Goal: Task Accomplishment & Management: Manage account settings

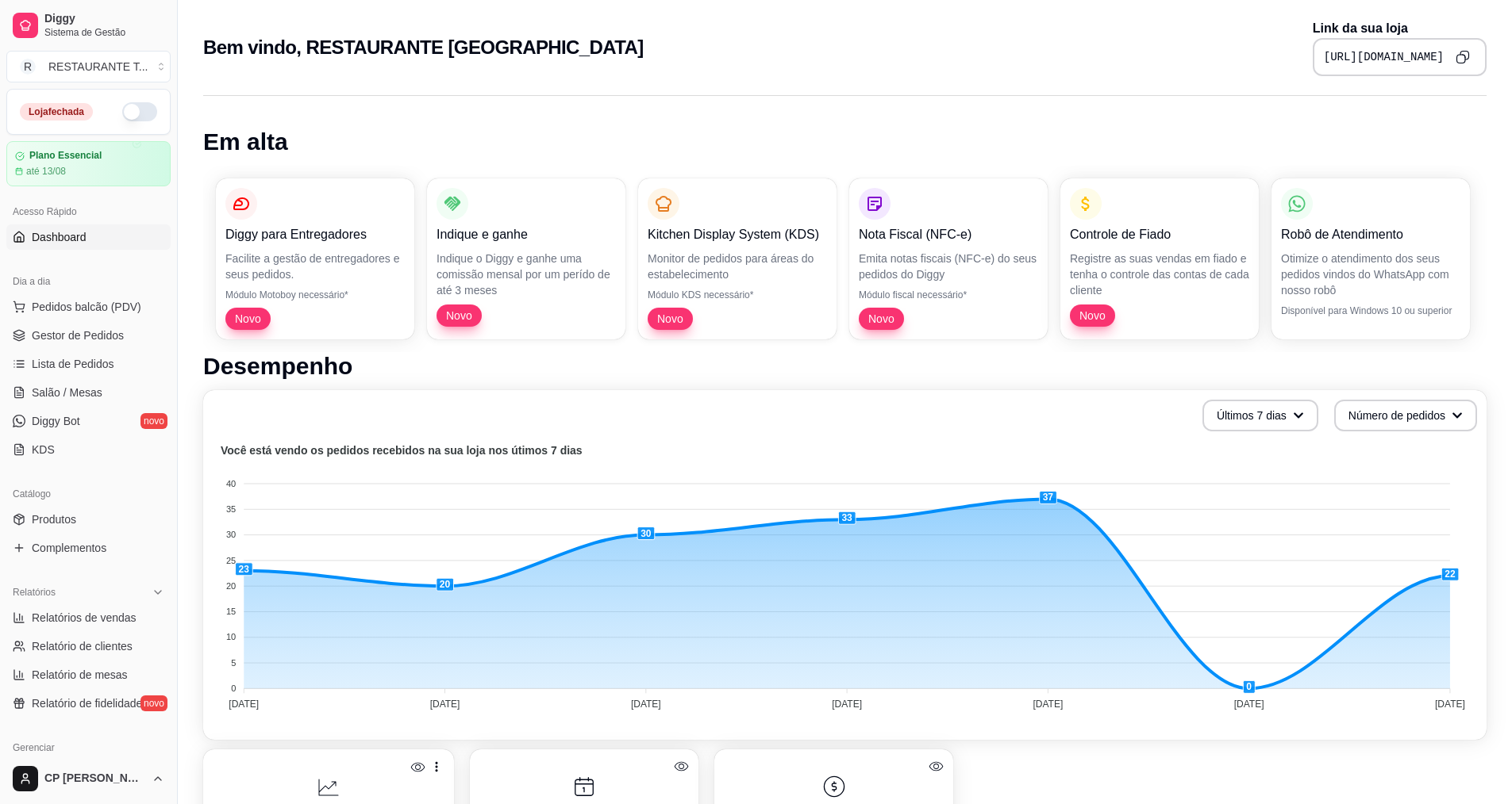
click at [124, 104] on button "button" at bounding box center [139, 112] width 35 height 19
click at [79, 337] on span "Gestor de Pedidos" at bounding box center [77, 336] width 92 height 15
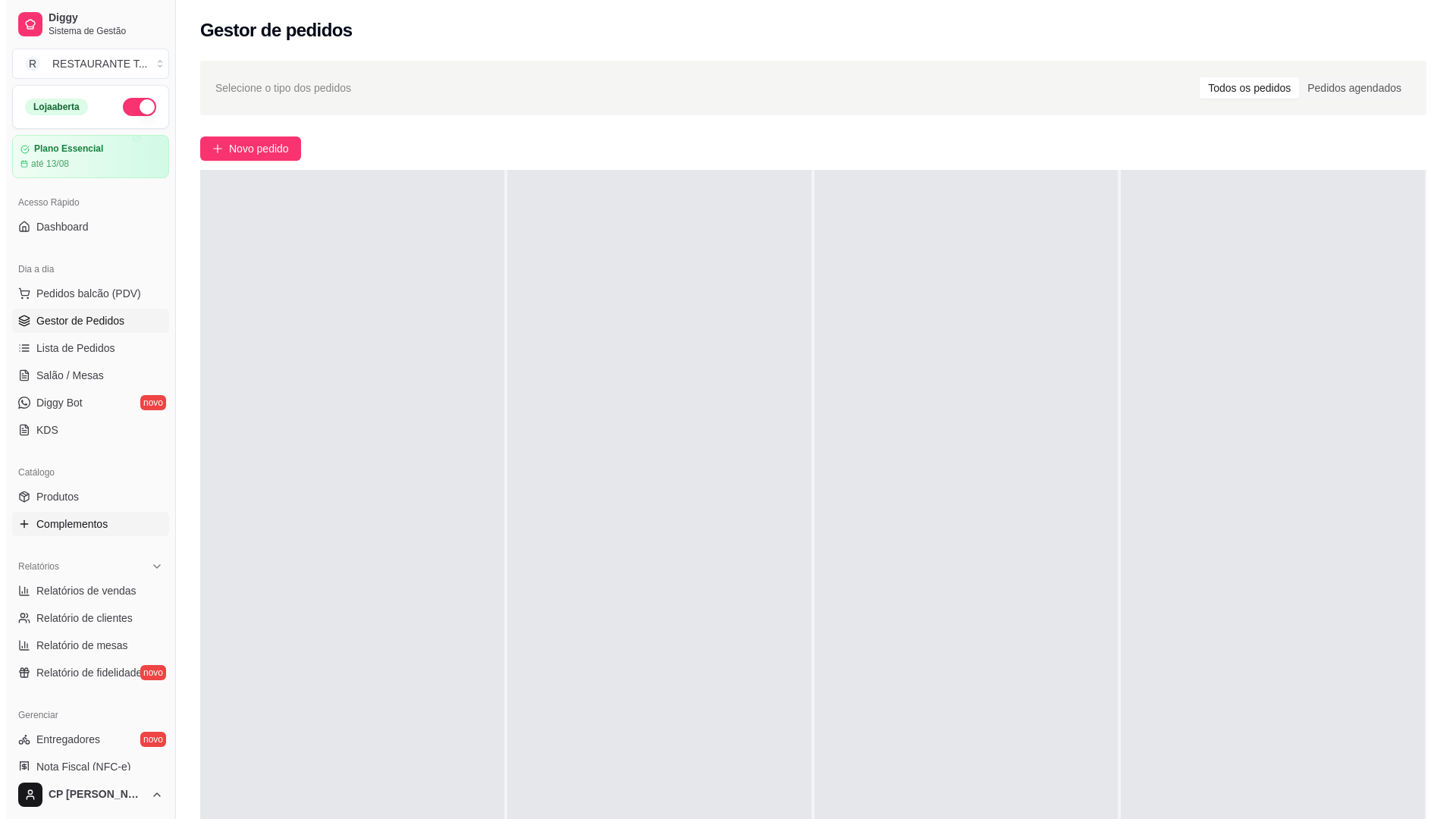
scroll to position [272, 0]
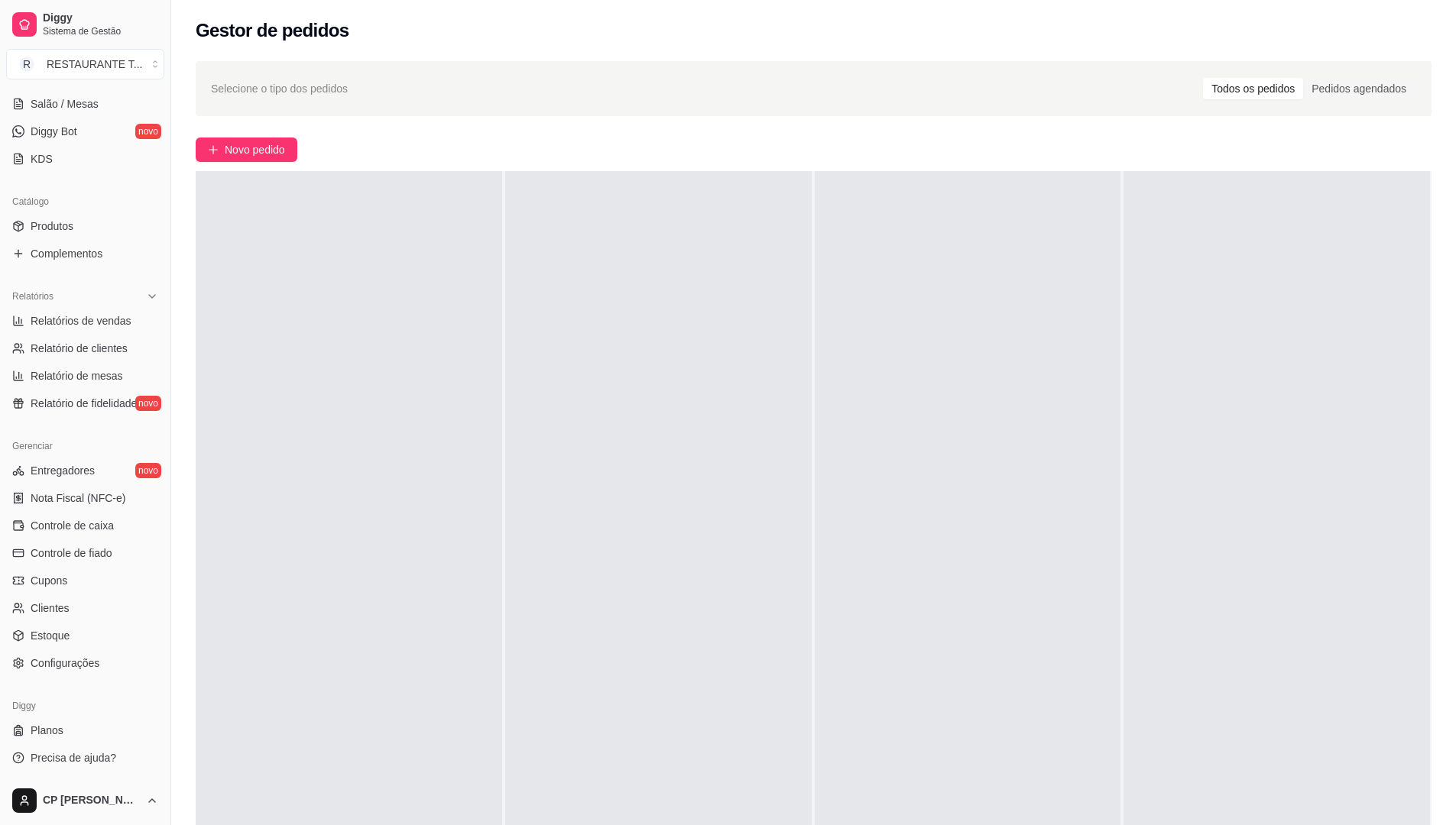
click at [52, 539] on ul "Entregadores novo Nota Fiscal (NFC-e) Controle de caixa Controle de fiado Cupon…" at bounding box center [86, 567] width 158 height 217
click at [53, 553] on span "Controle de fiado" at bounding box center [72, 553] width 82 height 15
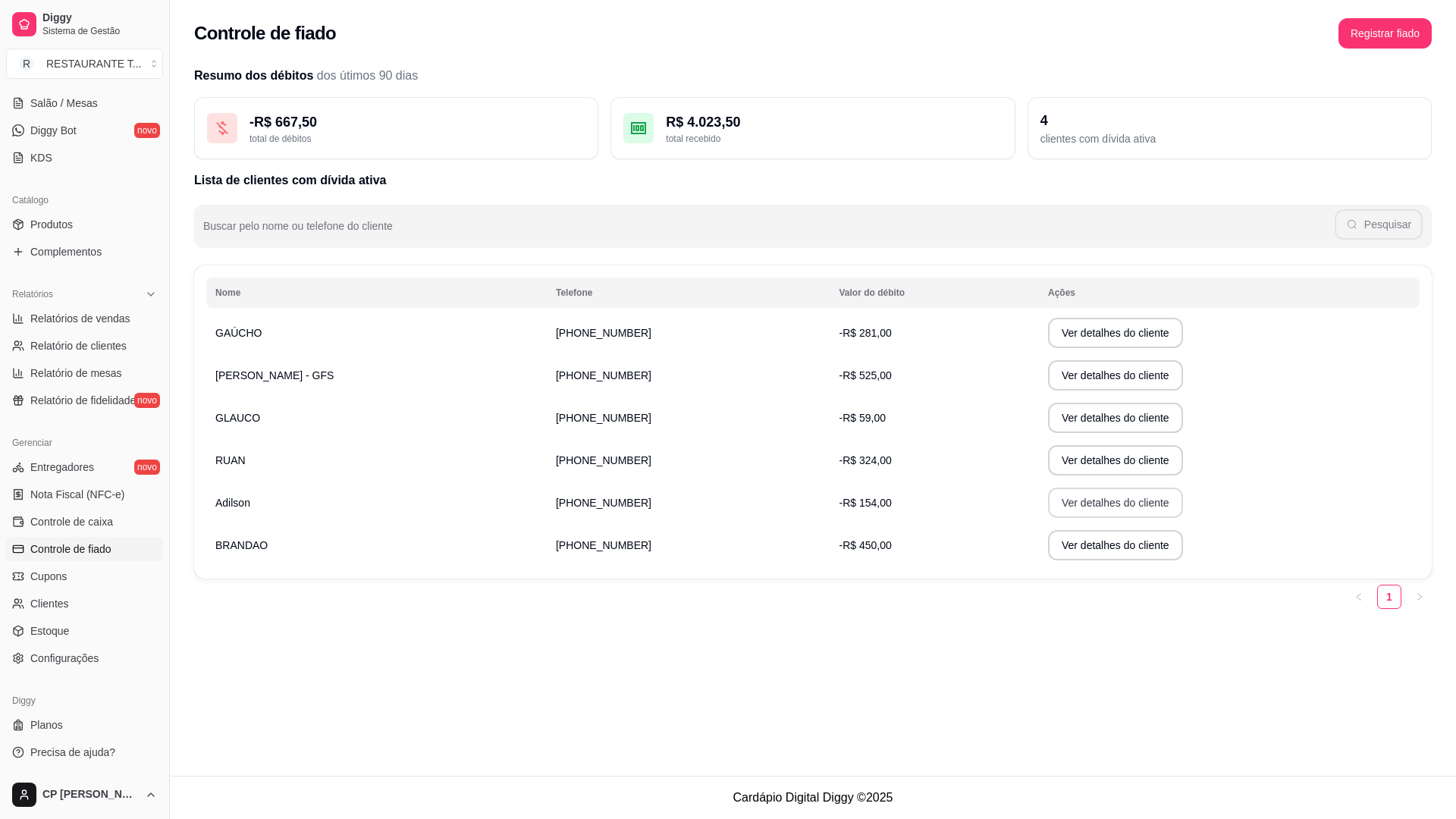
click at [1048, 500] on button "Ver detalhes do cliente" at bounding box center [1116, 503] width 135 height 31
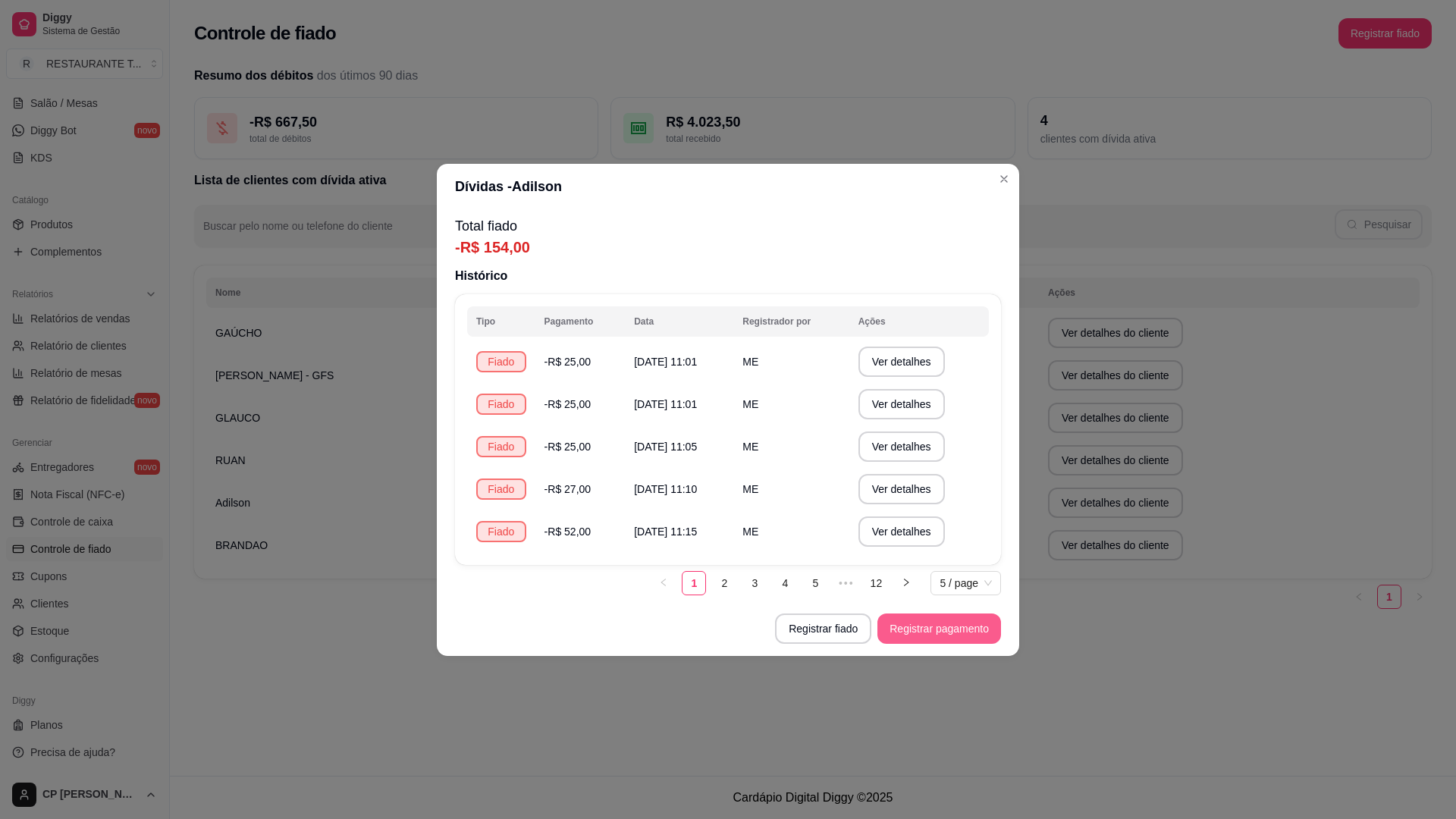
click at [921, 634] on button "Registrar pagamento" at bounding box center [940, 628] width 124 height 31
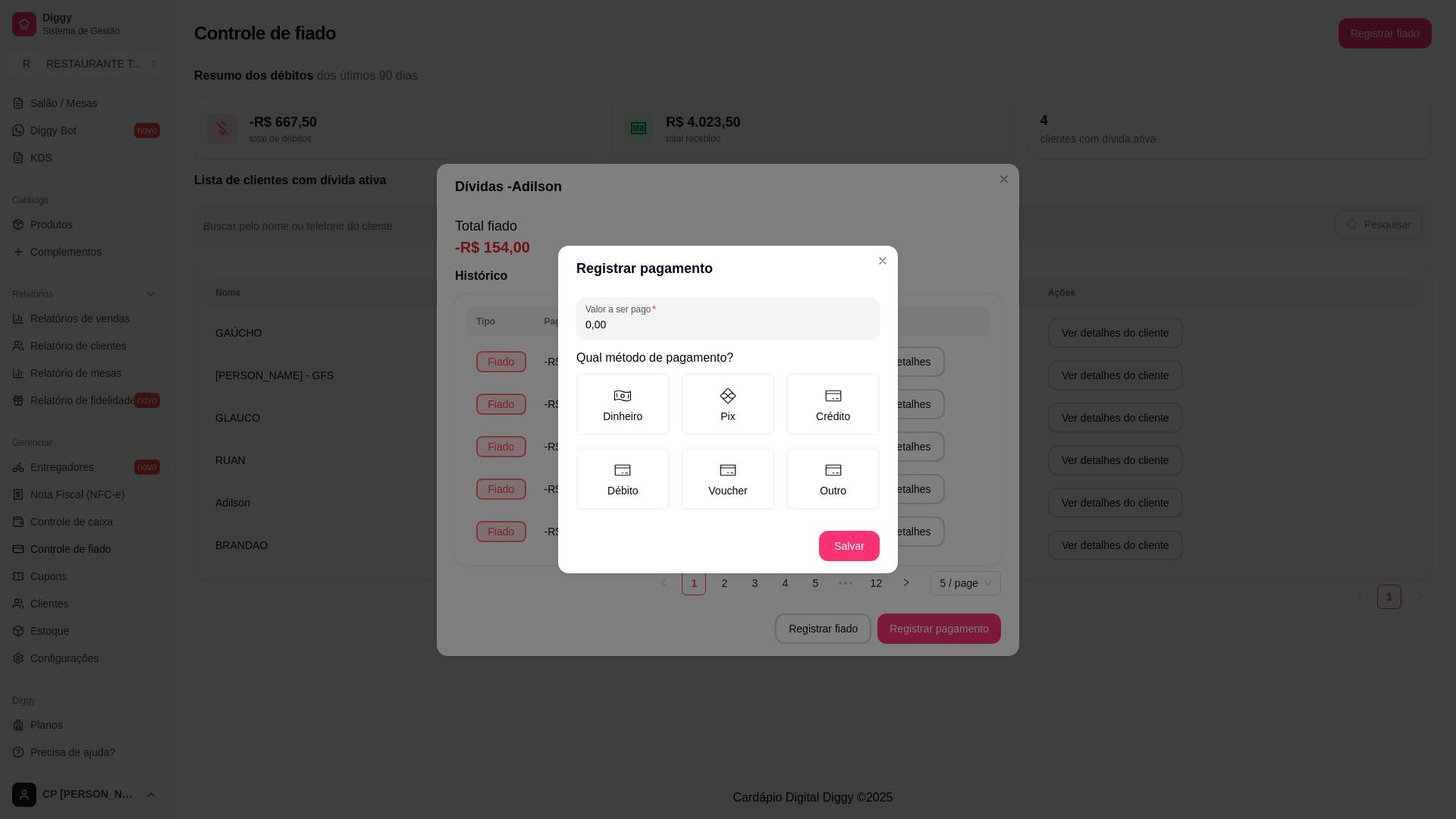
click at [701, 311] on div "0,00" at bounding box center [728, 318] width 285 height 31
click at [701, 310] on div "154,00" at bounding box center [728, 318] width 285 height 31
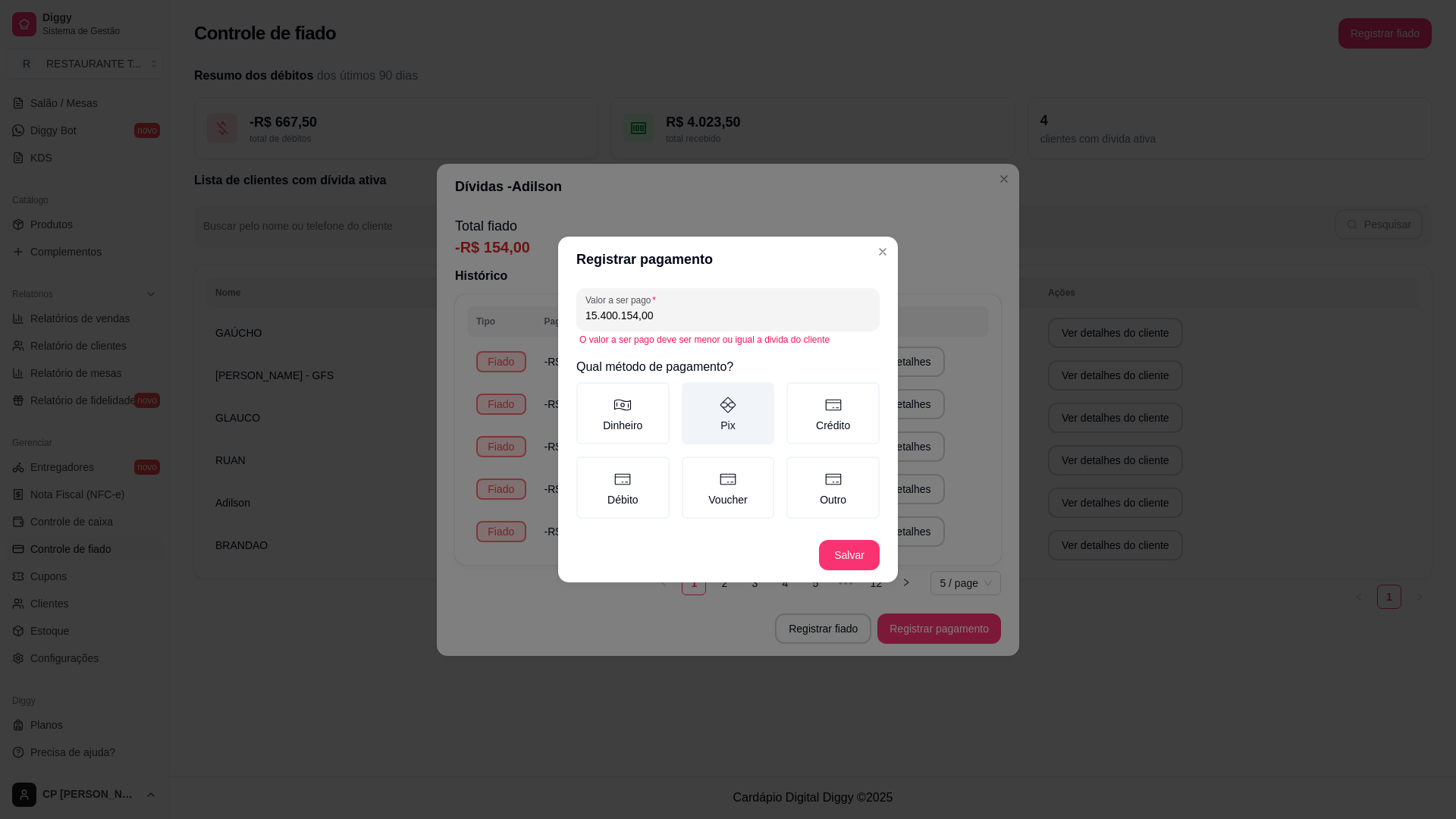
click at [731, 380] on div "Qual método de pagamento? Dinheiro Pix Crédito Débito Voucher Outro" at bounding box center [728, 440] width 303 height 164
click at [737, 406] on label "Pix" at bounding box center [728, 413] width 93 height 62
click at [693, 394] on button "Pix" at bounding box center [686, 387] width 12 height 12
click at [844, 557] on button "Salvar" at bounding box center [849, 555] width 61 height 31
drag, startPoint x: 659, startPoint y: 318, endPoint x: 533, endPoint y: 310, distance: 126.3
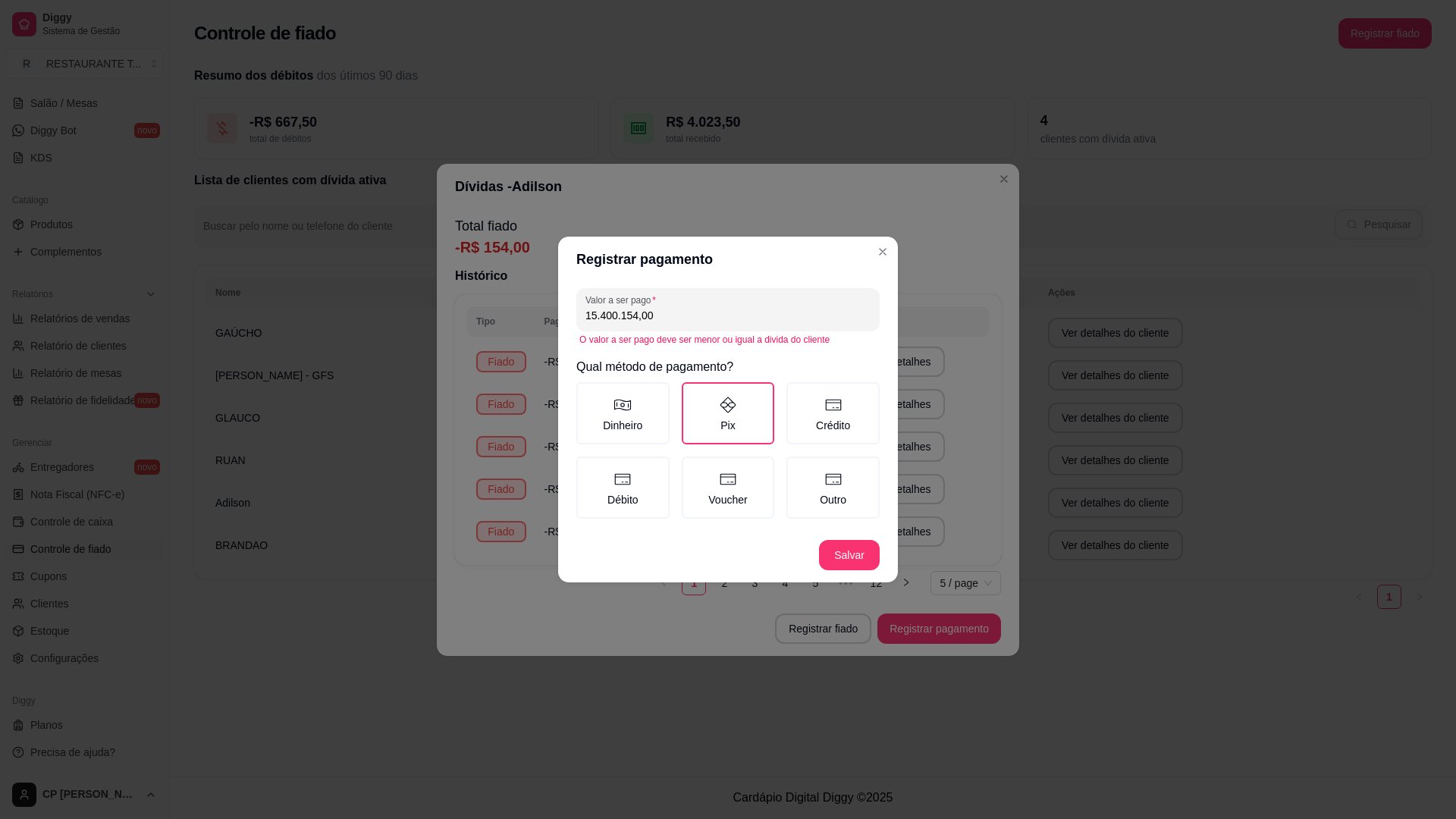
click at [533, 310] on div "Registrar pagamento Valor a ser pago 15.400.154,00 O valor a ser pago deve ser …" at bounding box center [728, 409] width 1456 height 819
click at [663, 322] on input "15.400.154,00" at bounding box center [728, 316] width 285 height 15
drag, startPoint x: 660, startPoint y: 316, endPoint x: 564, endPoint y: 304, distance: 96.7
click at [564, 304] on div "Valor a ser pago 15.400.154,00 O valor a ser pago deve ser menor ou igual a div…" at bounding box center [727, 405] width 339 height 246
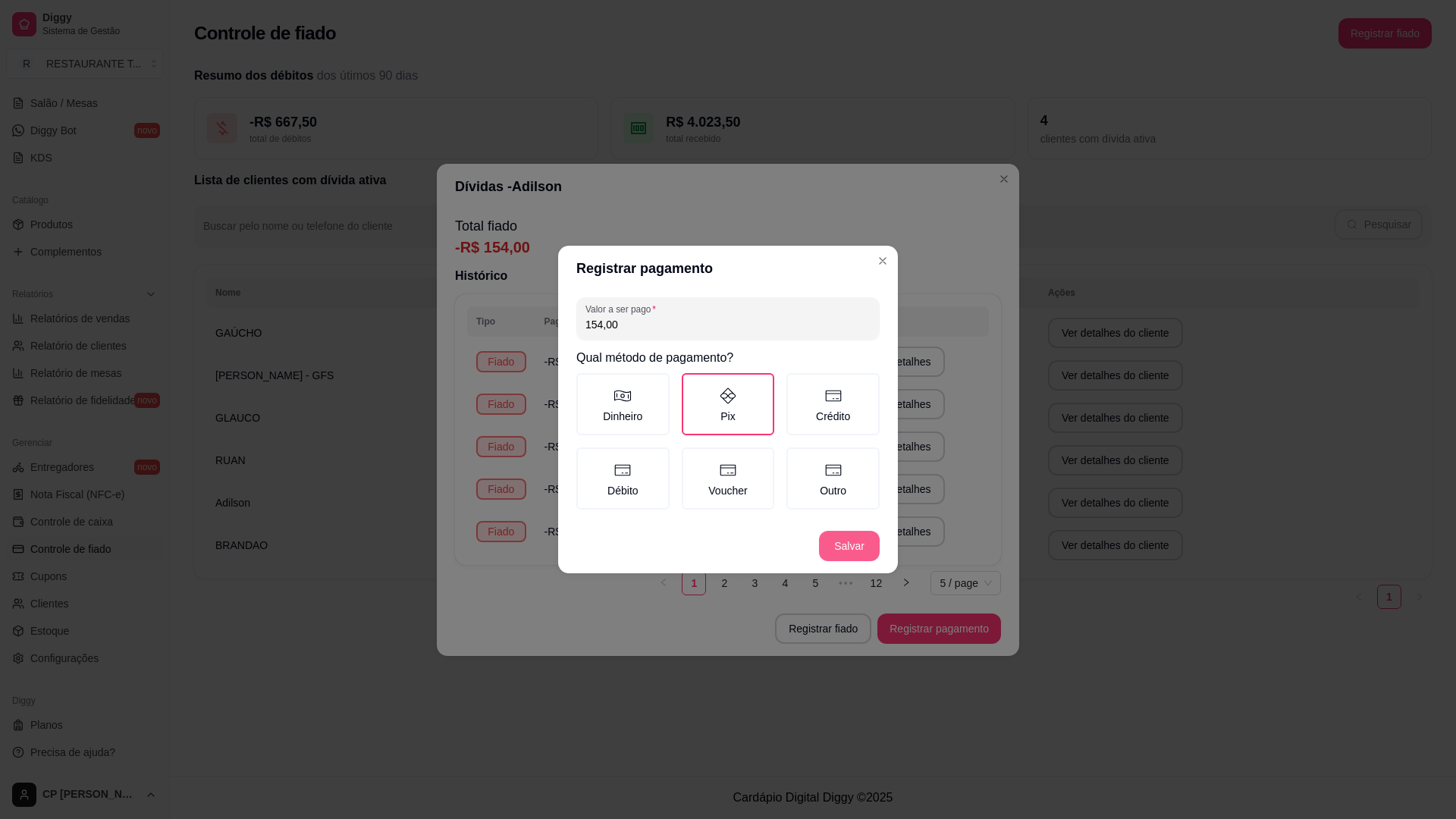
type input "154,00"
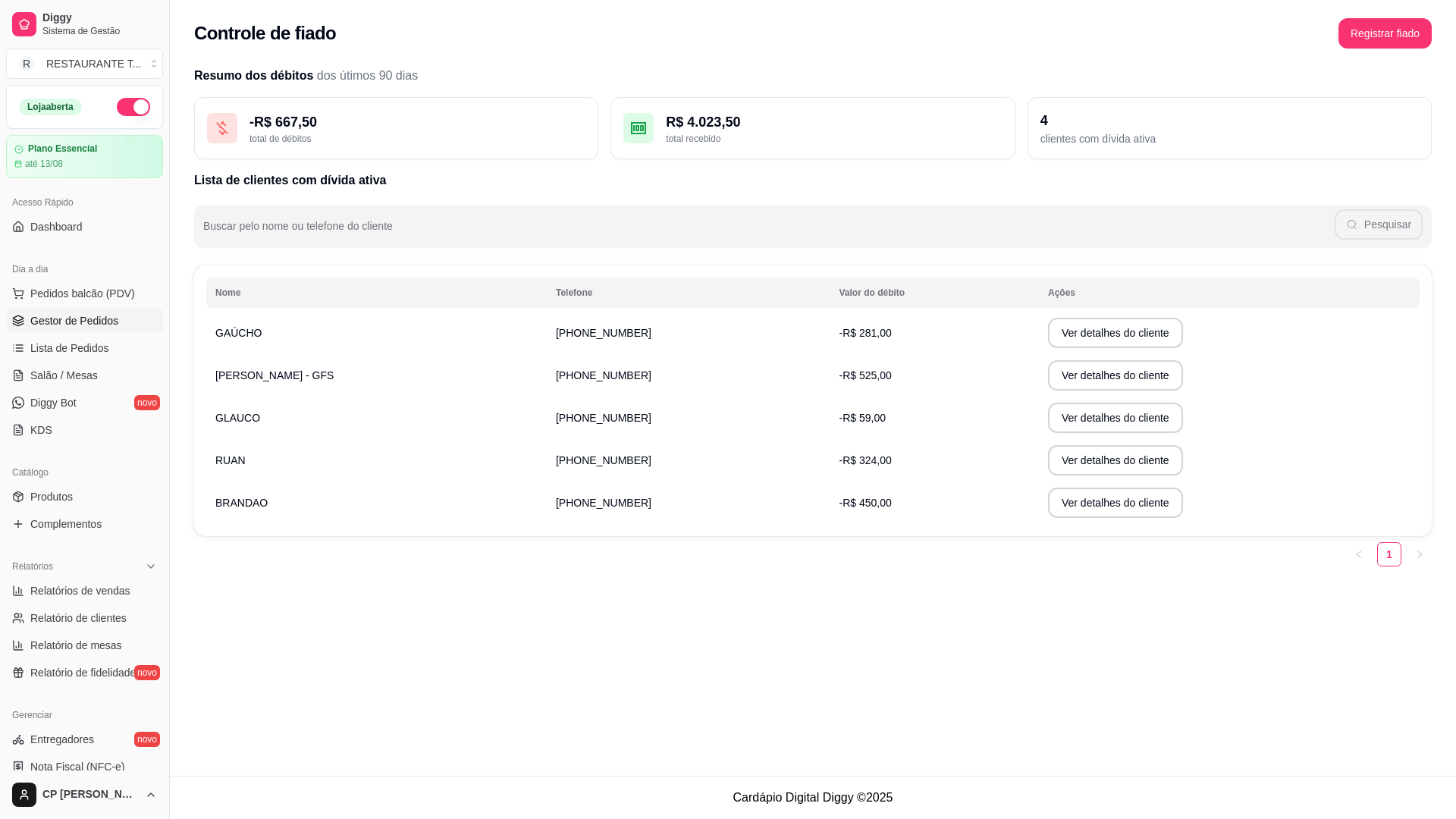
click at [67, 327] on span "Gestor de Pedidos" at bounding box center [74, 321] width 88 height 15
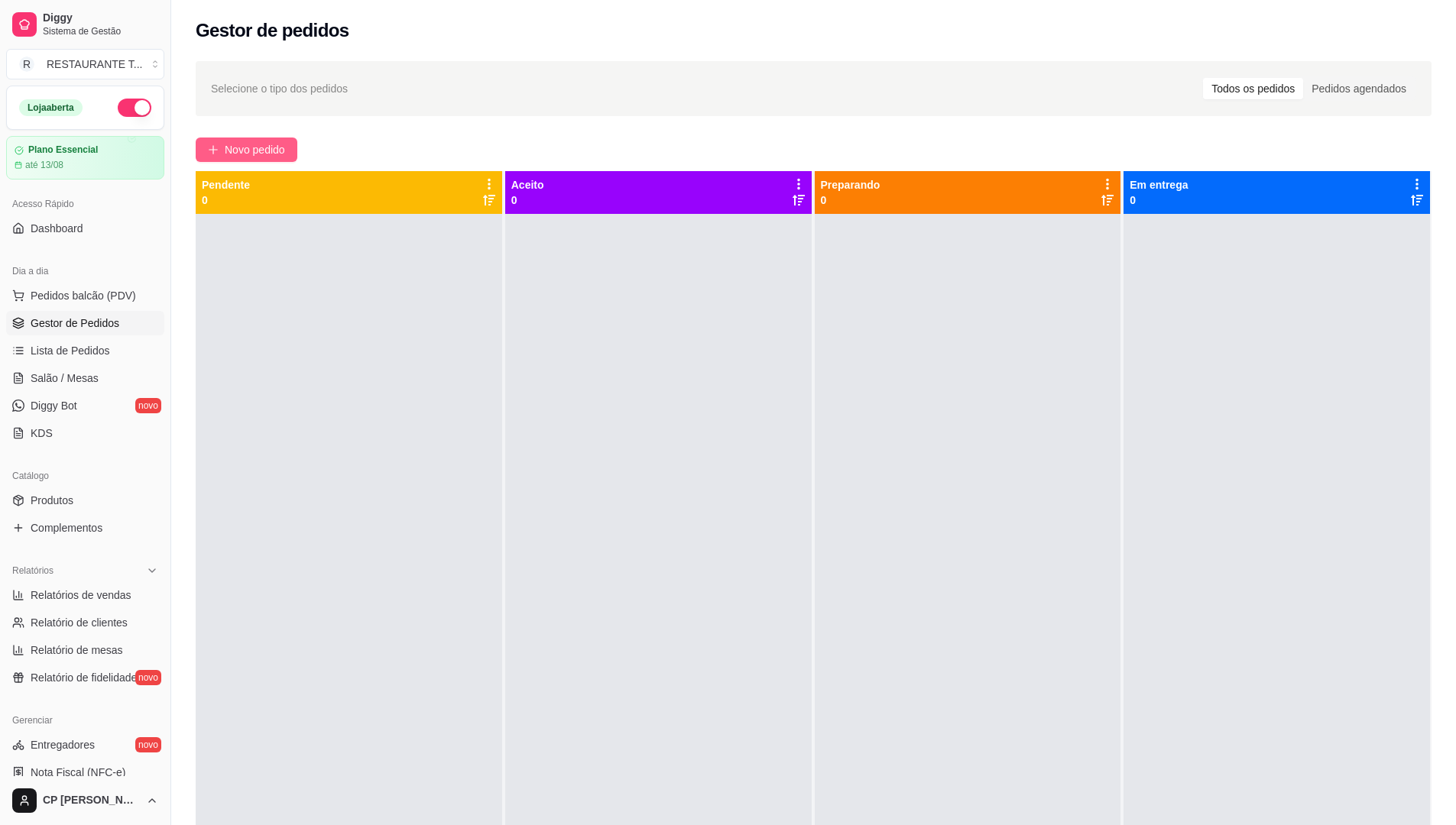
click at [274, 152] on span "Novo pedido" at bounding box center [254, 150] width 61 height 17
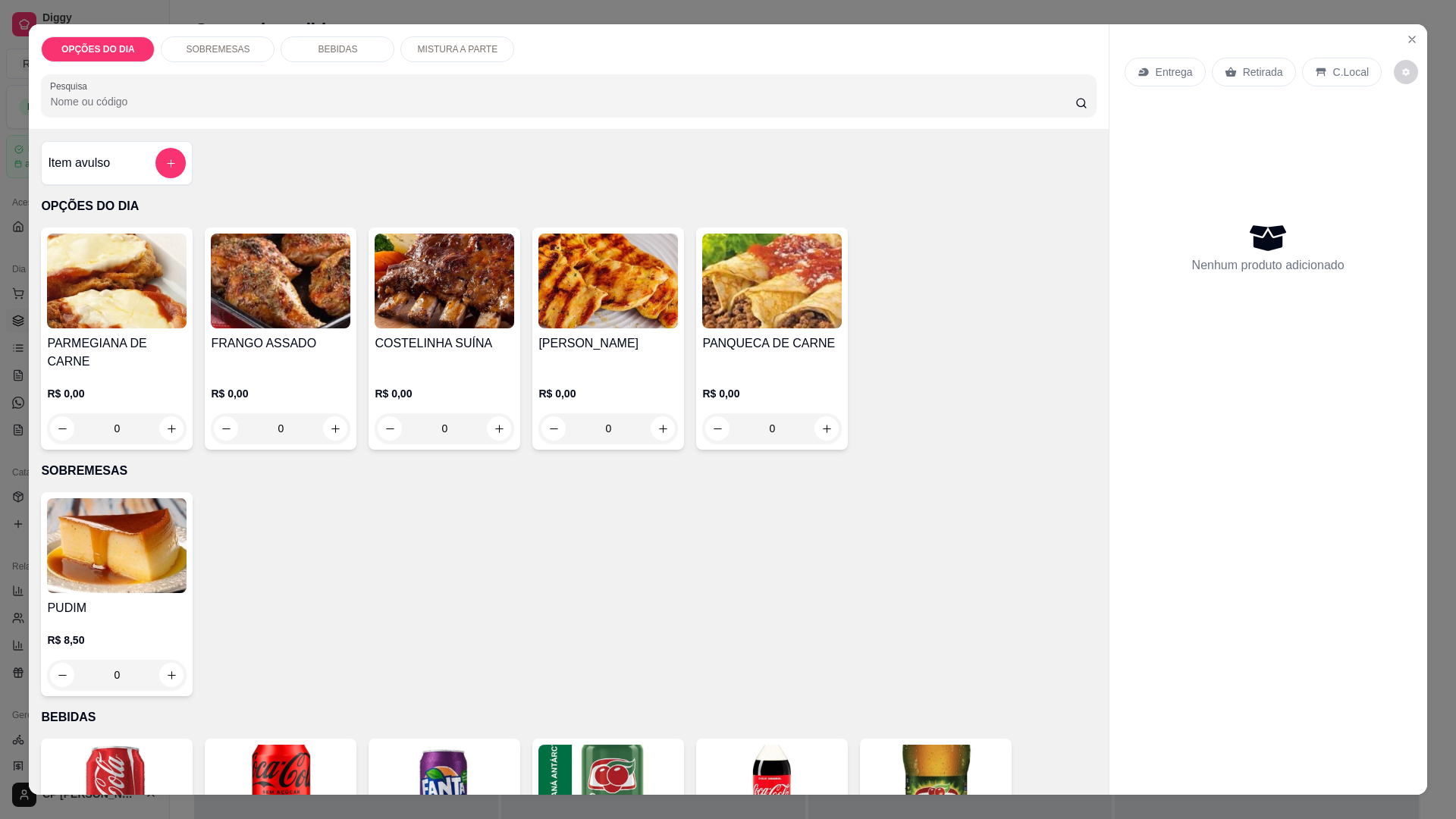
click at [159, 414] on div "0" at bounding box center [117, 428] width 140 height 31
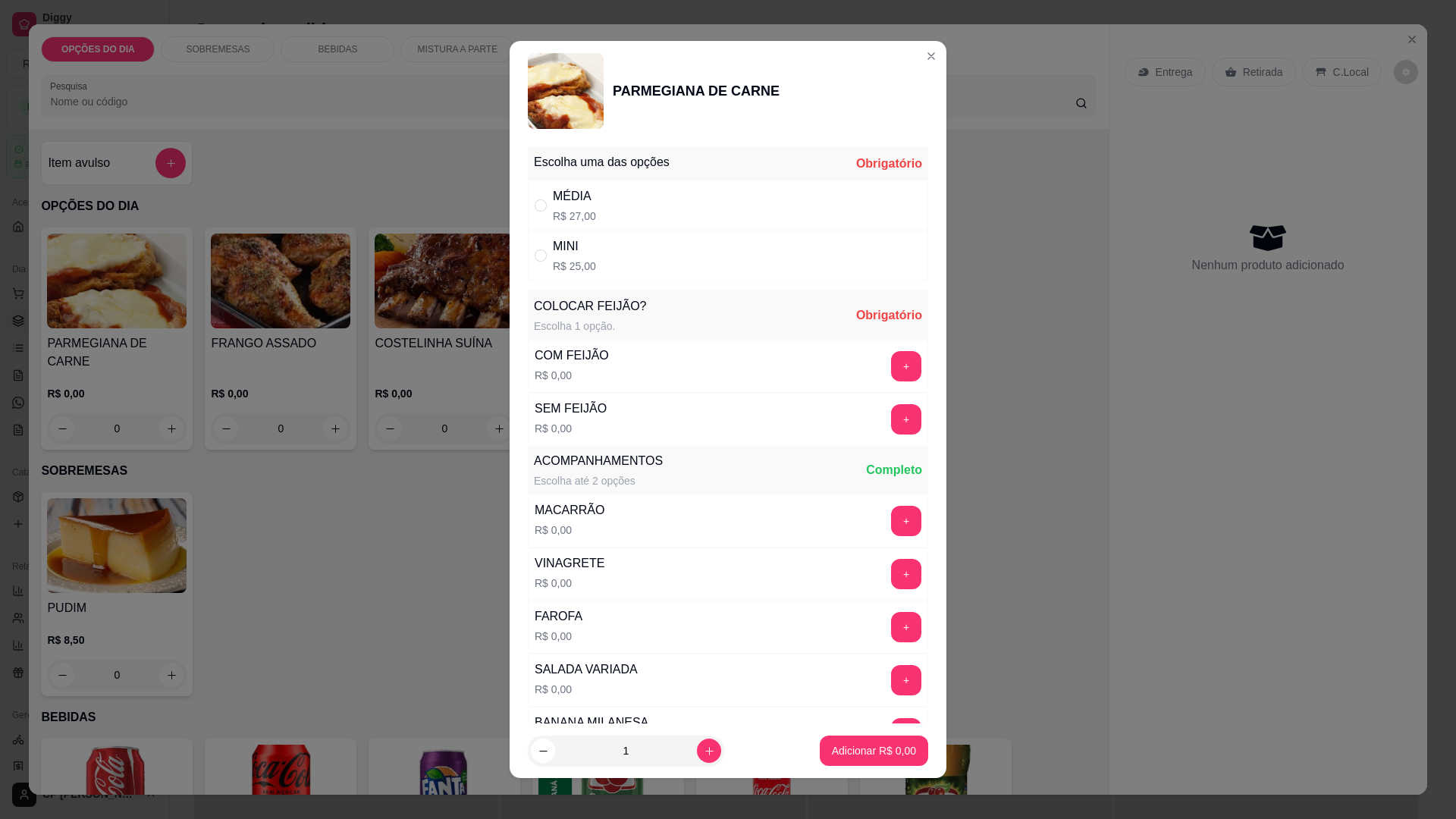
click at [598, 192] on div "MÉDIA R$ 27,00" at bounding box center [728, 205] width 401 height 50
radio input "true"
click at [891, 359] on button "+" at bounding box center [906, 366] width 31 height 31
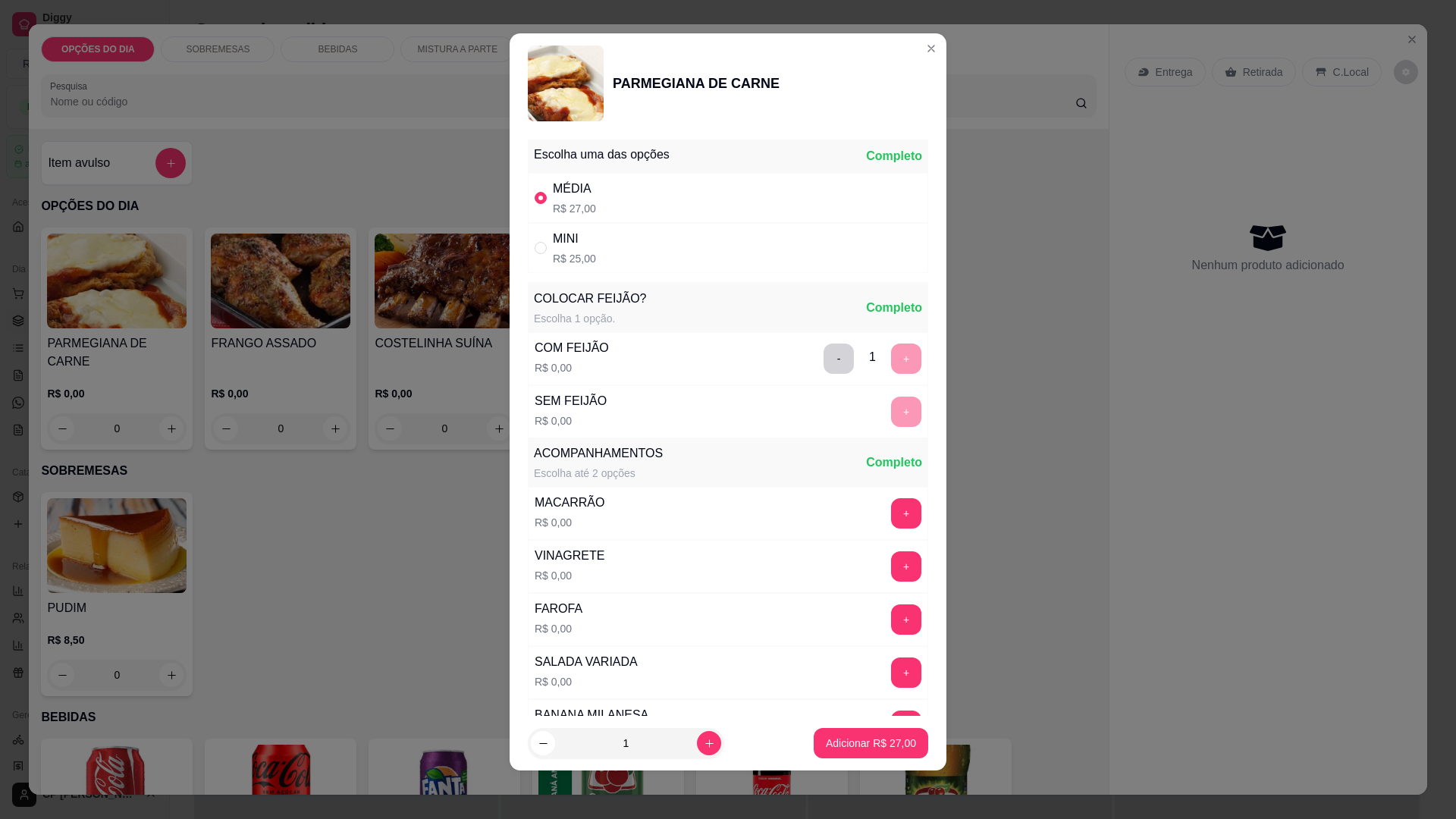
scroll to position [305, 0]
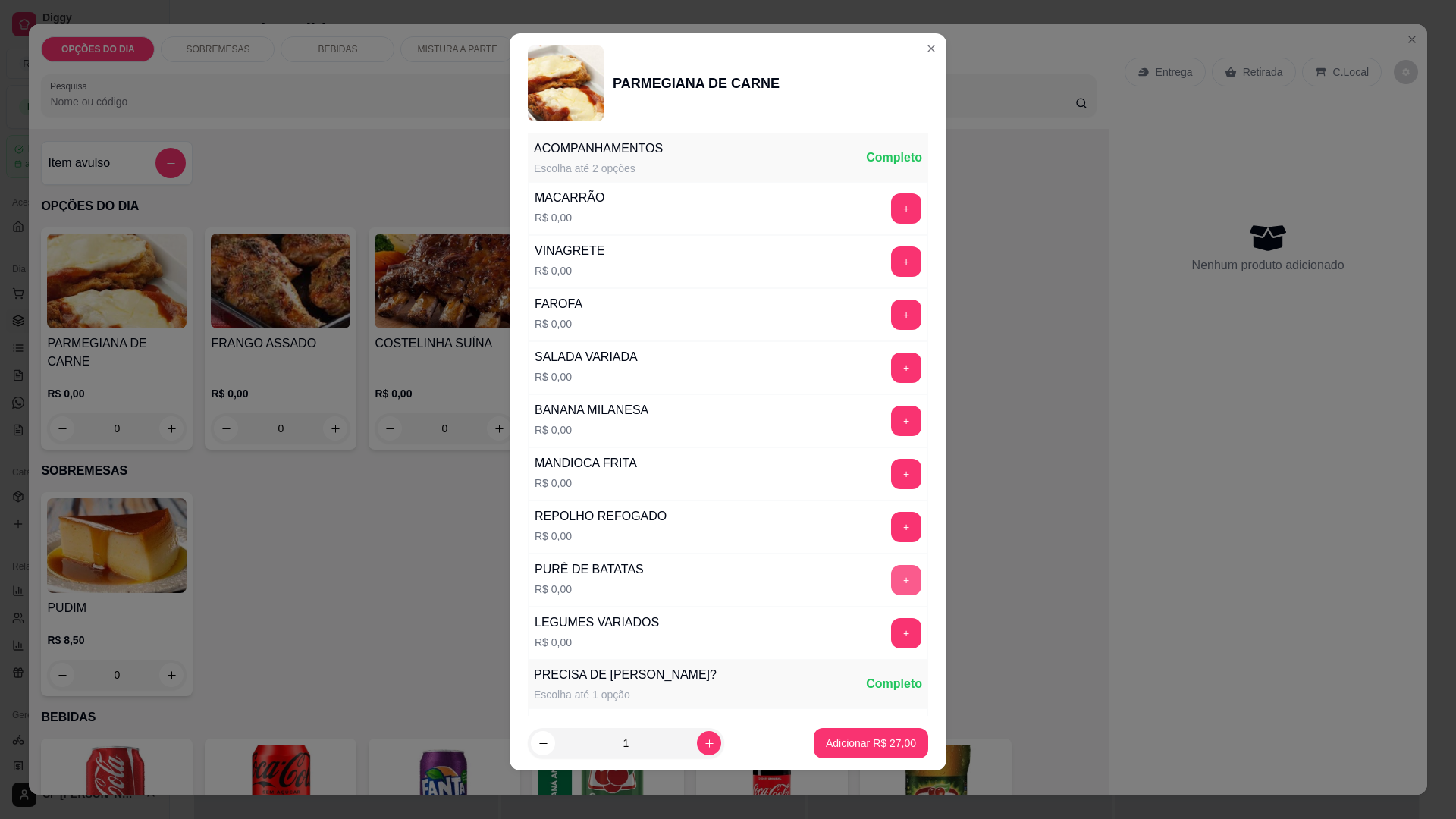
click at [891, 577] on button "+" at bounding box center [906, 580] width 31 height 31
click at [891, 525] on button "+" at bounding box center [906, 527] width 31 height 31
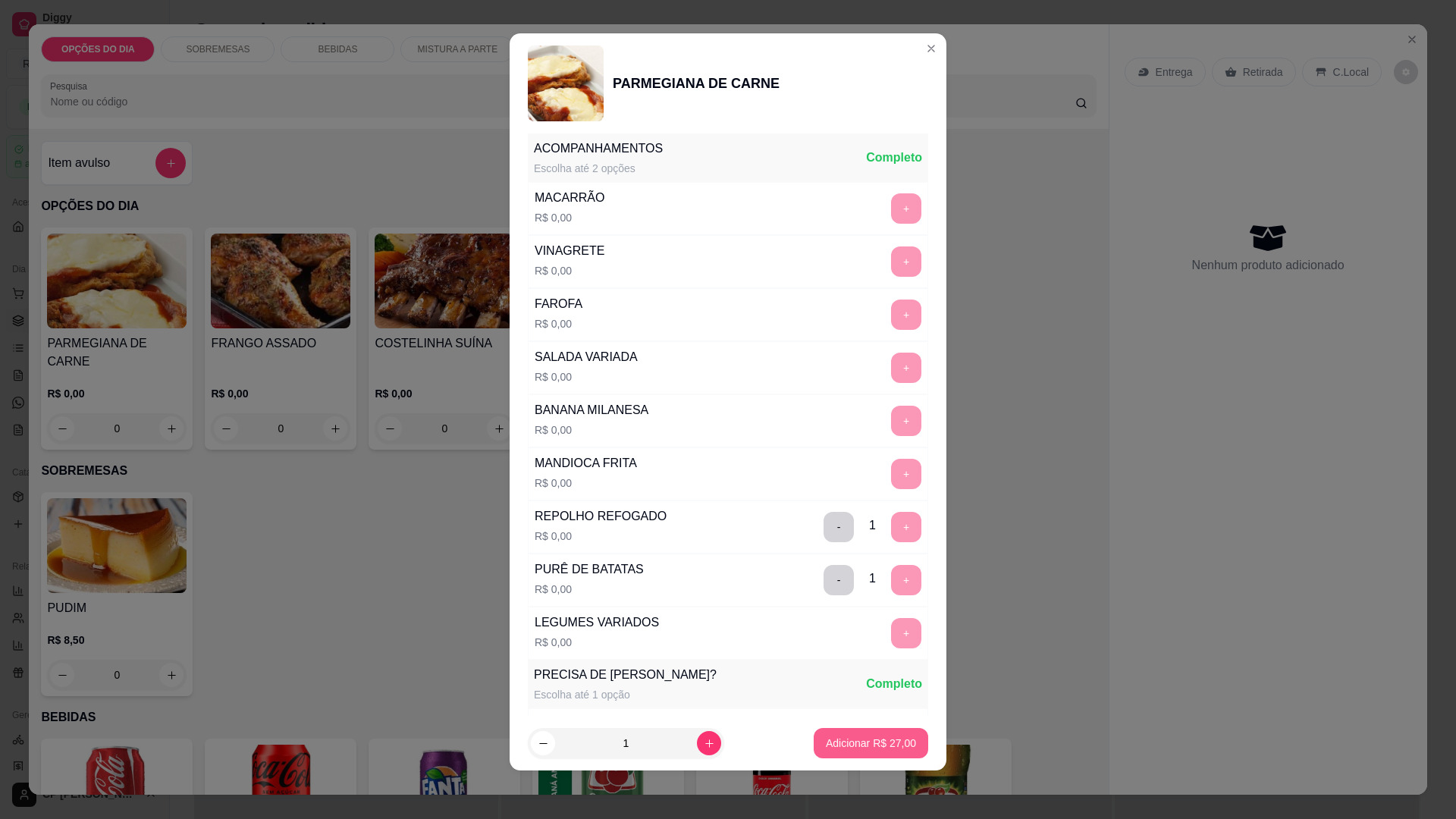
click at [874, 740] on p "Adicionar R$ 27,00" at bounding box center [871, 743] width 91 height 15
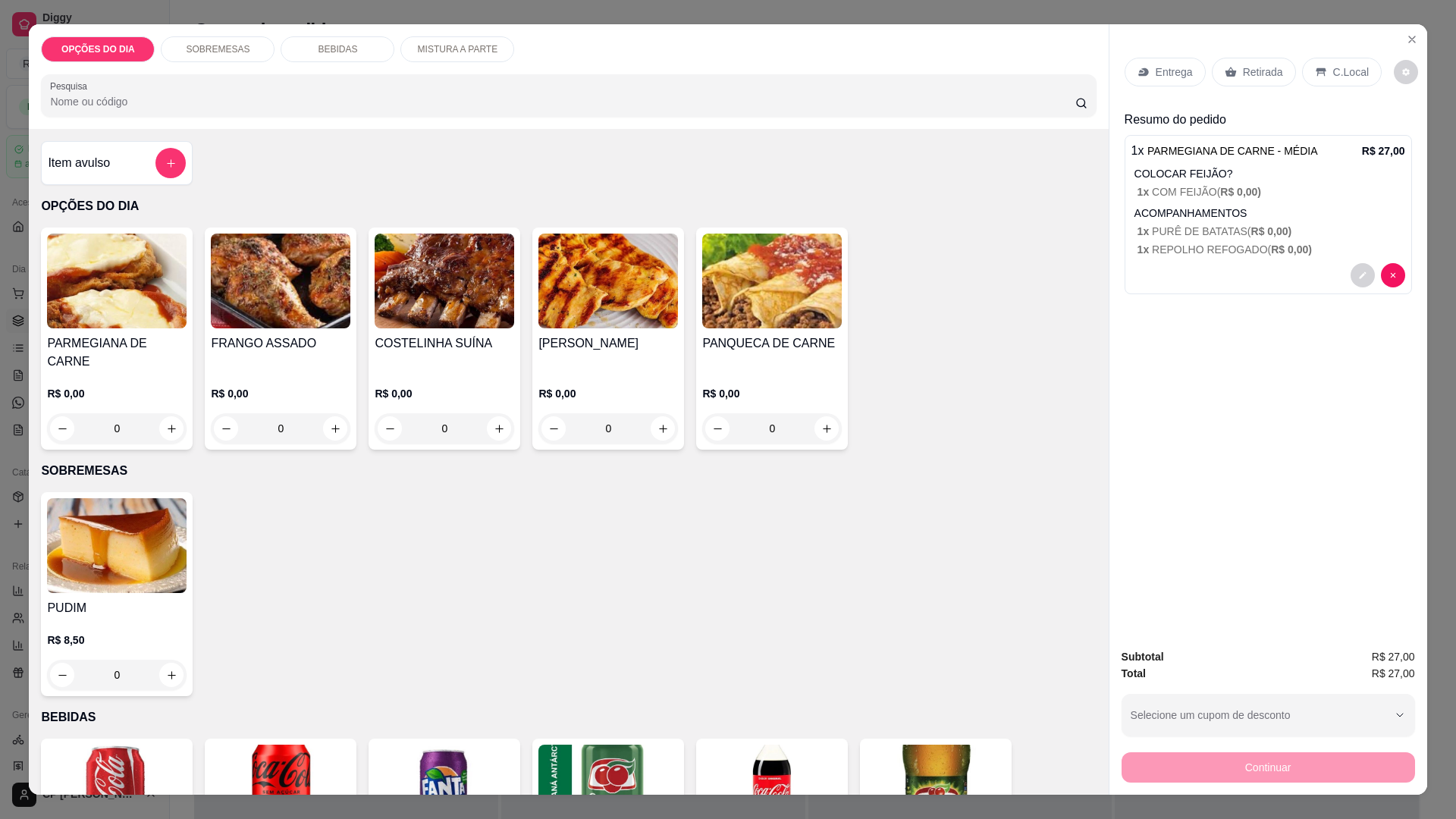
click at [1130, 74] on div "Entrega" at bounding box center [1166, 71] width 81 height 29
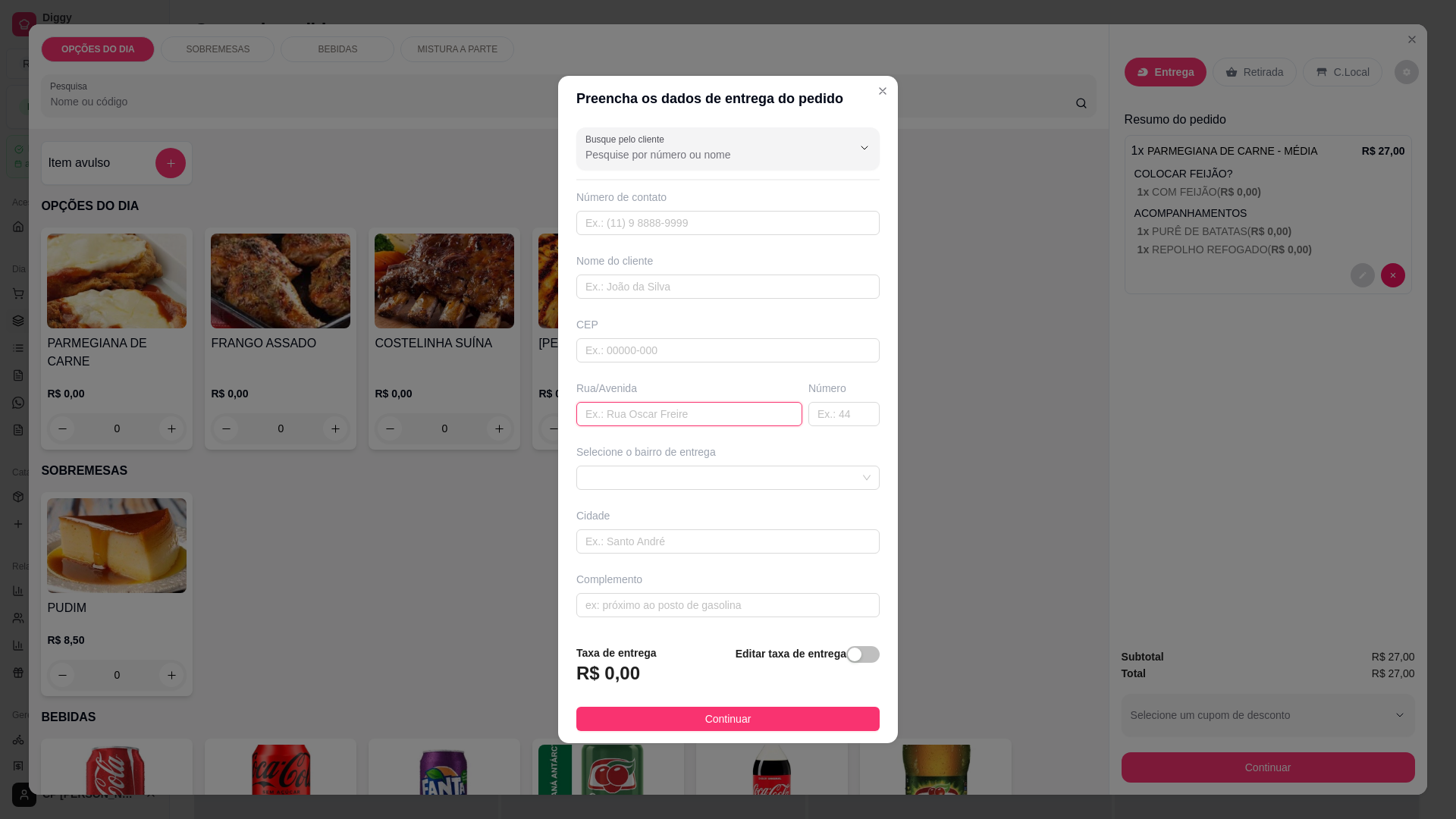
click at [691, 411] on input "text" at bounding box center [689, 415] width 226 height 24
type input "[PERSON_NAME]"
click at [696, 474] on span at bounding box center [728, 478] width 285 height 23
type input "1070"
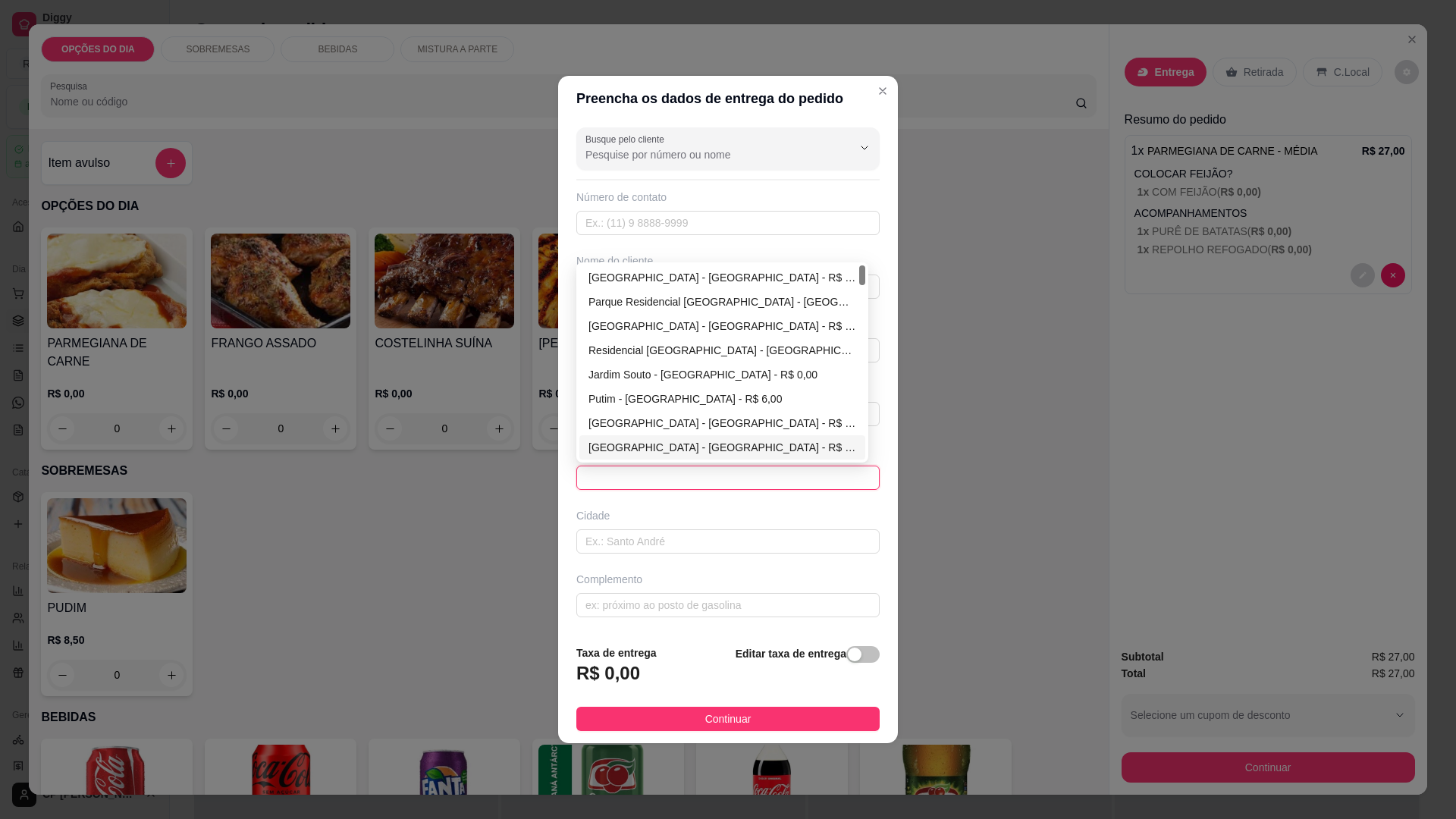
click at [636, 324] on div "[GEOGRAPHIC_DATA] - [GEOGRAPHIC_DATA] - R$ 0,00" at bounding box center [722, 327] width 267 height 17
type input "[GEOGRAPHIC_DATA]"
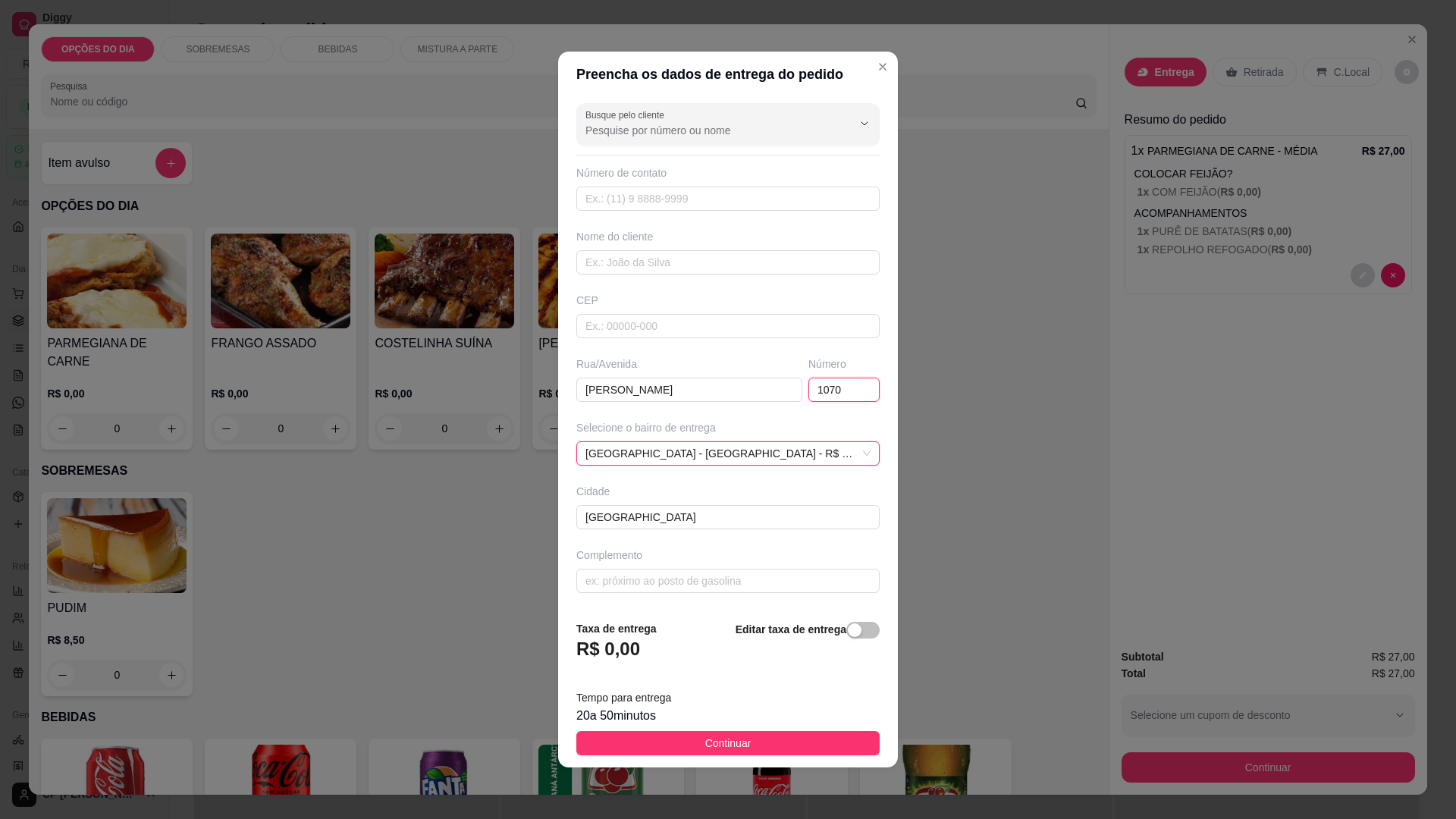
click at [844, 392] on input "1070" at bounding box center [844, 390] width 71 height 24
type input "1071"
click at [722, 736] on span "Continuar" at bounding box center [728, 743] width 46 height 17
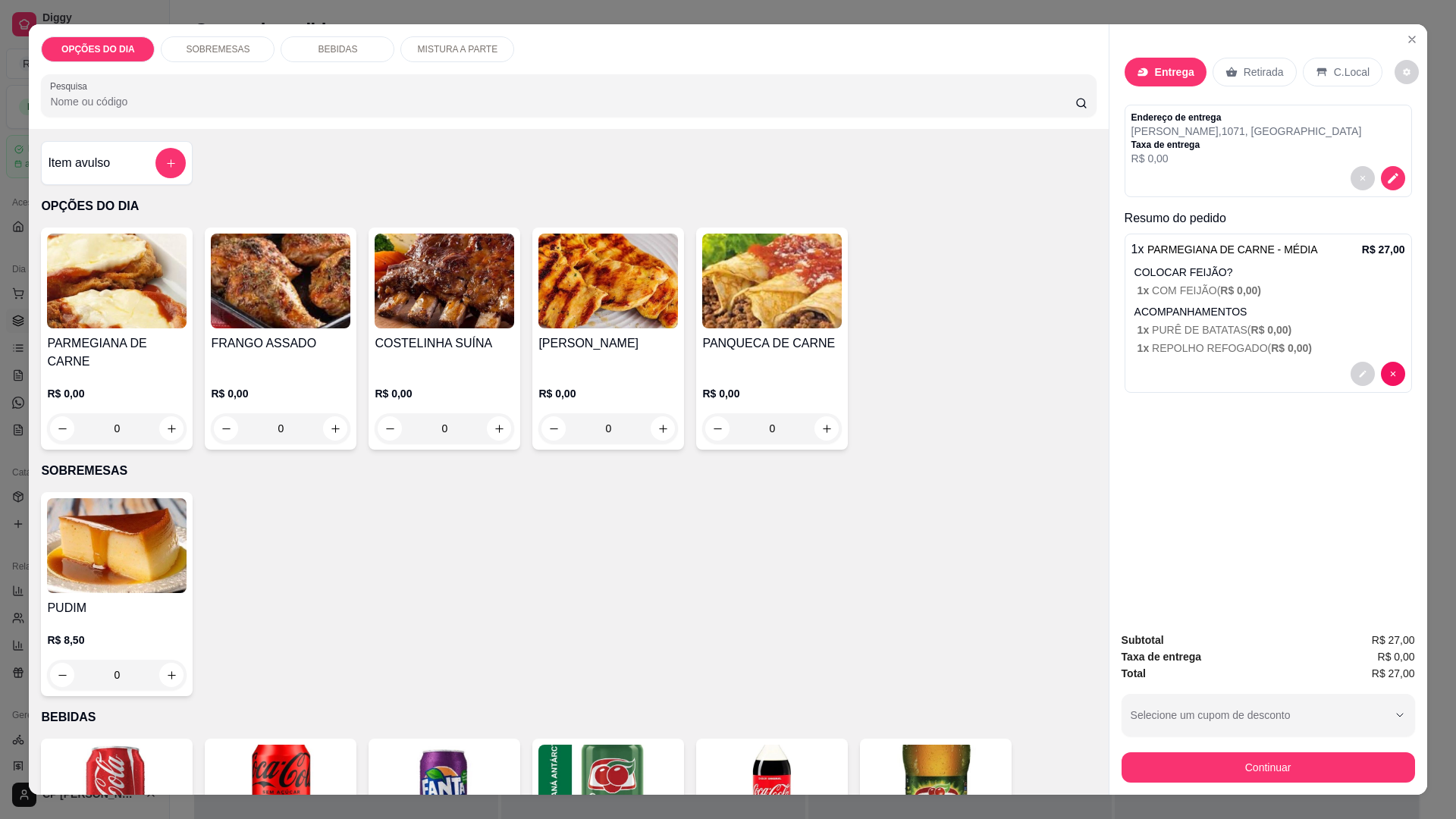
click at [1246, 763] on button "Continuar" at bounding box center [1268, 767] width 293 height 31
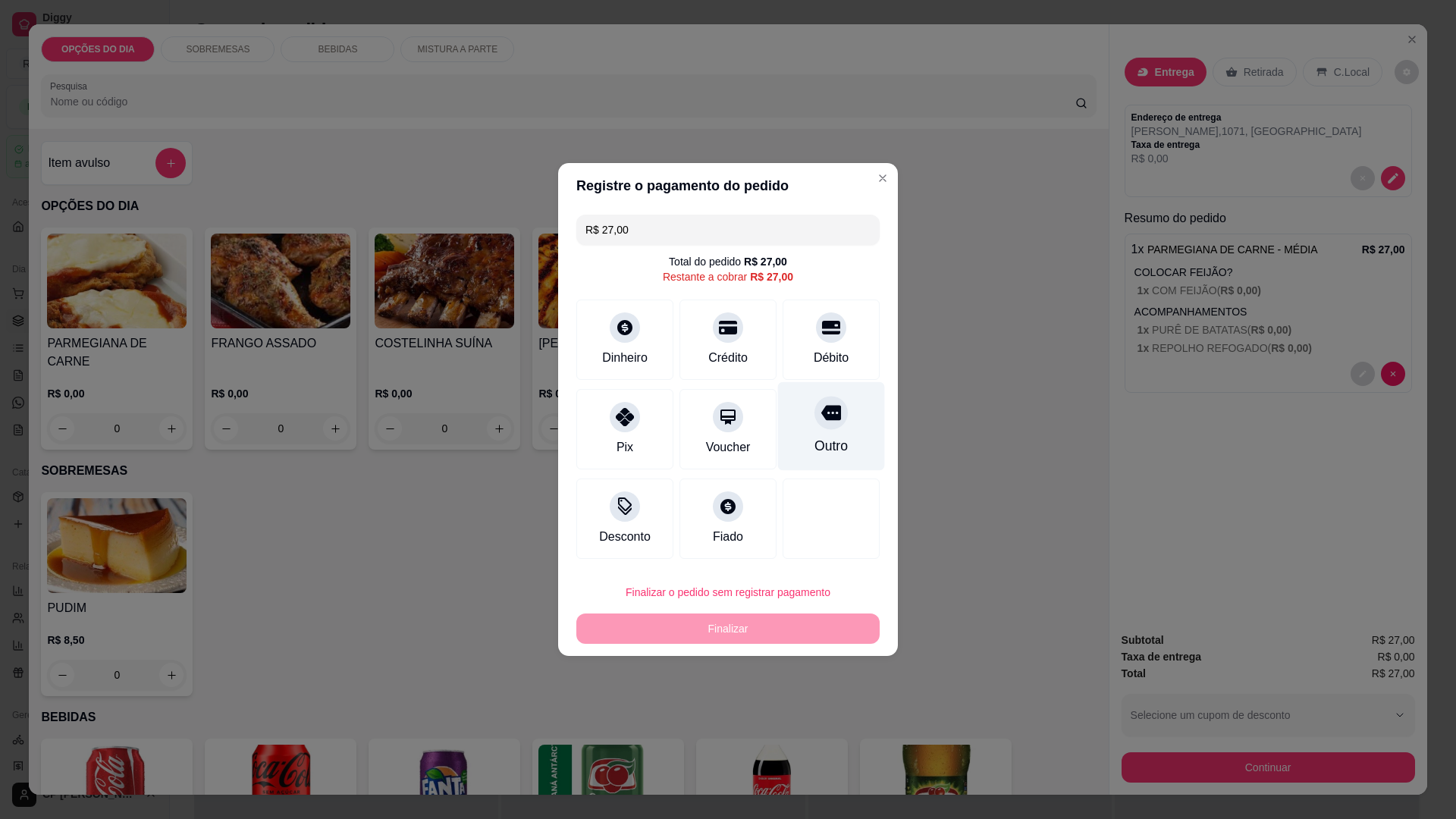
click at [822, 441] on div "Outro" at bounding box center [832, 445] width 33 height 19
type input "R$ 0,00"
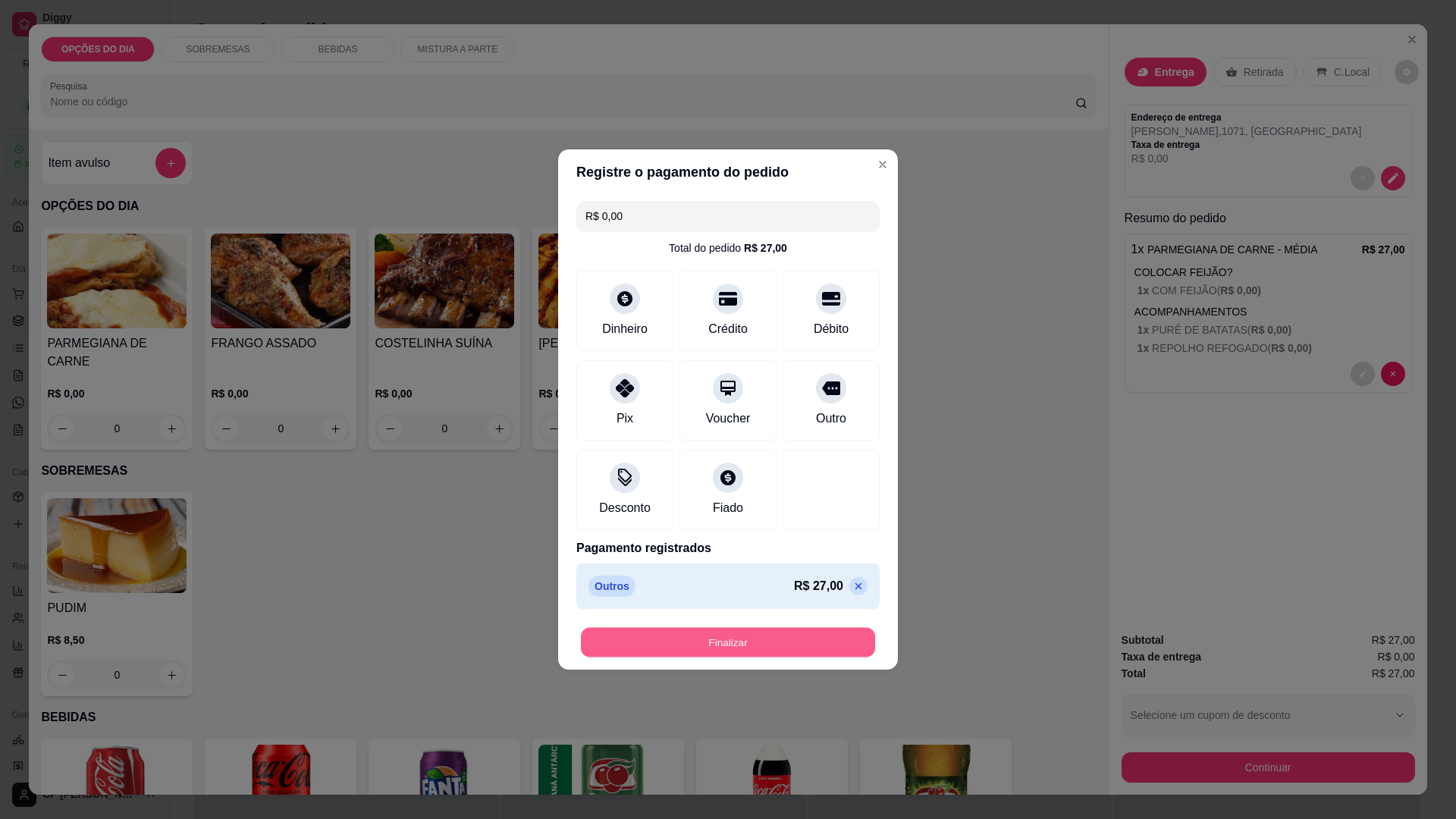
click at [734, 639] on button "Finalizar" at bounding box center [728, 643] width 294 height 30
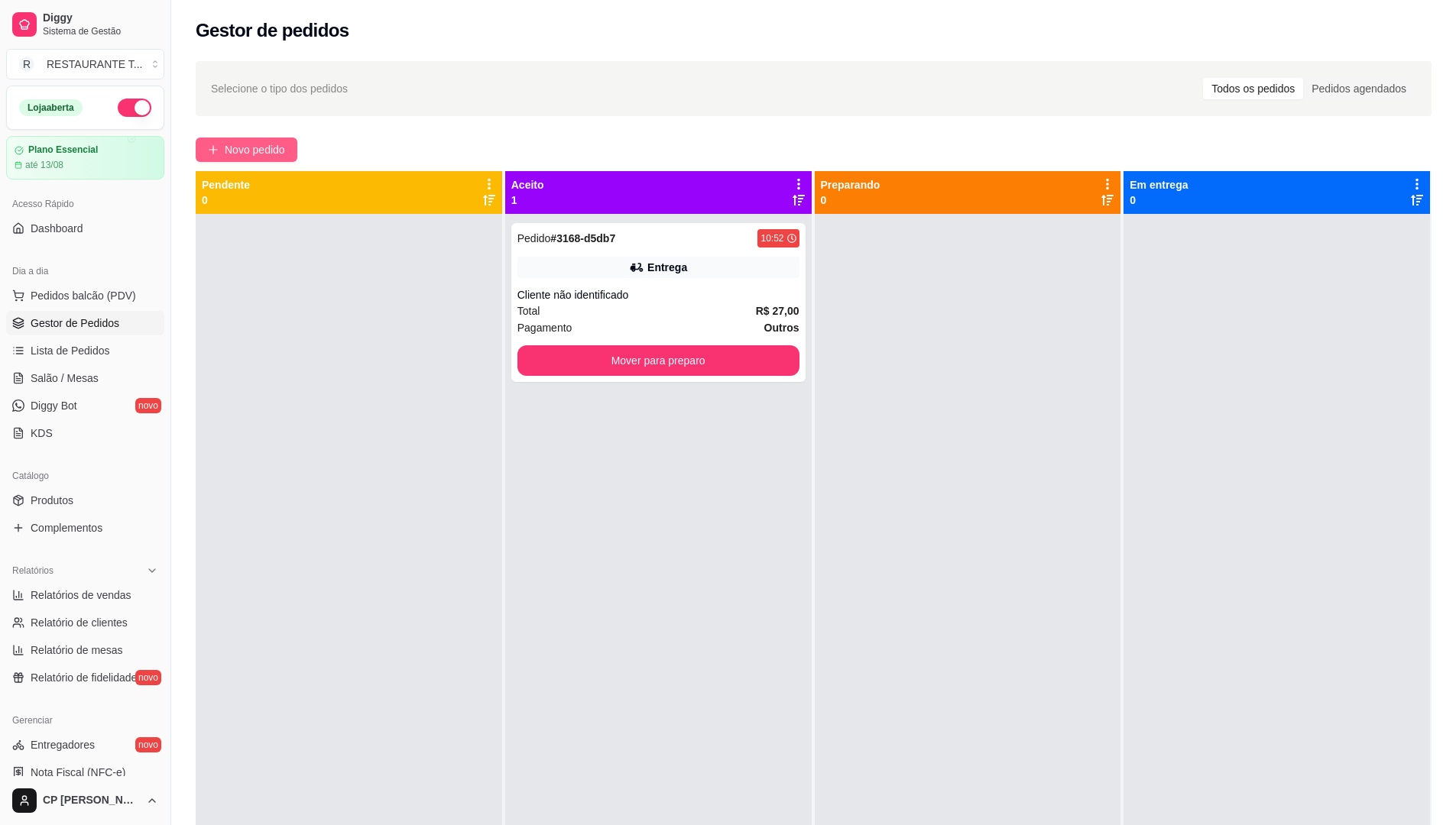
click at [253, 153] on span "Novo pedido" at bounding box center [254, 150] width 61 height 17
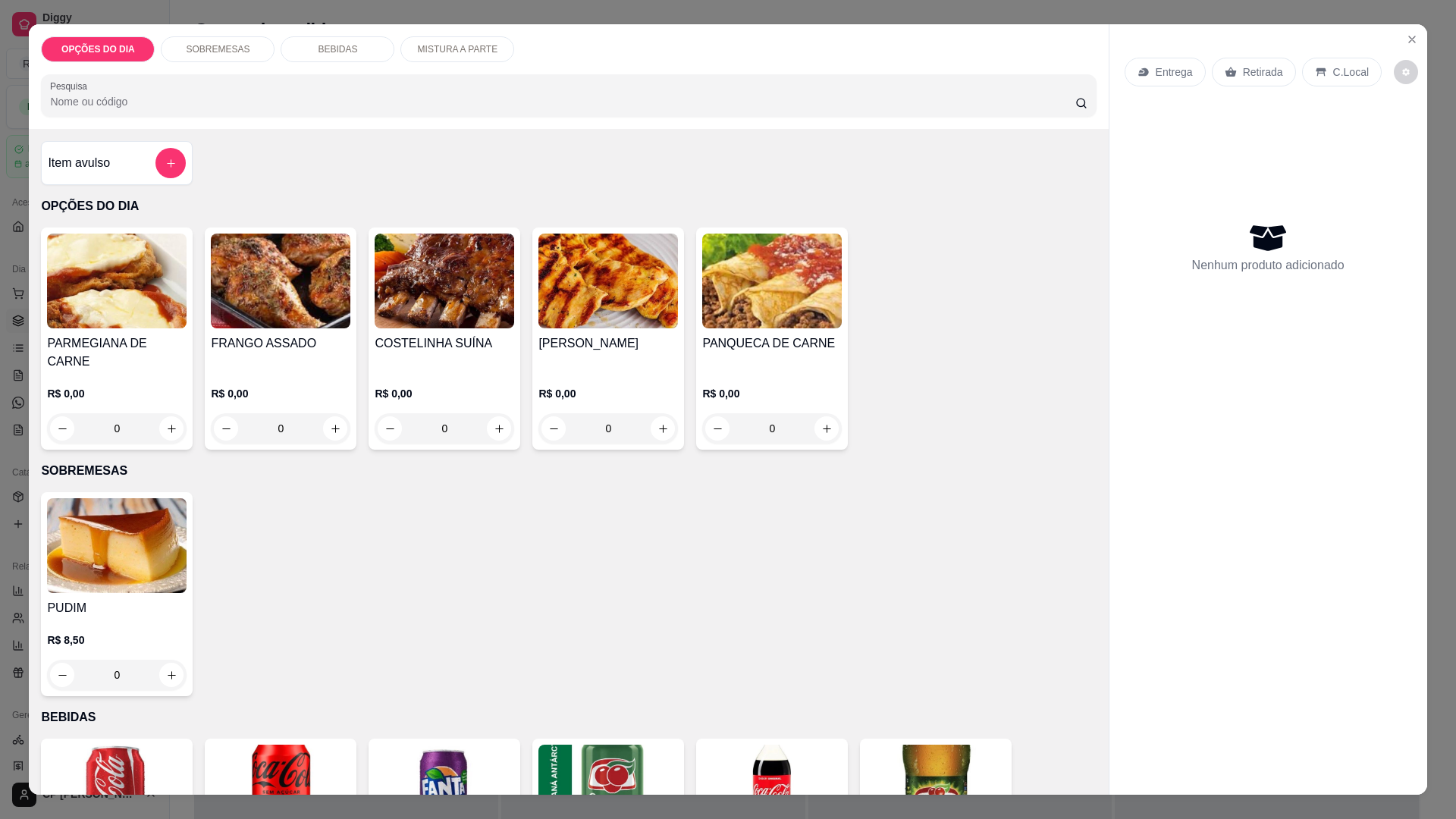
click at [500, 414] on div "0" at bounding box center [444, 428] width 140 height 31
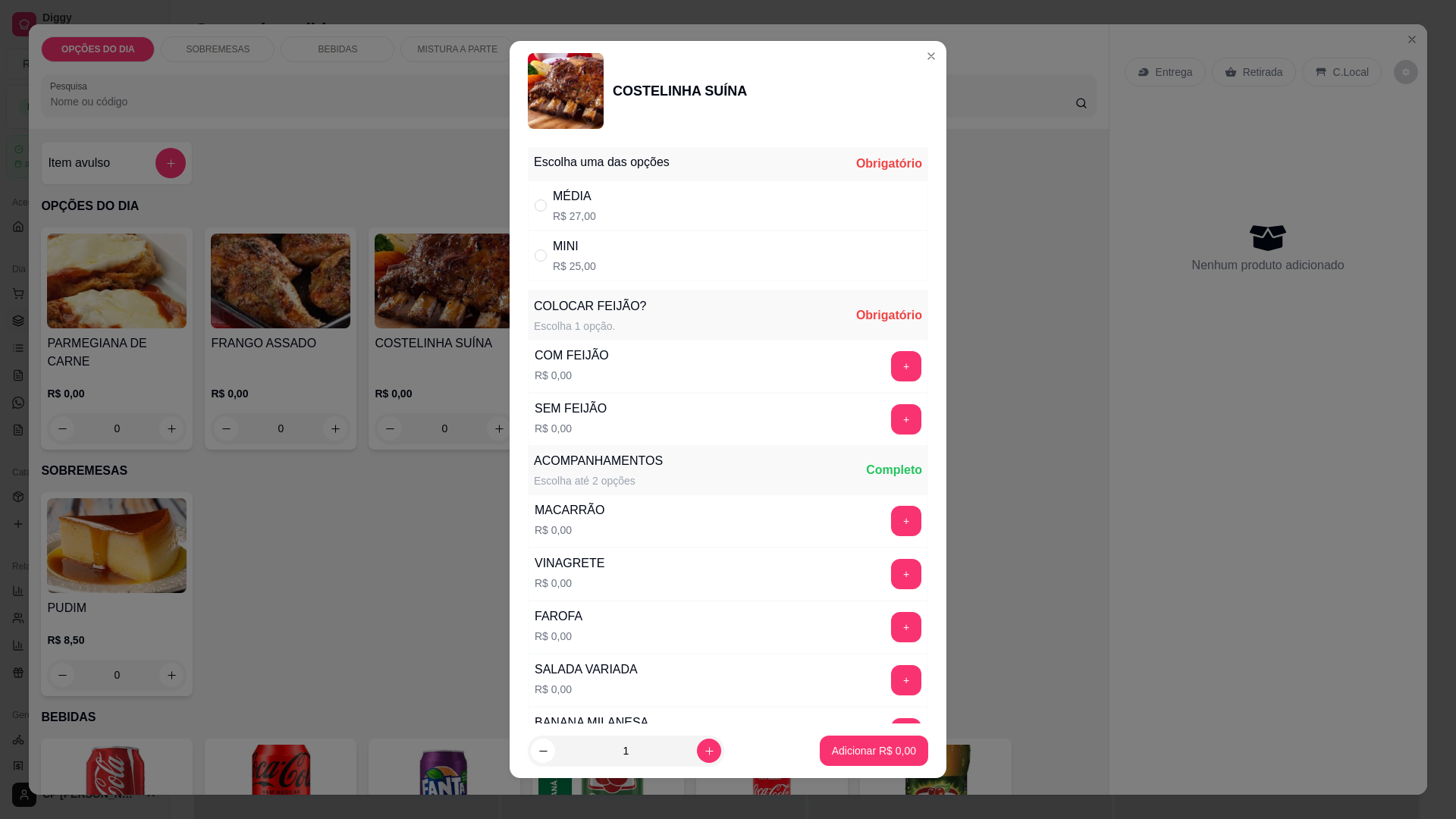
click at [553, 254] on div "MINI" at bounding box center [574, 247] width 43 height 19
radio input "true"
click at [891, 362] on button "+" at bounding box center [906, 366] width 31 height 31
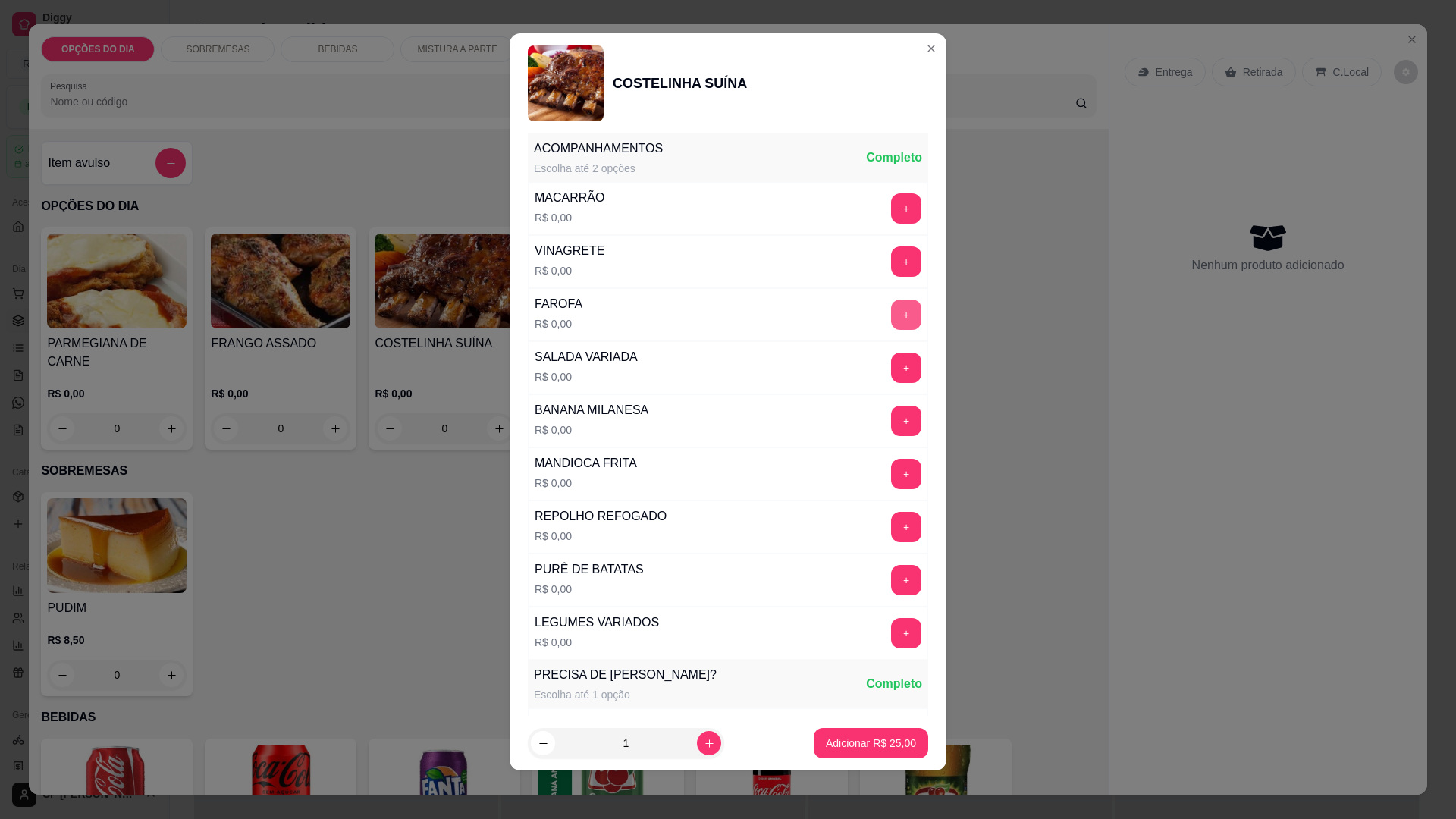
click at [891, 312] on button "+" at bounding box center [906, 315] width 31 height 31
click at [868, 750] on p "Adicionar R$ 25,00" at bounding box center [871, 743] width 91 height 15
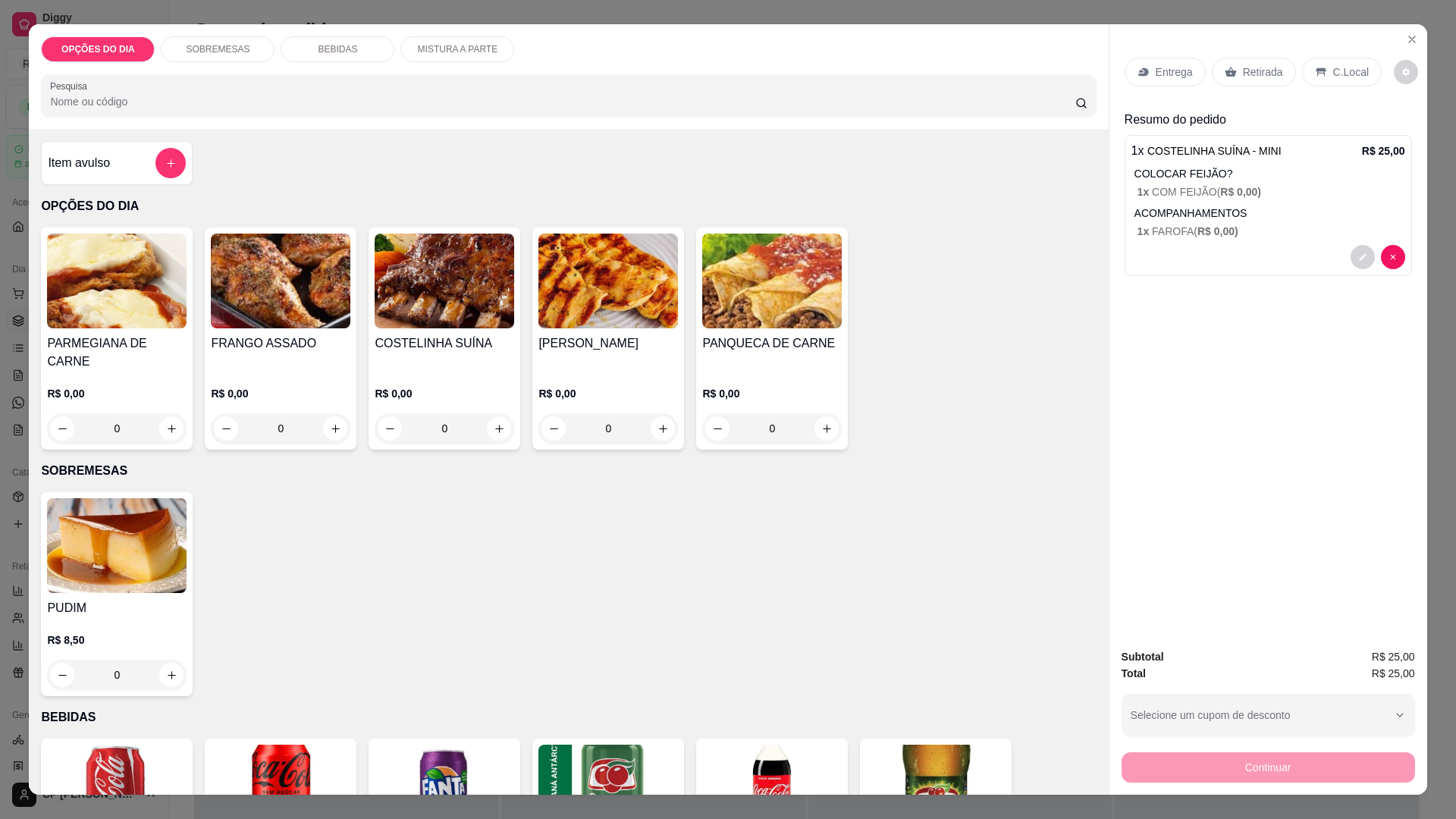
click at [488, 414] on div "0" at bounding box center [444, 428] width 140 height 31
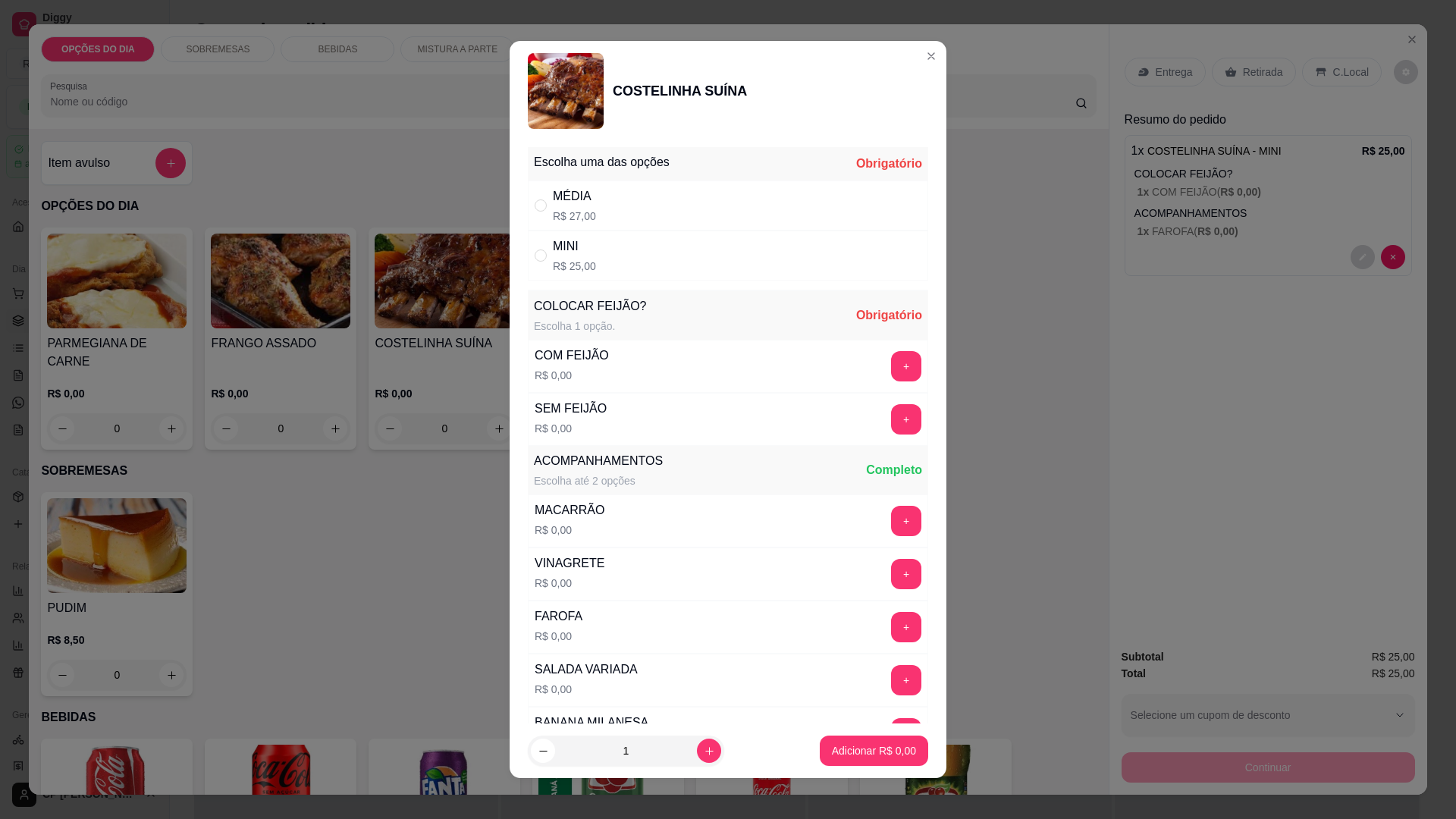
click at [553, 238] on div "MINI" at bounding box center [574, 247] width 43 height 19
radio input "true"
click at [891, 360] on button "+" at bounding box center [906, 366] width 31 height 31
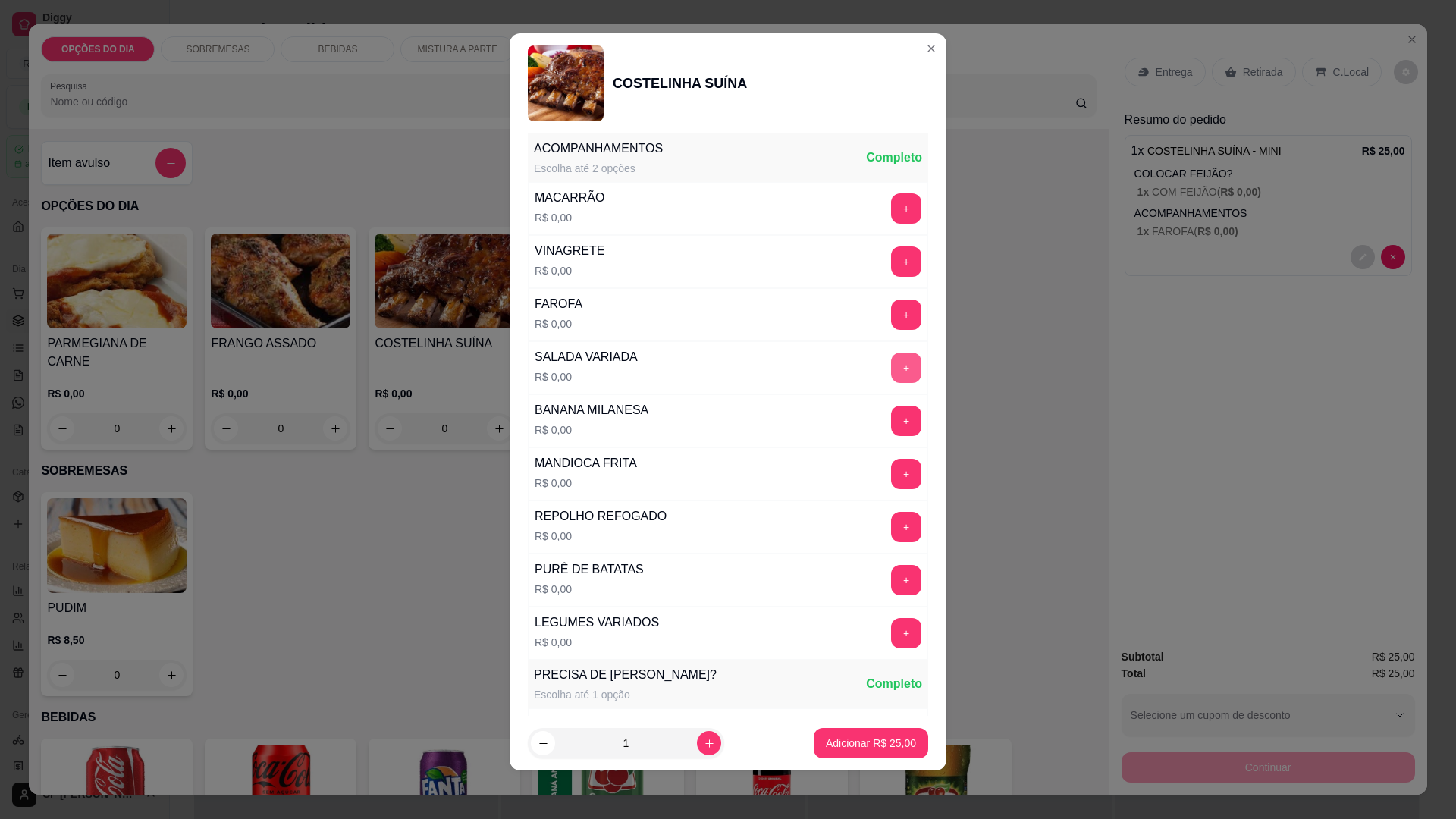
click at [891, 372] on button "+" at bounding box center [906, 367] width 31 height 31
click at [857, 743] on p "Adicionar R$ 25,00" at bounding box center [871, 743] width 91 height 15
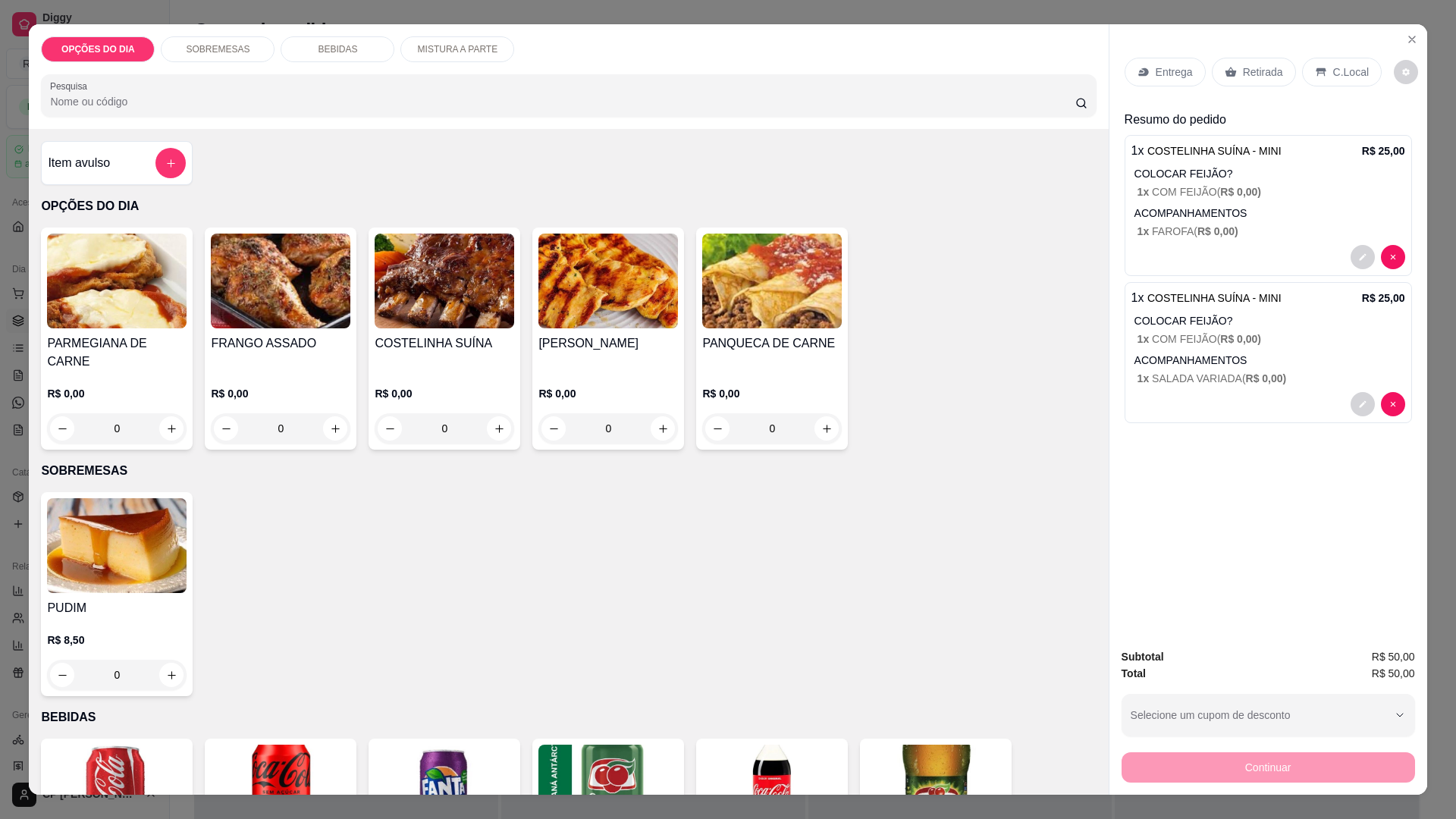
click at [813, 414] on div "0" at bounding box center [771, 428] width 140 height 31
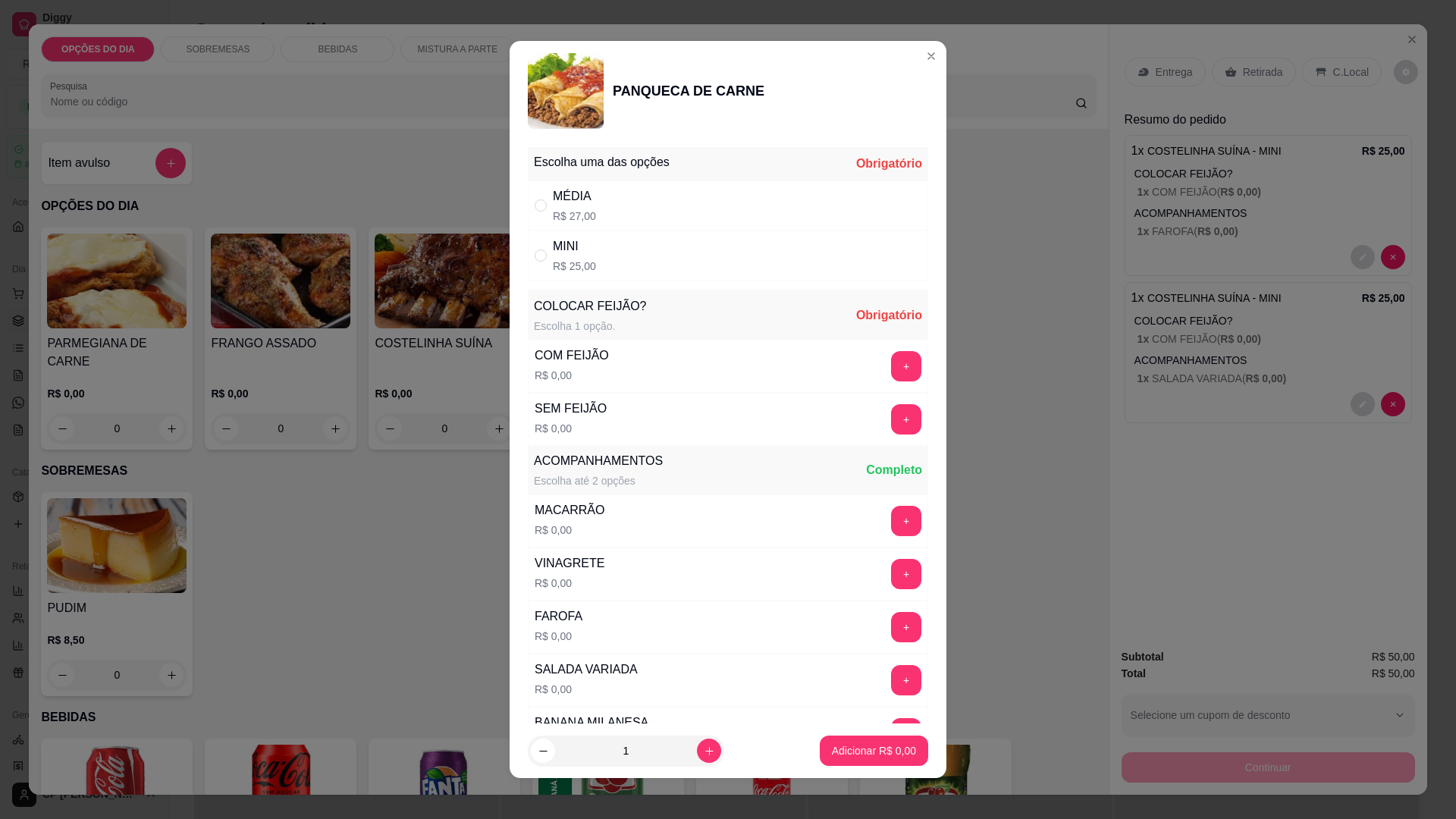
click at [586, 247] on div "MINI" at bounding box center [574, 247] width 43 height 19
radio input "true"
click at [891, 365] on button "+" at bounding box center [906, 366] width 31 height 31
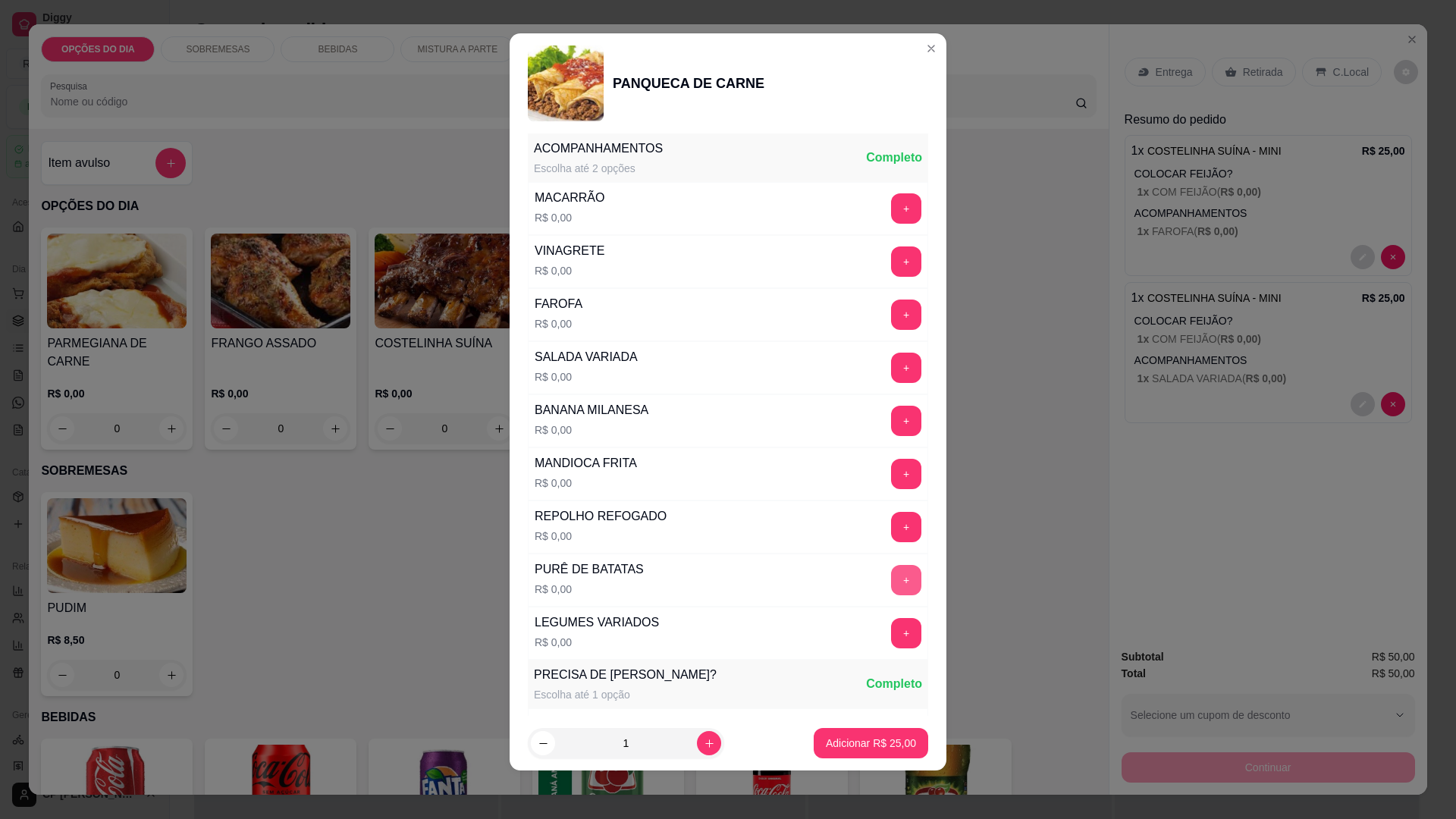
click at [891, 579] on button "+" at bounding box center [906, 580] width 31 height 31
click at [892, 471] on button "+" at bounding box center [907, 475] width 30 height 30
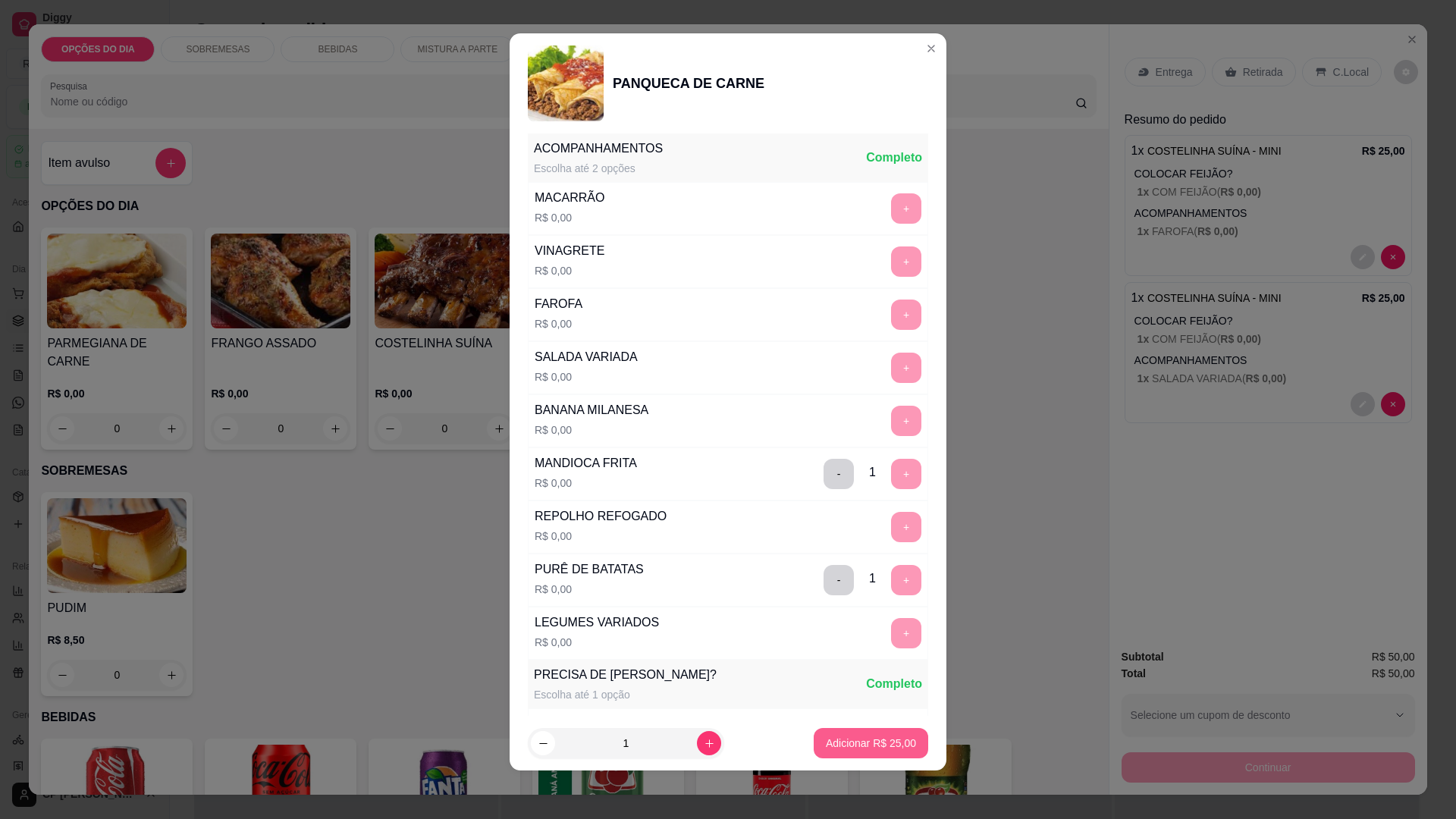
scroll to position [619, 0]
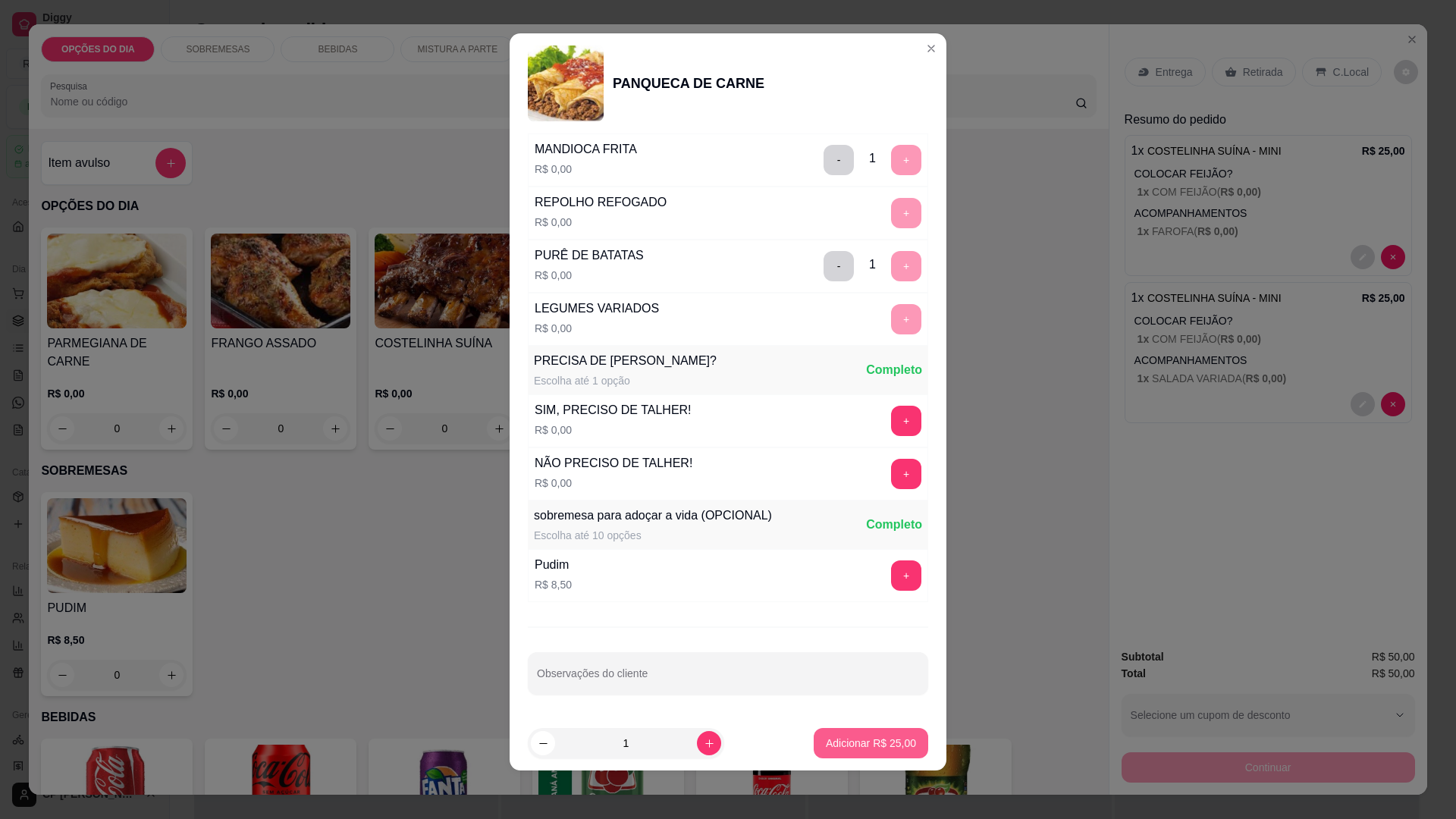
click at [873, 748] on p "Adicionar R$ 25,00" at bounding box center [871, 743] width 91 height 15
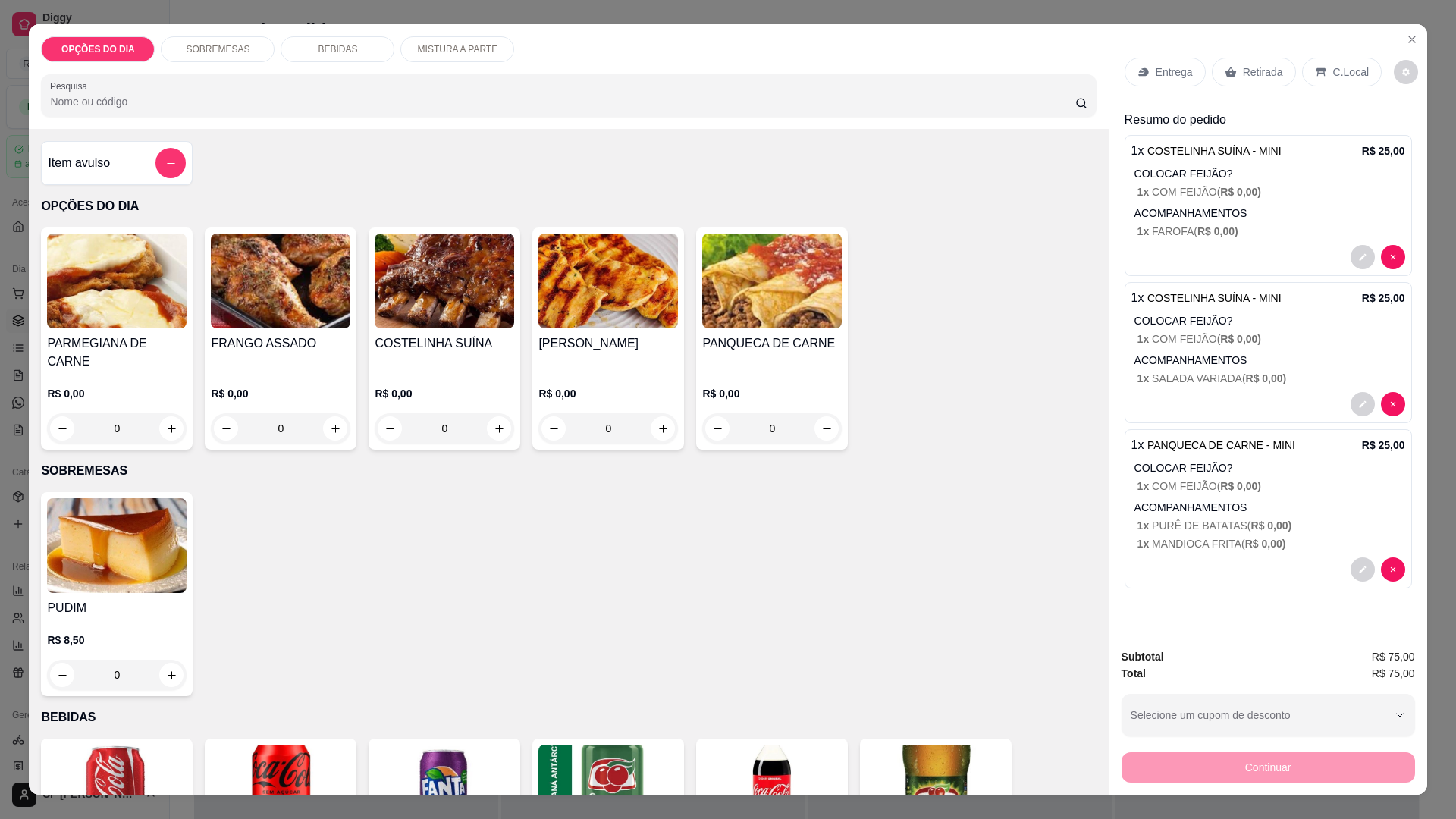
click at [1170, 69] on p "Entrega" at bounding box center [1174, 72] width 37 height 15
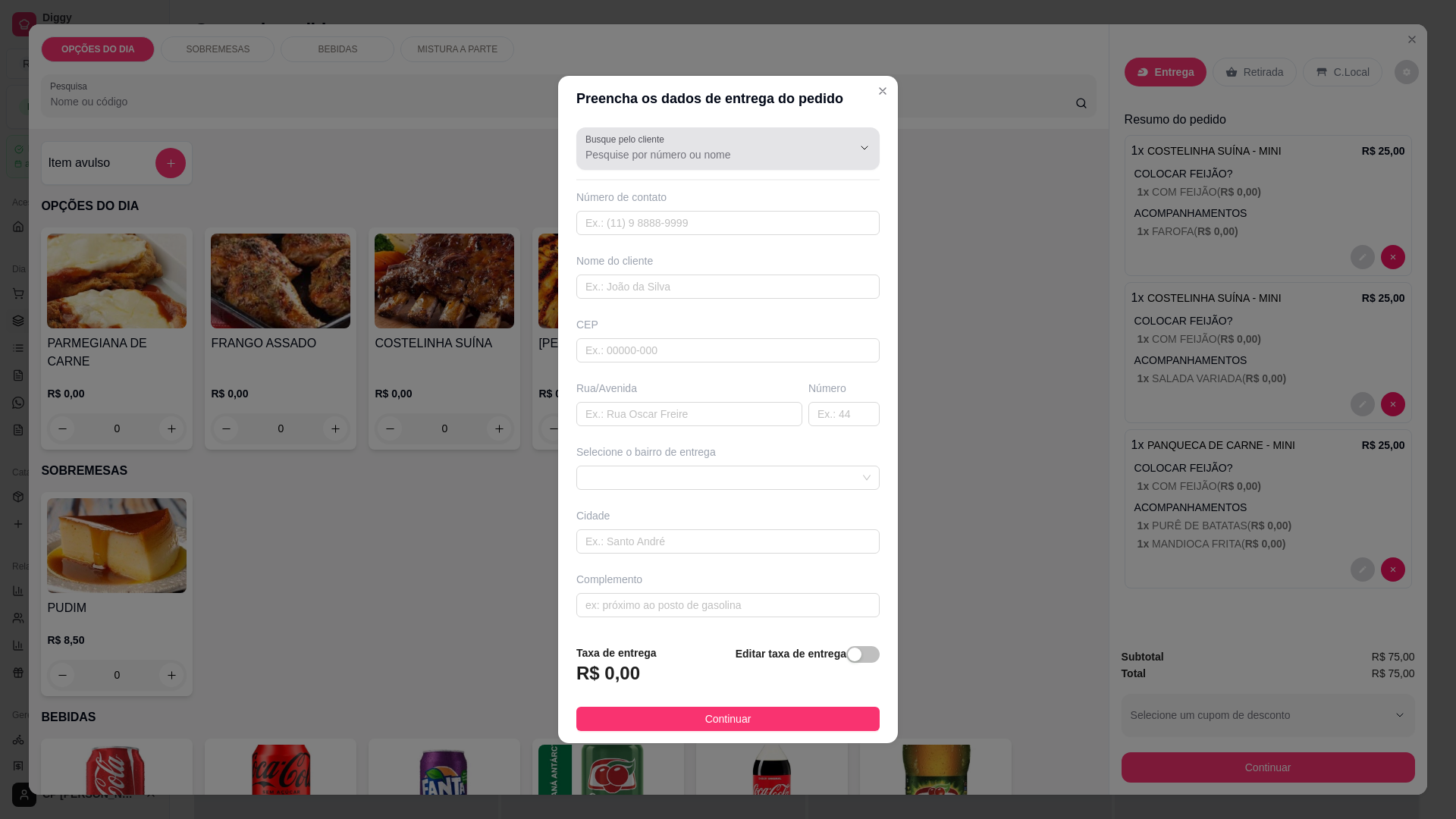
click at [672, 152] on input "Busque pelo cliente" at bounding box center [707, 155] width 242 height 15
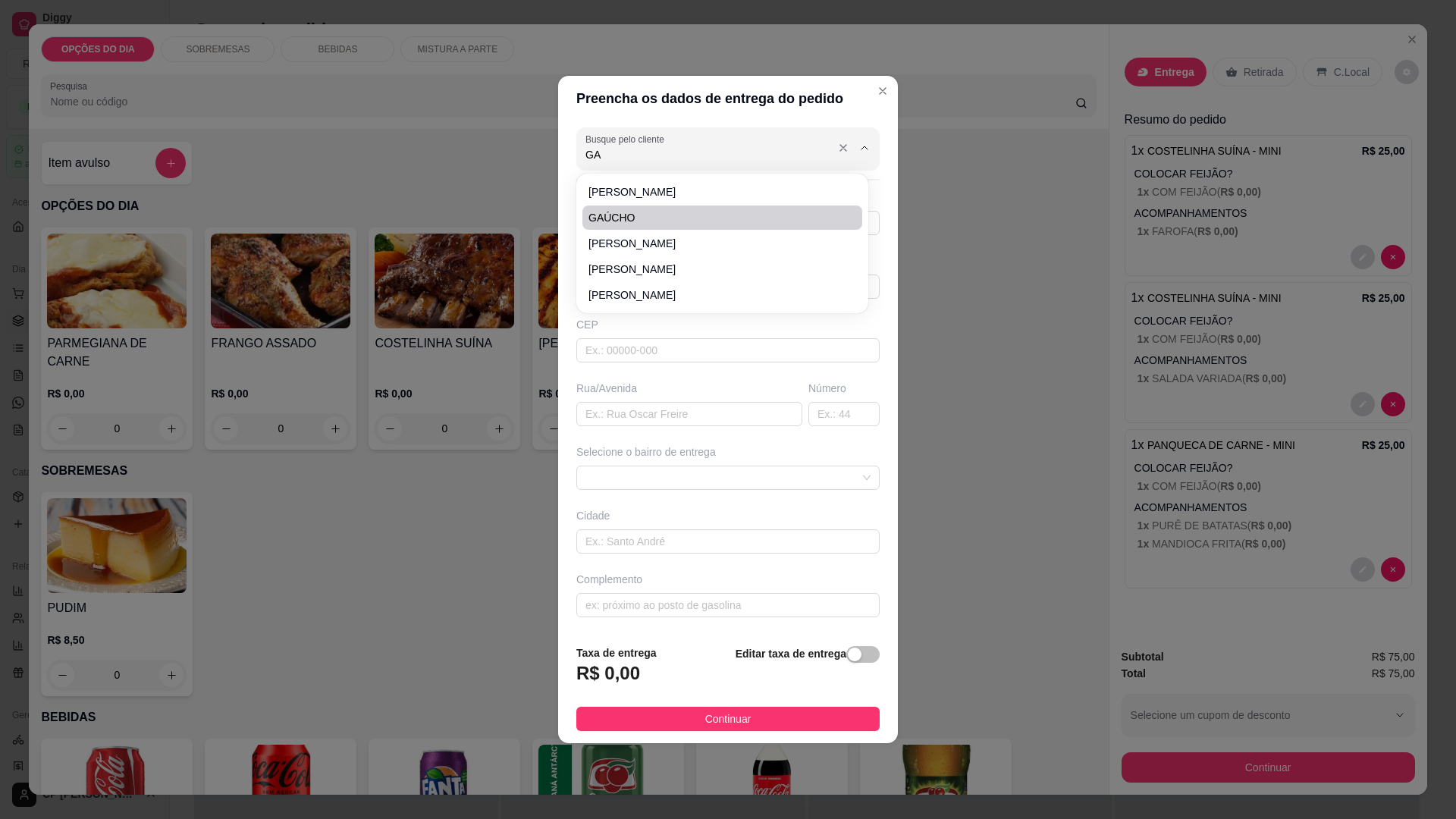
type input "GAÚCHO"
type input "12988166003"
type input "GAÚCHO"
type input "JUPITER"
type input "336"
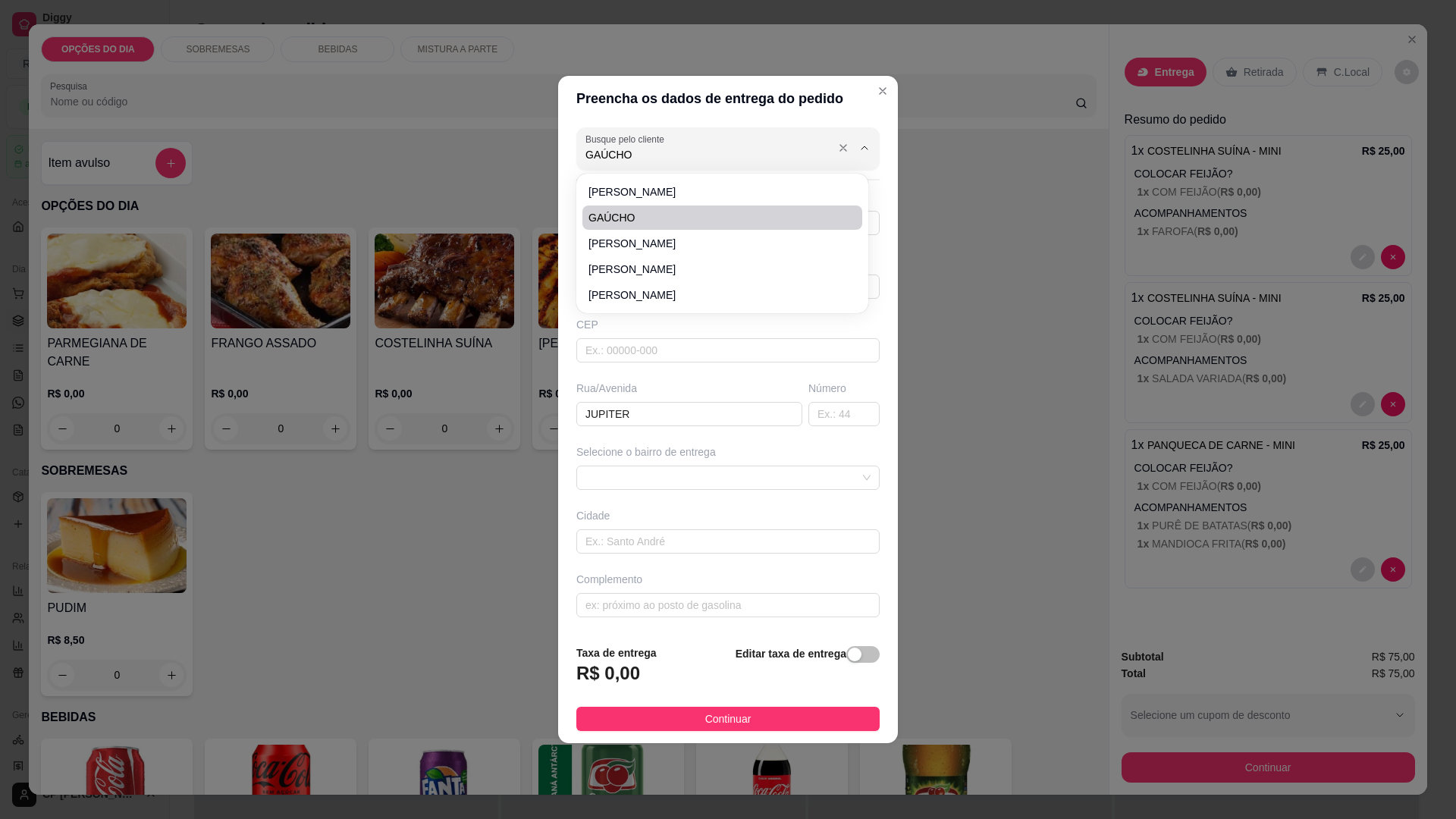
type input "[GEOGRAPHIC_DATA]"
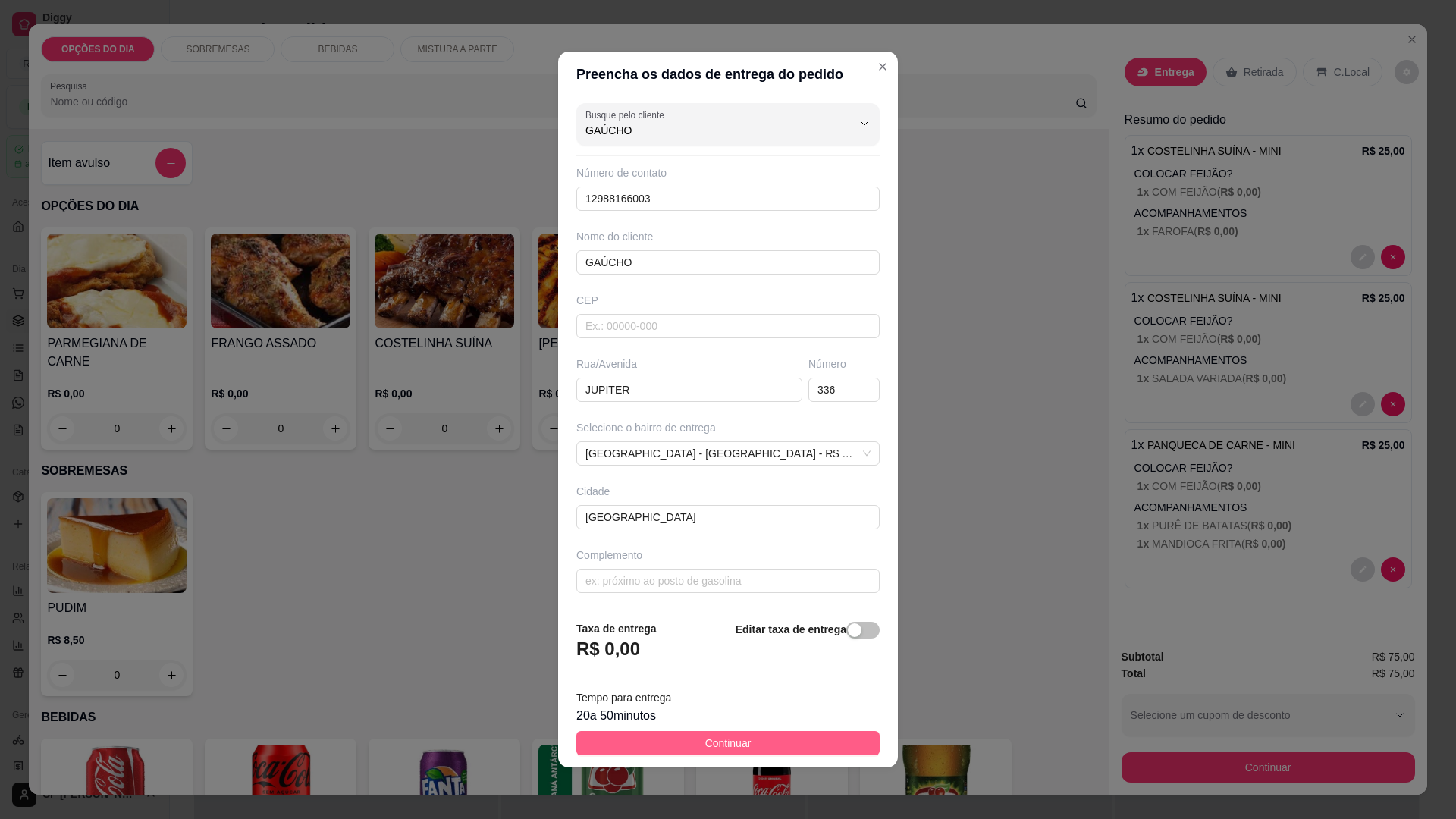
click at [733, 746] on span "Continuar" at bounding box center [728, 743] width 46 height 17
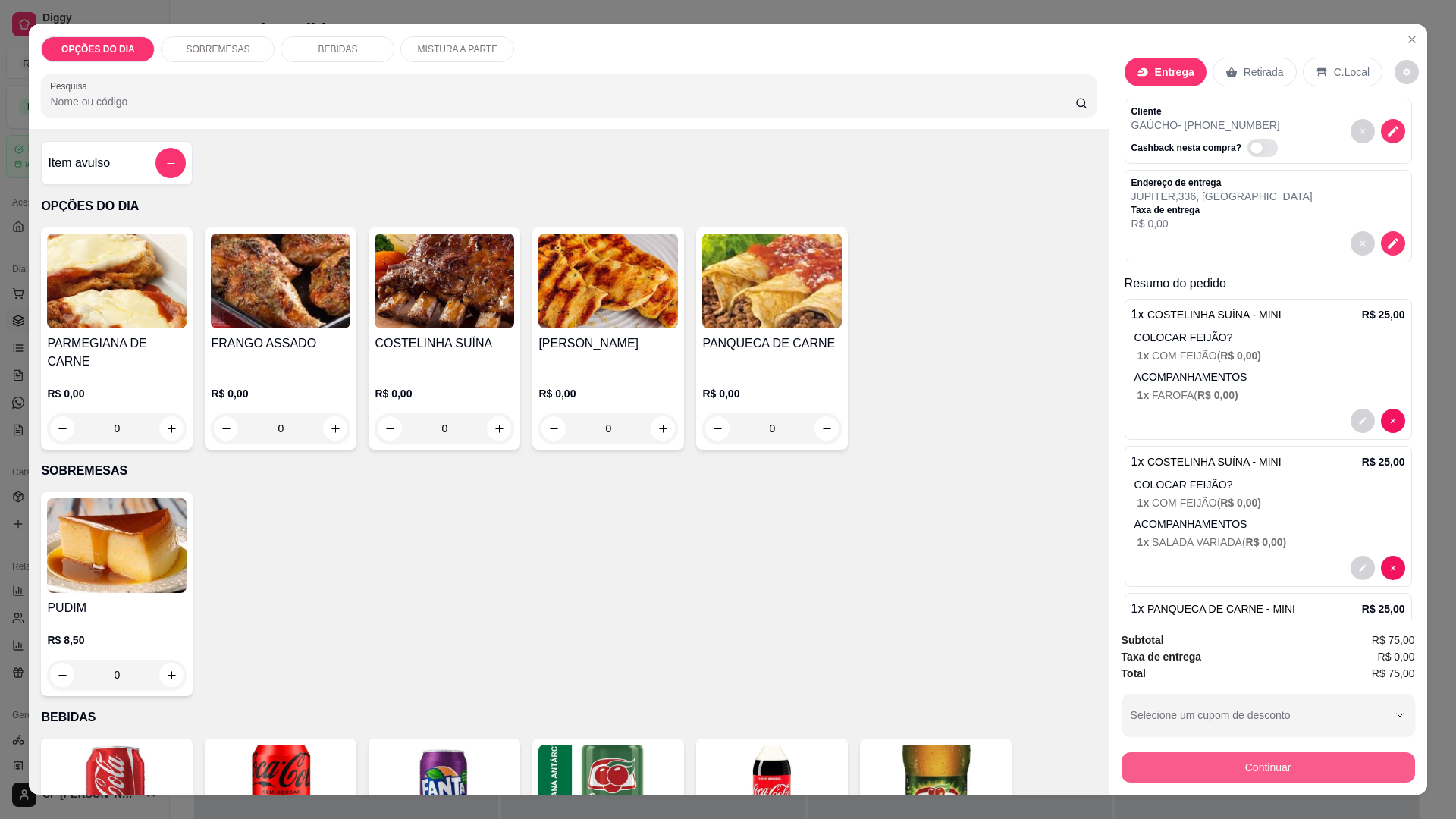
click at [1301, 769] on button "Continuar" at bounding box center [1268, 767] width 293 height 31
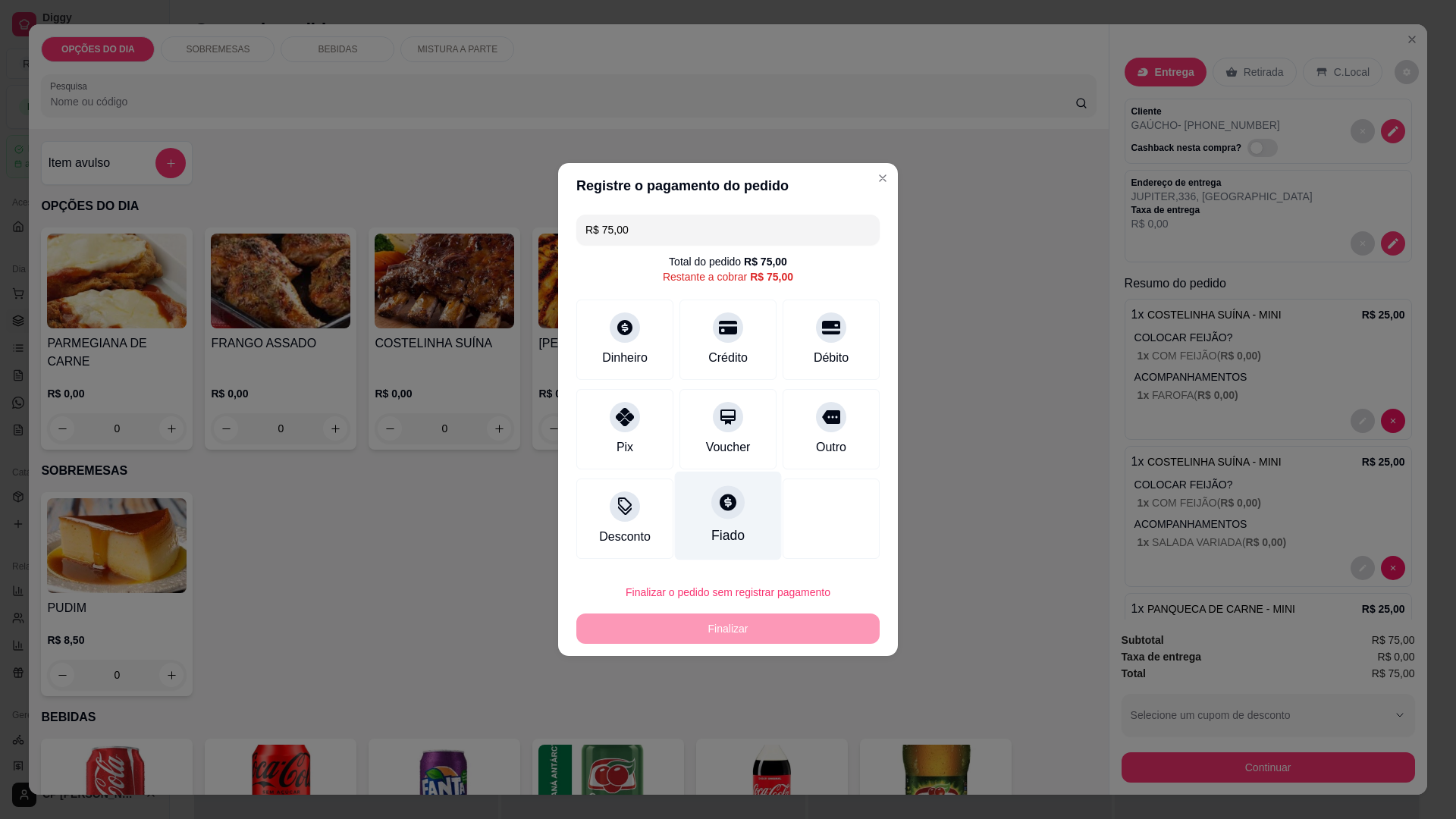
click at [729, 508] on icon at bounding box center [728, 503] width 17 height 17
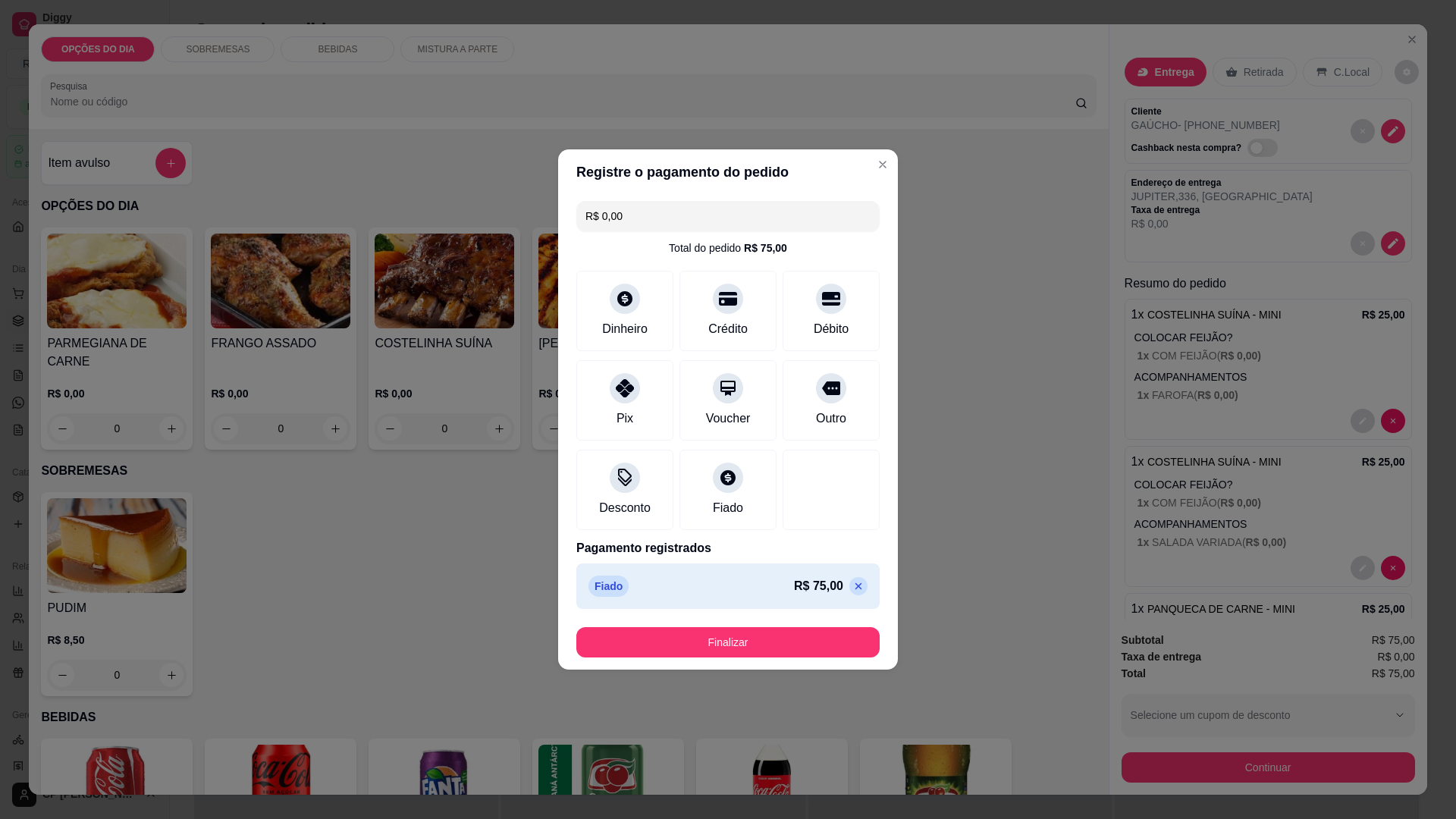
click at [776, 641] on button "Finalizar" at bounding box center [728, 642] width 303 height 31
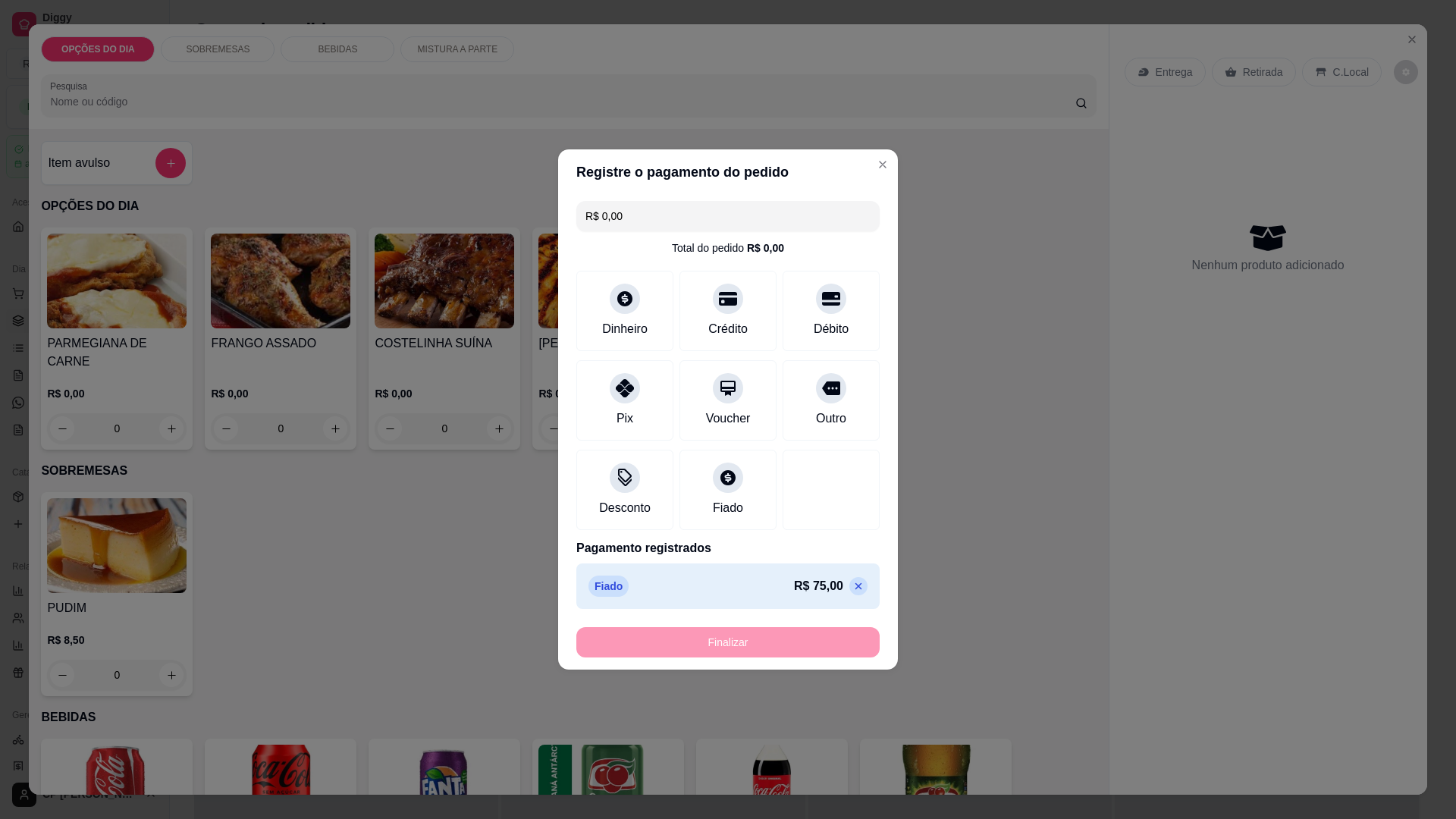
type input "-R$ 75,00"
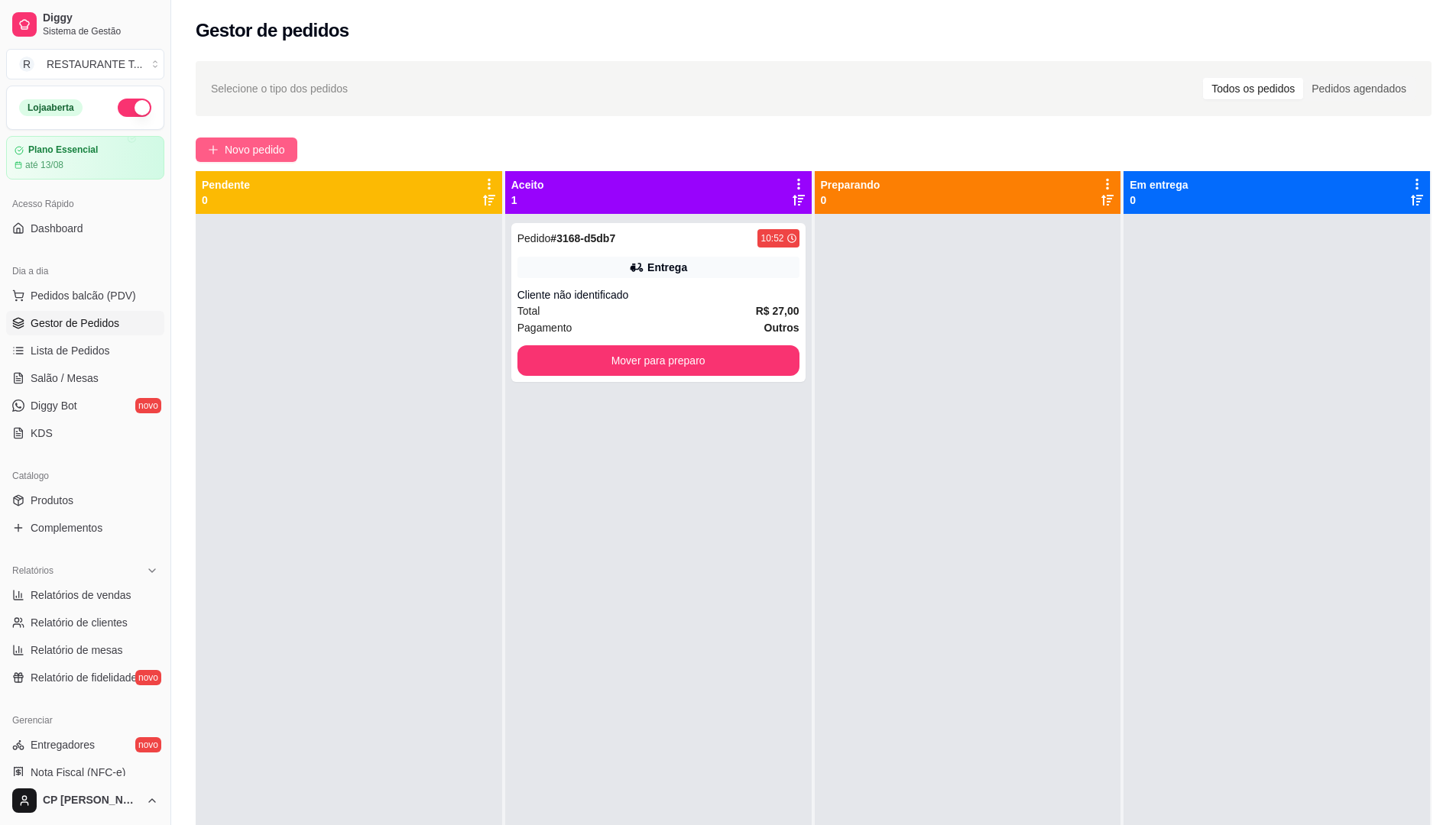
click at [248, 147] on span "Novo pedido" at bounding box center [254, 150] width 61 height 17
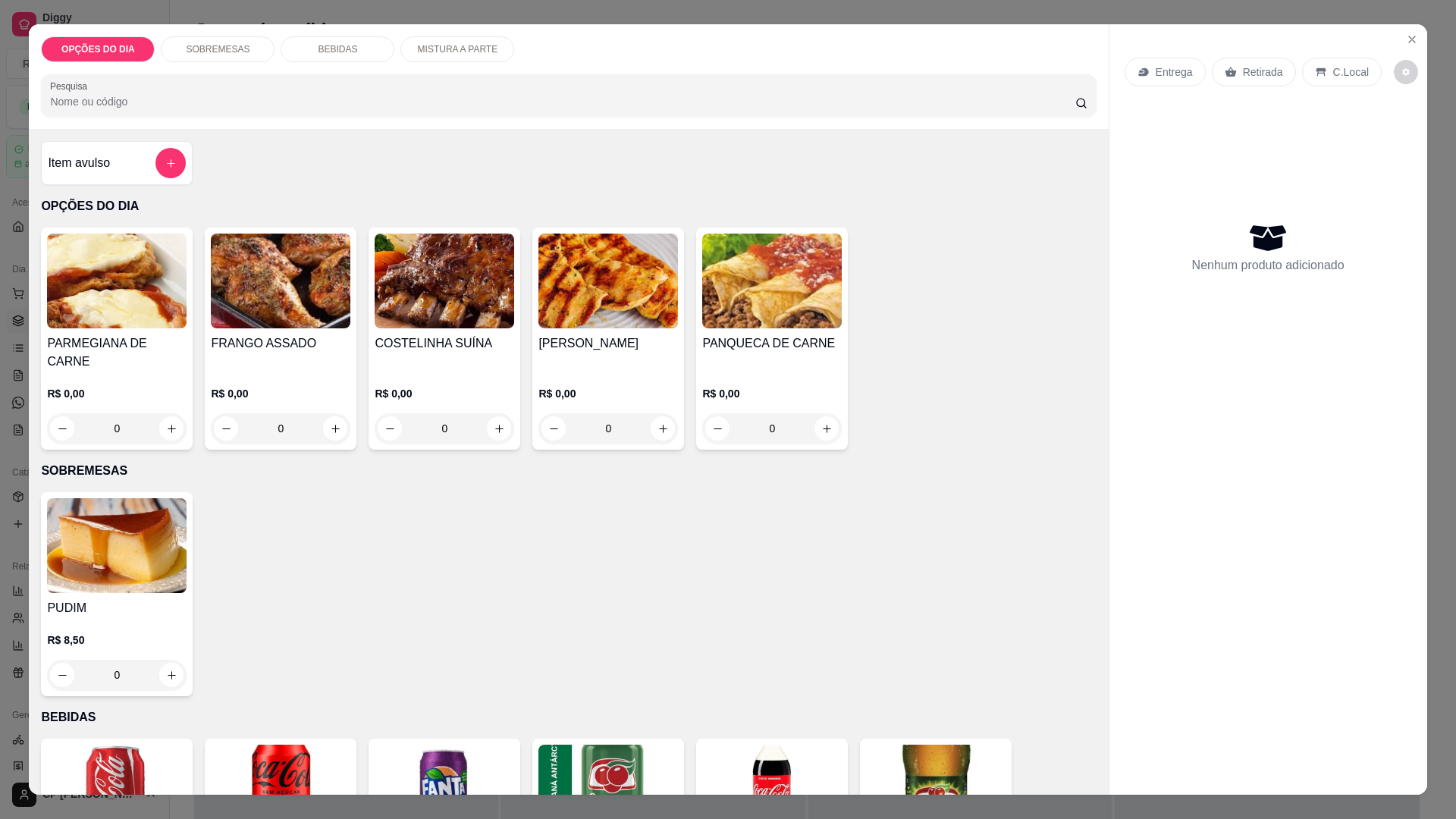
click at [162, 414] on div "0" at bounding box center [117, 428] width 140 height 31
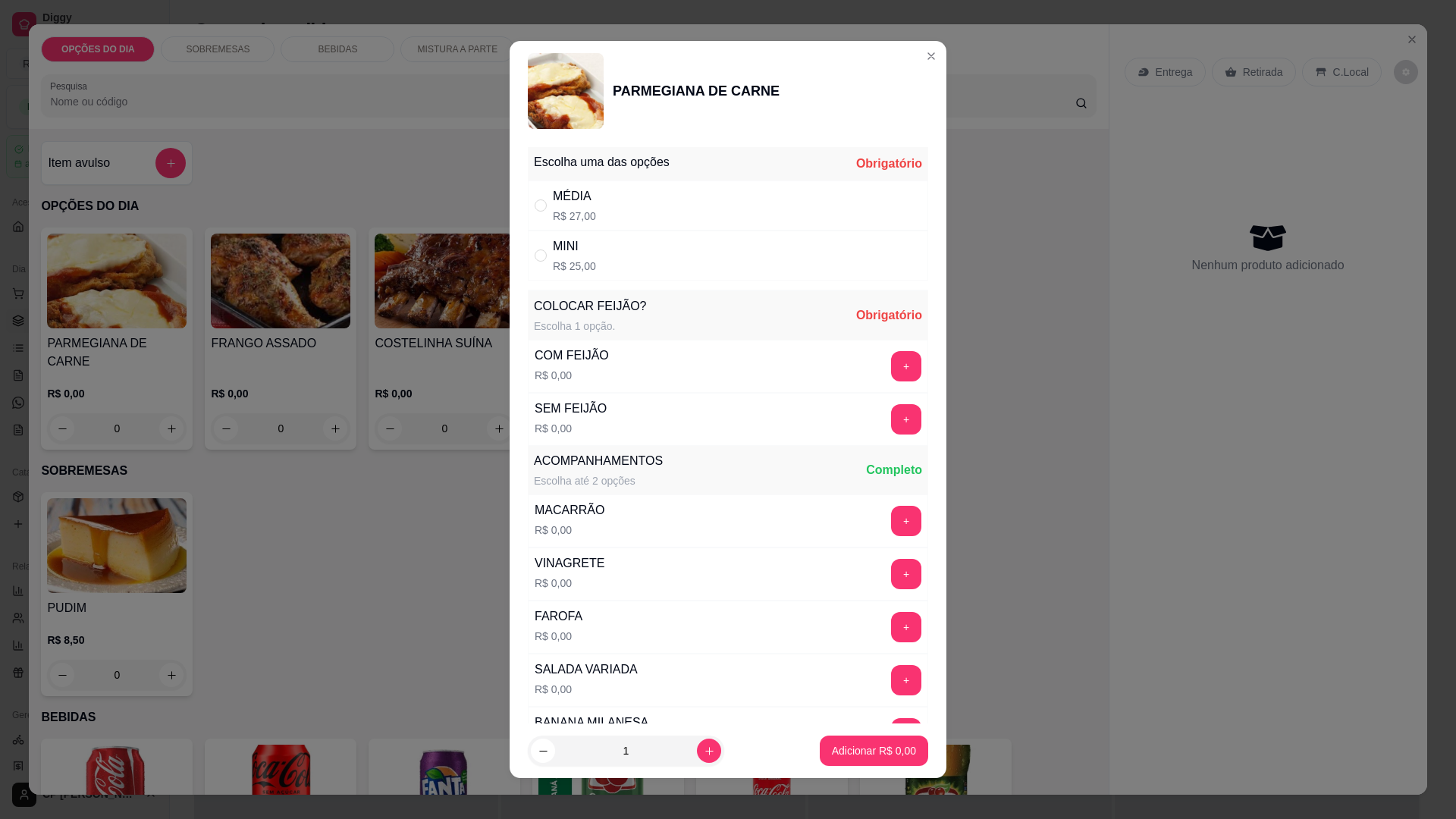
click at [580, 200] on div "MÉDIA" at bounding box center [574, 197] width 43 height 19
radio input "true"
click at [892, 363] on button "+" at bounding box center [907, 366] width 30 height 30
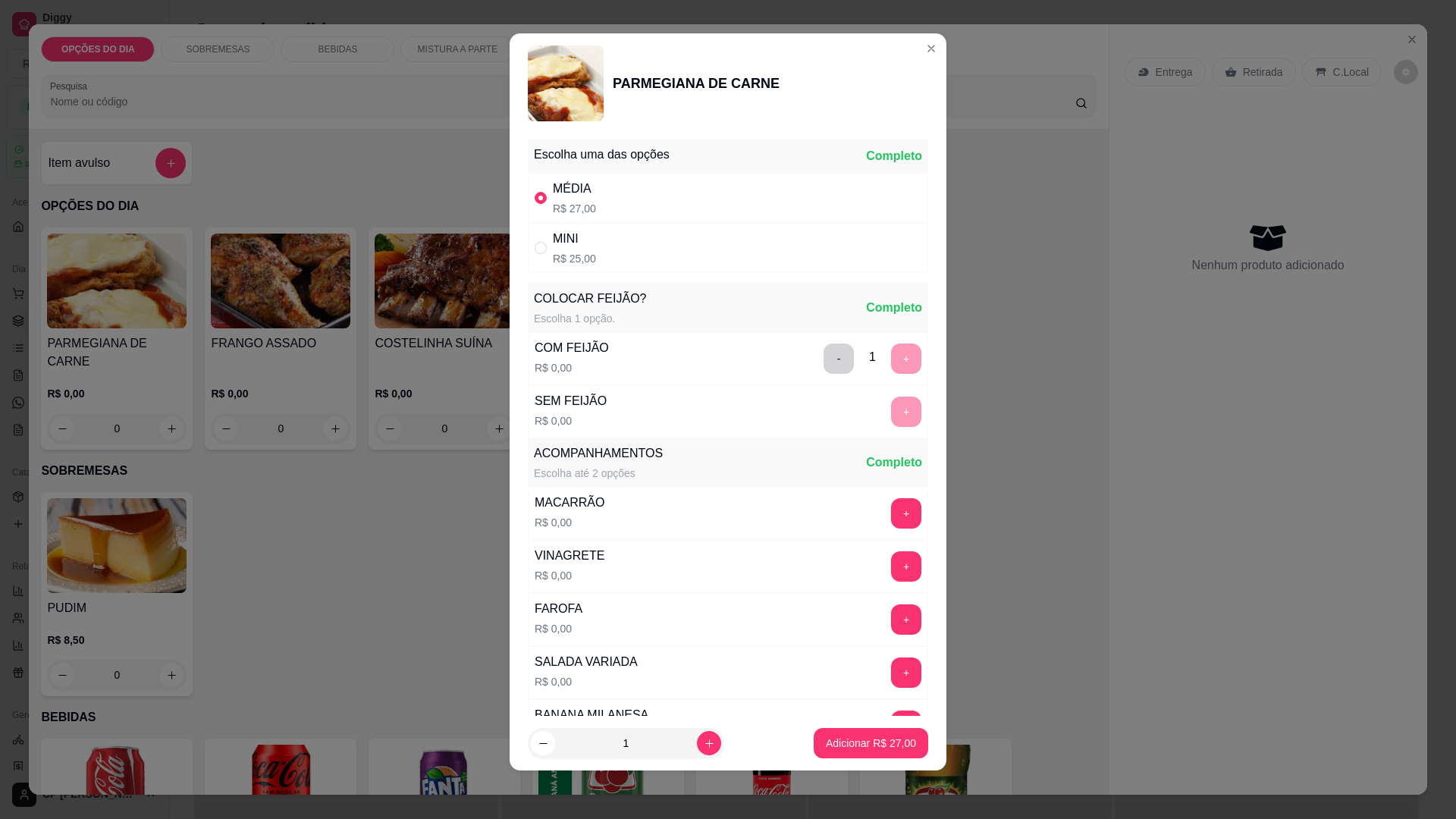
scroll to position [305, 0]
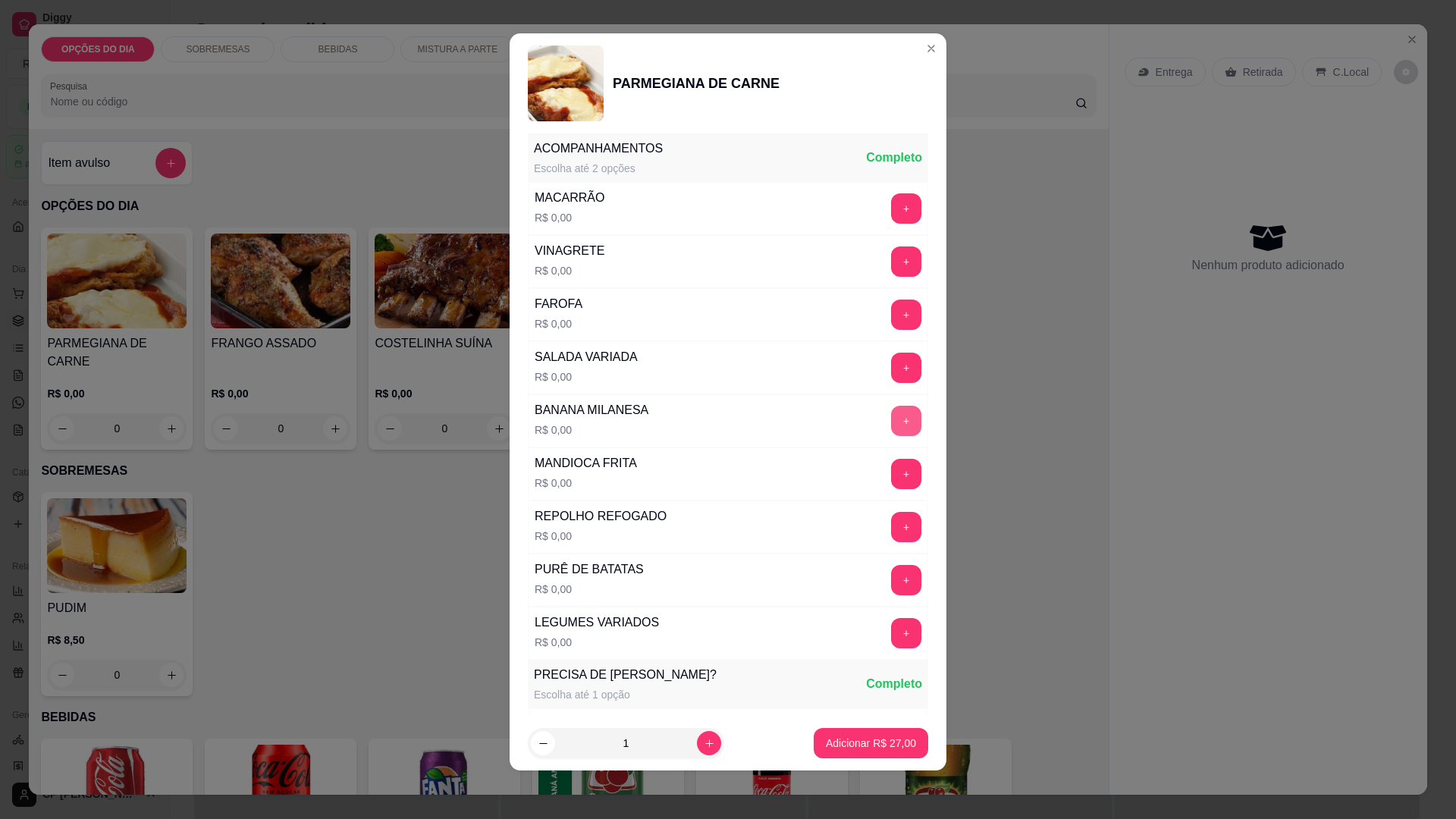
click at [891, 415] on button "+" at bounding box center [906, 421] width 31 height 31
click at [891, 524] on button "+" at bounding box center [906, 527] width 31 height 31
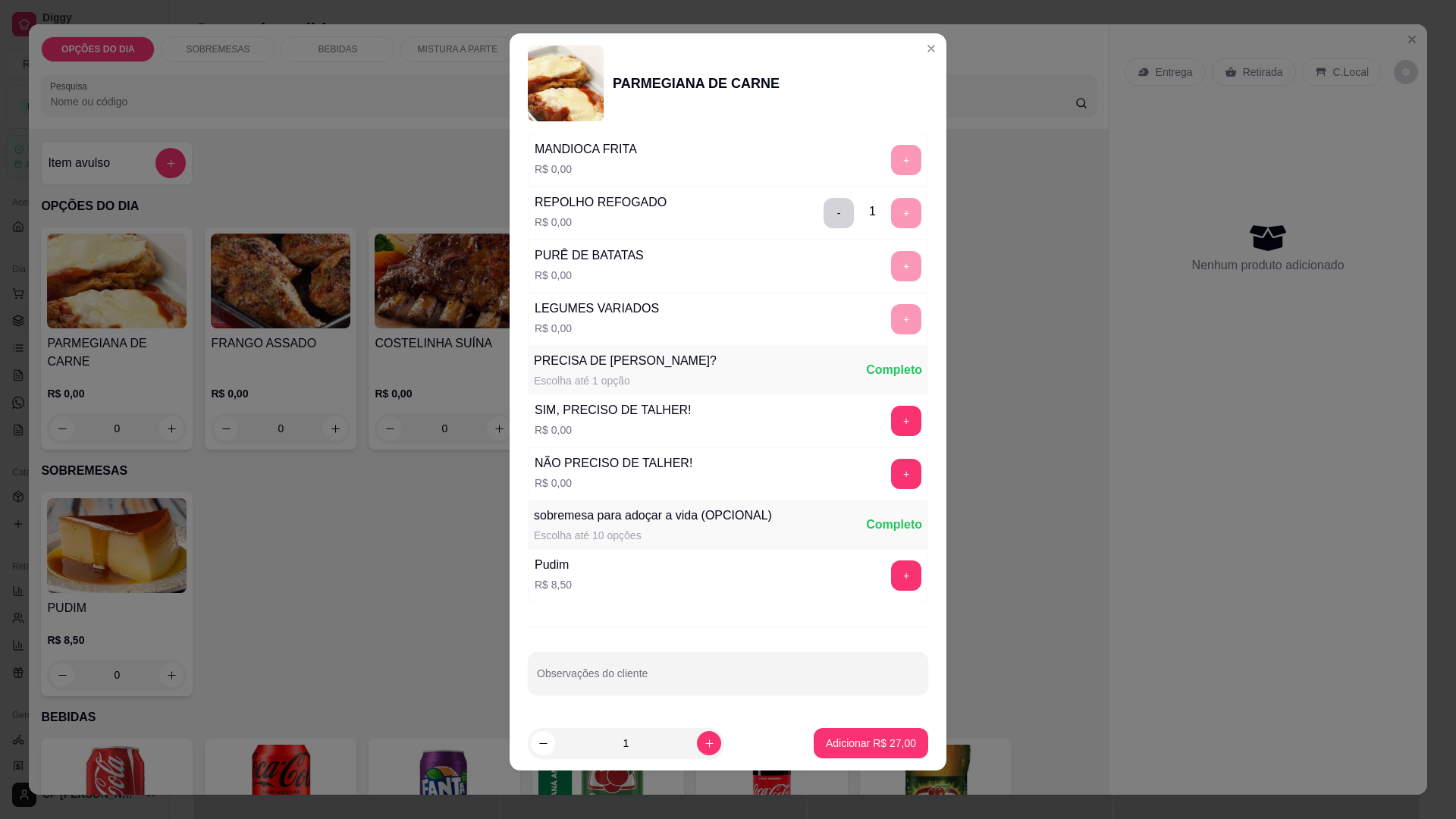
scroll to position [0, 0]
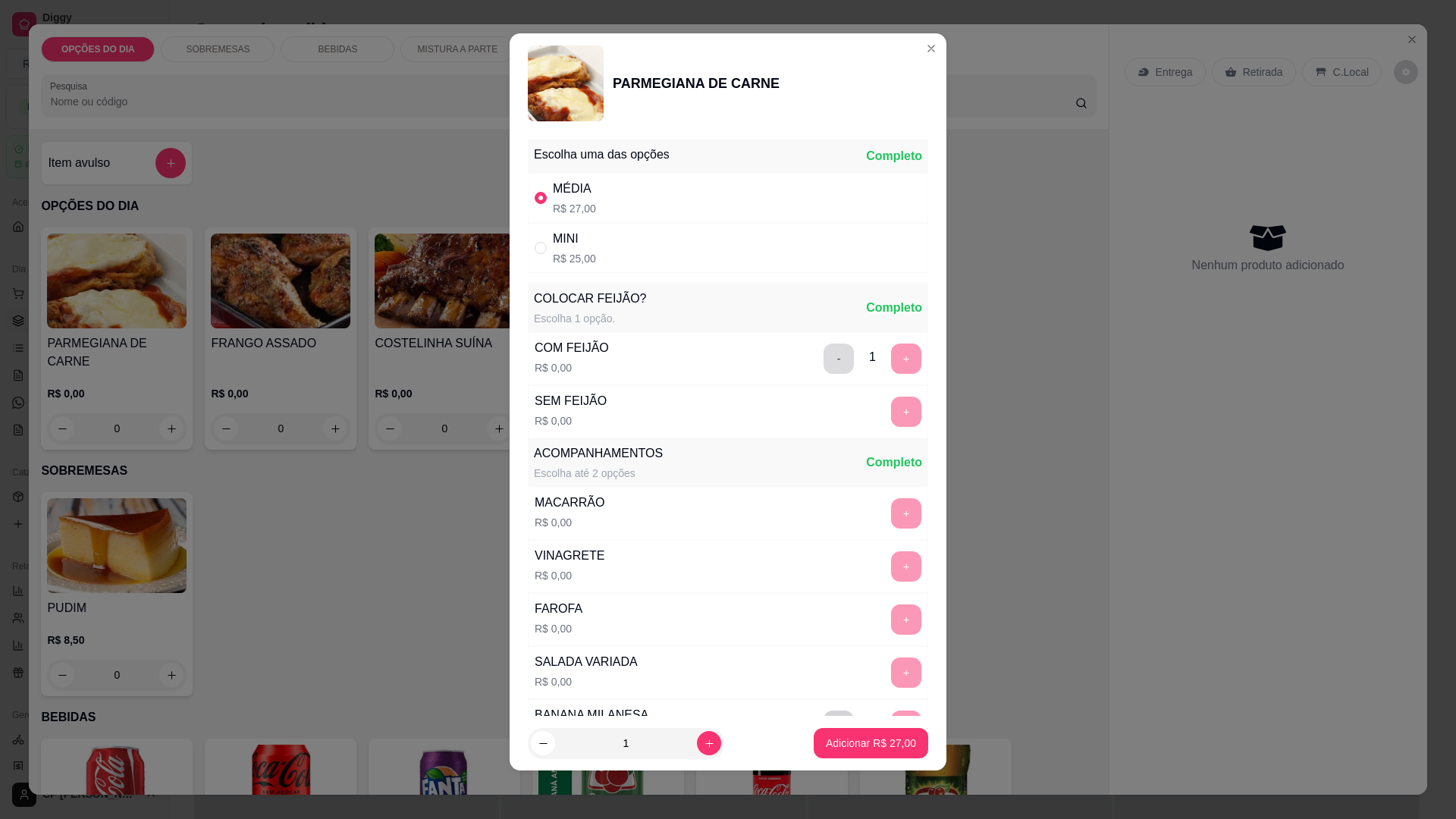
click at [823, 358] on button "-" at bounding box center [838, 358] width 31 height 31
click at [891, 410] on button "+" at bounding box center [906, 412] width 31 height 31
click at [860, 744] on p "Adicionar R$ 27,00" at bounding box center [870, 743] width 88 height 15
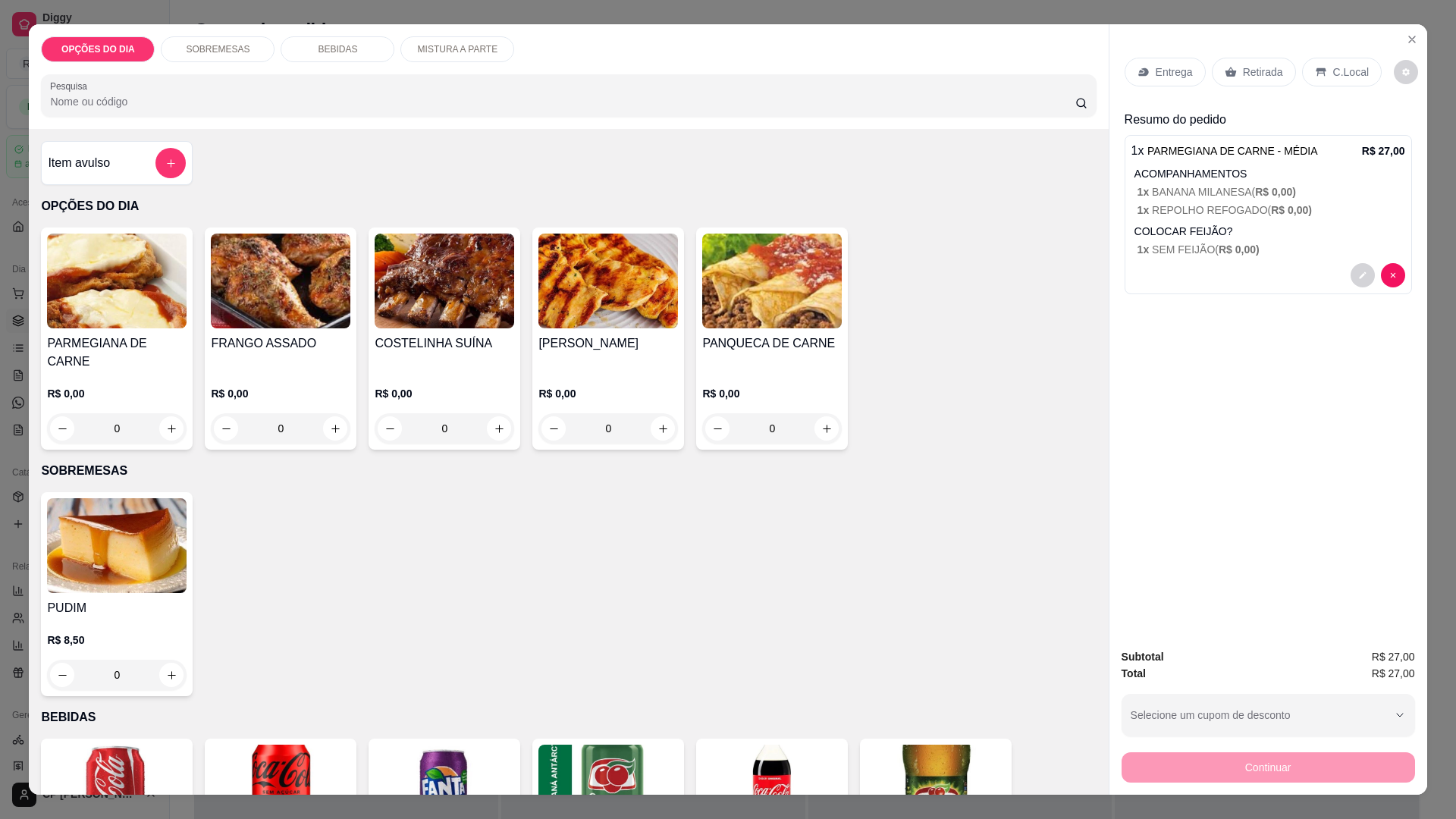
click at [499, 414] on div "0" at bounding box center [444, 428] width 140 height 31
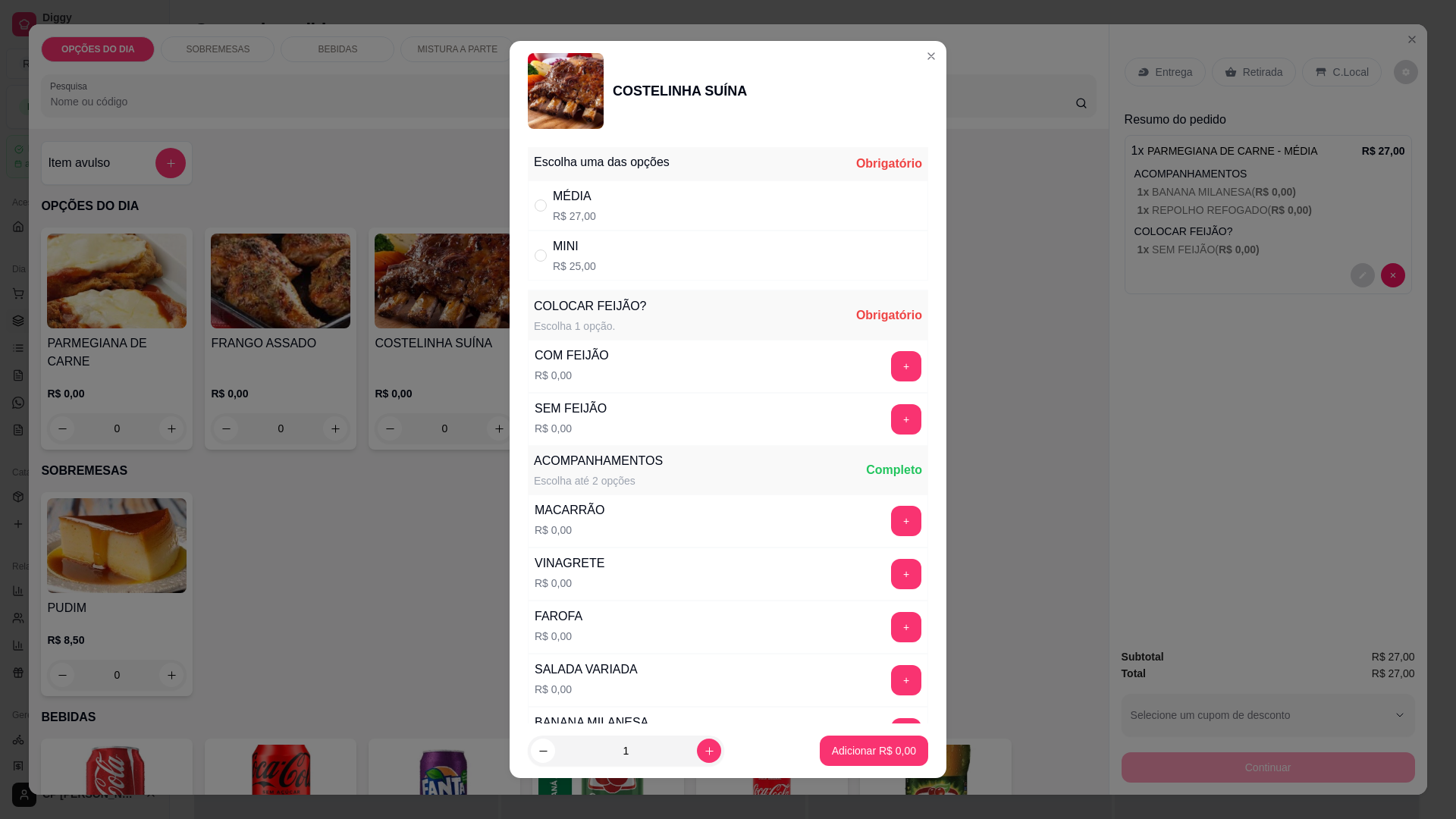
click at [547, 248] on div "" at bounding box center [544, 255] width 19 height 17
radio input "true"
click at [892, 365] on button "+" at bounding box center [907, 366] width 30 height 30
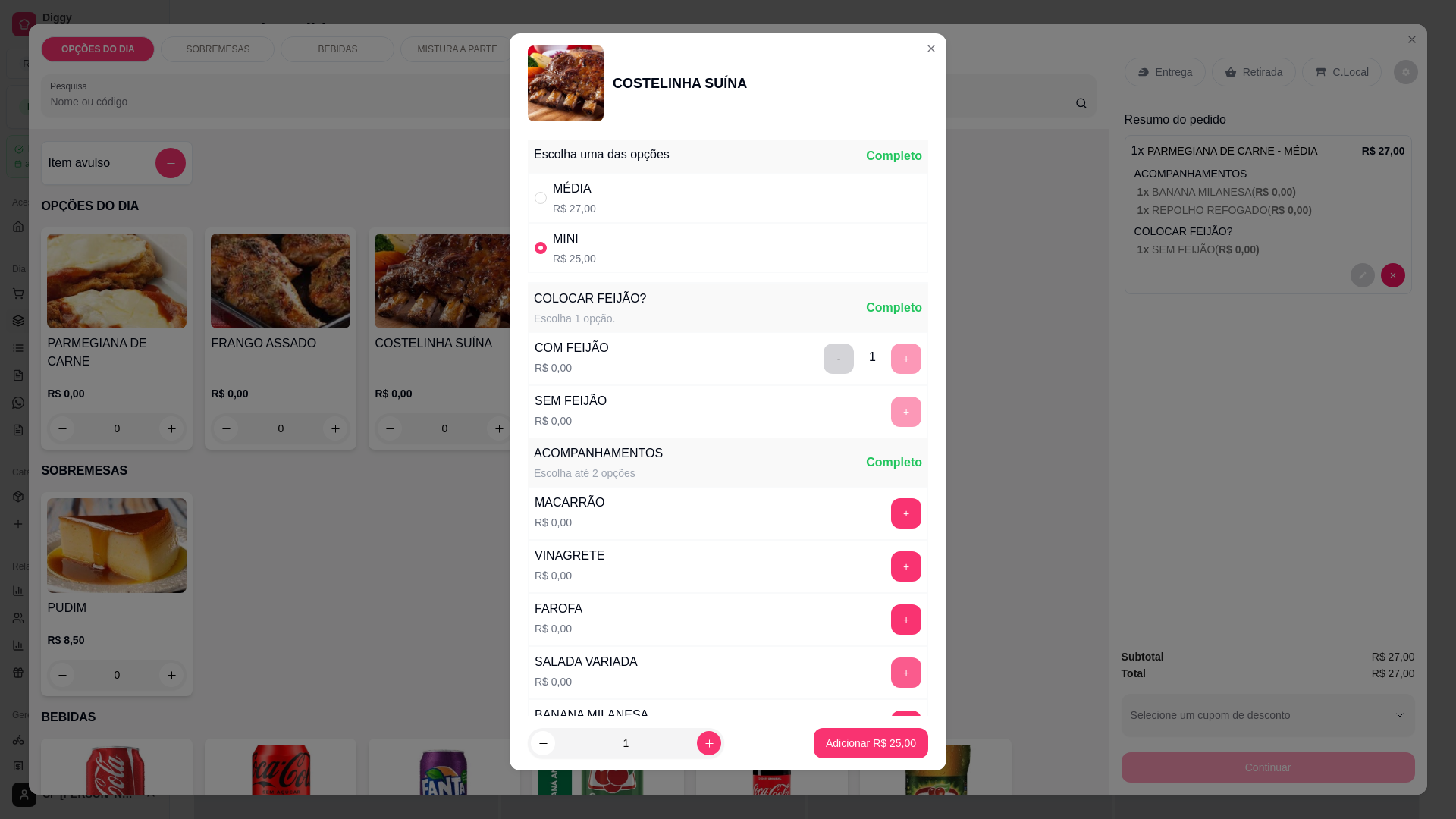
scroll to position [305, 0]
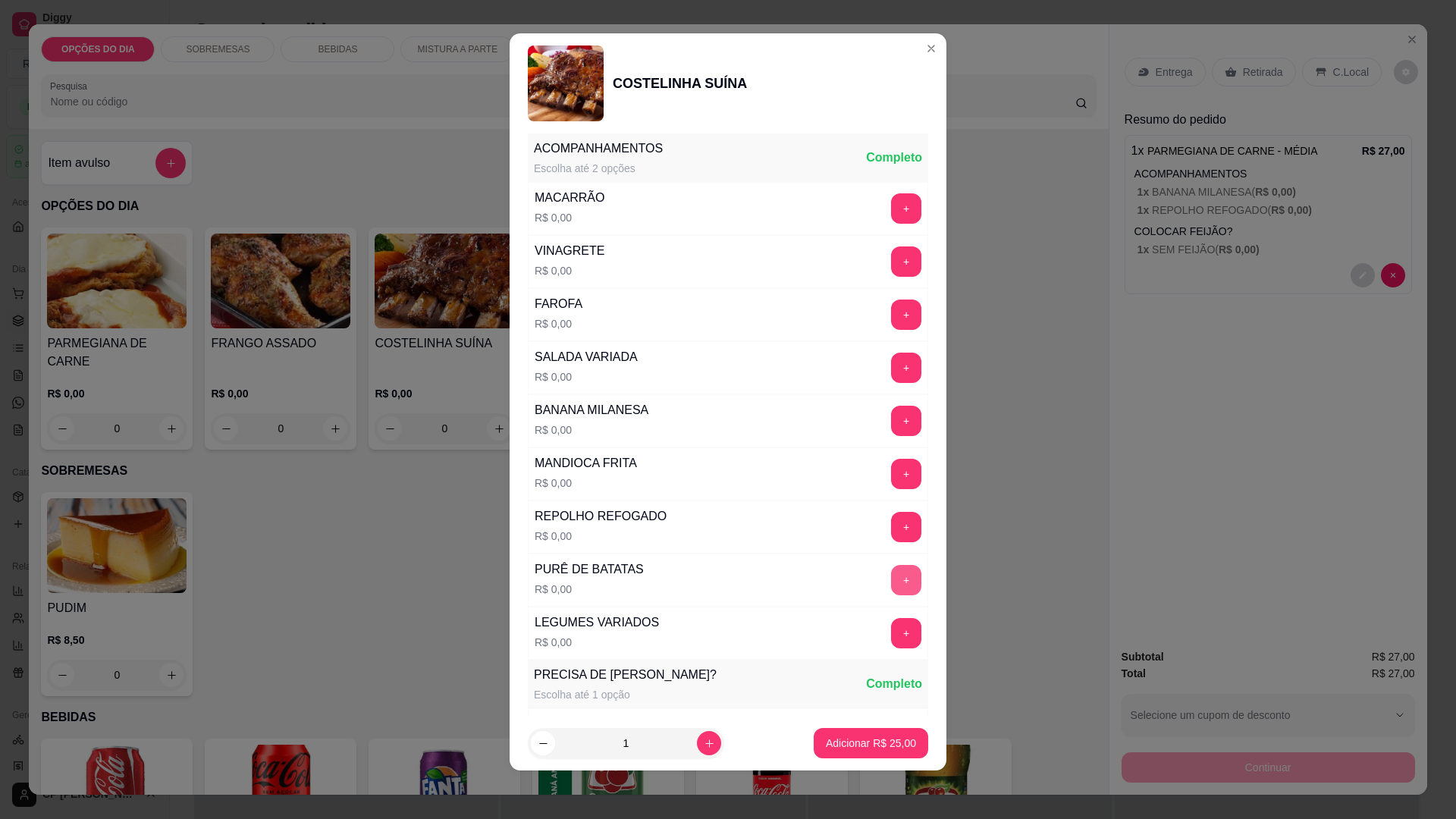
click at [891, 575] on button "+" at bounding box center [906, 580] width 31 height 31
click at [891, 414] on button "+" at bounding box center [906, 421] width 31 height 31
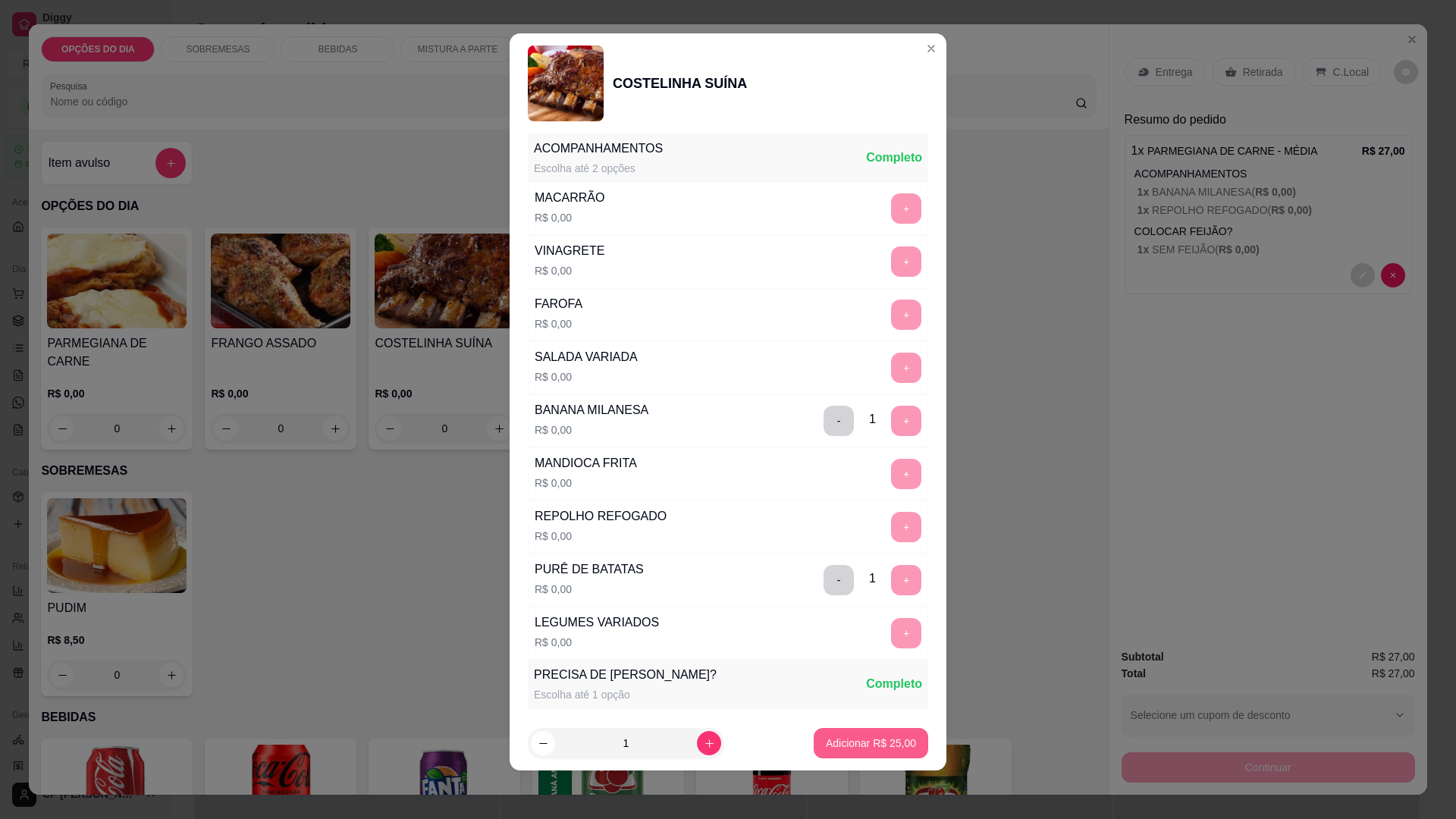
click at [851, 738] on p "Adicionar R$ 25,00" at bounding box center [871, 743] width 91 height 15
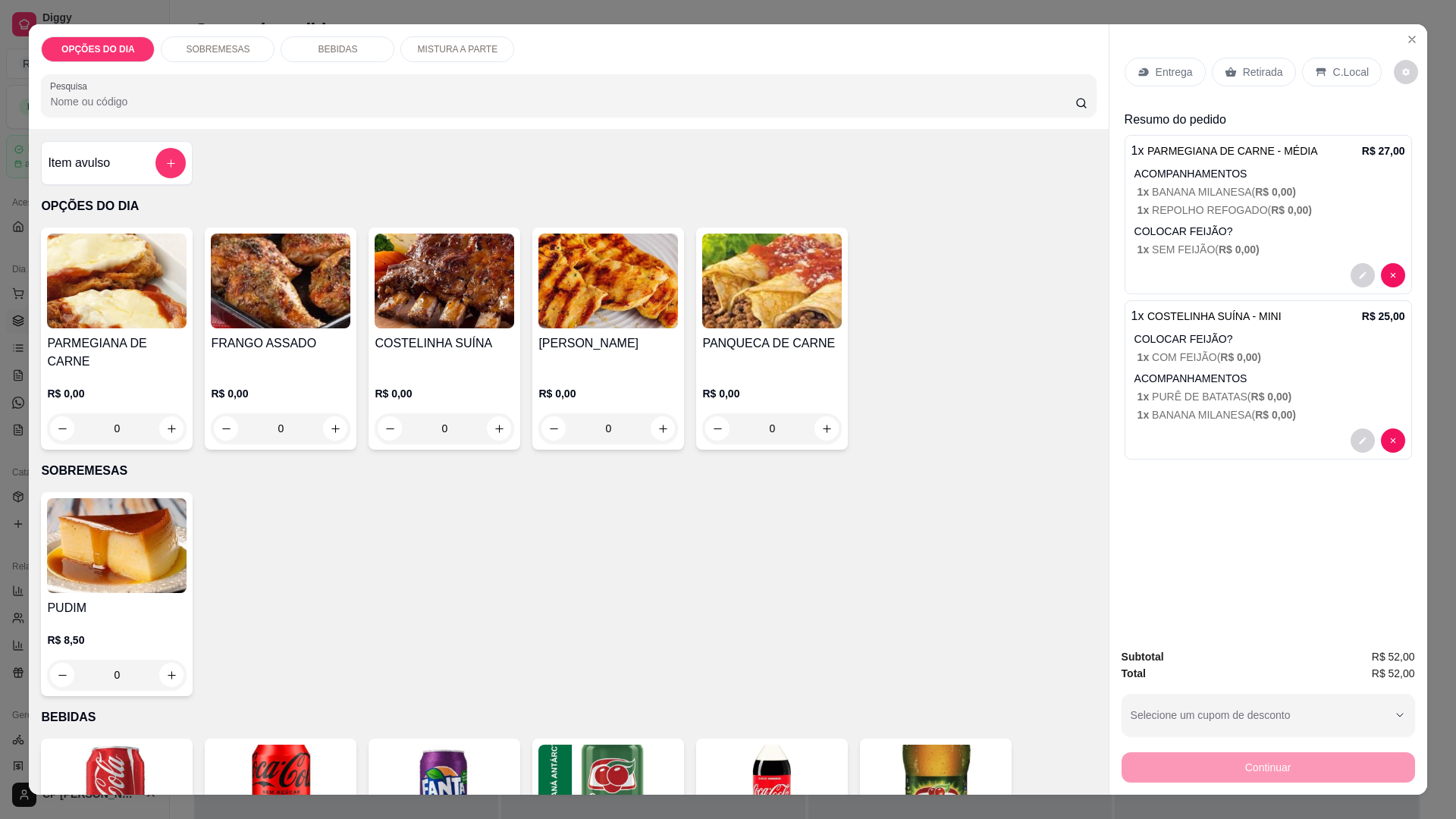
click at [491, 414] on div "0" at bounding box center [444, 428] width 140 height 31
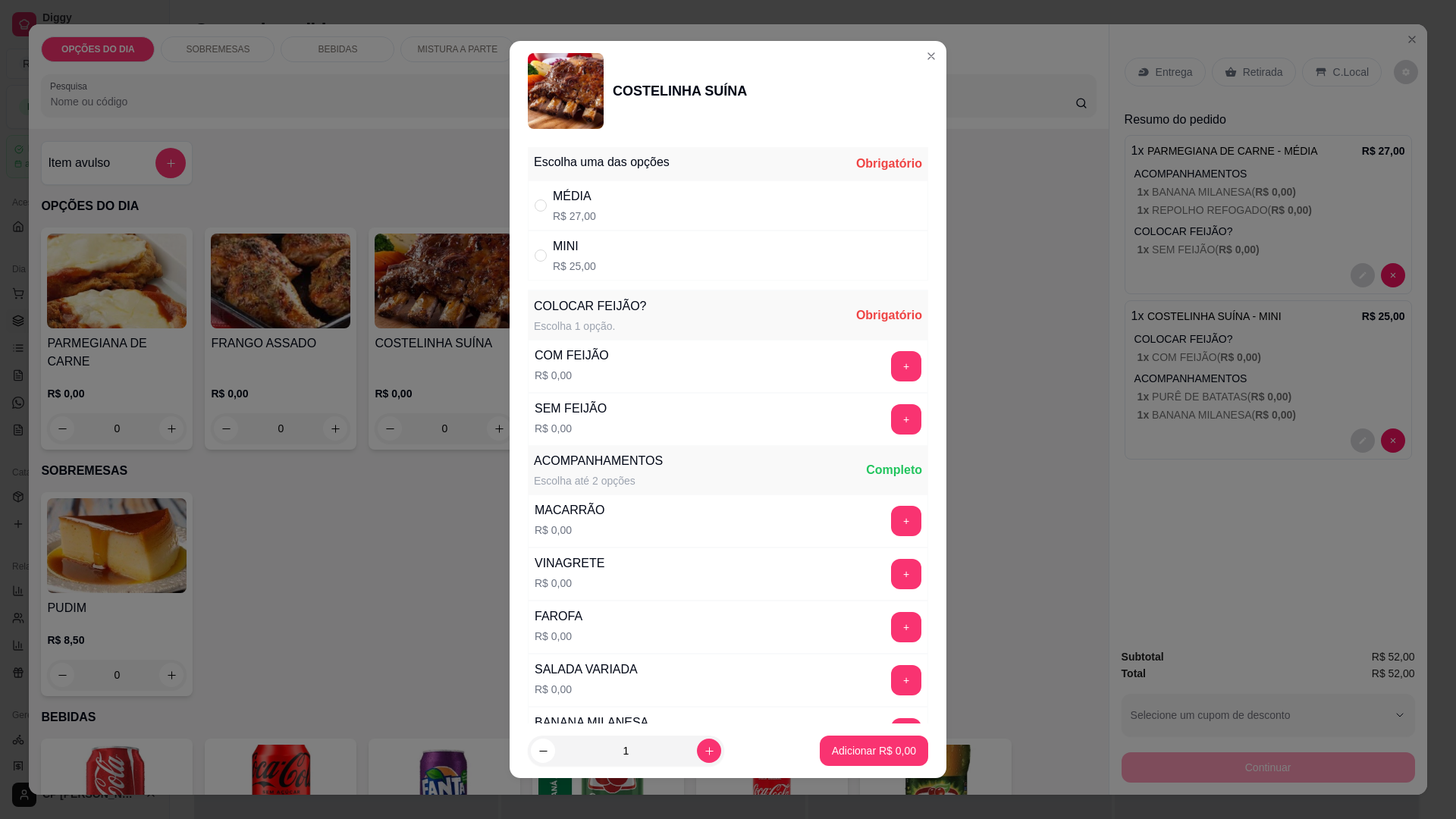
click at [626, 201] on div "MÉDIA R$ 27,00" at bounding box center [728, 205] width 401 height 50
radio input "true"
click at [891, 360] on button "+" at bounding box center [906, 366] width 31 height 31
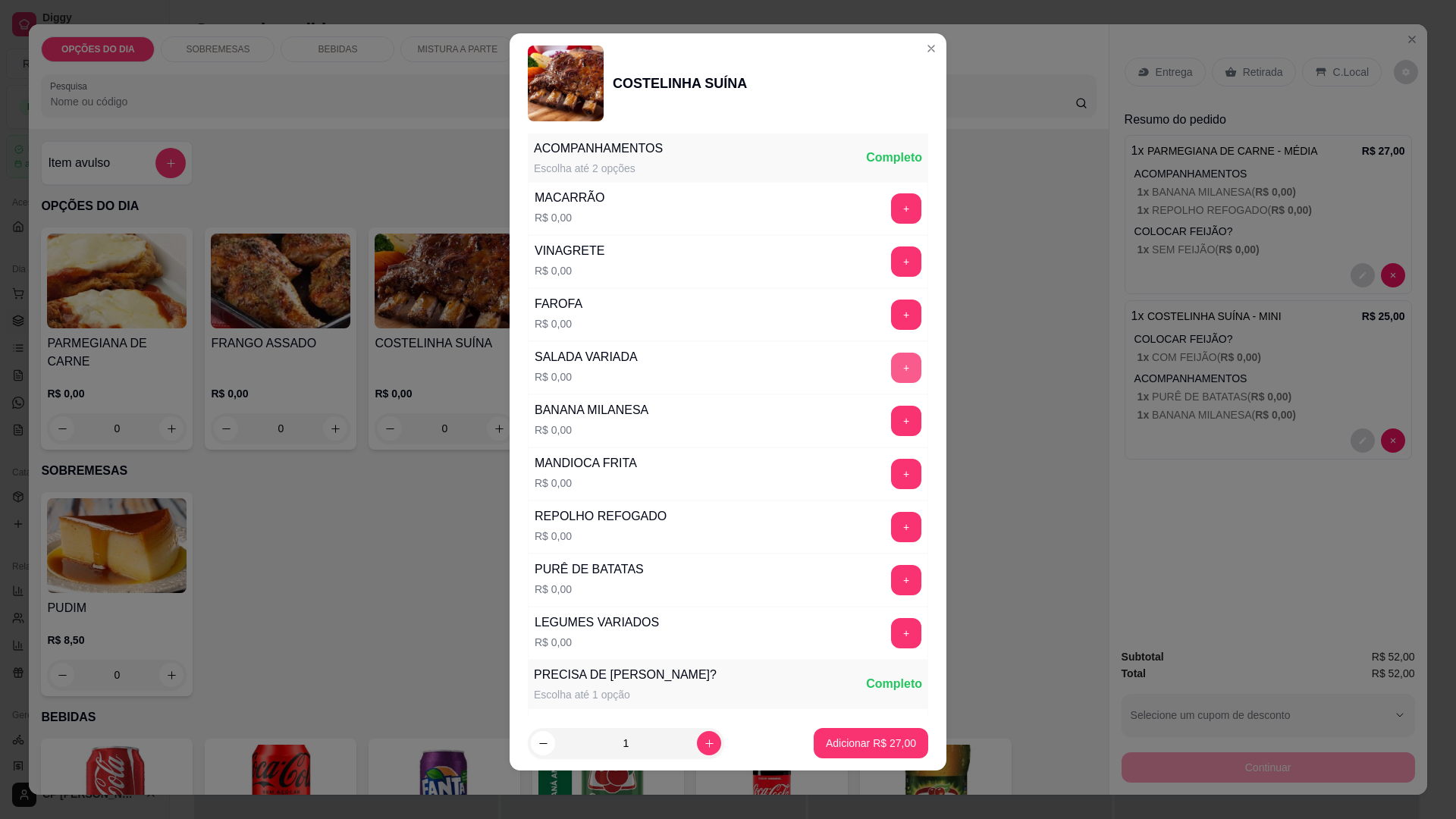
click at [891, 412] on button "+" at bounding box center [906, 421] width 31 height 31
click at [891, 469] on button "+" at bounding box center [906, 474] width 31 height 31
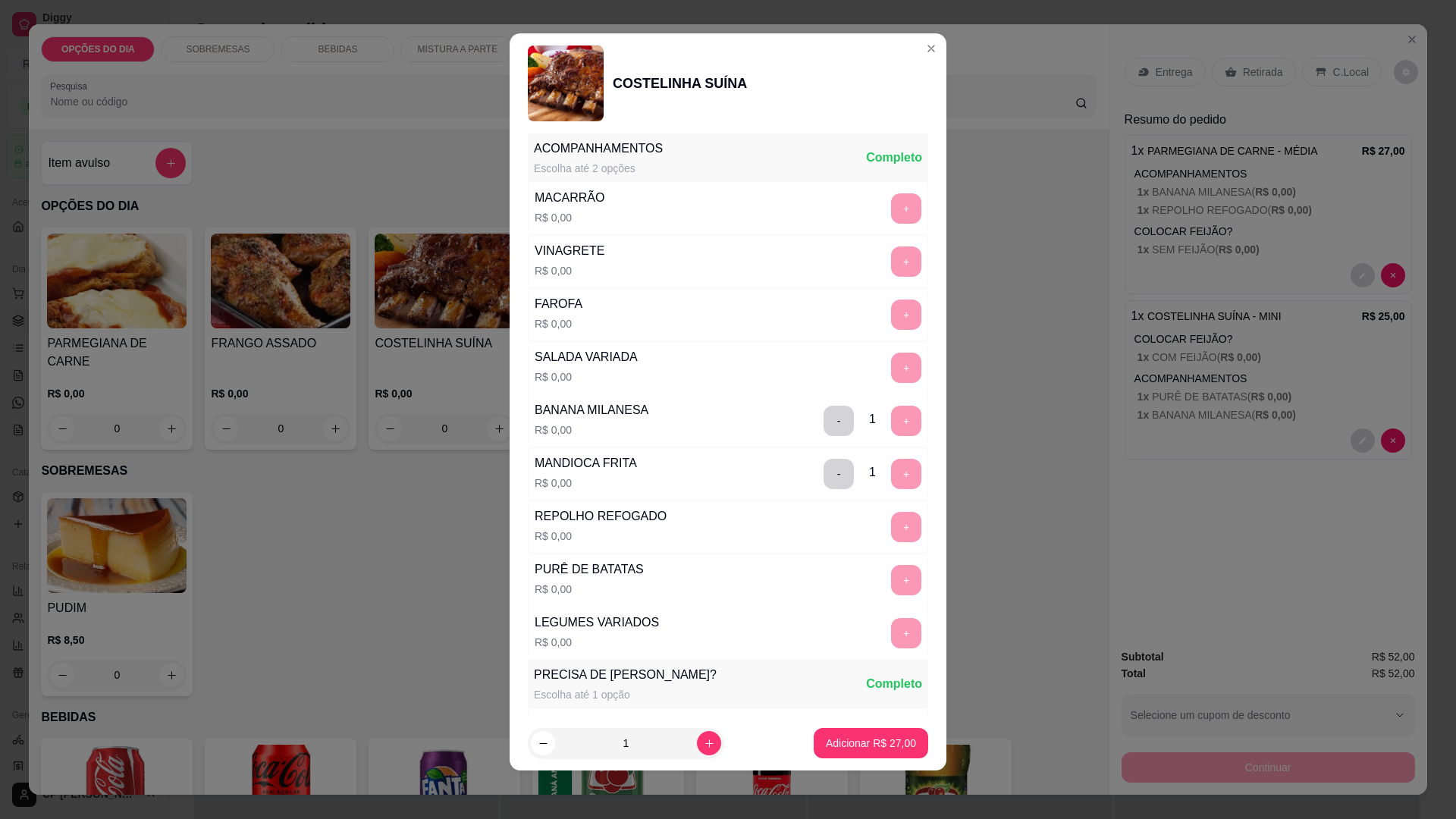
scroll to position [619, 0]
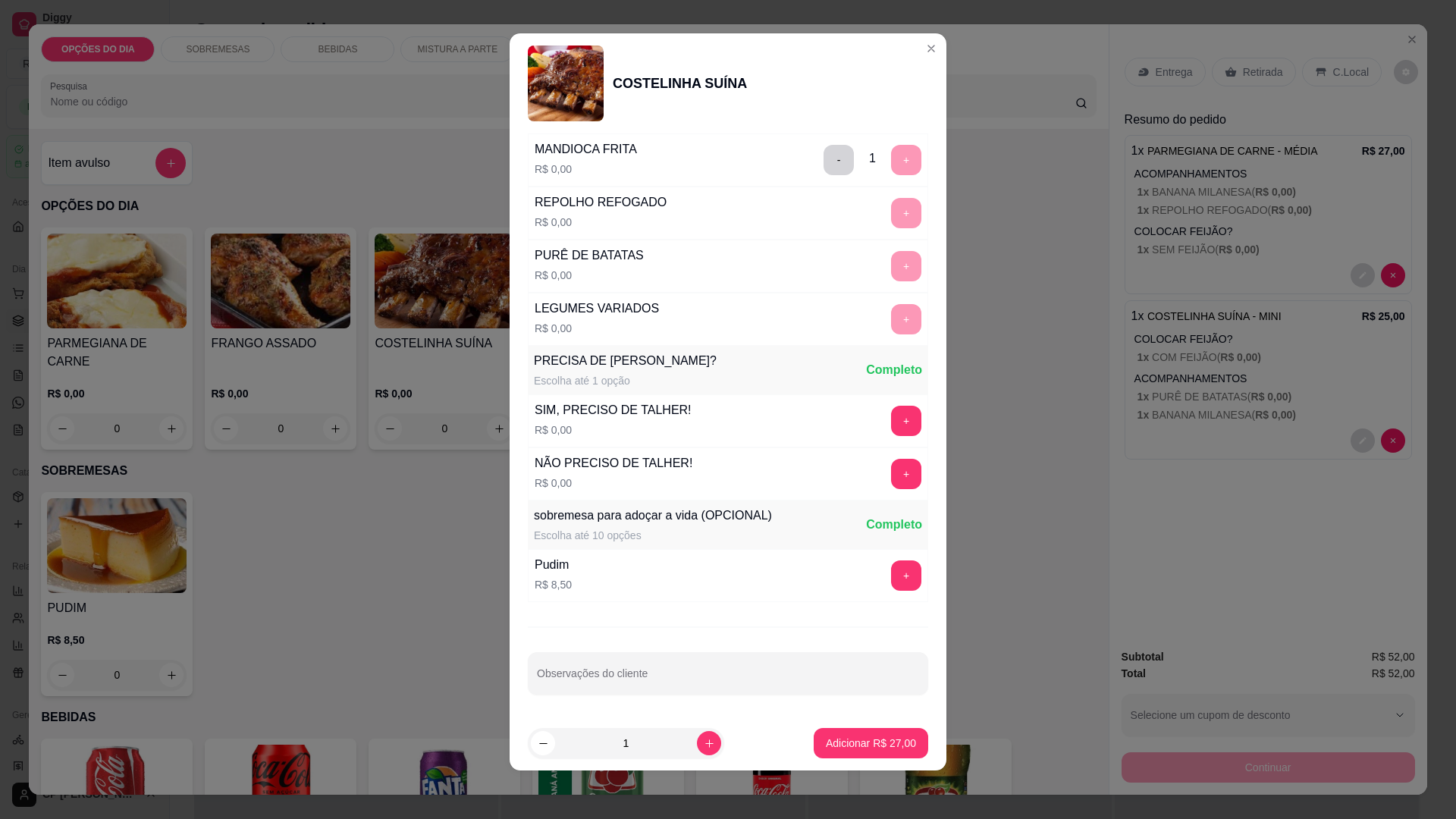
click at [882, 744] on p "Adicionar R$ 27,00" at bounding box center [871, 743] width 91 height 15
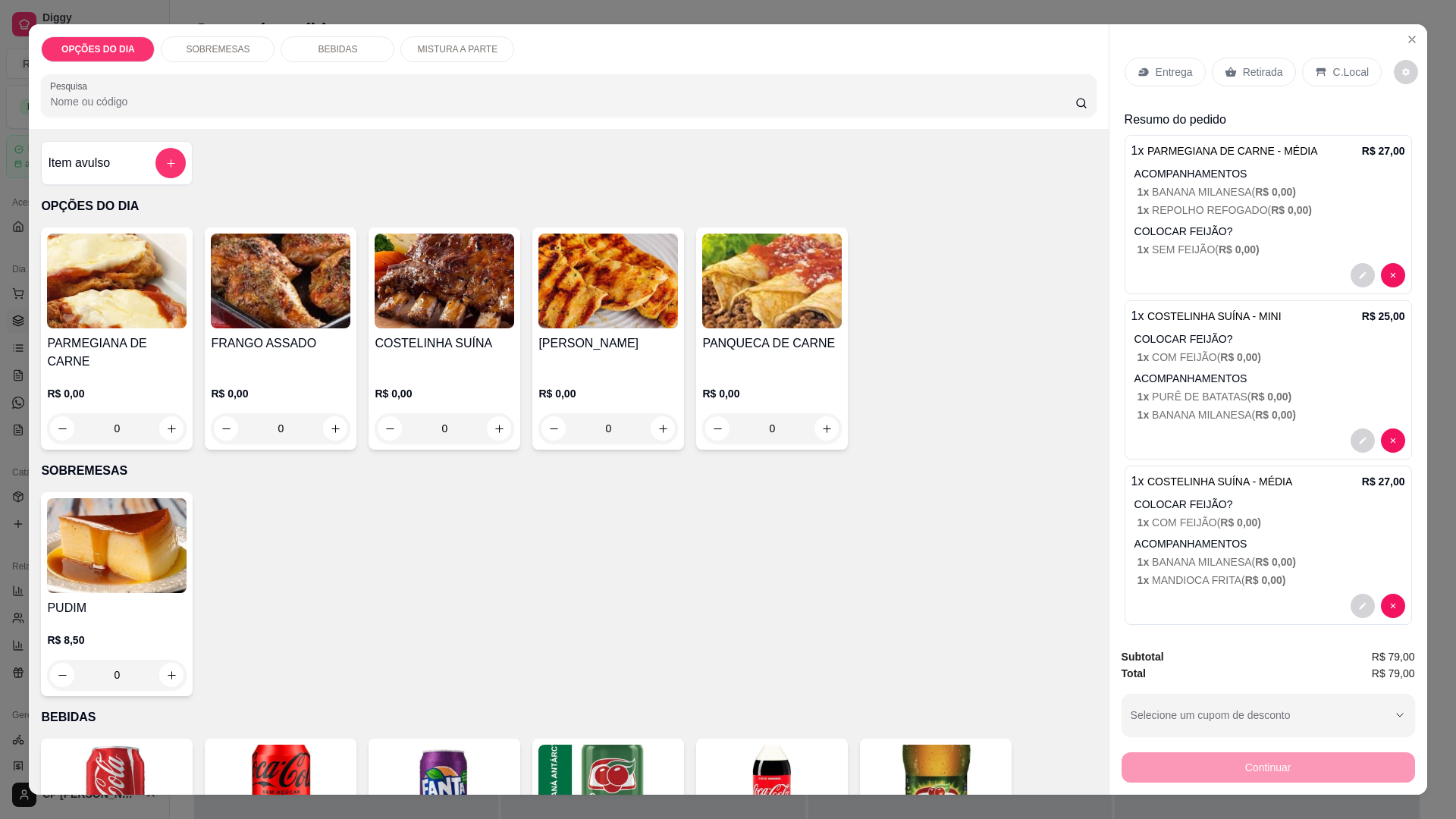
click at [1160, 64] on div "Entrega" at bounding box center [1166, 71] width 81 height 29
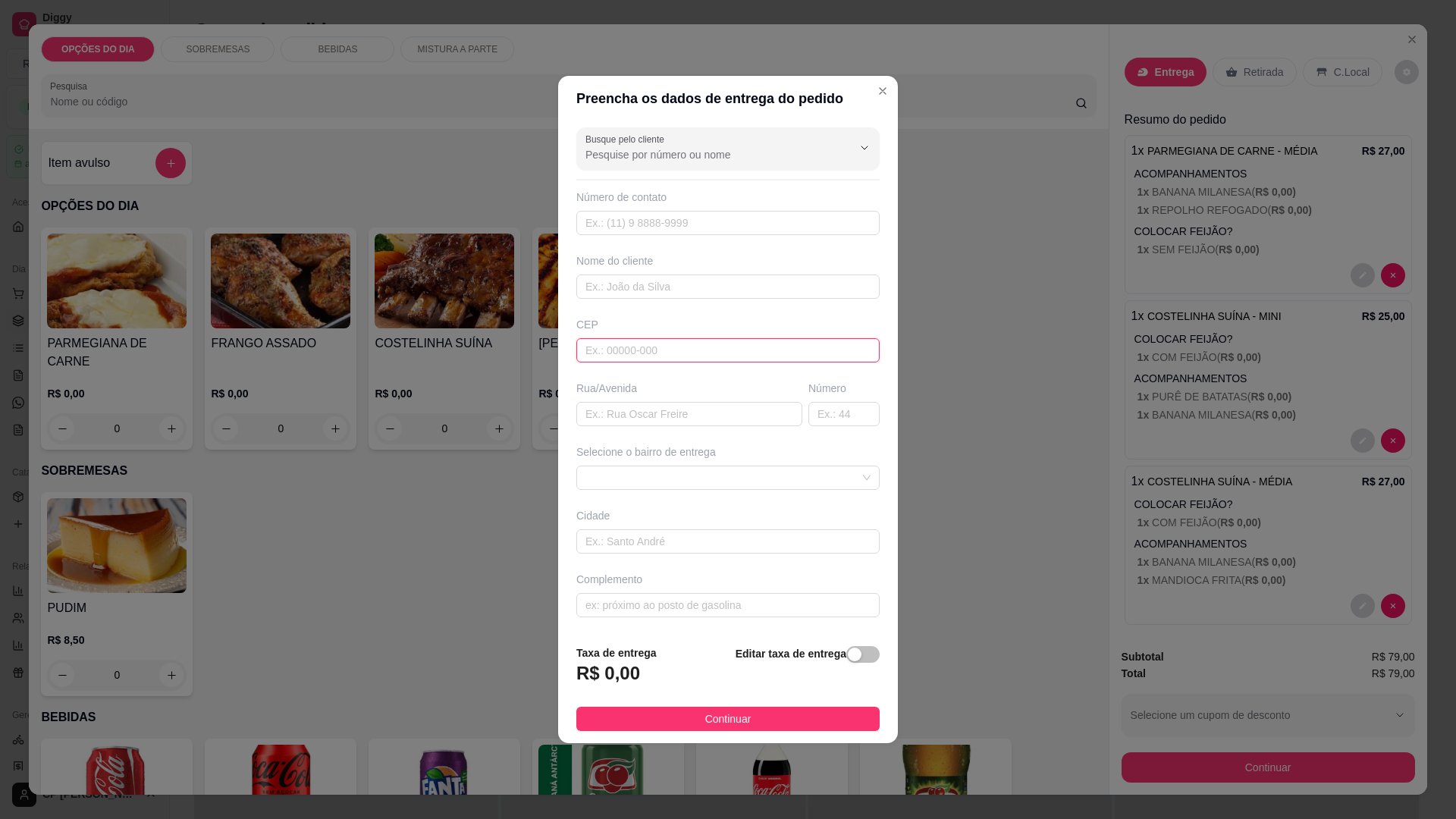
click at [665, 354] on input "text" at bounding box center [728, 351] width 303 height 24
type input "12228350"
type input "[GEOGRAPHIC_DATA]"
type input "12228350"
click at [845, 410] on input "text" at bounding box center [844, 415] width 71 height 24
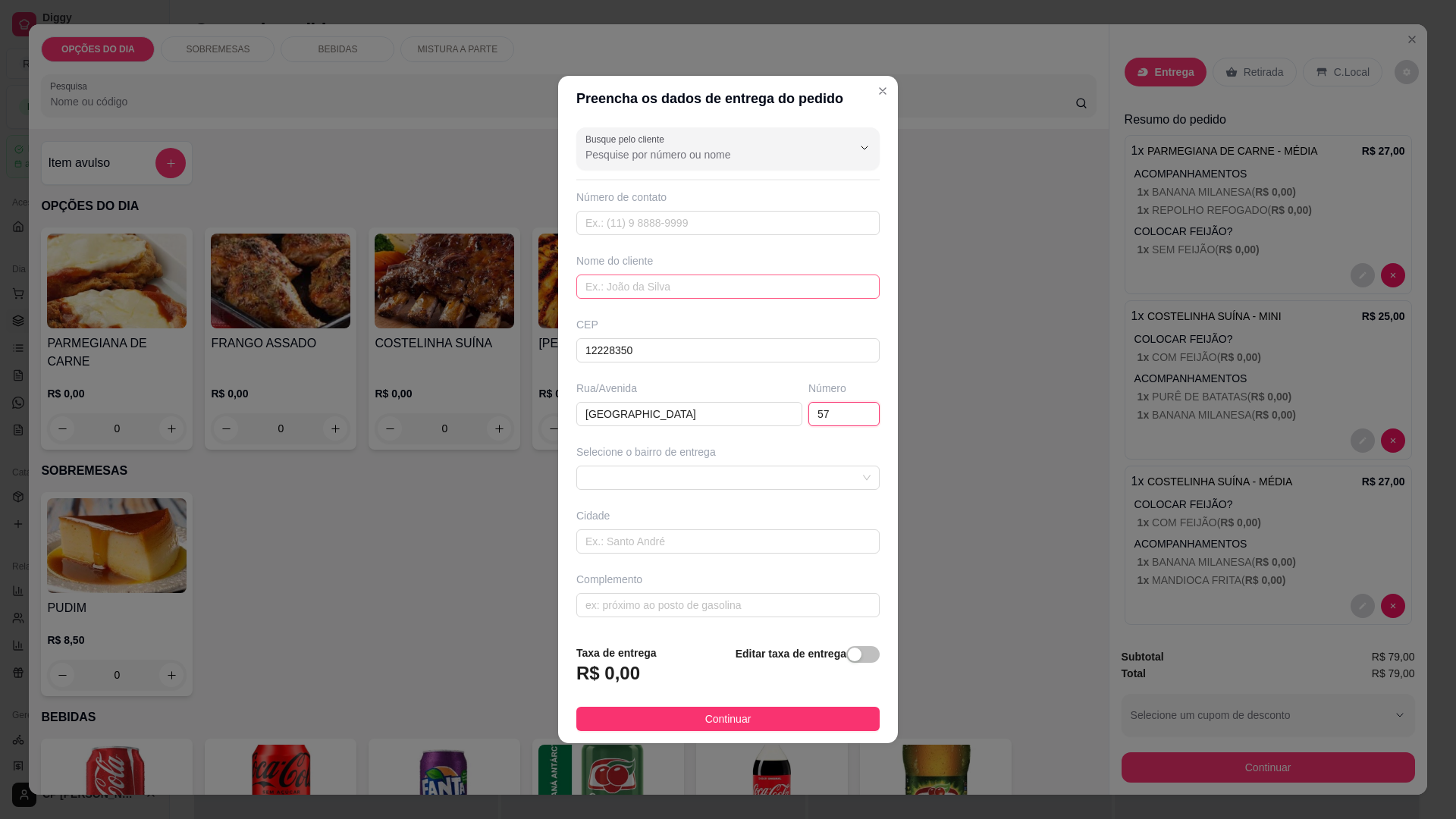
type input "57"
click at [705, 284] on input "text" at bounding box center [728, 287] width 303 height 24
click at [691, 478] on span at bounding box center [728, 478] width 285 height 23
type input "PORTALE MARMORES"
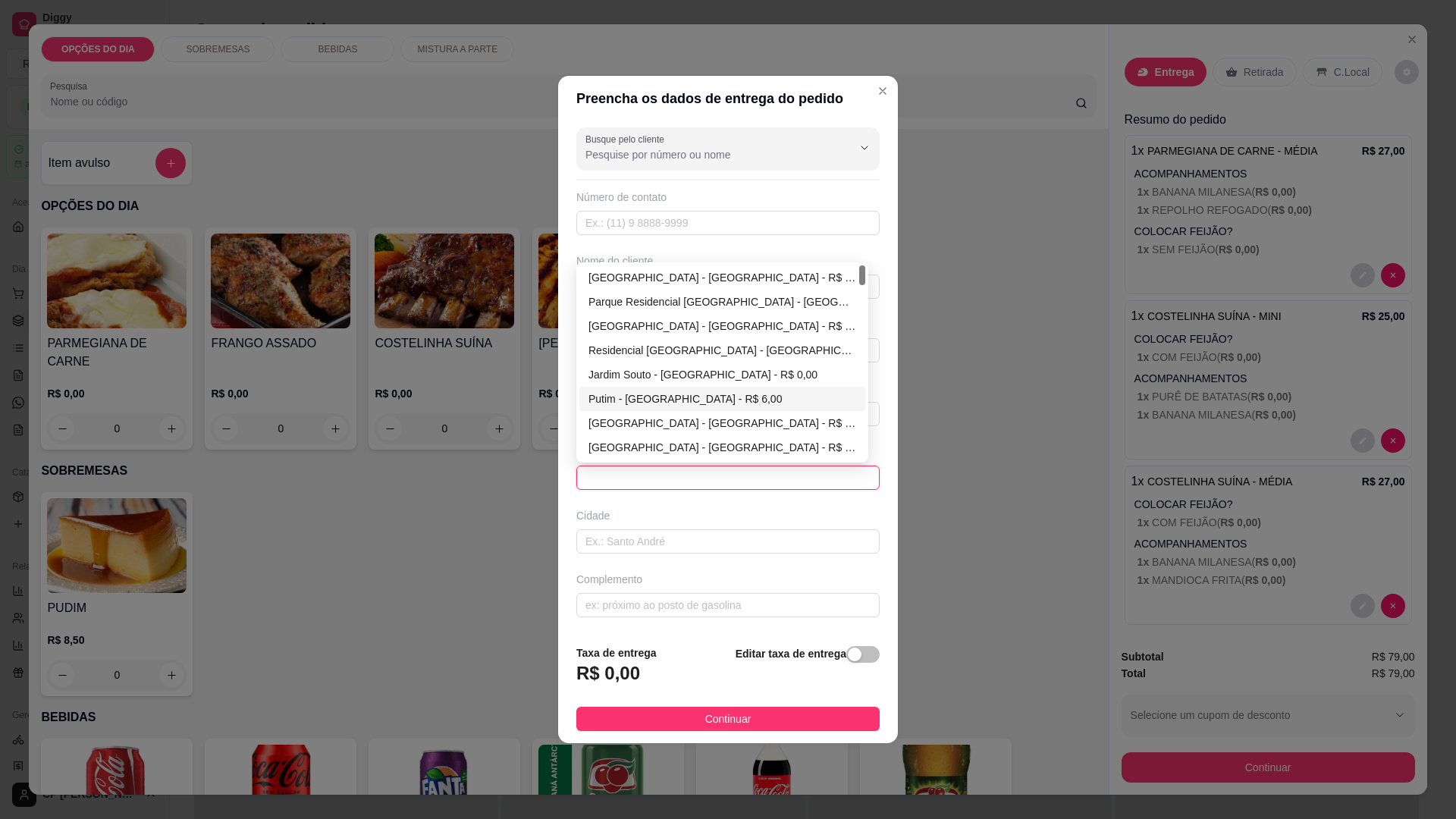
click at [616, 395] on div "Putim - [GEOGRAPHIC_DATA] - R$ 6,00" at bounding box center [722, 399] width 267 height 17
type input "[GEOGRAPHIC_DATA]"
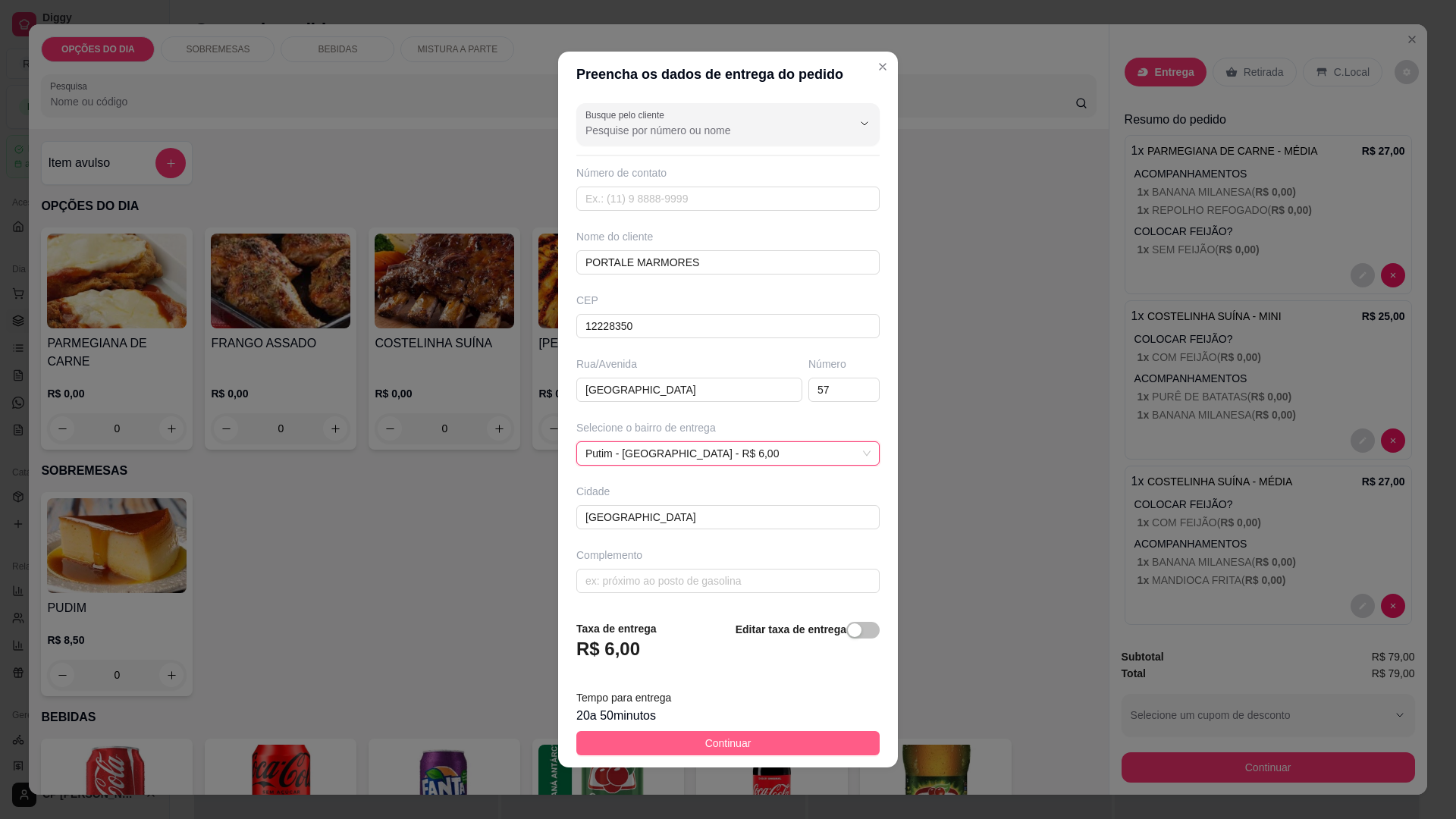
click at [734, 745] on span "Continuar" at bounding box center [728, 743] width 46 height 17
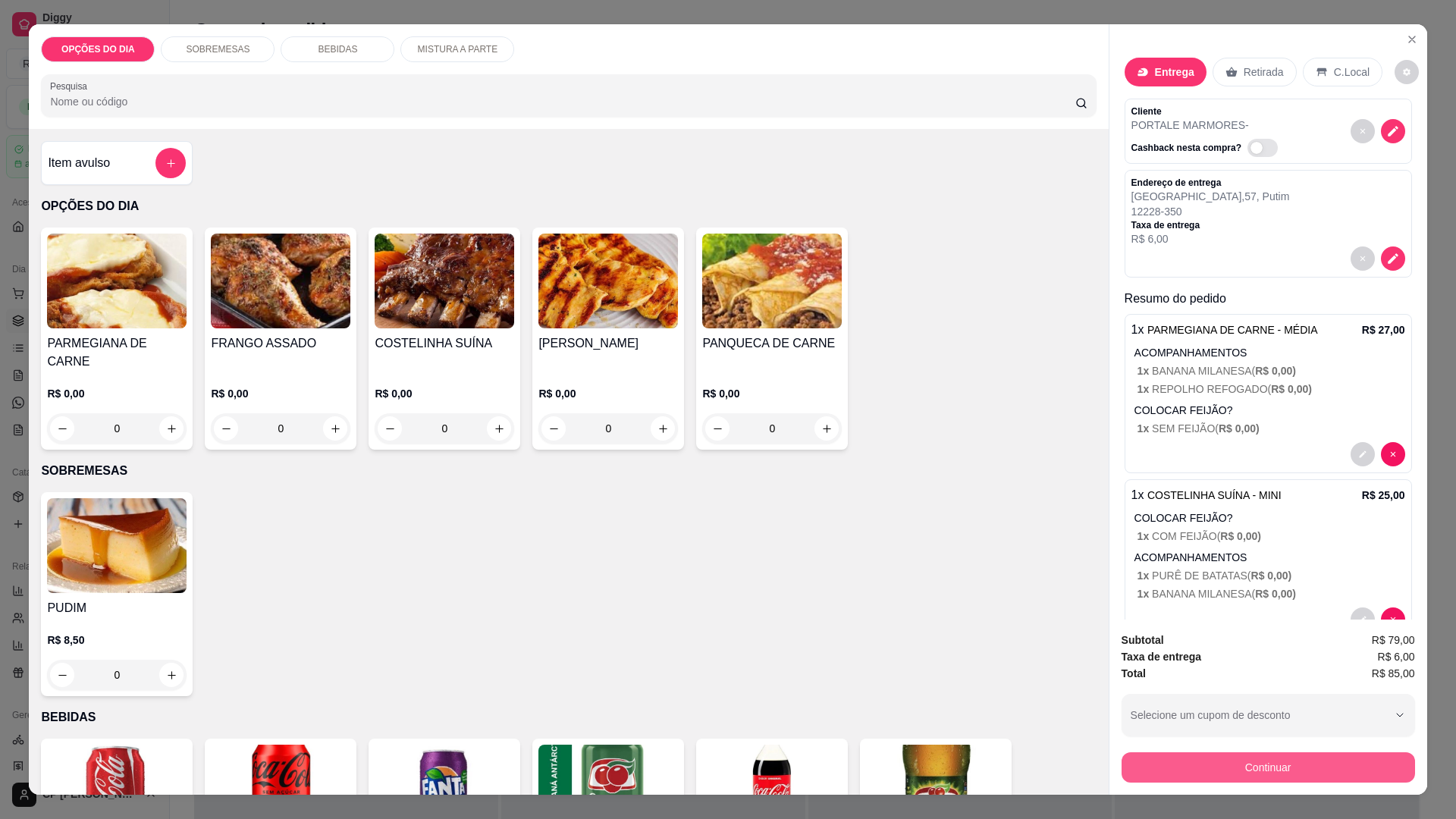
click at [1312, 765] on button "Continuar" at bounding box center [1268, 767] width 293 height 31
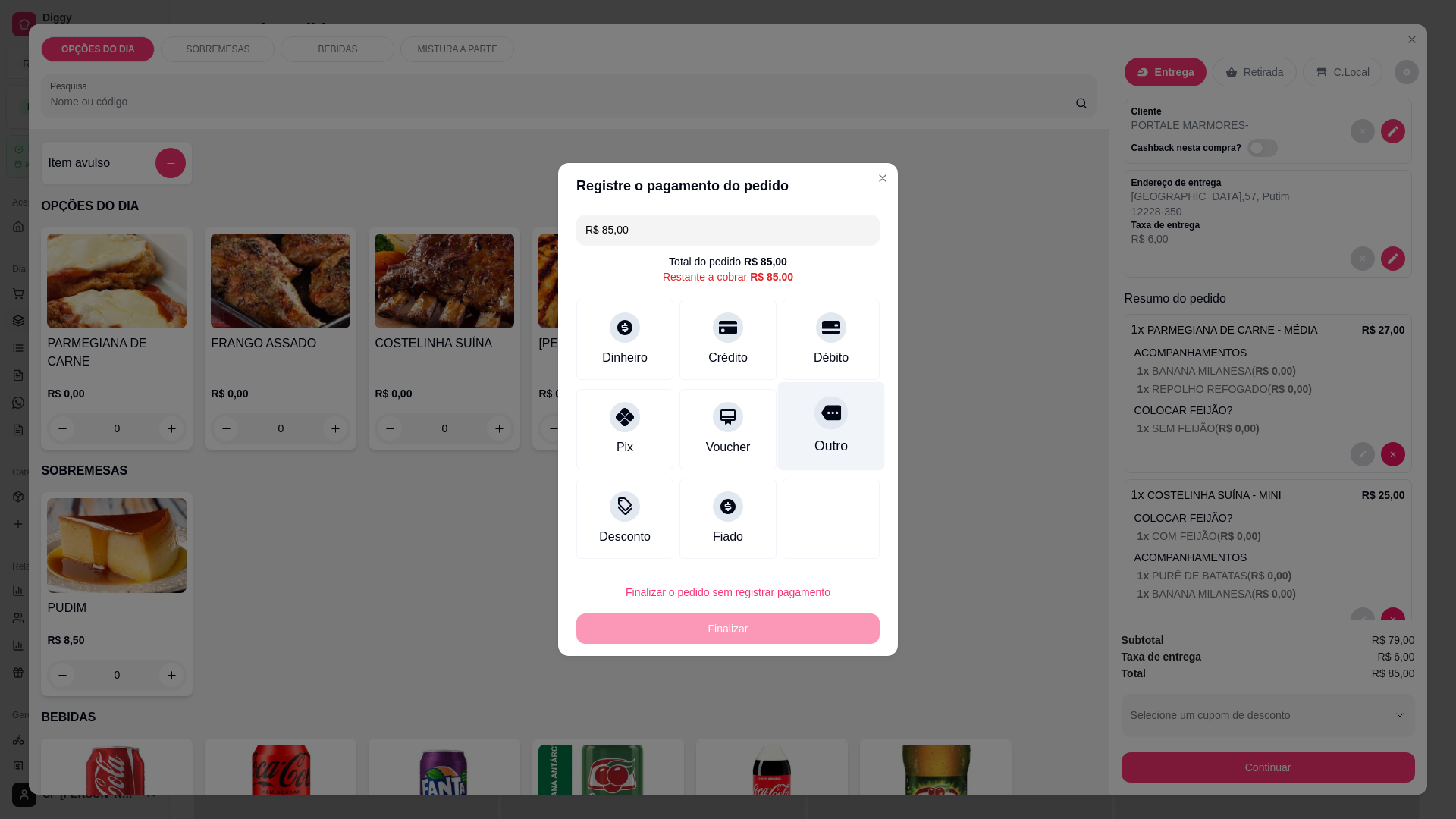
click at [822, 430] on div "Outro" at bounding box center [832, 427] width 107 height 89
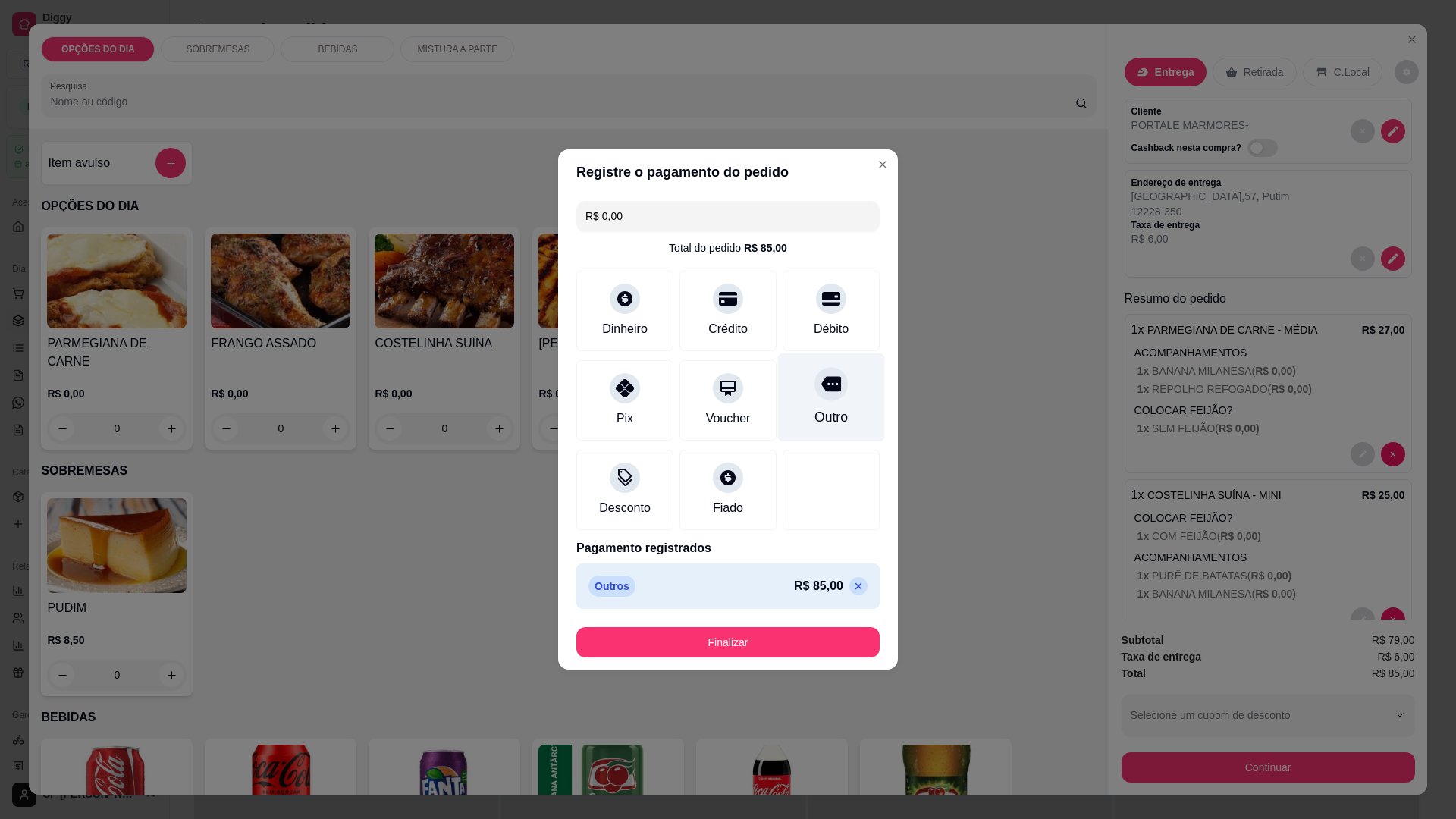
type input "R$ 0,00"
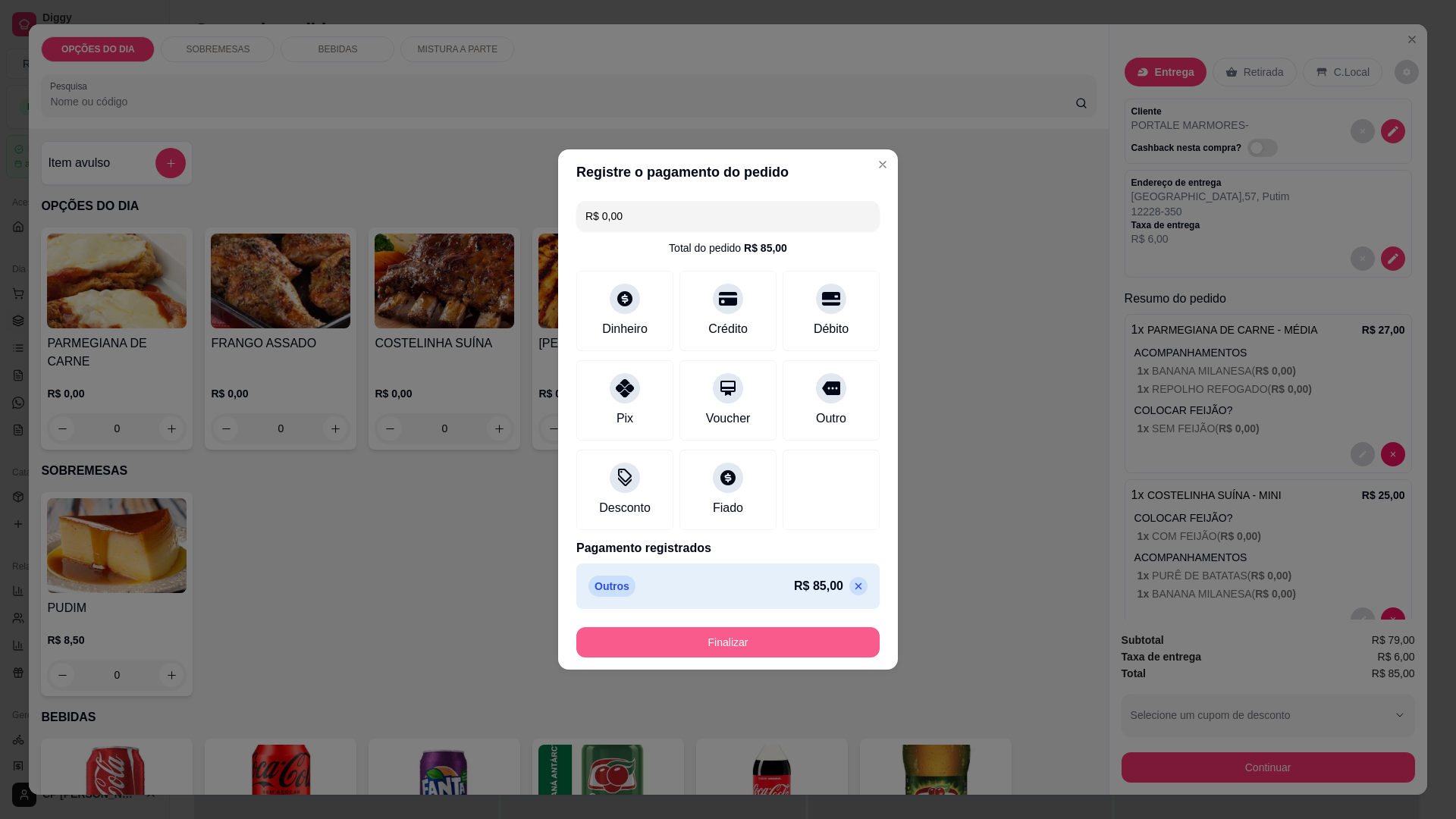
click at [743, 644] on button "Finalizar" at bounding box center [728, 642] width 303 height 31
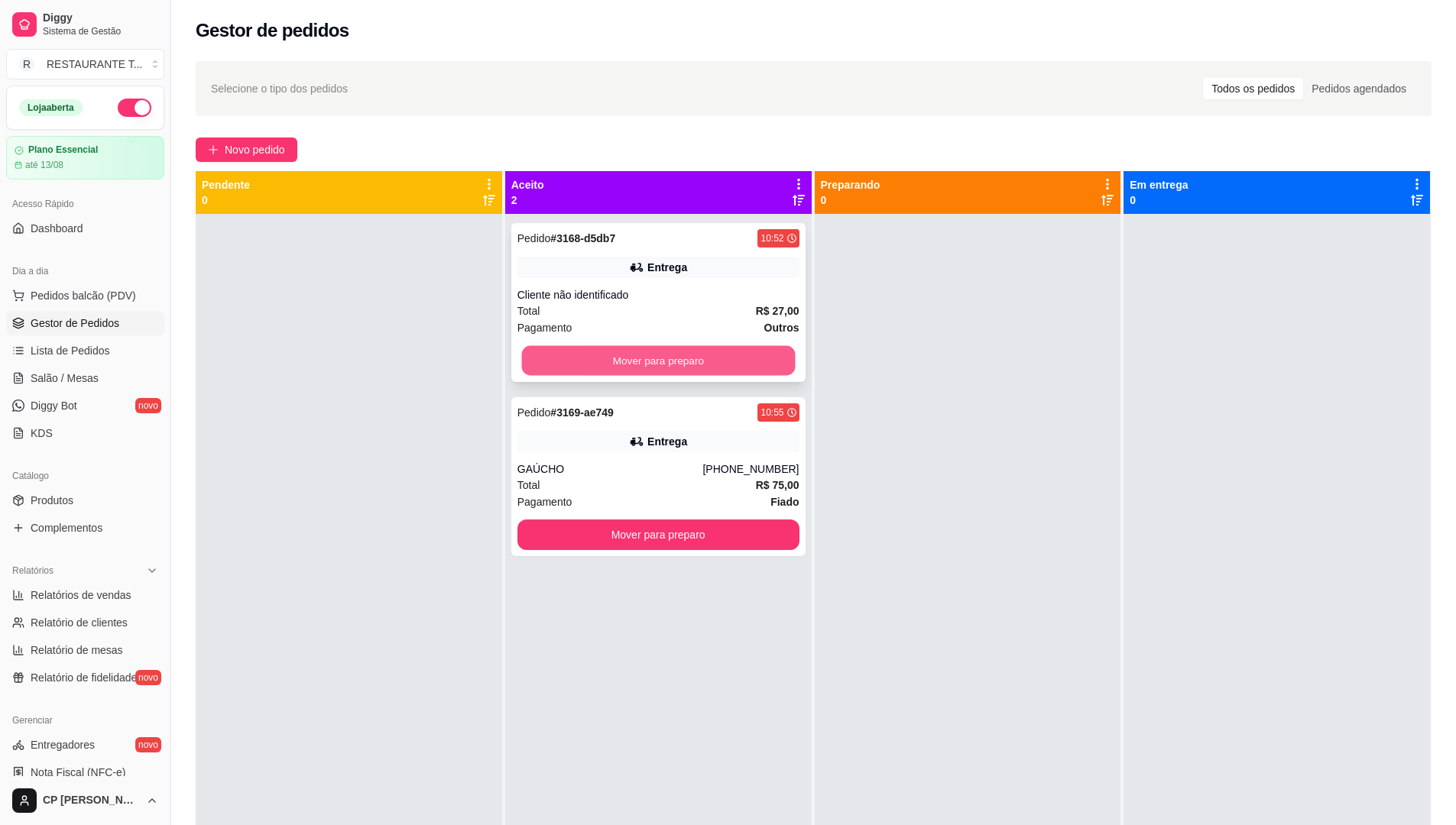
click at [655, 354] on button "Mover para preparo" at bounding box center [658, 361] width 274 height 30
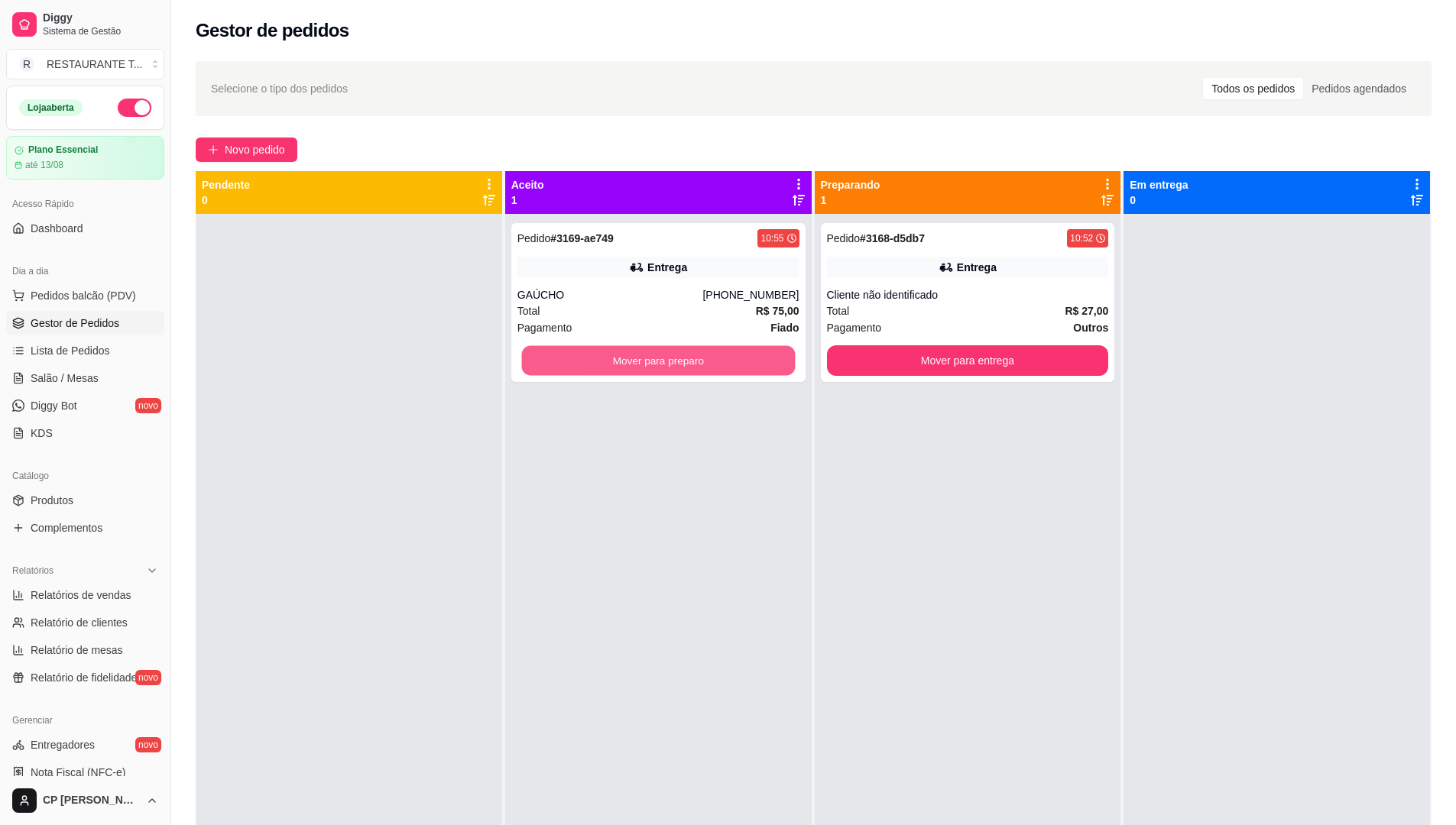
click at [655, 354] on button "Mover para preparo" at bounding box center [658, 361] width 274 height 30
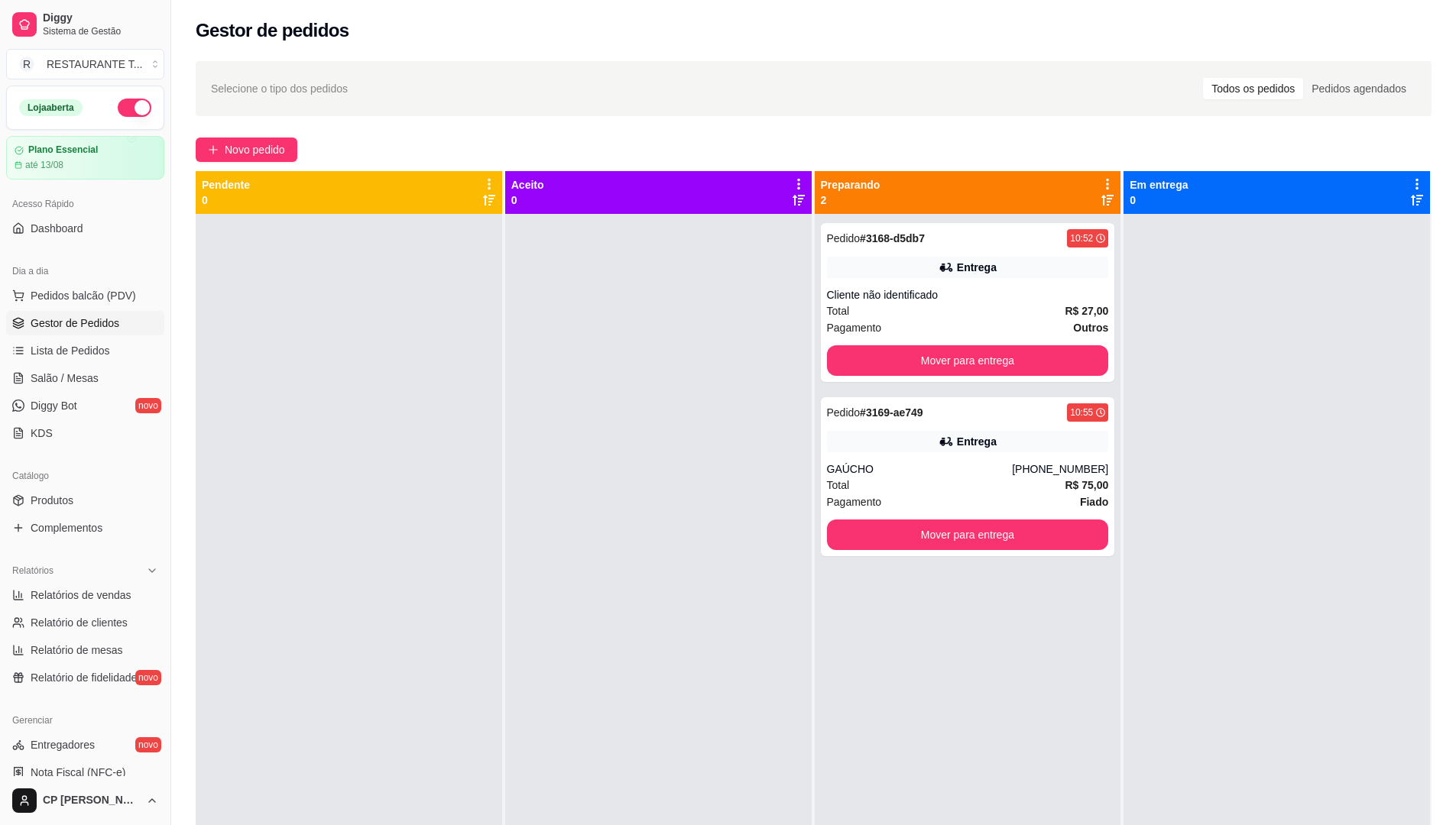
click at [655, 354] on div at bounding box center [658, 626] width 307 height 825
click at [88, 349] on span "Lista de Pedidos" at bounding box center [70, 351] width 79 height 15
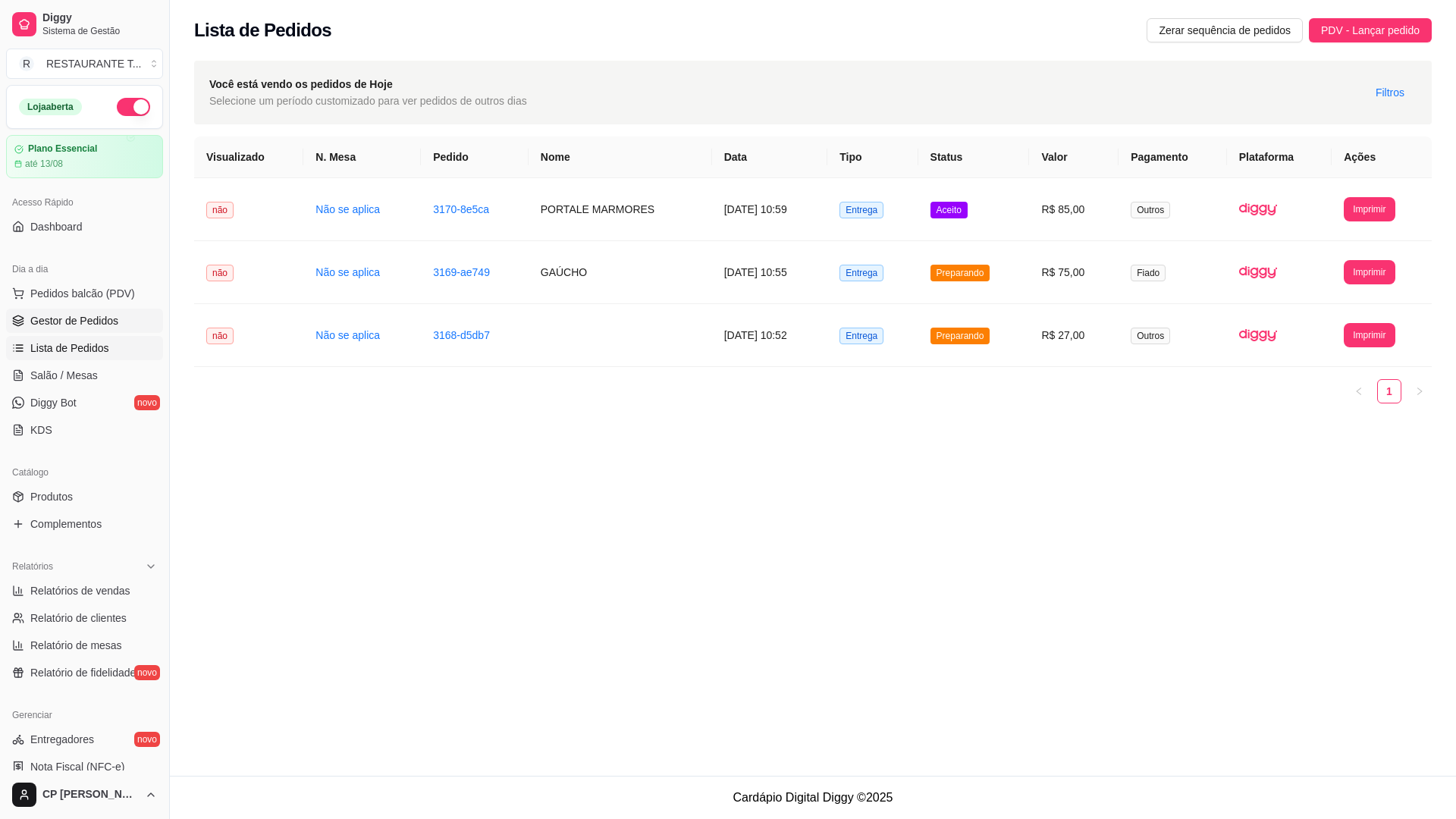
click at [88, 320] on span "Gestor de Pedidos" at bounding box center [74, 321] width 88 height 15
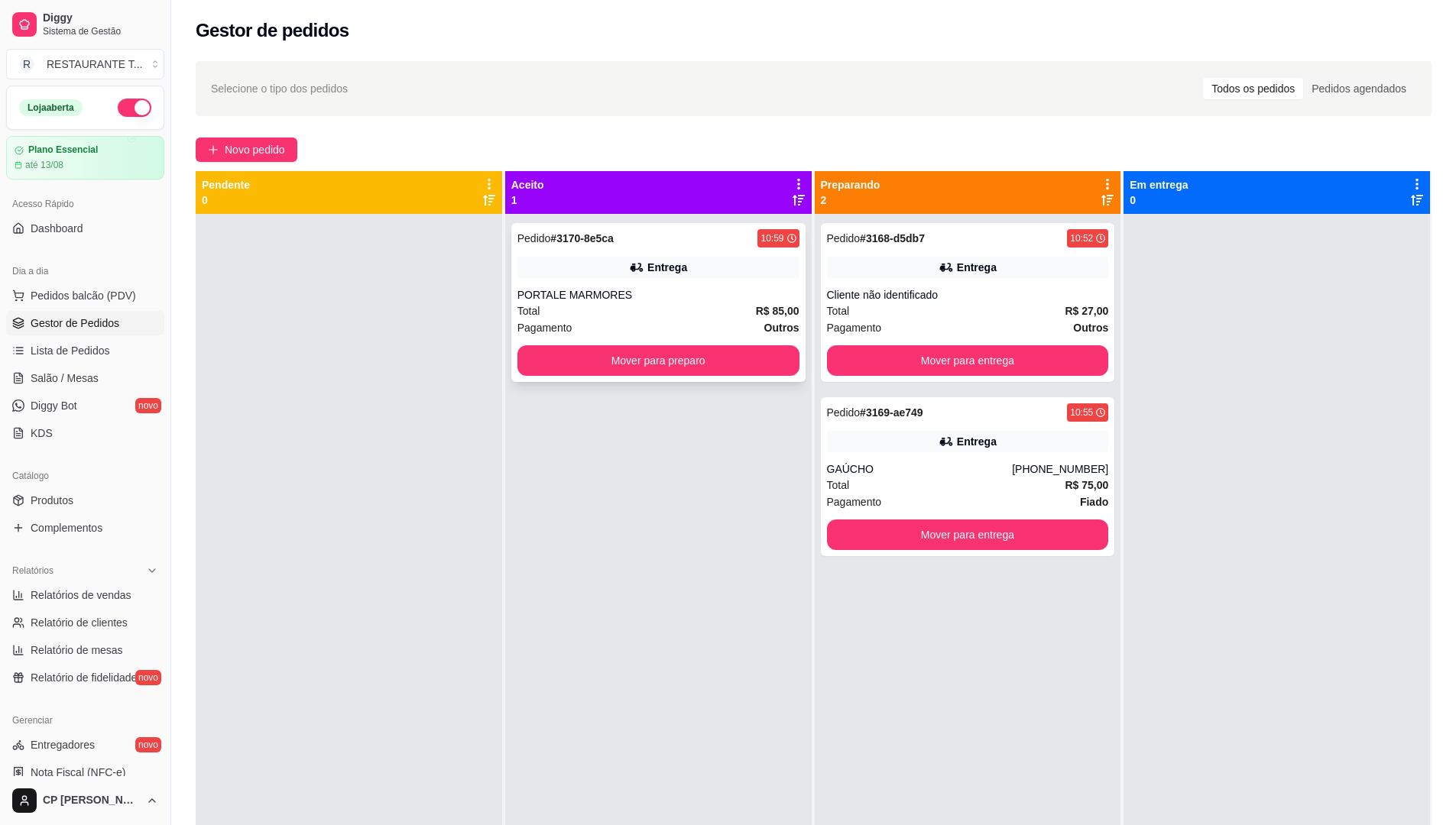
click at [620, 307] on div "Total R$ 85,00" at bounding box center [658, 311] width 282 height 17
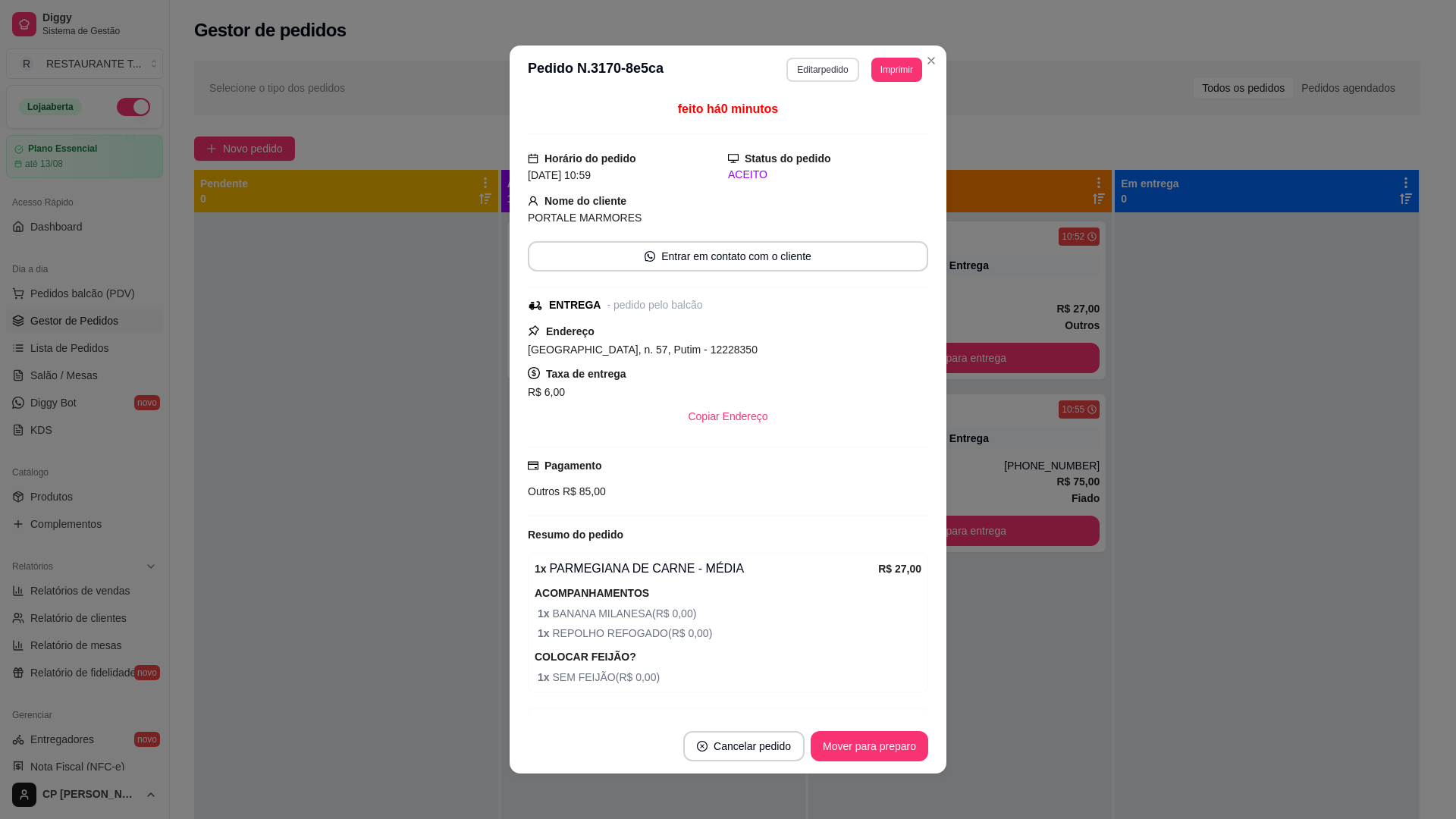
click at [812, 66] on button "Editar pedido" at bounding box center [822, 69] width 72 height 24
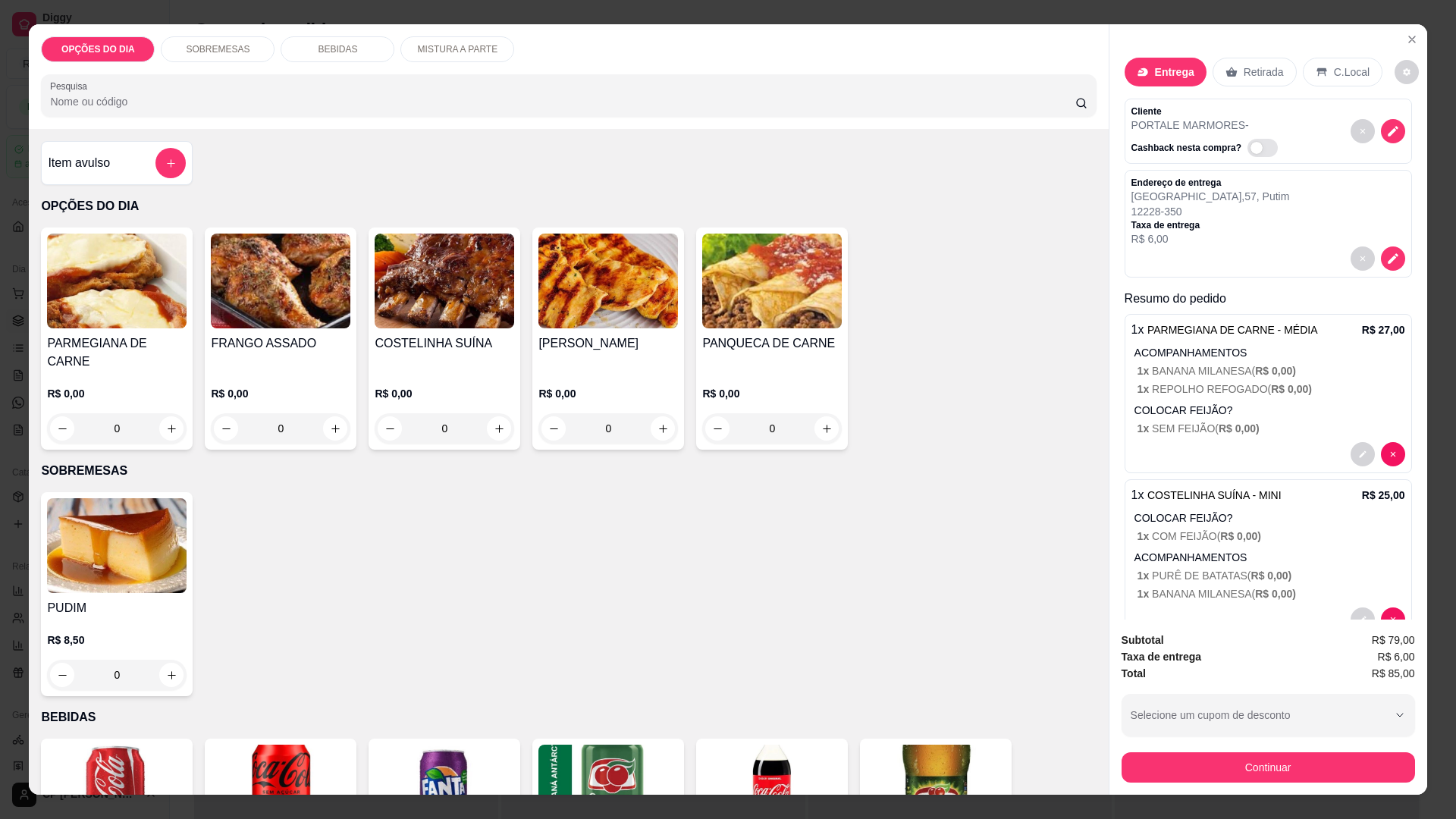
scroll to position [455, 0]
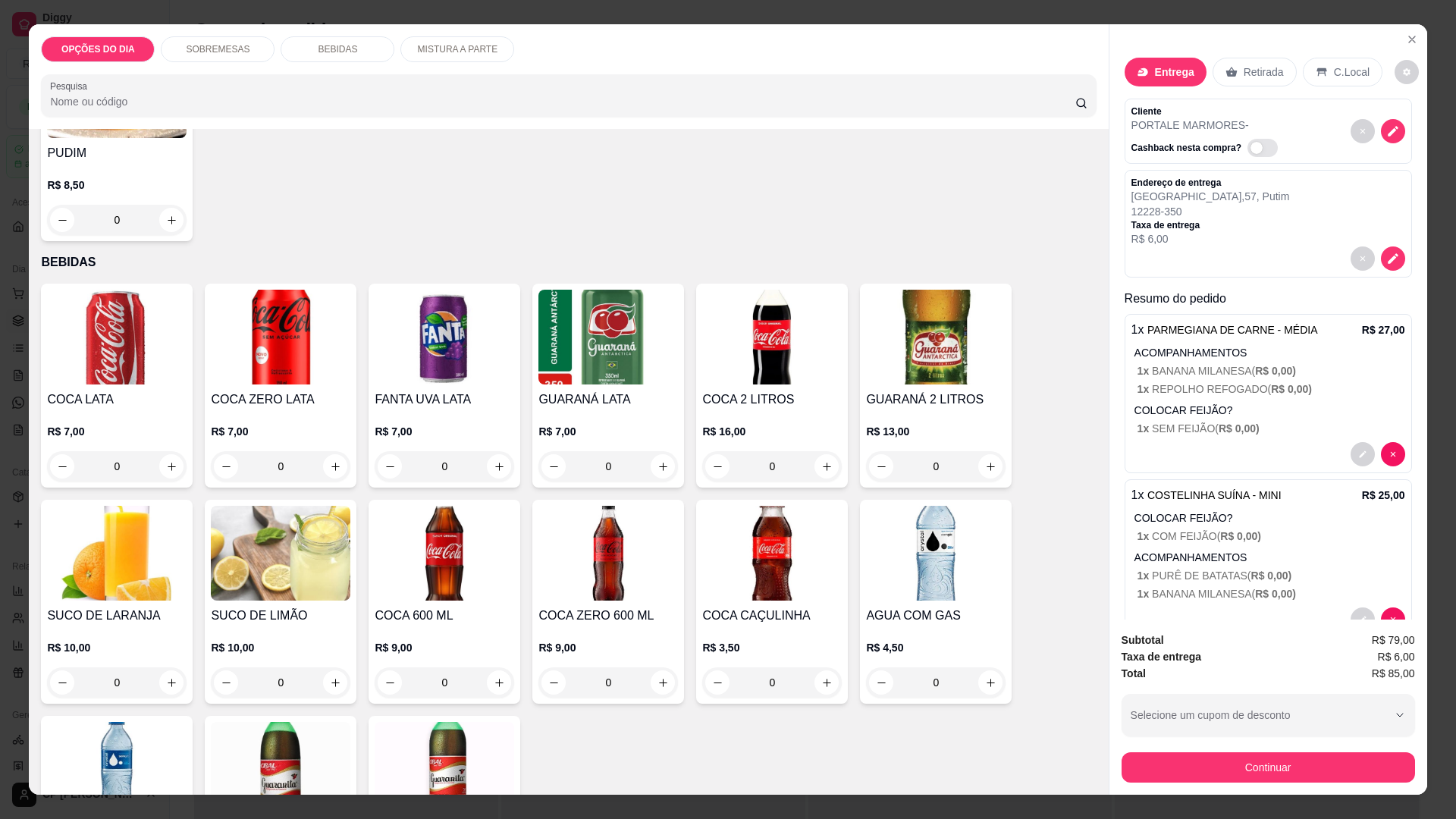
click at [985, 677] on icon "increase-product-quantity" at bounding box center [991, 683] width 11 height 11
type input "1"
click at [1236, 769] on button "Continuar" at bounding box center [1268, 767] width 293 height 31
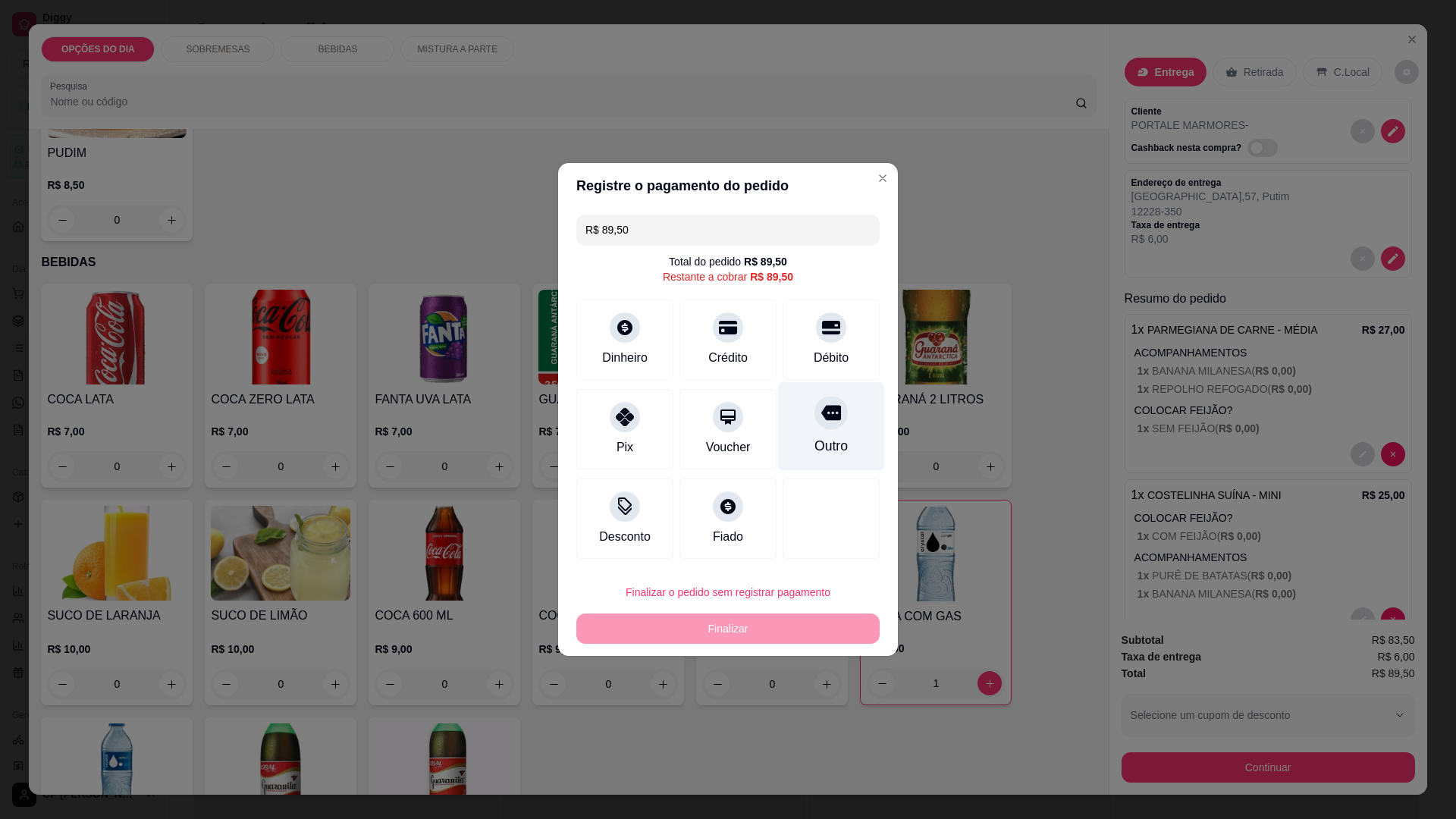
click at [833, 441] on div "Outro" at bounding box center [832, 445] width 33 height 19
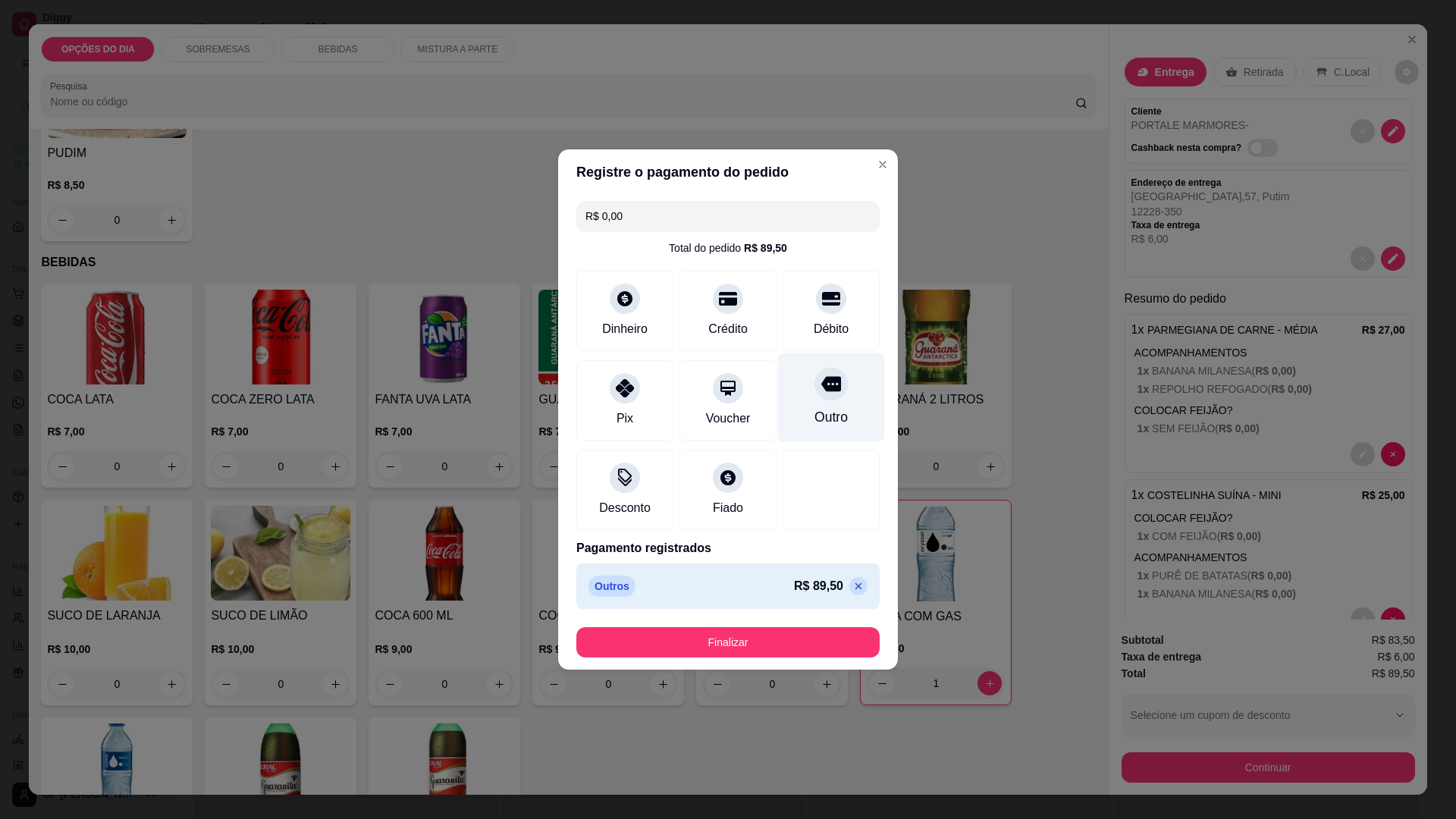
type input "R$ 0,00"
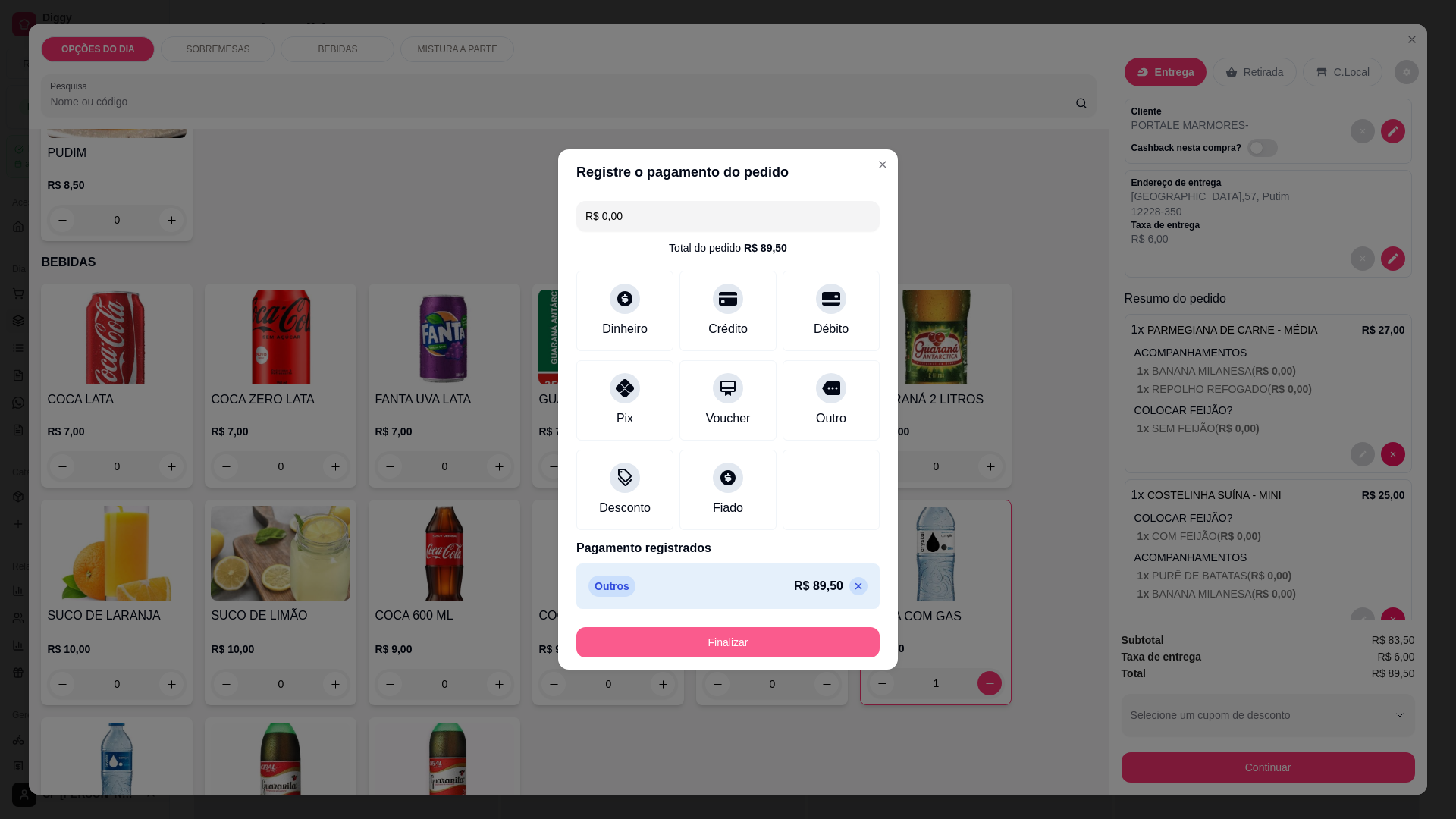
click at [726, 642] on button "Finalizar" at bounding box center [728, 642] width 303 height 31
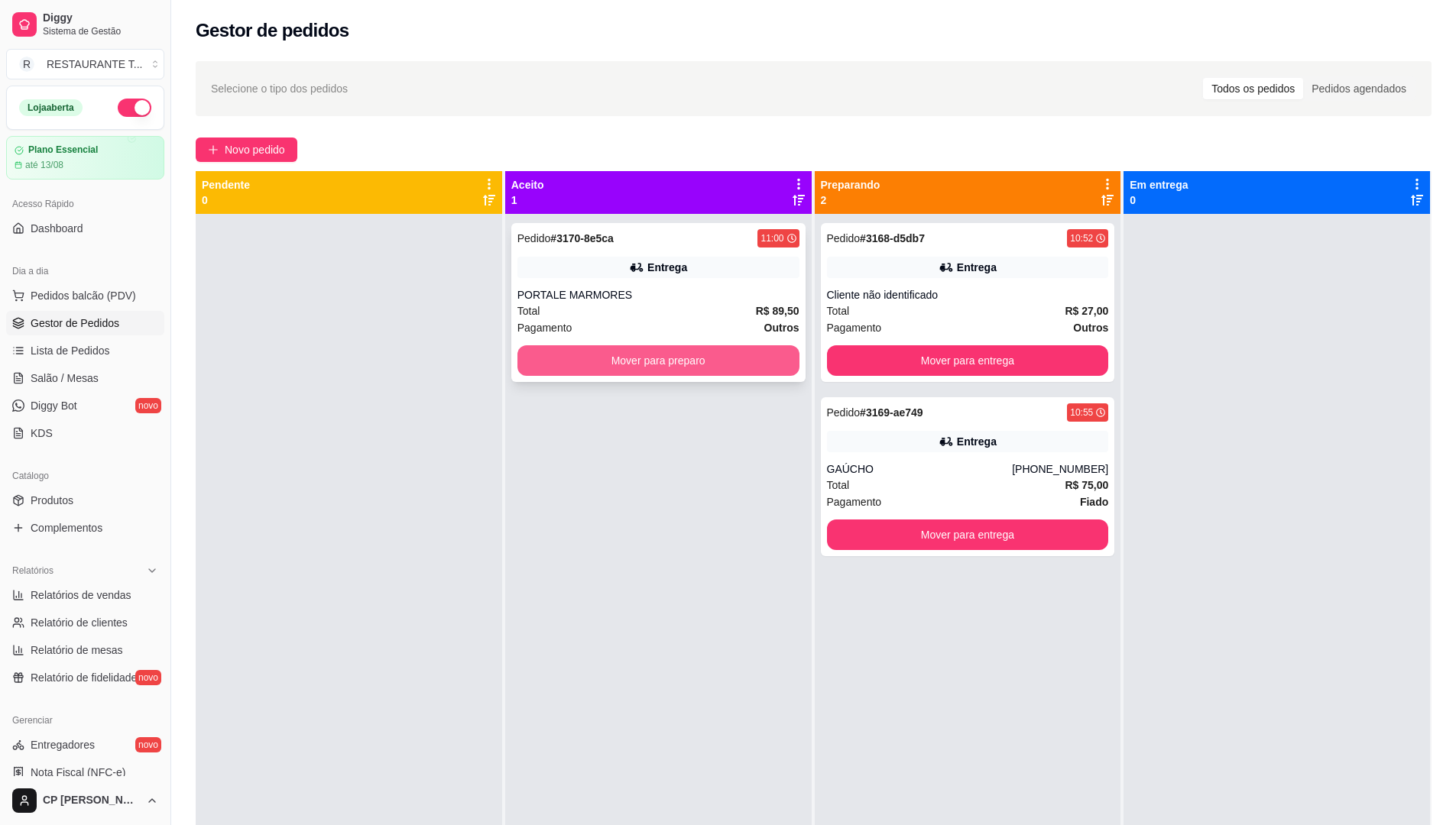
click at [621, 361] on button "Mover para preparo" at bounding box center [658, 361] width 282 height 31
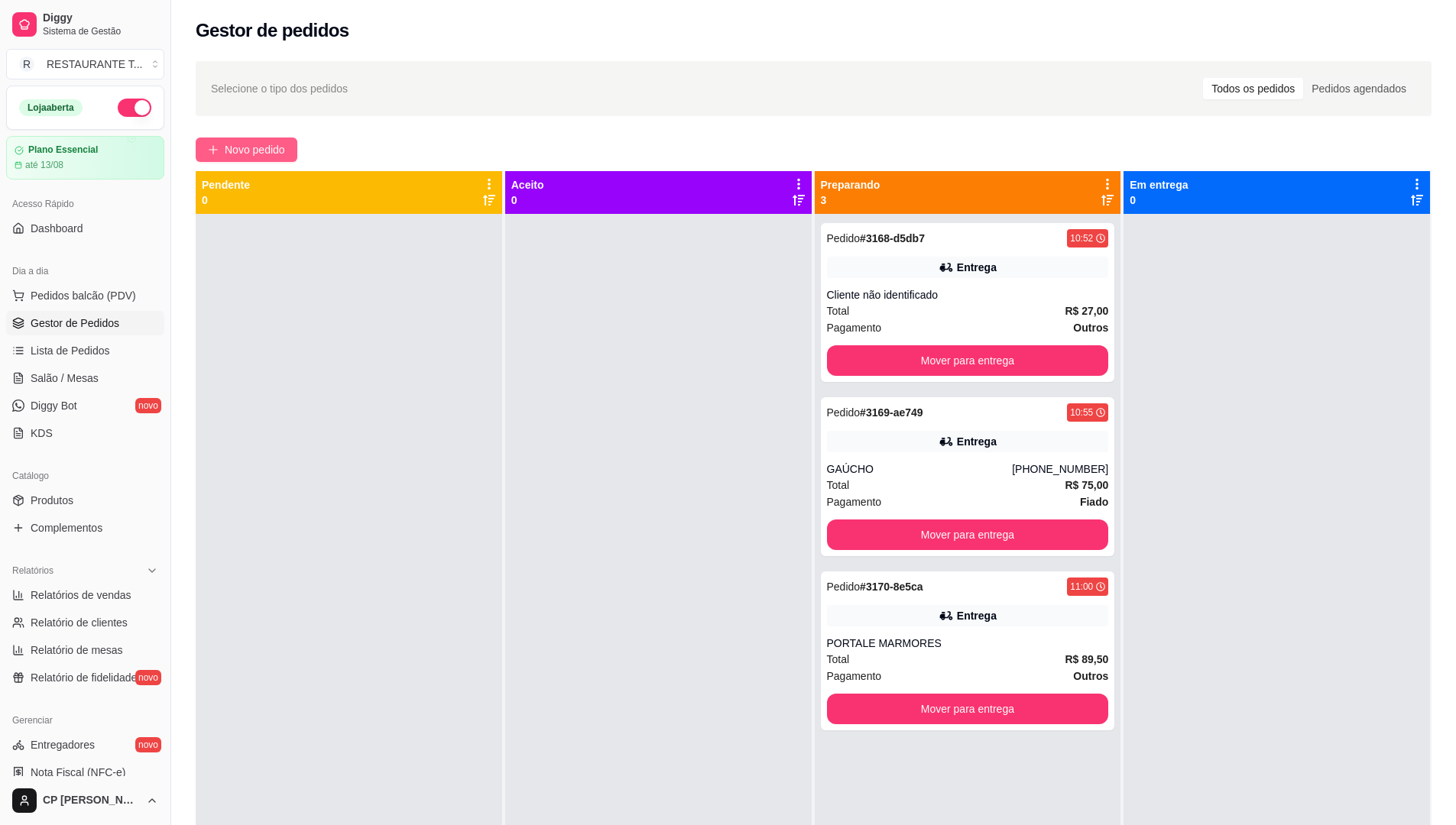
click at [266, 147] on span "Novo pedido" at bounding box center [254, 150] width 61 height 17
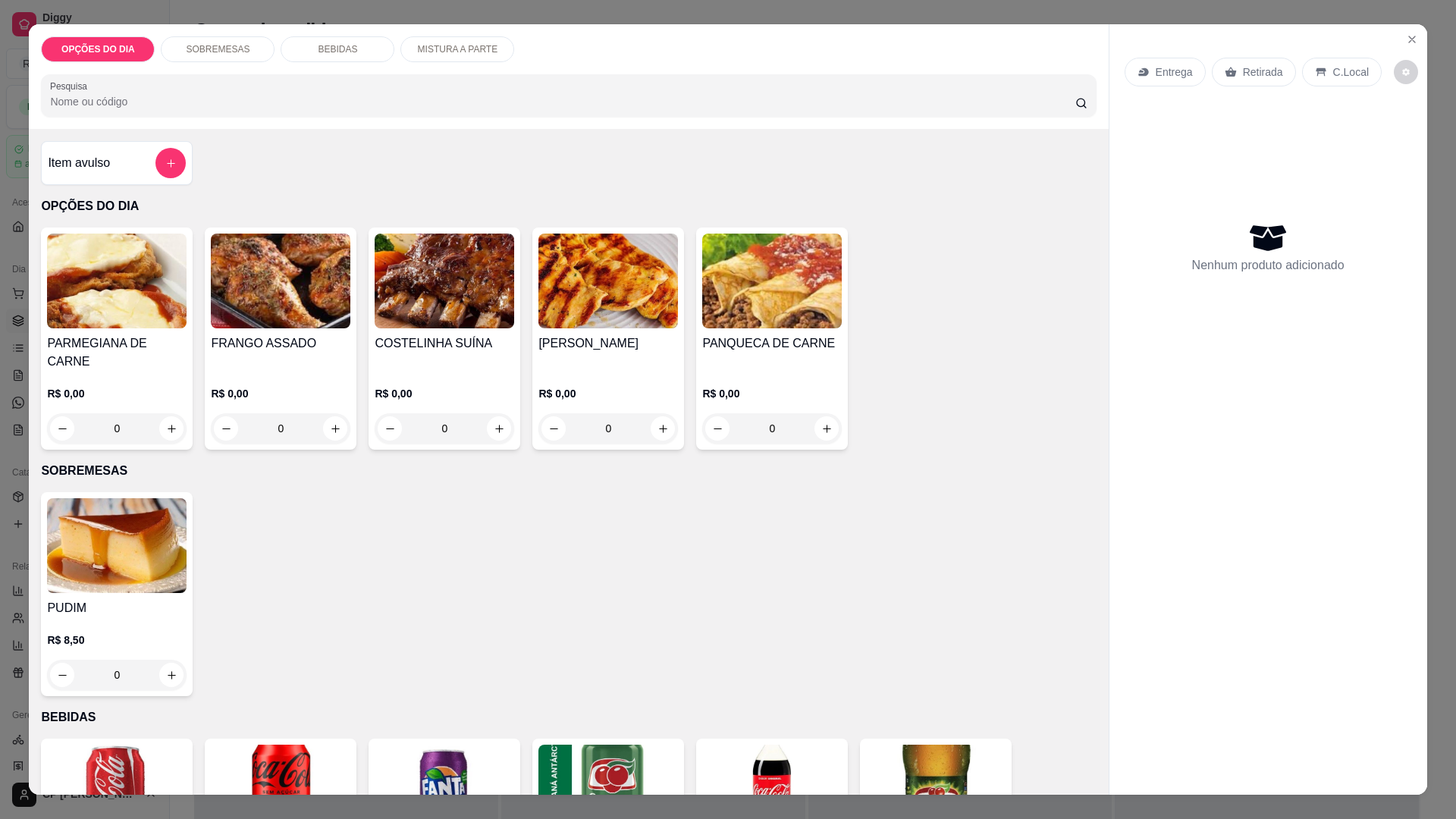
click at [160, 417] on div "0" at bounding box center [117, 428] width 140 height 31
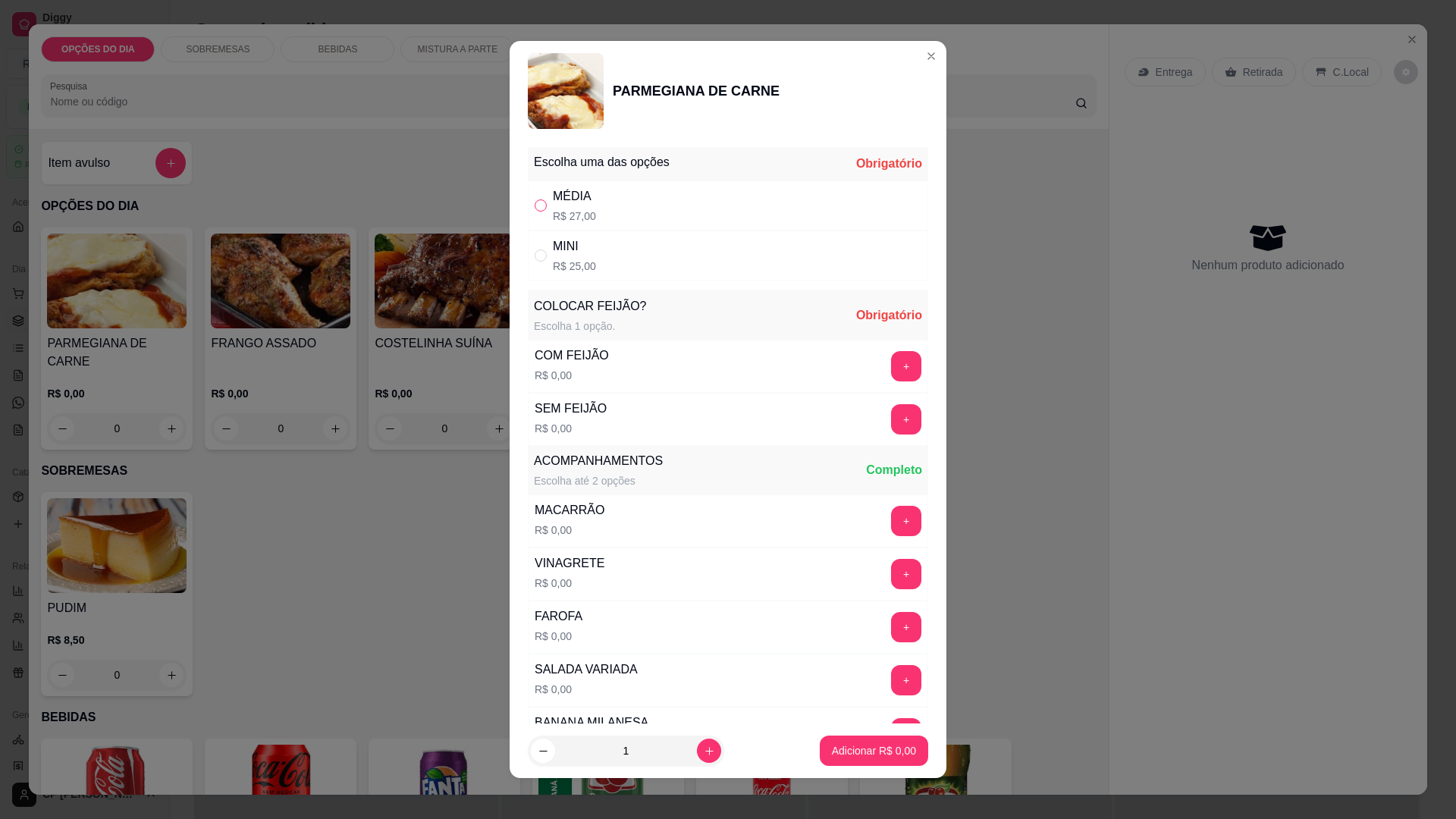
click at [535, 208] on input "" at bounding box center [540, 205] width 12 height 12
radio input "true"
click at [891, 361] on button "+" at bounding box center [906, 366] width 31 height 31
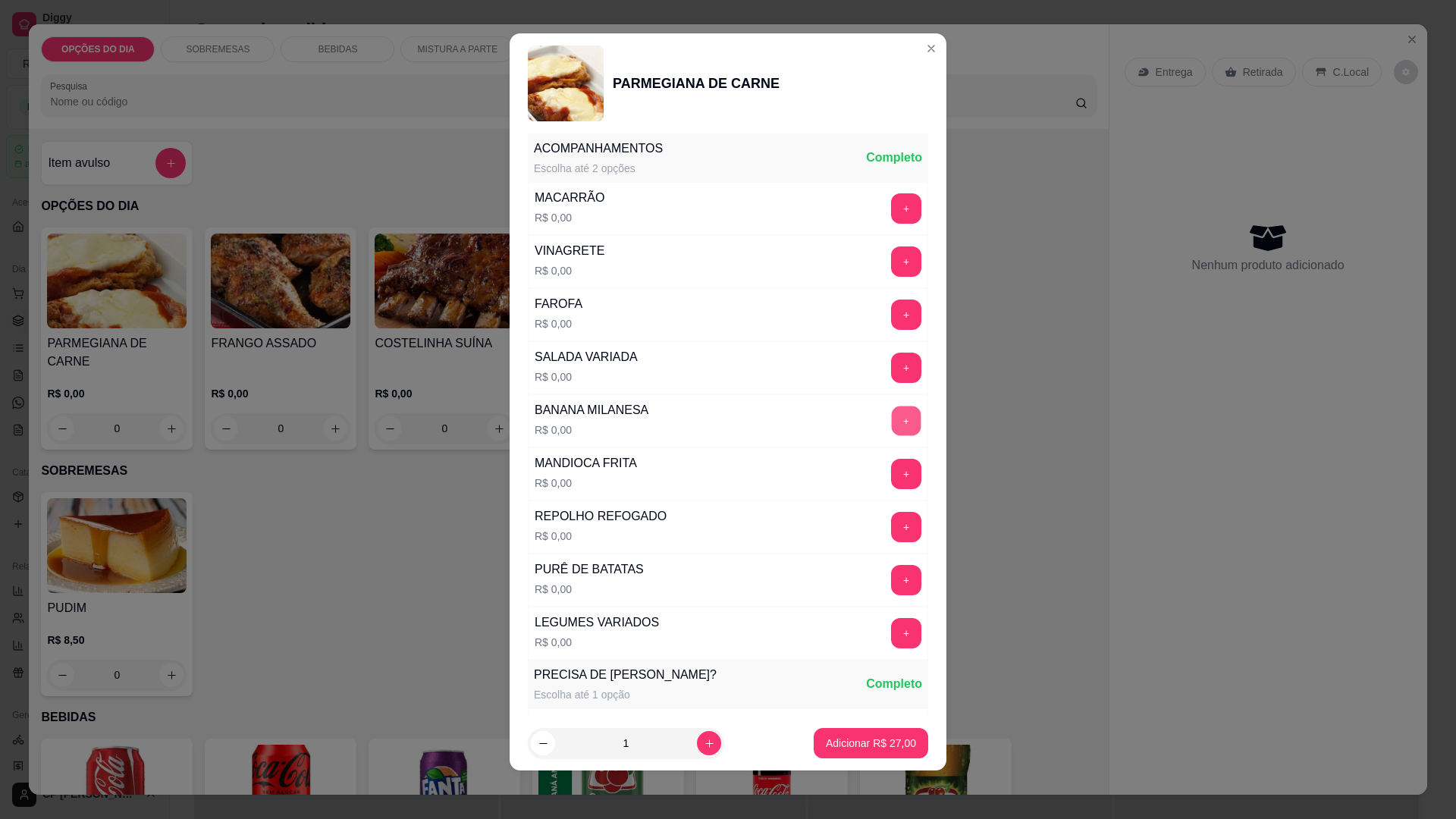
click at [892, 417] on button "+" at bounding box center [907, 421] width 30 height 30
click at [891, 205] on button "+" at bounding box center [906, 208] width 31 height 31
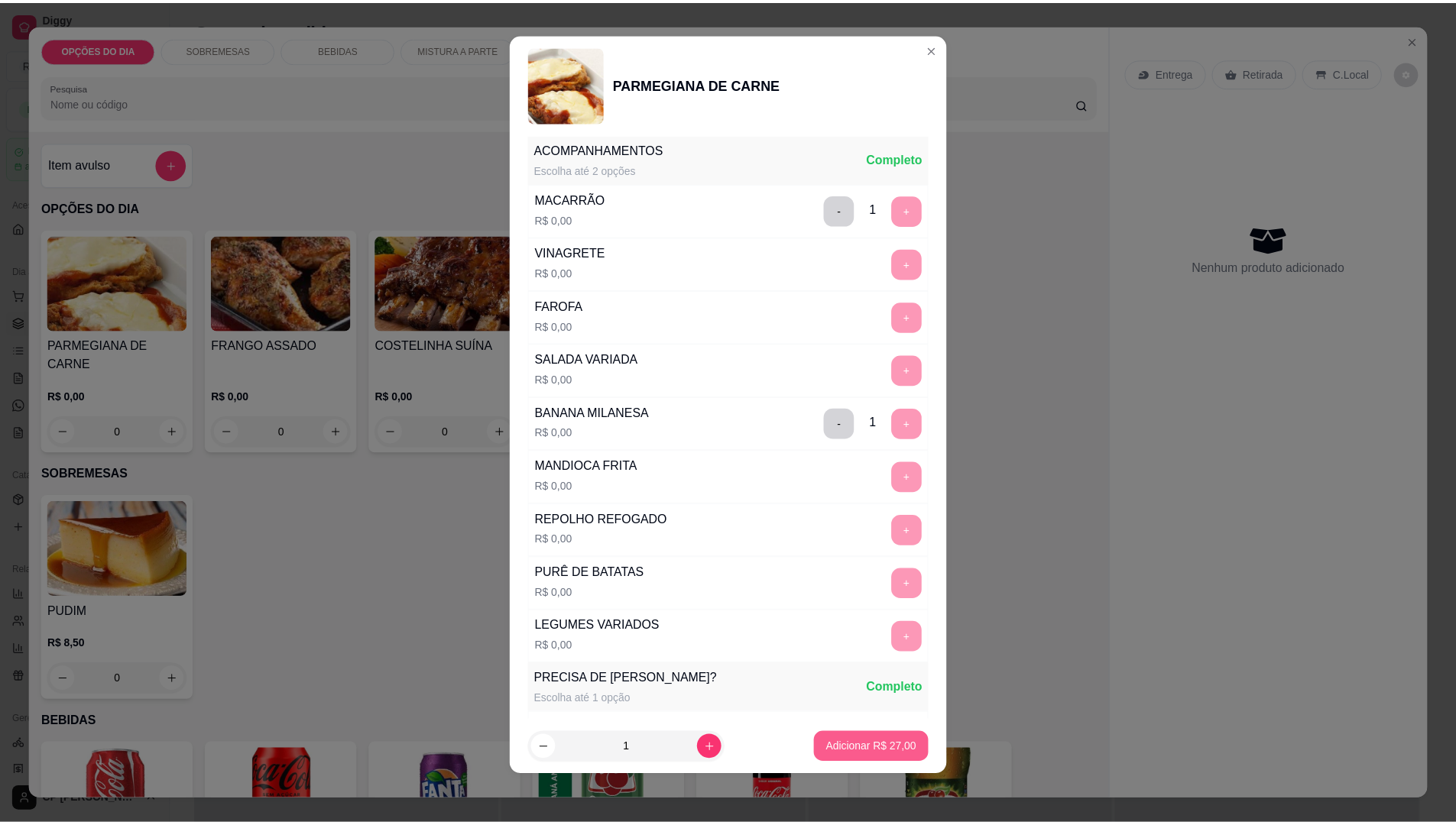
scroll to position [624, 0]
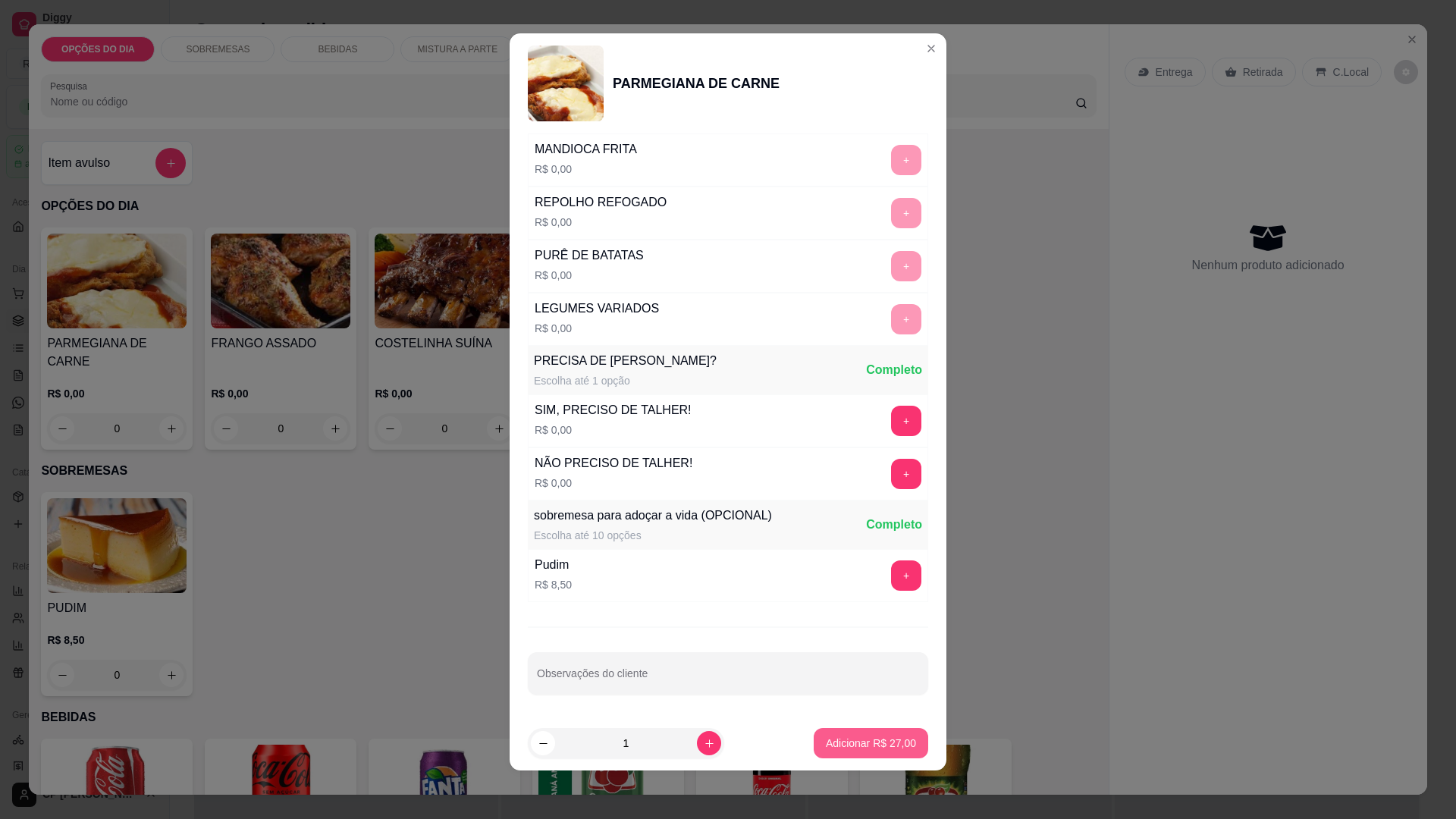
click at [857, 743] on p "Adicionar R$ 27,00" at bounding box center [871, 743] width 91 height 15
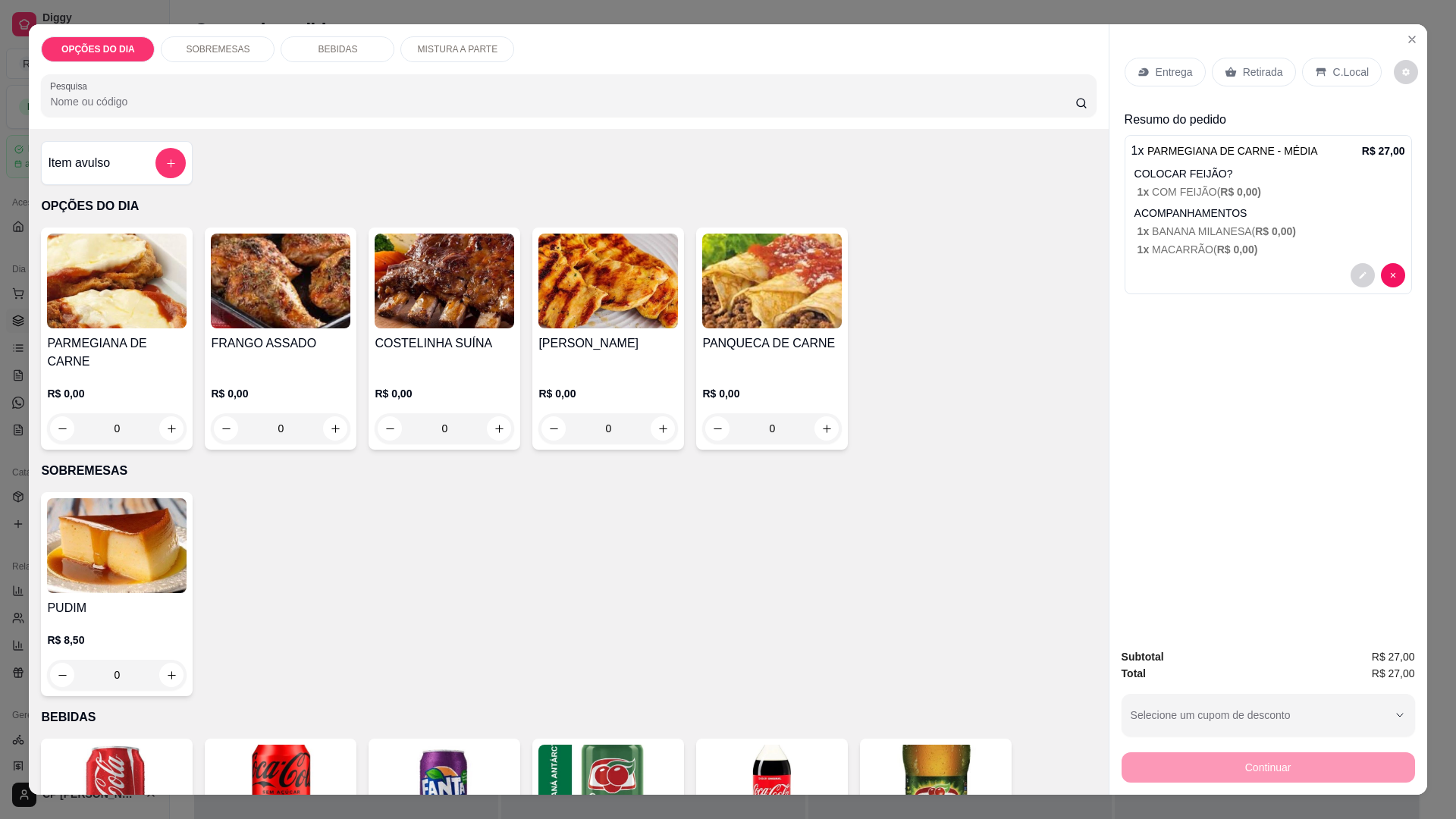
click at [1171, 73] on p "Entrega" at bounding box center [1174, 72] width 37 height 15
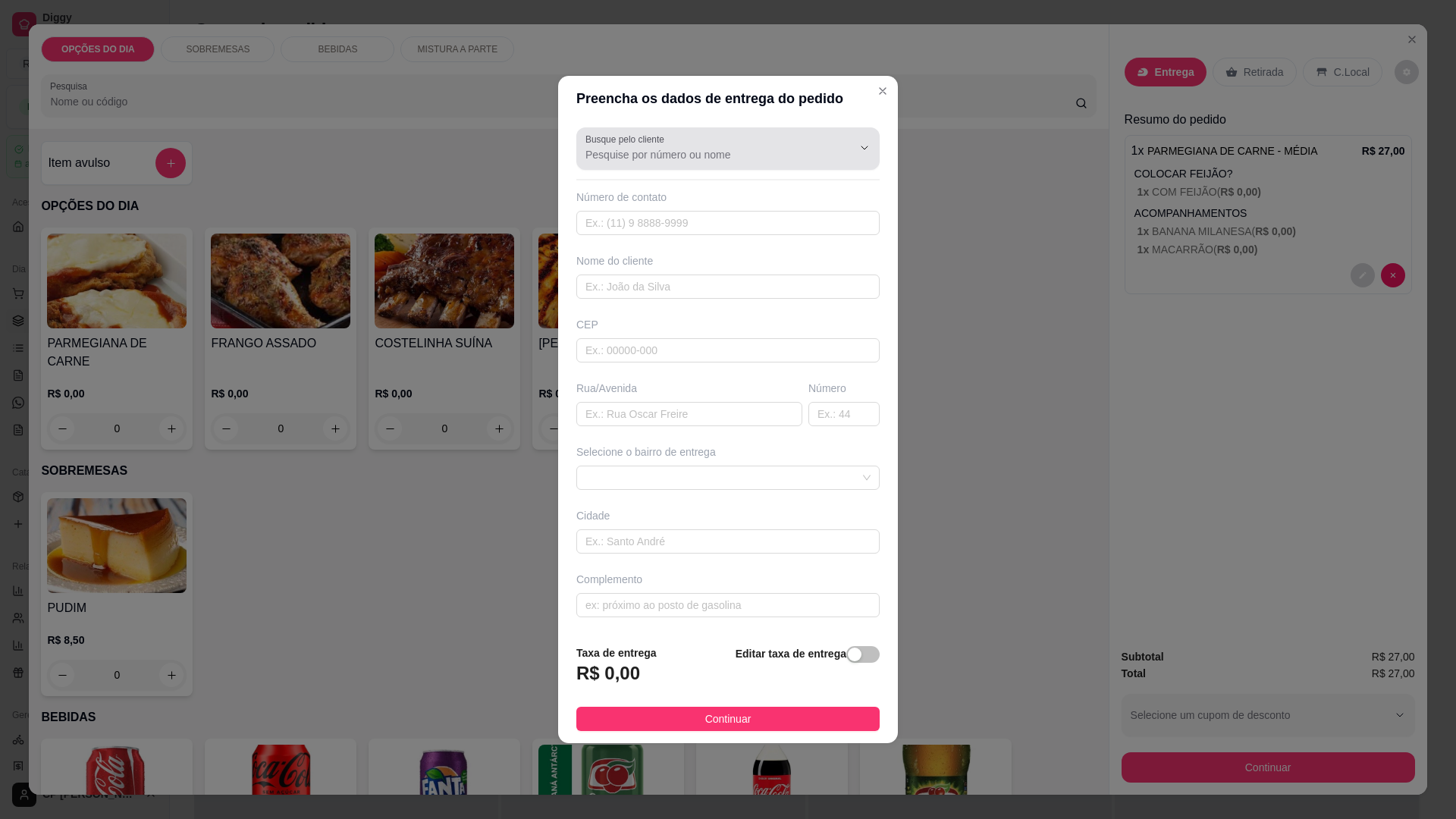
click at [622, 146] on div at bounding box center [728, 148] width 285 height 31
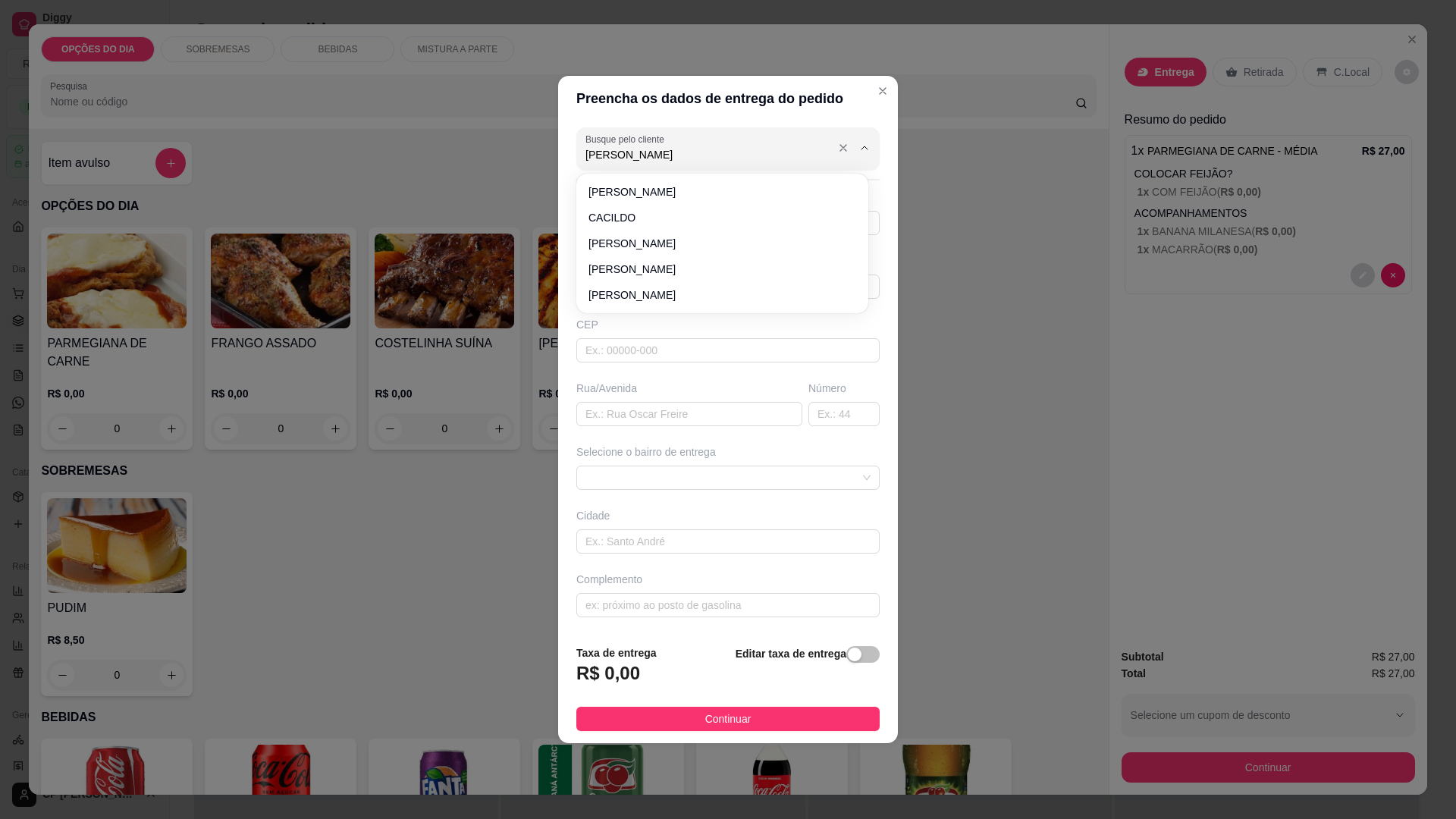
type input "[PERSON_NAME]"
click at [637, 217] on span "[PERSON_NAME]" at bounding box center [714, 217] width 253 height 15
type input "12997343716"
type input "[PERSON_NAME]"
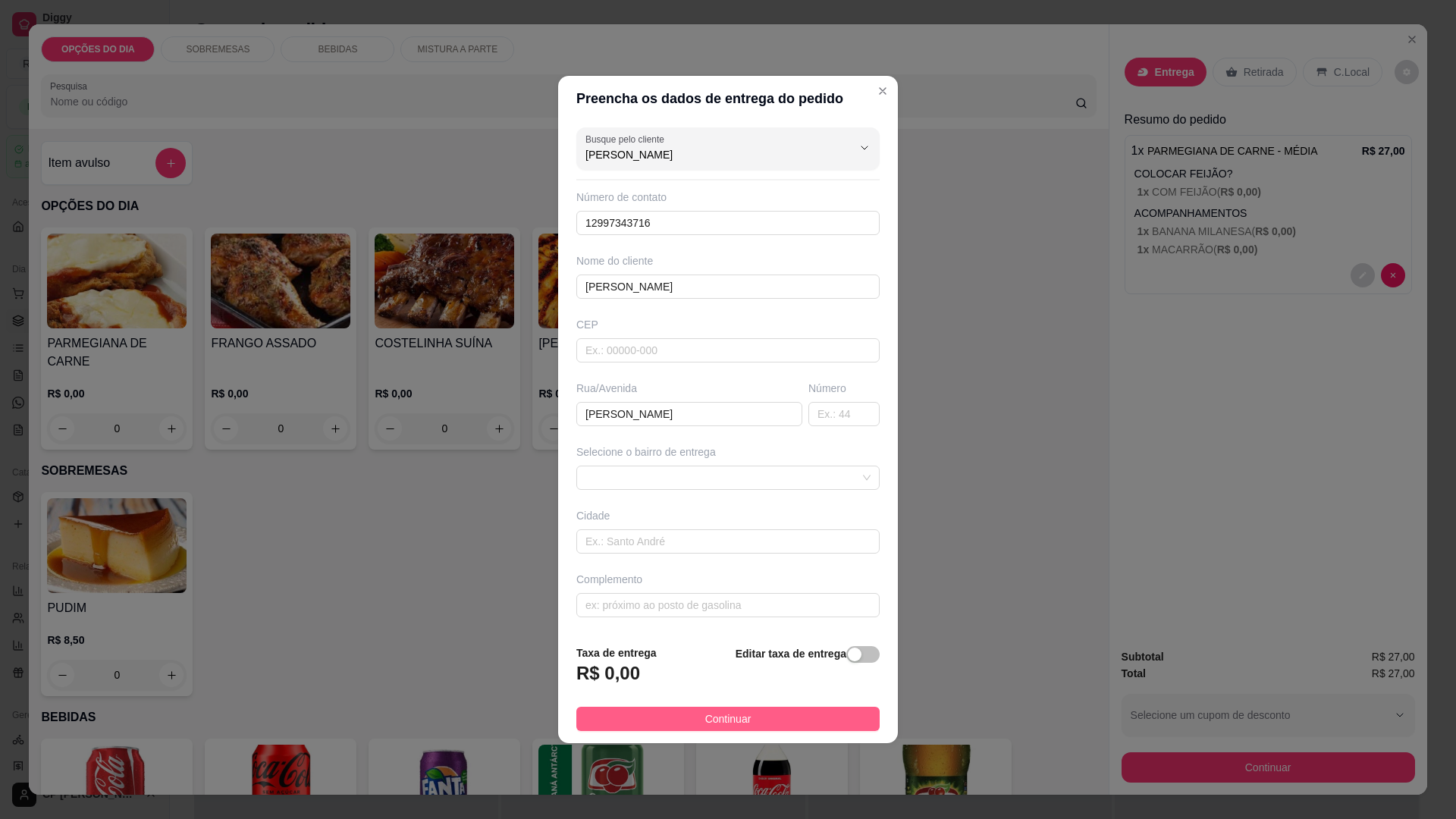
click at [705, 708] on button "Continuar" at bounding box center [728, 719] width 303 height 24
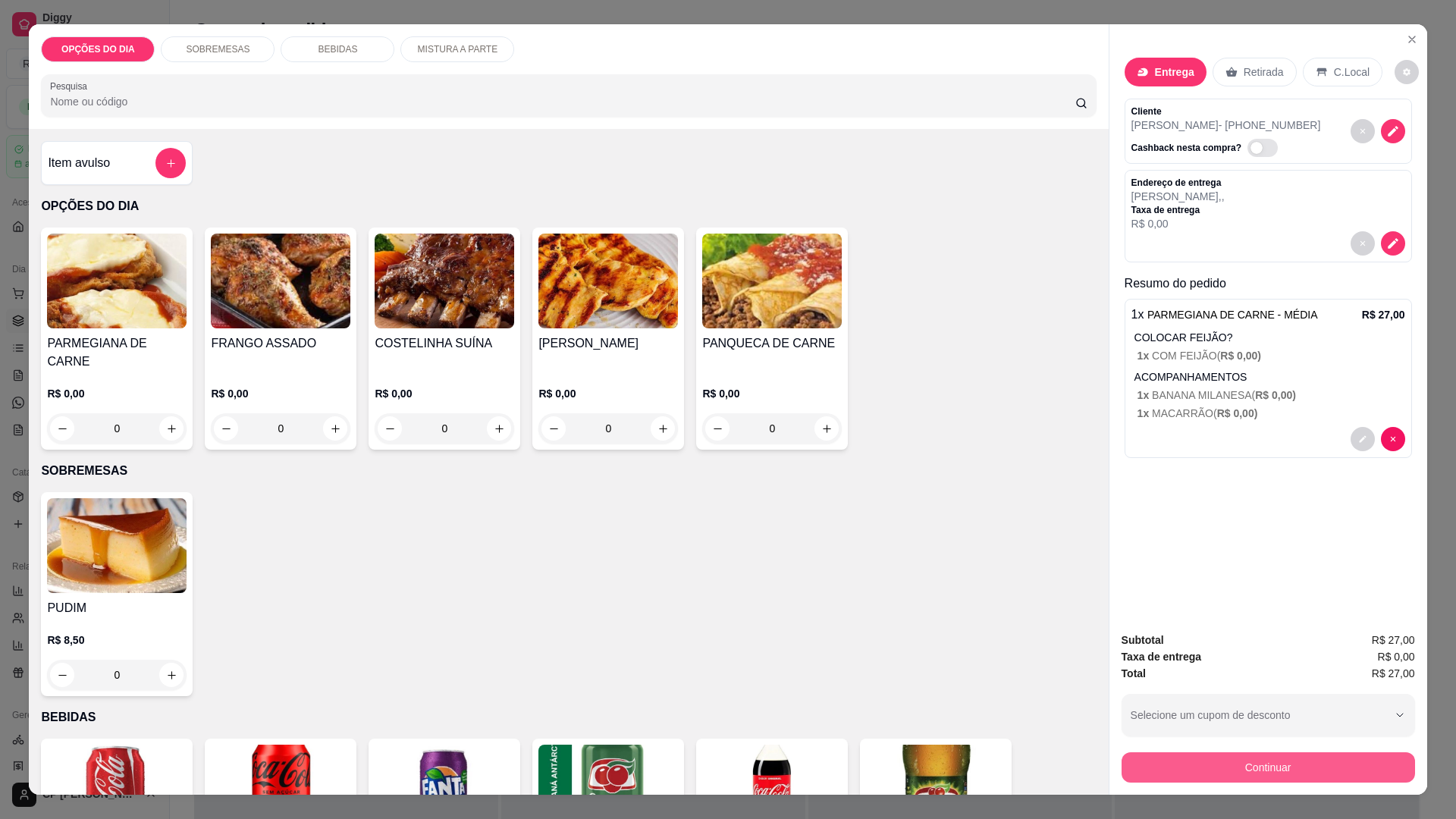
click at [1246, 763] on button "Continuar" at bounding box center [1268, 767] width 293 height 31
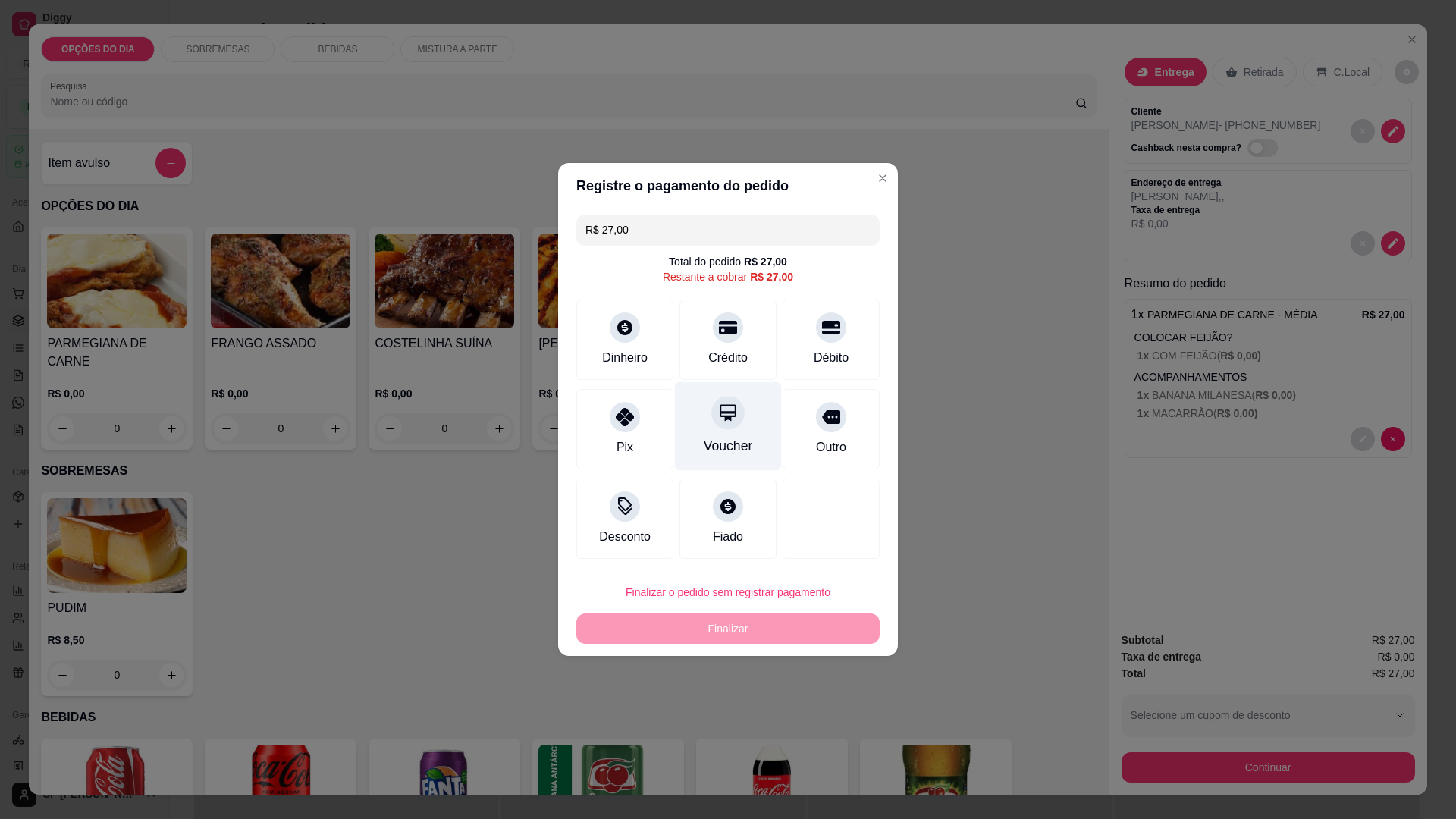
click at [718, 428] on div at bounding box center [728, 413] width 33 height 33
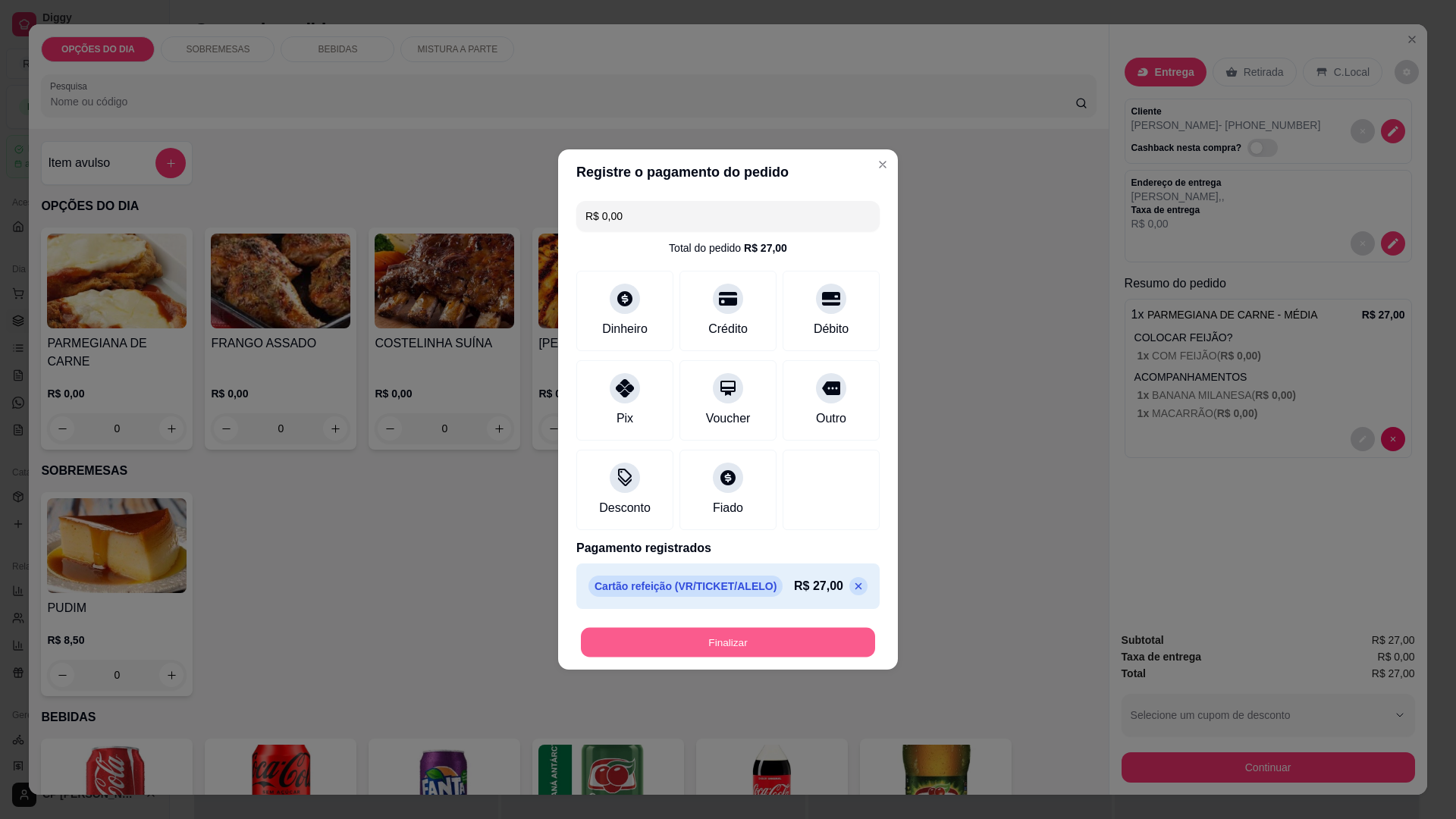
click at [747, 641] on button "Finalizar" at bounding box center [728, 643] width 294 height 30
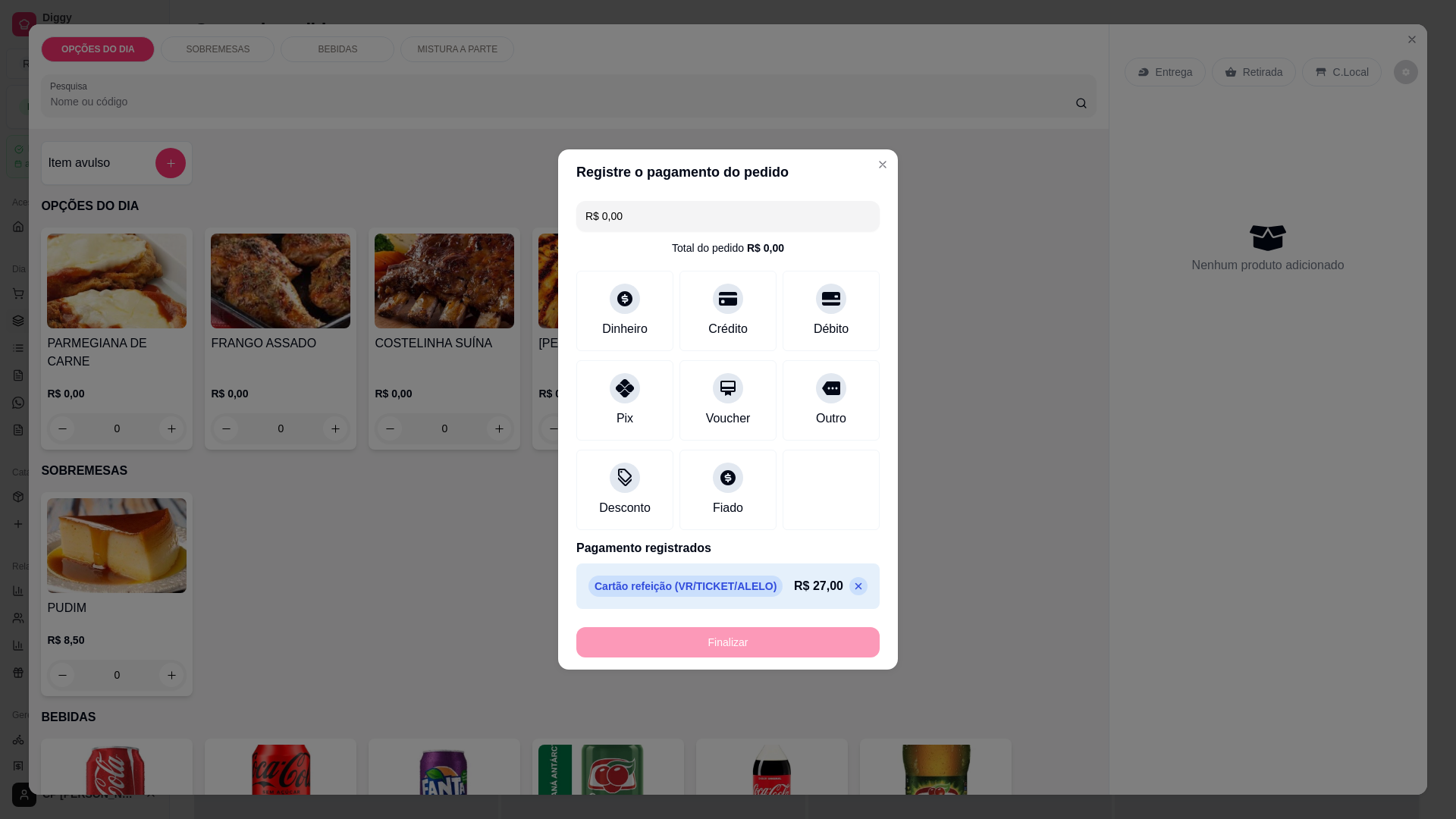
type input "-R$ 27,00"
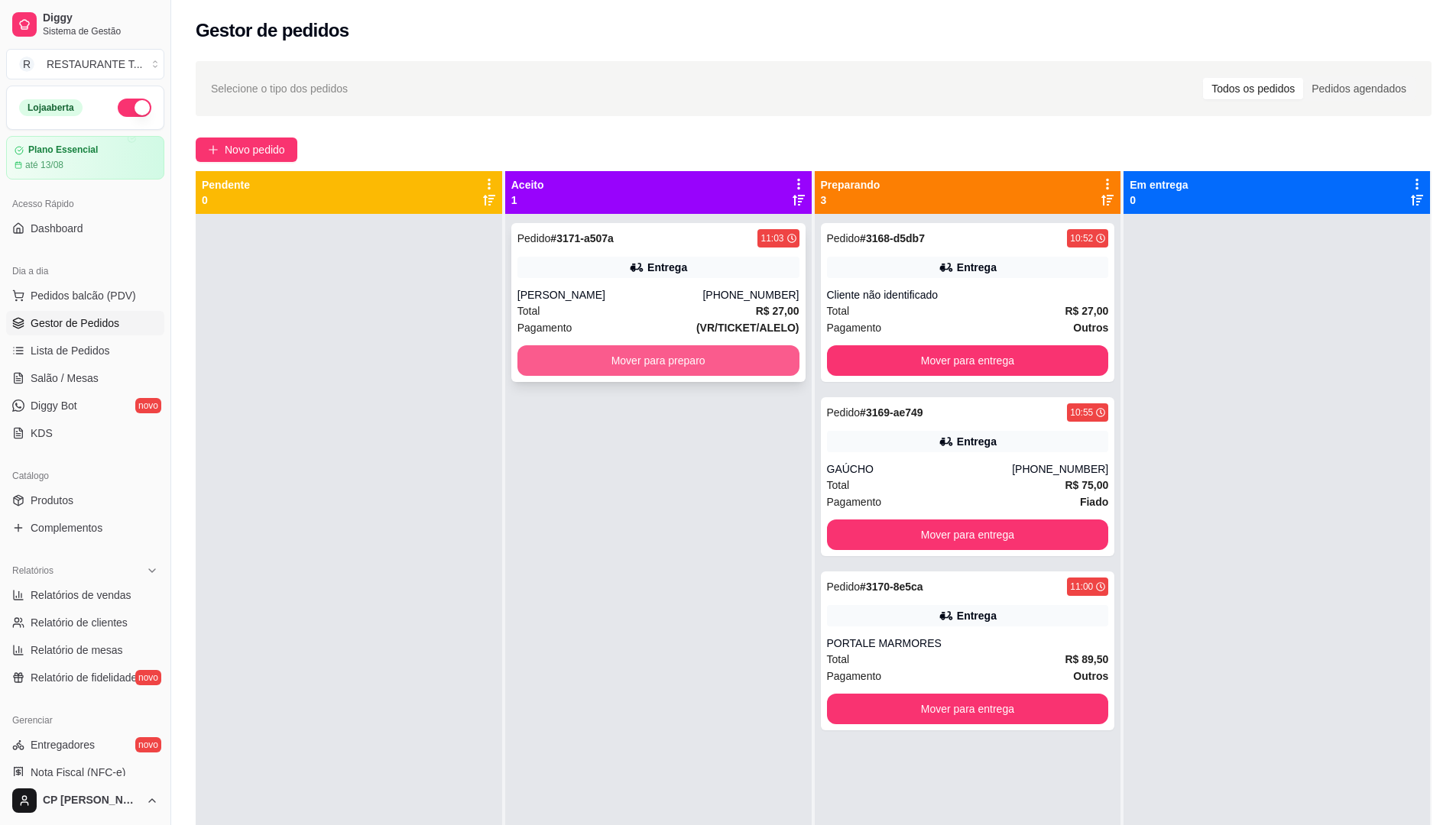
click at [659, 362] on button "Mover para preparo" at bounding box center [658, 361] width 282 height 31
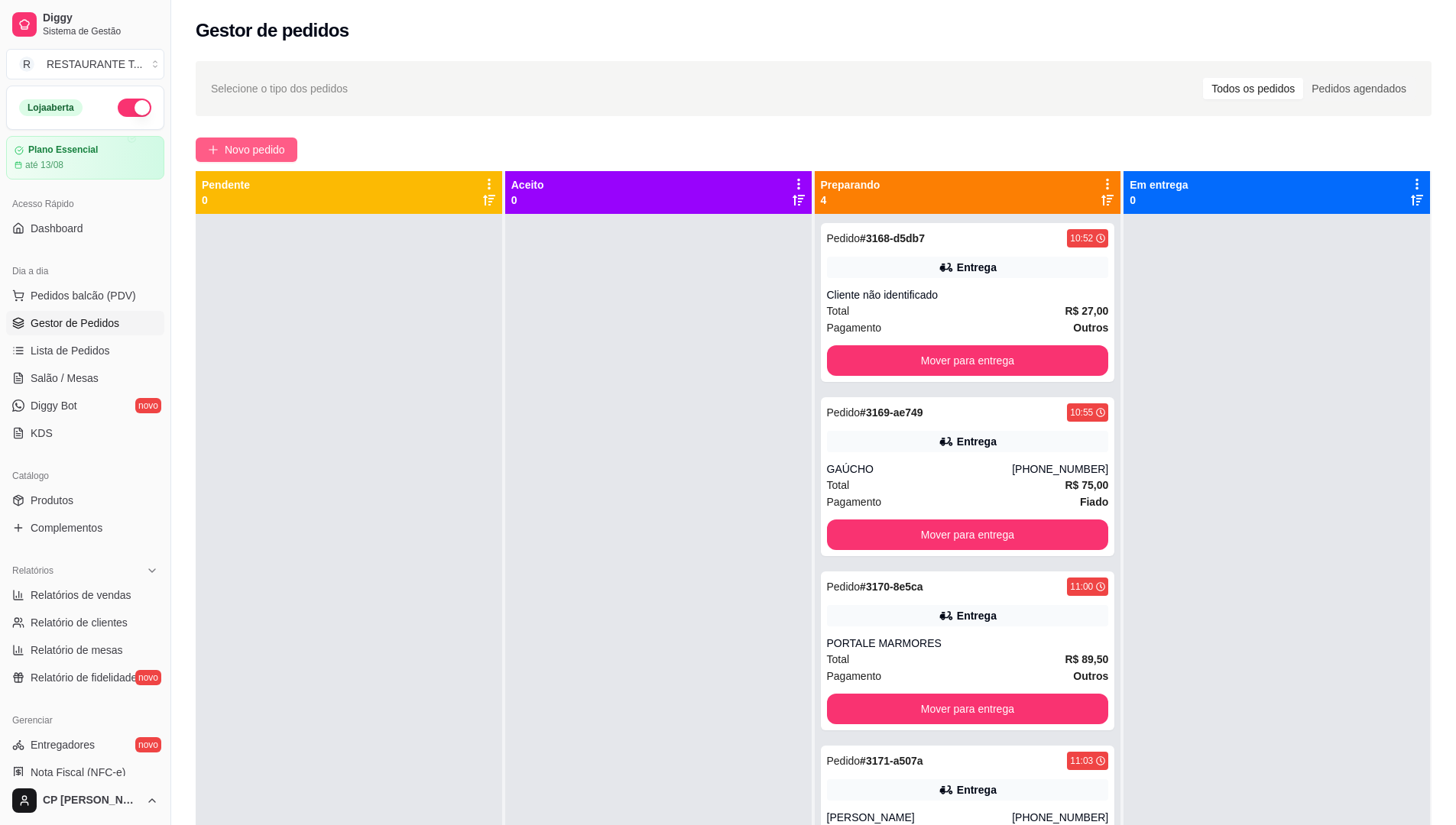
click at [235, 142] on span "Novo pedido" at bounding box center [254, 150] width 61 height 17
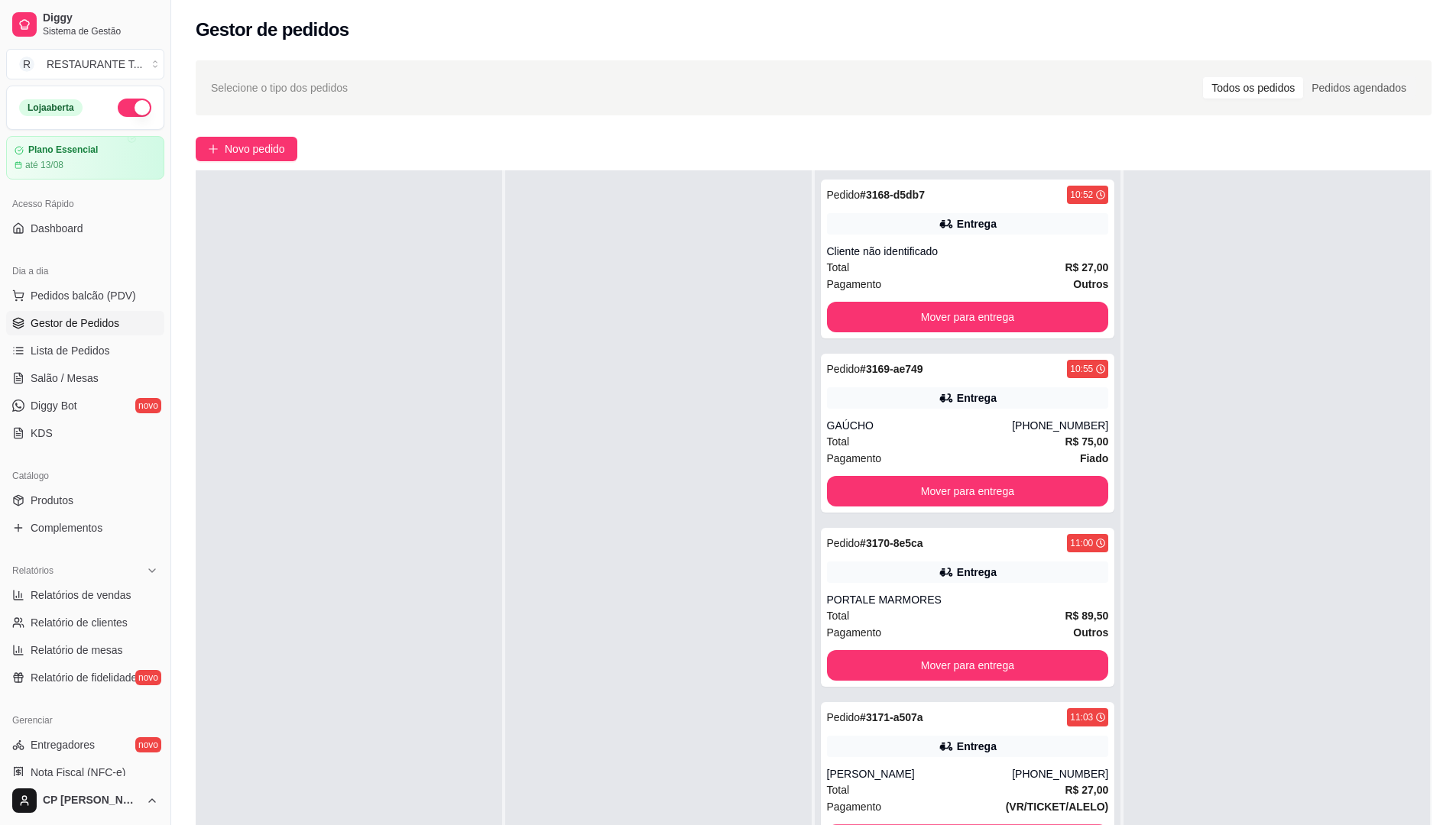
scroll to position [233, 0]
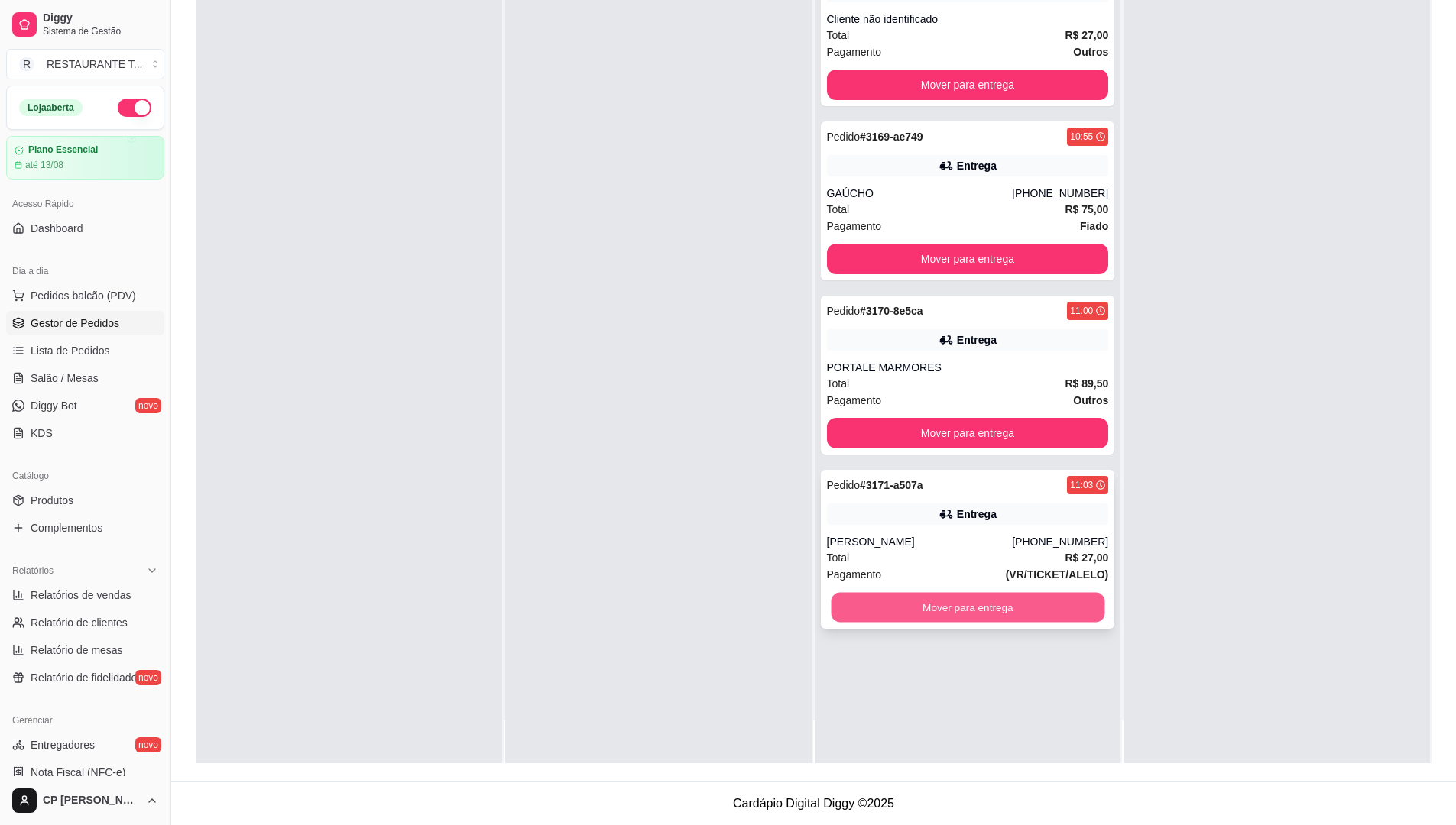
click at [969, 616] on button "Mover para entrega" at bounding box center [968, 608] width 274 height 30
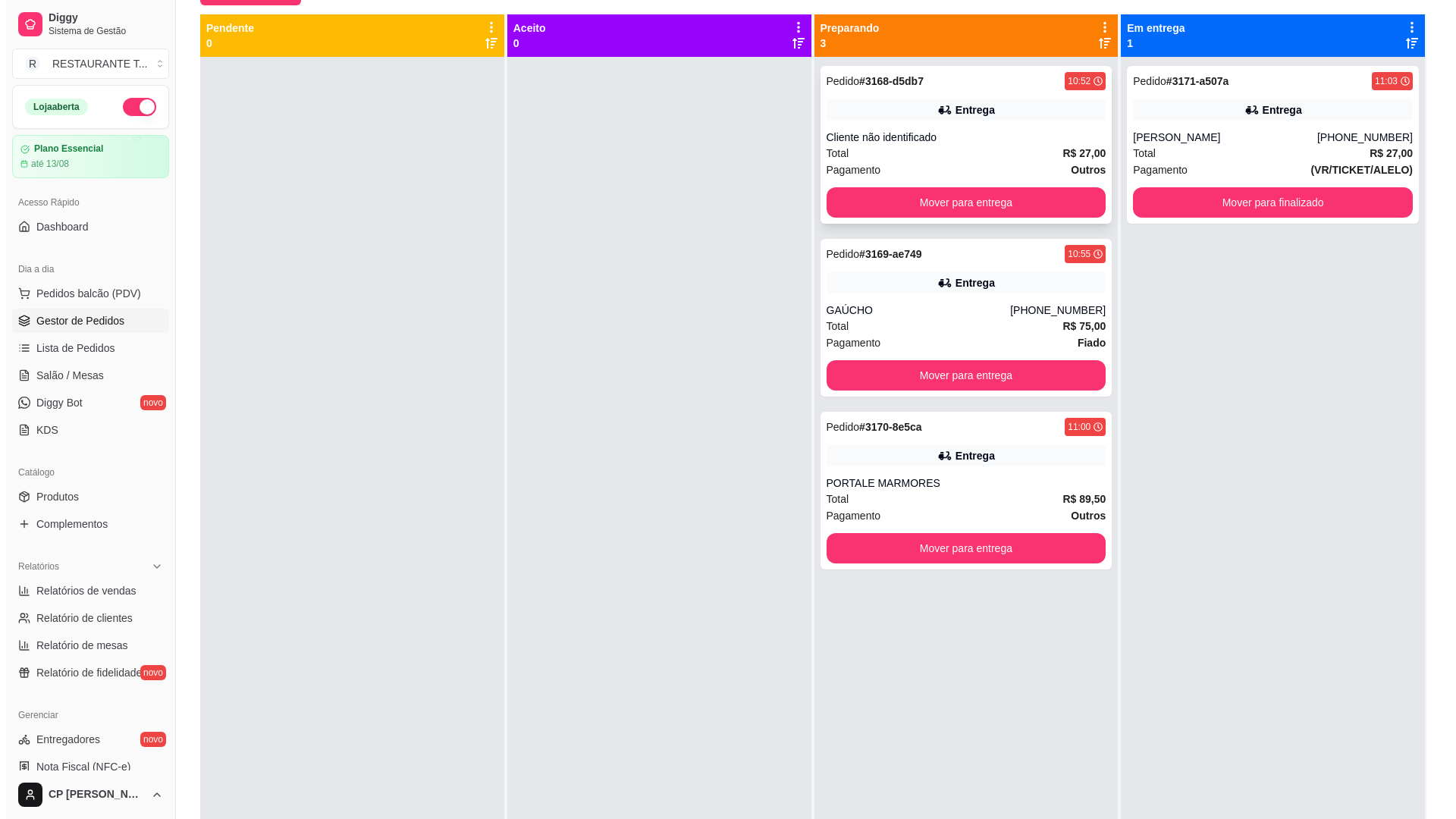
scroll to position [0, 0]
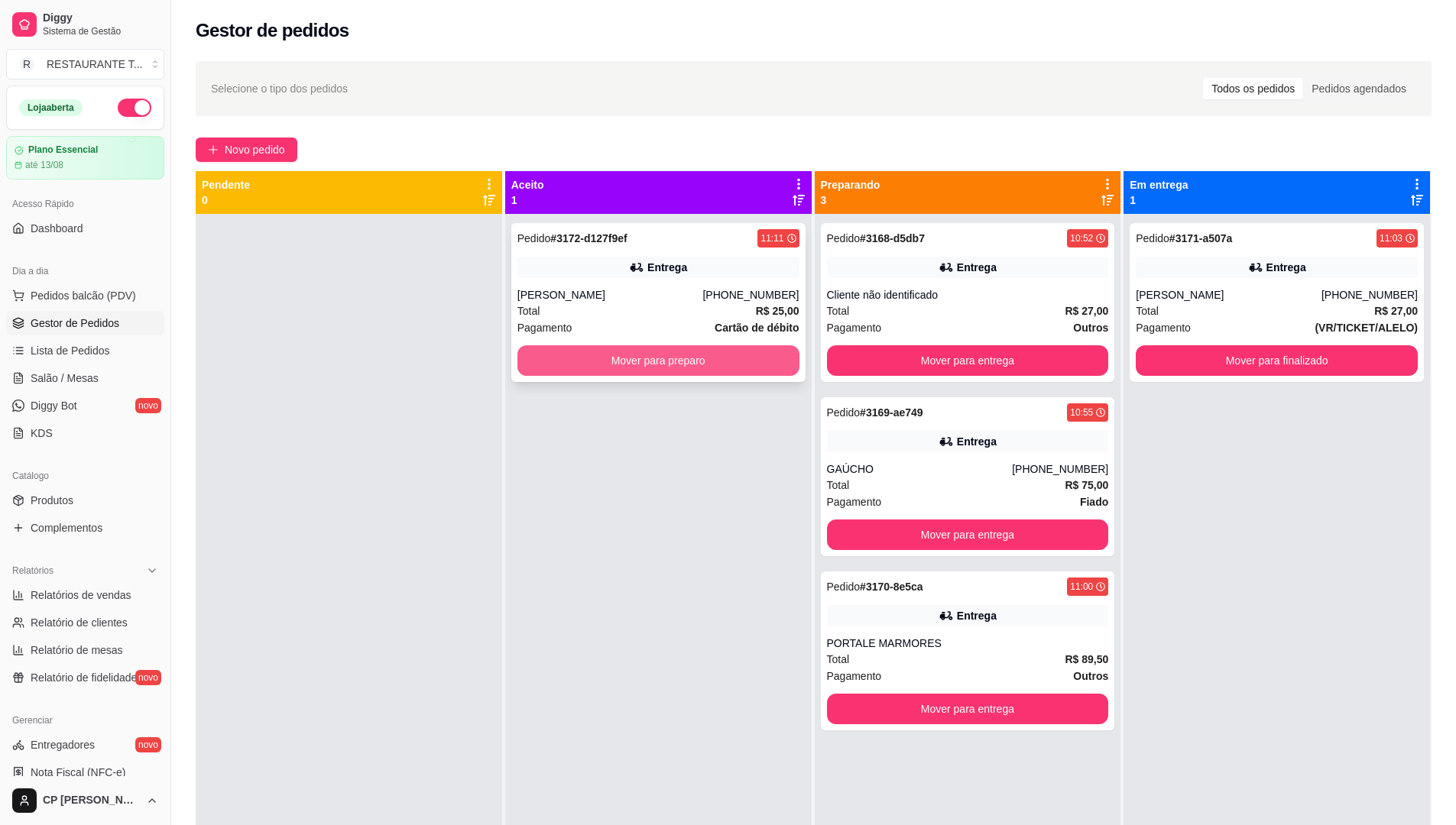
click at [738, 355] on button "Mover para preparo" at bounding box center [658, 361] width 282 height 31
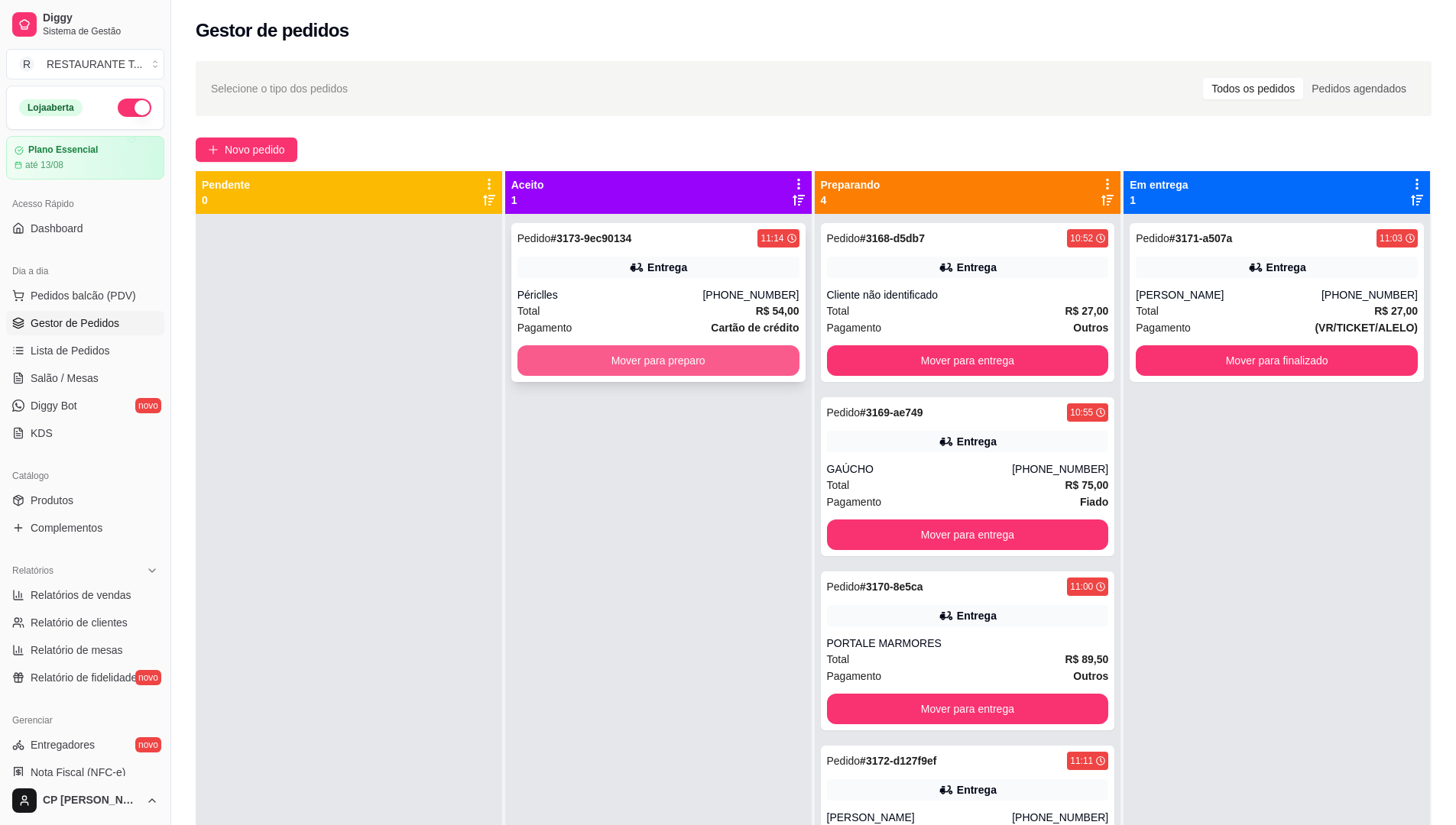
click at [652, 350] on button "Mover para preparo" at bounding box center [658, 361] width 282 height 31
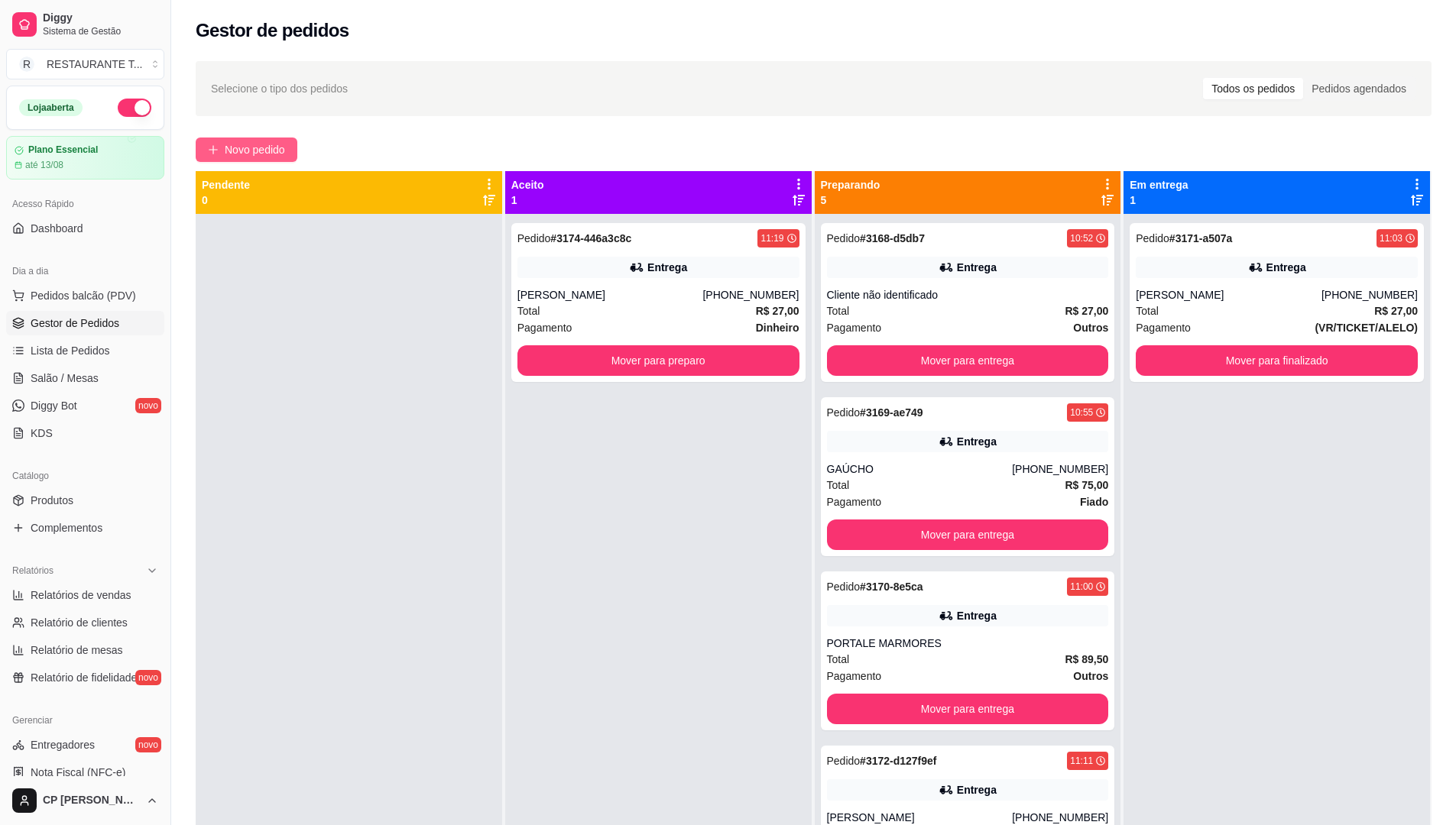
click at [257, 153] on span "Novo pedido" at bounding box center [254, 150] width 61 height 17
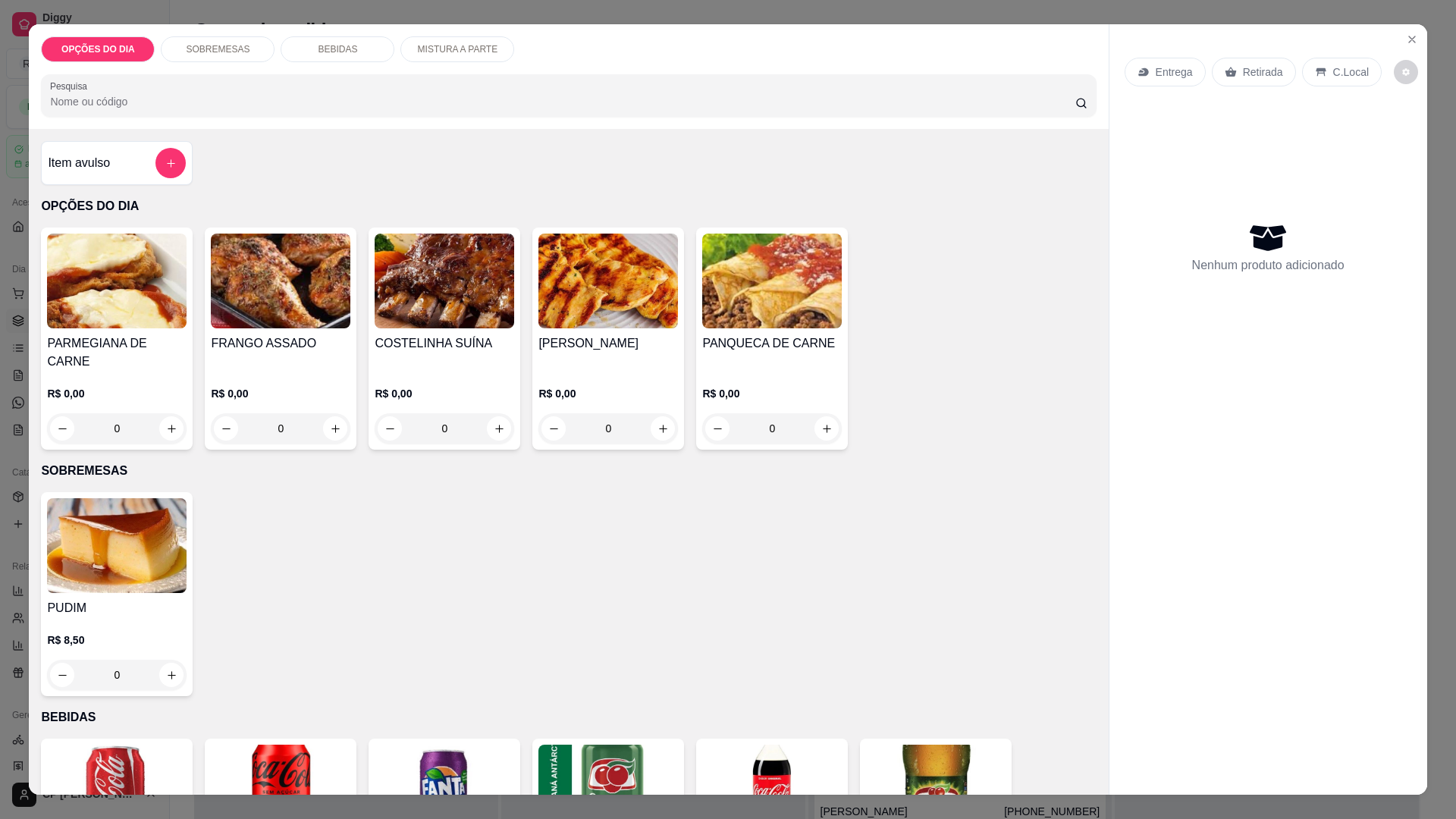
click at [820, 414] on div "0" at bounding box center [771, 428] width 140 height 31
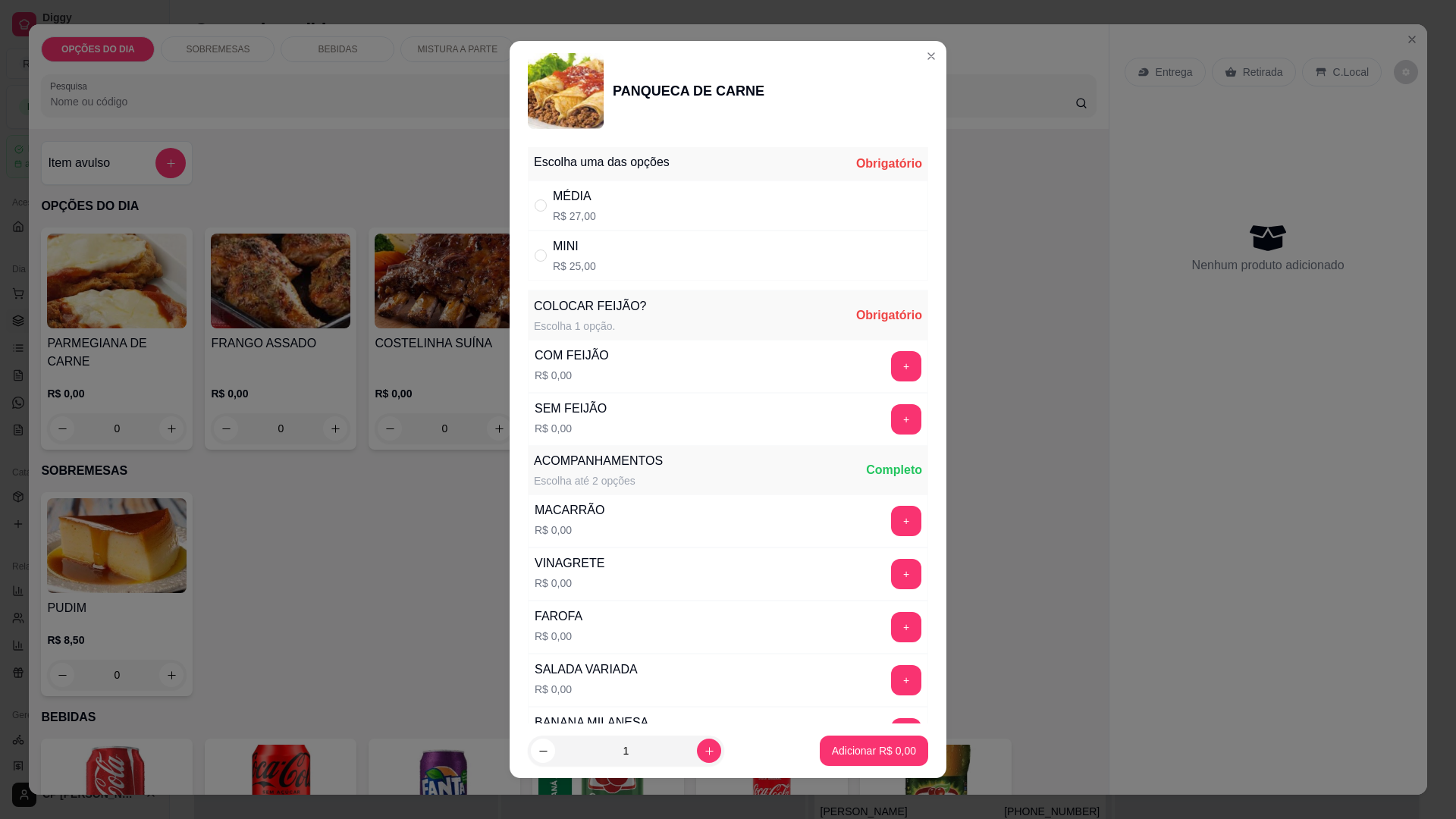
click at [582, 258] on div "MINI R$ 25,00" at bounding box center [574, 255] width 43 height 36
radio input "true"
click at [891, 357] on button "+" at bounding box center [906, 366] width 31 height 31
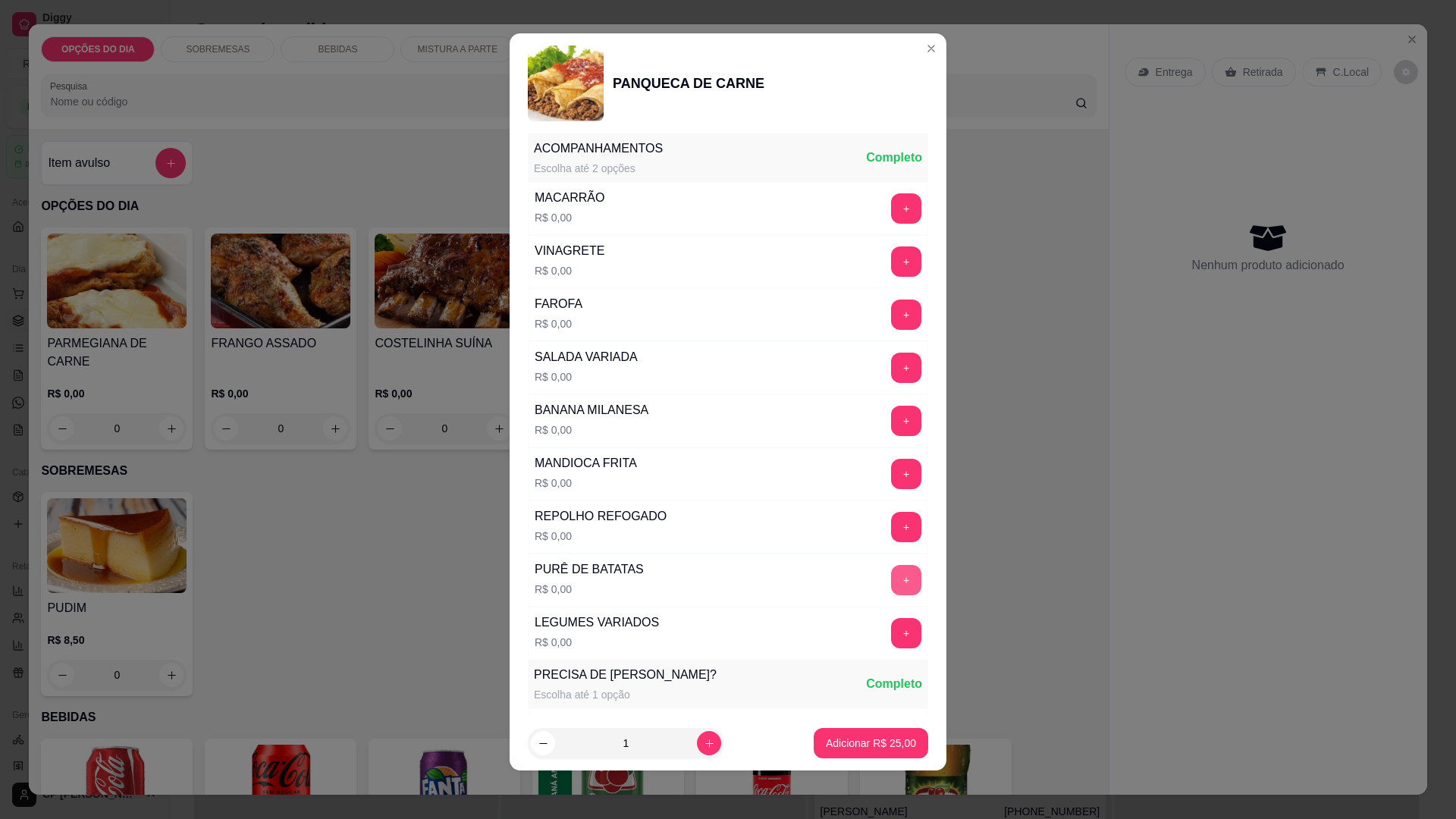
click at [891, 577] on button "+" at bounding box center [906, 580] width 31 height 31
click at [892, 463] on button "+" at bounding box center [907, 475] width 30 height 30
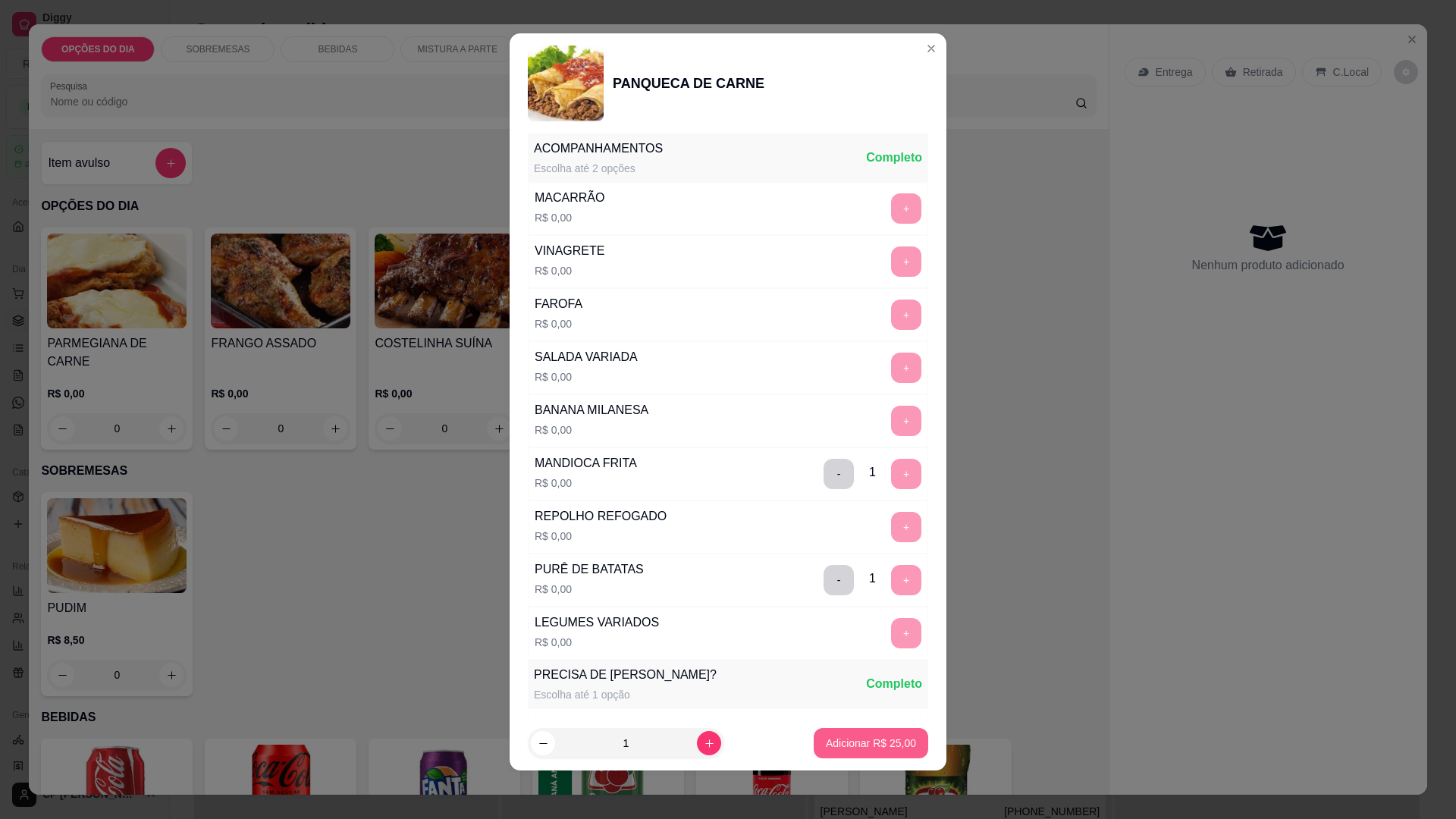
scroll to position [619, 0]
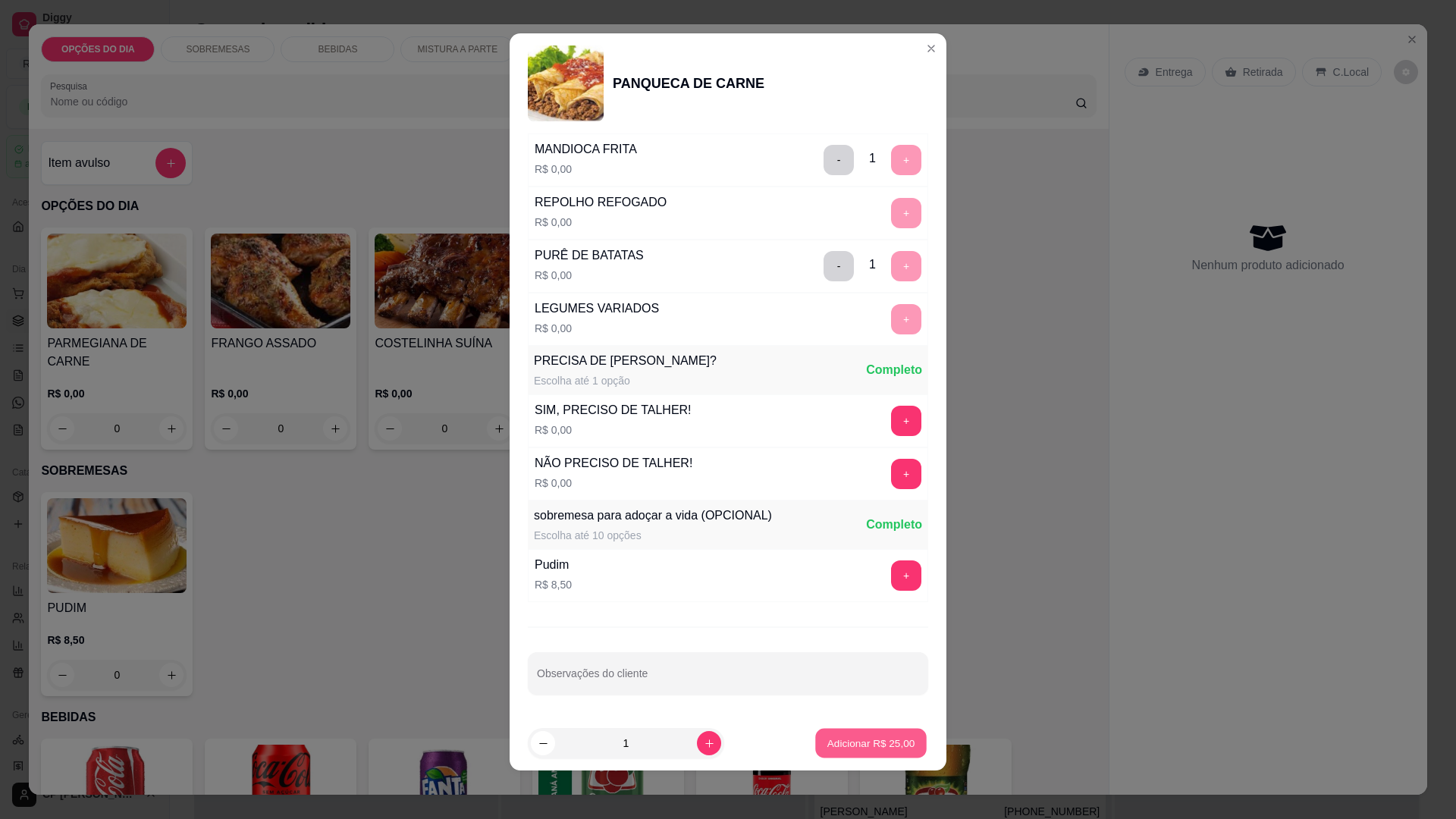
click at [880, 740] on p "Adicionar R$ 25,00" at bounding box center [870, 743] width 88 height 15
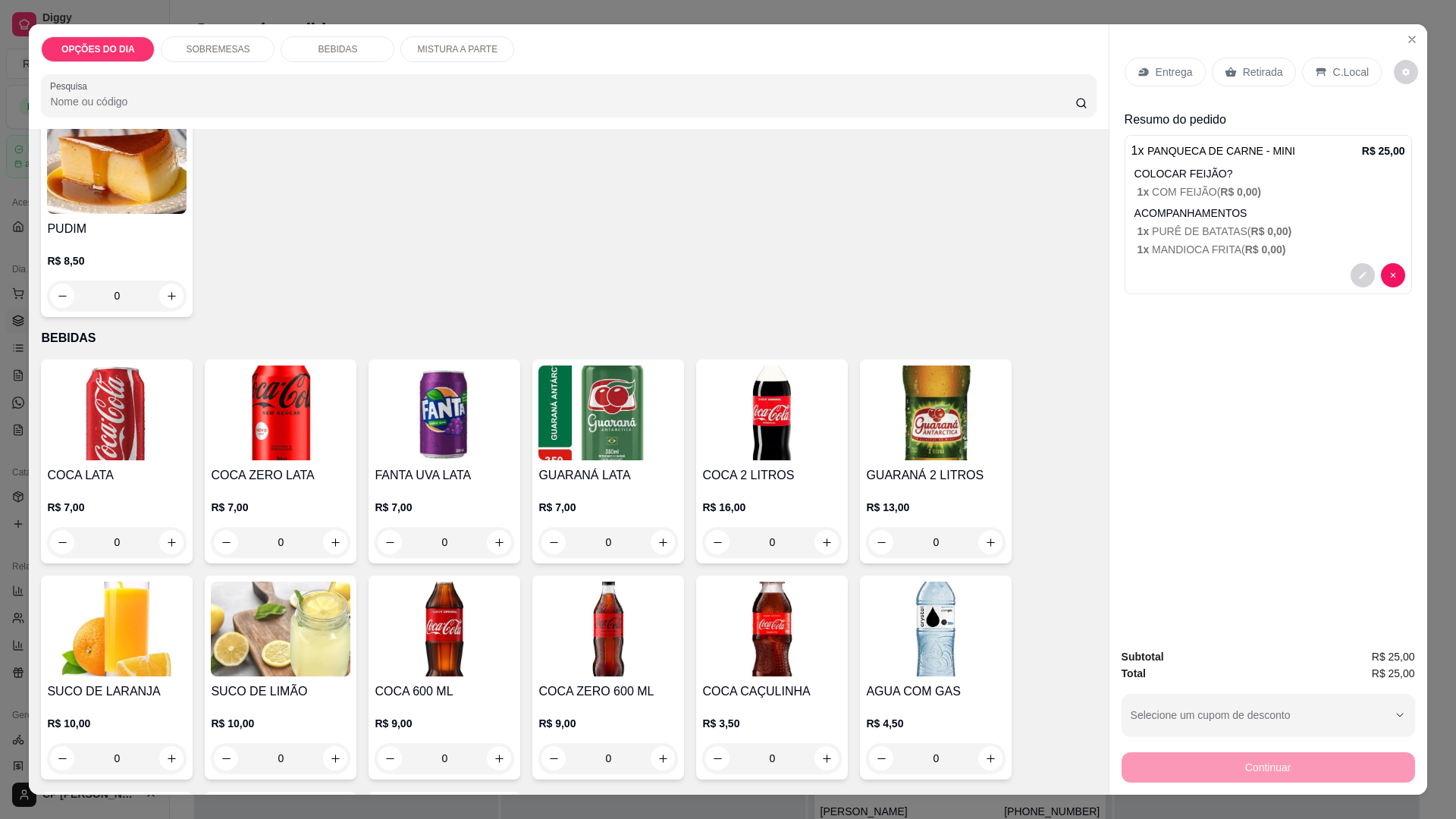
scroll to position [683, 0]
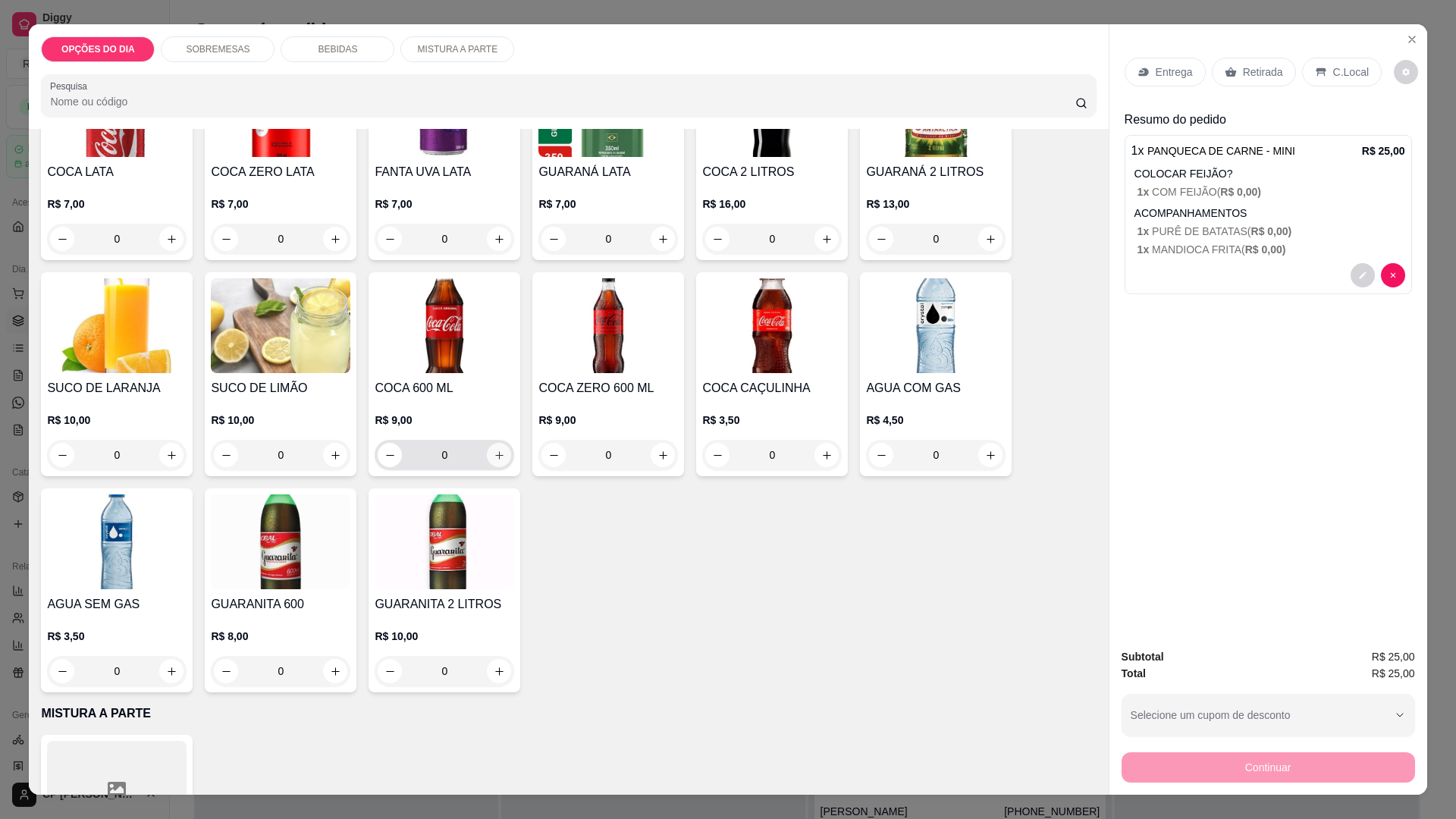
click at [496, 450] on icon "increase-product-quantity" at bounding box center [500, 455] width 11 height 11
type input "1"
click at [1155, 71] on p "Entrega" at bounding box center [1174, 72] width 37 height 15
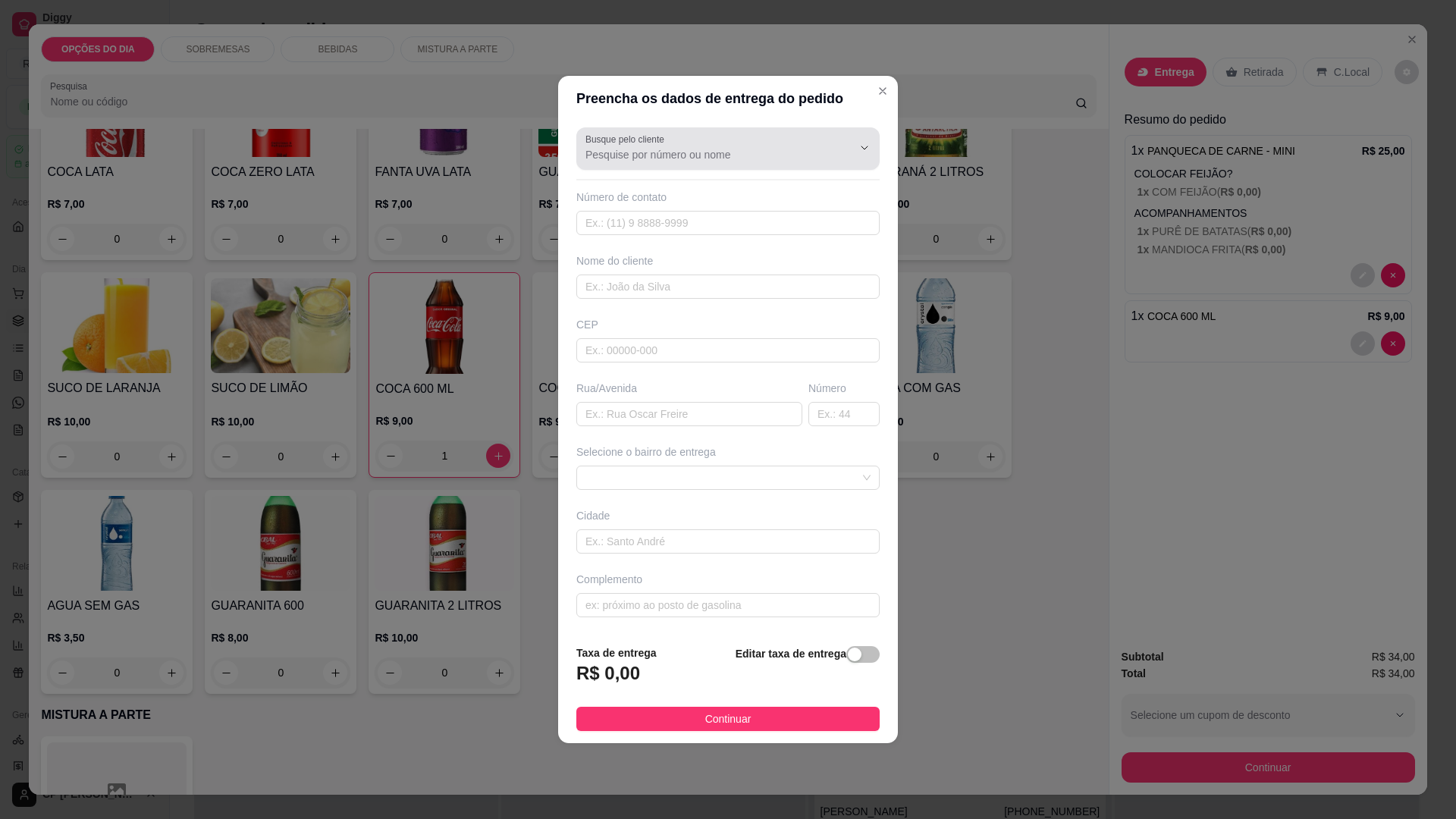
click at [657, 150] on input "Busque pelo cliente" at bounding box center [707, 155] width 242 height 15
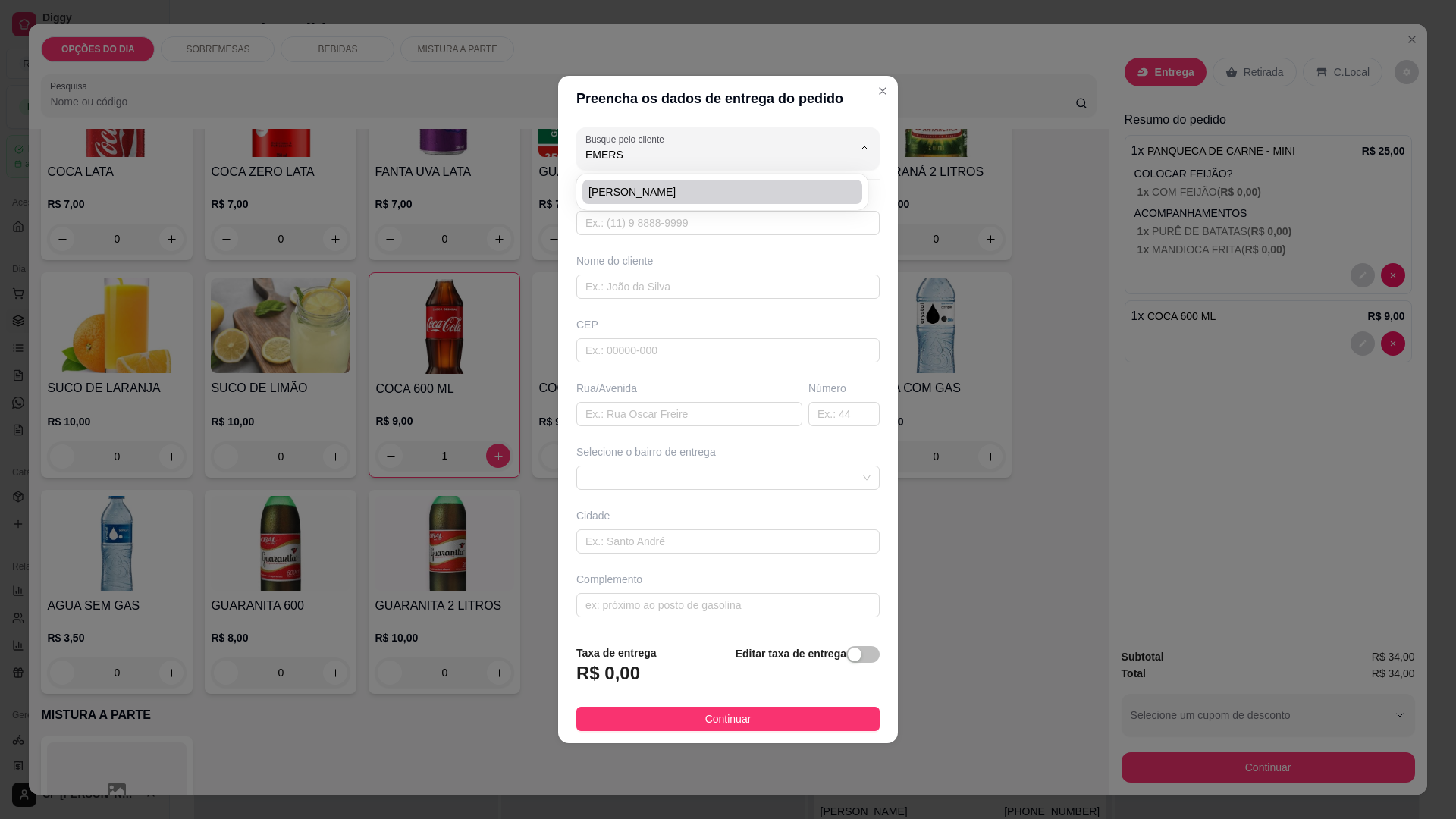
click at [617, 188] on span "[PERSON_NAME]" at bounding box center [714, 192] width 253 height 15
type input "[PERSON_NAME]"
type input "12988771564"
type input "[PERSON_NAME]"
type input "EMBRAER F"
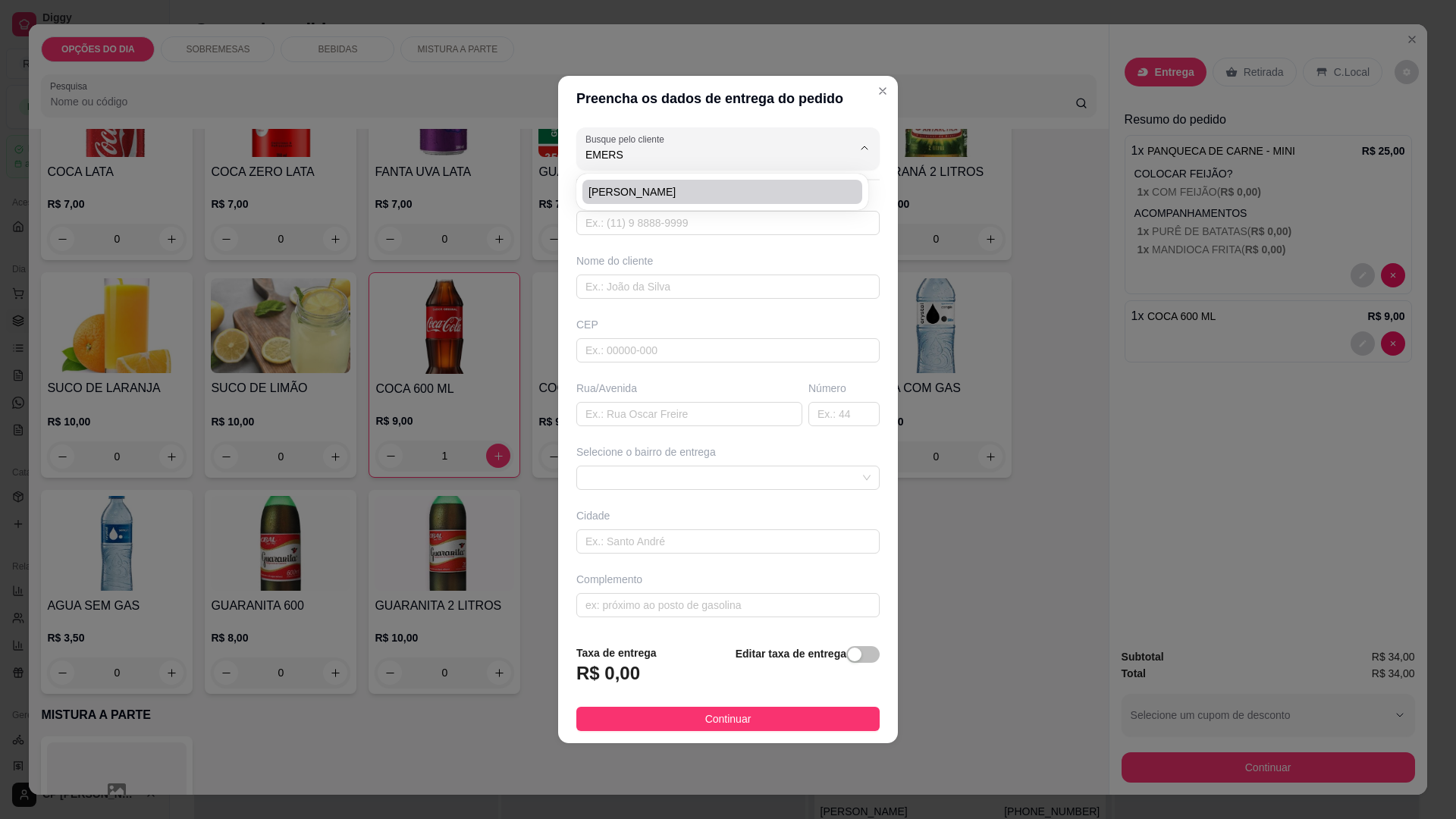
type input "42"
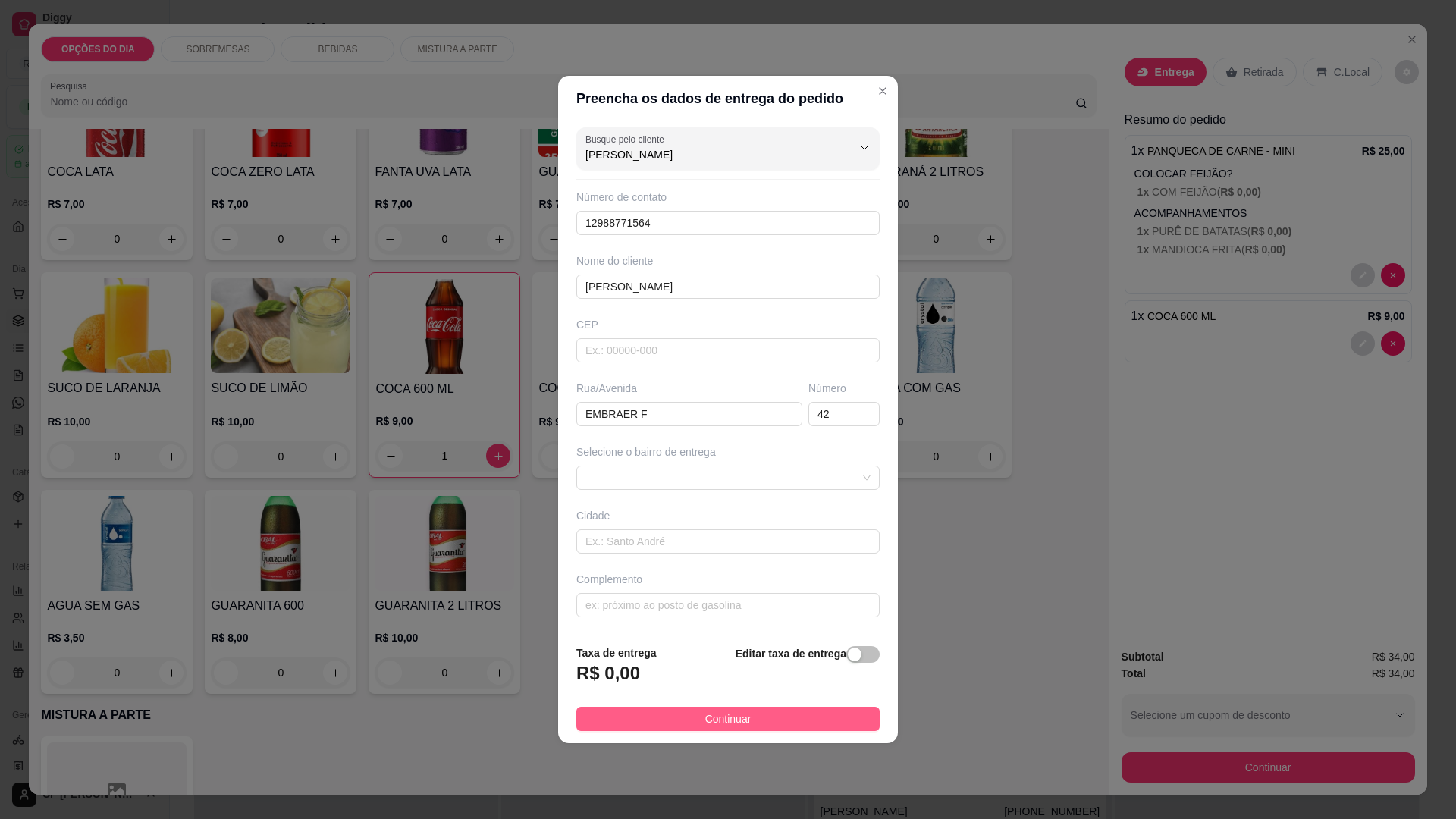
type input "[PERSON_NAME]"
click at [737, 722] on span "Continuar" at bounding box center [728, 719] width 46 height 17
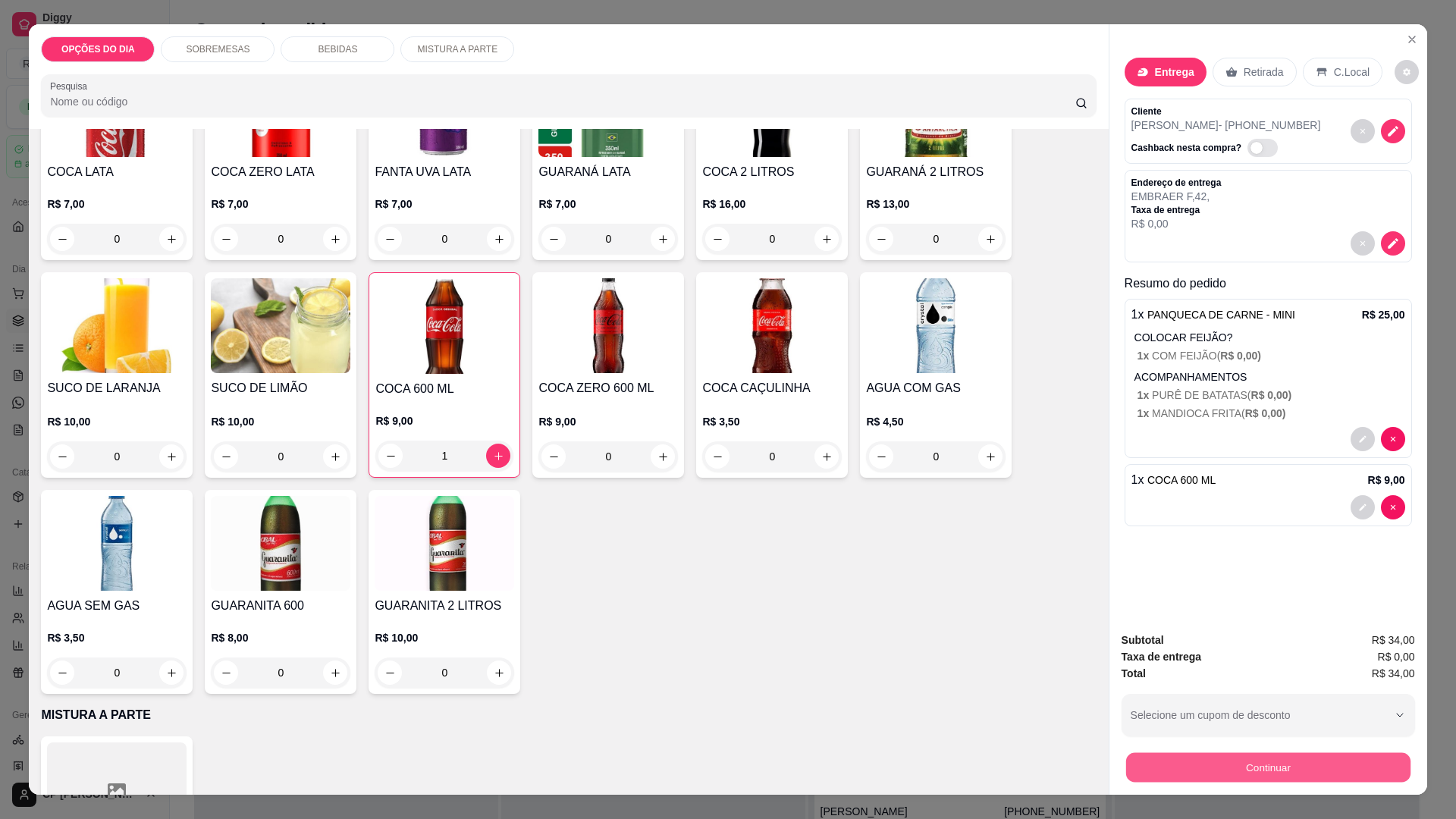
click at [1236, 768] on button "Continuar" at bounding box center [1267, 767] width 284 height 30
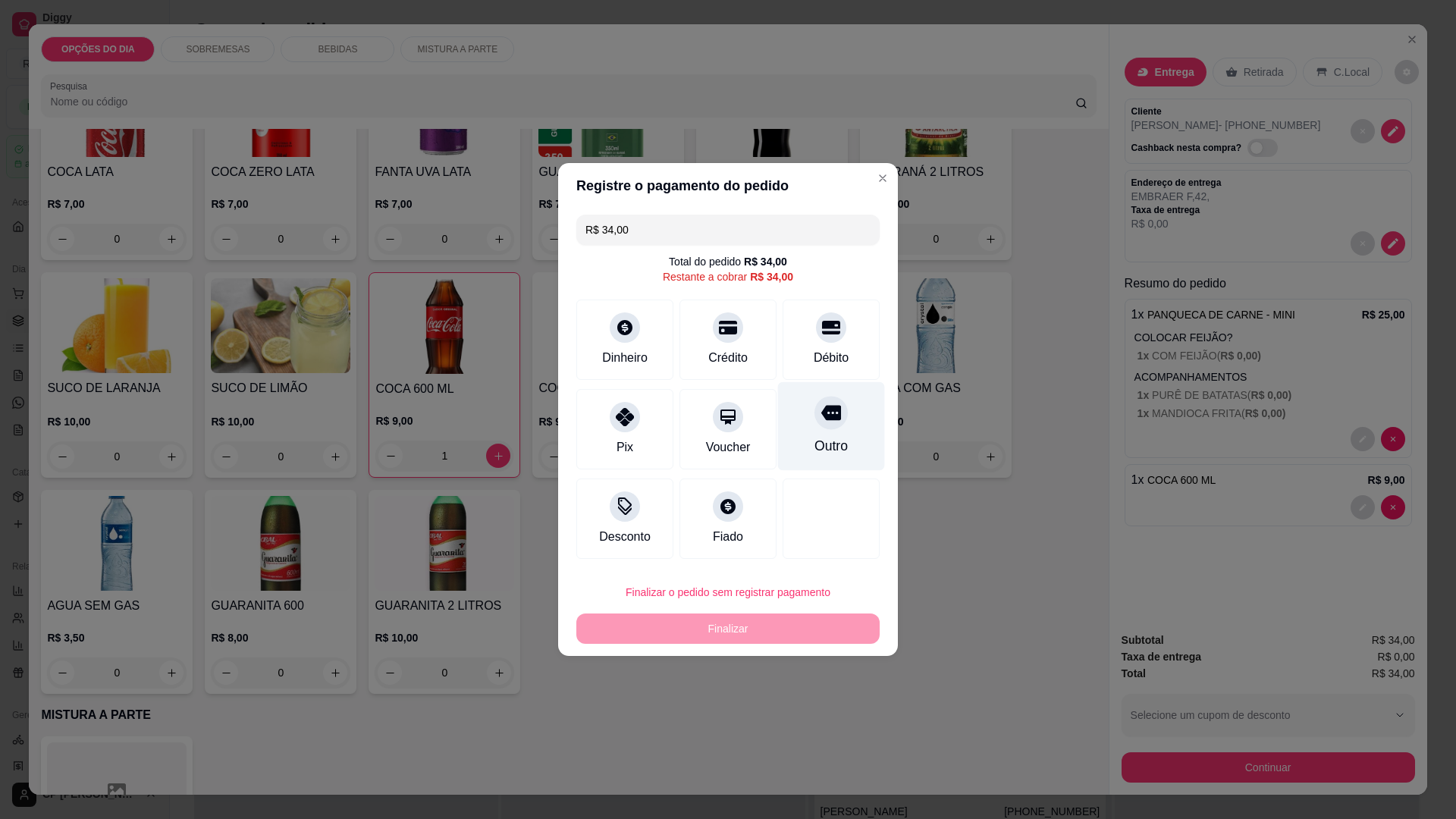
click at [835, 427] on div "Outro" at bounding box center [832, 427] width 107 height 89
type input "R$ 0,00"
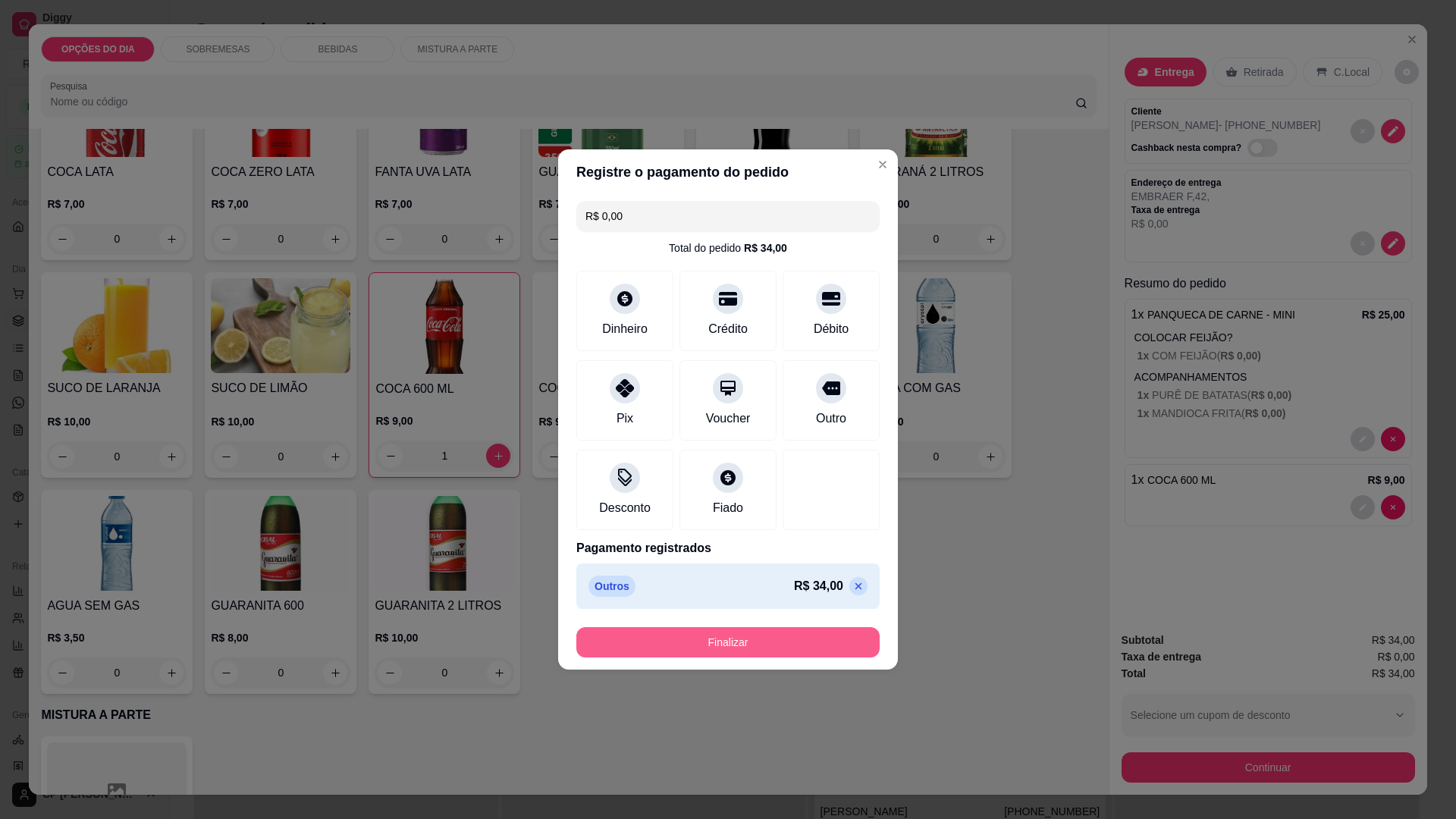
click at [793, 651] on button "Finalizar" at bounding box center [728, 642] width 303 height 31
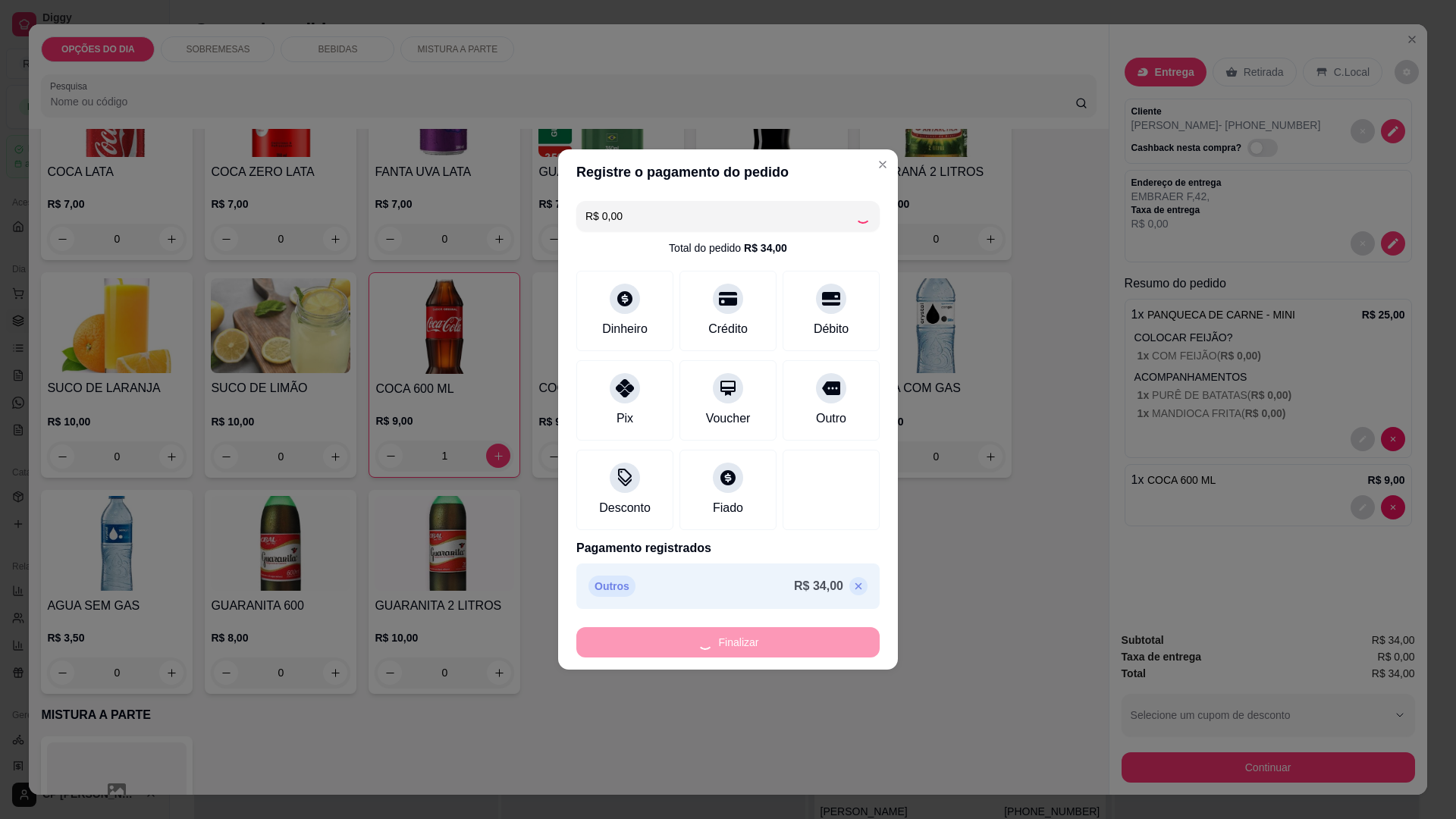
type input "0"
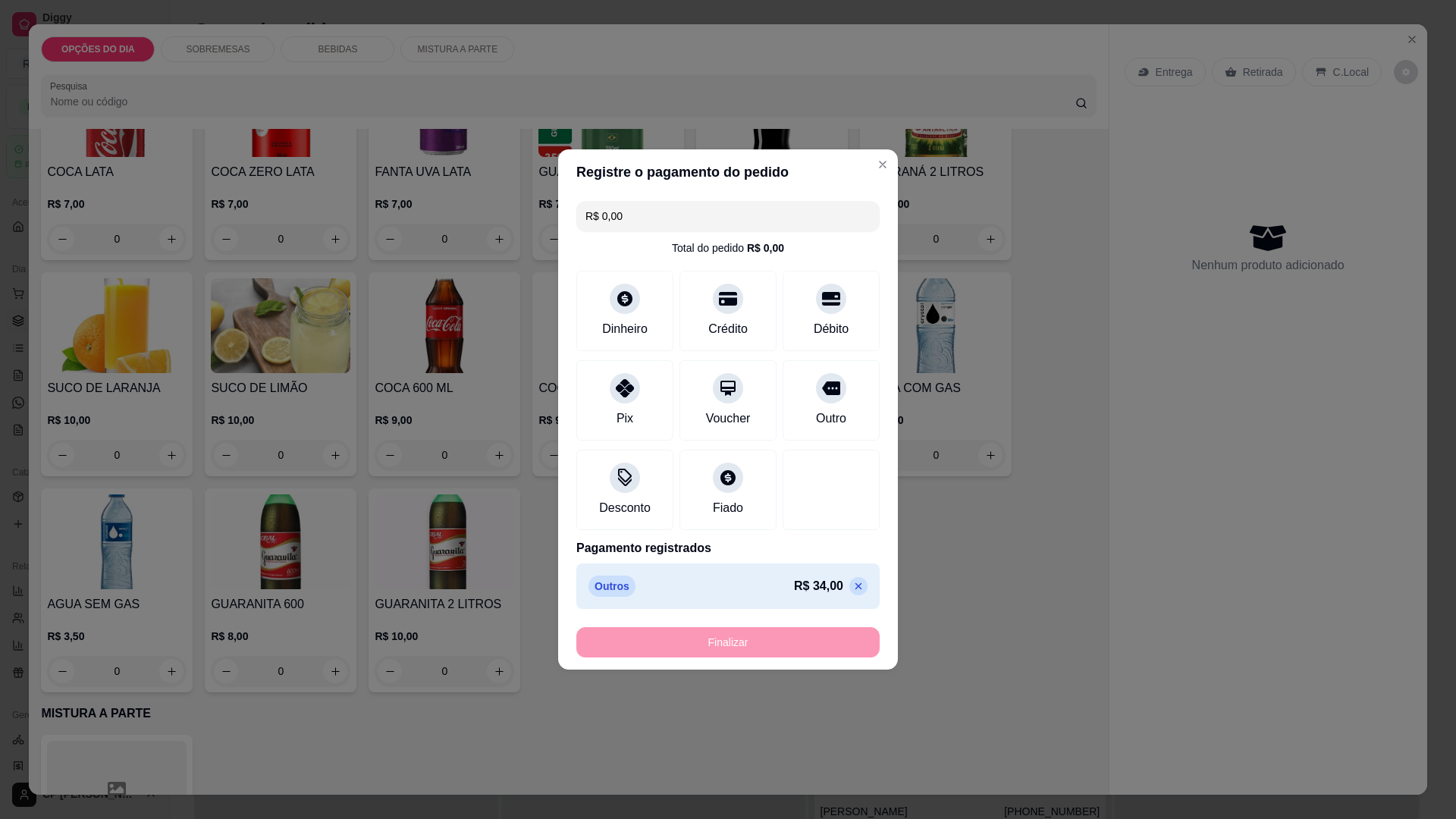
type input "-R$ 34,00"
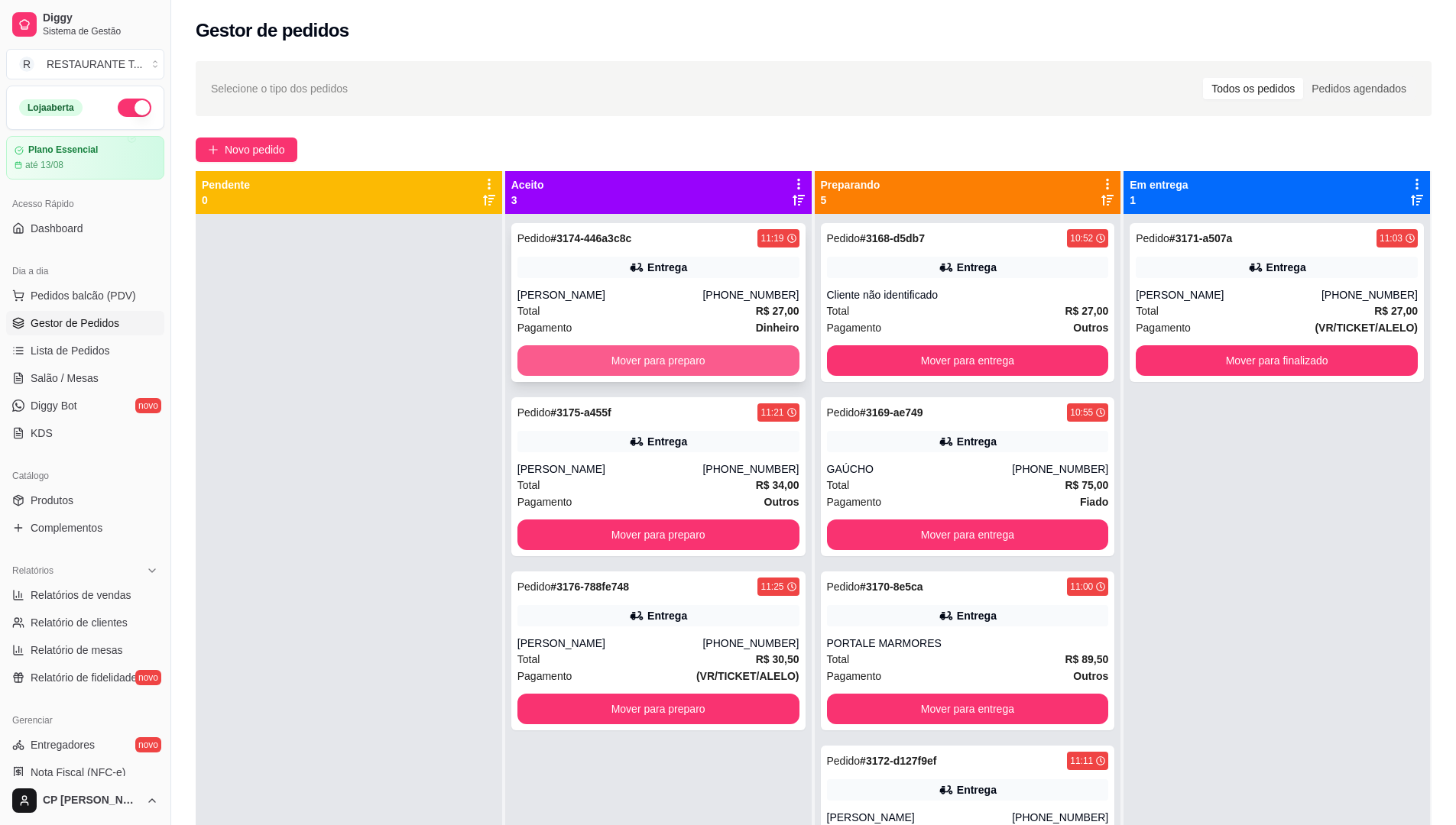
click at [666, 351] on button "Mover para preparo" at bounding box center [658, 361] width 282 height 31
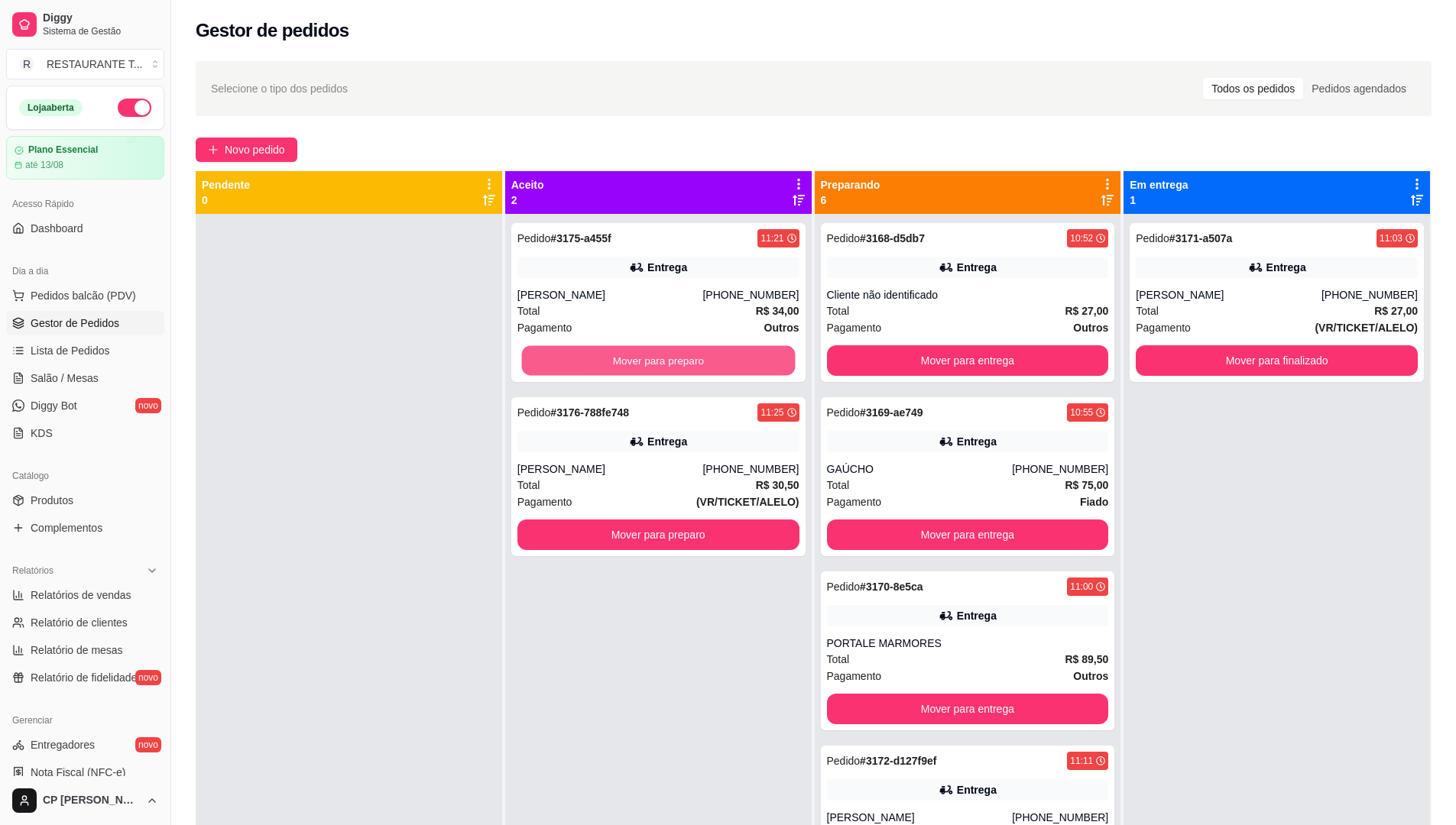
click at [666, 351] on button "Mover para preparo" at bounding box center [658, 361] width 274 height 30
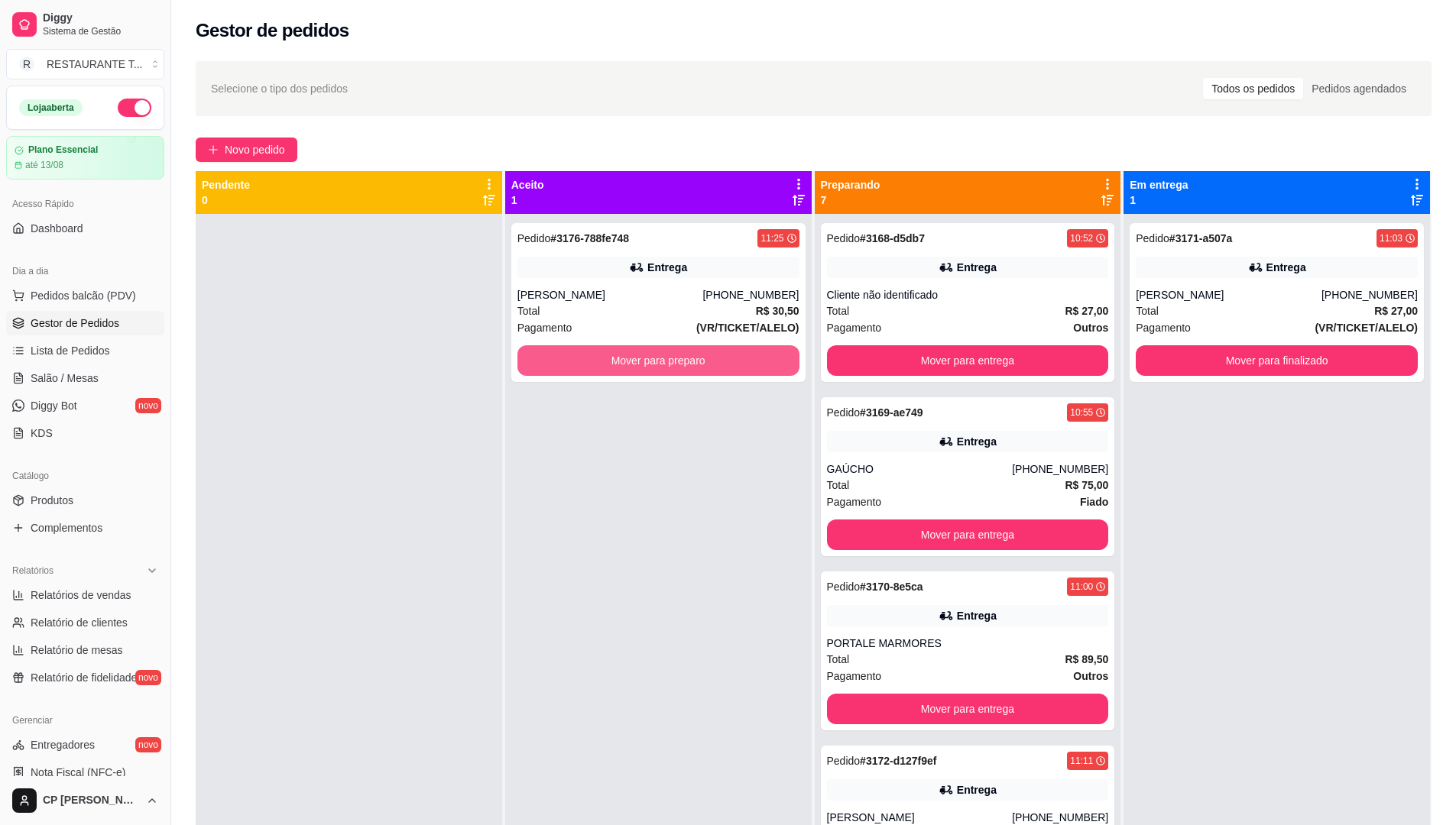
click at [666, 351] on button "Mover para preparo" at bounding box center [658, 361] width 282 height 31
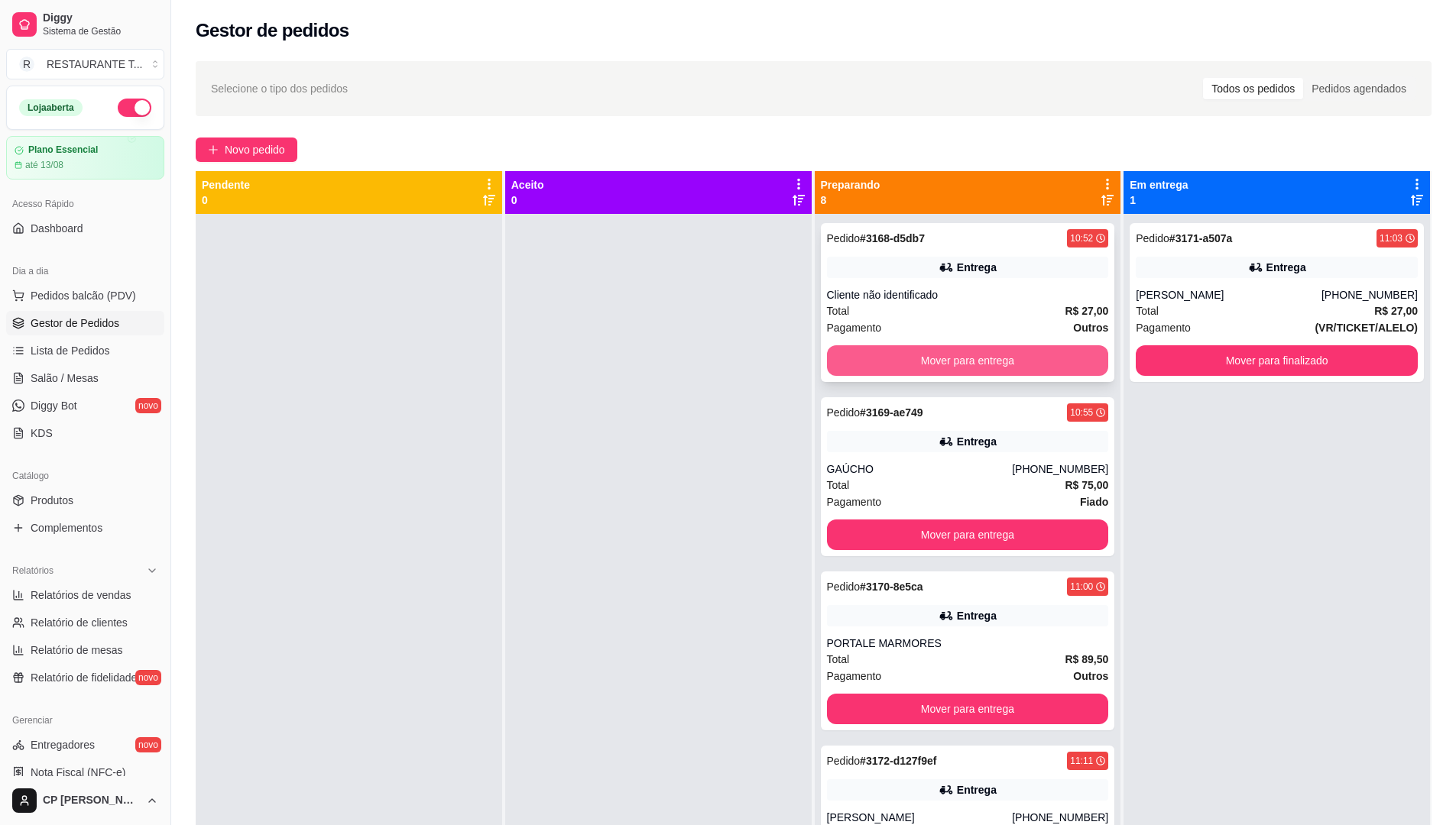
click at [916, 356] on button "Mover para entrega" at bounding box center [968, 361] width 282 height 31
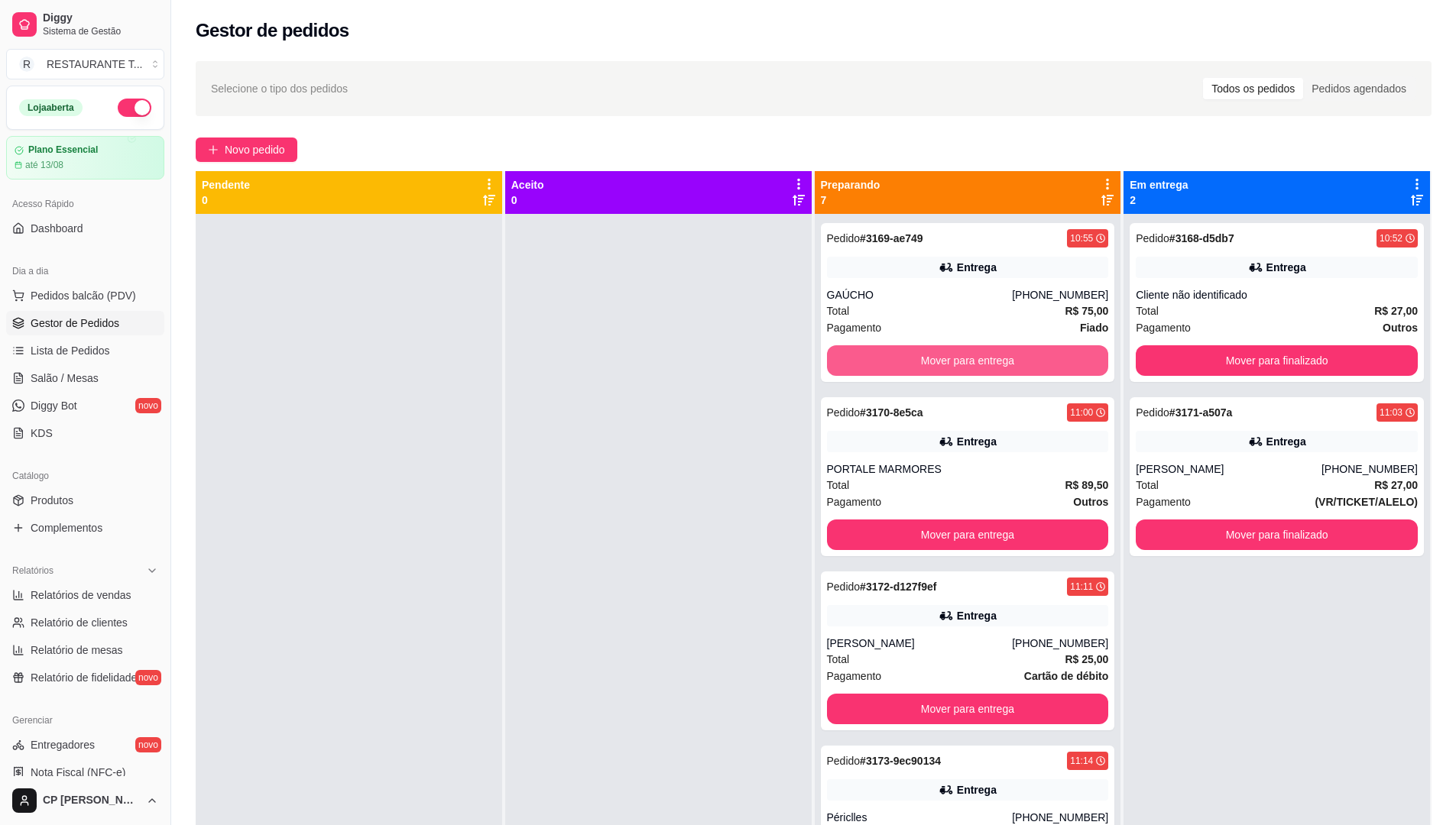
click at [916, 356] on button "Mover para entrega" at bounding box center [968, 361] width 282 height 31
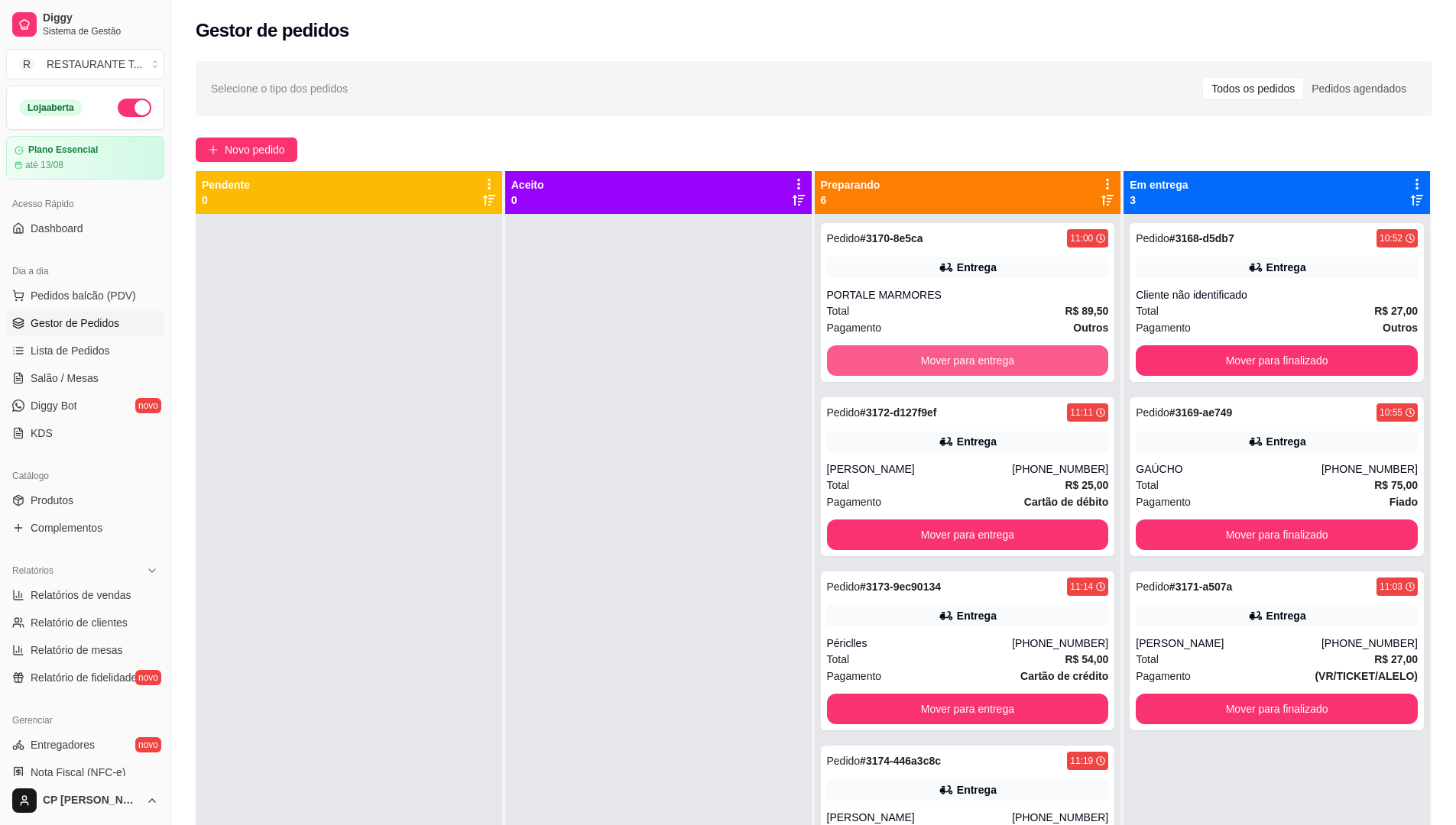
click at [916, 356] on button "Mover para entrega" at bounding box center [968, 361] width 282 height 31
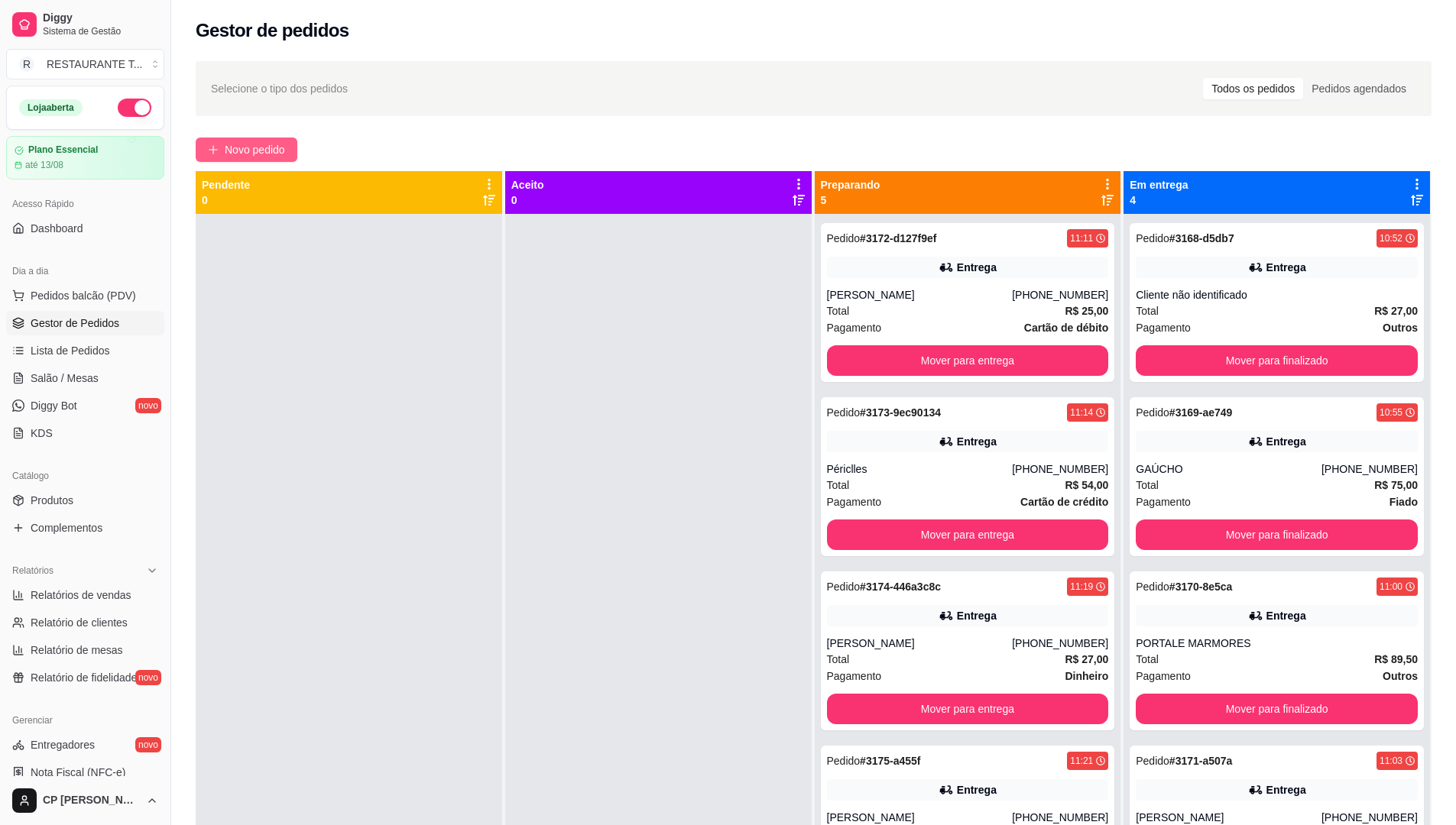
click at [267, 145] on span "Novo pedido" at bounding box center [254, 150] width 61 height 17
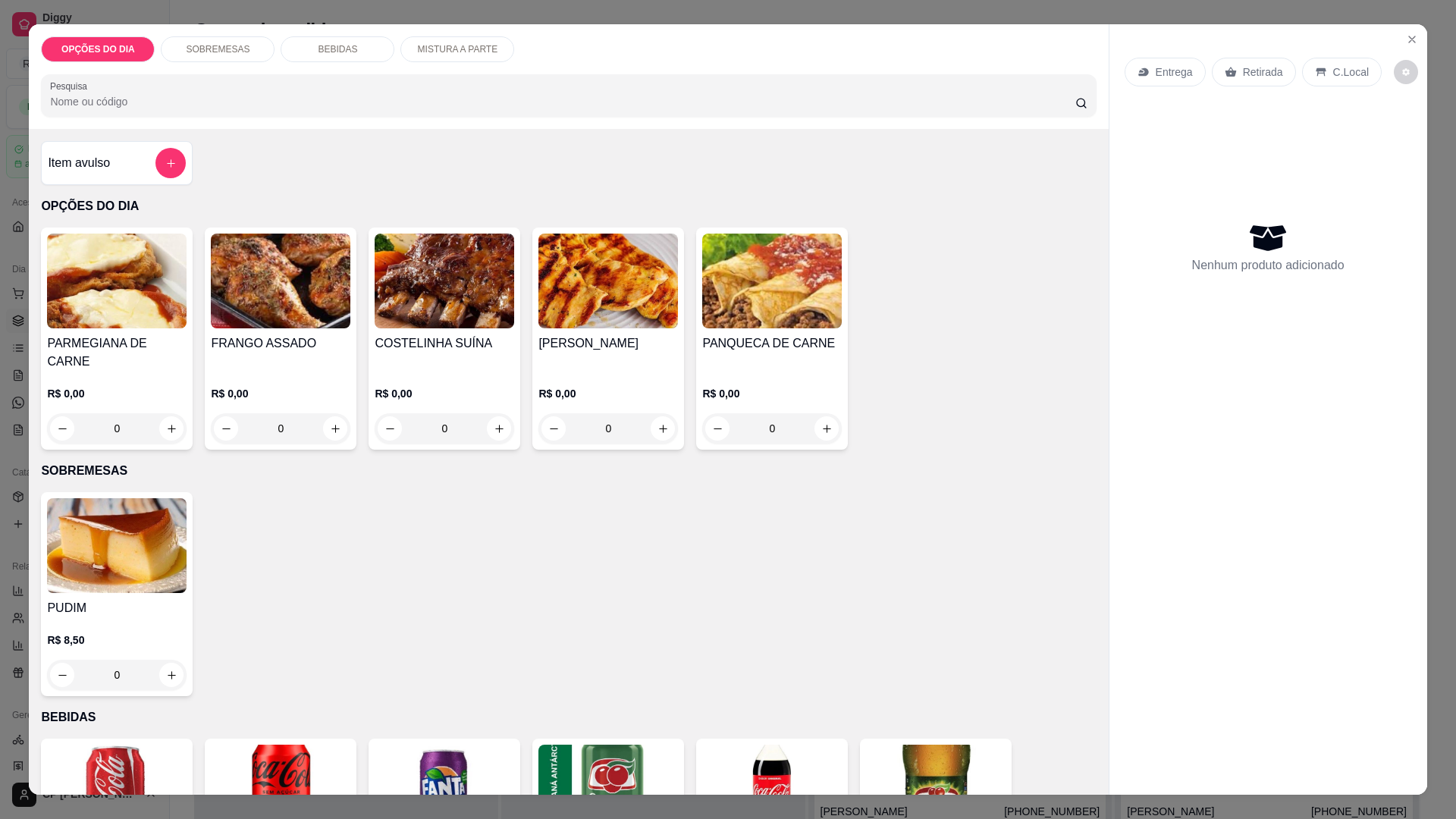
click at [661, 414] on div "0" at bounding box center [608, 428] width 140 height 31
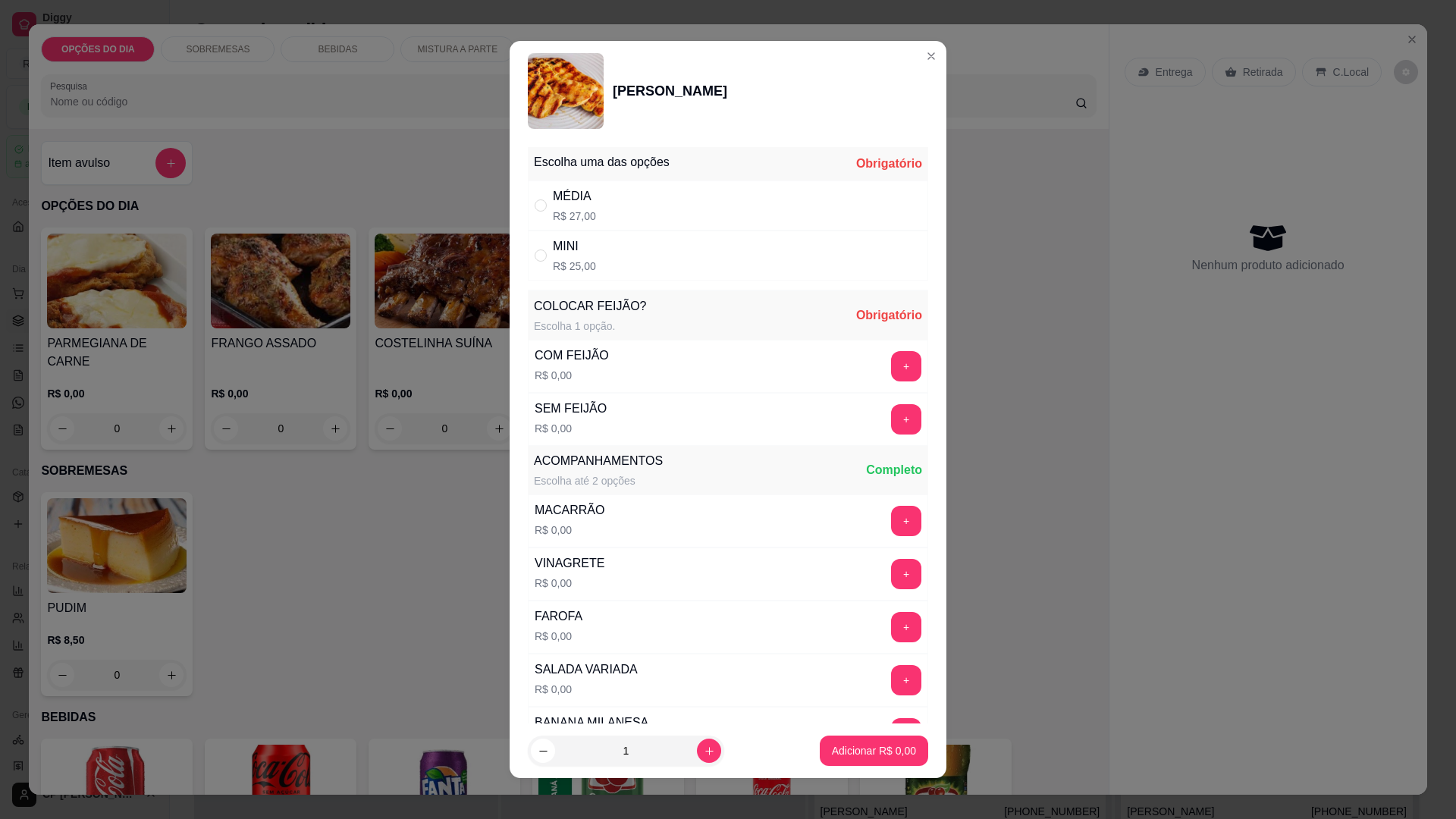
scroll to position [607, 0]
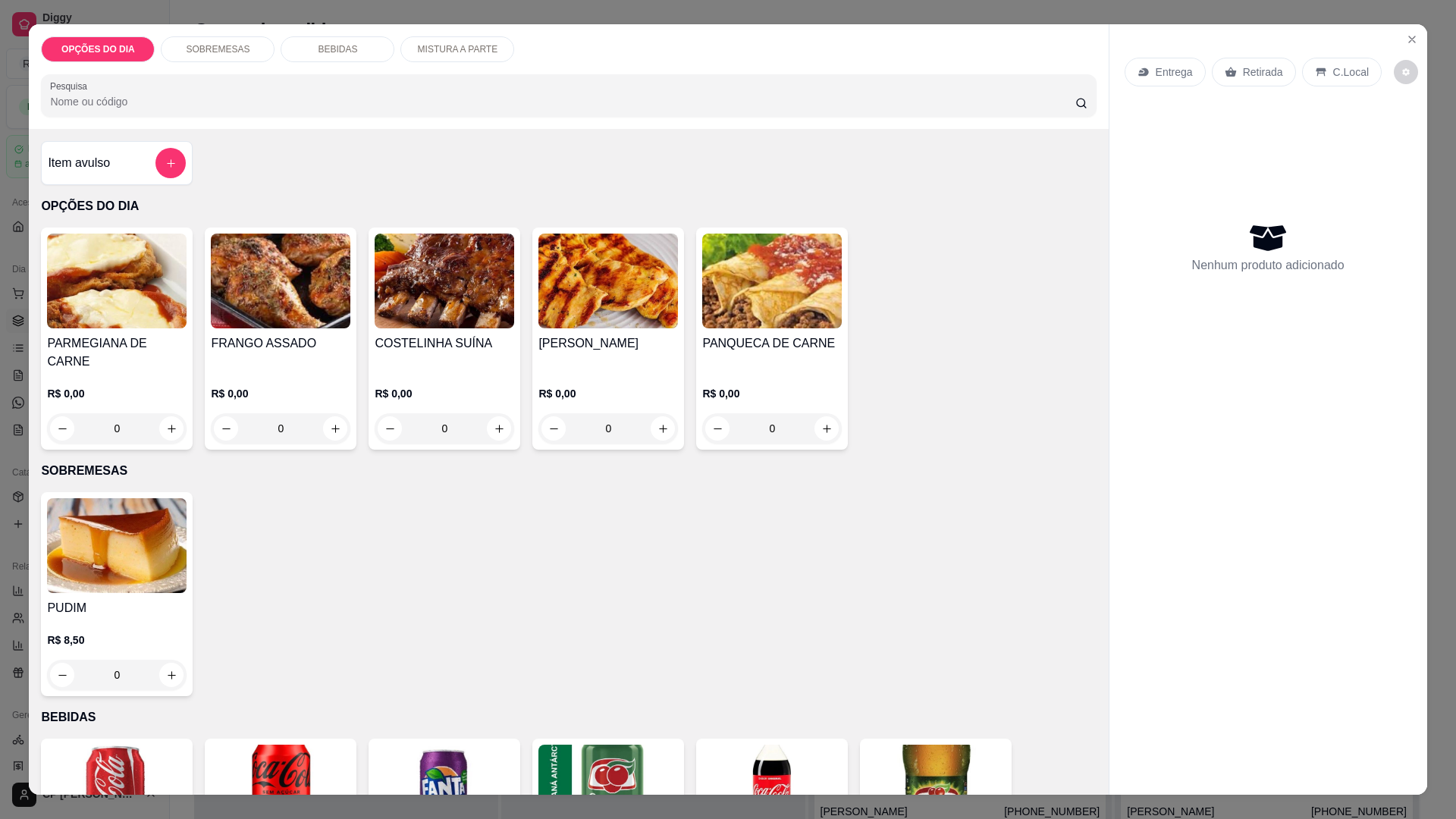
click at [170, 415] on div "0" at bounding box center [117, 428] width 140 height 31
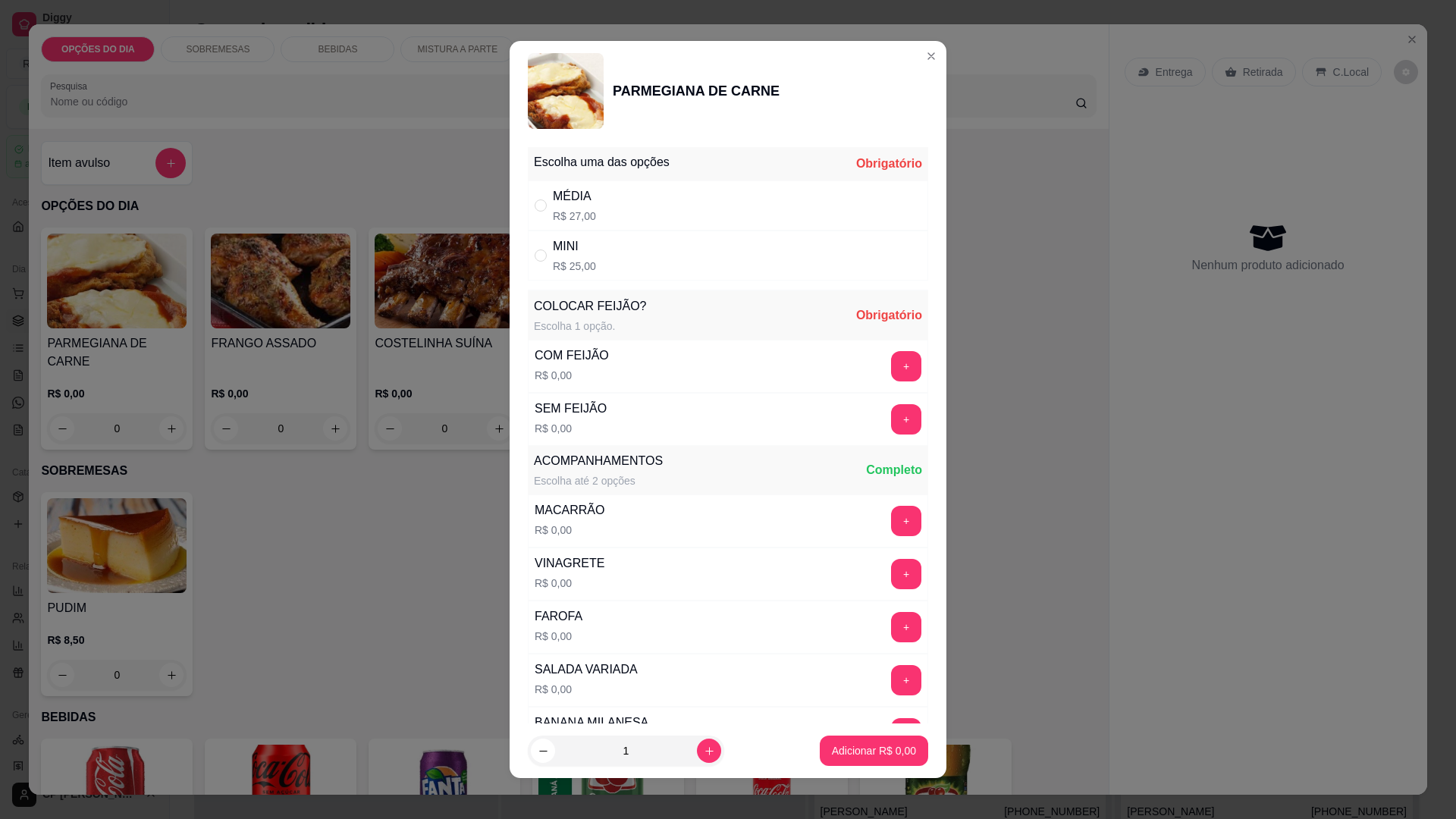
click at [567, 206] on div "MÉDIA R$ 27,00" at bounding box center [574, 205] width 43 height 36
radio input "true"
click at [891, 365] on button "+" at bounding box center [906, 366] width 31 height 31
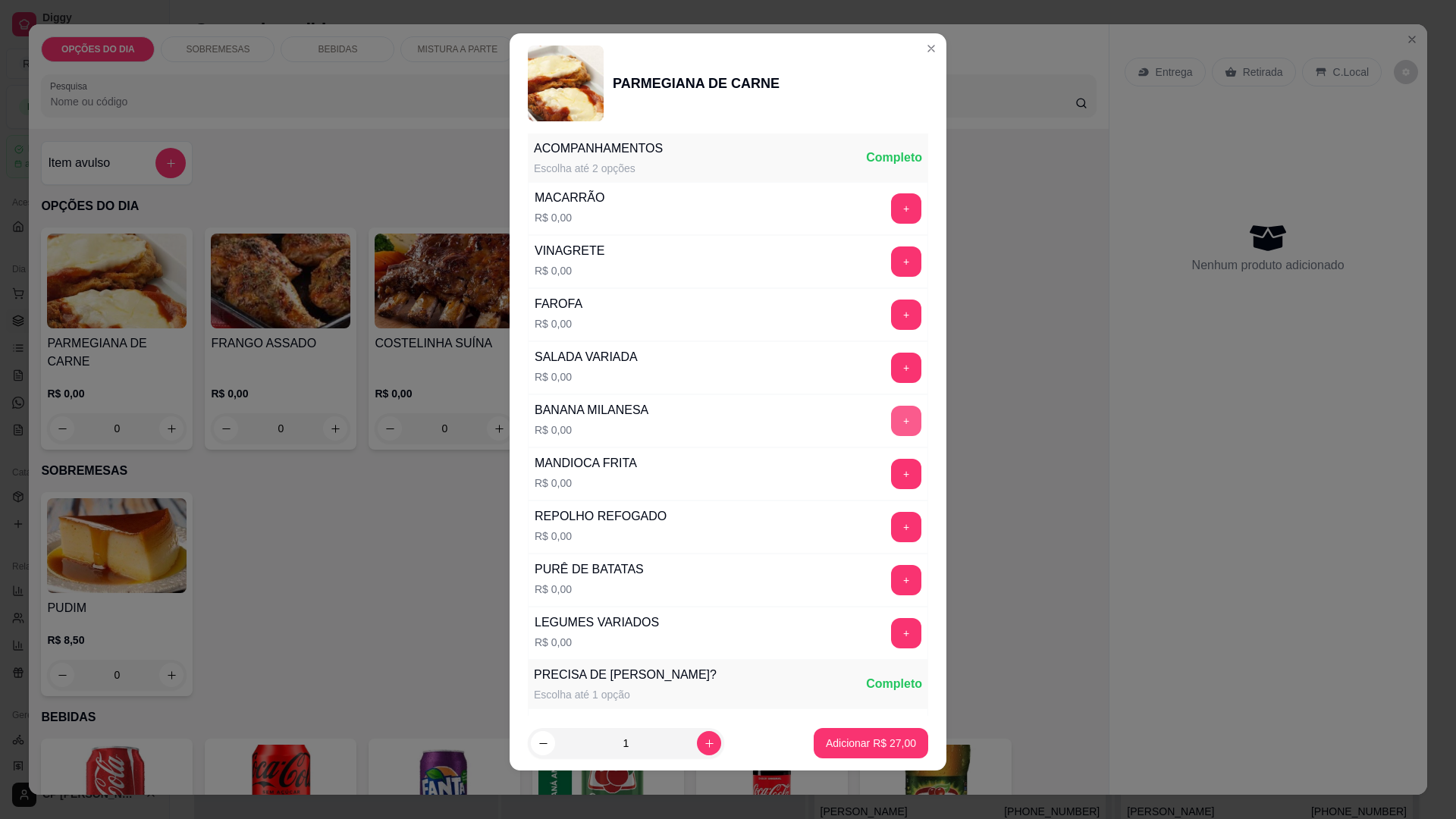
click at [891, 413] on button "+" at bounding box center [906, 421] width 31 height 31
click at [892, 533] on button "+" at bounding box center [907, 527] width 30 height 30
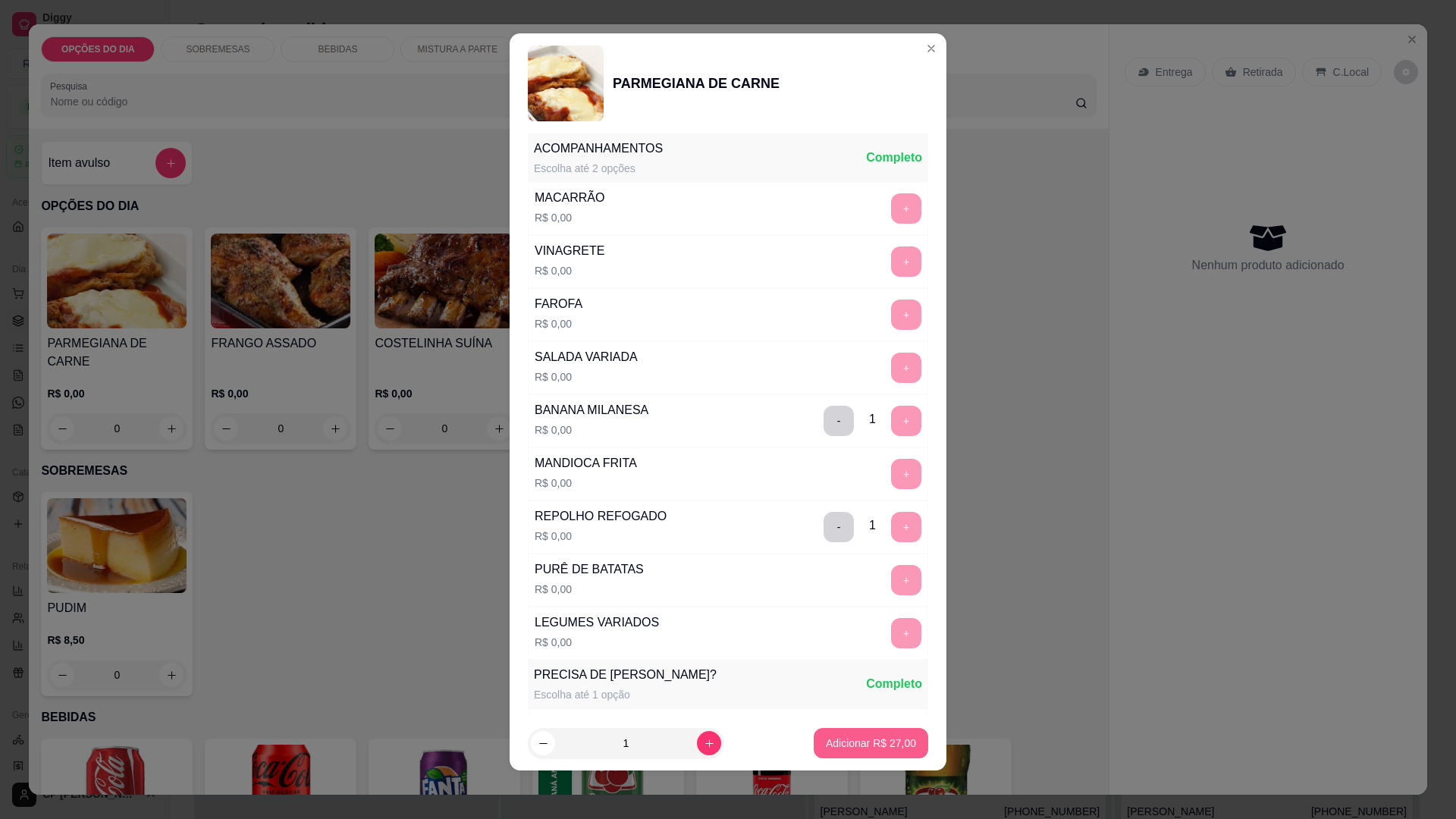
scroll to position [619, 0]
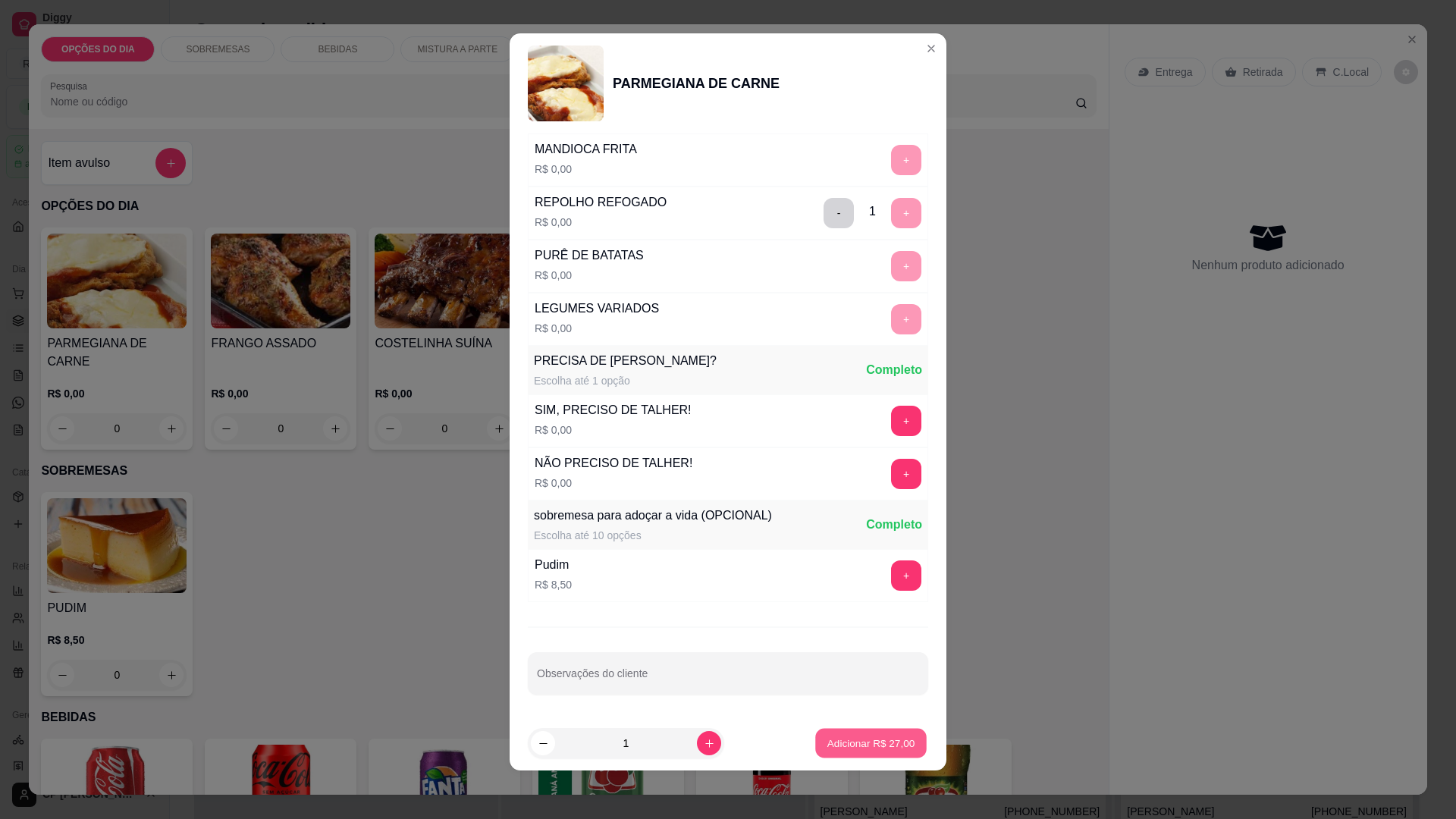
click at [881, 748] on p "Adicionar R$ 27,00" at bounding box center [870, 743] width 88 height 15
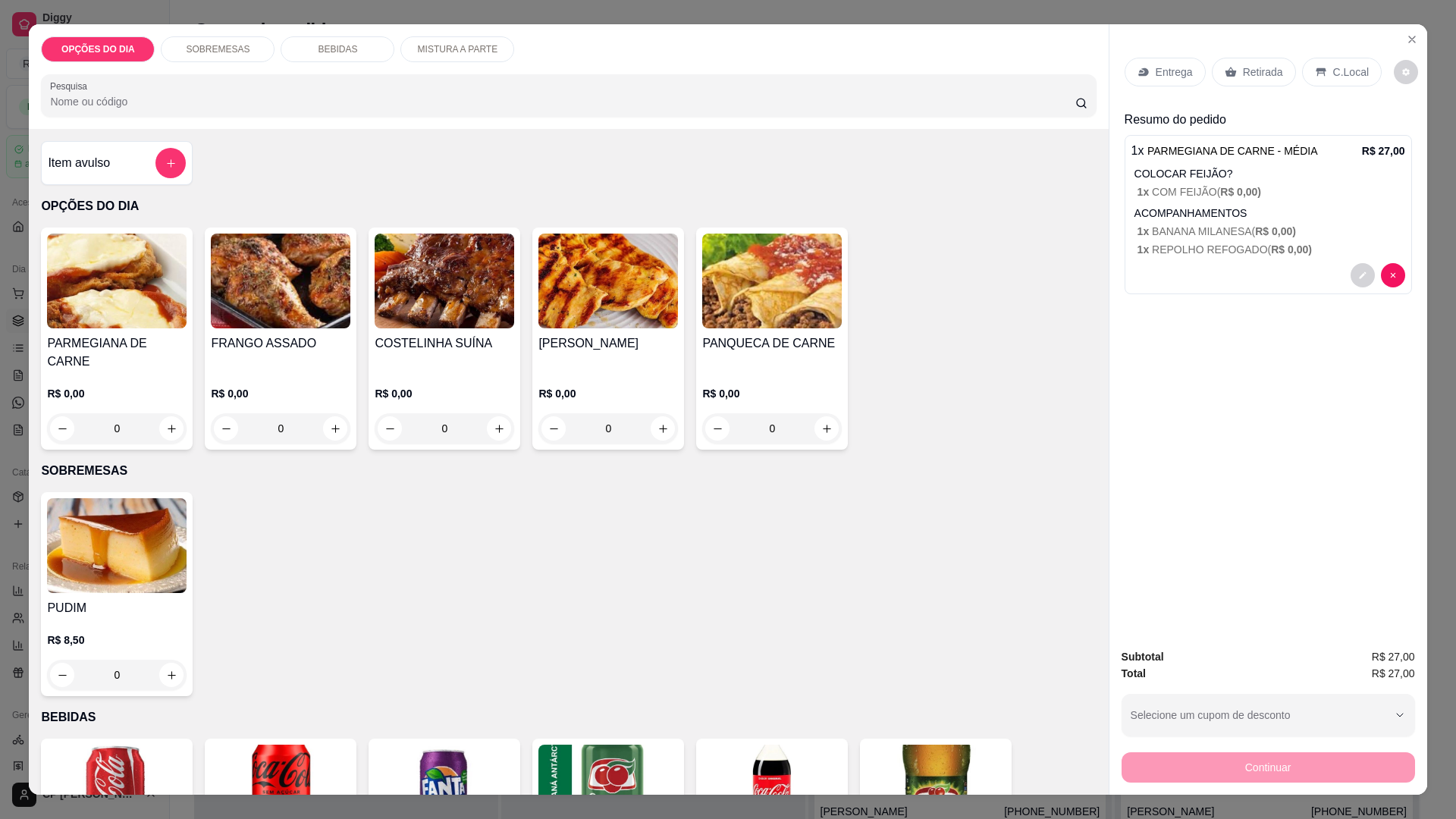
click at [1176, 74] on p "Entrega" at bounding box center [1174, 72] width 37 height 15
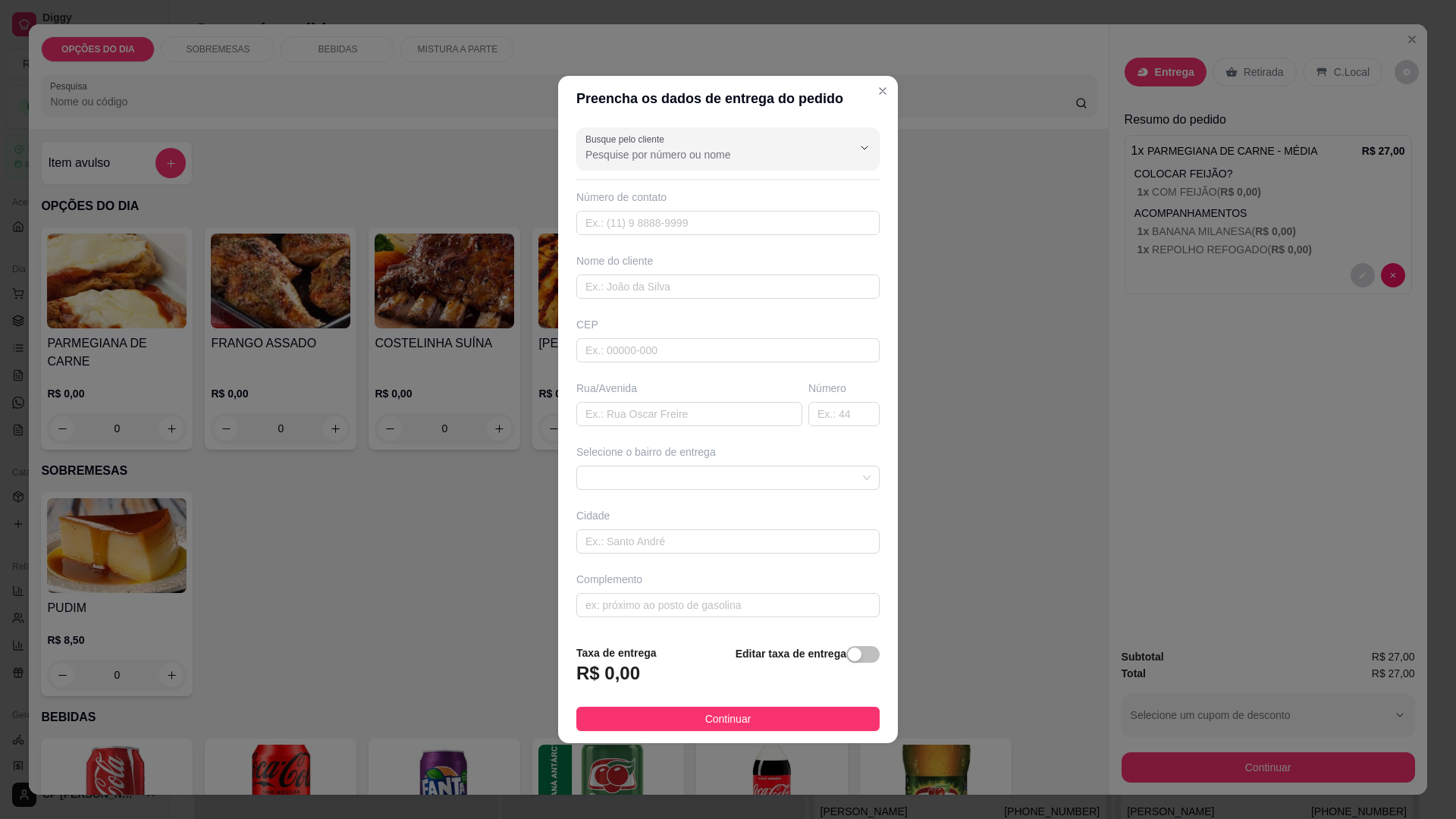
click at [704, 153] on input "Busque pelo cliente" at bounding box center [707, 155] width 242 height 15
type input "MARLI"
click at [609, 196] on span "MARLI" at bounding box center [714, 192] width 253 height 15
type input "12982868313"
type input "MARLI"
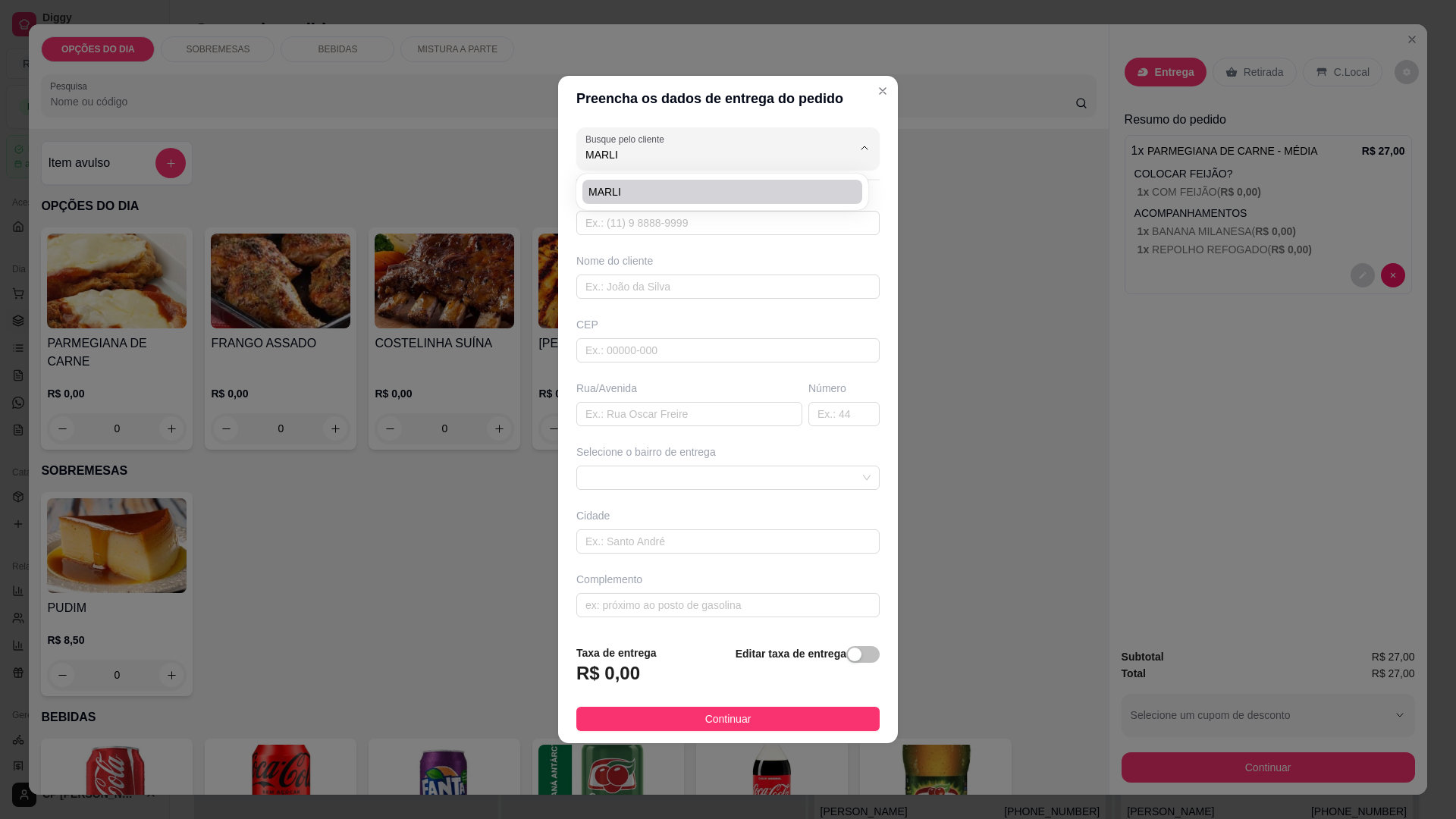
type input "[PERSON_NAME]"
type input "108"
type input "[GEOGRAPHIC_DATA]"
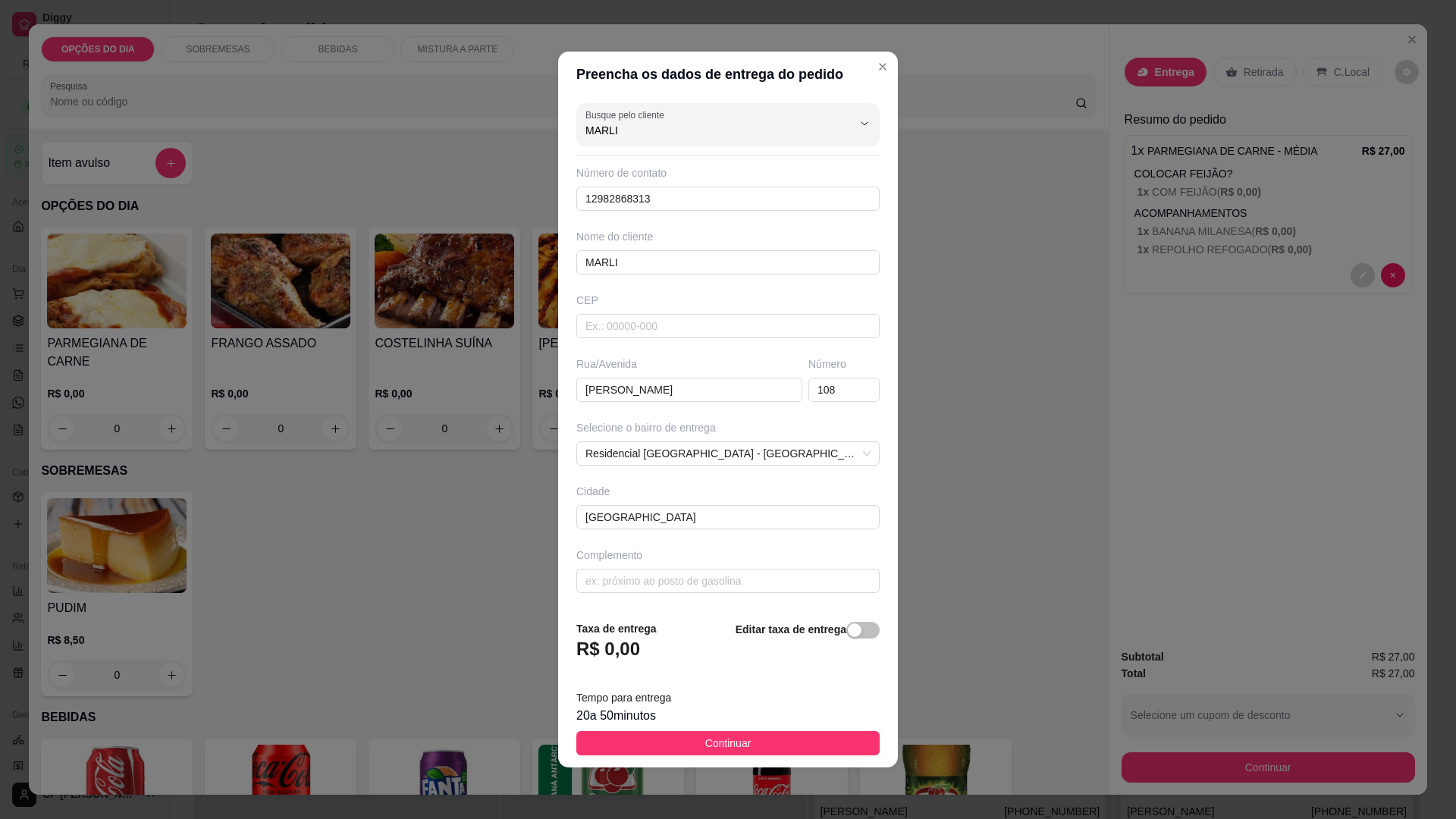
click at [715, 746] on span "Continuar" at bounding box center [728, 743] width 46 height 17
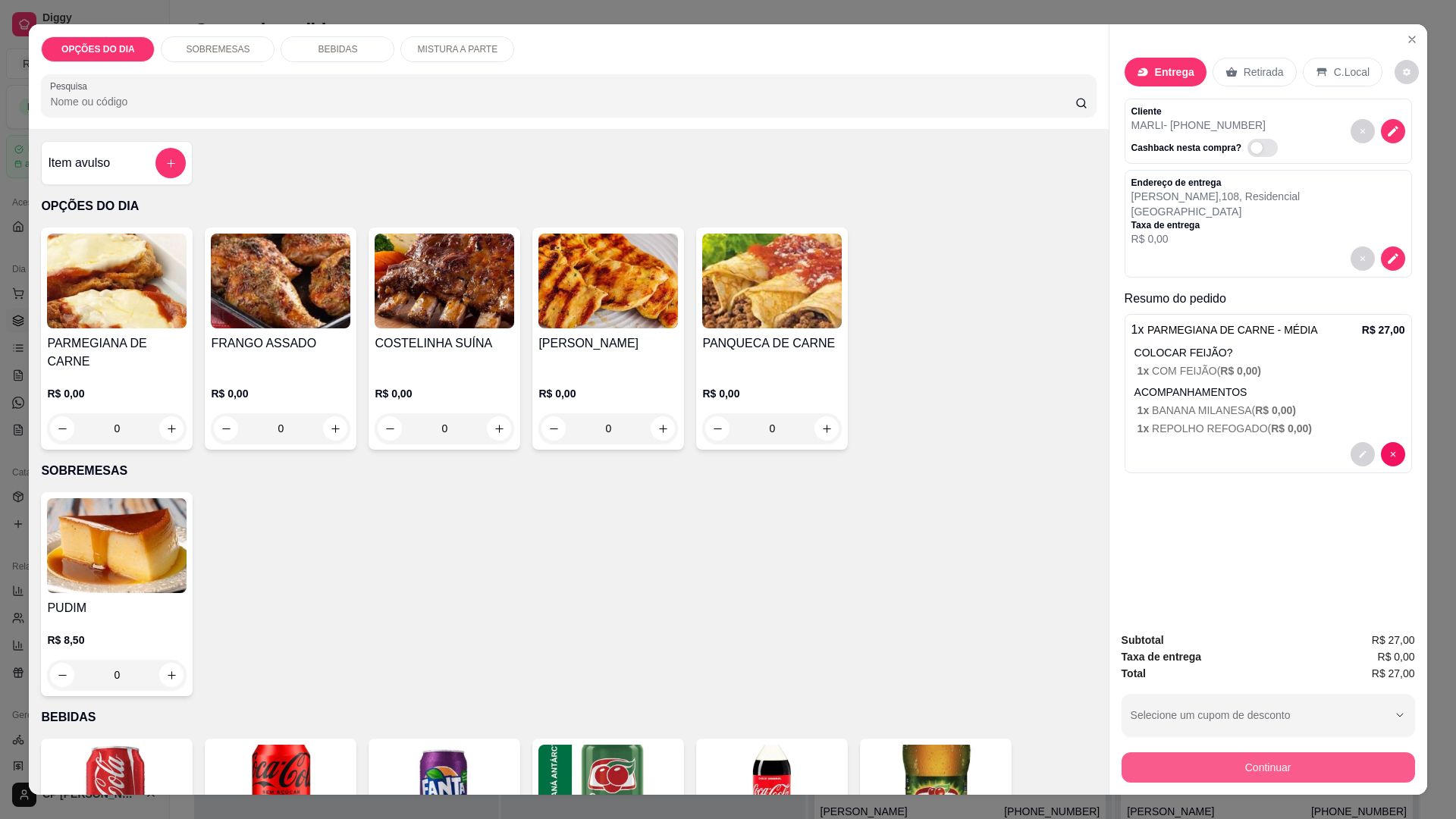
click at [1265, 769] on button "Continuar" at bounding box center [1268, 767] width 293 height 31
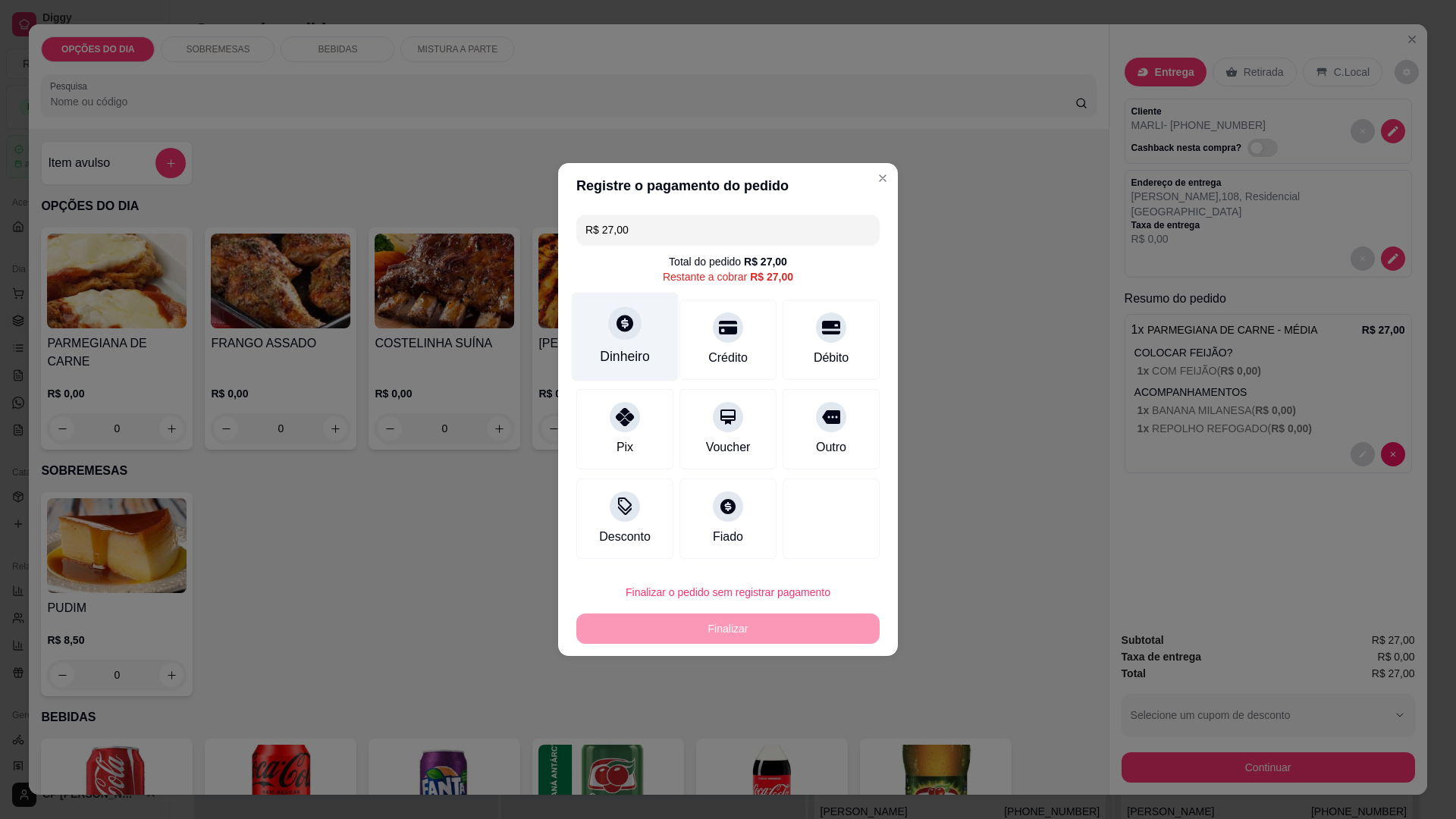
click at [622, 331] on icon at bounding box center [625, 323] width 17 height 17
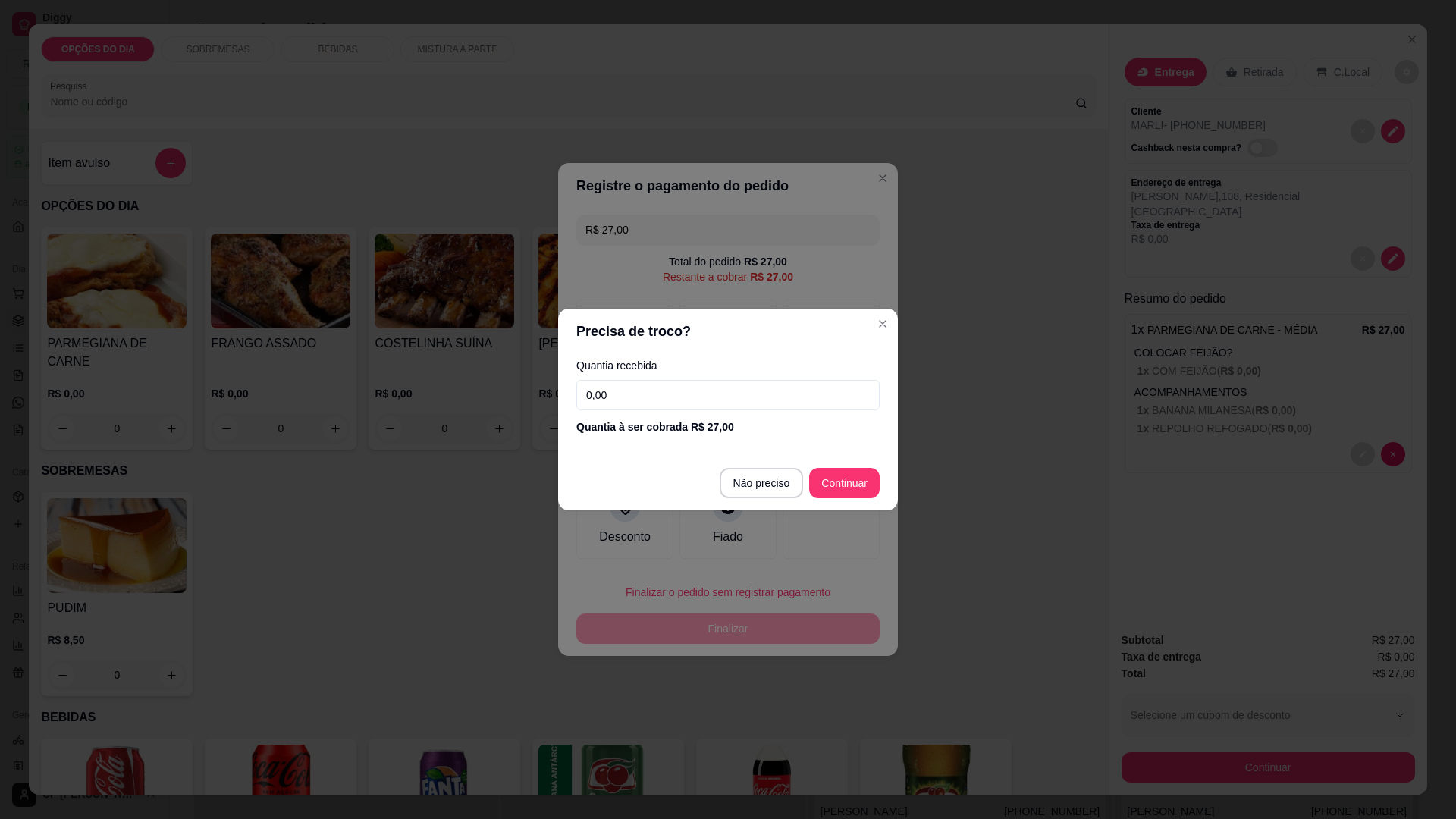
click at [631, 390] on input "0,00" at bounding box center [728, 395] width 303 height 31
type input "30,00"
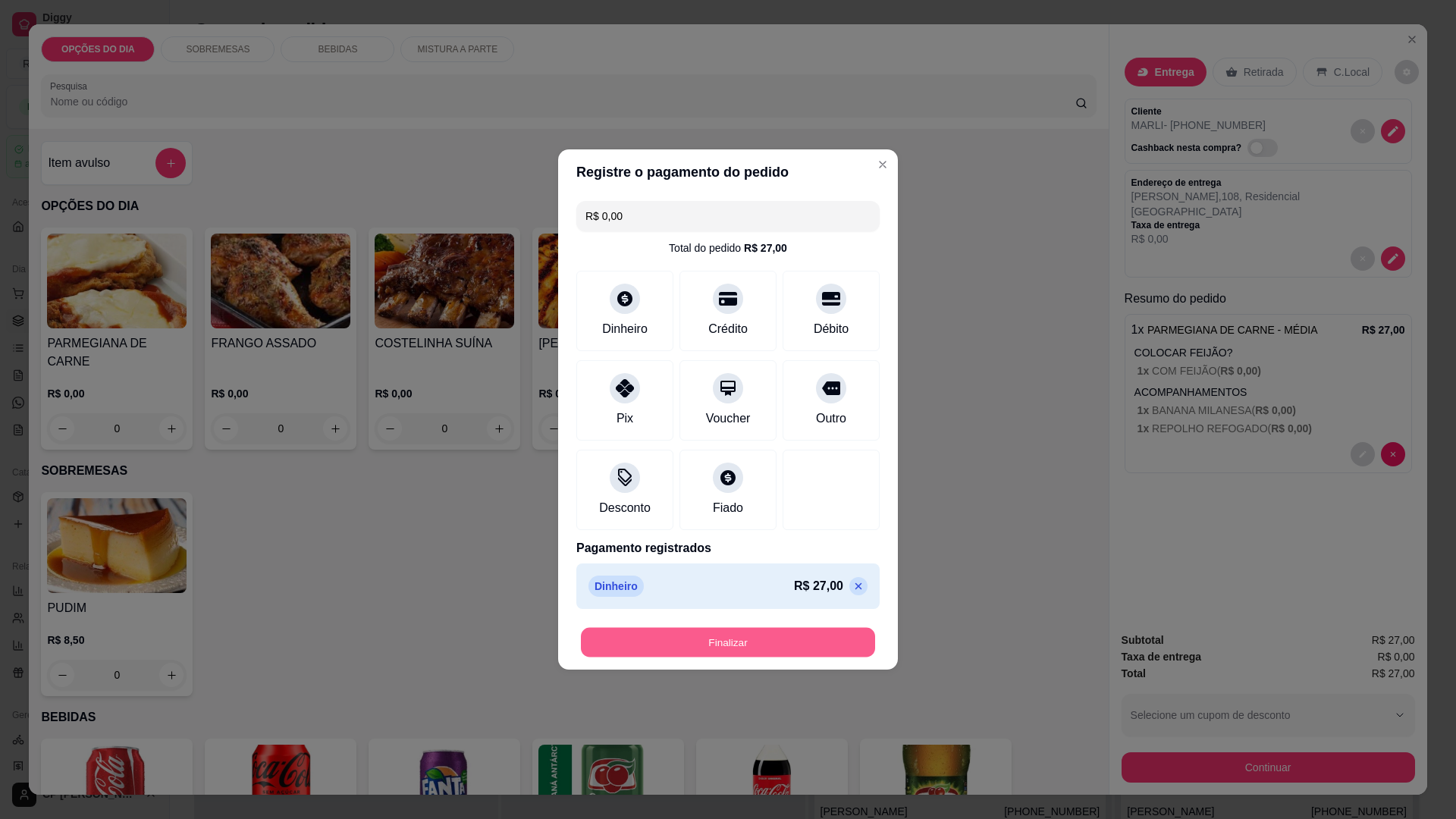
click at [764, 639] on button "Finalizar" at bounding box center [728, 643] width 294 height 30
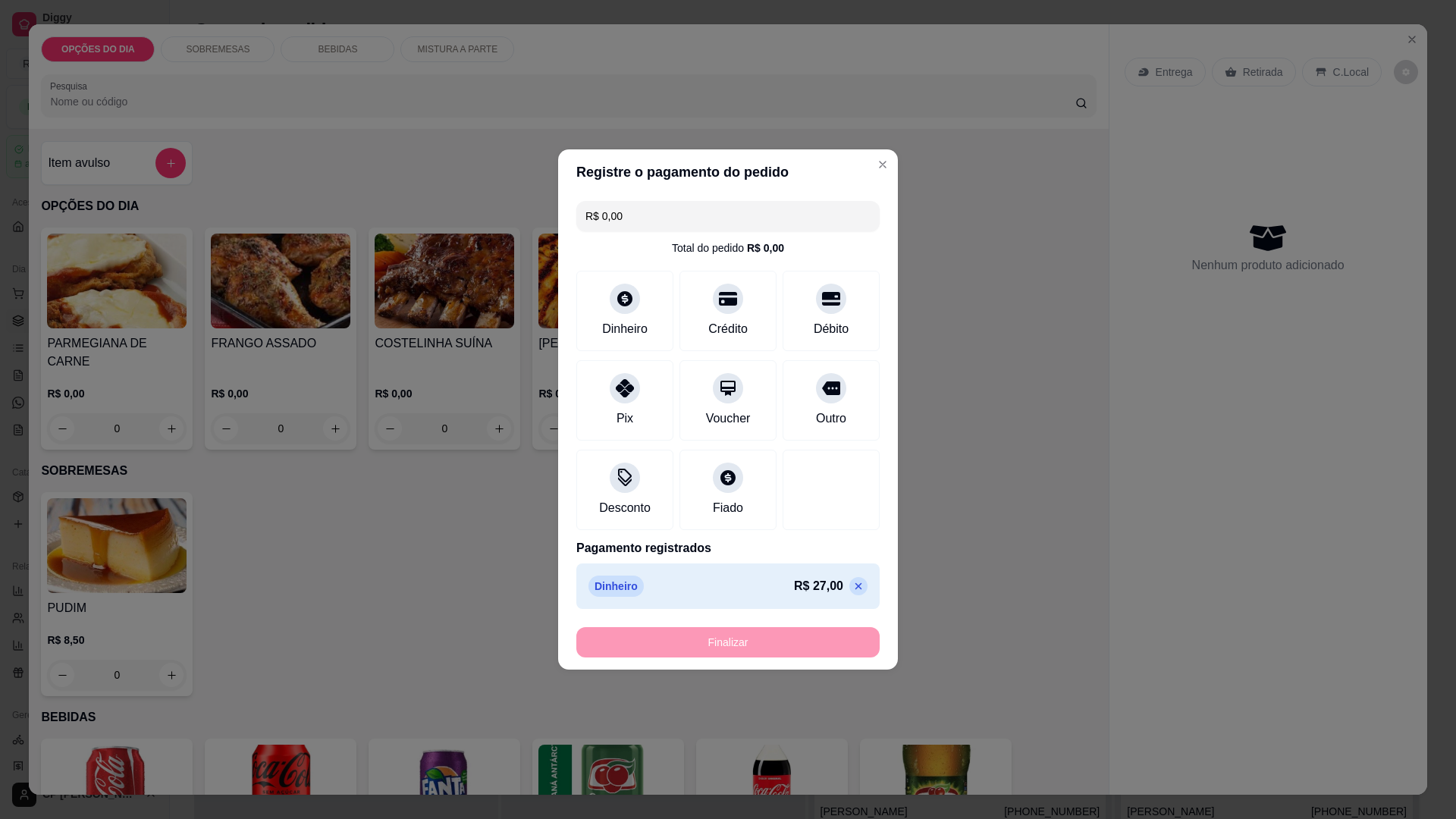
type input "-R$ 27,00"
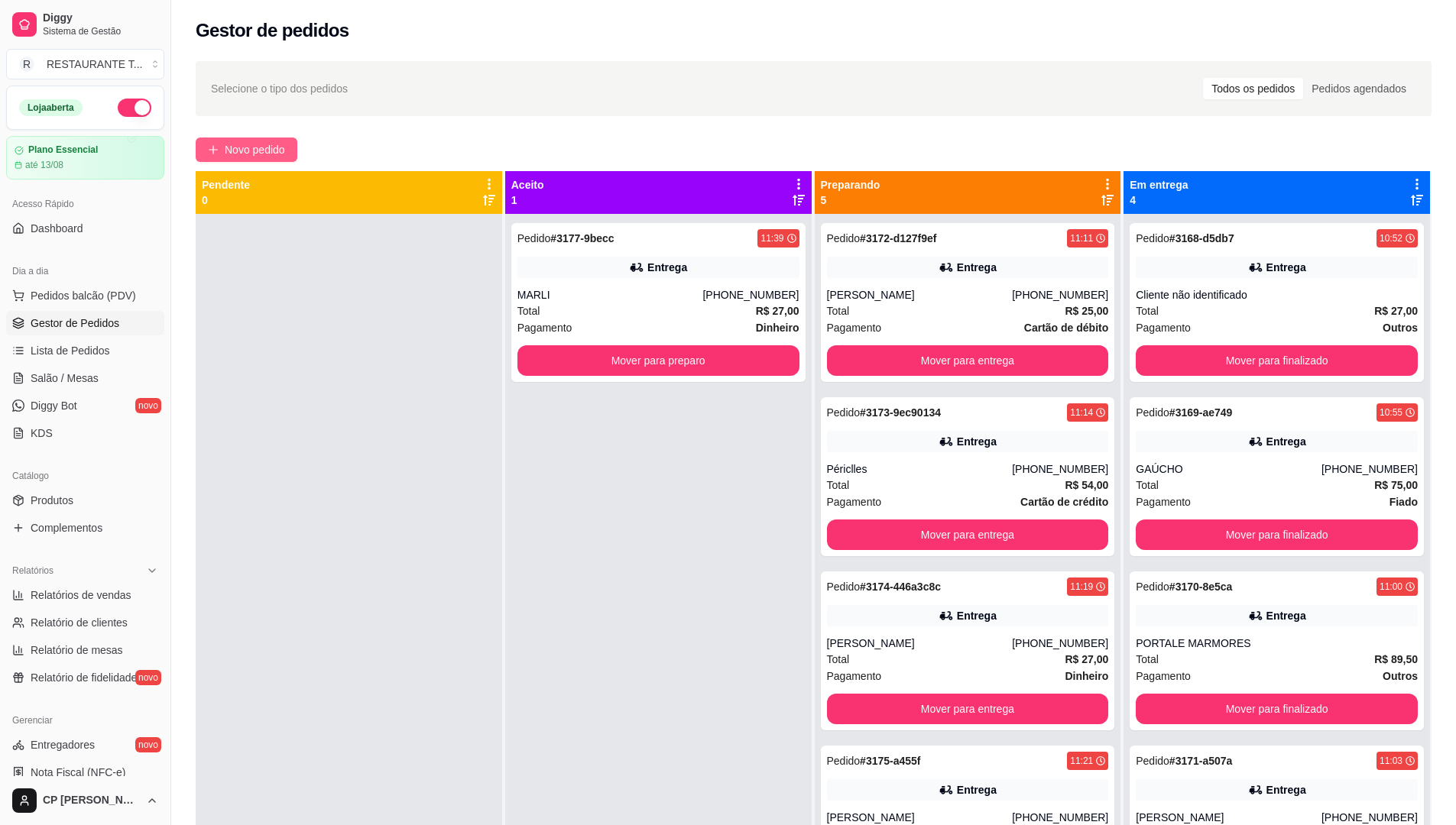
click at [240, 143] on span "Novo pedido" at bounding box center [254, 150] width 61 height 17
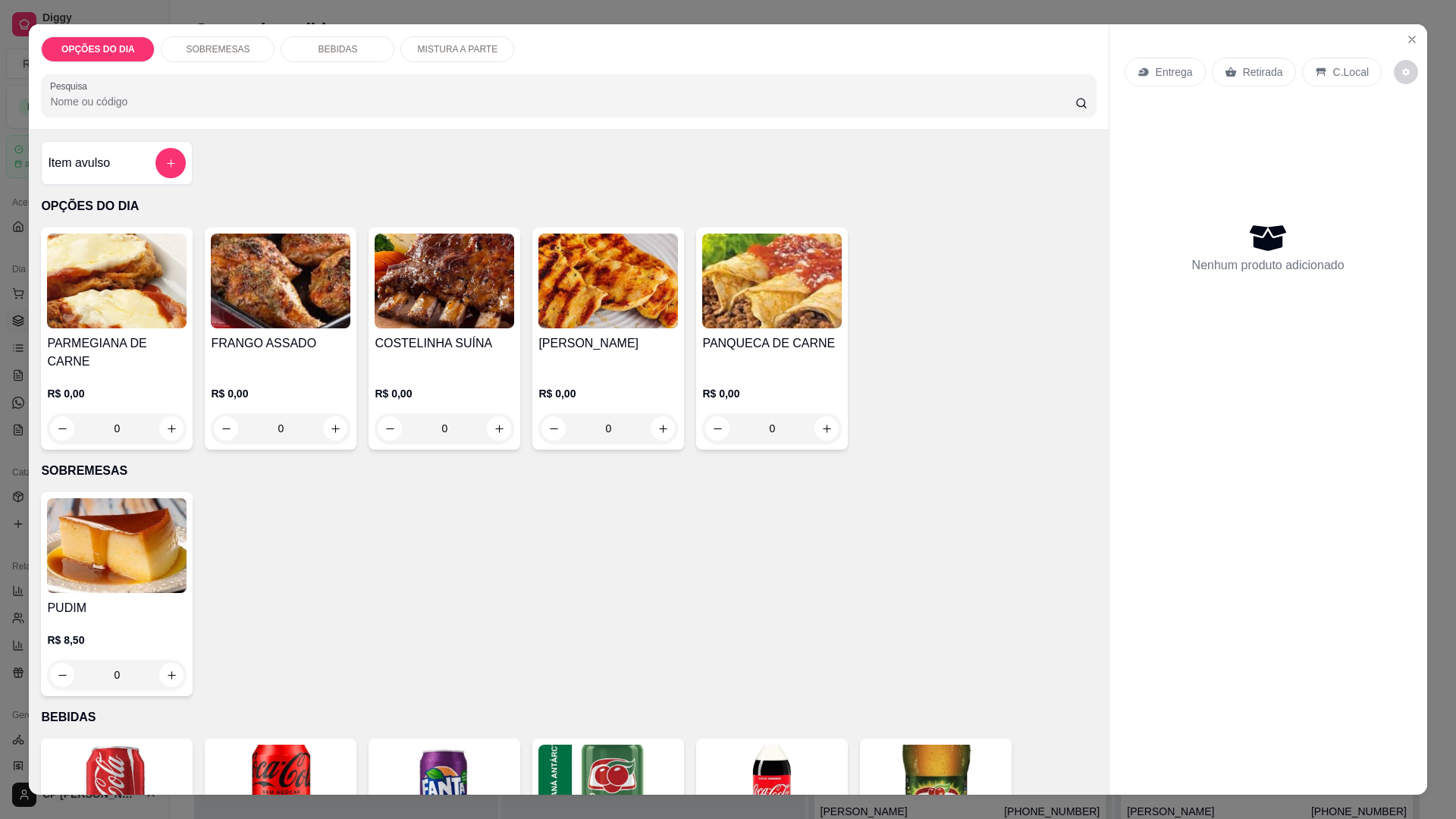
click at [660, 414] on div "0" at bounding box center [608, 428] width 140 height 31
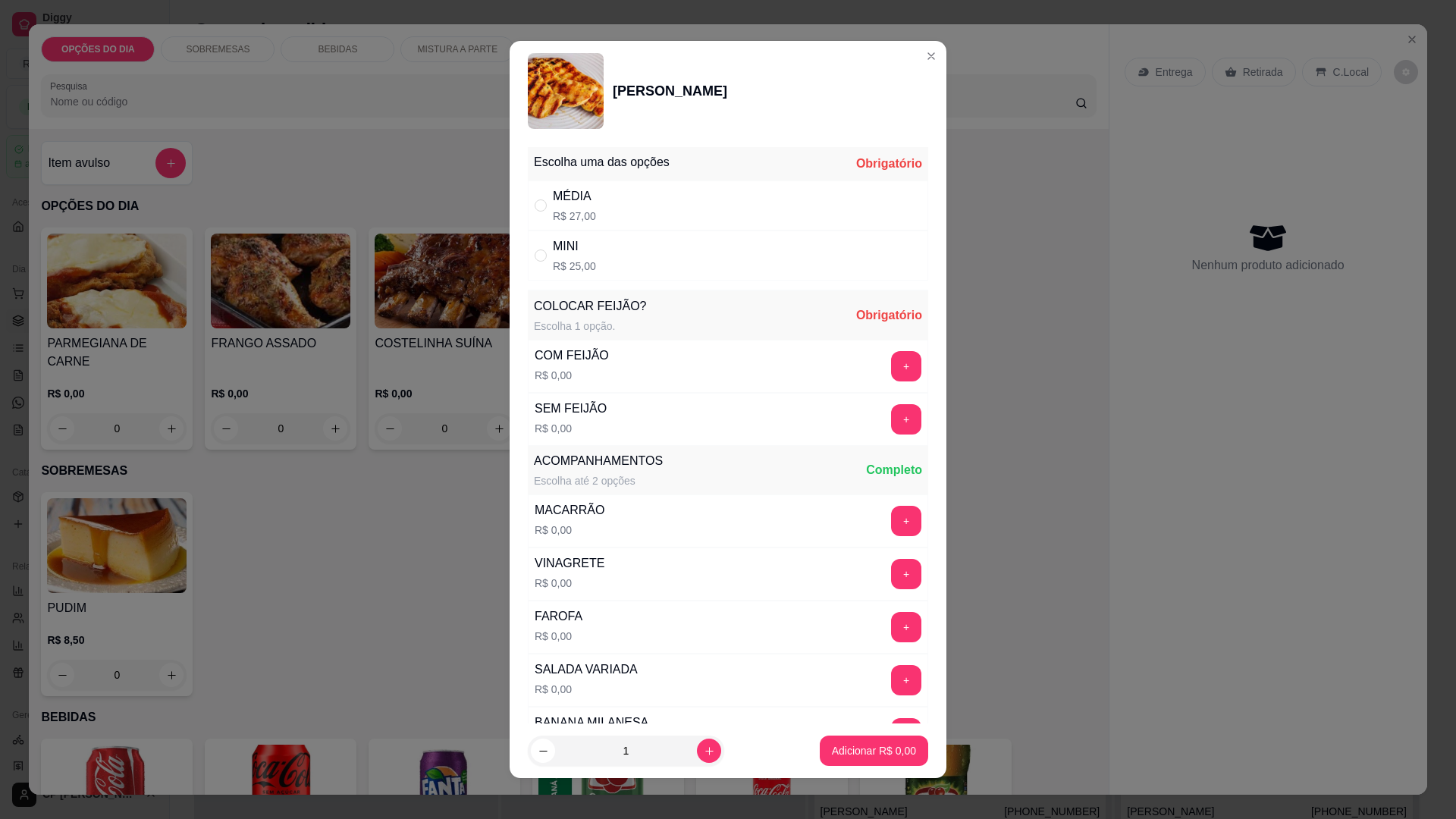
click at [584, 243] on div "MINI" at bounding box center [574, 247] width 43 height 19
radio input "true"
click at [892, 368] on button "+" at bounding box center [907, 366] width 30 height 30
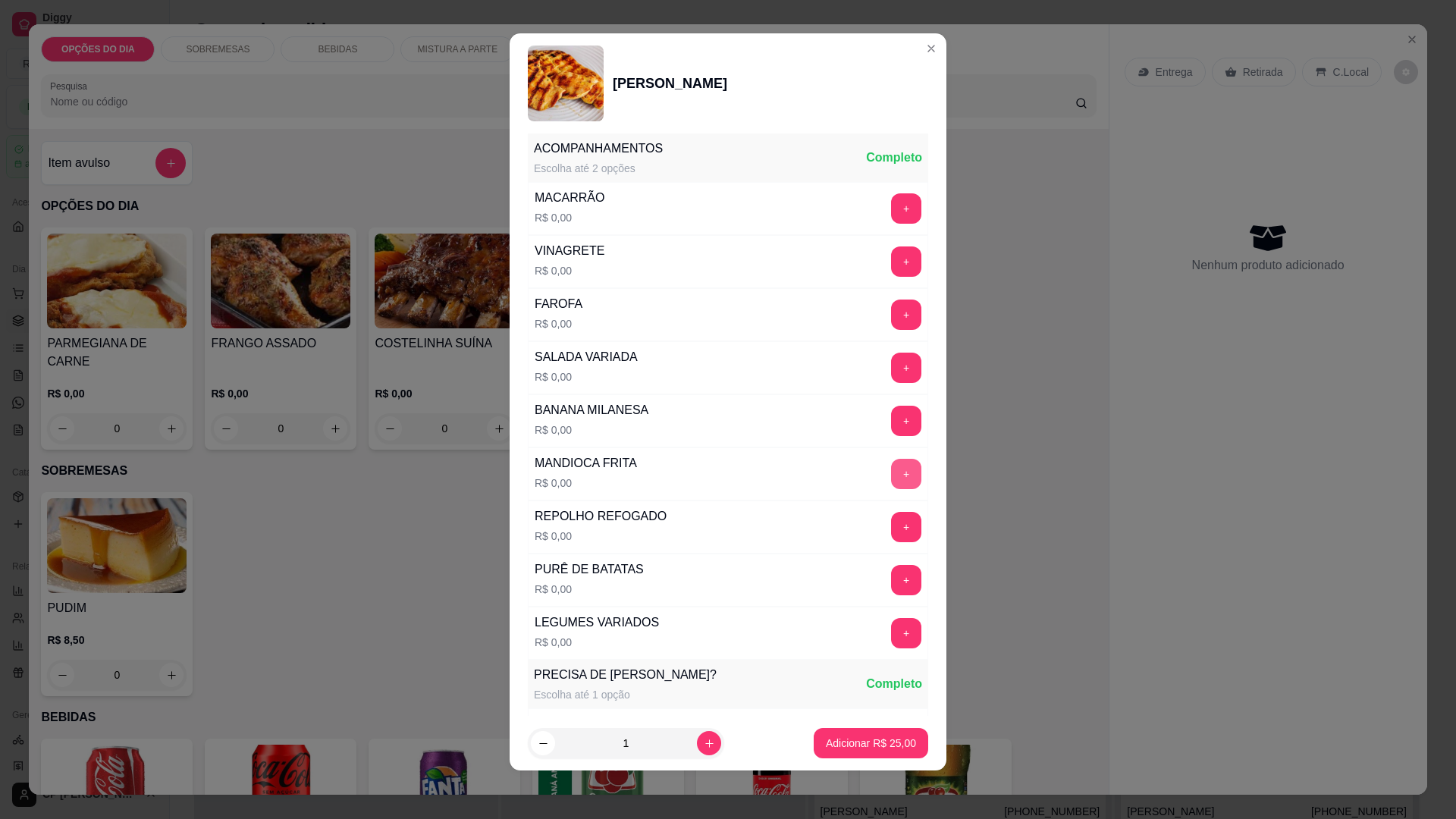
click at [891, 471] on button "+" at bounding box center [906, 474] width 31 height 31
click at [892, 416] on button "+" at bounding box center [907, 421] width 30 height 30
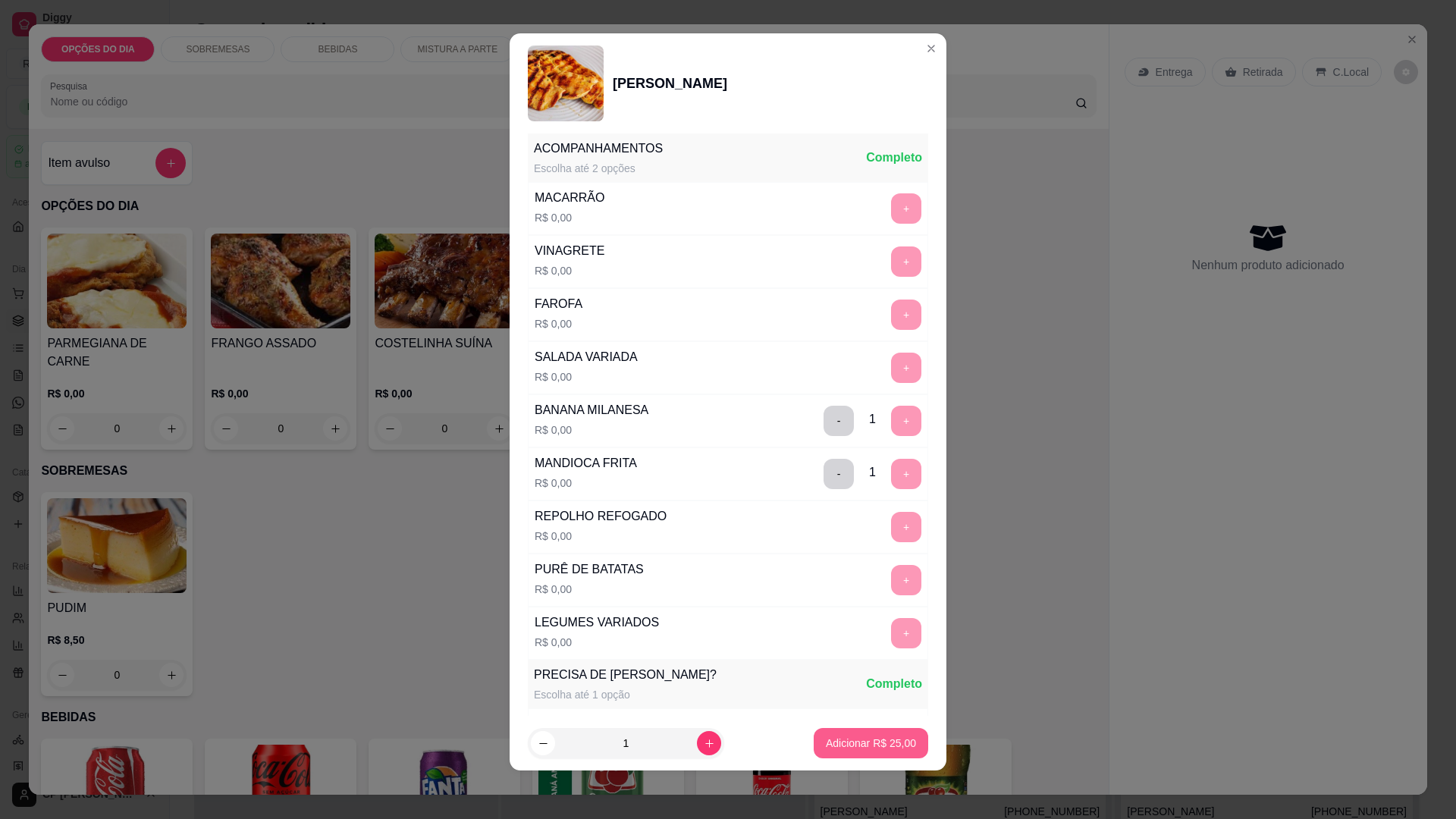
scroll to position [619, 0]
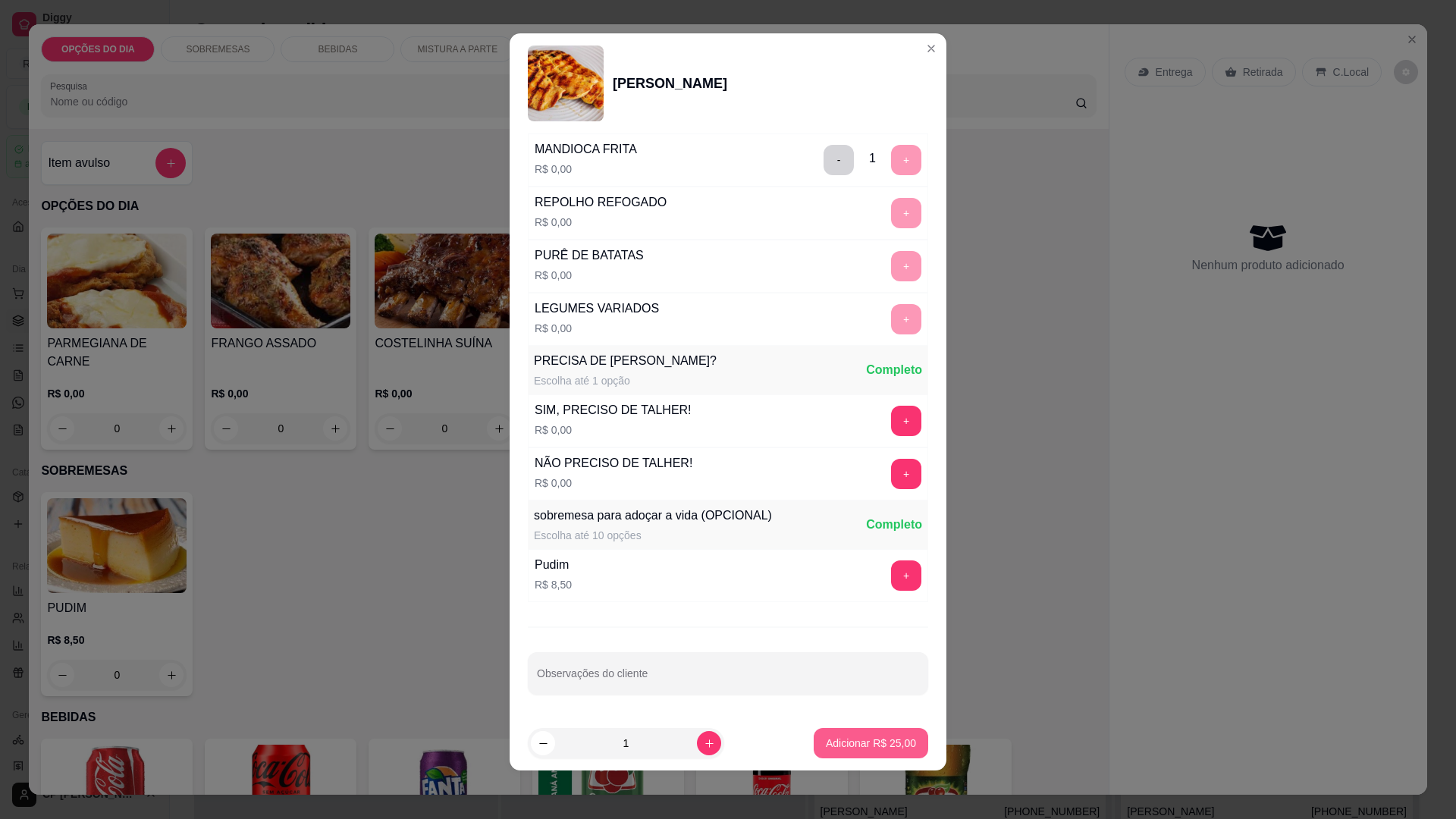
click at [873, 742] on p "Adicionar R$ 25,00" at bounding box center [871, 743] width 91 height 15
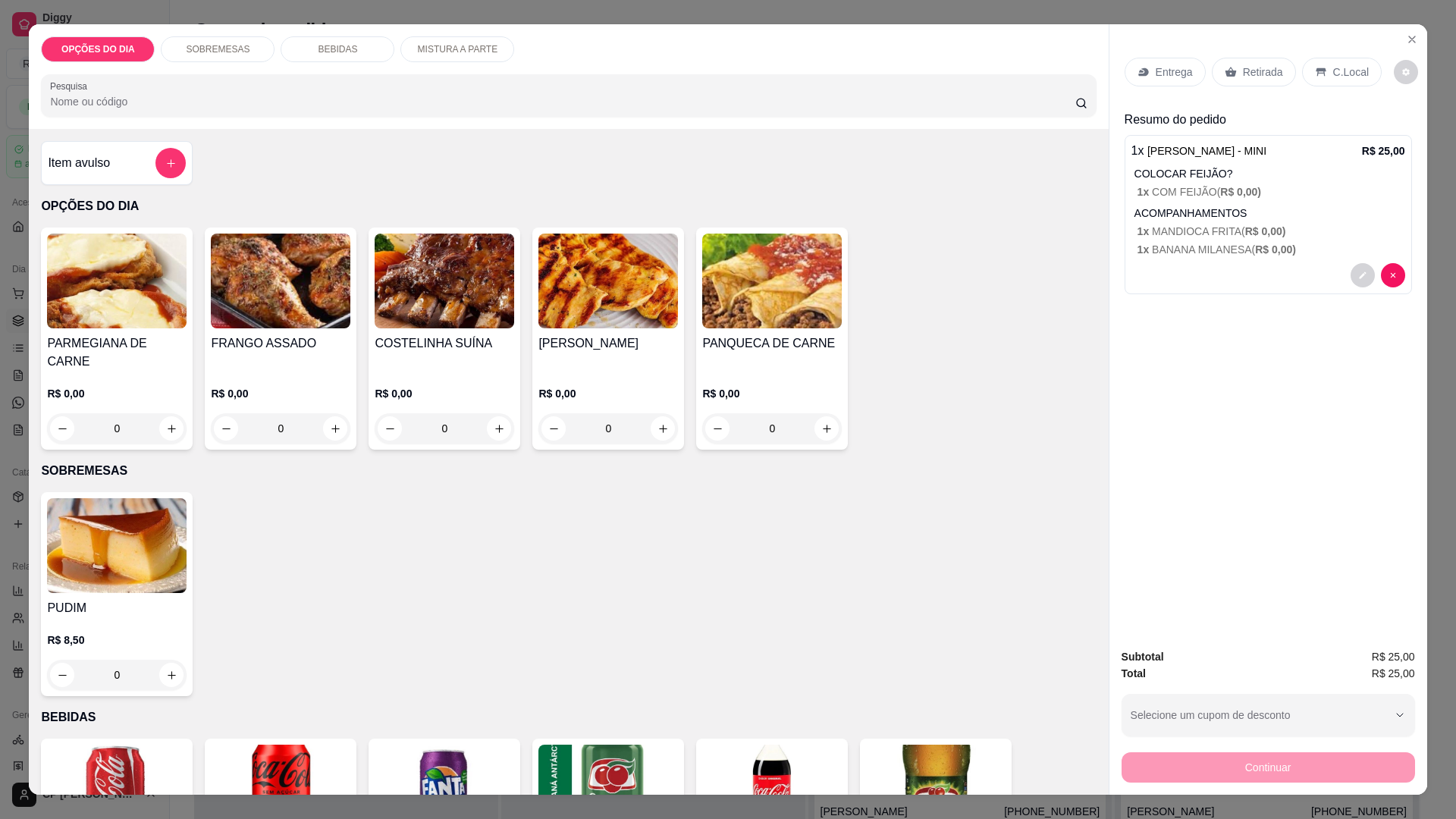
click at [1168, 69] on p "Entrega" at bounding box center [1174, 72] width 37 height 15
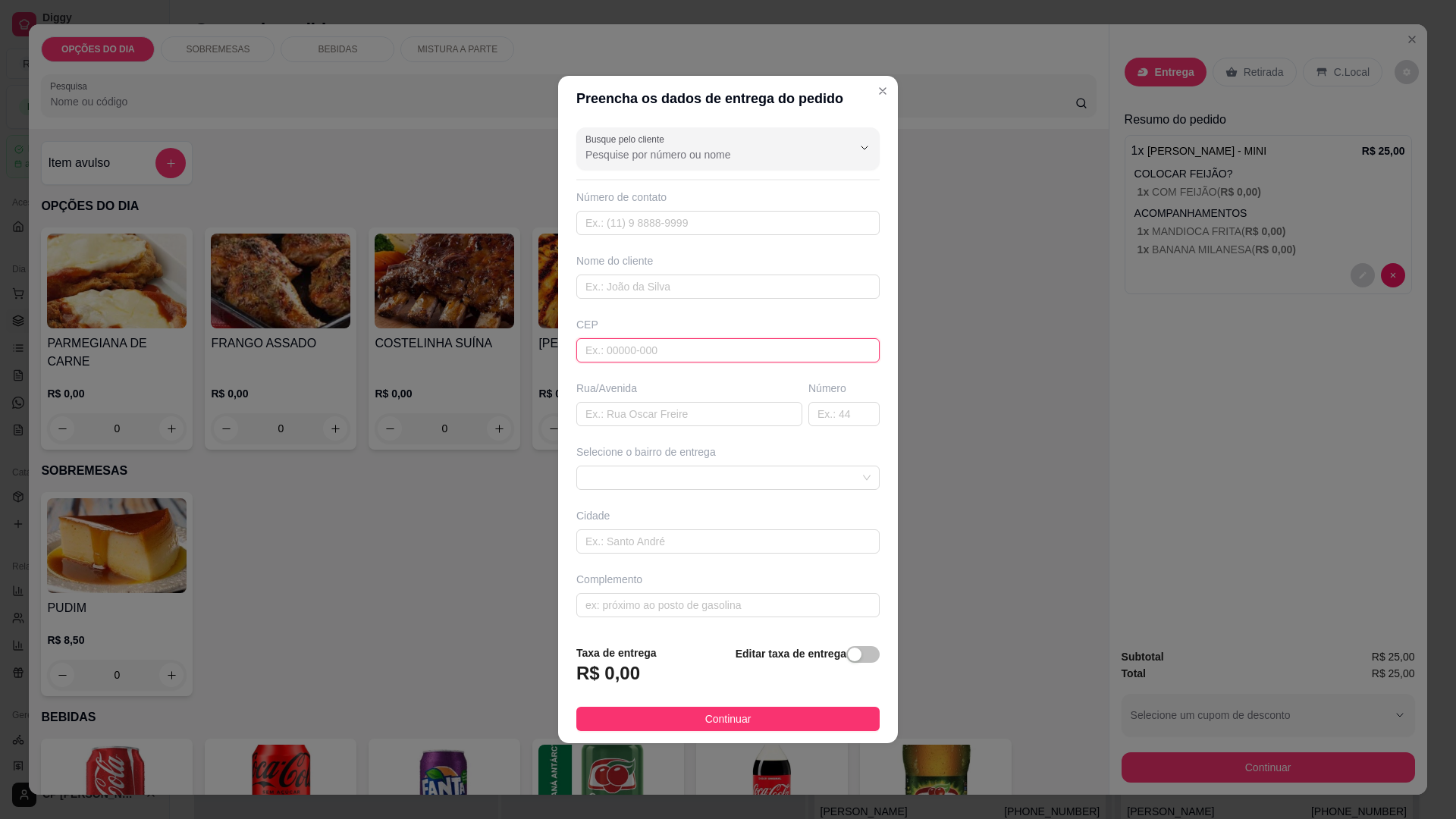
click at [664, 345] on input "text" at bounding box center [728, 351] width 303 height 24
type input "12227510"
type input "[GEOGRAPHIC_DATA]"
type input "12227510"
click at [840, 416] on input "text" at bounding box center [844, 415] width 71 height 24
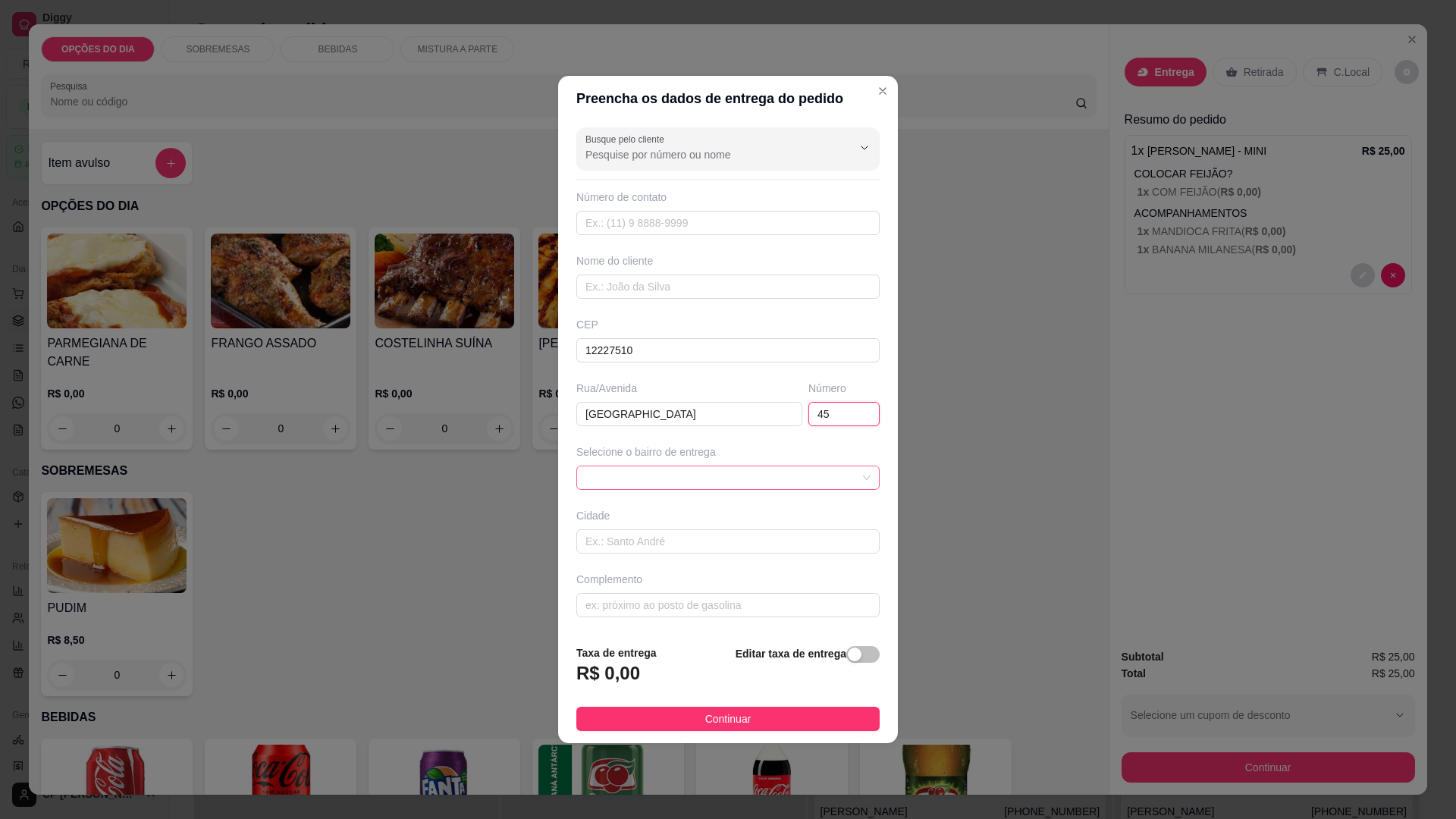
click at [697, 480] on span at bounding box center [728, 478] width 285 height 23
type input "45"
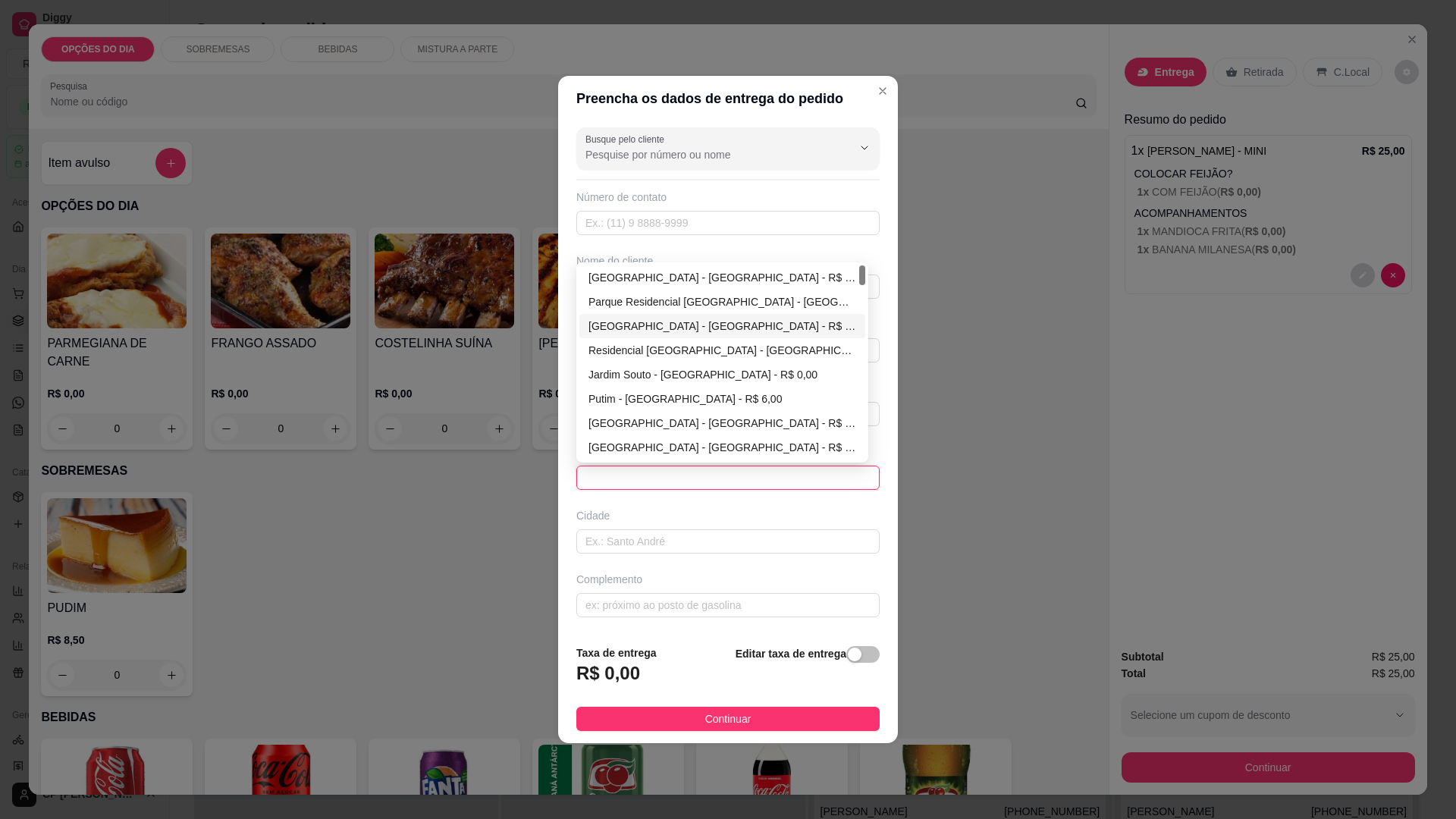
click at [641, 326] on div "[GEOGRAPHIC_DATA] - [GEOGRAPHIC_DATA] - R$ 0,00" at bounding box center [722, 327] width 267 height 17
type input "[GEOGRAPHIC_DATA]"
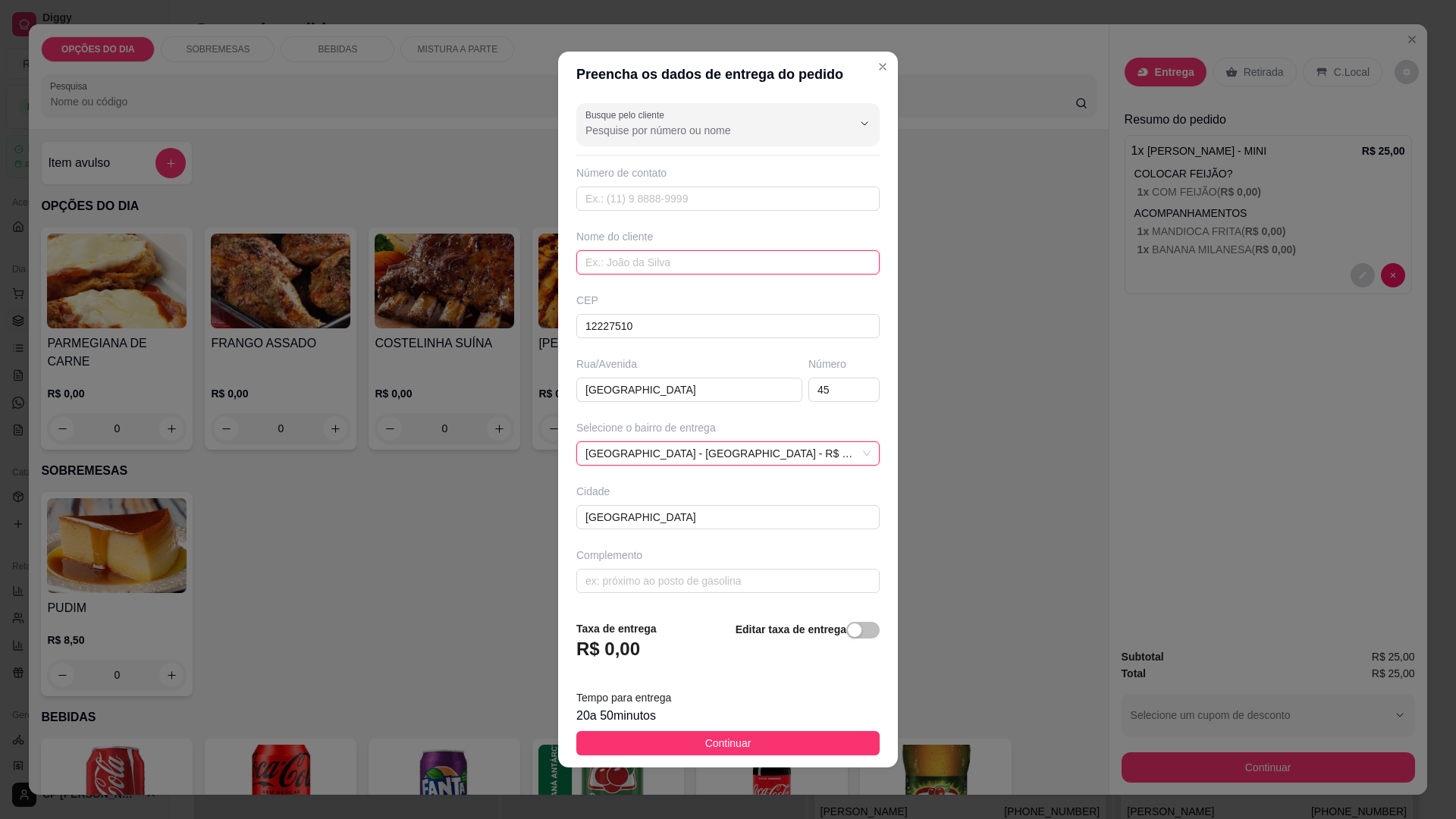
click at [665, 268] on input "text" at bounding box center [728, 263] width 303 height 24
type input "[PERSON_NAME]"
click at [651, 200] on input "text" at bounding box center [728, 199] width 303 height 24
type input "[PHONE_NUMBER]"
click at [697, 579] on input "text" at bounding box center [728, 581] width 303 height 24
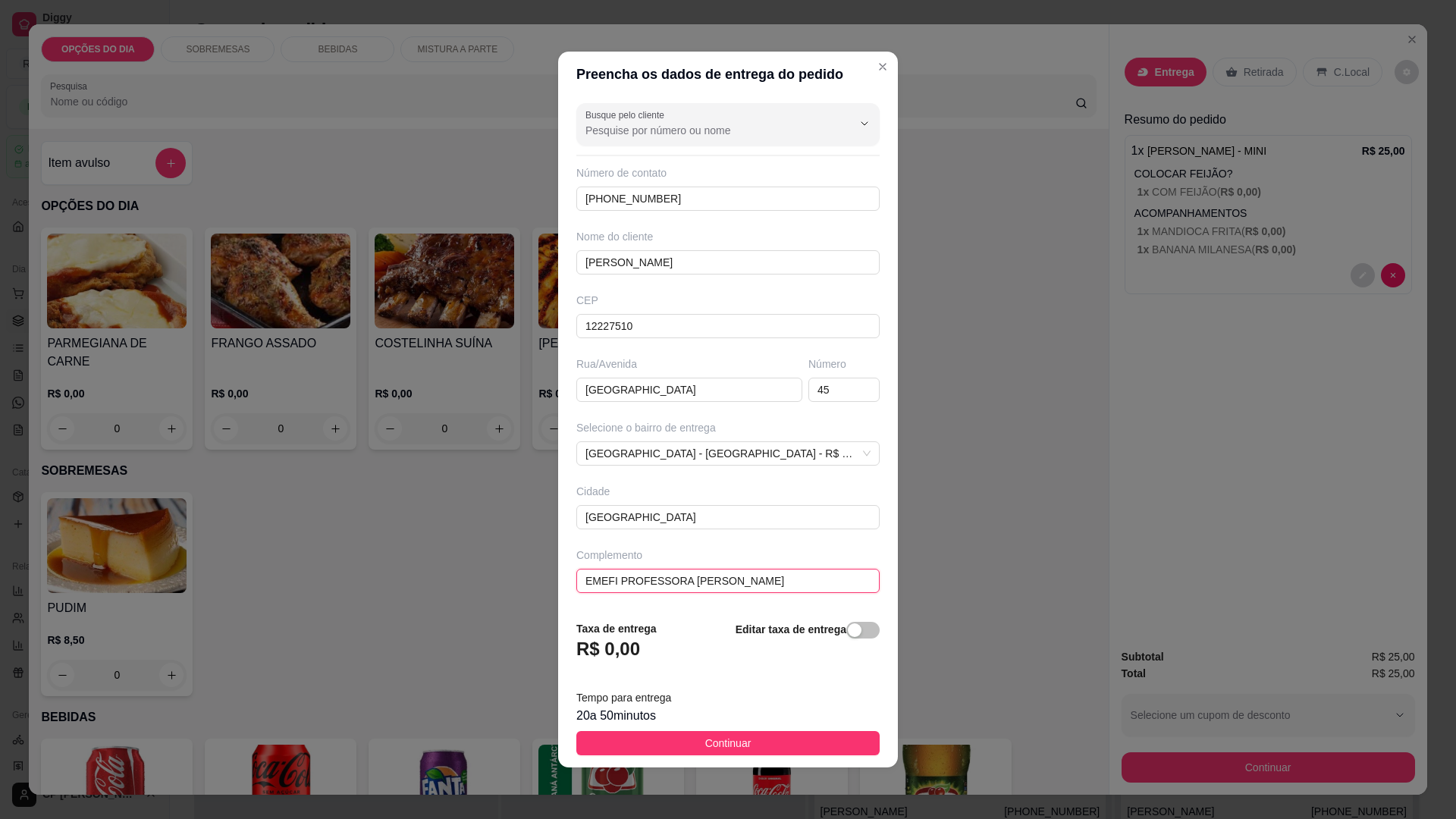
click at [716, 580] on input "EMEFI PROFESSORA [PERSON_NAME]" at bounding box center [728, 581] width 303 height 24
type input "EMEFI PROFESSORA [PERSON_NAME]"
click at [748, 744] on button "Continuar" at bounding box center [728, 743] width 303 height 24
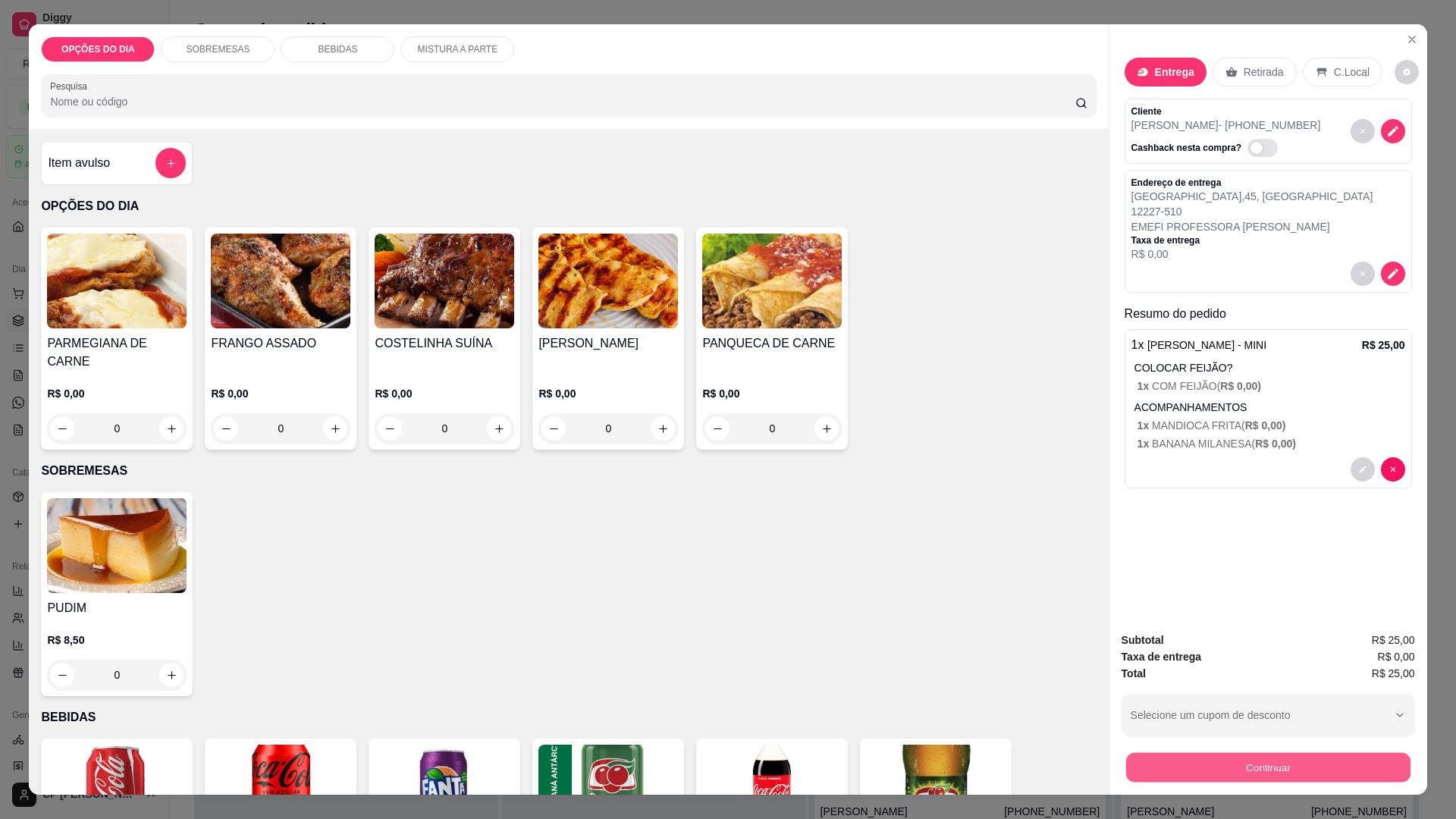
click at [1258, 766] on button "Continuar" at bounding box center [1267, 767] width 284 height 30
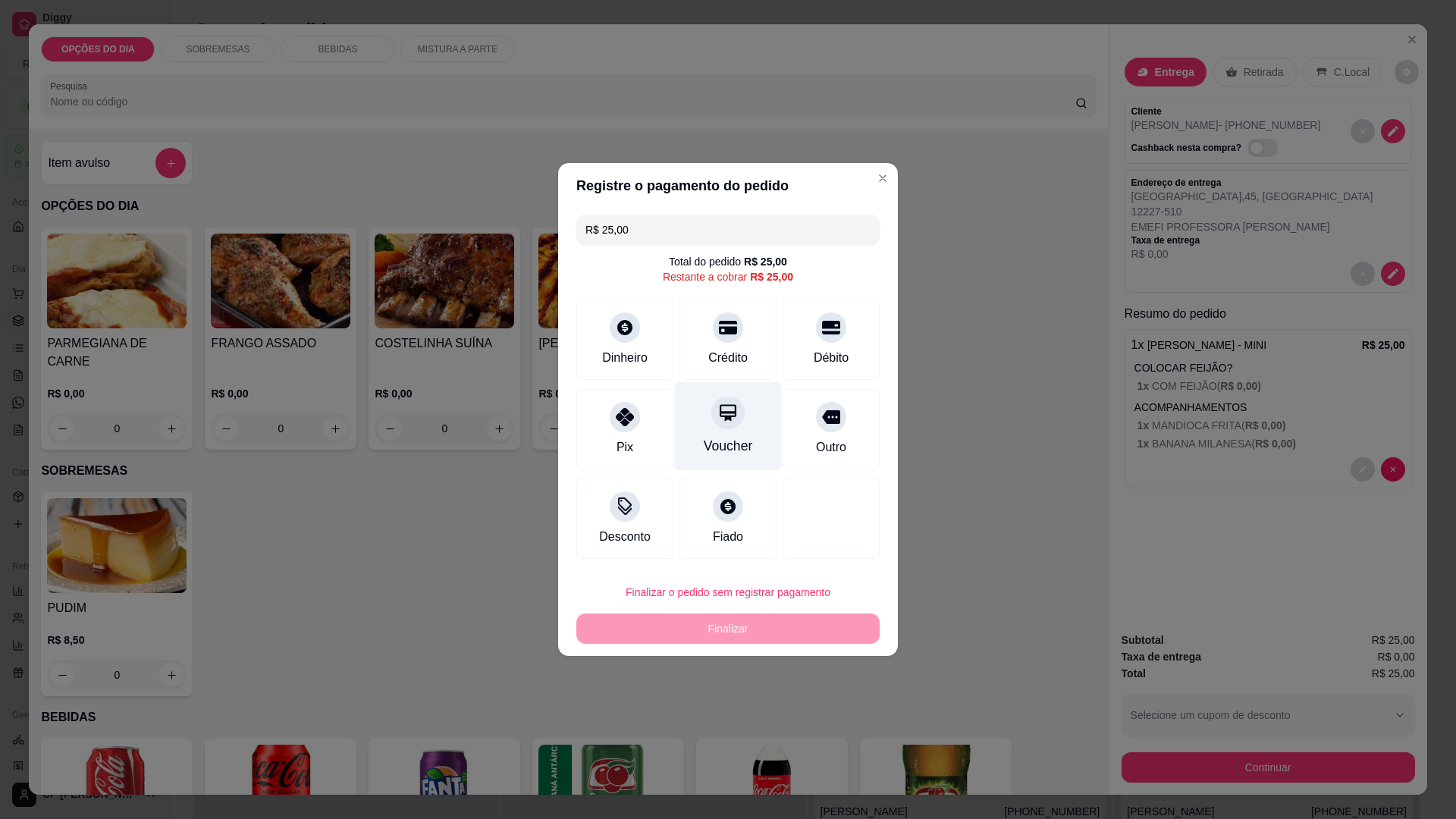
click at [725, 428] on div at bounding box center [728, 413] width 33 height 33
type input "R$ 0,00"
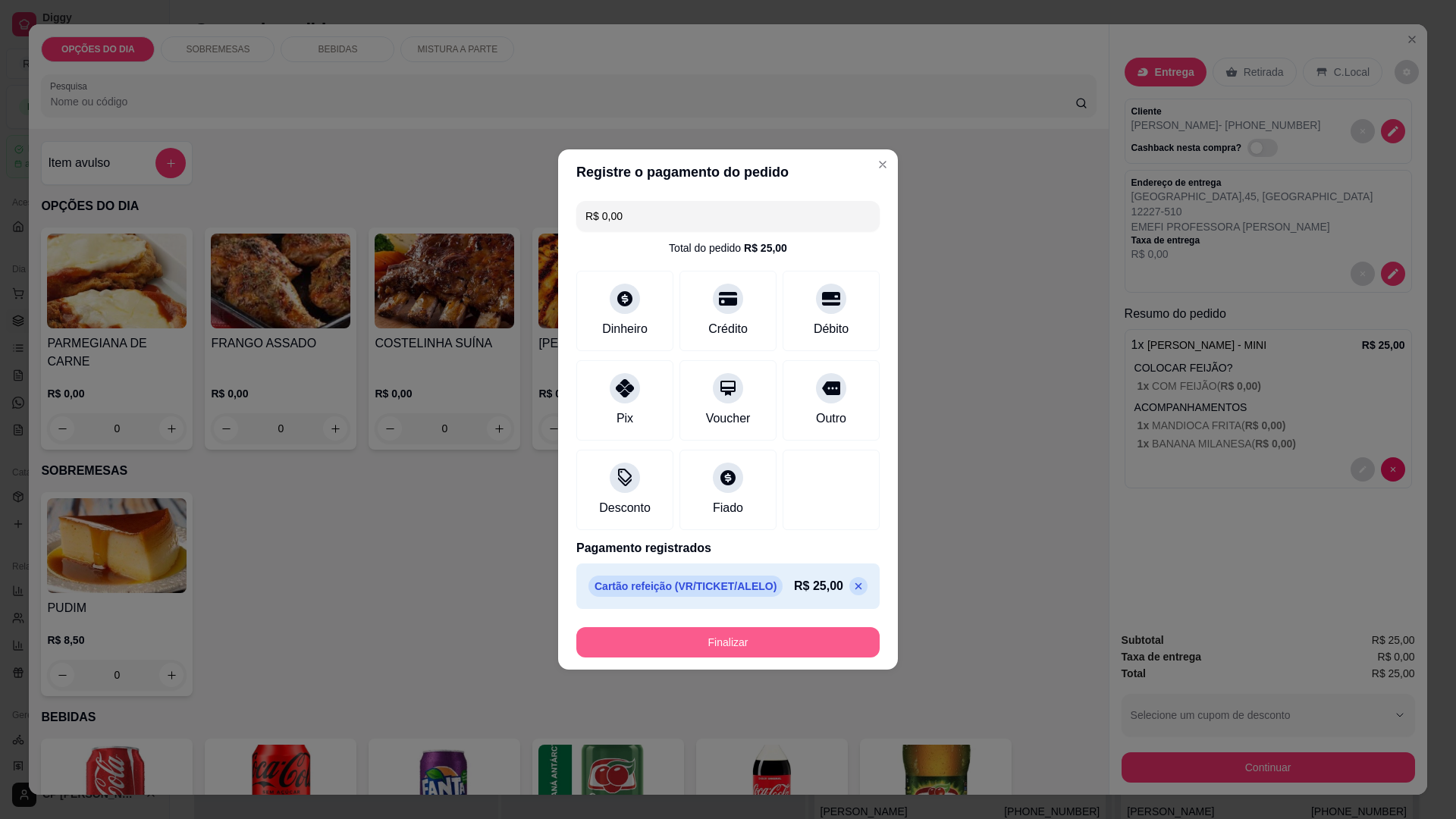
click at [747, 644] on button "Finalizar" at bounding box center [728, 642] width 303 height 31
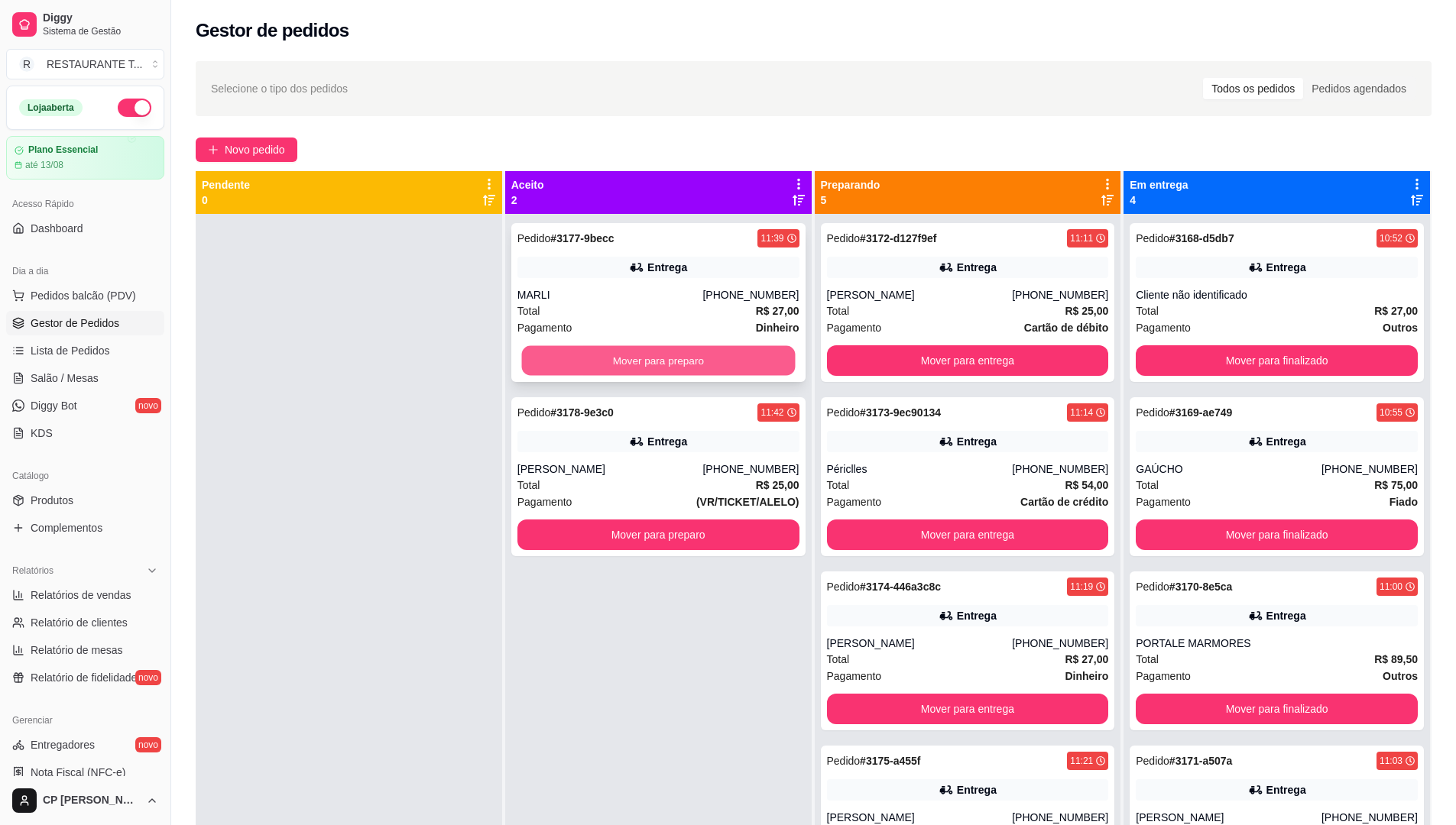
click at [643, 363] on button "Mover para preparo" at bounding box center [658, 361] width 274 height 30
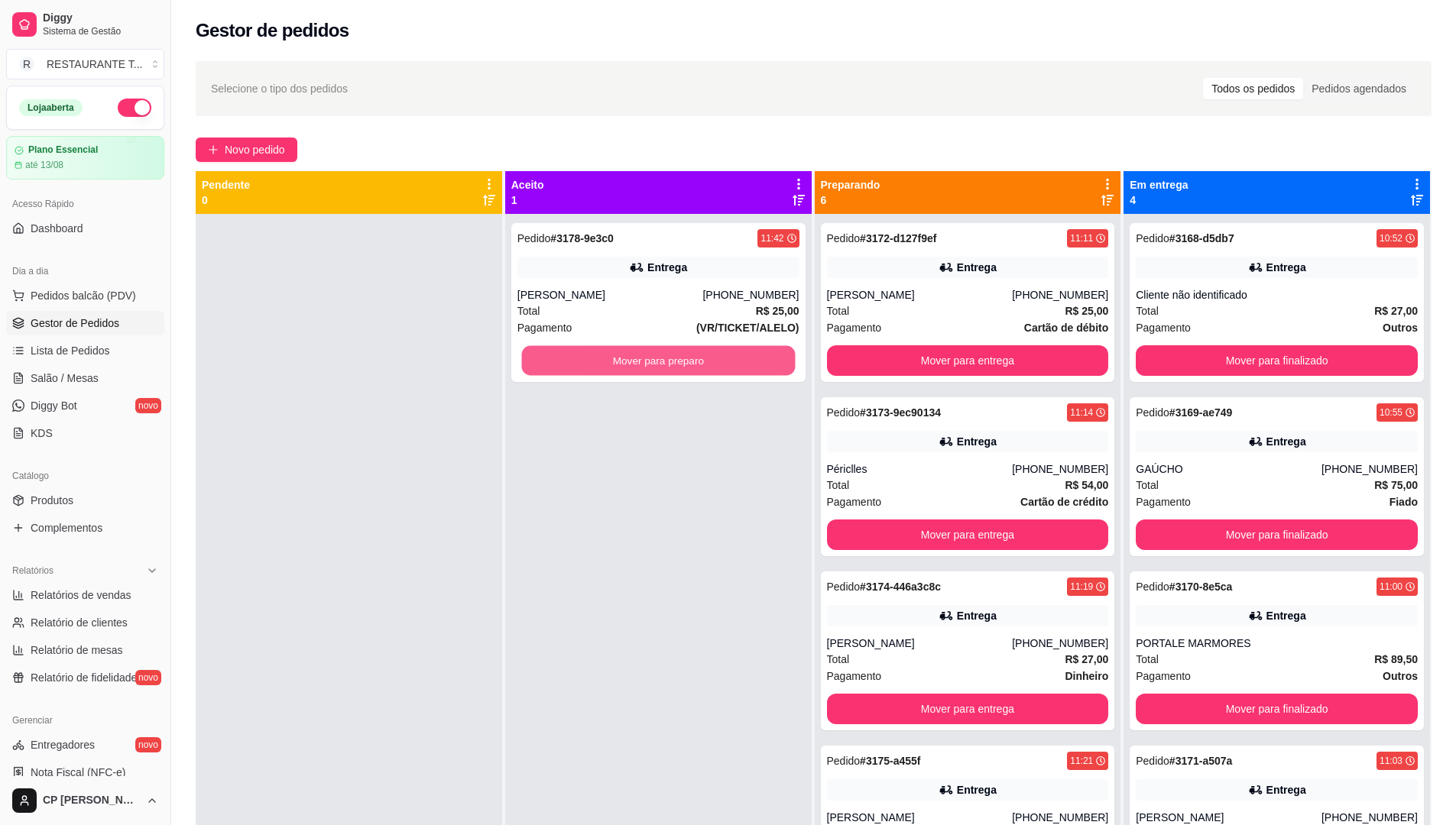
click at [643, 363] on button "Mover para preparo" at bounding box center [658, 361] width 274 height 30
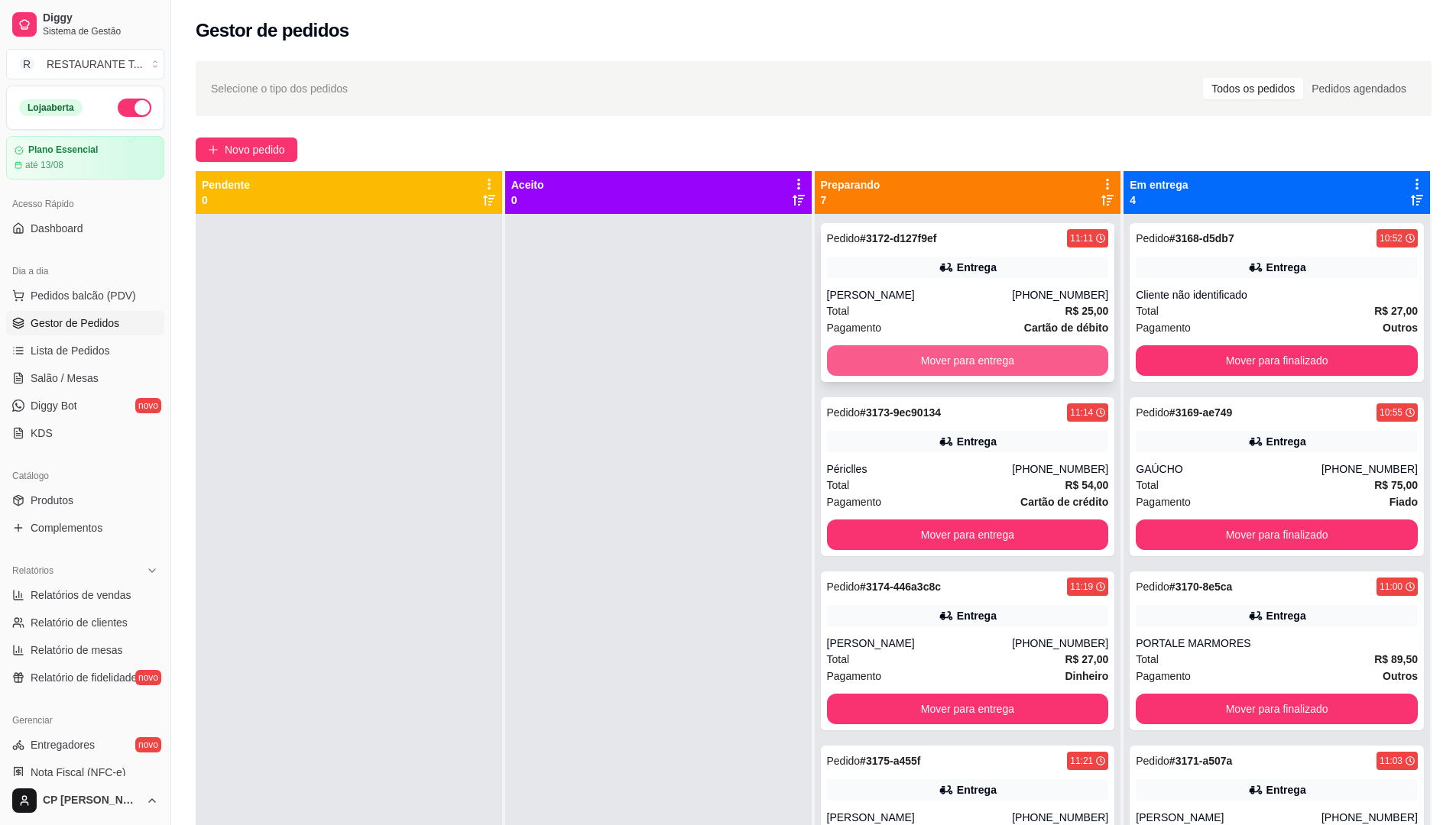
click at [901, 364] on button "Mover para entrega" at bounding box center [968, 361] width 282 height 31
click at [901, 364] on button "Mover para entrega" at bounding box center [968, 361] width 274 height 30
click at [902, 364] on button "Mover para entrega" at bounding box center [968, 361] width 274 height 30
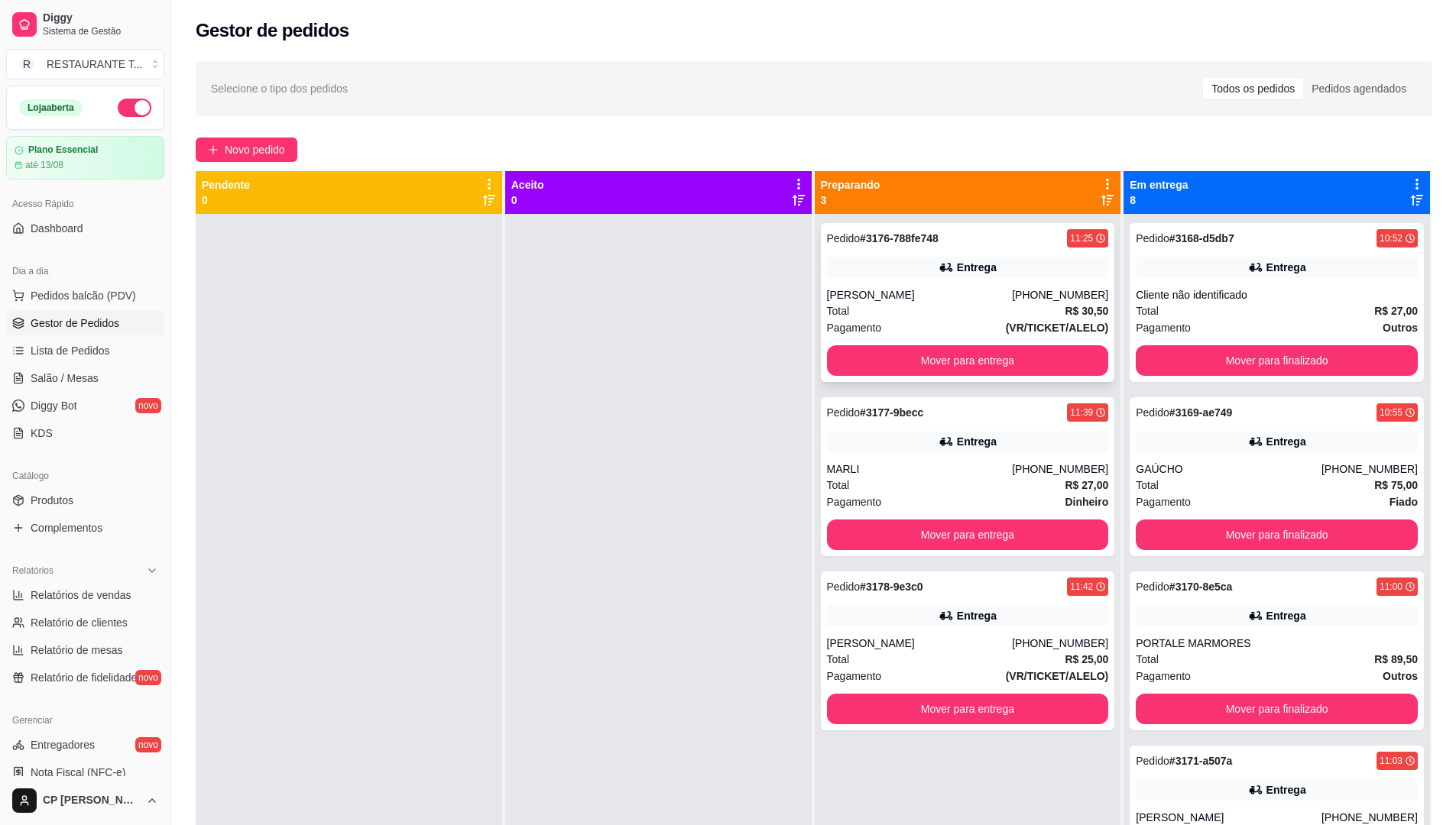
click at [973, 300] on div "[PERSON_NAME]" at bounding box center [919, 295] width 185 height 15
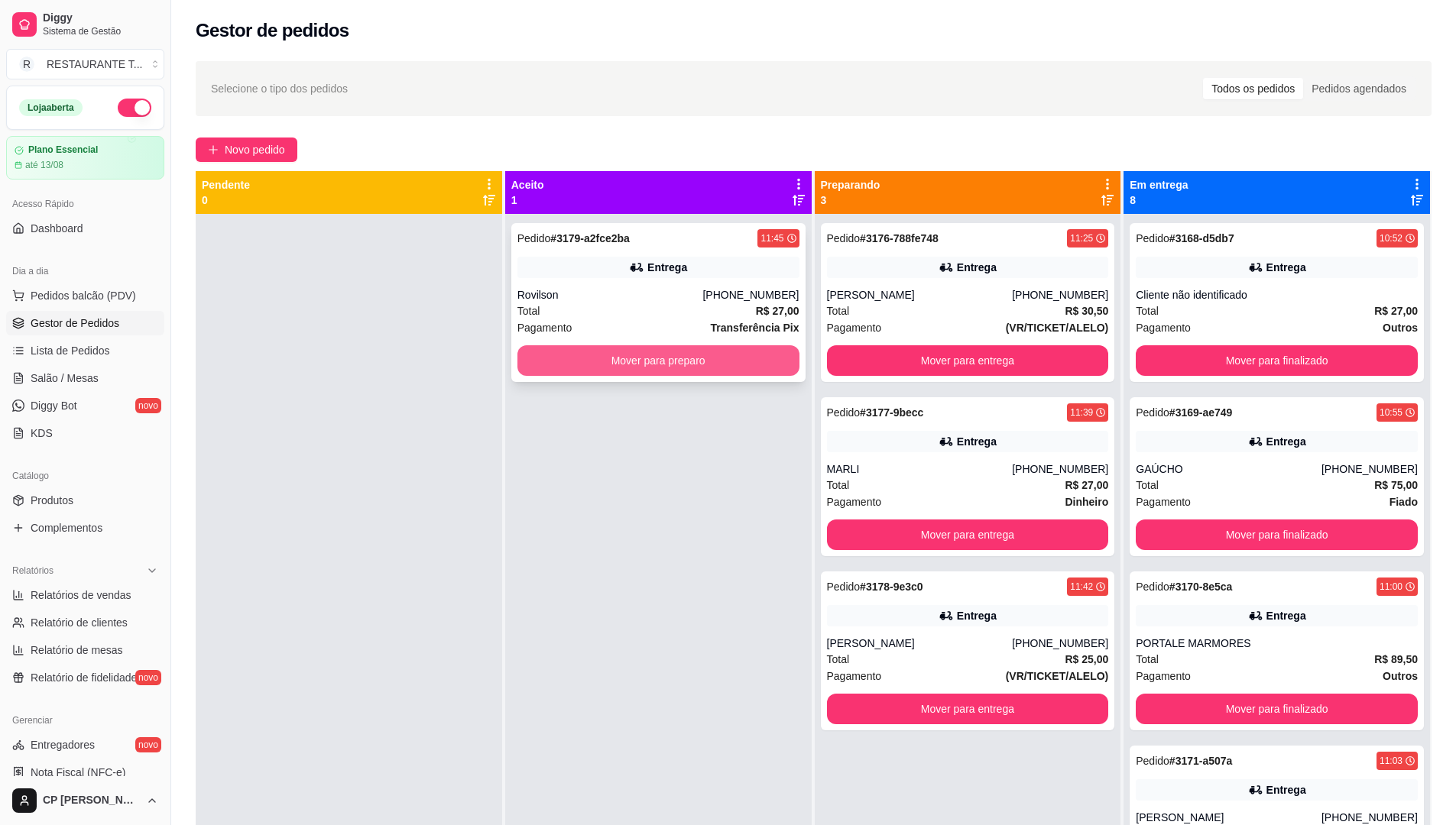
click at [664, 365] on button "Mover para preparo" at bounding box center [658, 361] width 282 height 31
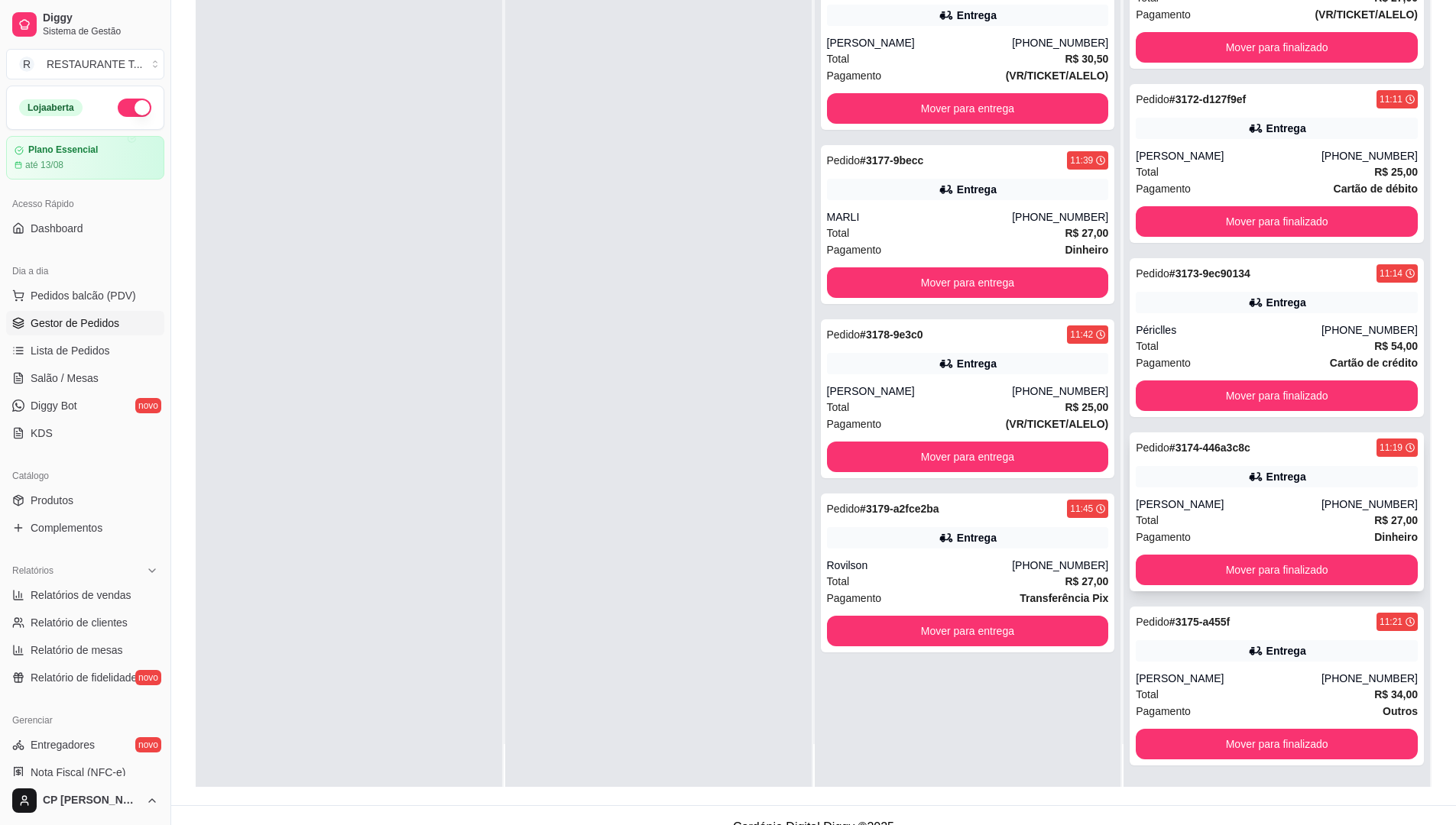
scroll to position [233, 0]
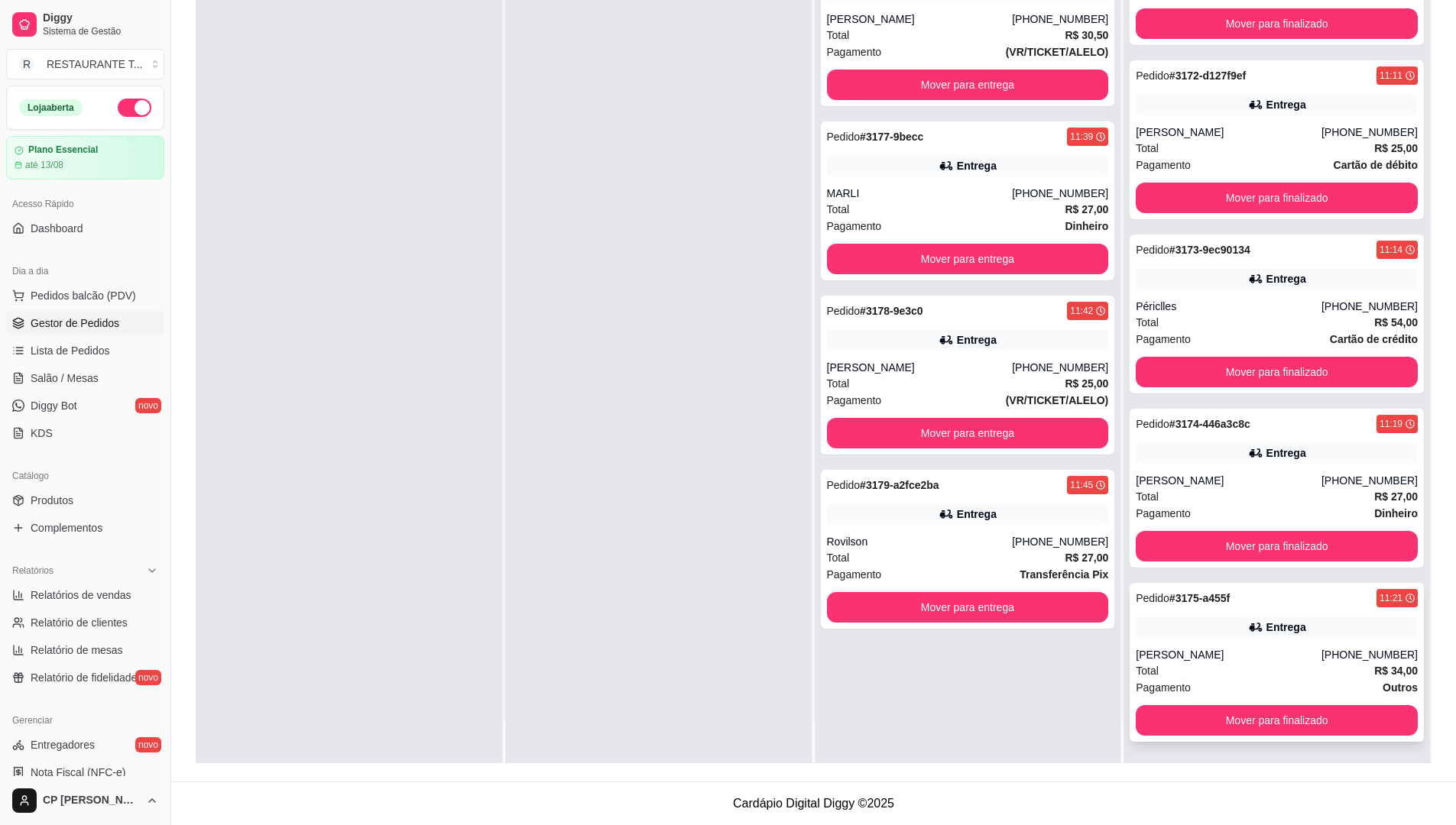
click at [1251, 652] on div "[PERSON_NAME]" at bounding box center [1228, 654] width 185 height 15
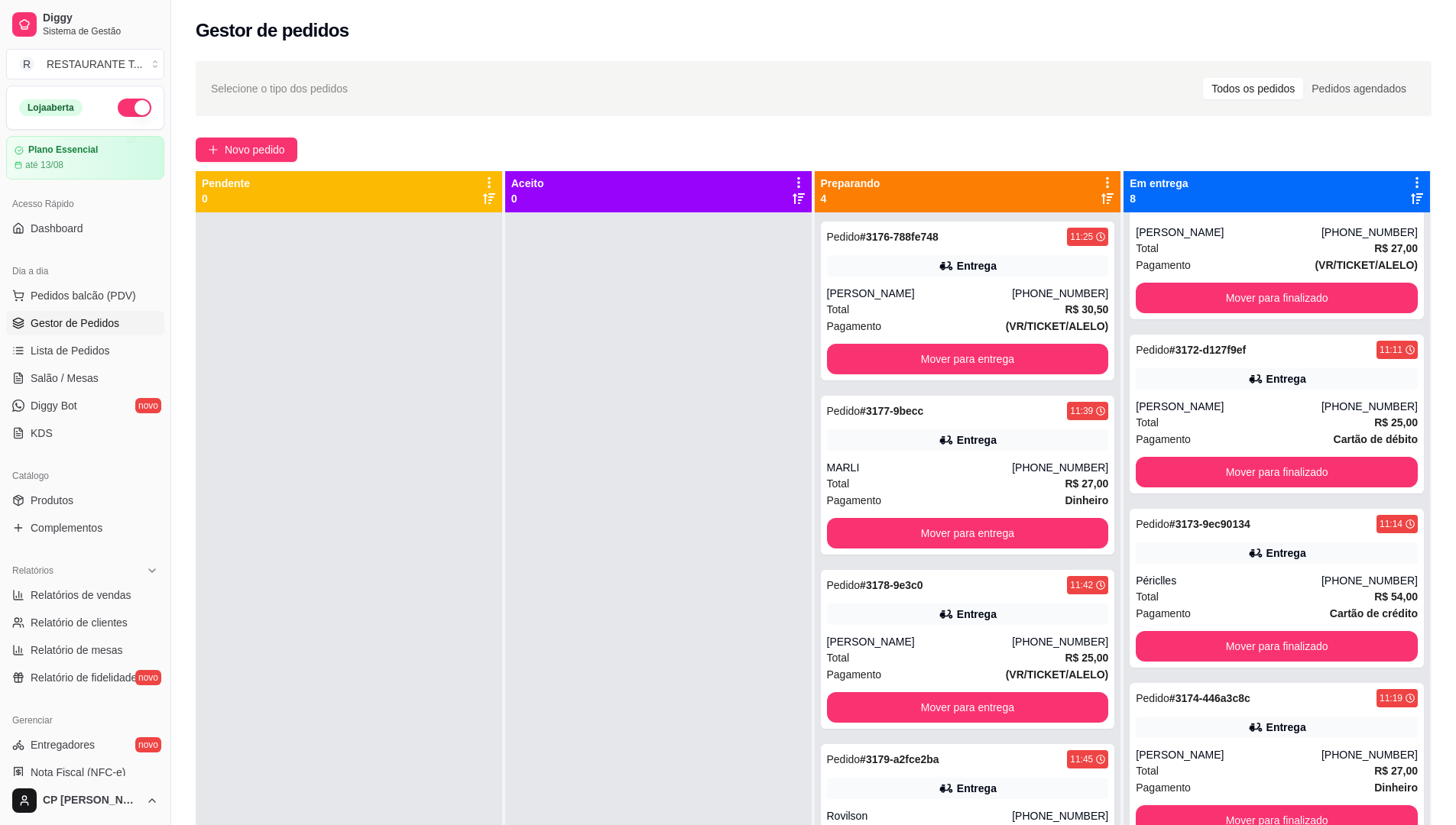
scroll to position [0, 0]
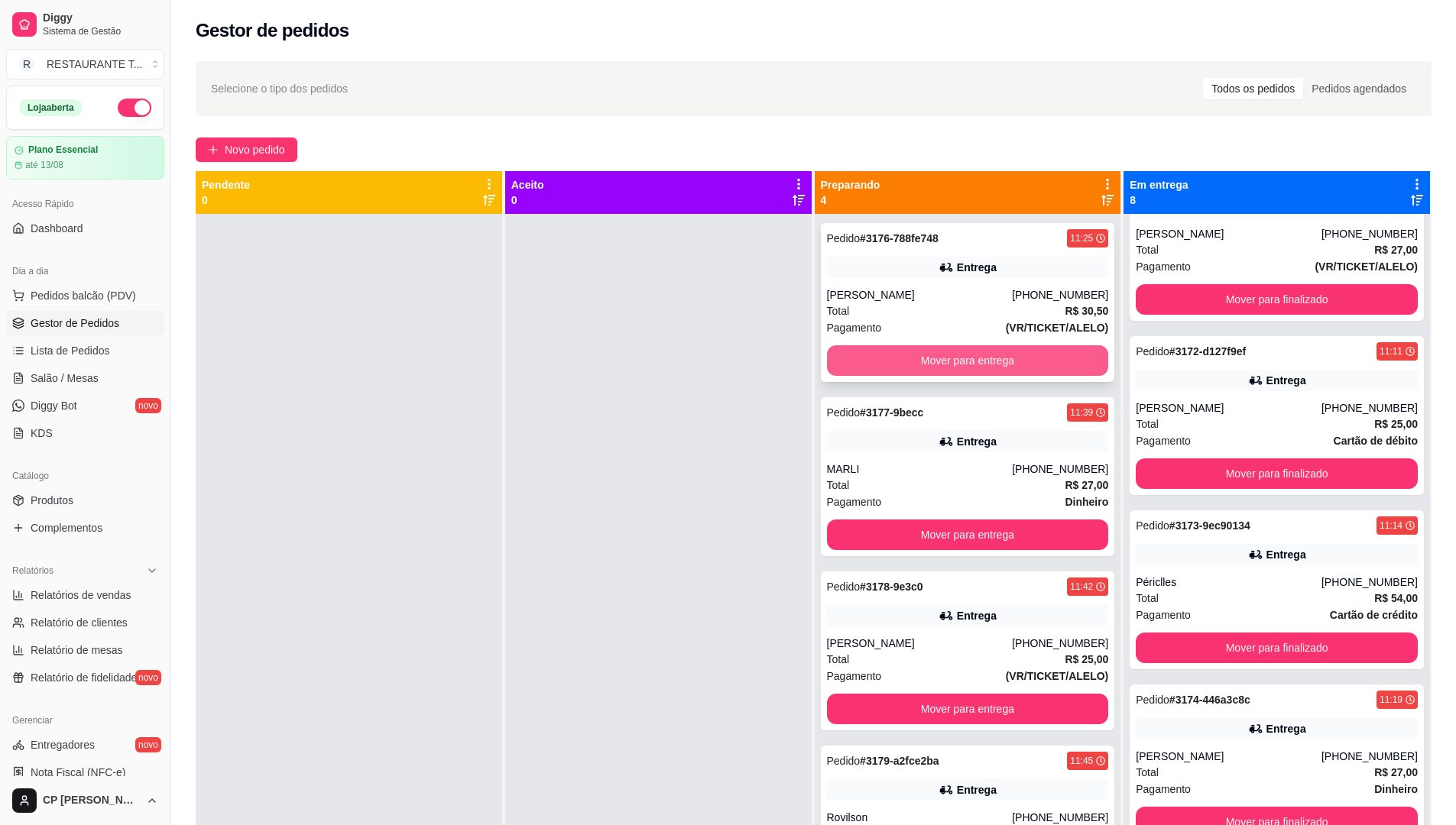
click at [936, 355] on button "Mover para entrega" at bounding box center [968, 361] width 282 height 31
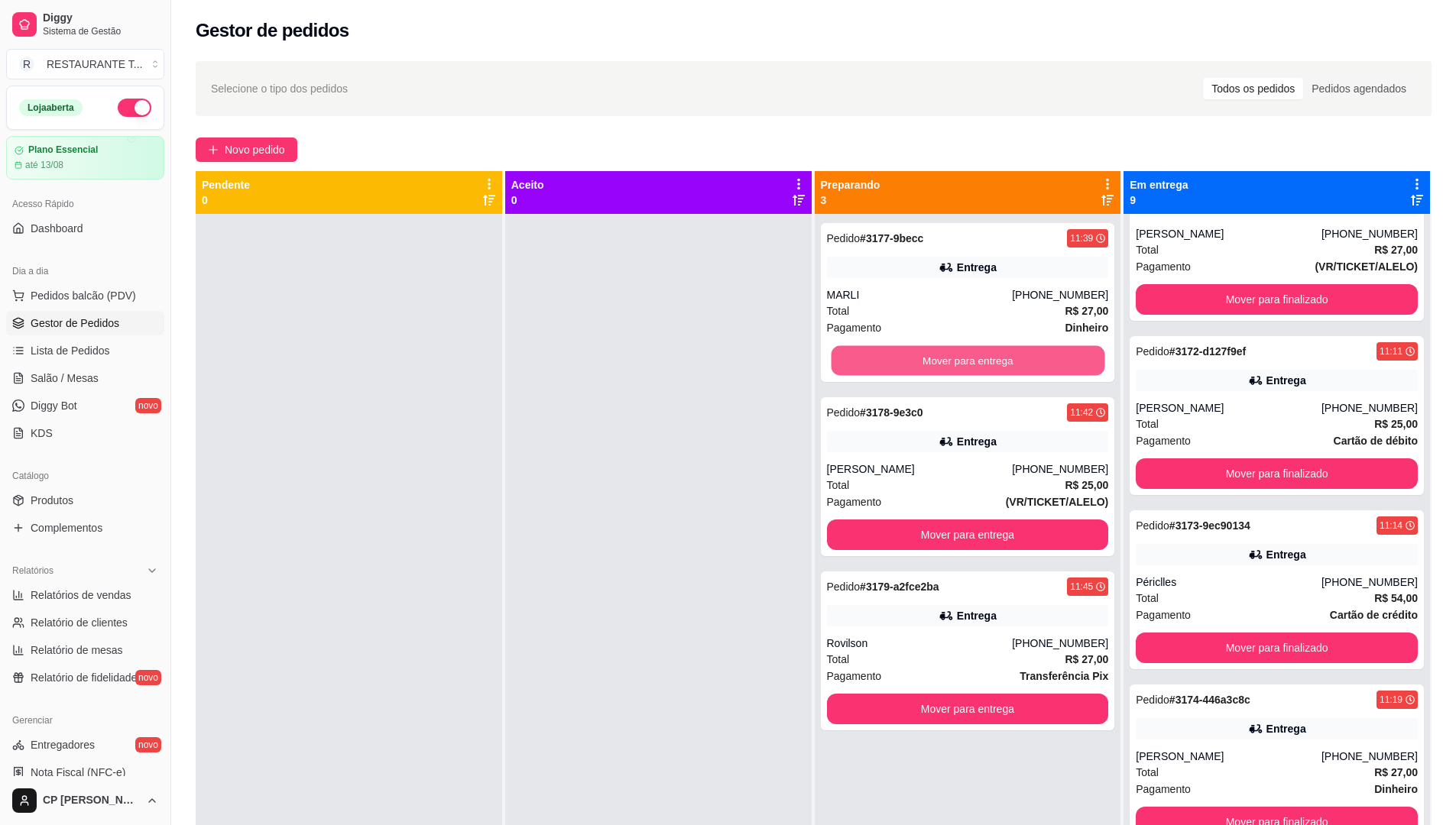
click at [936, 355] on button "Mover para entrega" at bounding box center [968, 361] width 274 height 30
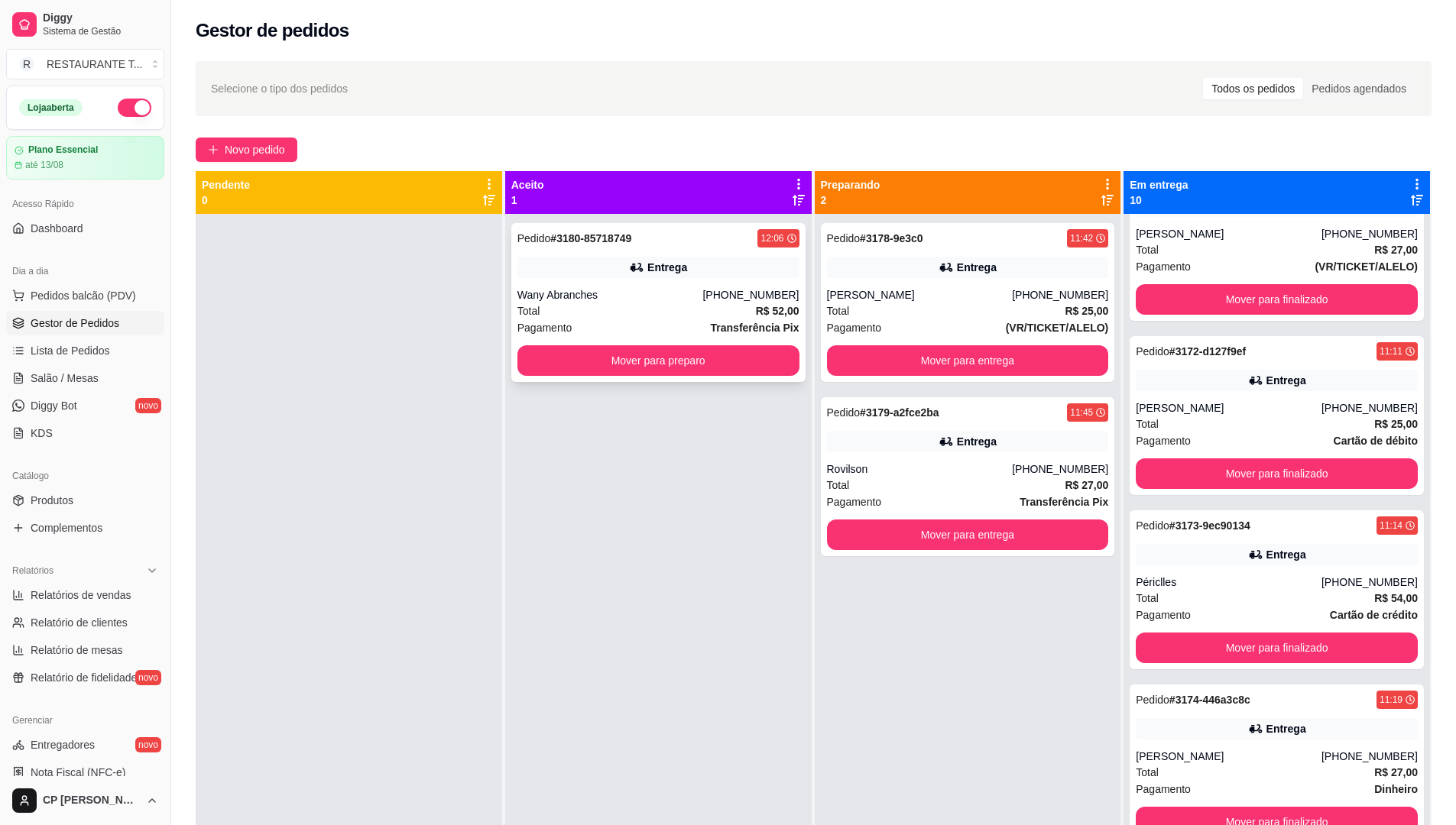
click at [716, 347] on button "Mover para preparo" at bounding box center [658, 361] width 282 height 31
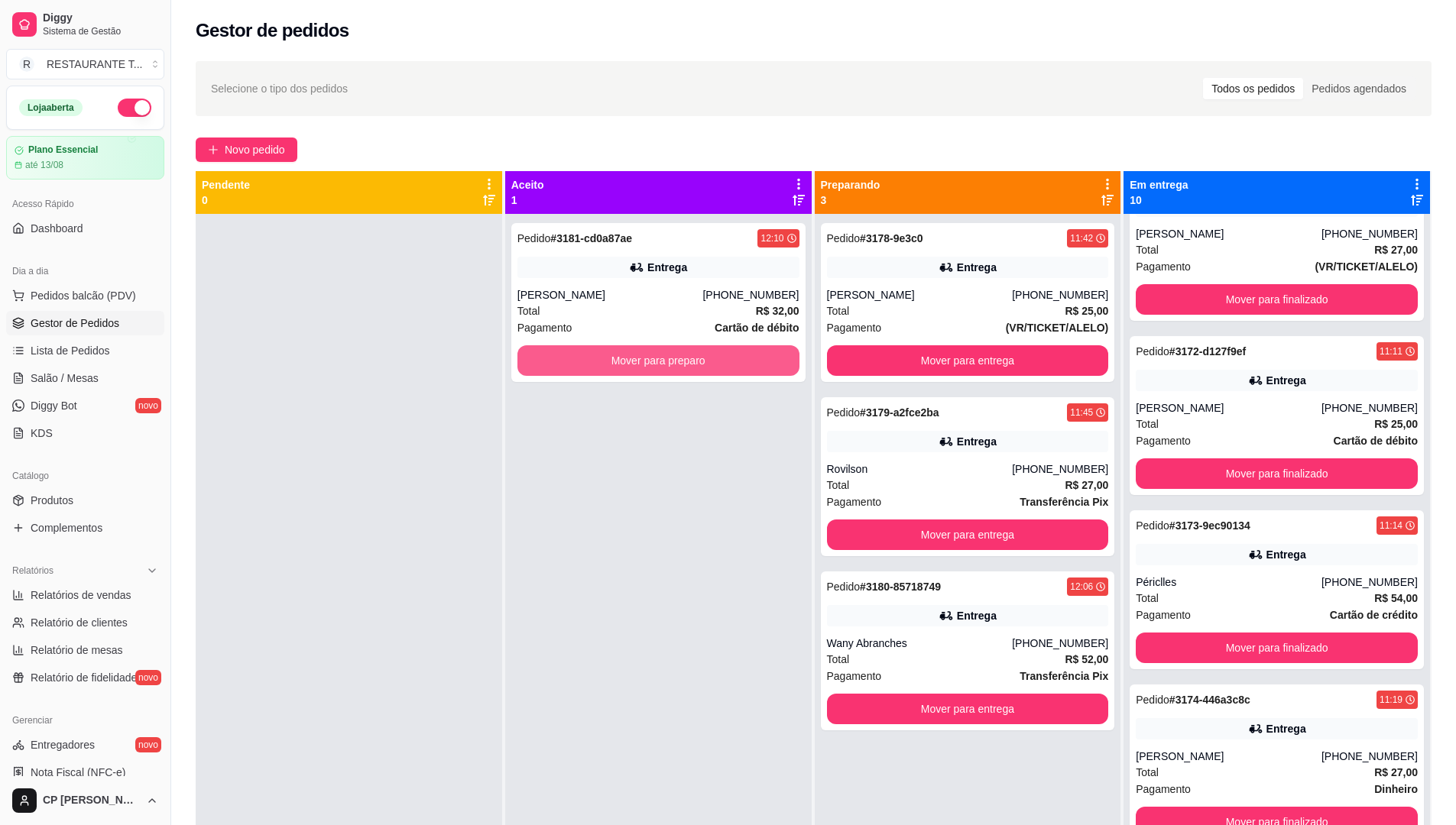
click at [717, 348] on button "Mover para preparo" at bounding box center [658, 361] width 282 height 31
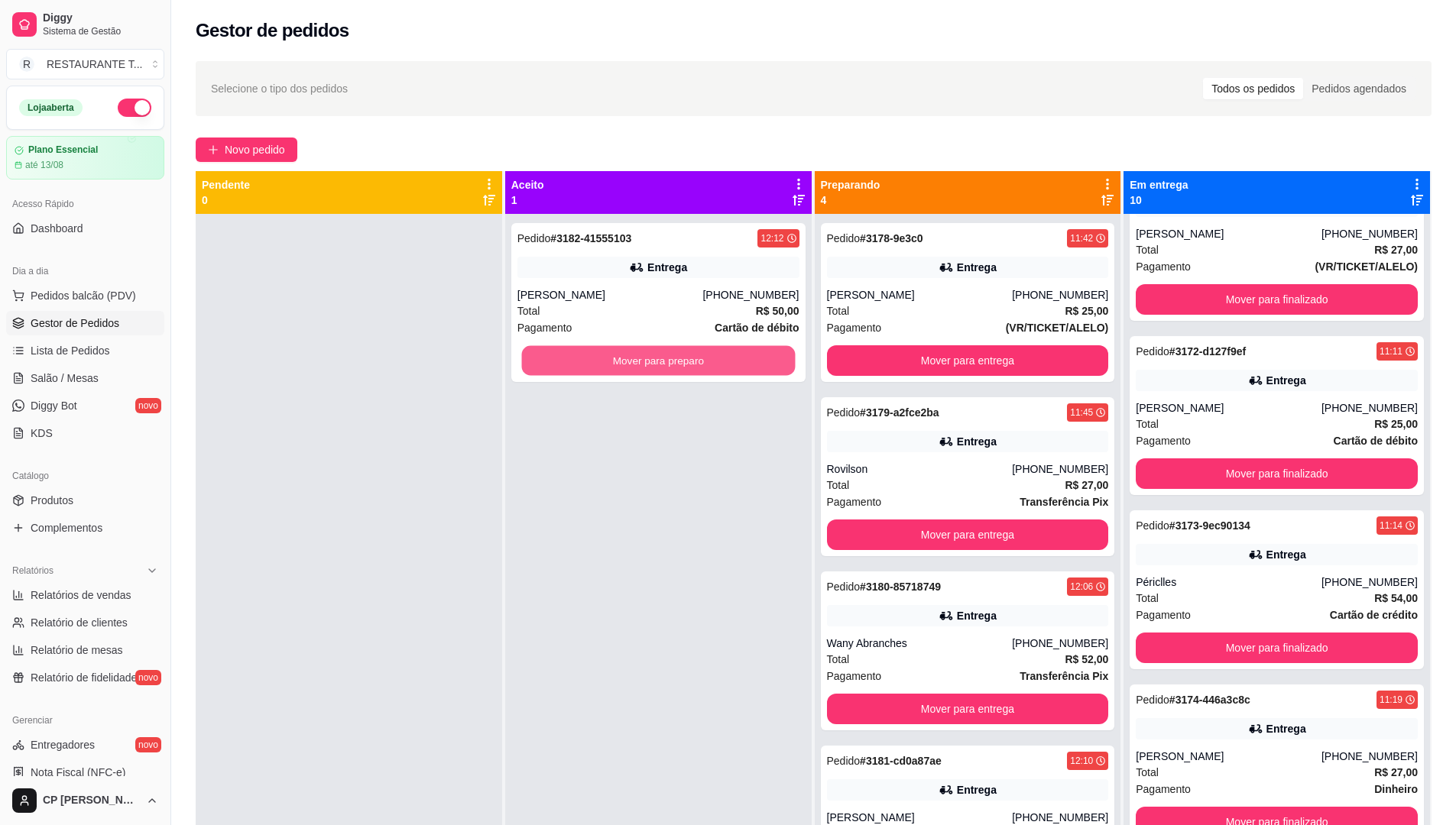
click at [717, 348] on button "Mover para preparo" at bounding box center [658, 361] width 274 height 30
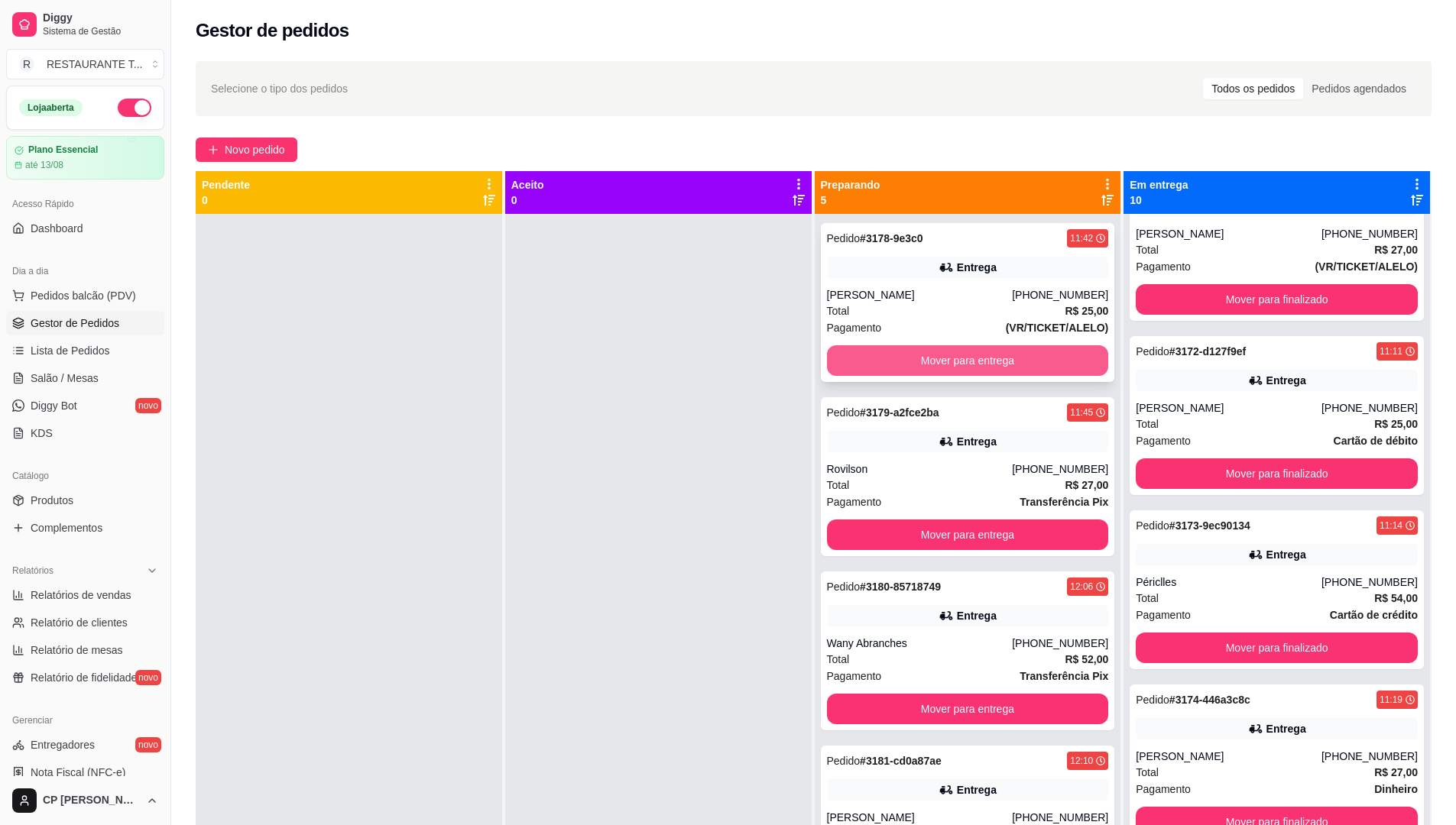
click at [934, 361] on button "Mover para entrega" at bounding box center [968, 361] width 282 height 31
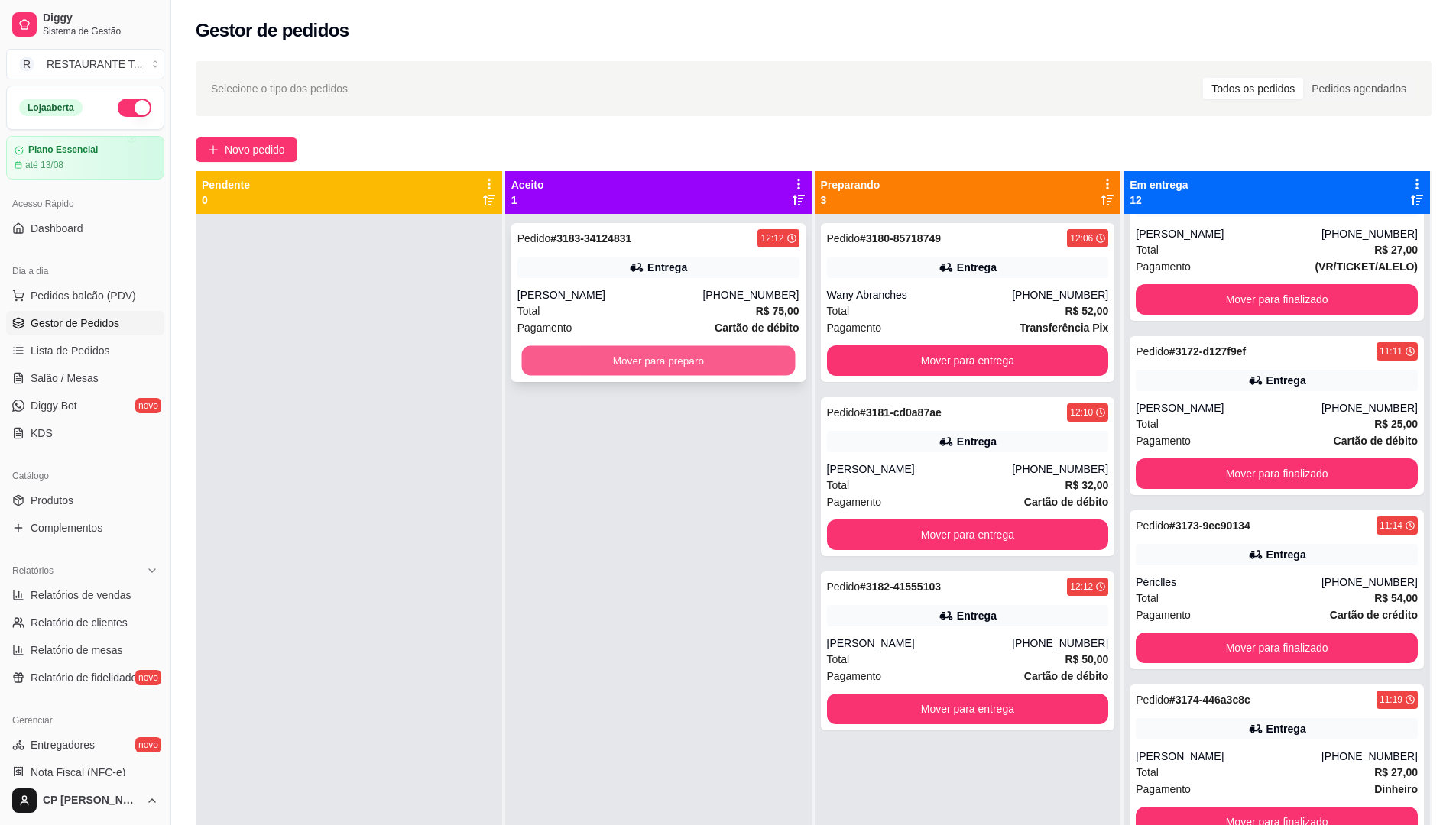
click at [639, 358] on button "Mover para preparo" at bounding box center [658, 361] width 274 height 30
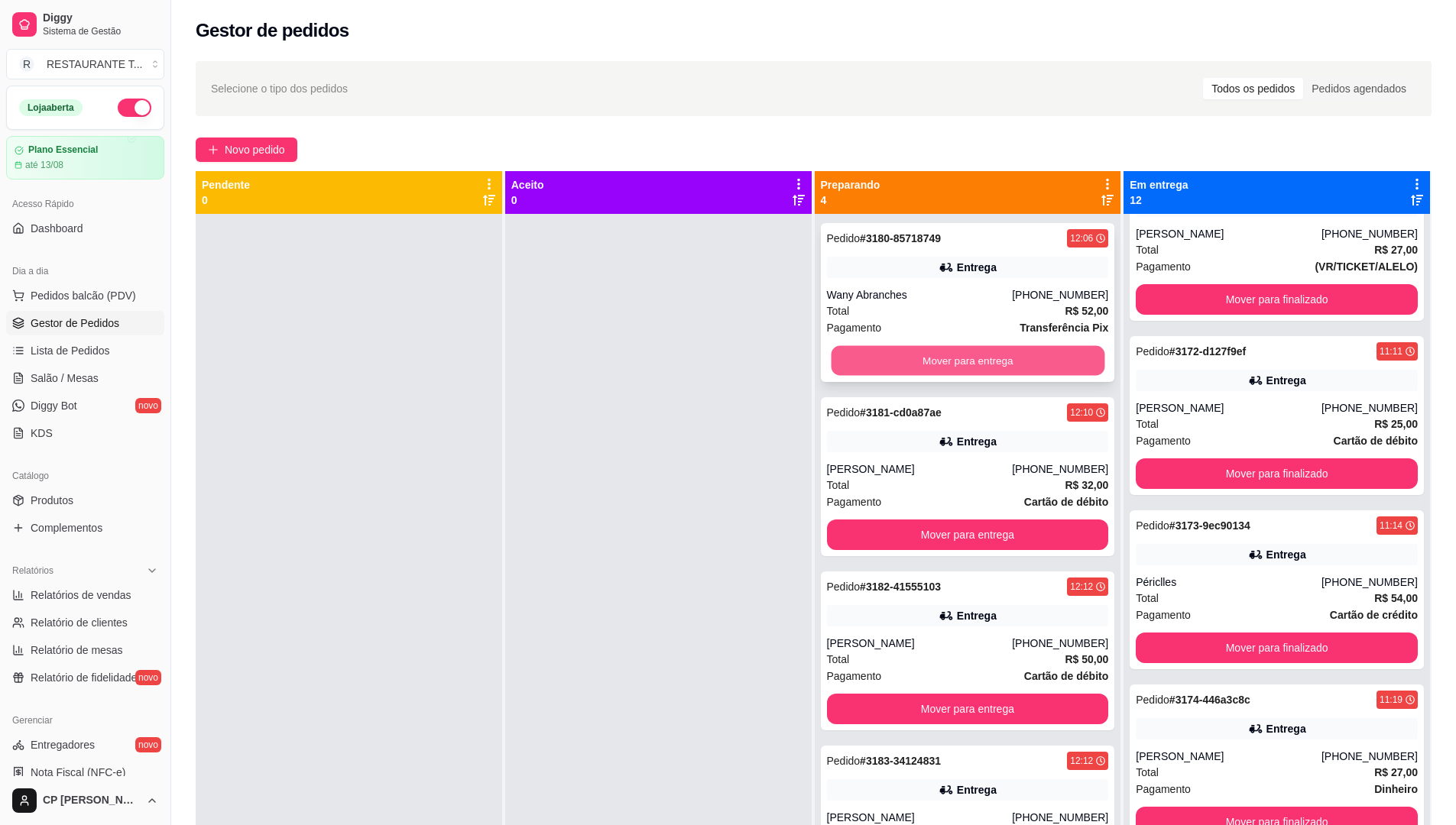
click at [947, 365] on button "Mover para entrega" at bounding box center [968, 361] width 274 height 30
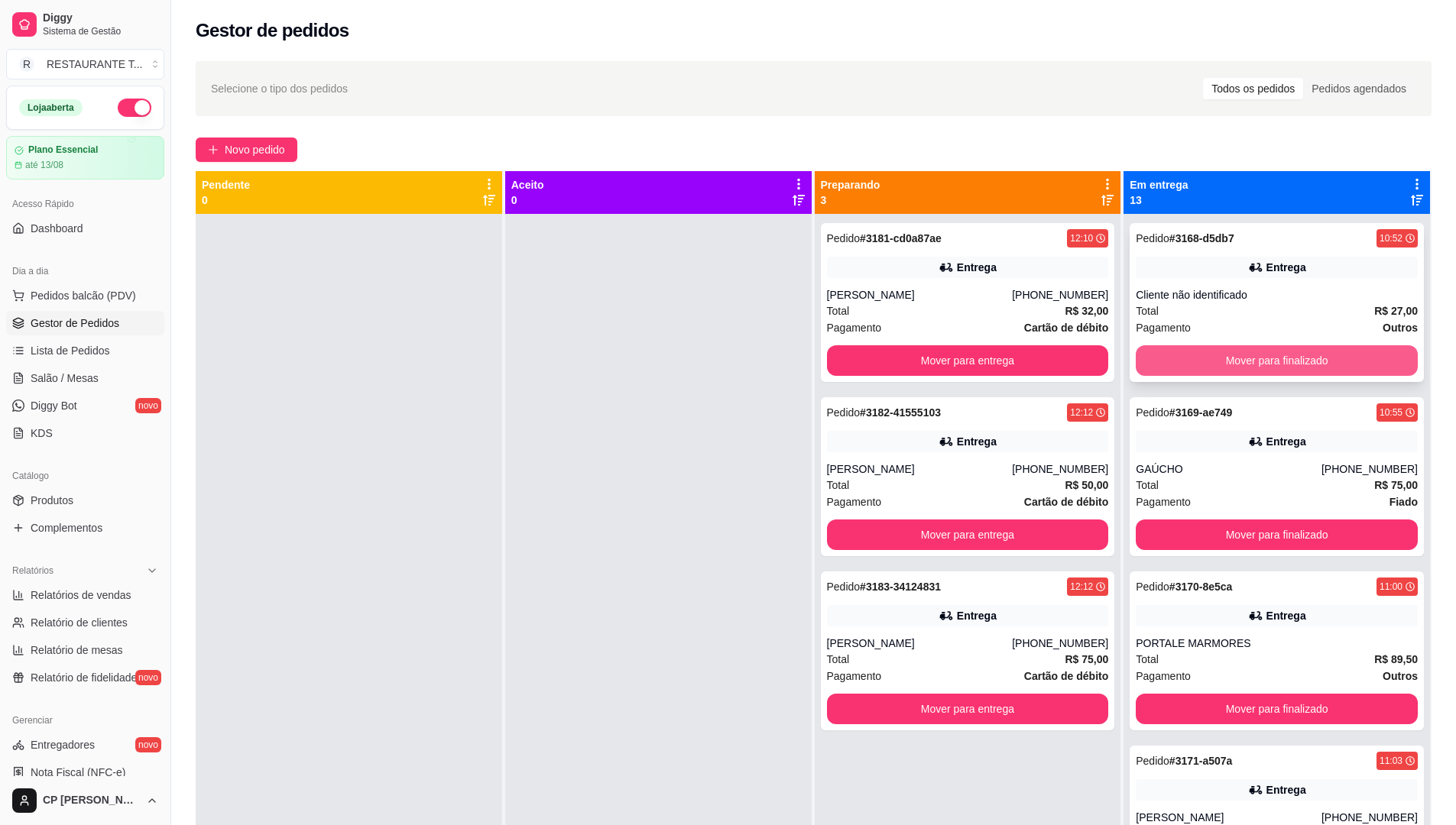
click at [1199, 353] on button "Mover para finalizado" at bounding box center [1276, 361] width 282 height 31
click at [1199, 353] on button "Mover para finalizado" at bounding box center [1277, 361] width 274 height 30
click at [1199, 353] on button "Mover para finalizado" at bounding box center [1276, 361] width 282 height 31
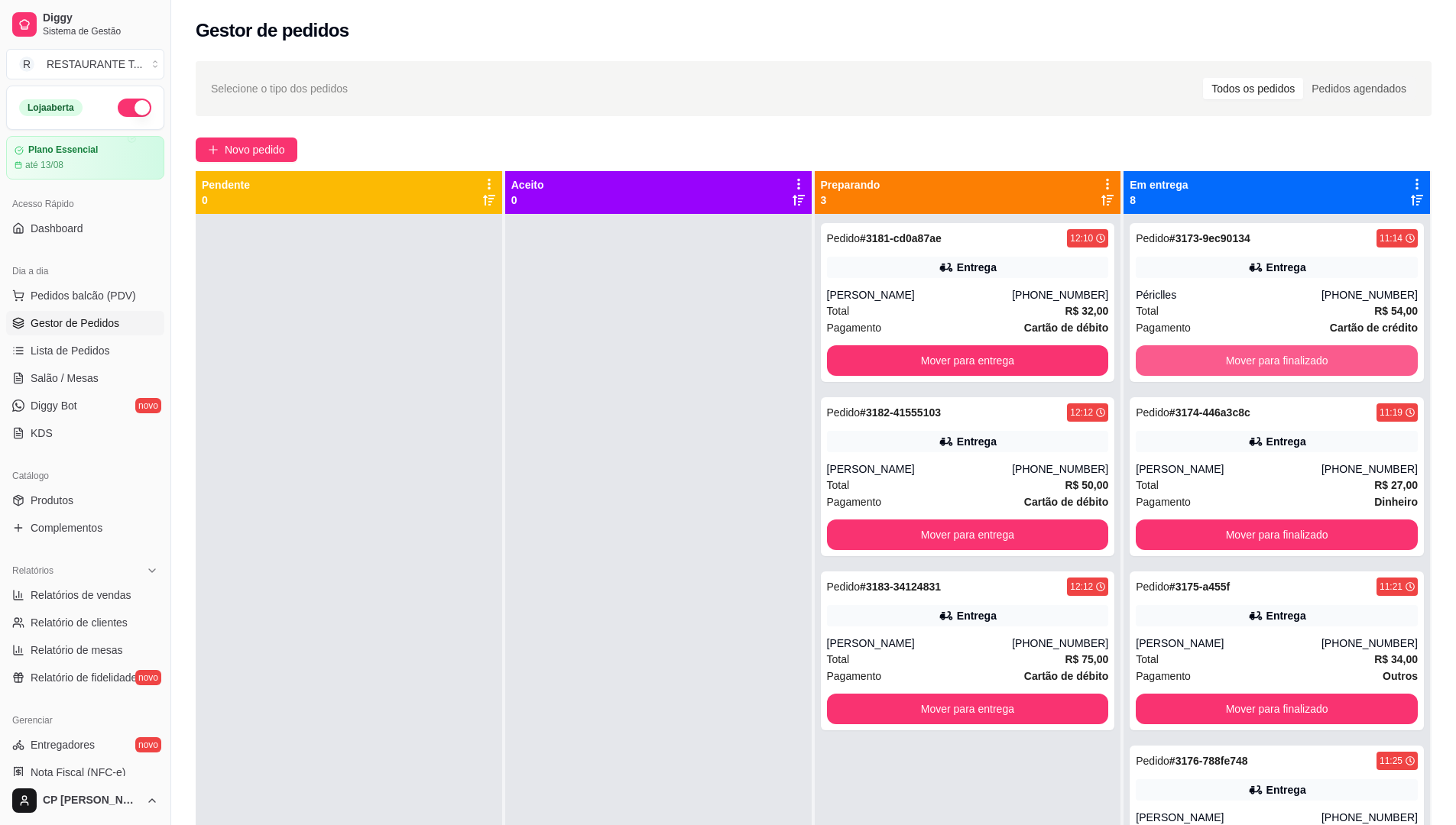
click at [1199, 353] on button "Mover para finalizado" at bounding box center [1276, 361] width 282 height 31
click at [1199, 353] on button "Mover para finalizado" at bounding box center [1277, 361] width 274 height 30
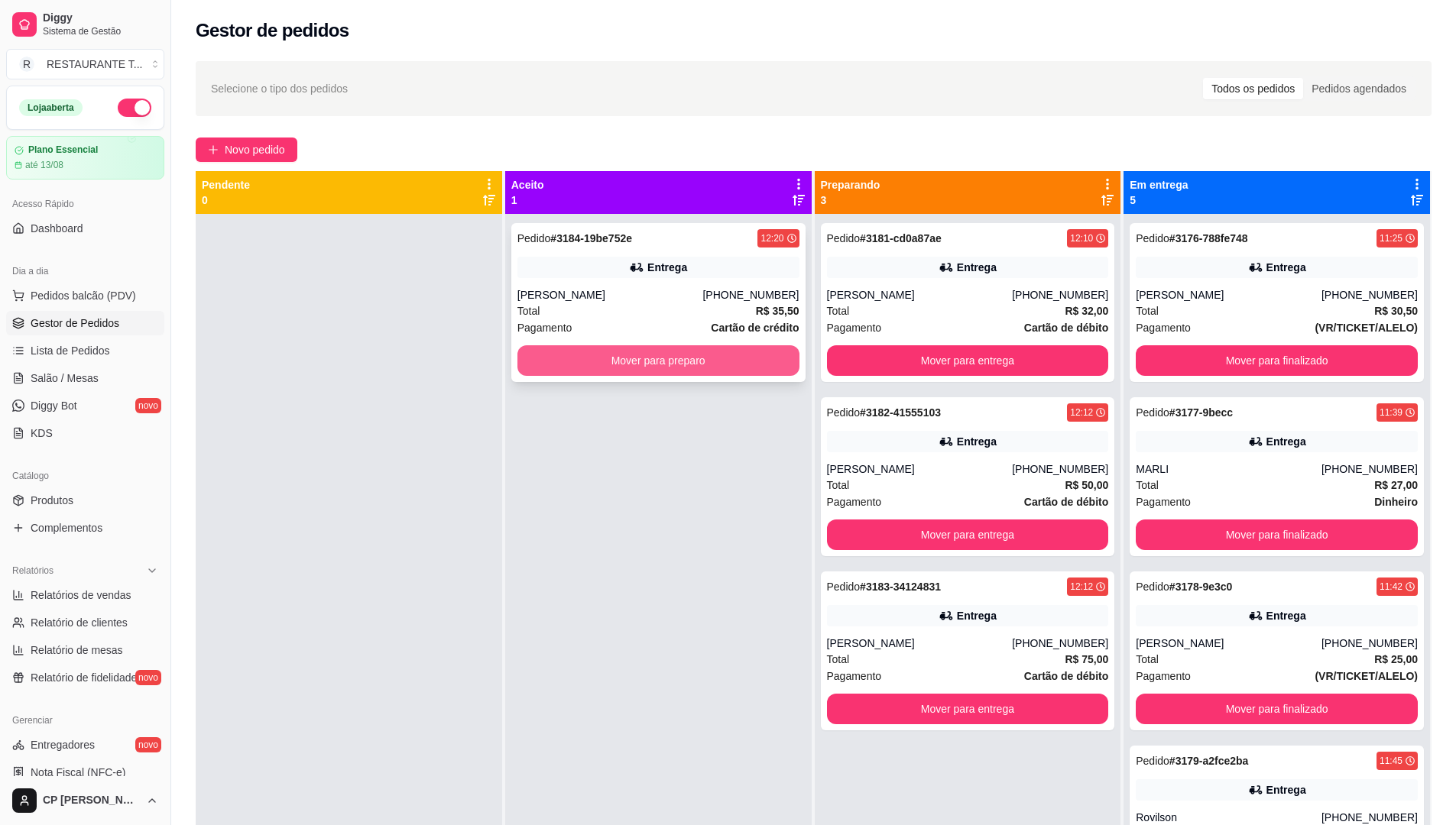
click at [614, 359] on button "Mover para preparo" at bounding box center [658, 361] width 282 height 31
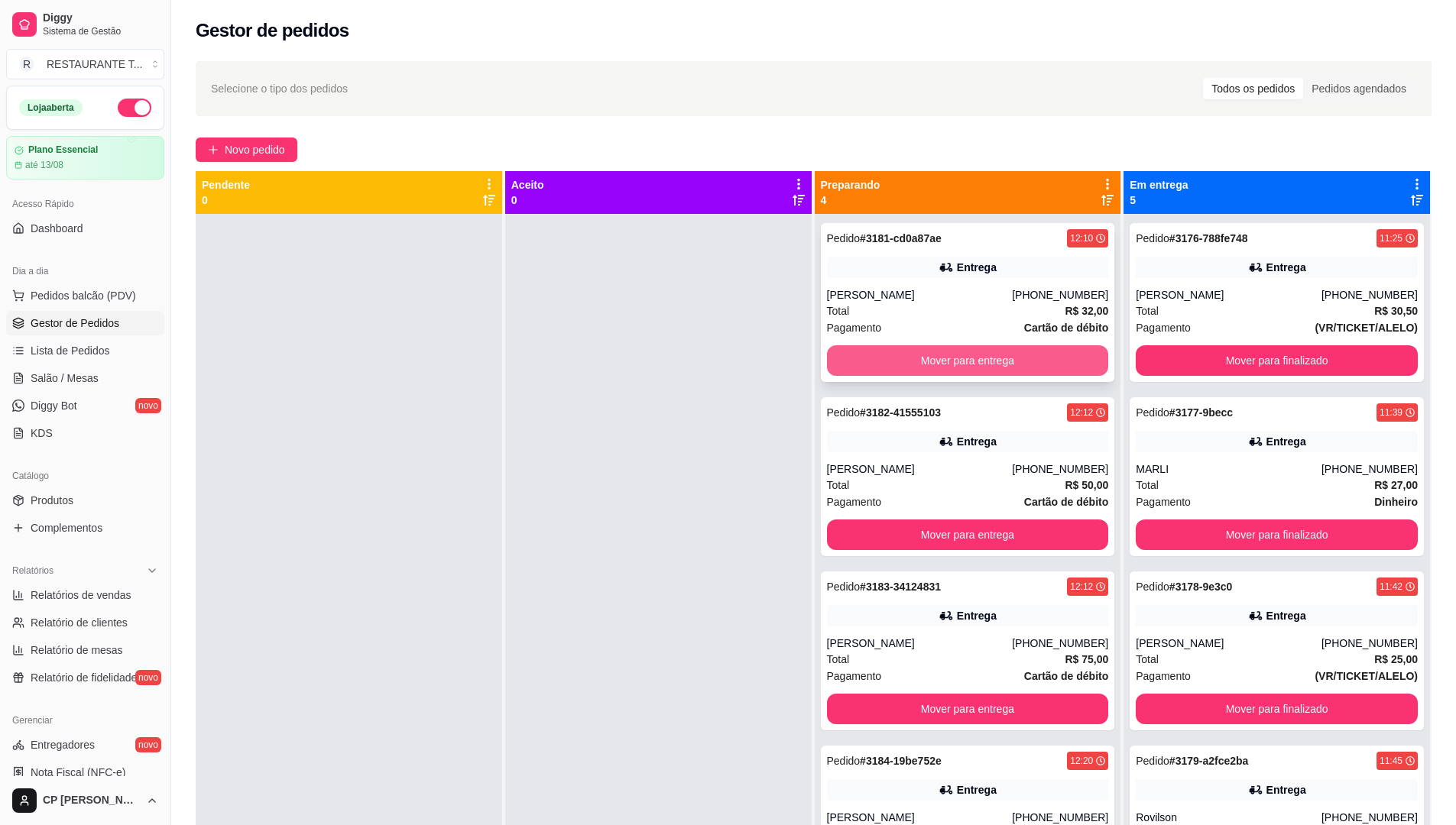
click at [959, 351] on button "Mover para entrega" at bounding box center [968, 361] width 282 height 31
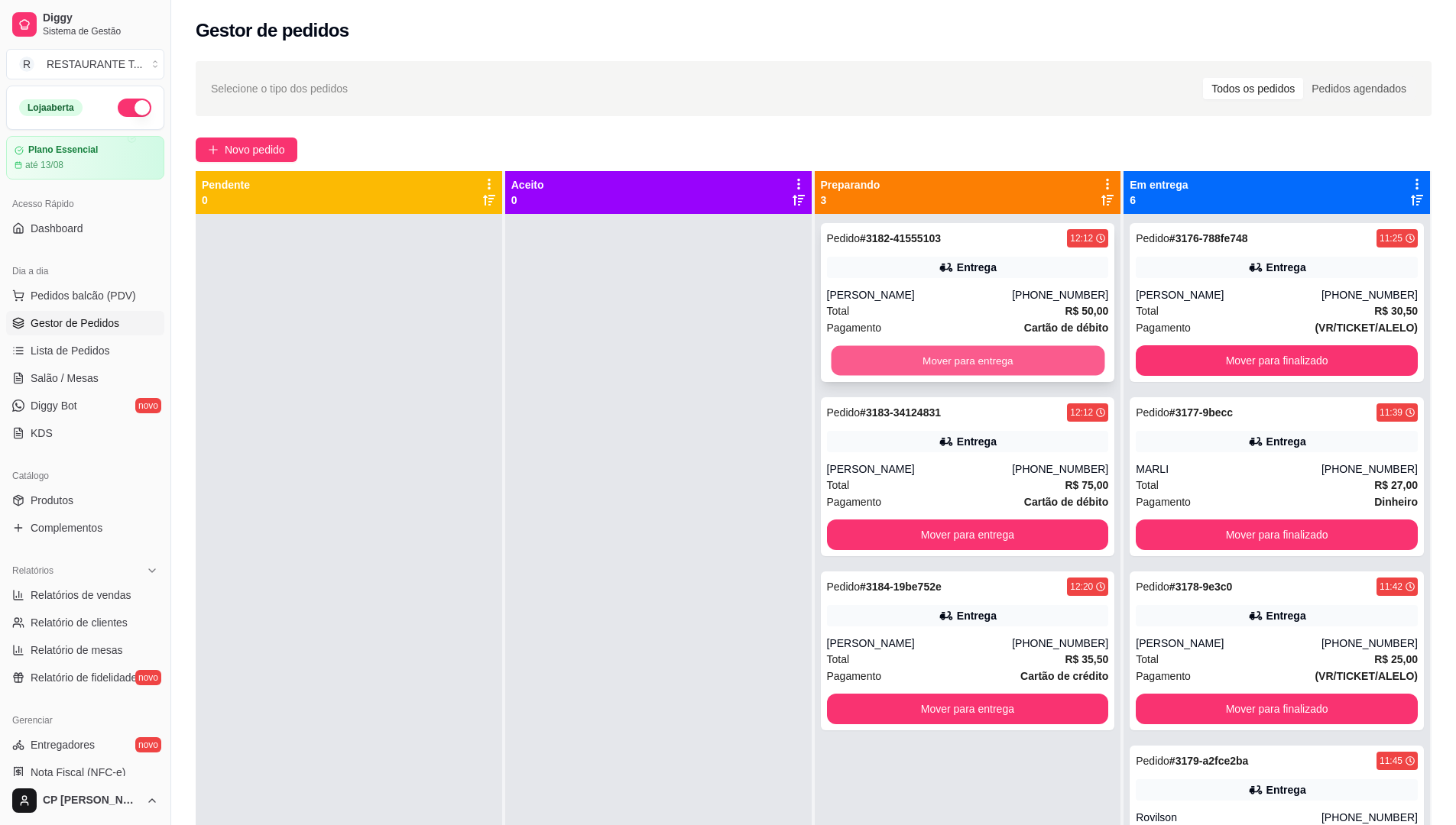
click at [953, 363] on button "Mover para entrega" at bounding box center [968, 361] width 274 height 30
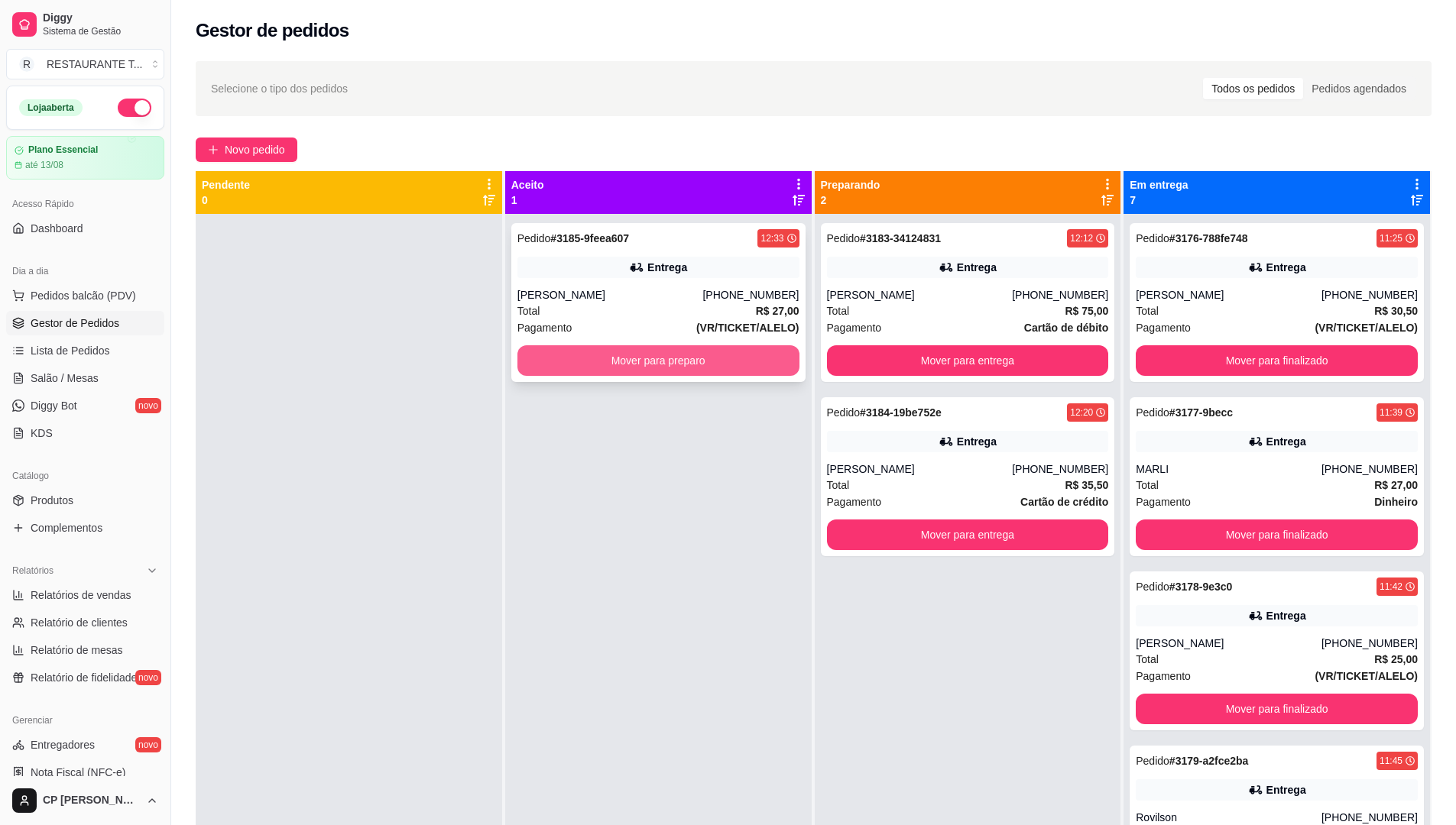
click at [636, 356] on button "Mover para preparo" at bounding box center [658, 361] width 282 height 31
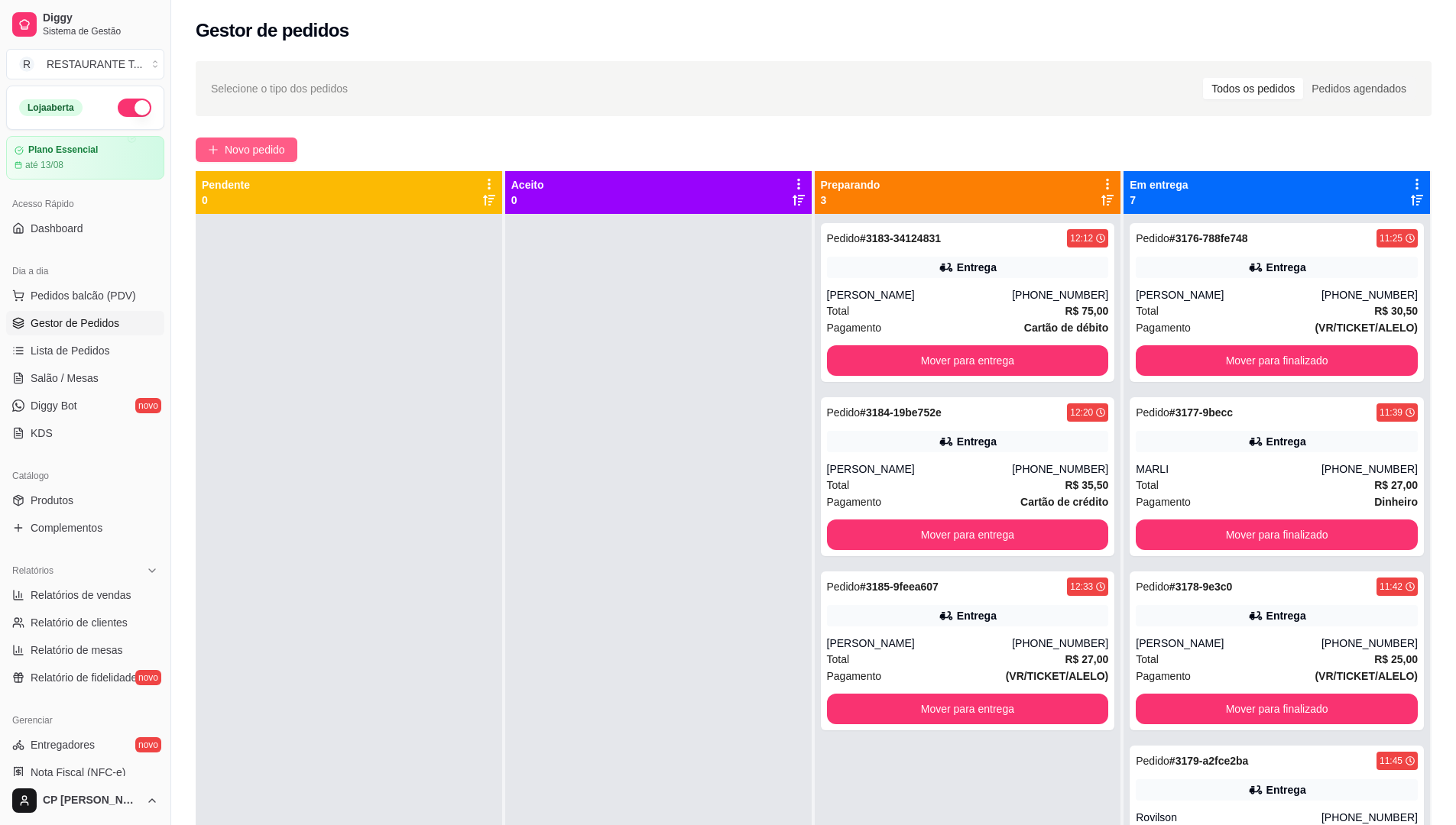
click at [253, 148] on span "Novo pedido" at bounding box center [254, 150] width 61 height 17
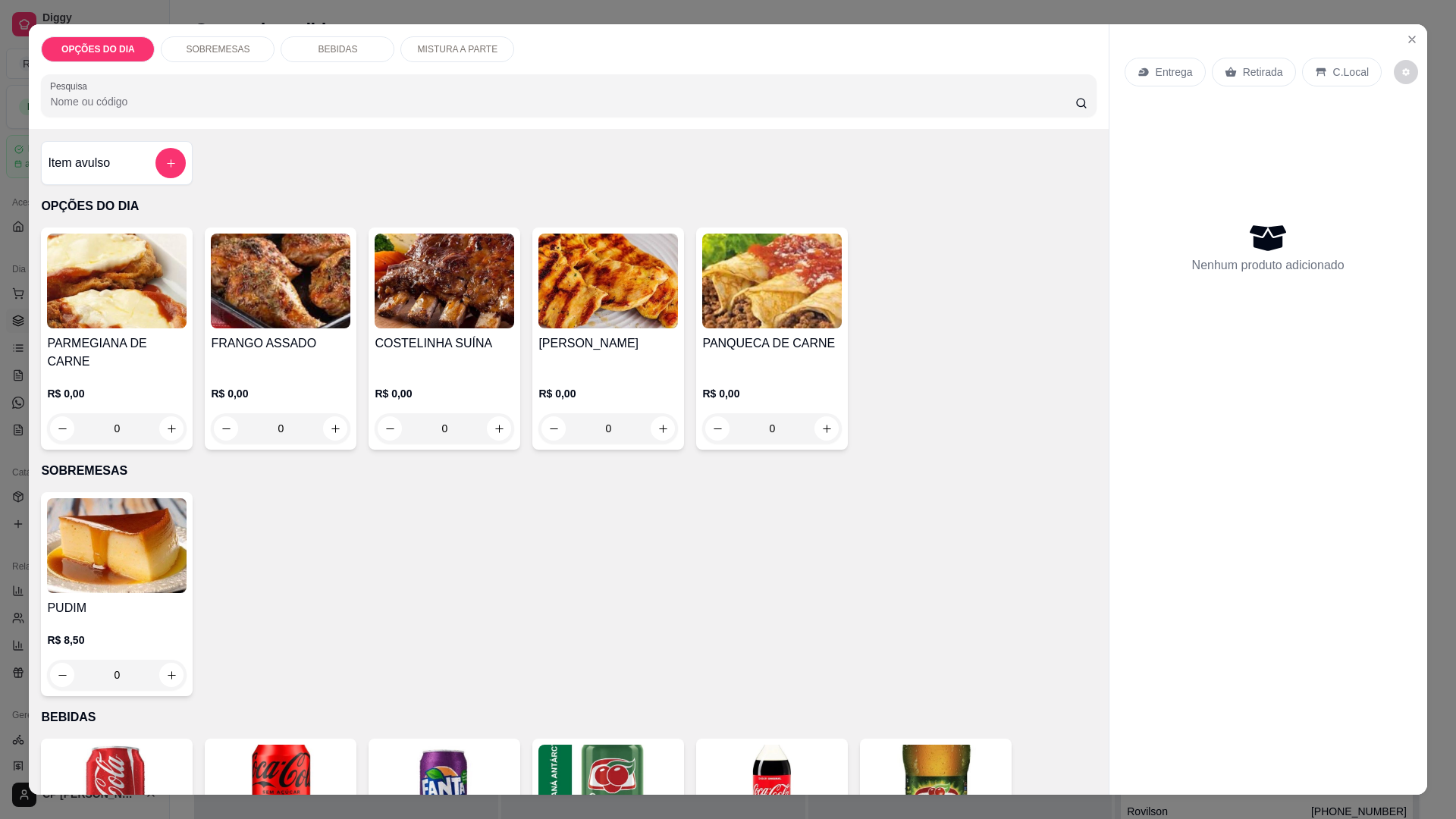
click at [165, 414] on div "0" at bounding box center [117, 428] width 140 height 31
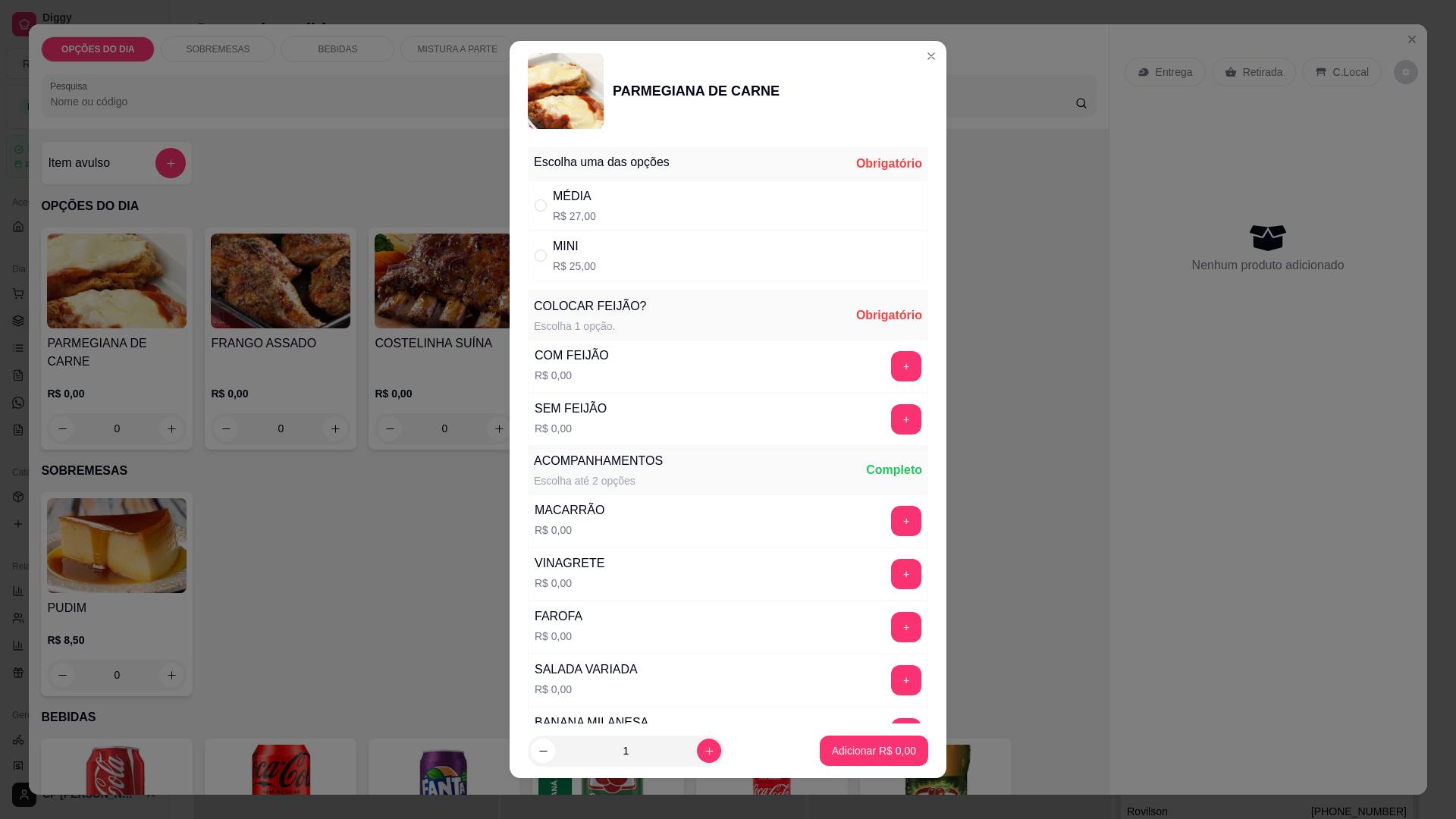
click at [583, 204] on div "MÉDIA" at bounding box center [574, 197] width 43 height 19
radio input "true"
click at [891, 363] on button "+" at bounding box center [906, 366] width 31 height 31
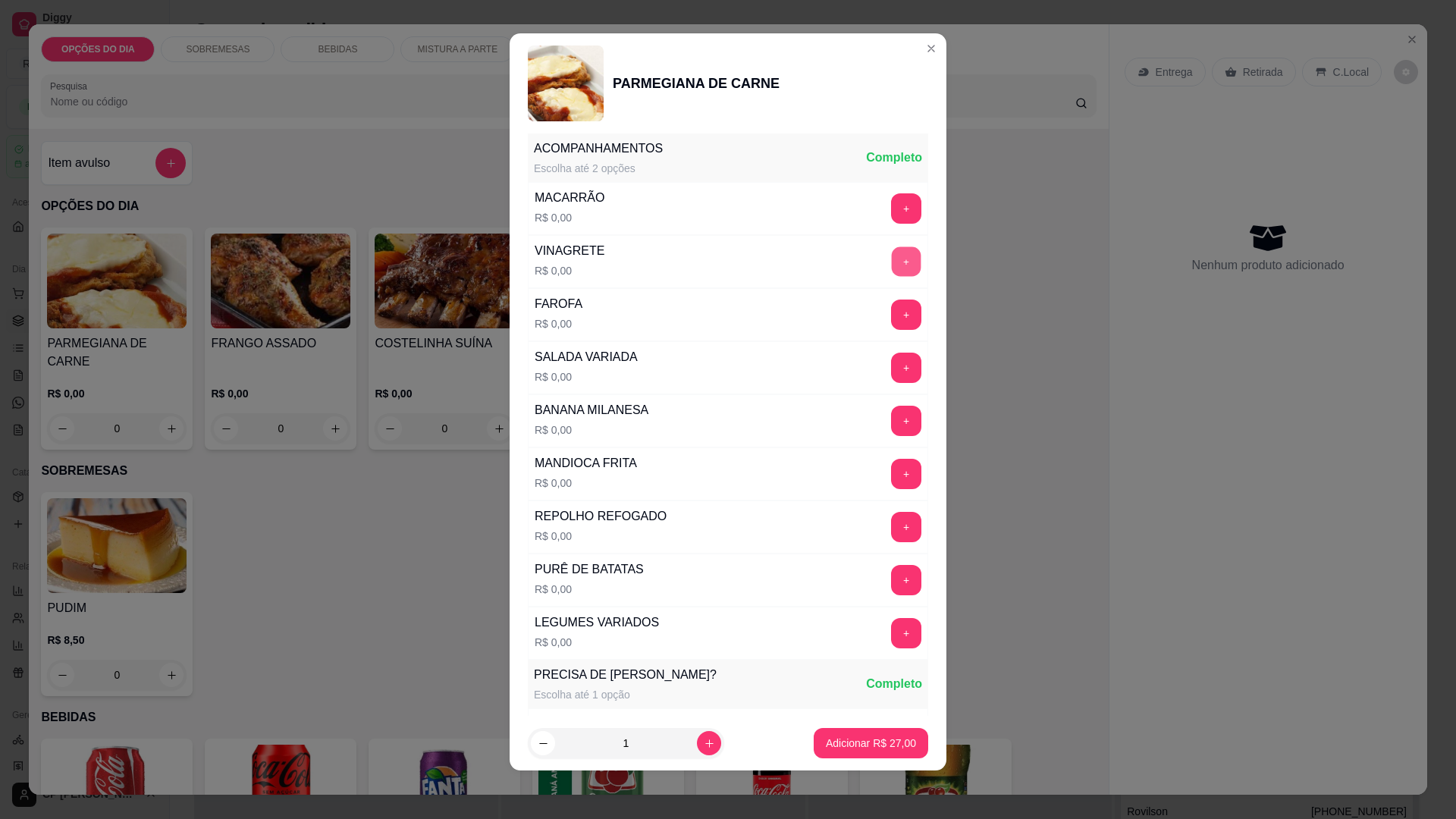
click at [892, 260] on button "+" at bounding box center [907, 262] width 30 height 30
click at [891, 469] on button "+" at bounding box center [906, 474] width 31 height 31
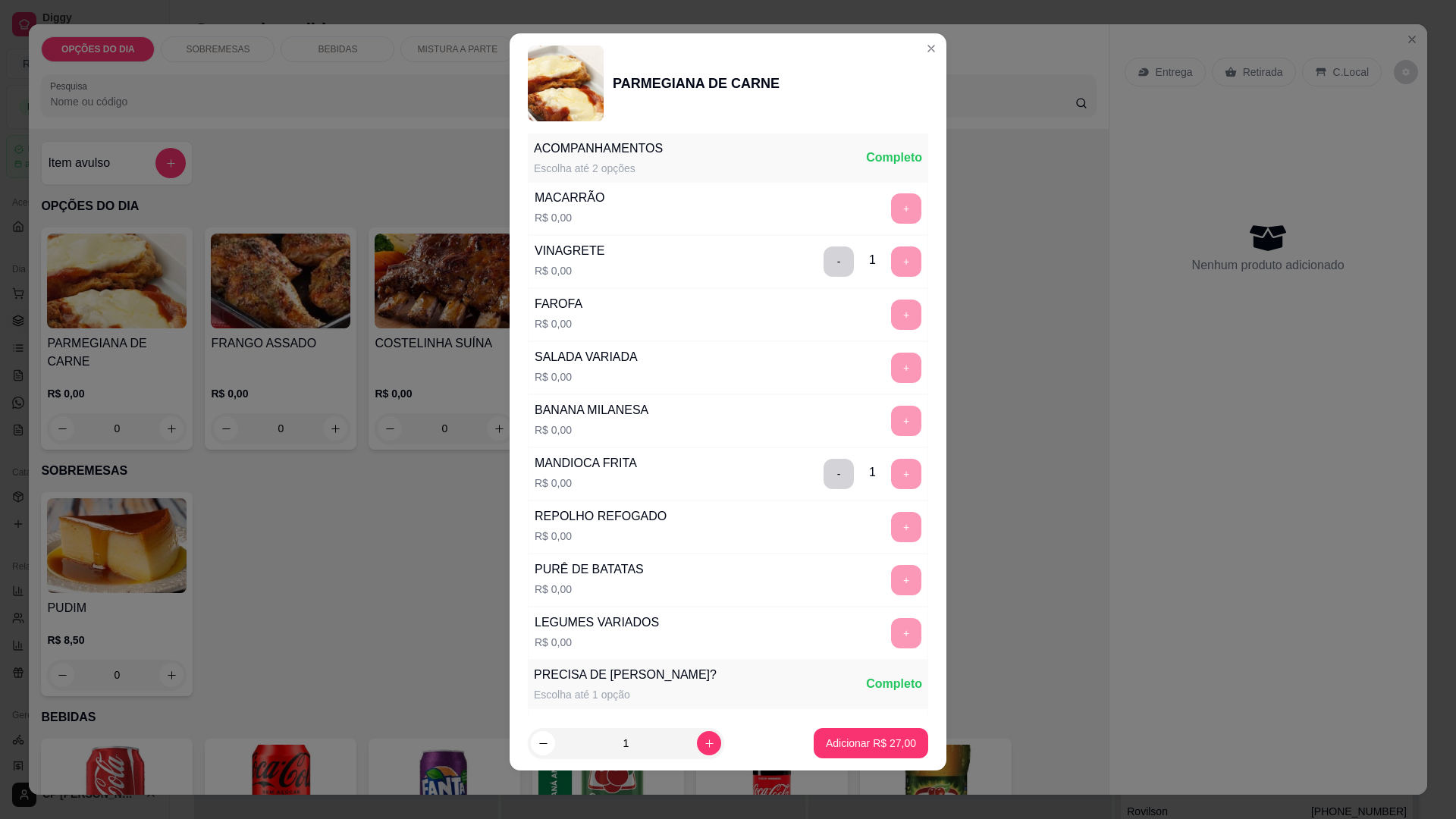
scroll to position [619, 0]
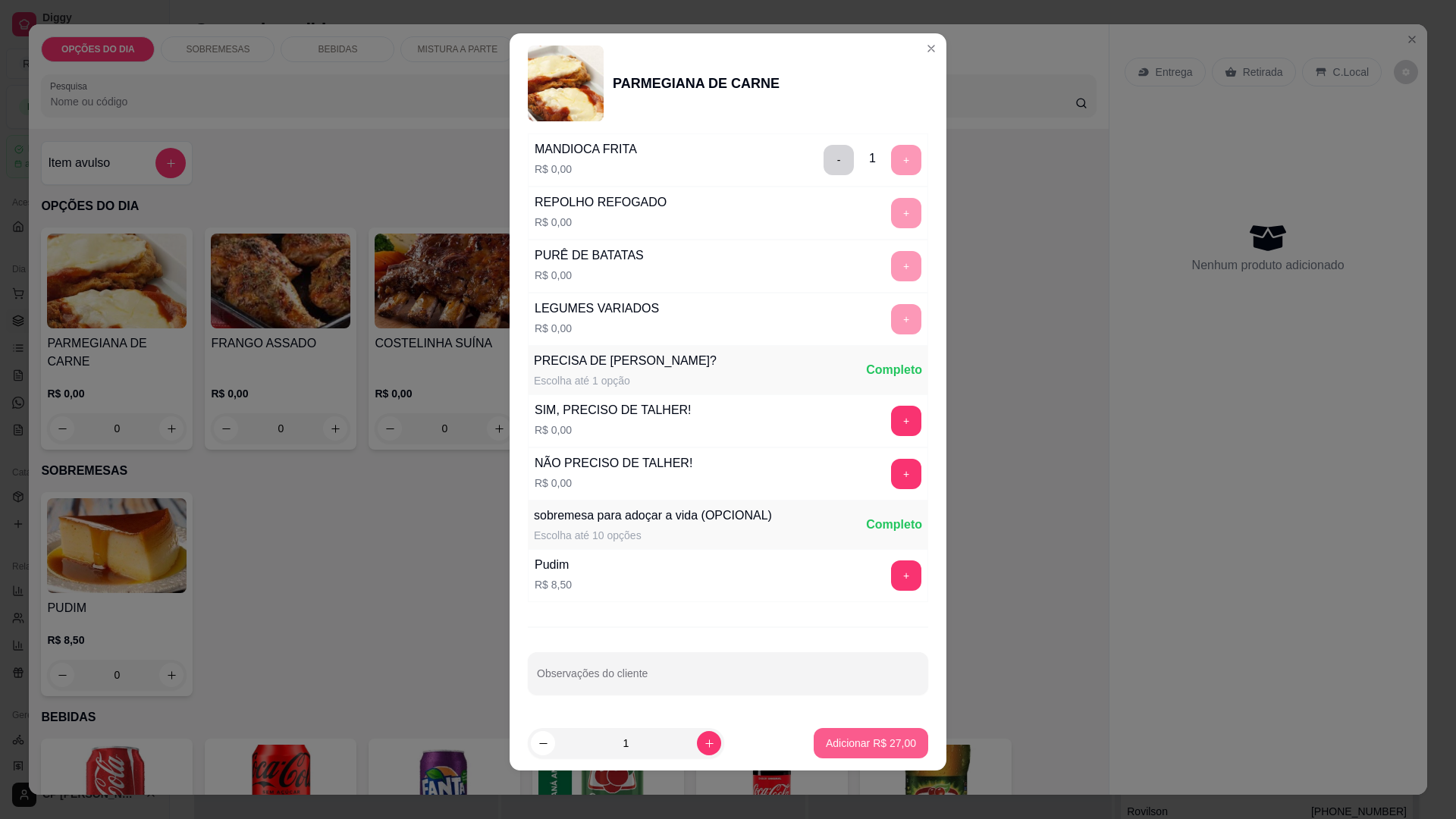
click at [852, 739] on p "Adicionar R$ 27,00" at bounding box center [871, 743] width 91 height 15
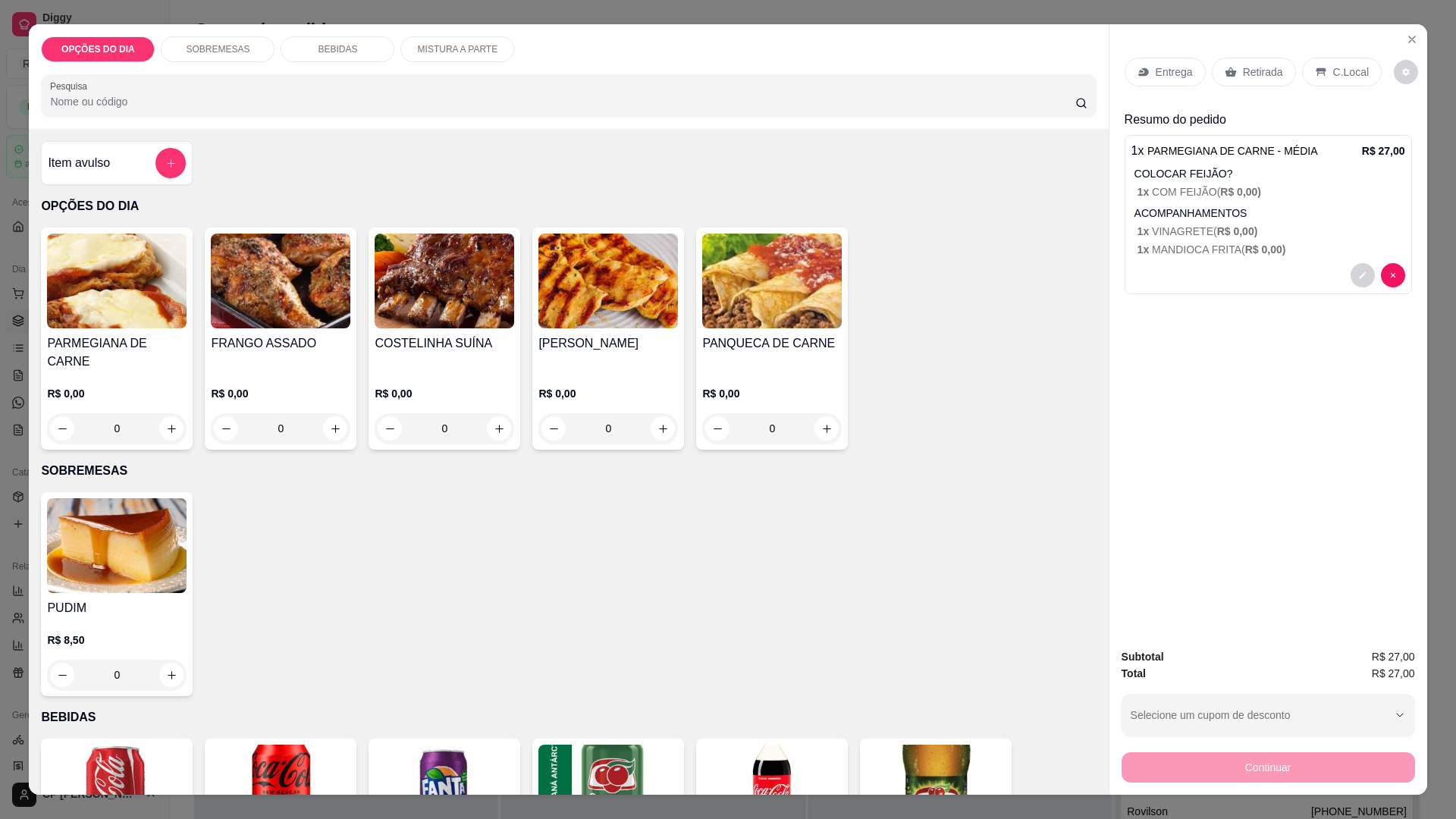
click at [161, 414] on div "0" at bounding box center [117, 428] width 140 height 31
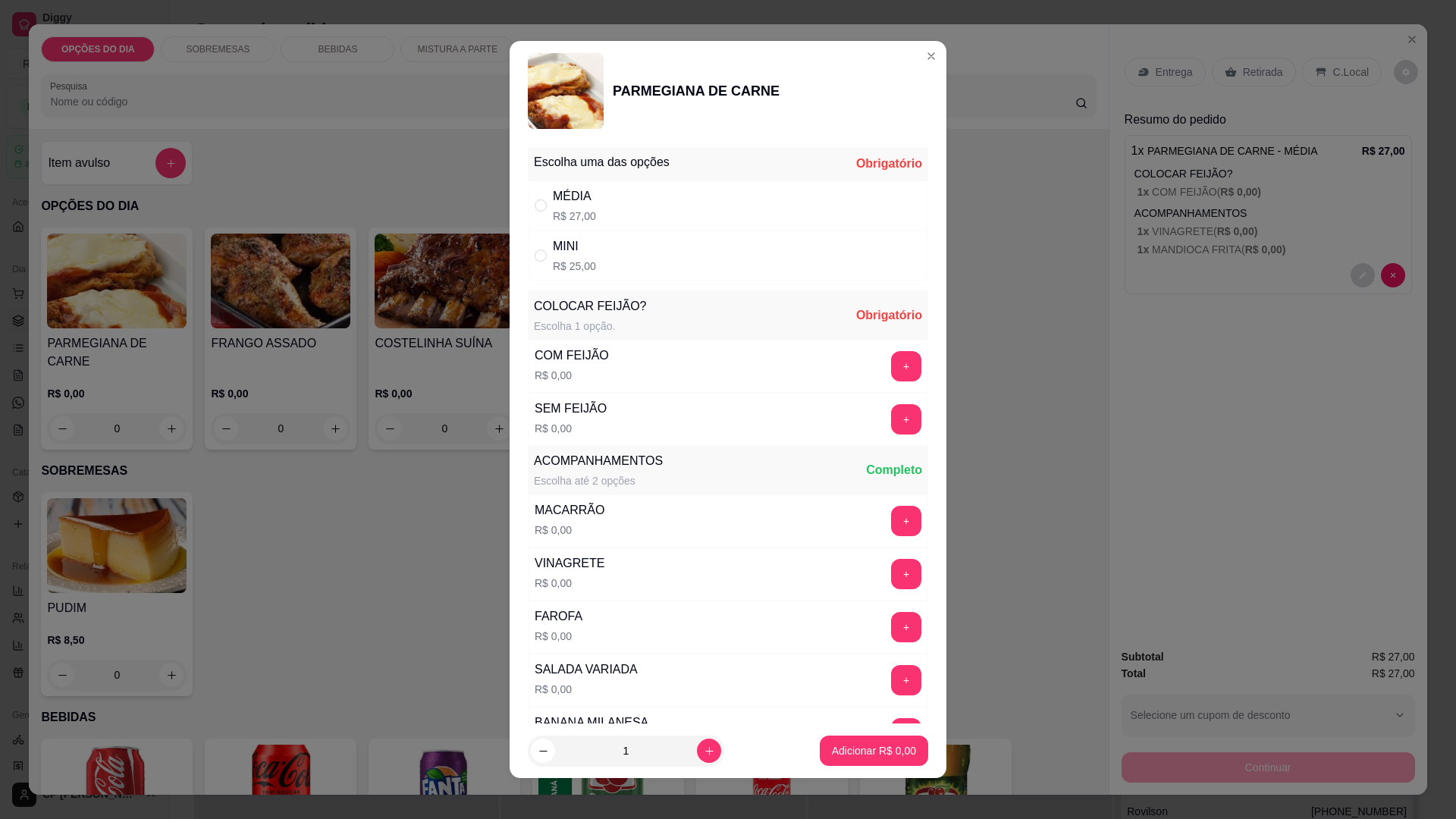
click at [536, 190] on div "MÉDIA R$ 27,00" at bounding box center [728, 205] width 401 height 50
radio input "true"
click at [891, 357] on button "+" at bounding box center [906, 366] width 31 height 31
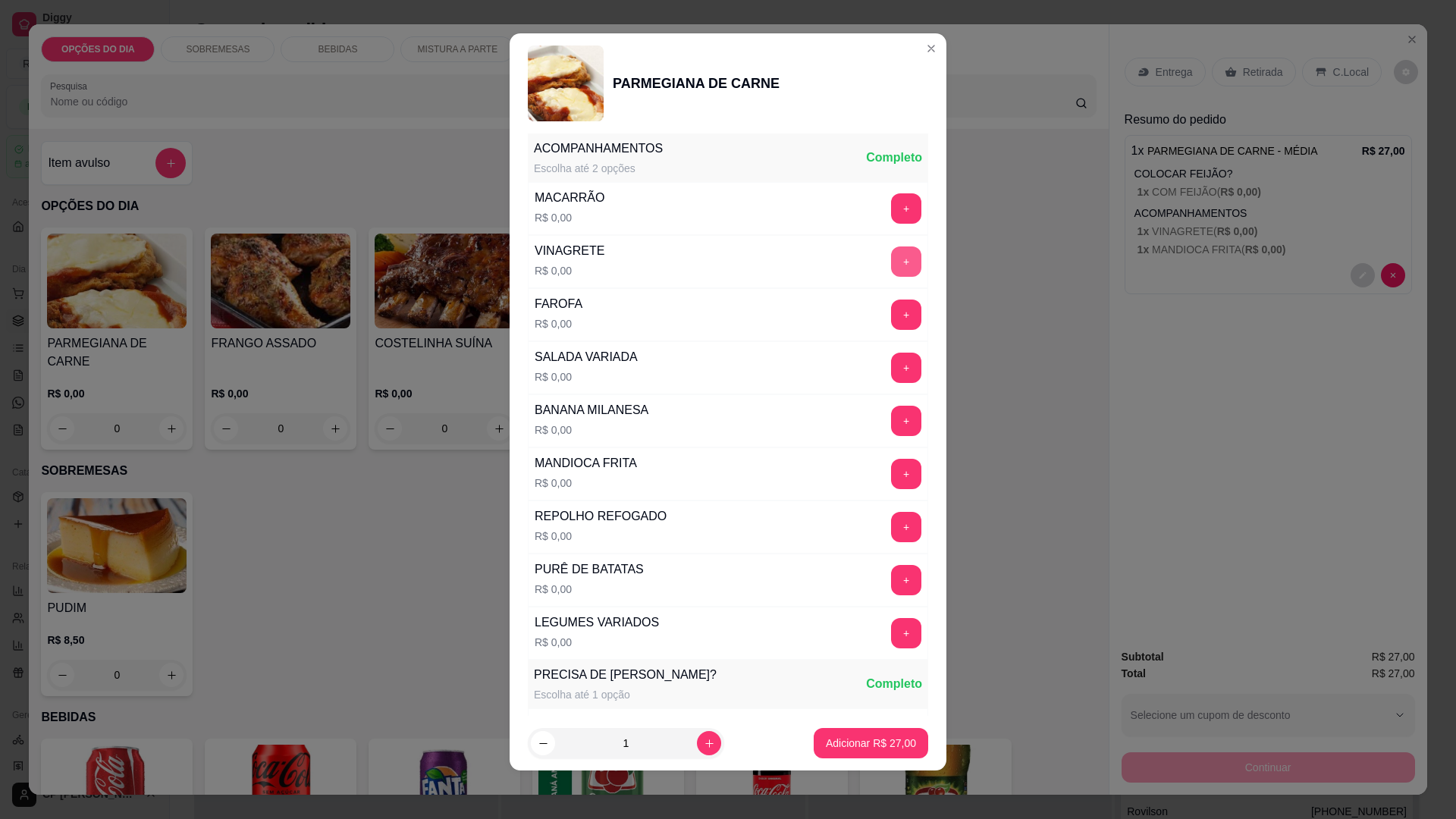
click at [891, 256] on button "+" at bounding box center [906, 261] width 31 height 31
click at [891, 580] on button "+" at bounding box center [906, 580] width 31 height 31
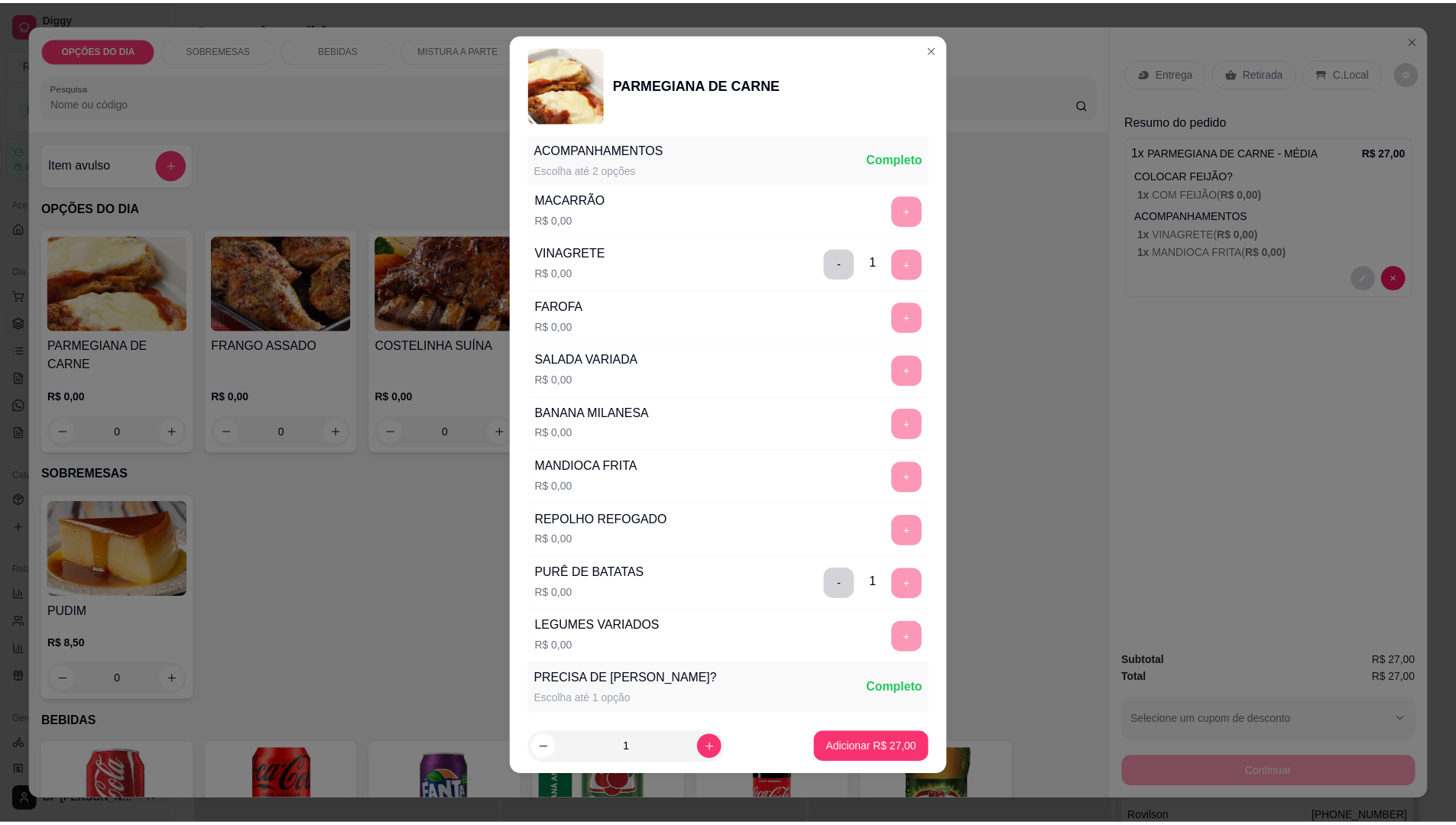
scroll to position [624, 0]
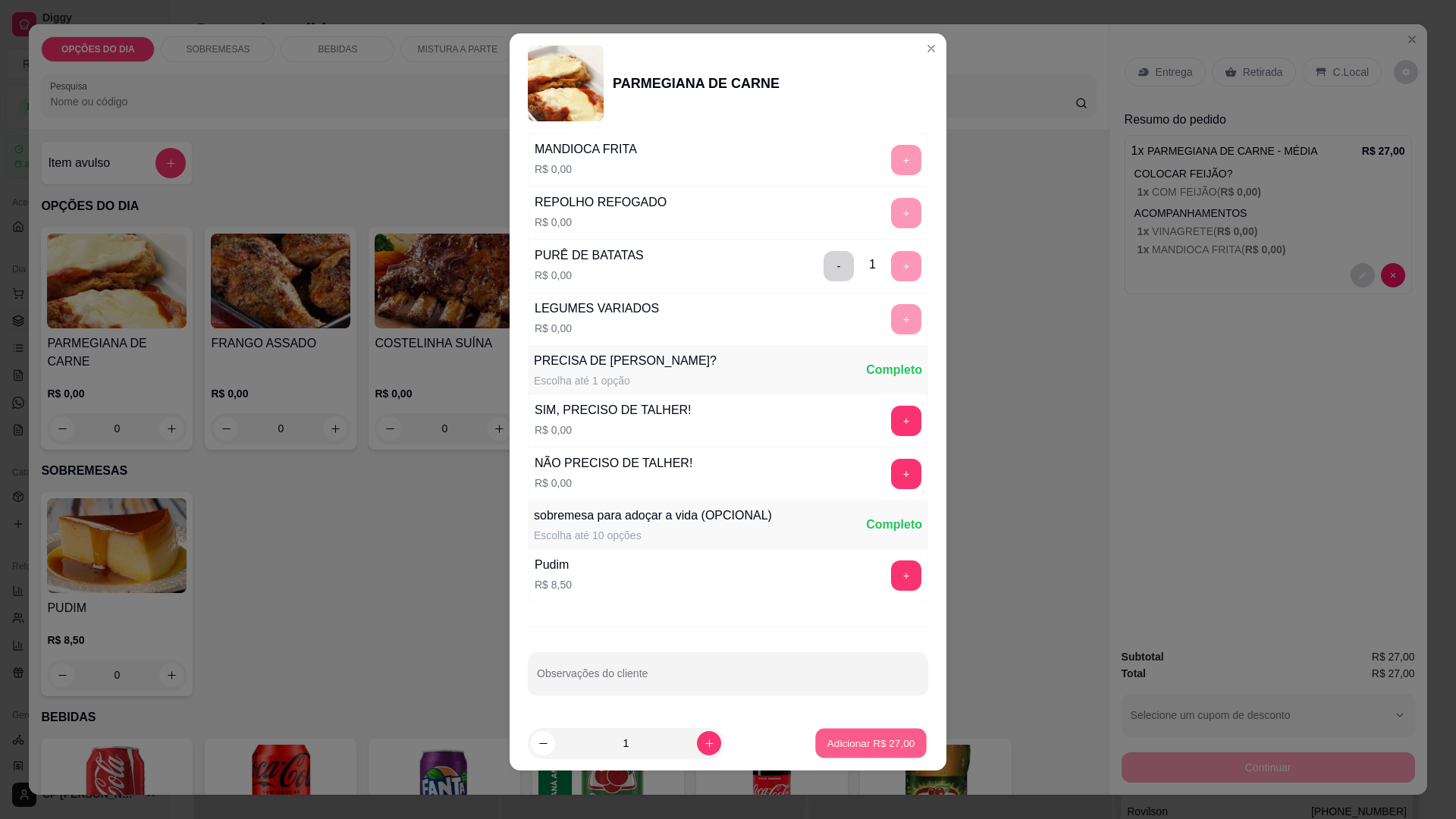
click at [853, 737] on p "Adicionar R$ 27,00" at bounding box center [870, 743] width 88 height 15
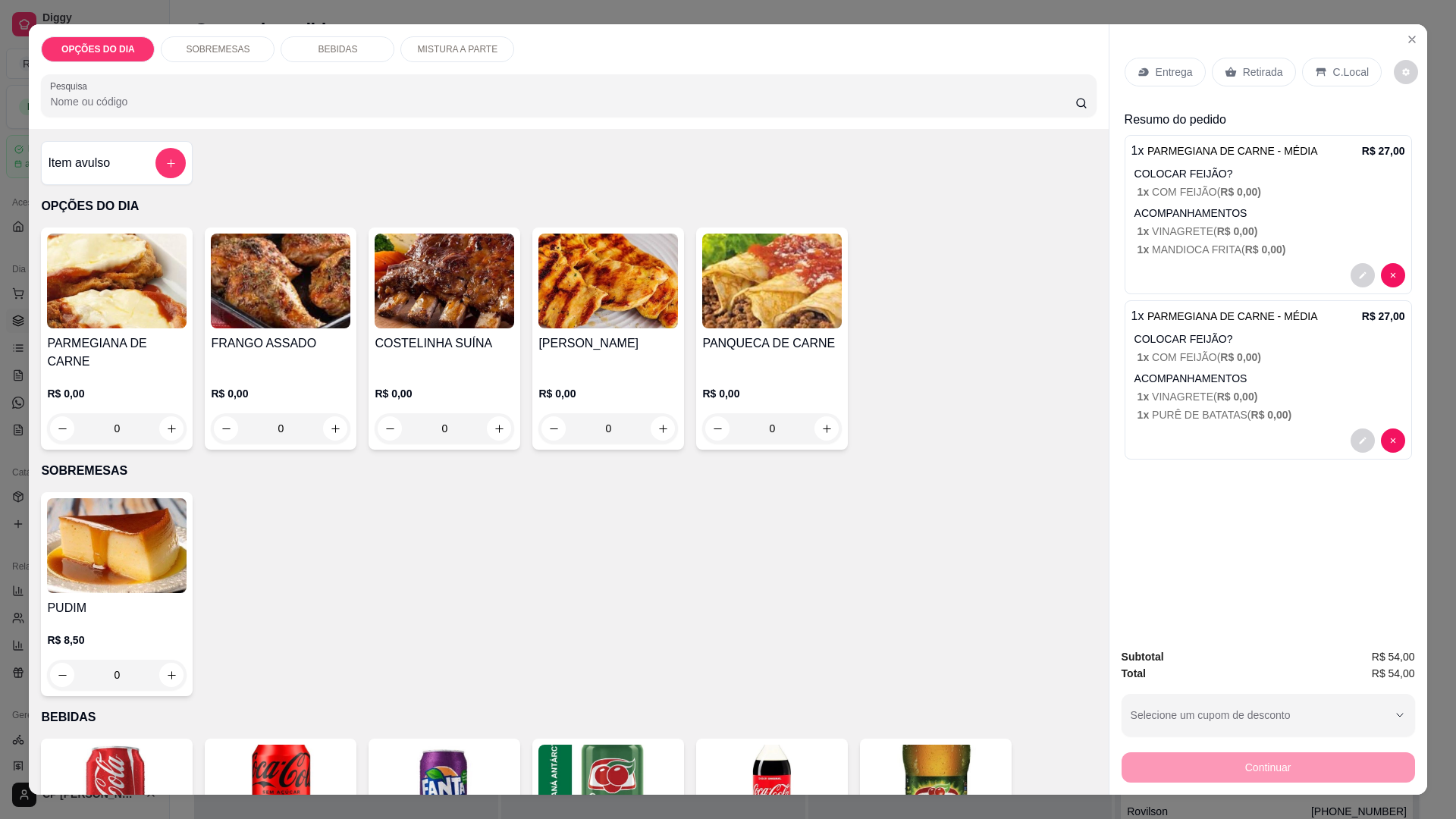
click at [1148, 66] on div "Entrega" at bounding box center [1166, 71] width 81 height 29
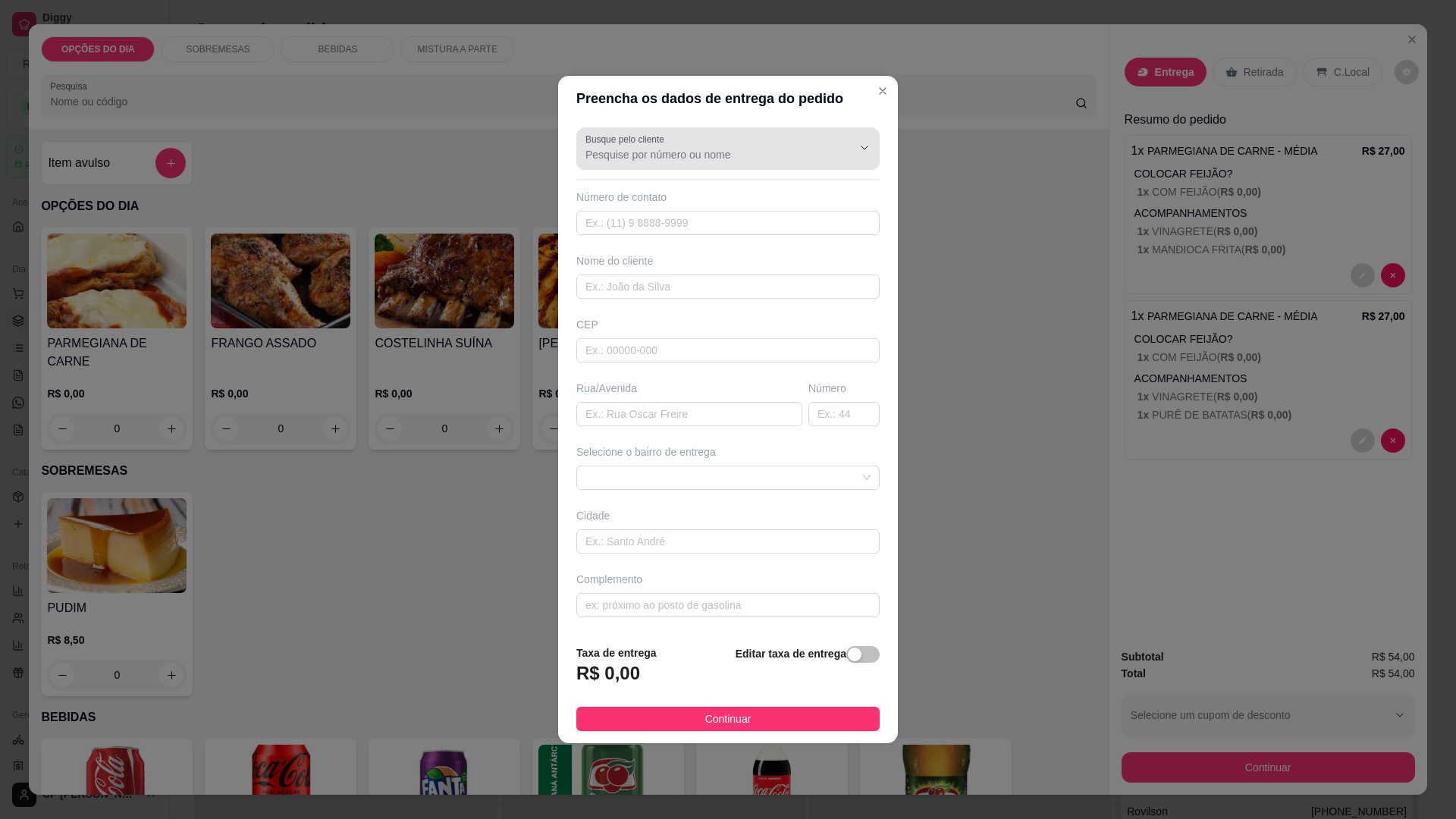
click at [765, 150] on input "Busque pelo cliente" at bounding box center [707, 155] width 242 height 15
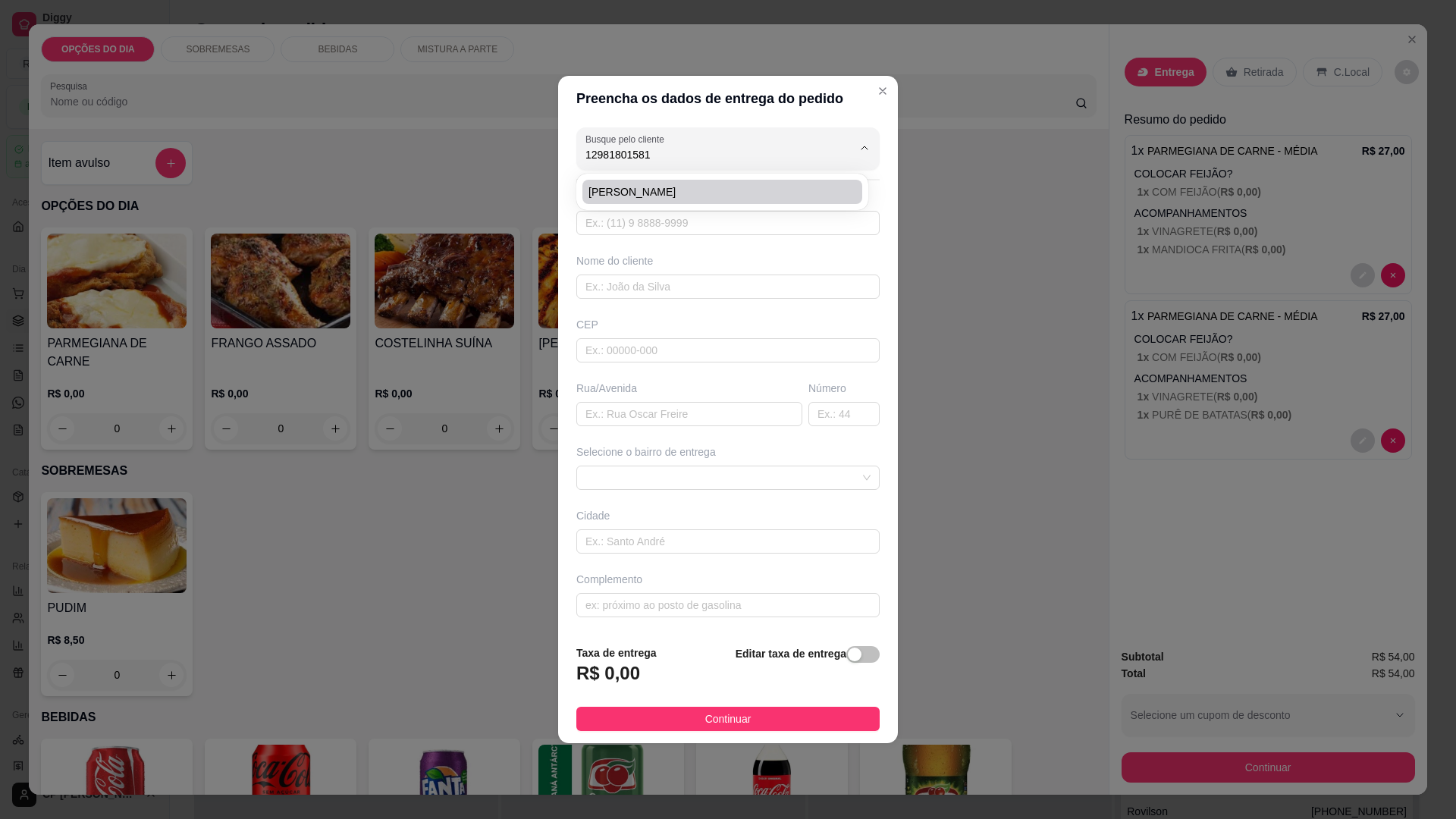
click at [642, 192] on span "[PERSON_NAME]" at bounding box center [714, 192] width 253 height 15
type input "[PERSON_NAME]"
type input "12981801581"
type input "[PERSON_NAME]"
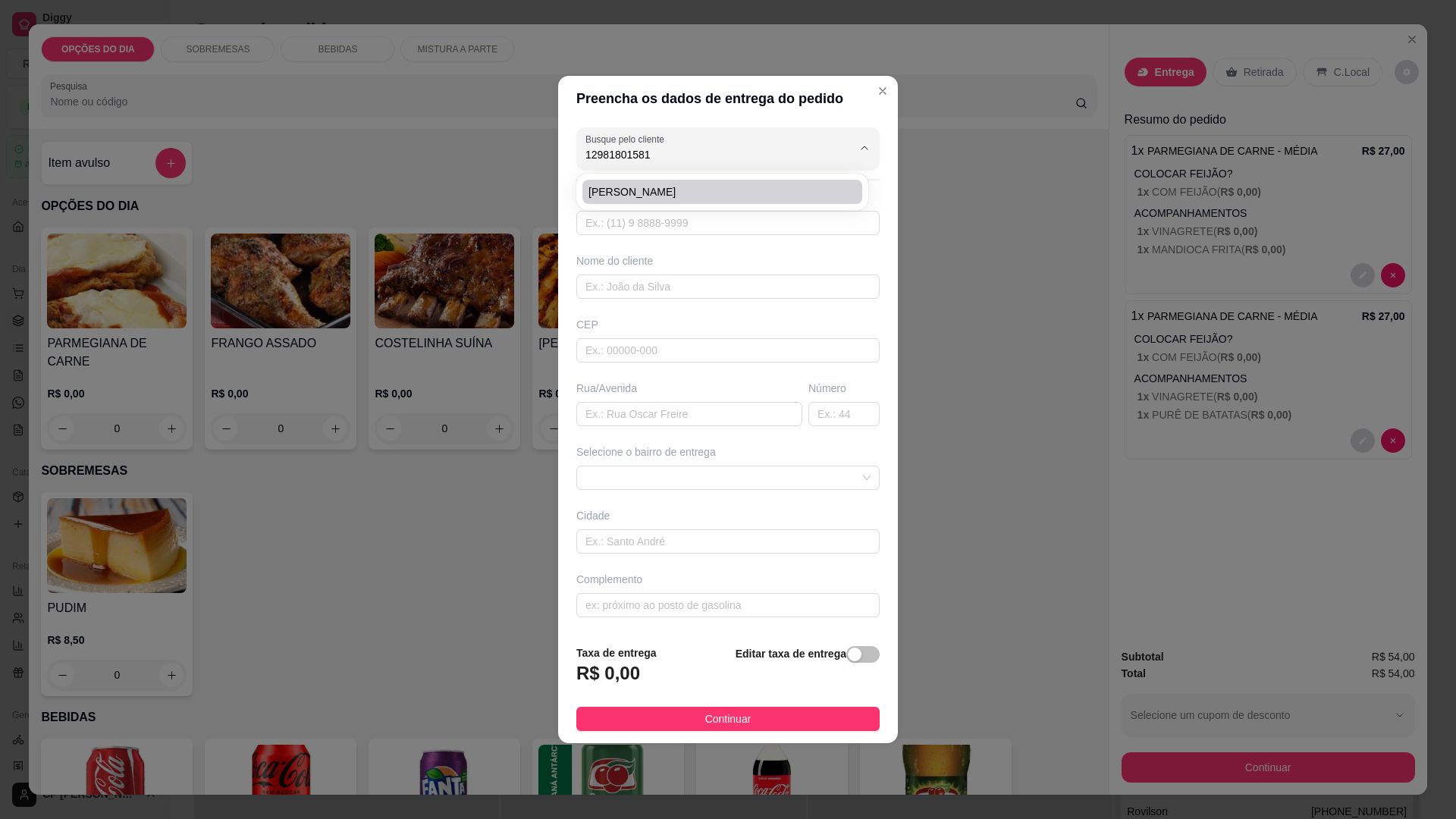
type input "41"
type input "[GEOGRAPHIC_DATA]"
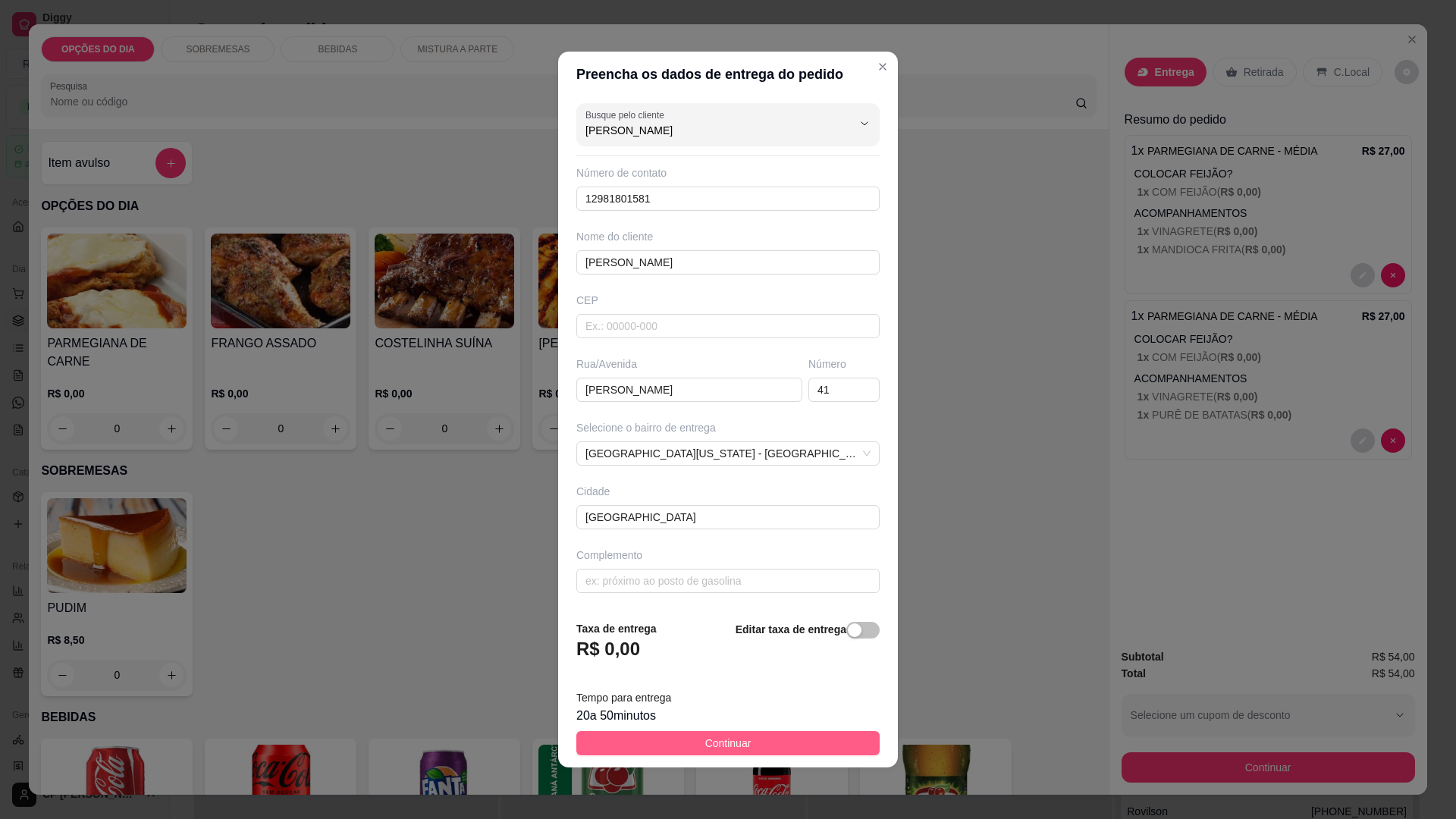
click at [743, 746] on span "Continuar" at bounding box center [728, 743] width 46 height 17
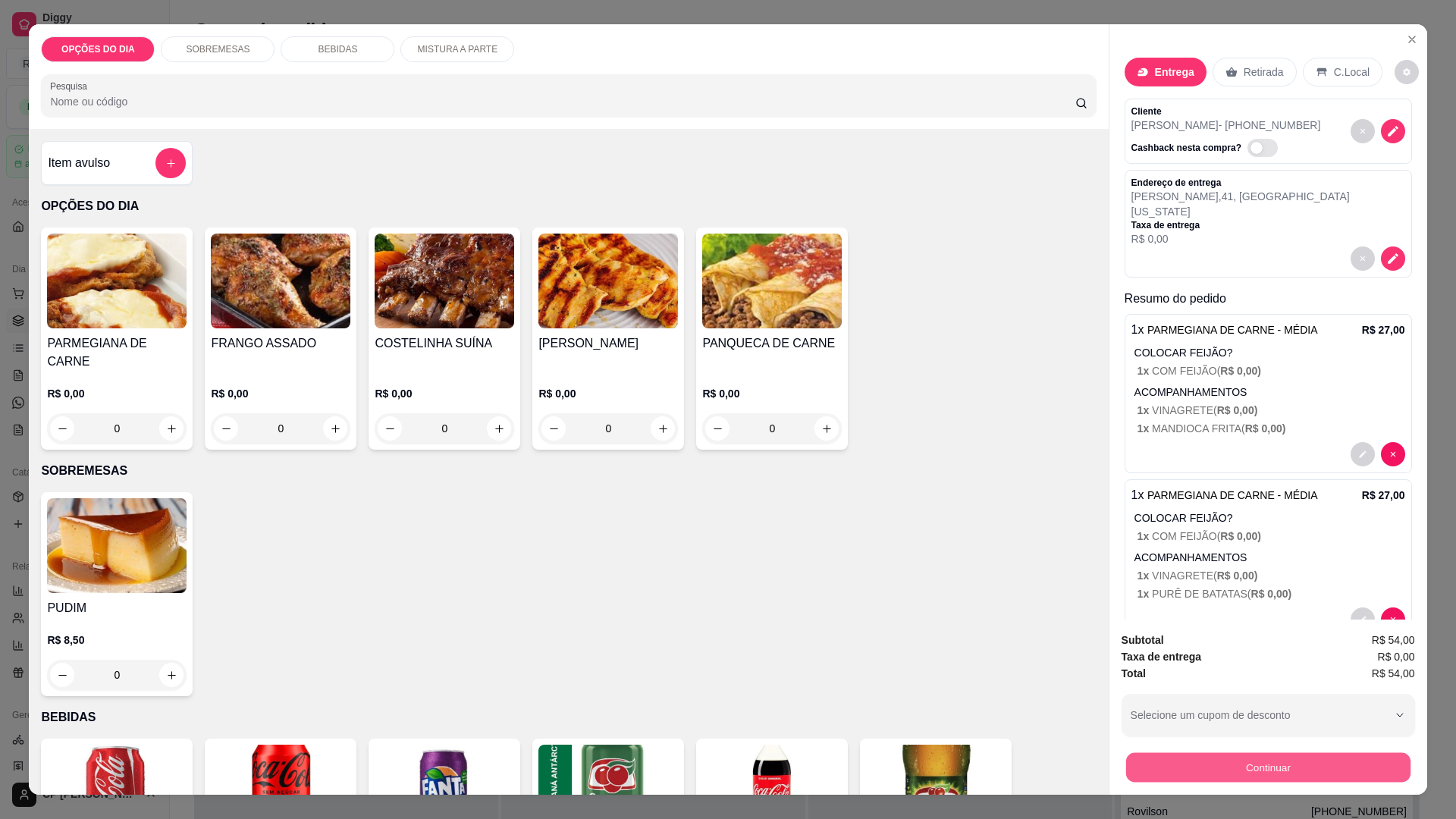
click at [1181, 769] on button "Continuar" at bounding box center [1267, 767] width 284 height 30
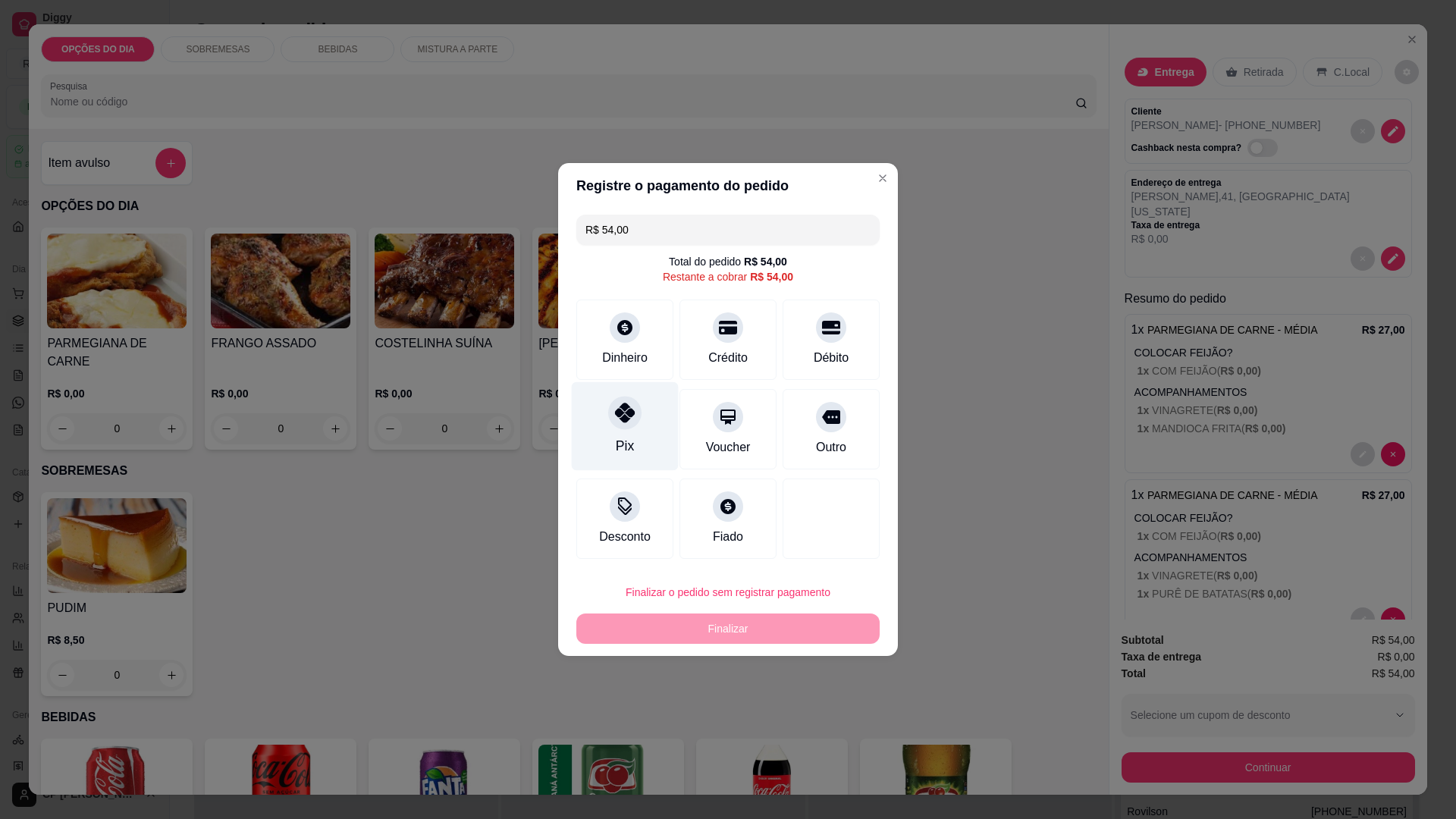
click at [621, 419] on icon at bounding box center [624, 412] width 19 height 19
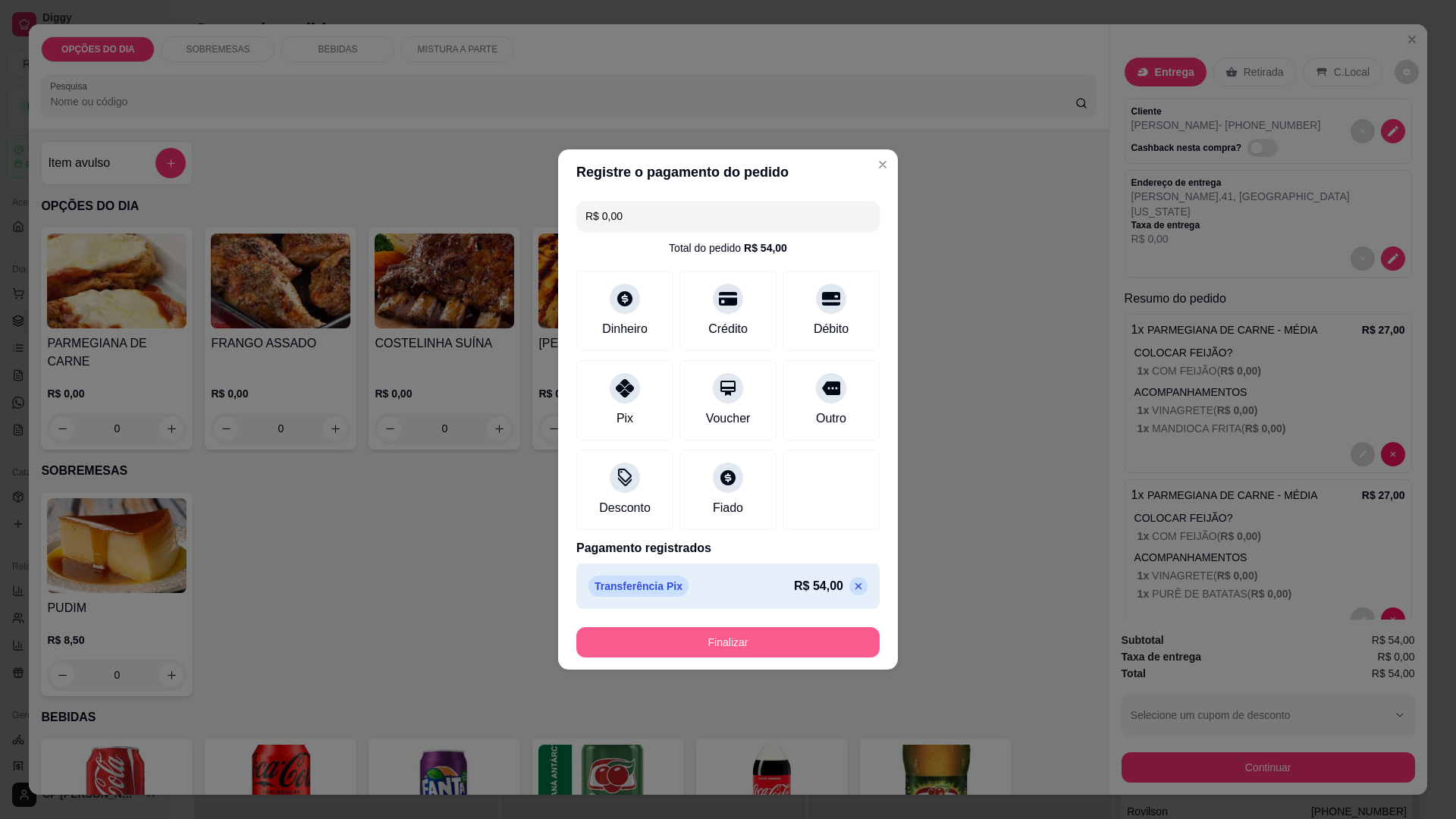
click at [747, 641] on button "Finalizar" at bounding box center [728, 642] width 303 height 31
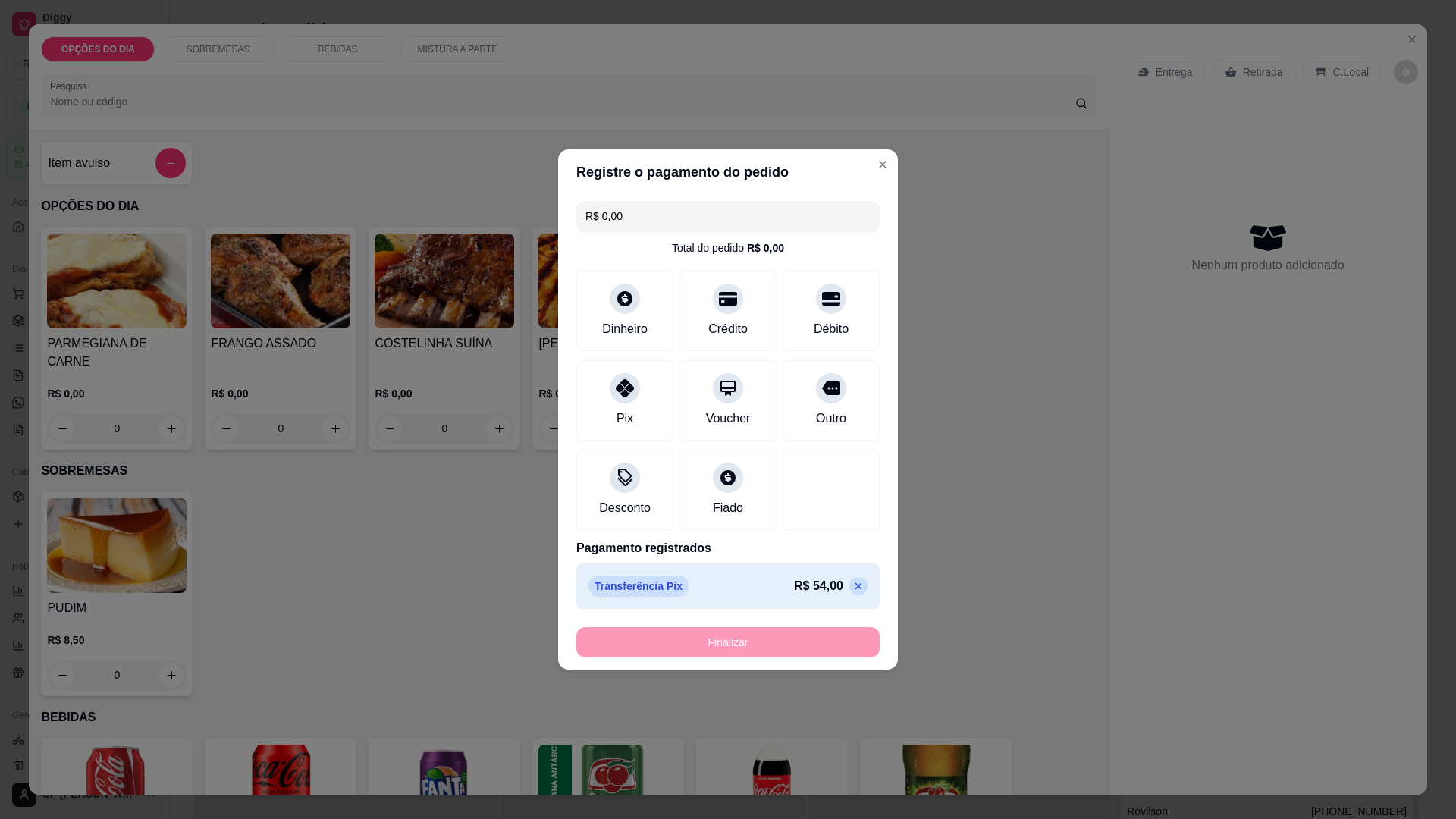
type input "-R$ 54,00"
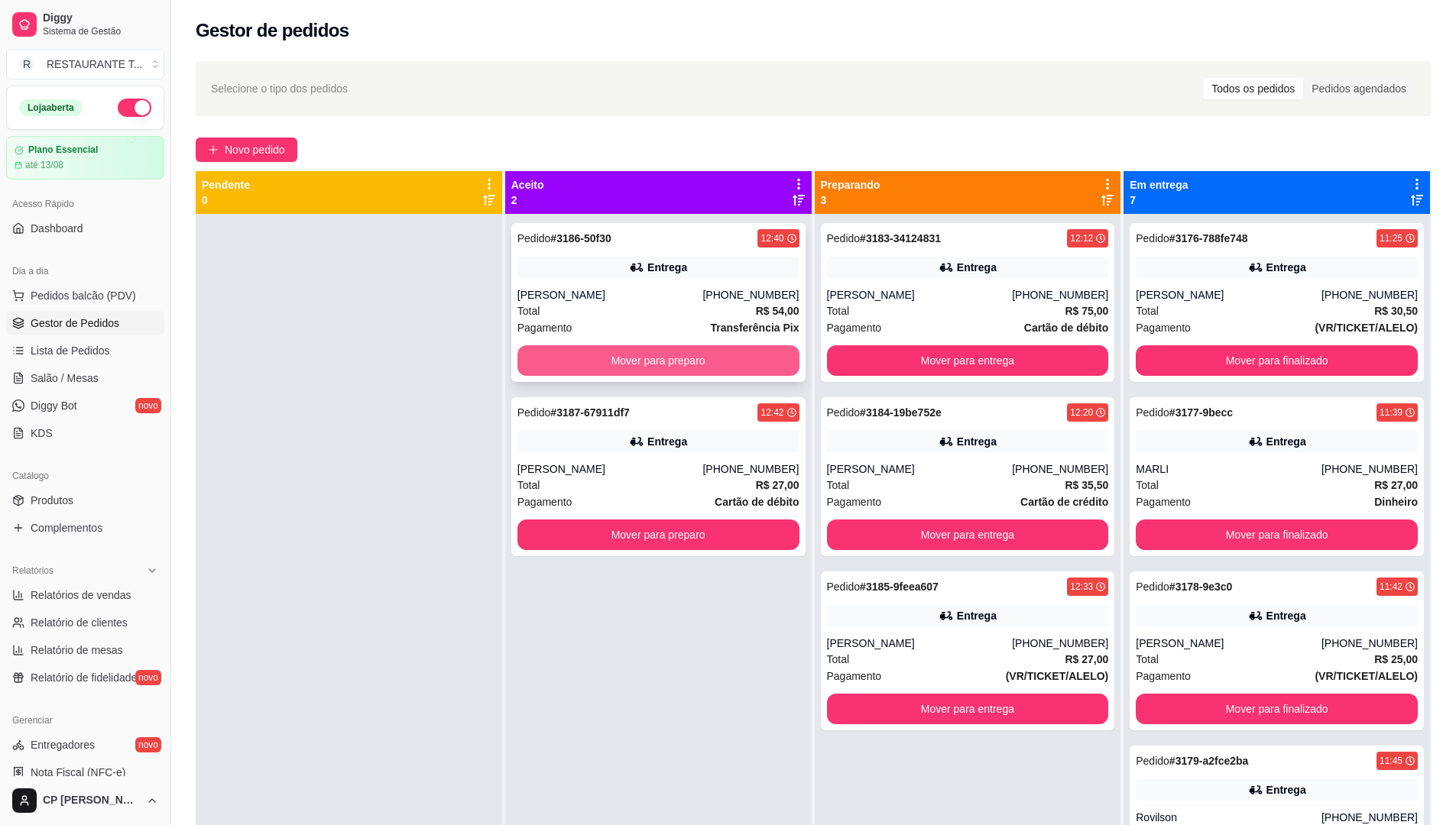
click at [646, 371] on button "Mover para preparo" at bounding box center [658, 361] width 282 height 31
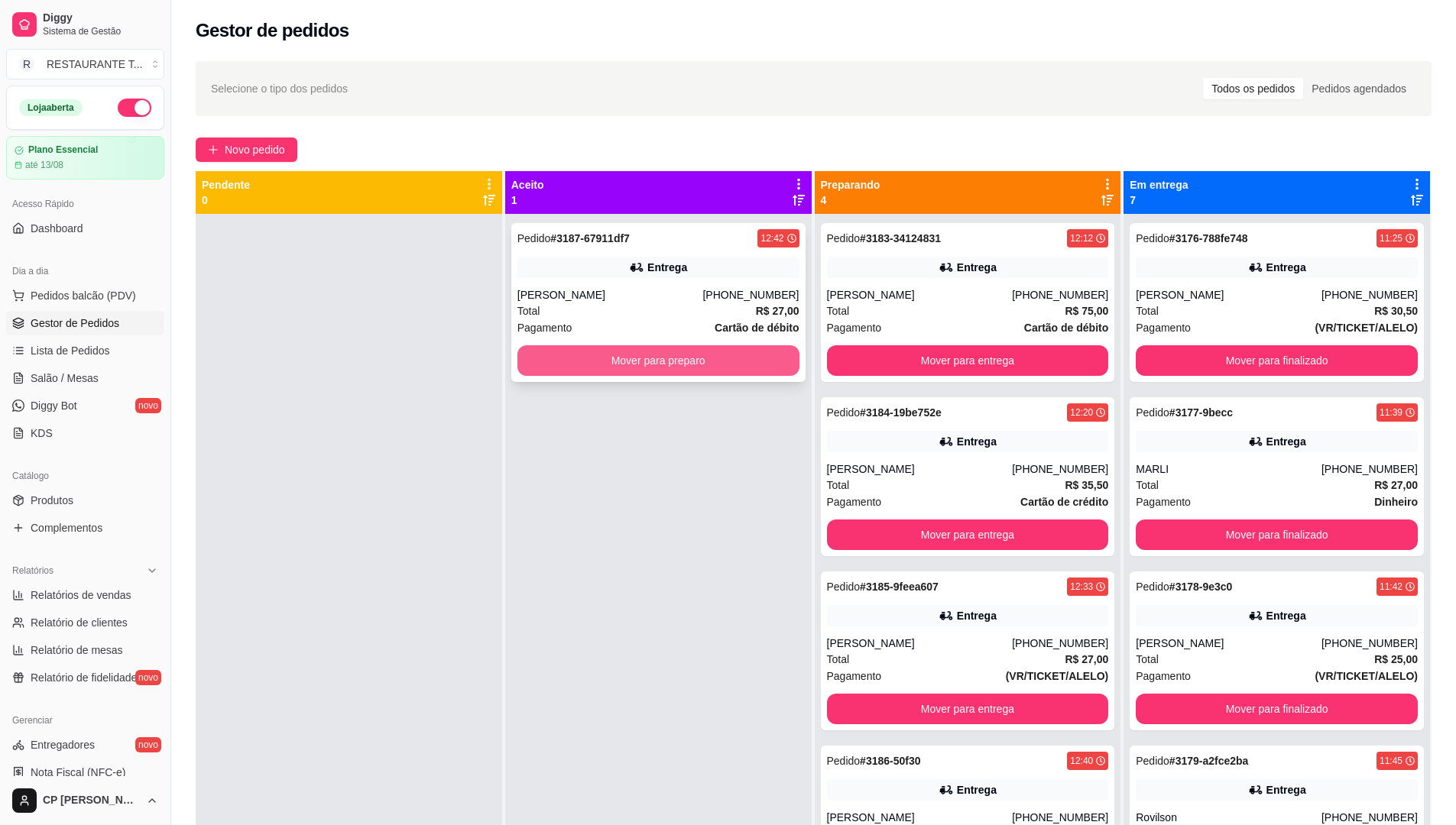
click at [646, 367] on button "Mover para preparo" at bounding box center [658, 361] width 282 height 31
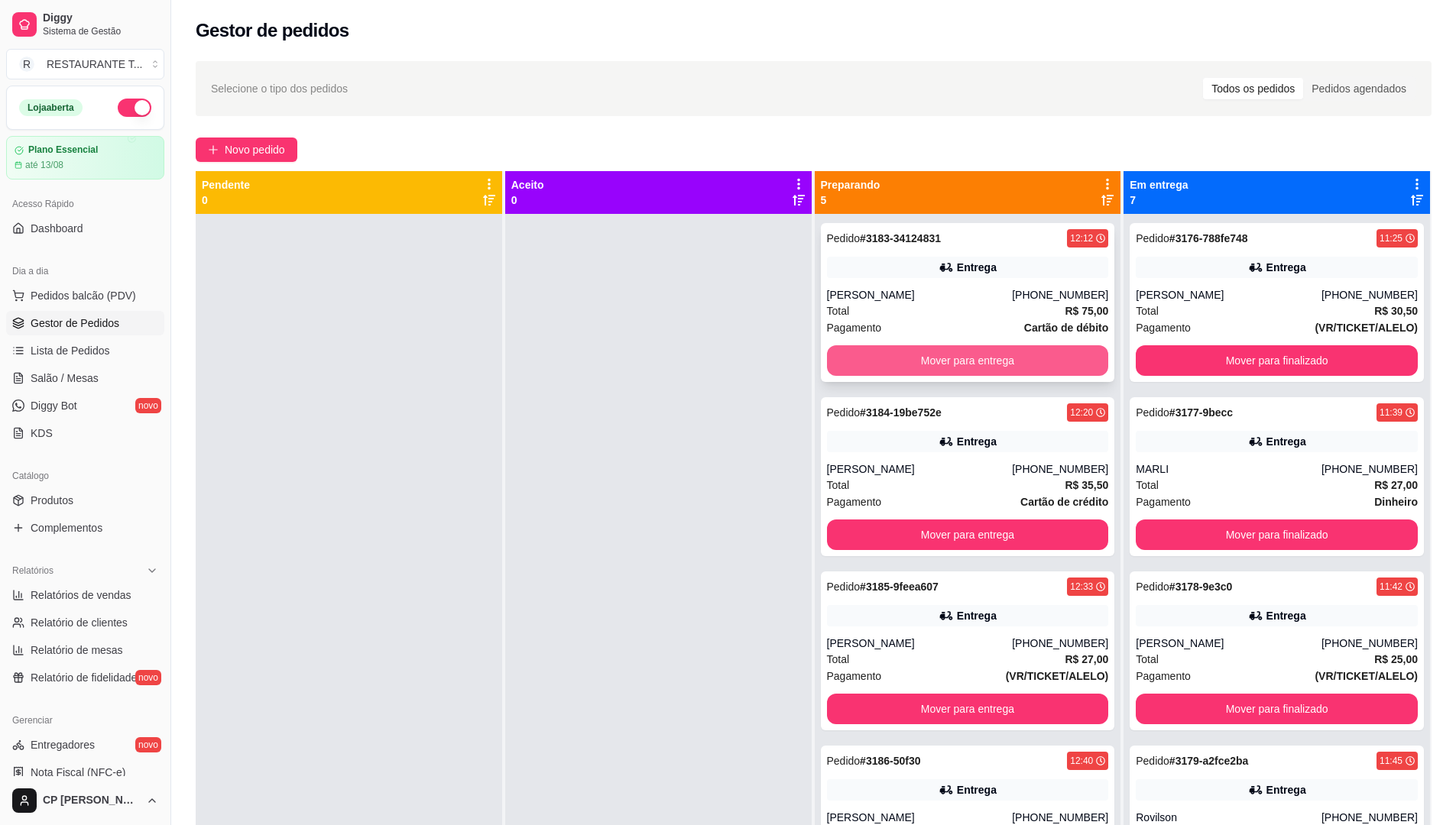
click at [997, 357] on button "Mover para entrega" at bounding box center [968, 361] width 282 height 31
click at [997, 357] on button "Mover para entrega" at bounding box center [968, 361] width 274 height 30
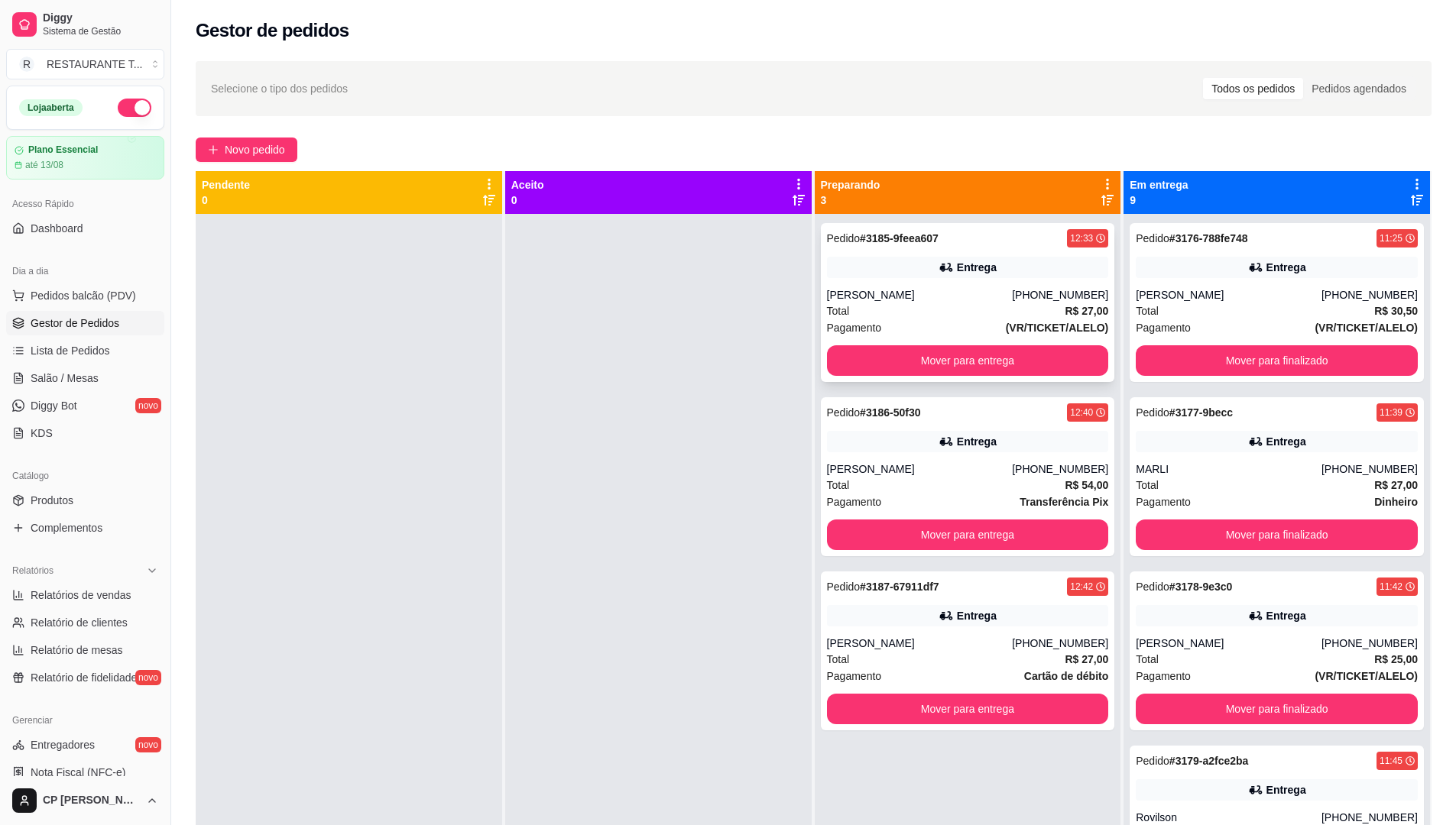
click at [960, 296] on div "[PERSON_NAME]" at bounding box center [919, 295] width 185 height 15
click at [1003, 358] on button "Mover para entrega" at bounding box center [968, 361] width 282 height 31
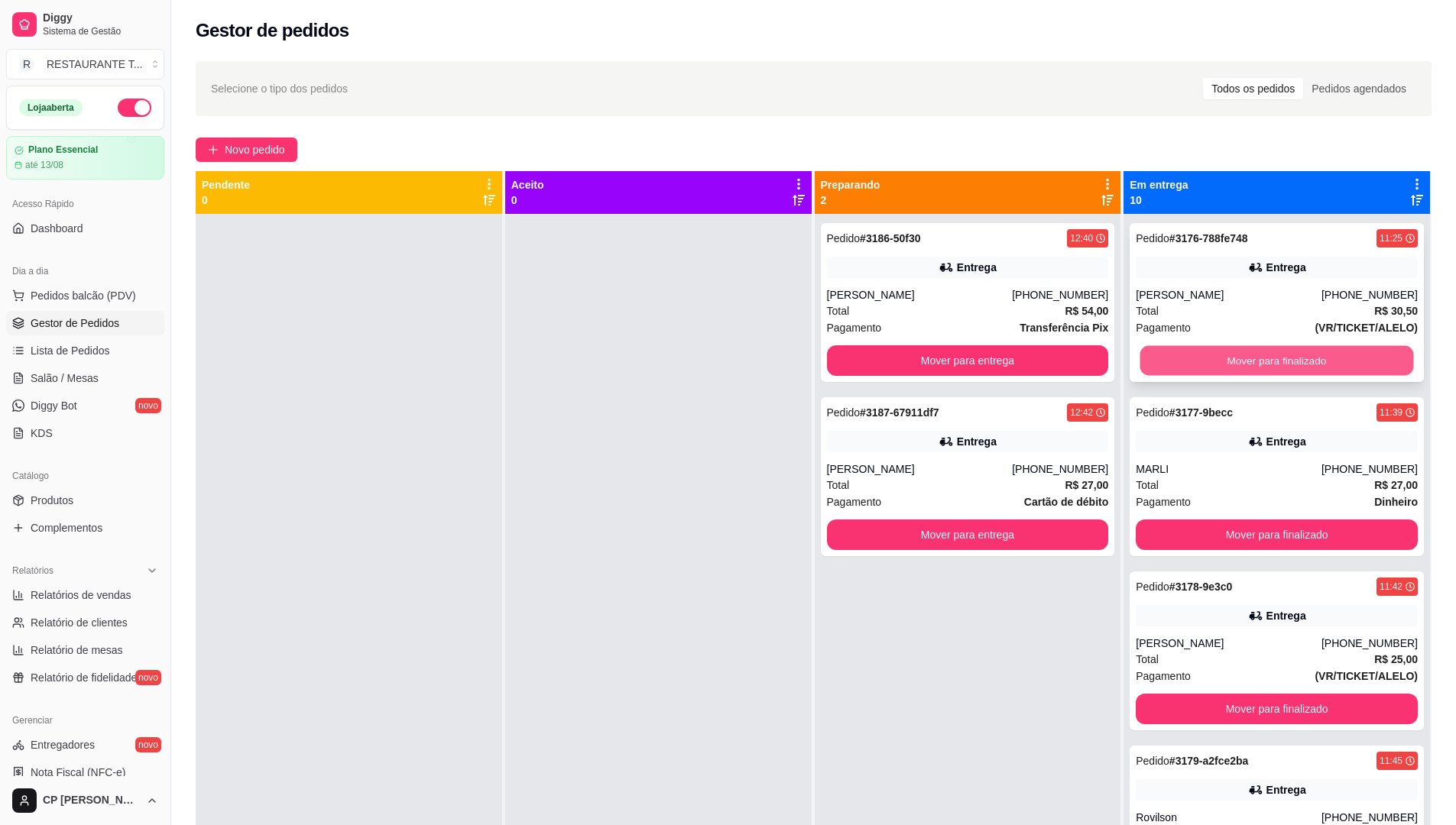
click at [1254, 359] on button "Mover para finalizado" at bounding box center [1277, 361] width 274 height 30
click at [1254, 359] on button "Mover para finalizado" at bounding box center [1276, 361] width 282 height 31
click at [1254, 359] on button "Mover para finalizado" at bounding box center [1277, 361] width 274 height 30
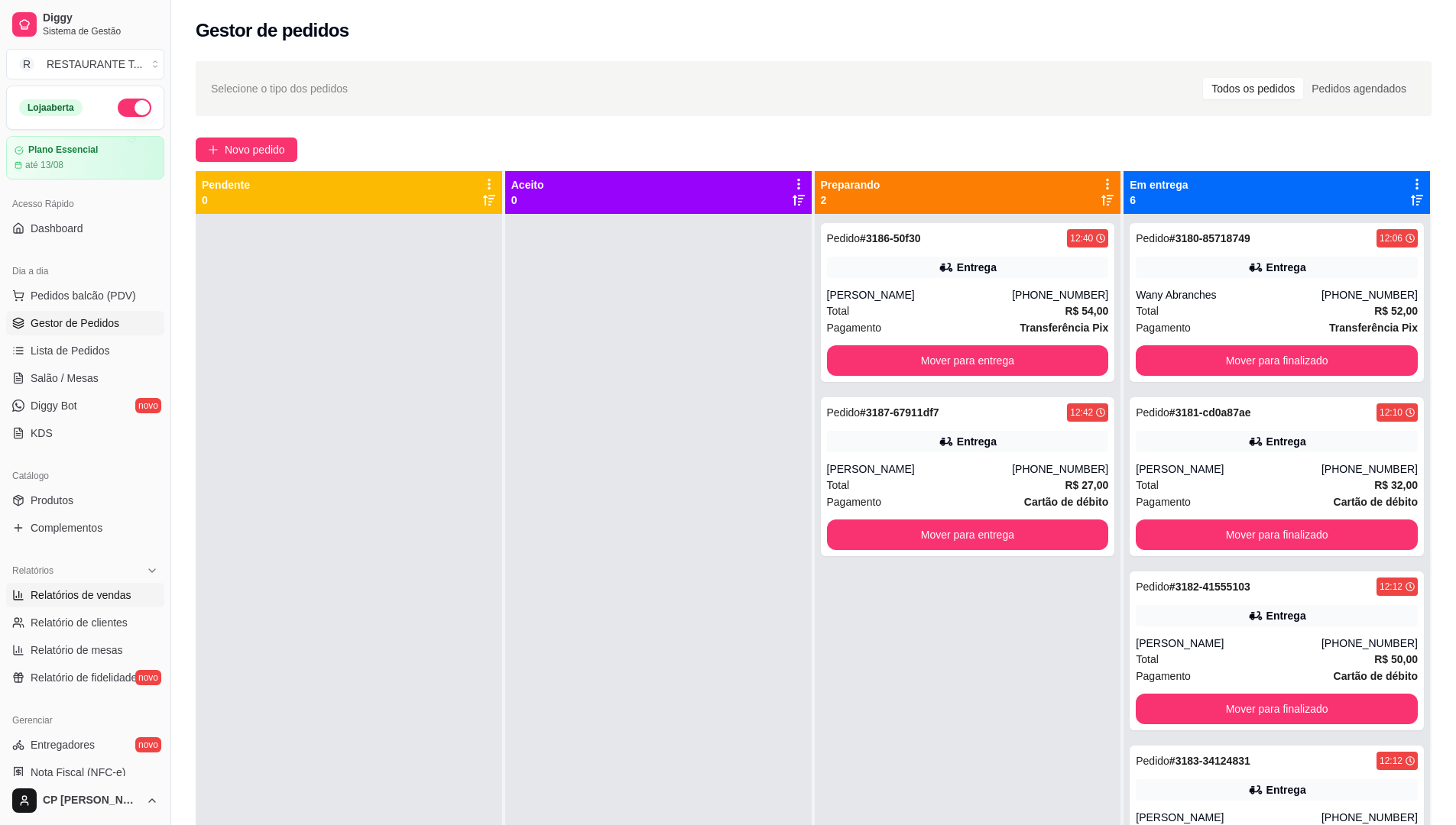
click at [53, 597] on span "Relatórios de vendas" at bounding box center [81, 595] width 101 height 15
select select "ALL"
select select "0"
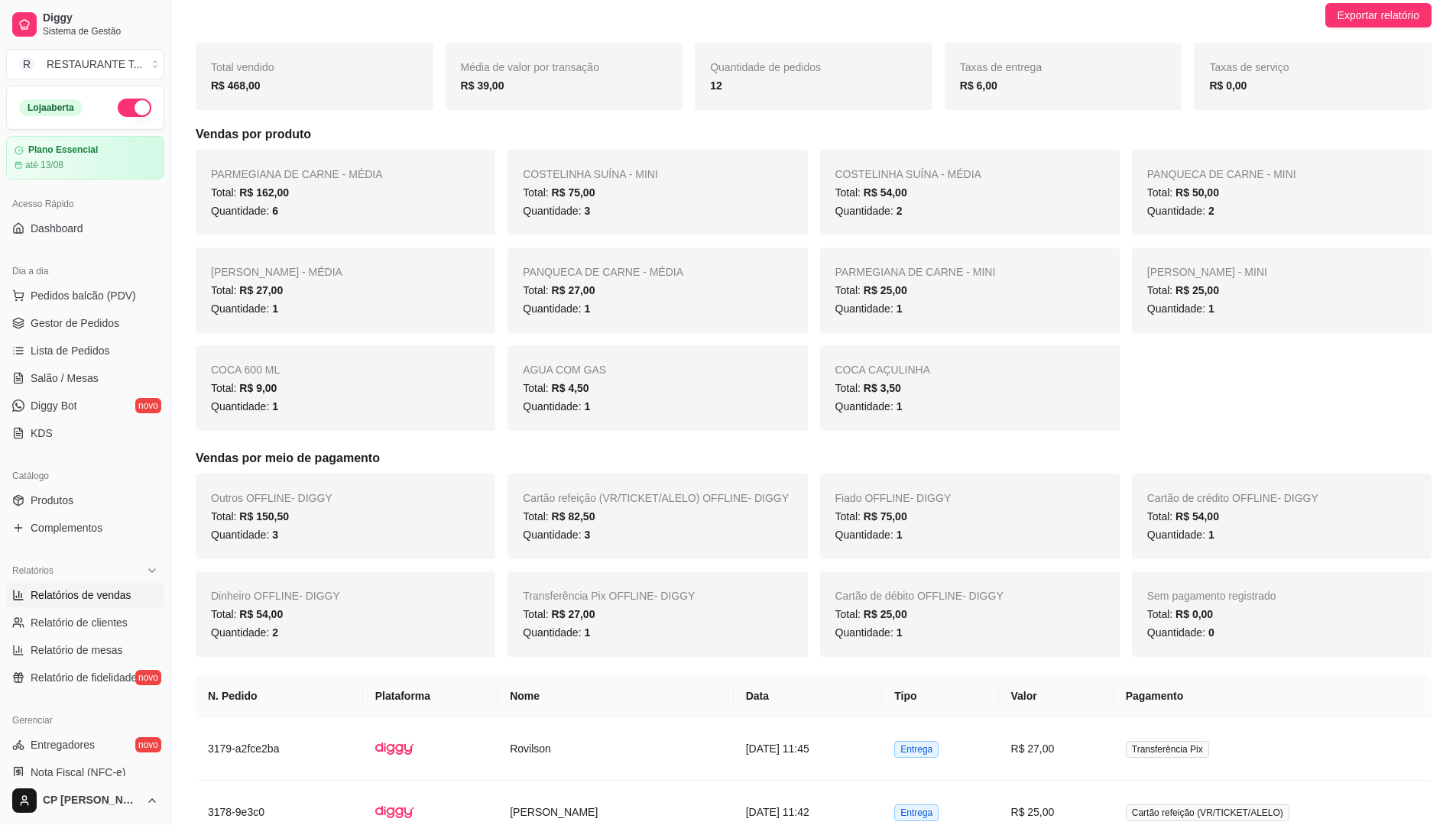
scroll to position [306, 0]
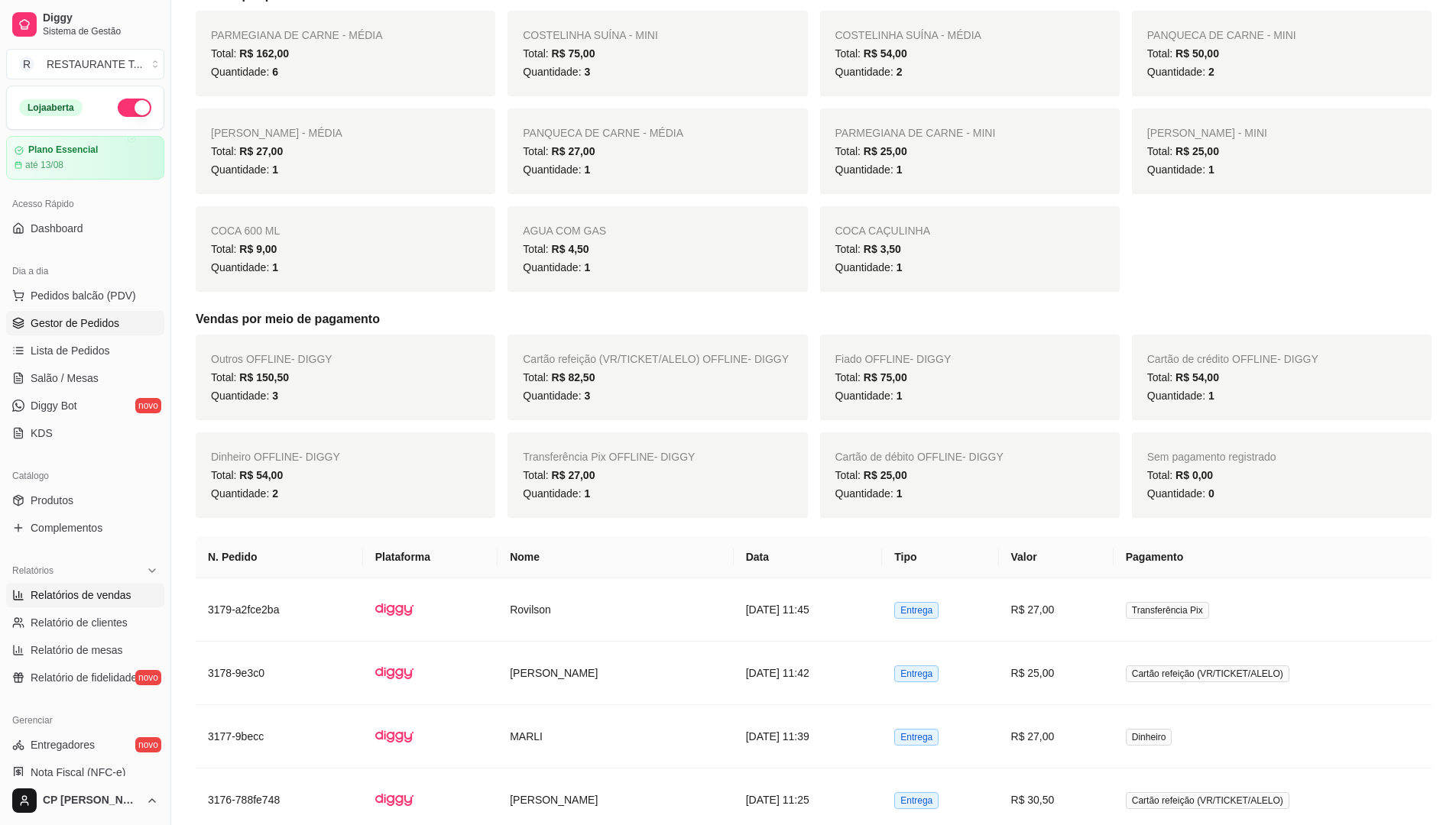
click at [89, 320] on span "Gestor de Pedidos" at bounding box center [75, 323] width 89 height 15
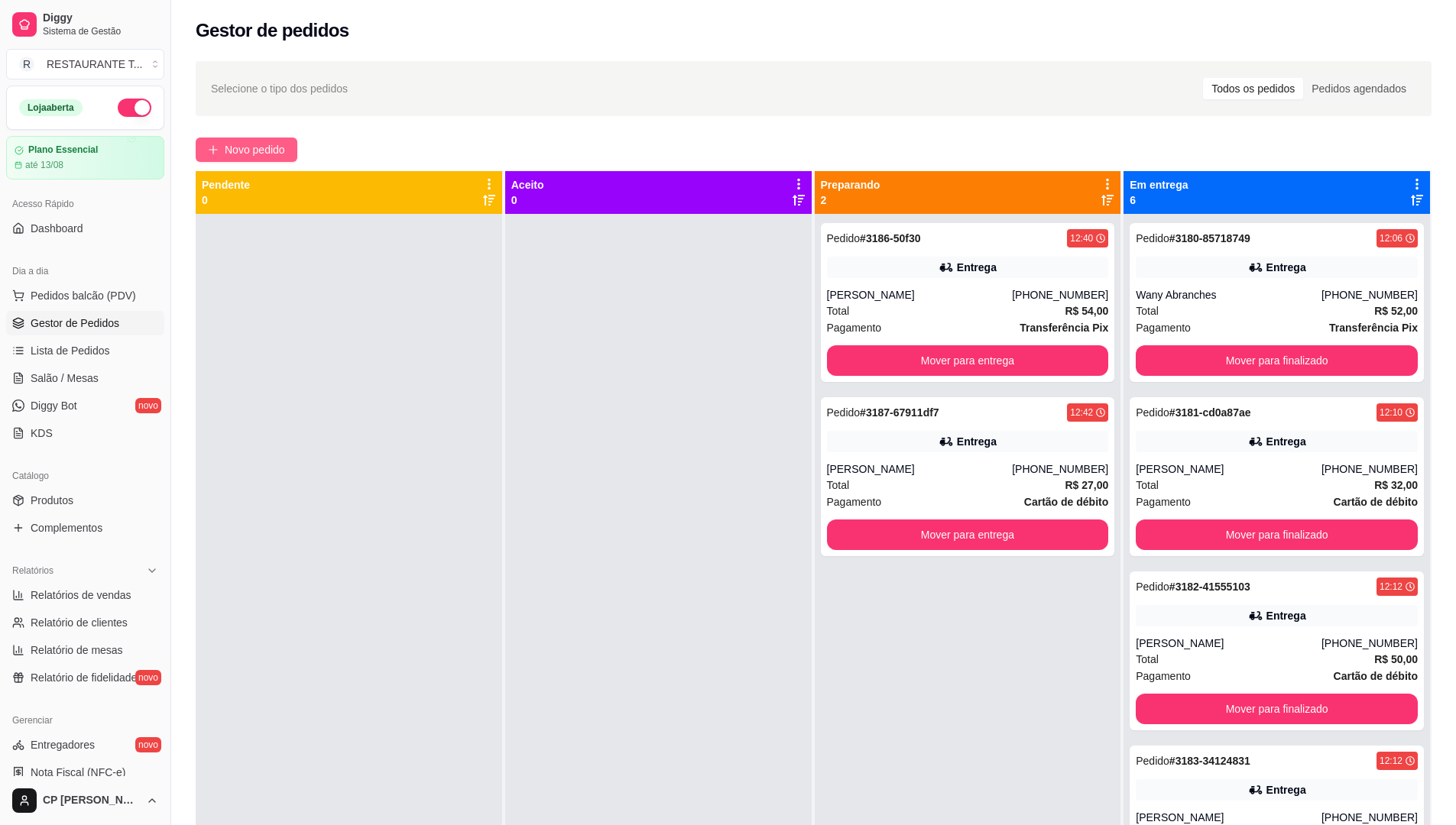
click at [240, 147] on span "Novo pedido" at bounding box center [254, 150] width 61 height 17
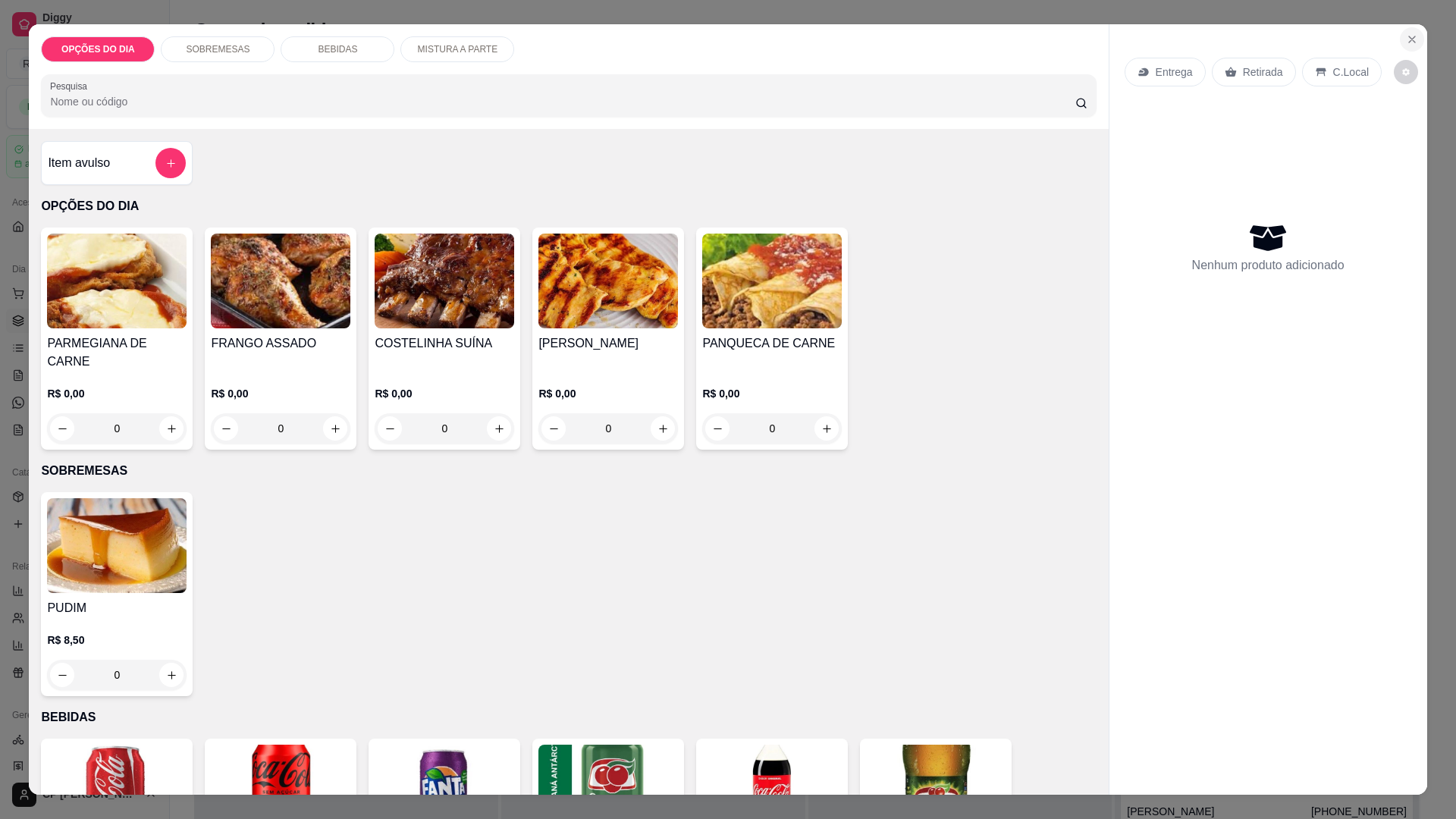
click at [1409, 42] on icon "Close" at bounding box center [1412, 39] width 6 height 6
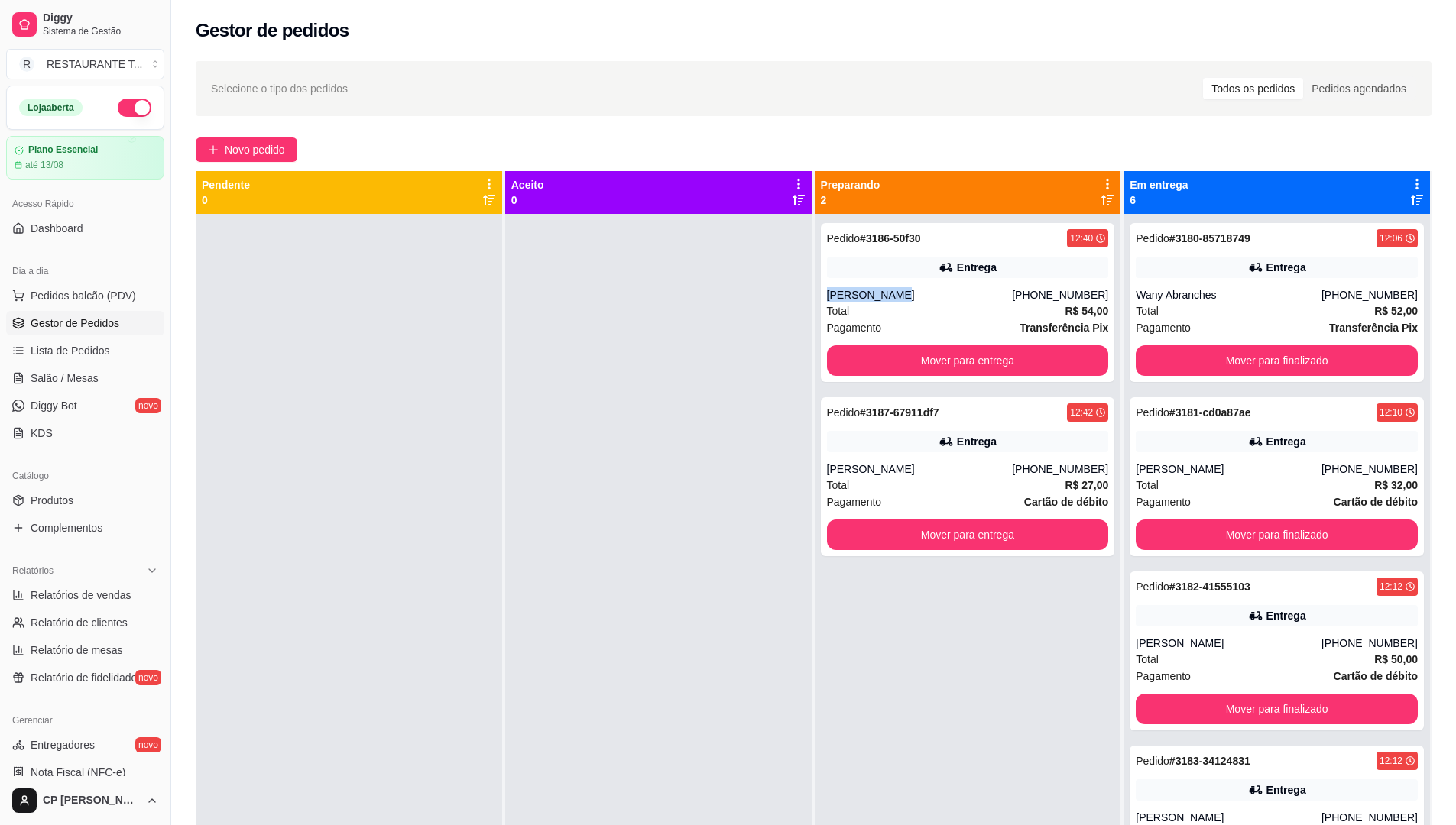
drag, startPoint x: 906, startPoint y: 295, endPoint x: 808, endPoint y: 286, distance: 98.4
click at [815, 286] on div "Pedido # 3186-50f30 12:40 Entrega [PERSON_NAME] [PHONE_NUMBER] Total R$ 54,00 P…" at bounding box center [968, 626] width 307 height 825
click at [496, 411] on div at bounding box center [349, 626] width 307 height 825
click at [254, 154] on span "Novo pedido" at bounding box center [254, 150] width 61 height 17
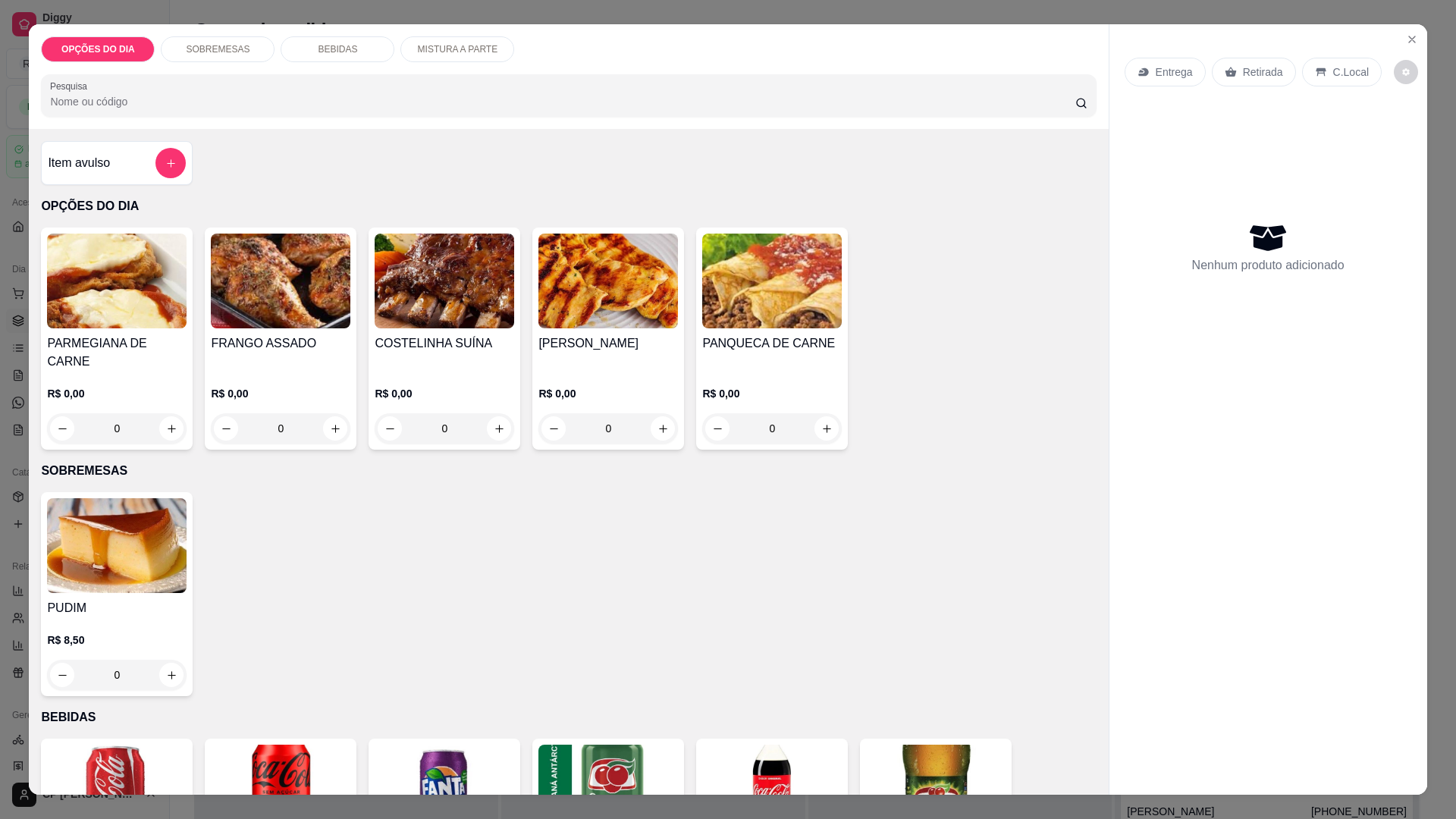
click at [664, 414] on div "0" at bounding box center [608, 428] width 140 height 31
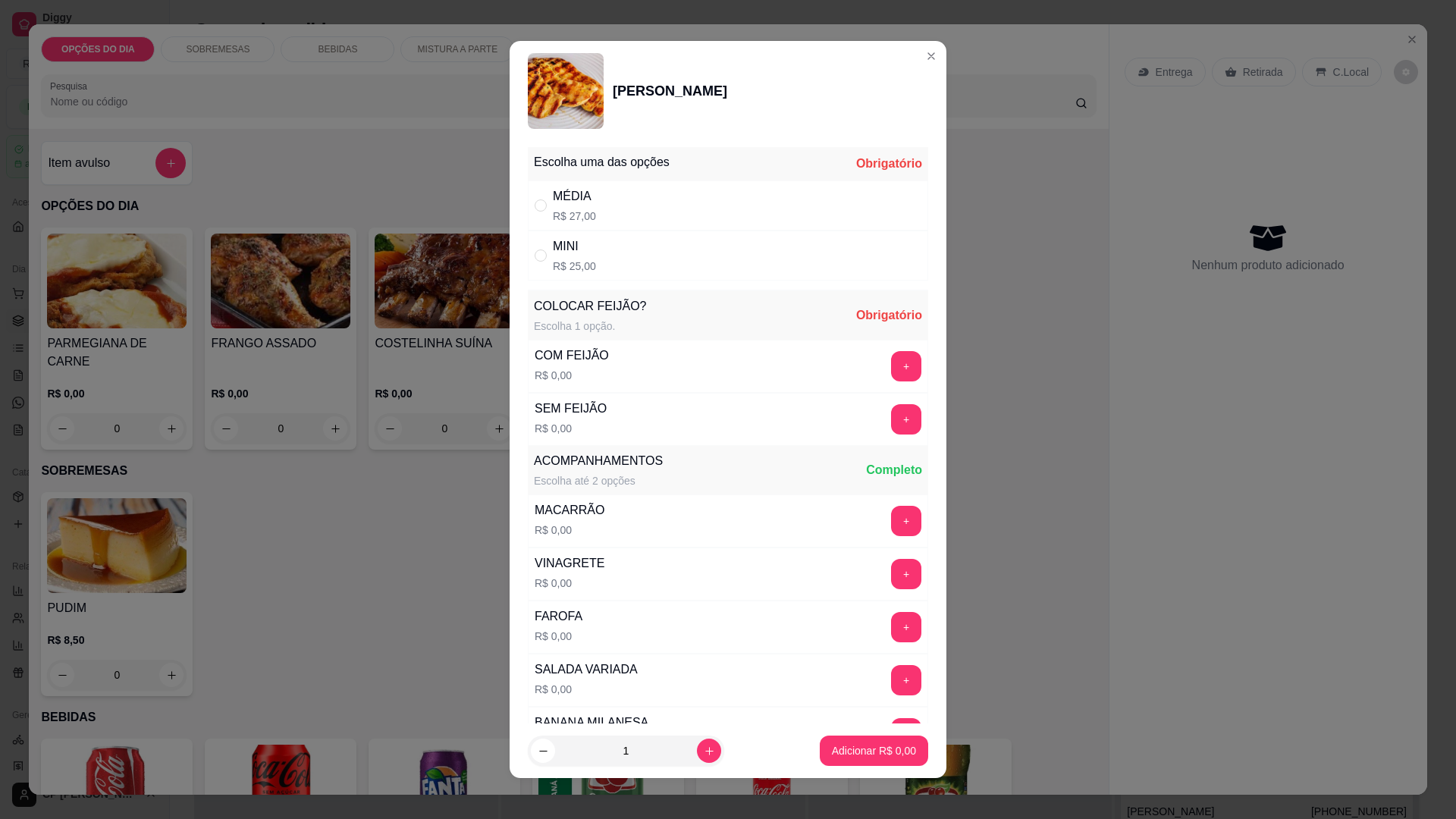
click at [625, 204] on div "MÉDIA R$ 27,00" at bounding box center [728, 205] width 401 height 50
radio input "true"
click at [892, 365] on button "+" at bounding box center [907, 366] width 30 height 30
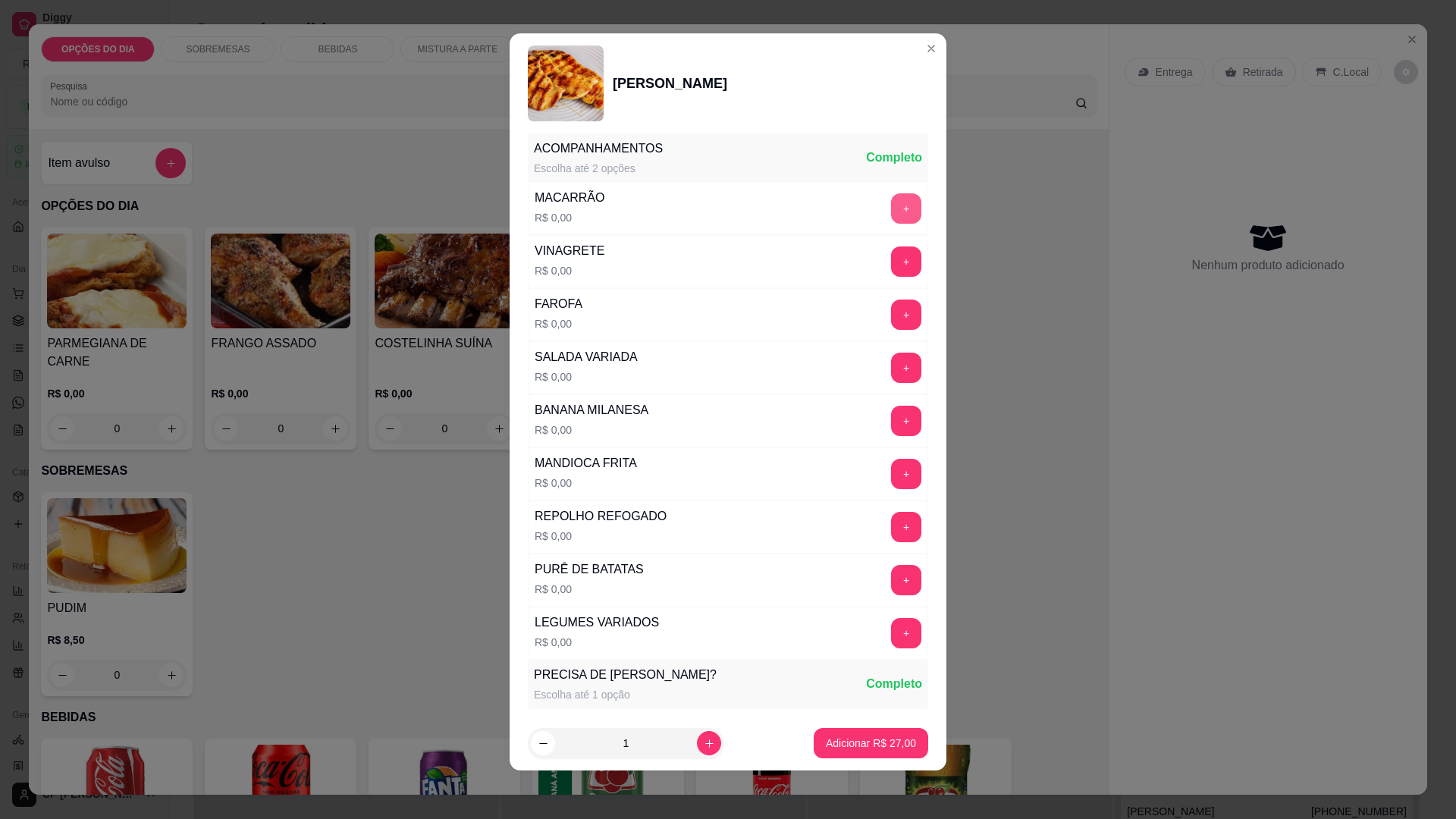
click at [891, 205] on button "+" at bounding box center [906, 208] width 31 height 31
click at [891, 466] on button "+" at bounding box center [906, 474] width 31 height 31
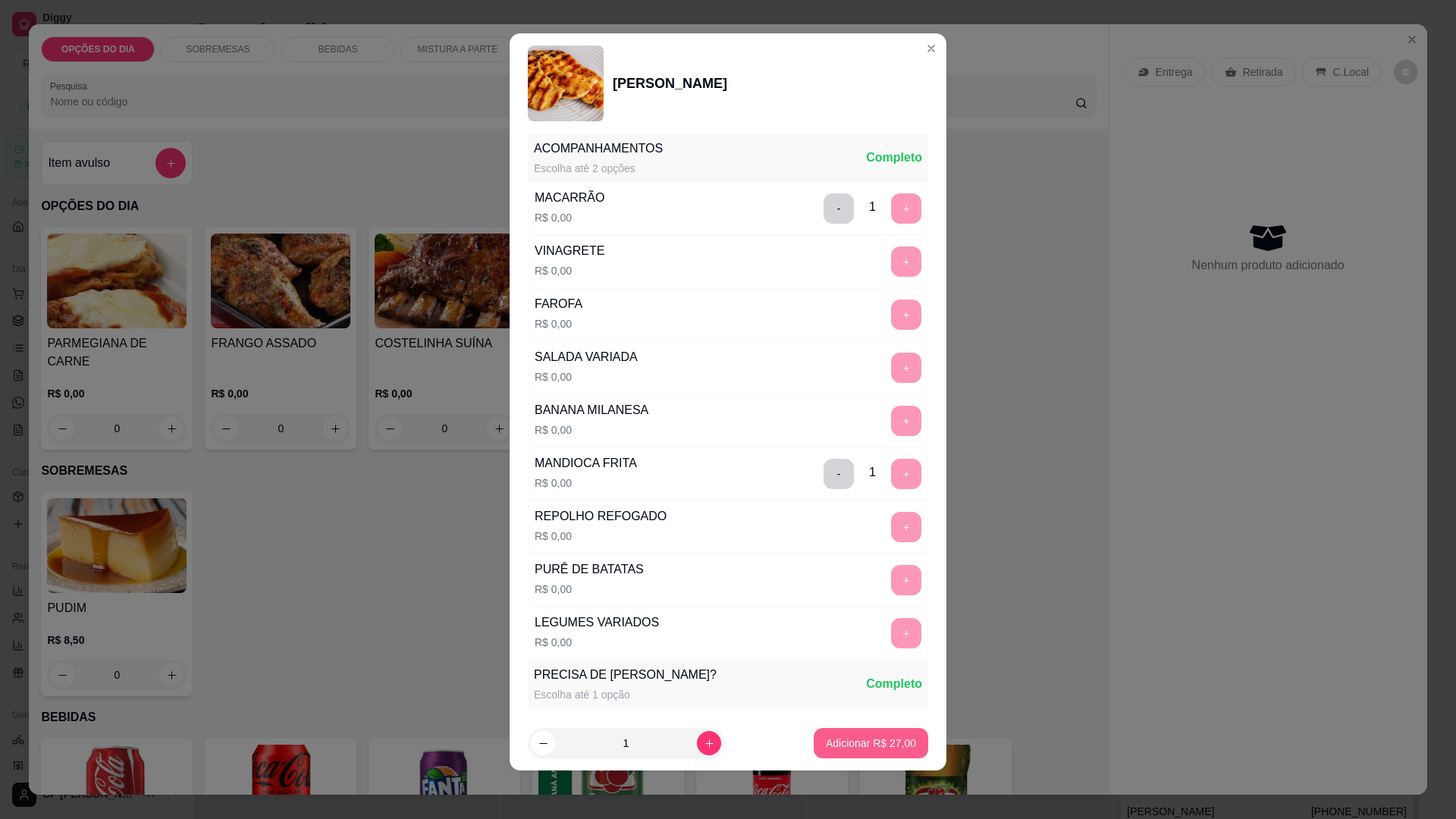
scroll to position [619, 0]
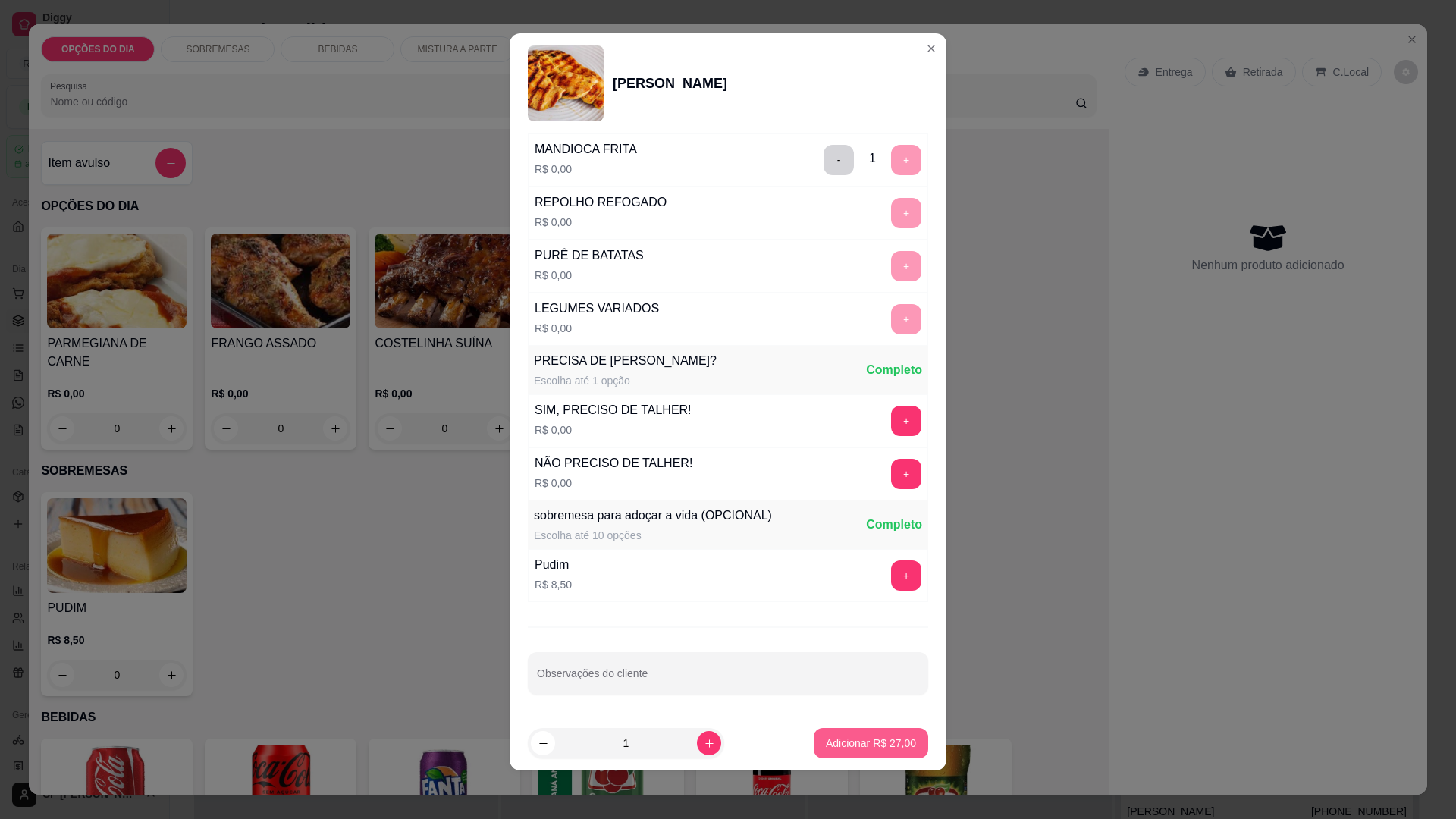
click at [874, 741] on p "Adicionar R$ 27,00" at bounding box center [871, 743] width 91 height 15
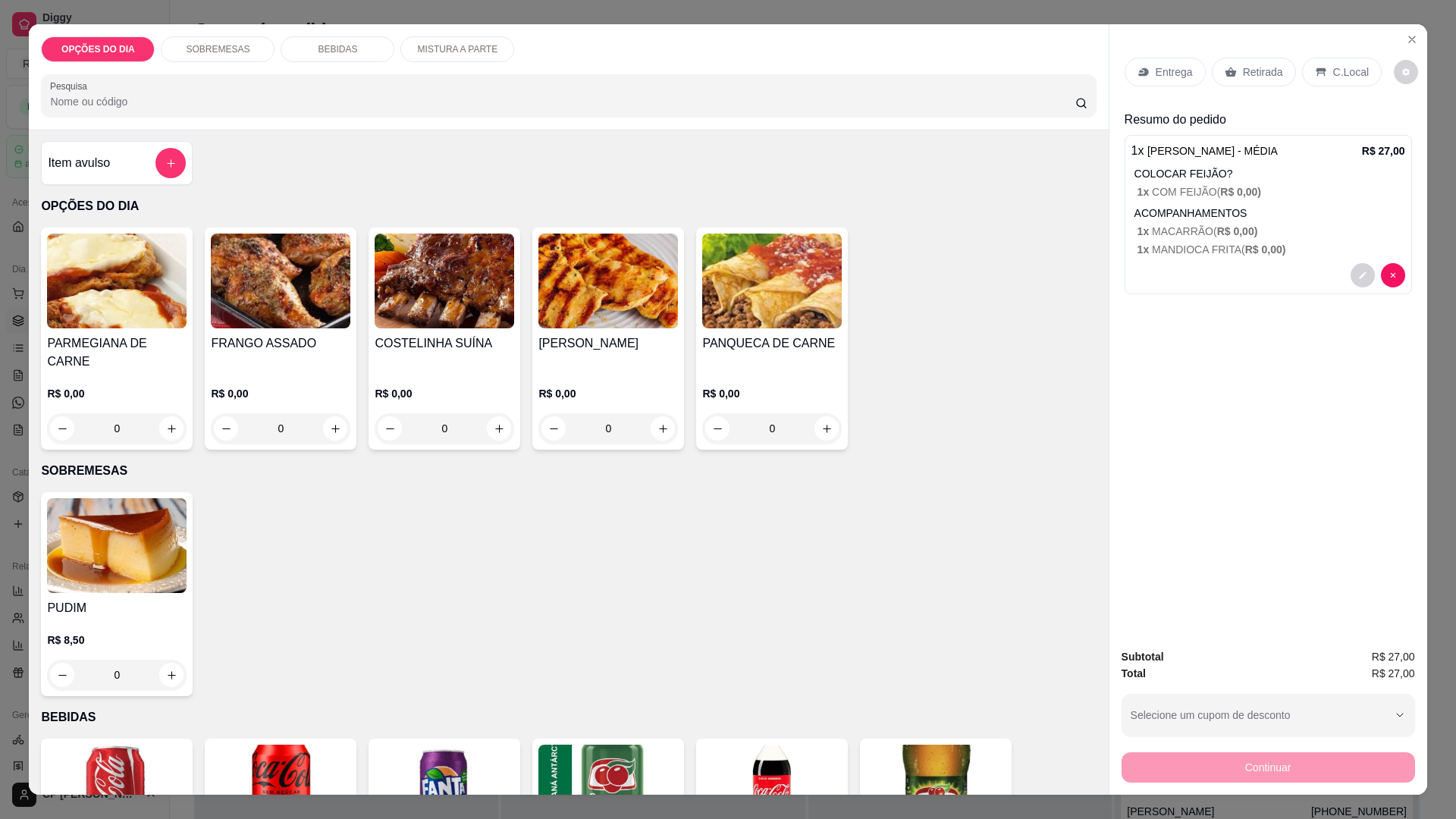
click at [154, 414] on div "0" at bounding box center [117, 428] width 140 height 31
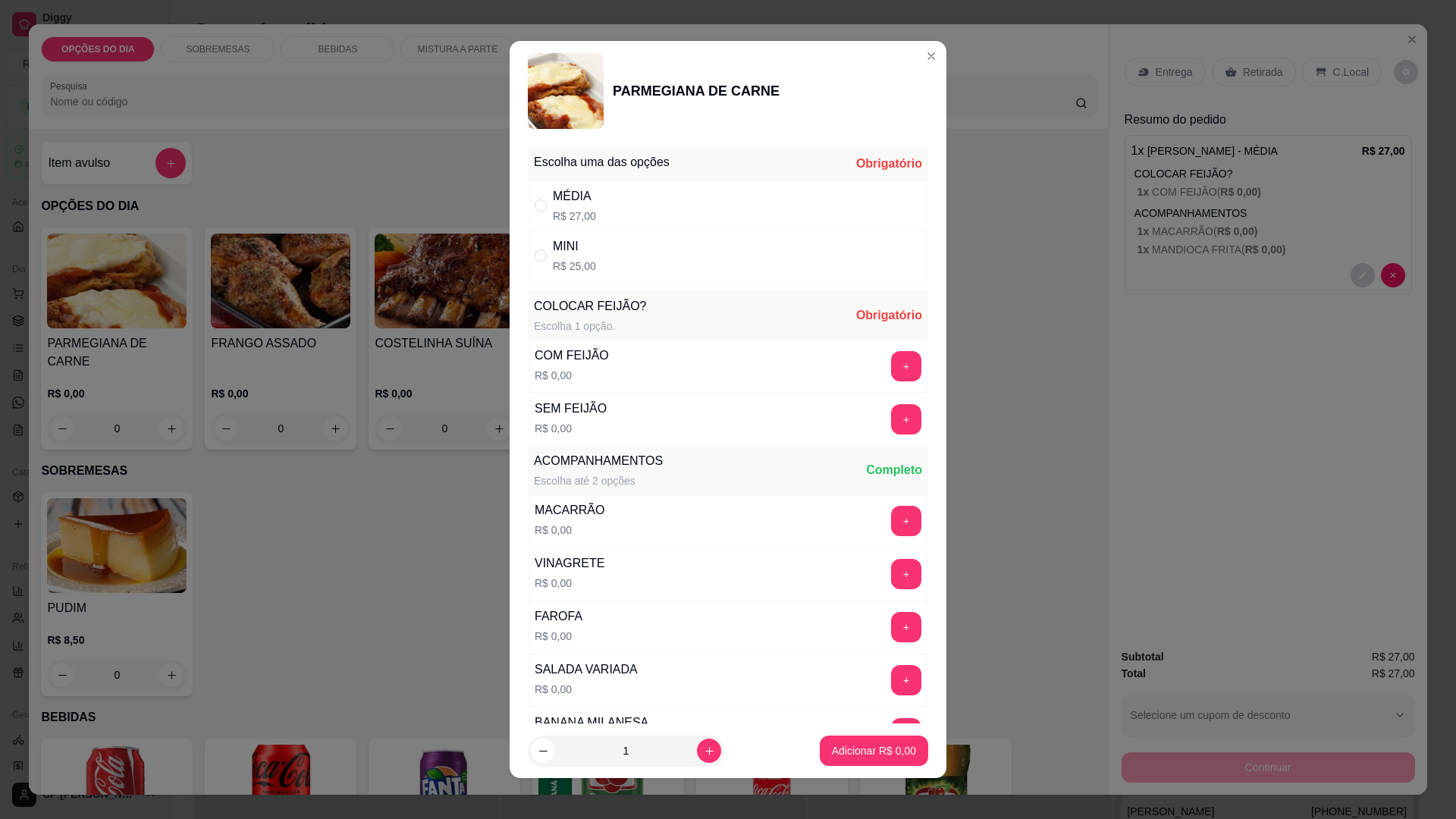
click at [542, 208] on div "" at bounding box center [544, 205] width 19 height 17
radio input "true"
click at [891, 360] on button "+" at bounding box center [906, 366] width 31 height 31
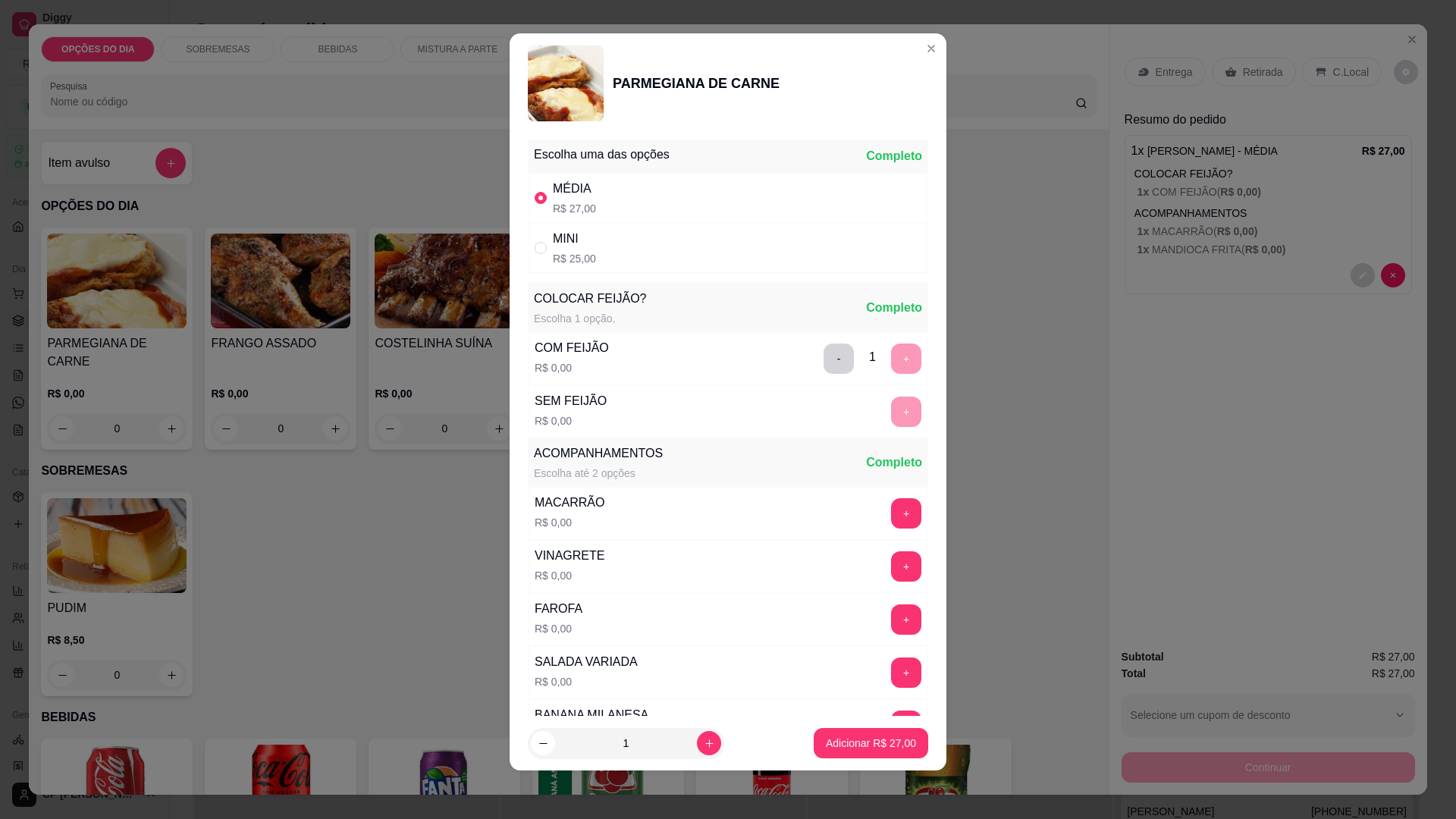
scroll to position [305, 0]
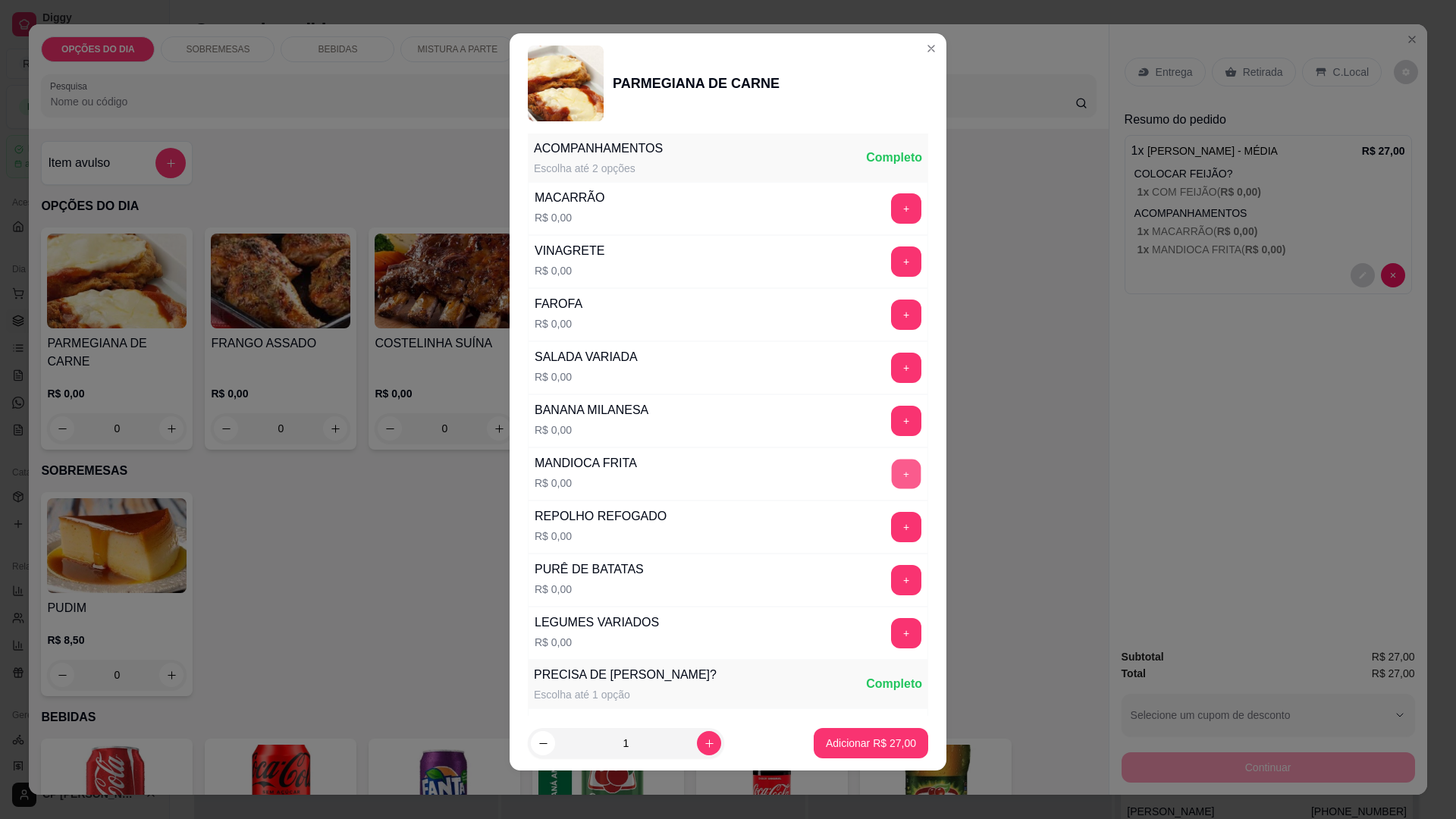
click at [892, 469] on button "+" at bounding box center [907, 475] width 30 height 30
click at [892, 573] on button "+" at bounding box center [907, 581] width 30 height 30
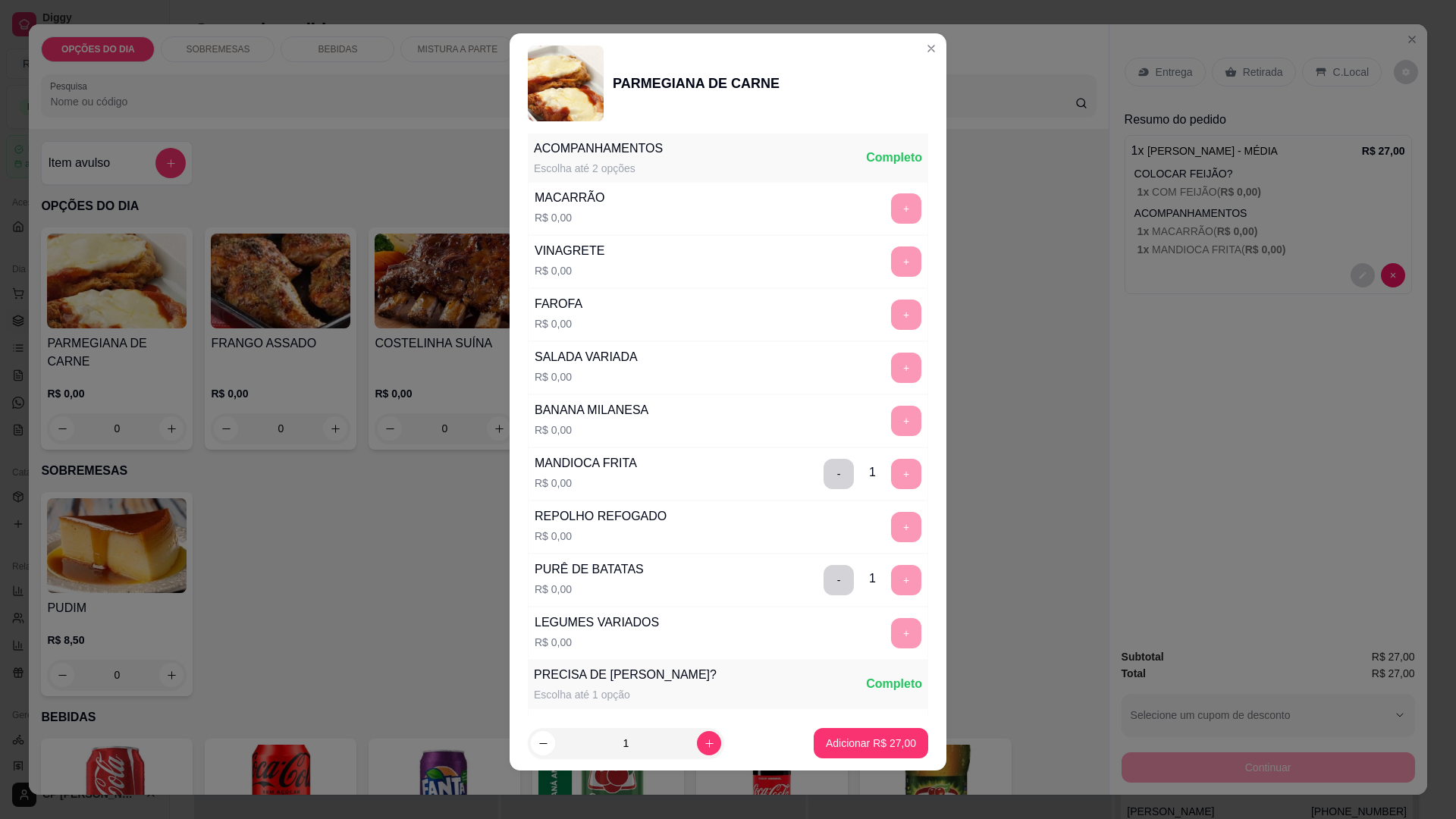
scroll to position [619, 0]
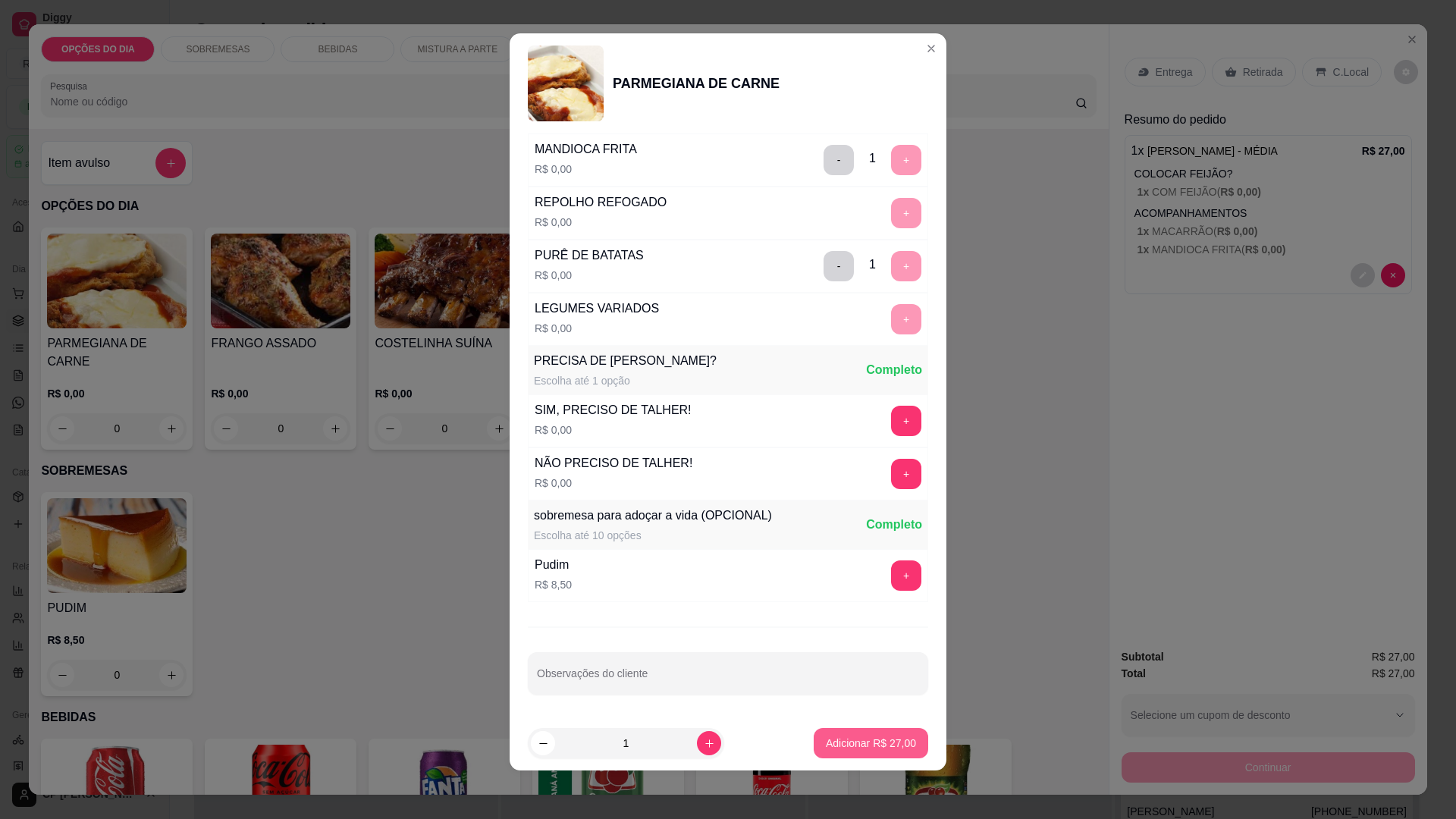
click at [858, 747] on p "Adicionar R$ 27,00" at bounding box center [871, 743] width 91 height 15
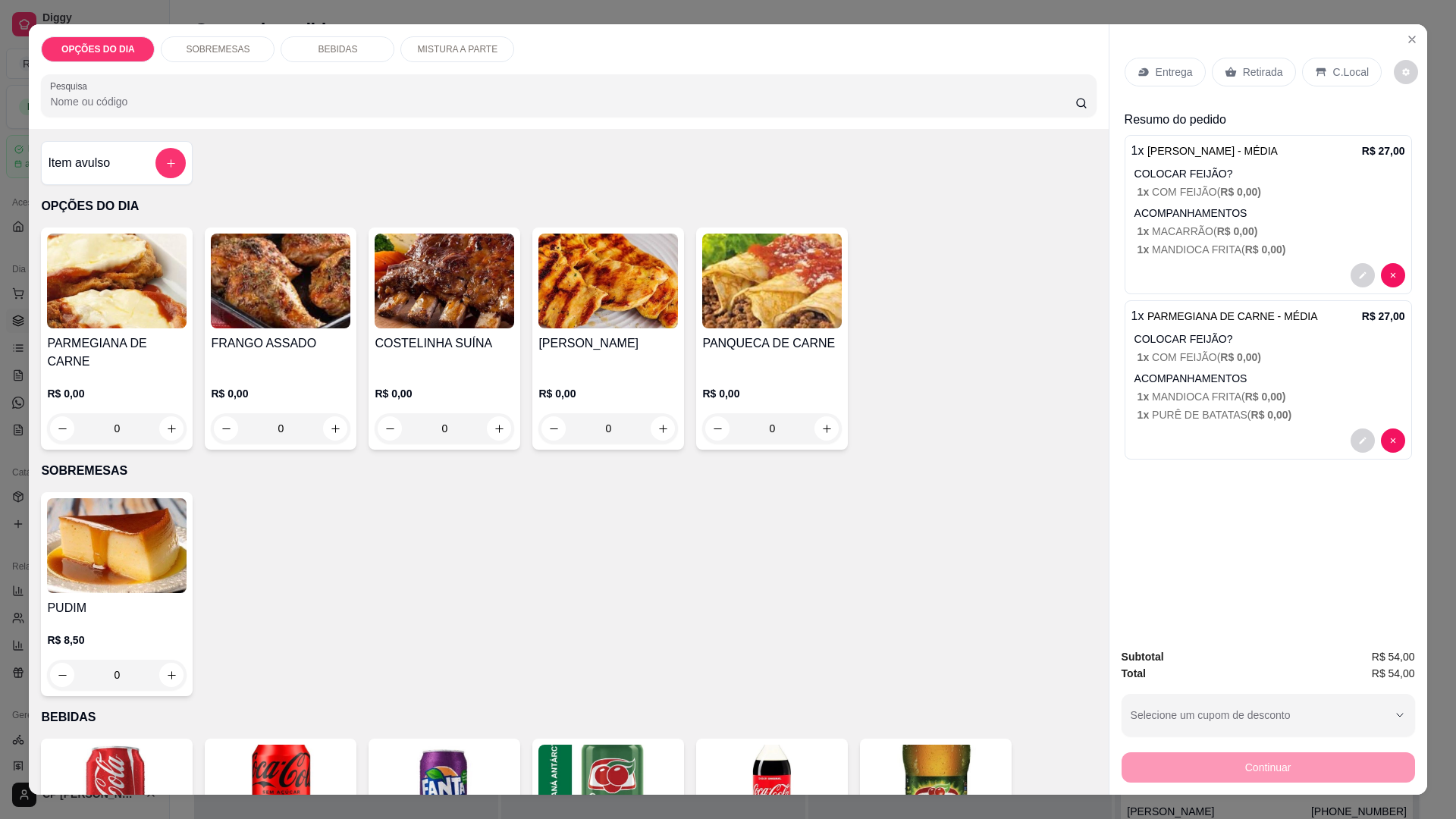
click at [1165, 67] on p "Entrega" at bounding box center [1174, 72] width 37 height 15
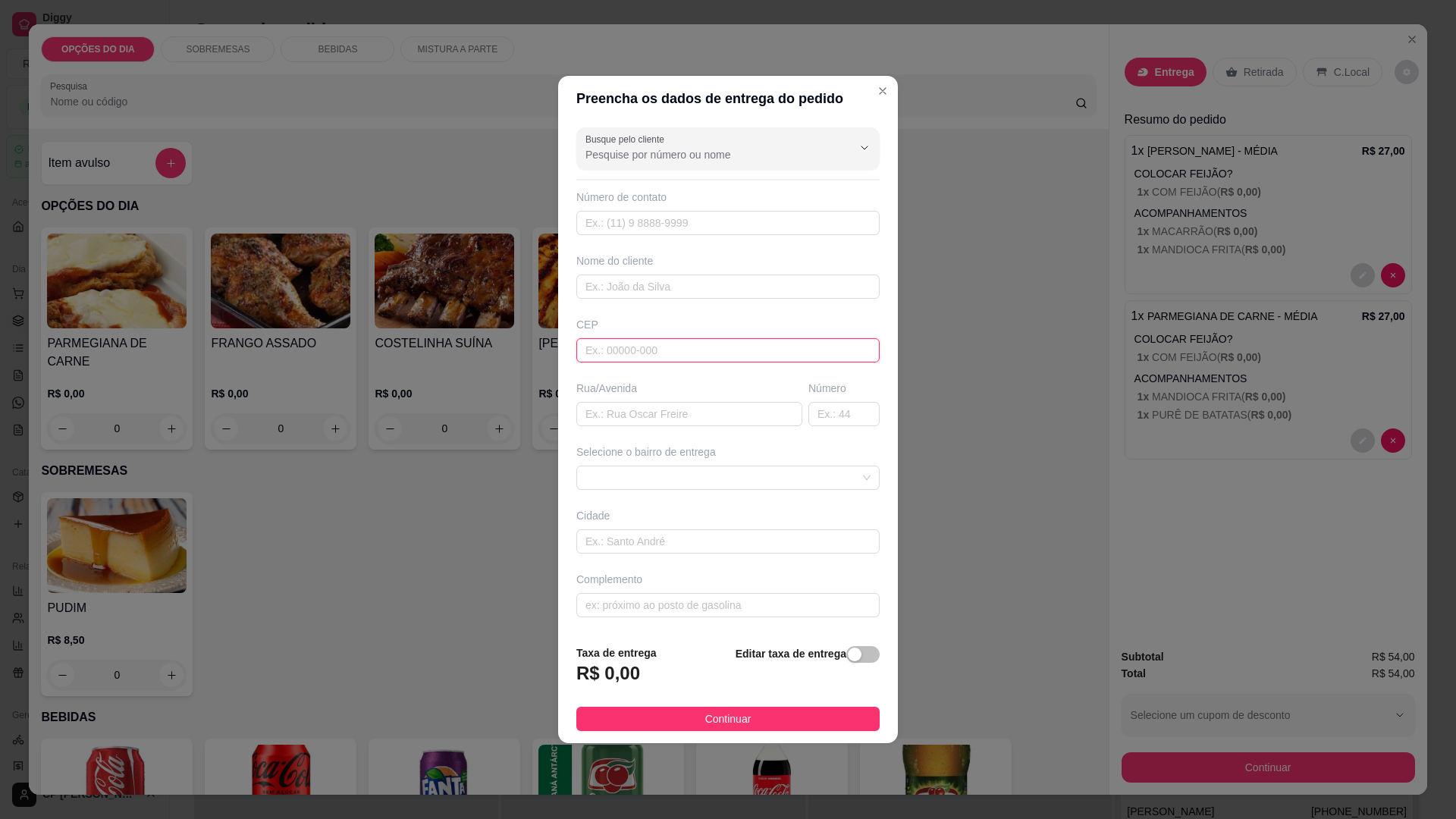
click at [636, 346] on input "text" at bounding box center [728, 351] width 303 height 24
type input "12227600"
type input "[GEOGRAPHIC_DATA]"
type input "12227600"
click at [847, 411] on input "text" at bounding box center [844, 415] width 71 height 24
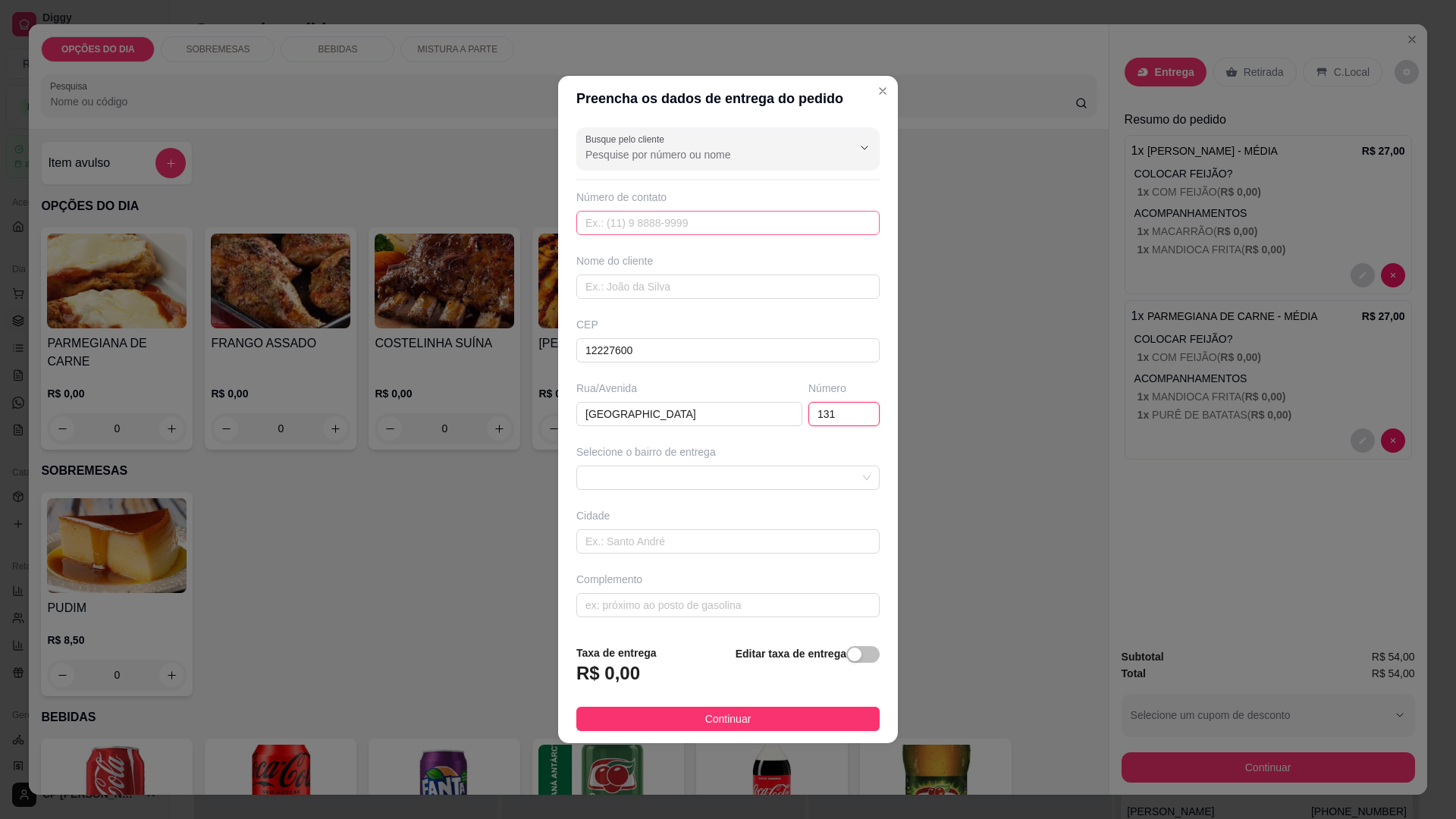
type input "131"
click at [697, 219] on input "text" at bounding box center [728, 223] width 303 height 24
type input "12991-3674"
click at [739, 284] on input "text" at bounding box center [728, 287] width 303 height 24
click at [703, 476] on span at bounding box center [728, 478] width 285 height 23
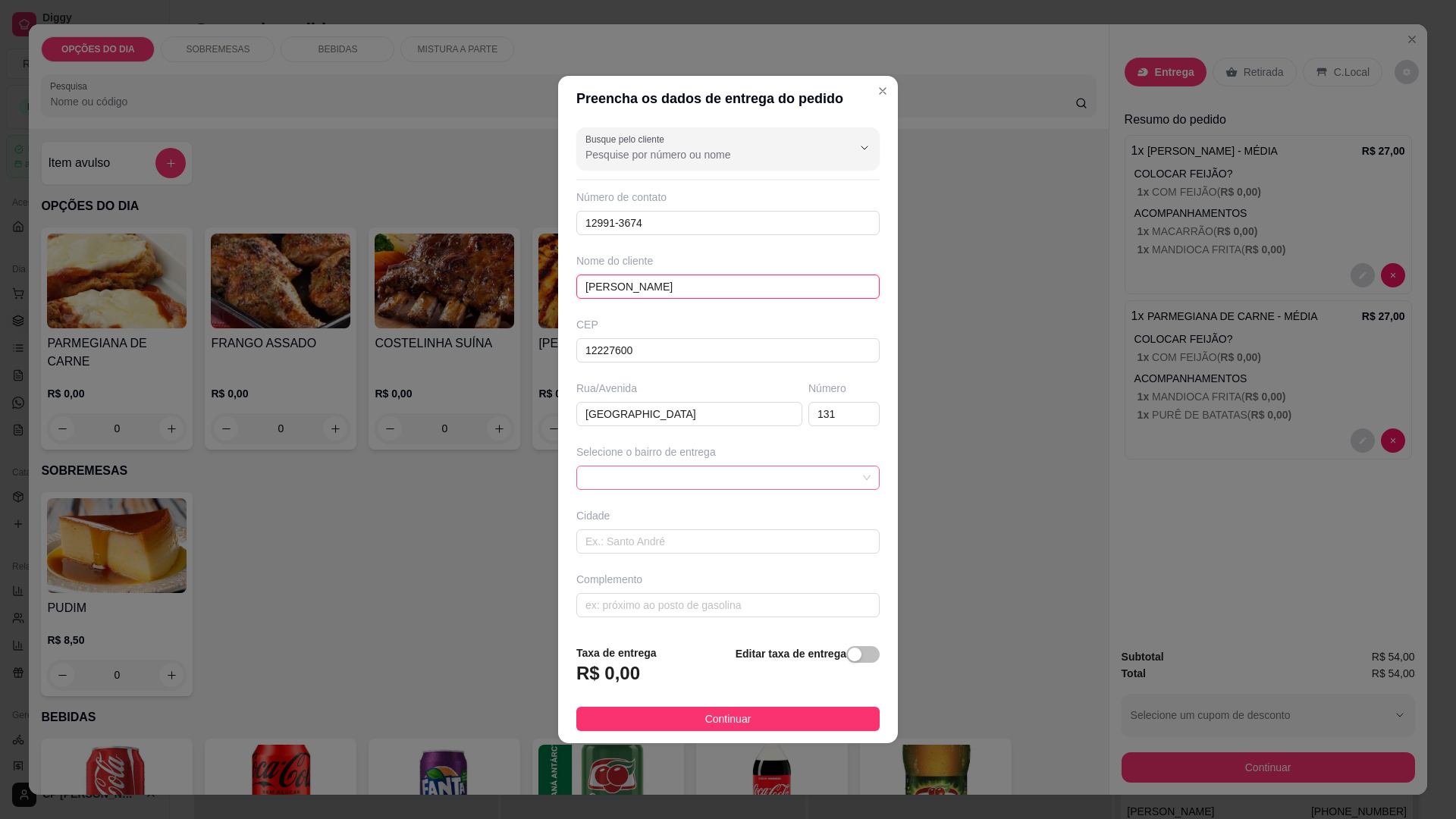
type input "[PERSON_NAME]"
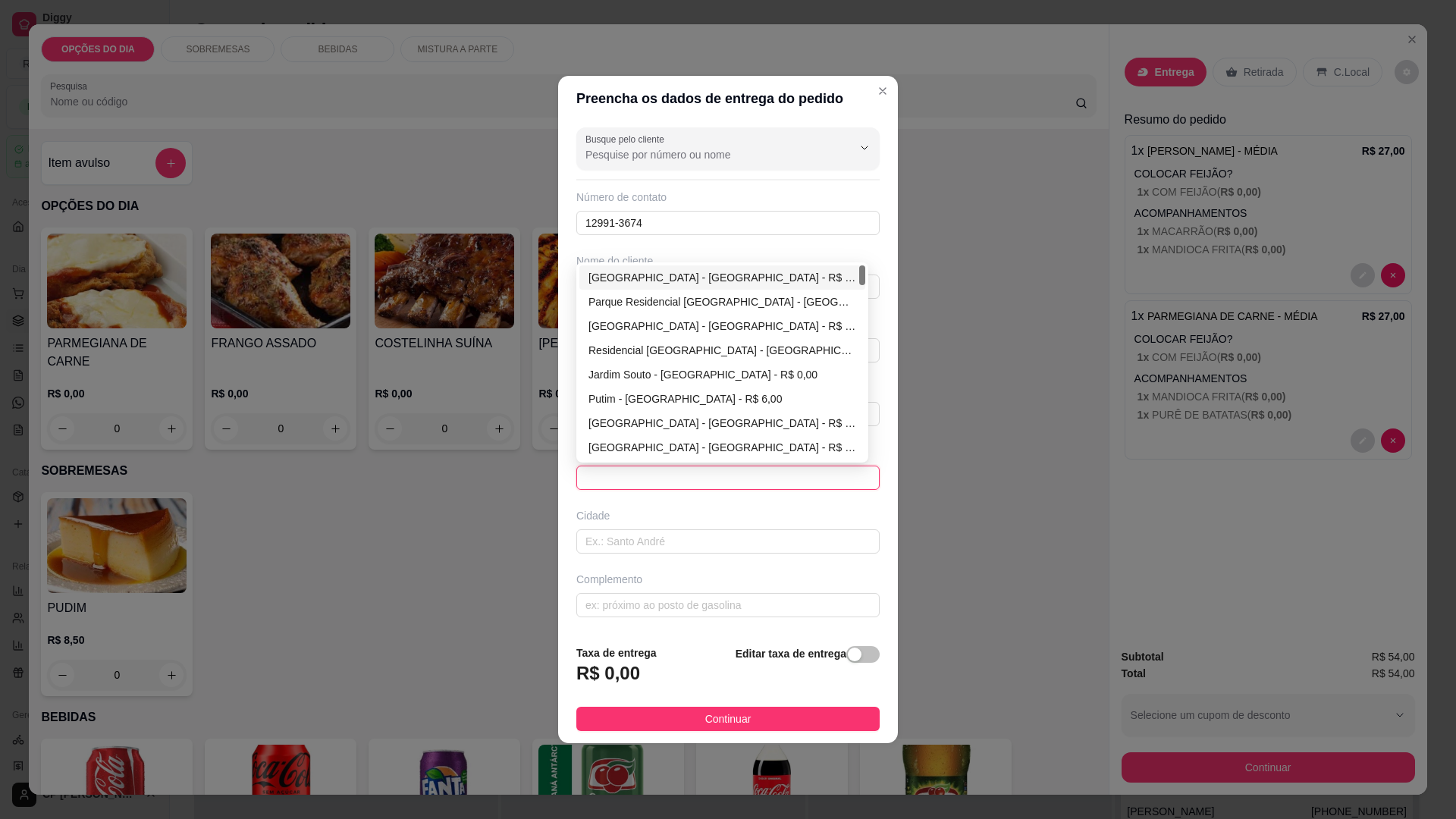
click at [631, 277] on div "[GEOGRAPHIC_DATA] - [GEOGRAPHIC_DATA] - R$ 0,00" at bounding box center [722, 278] width 267 height 17
type input "[GEOGRAPHIC_DATA]"
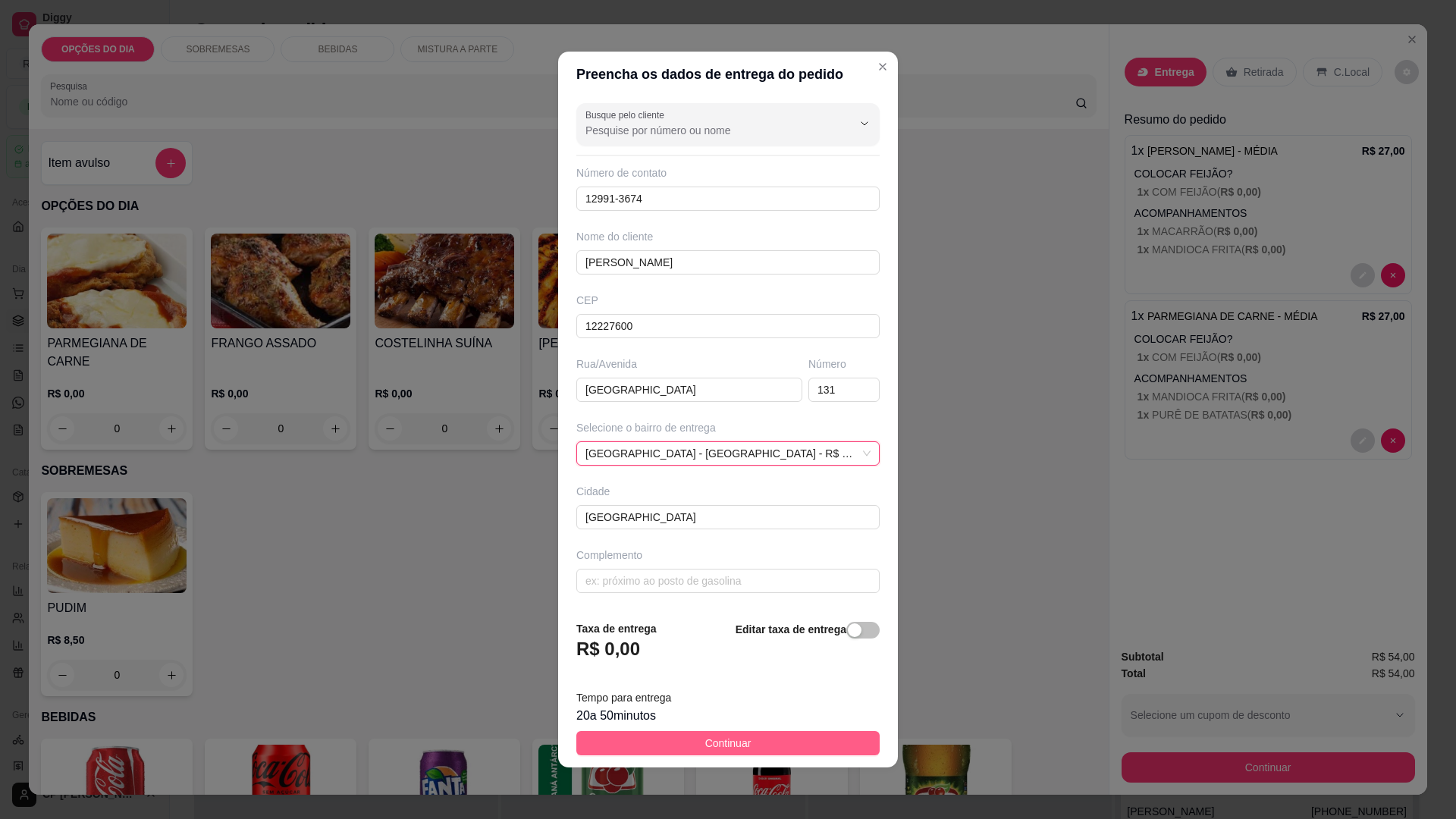
click at [705, 747] on span "Continuar" at bounding box center [728, 743] width 46 height 17
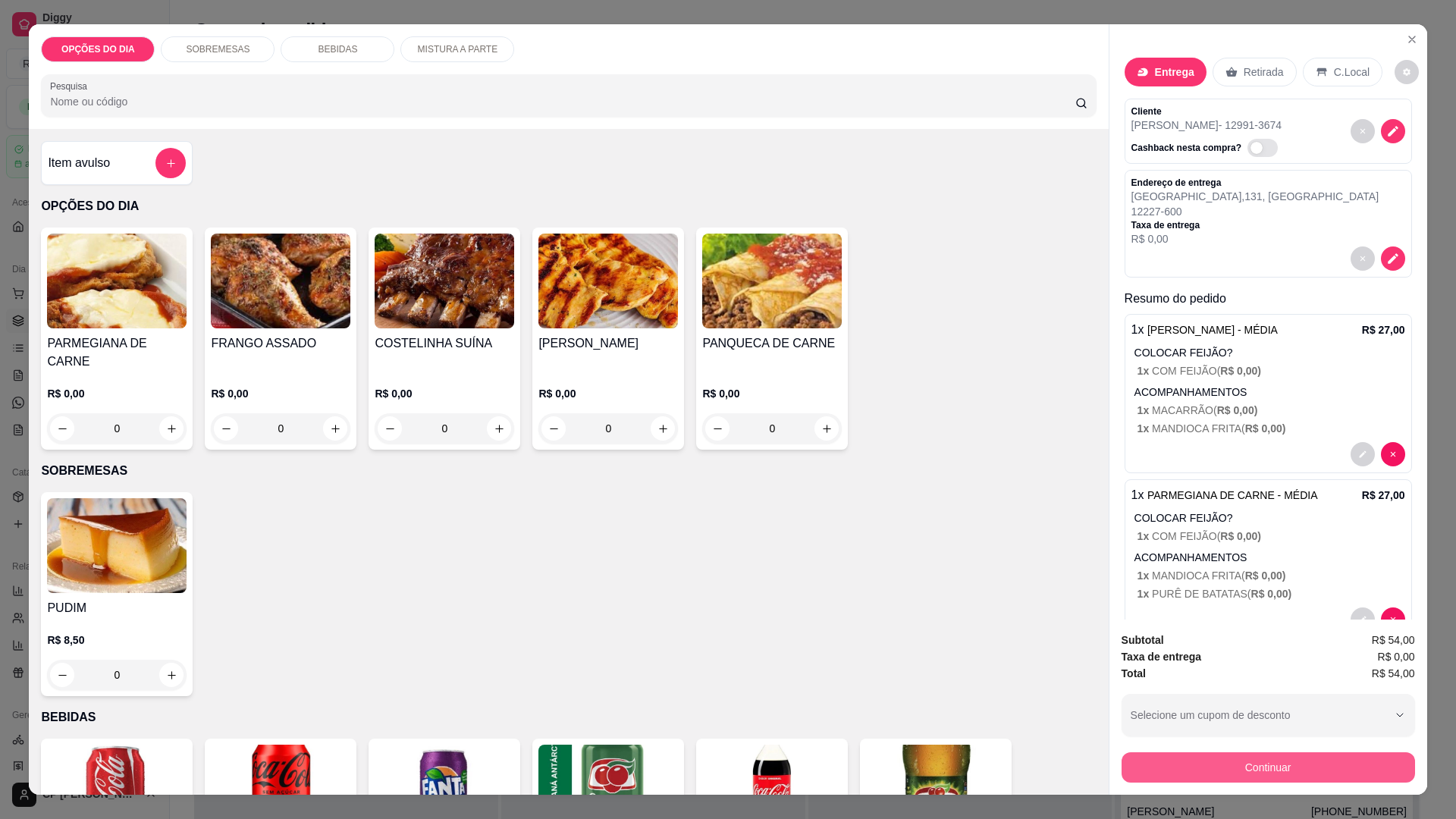
click at [1332, 767] on button "Continuar" at bounding box center [1268, 767] width 293 height 31
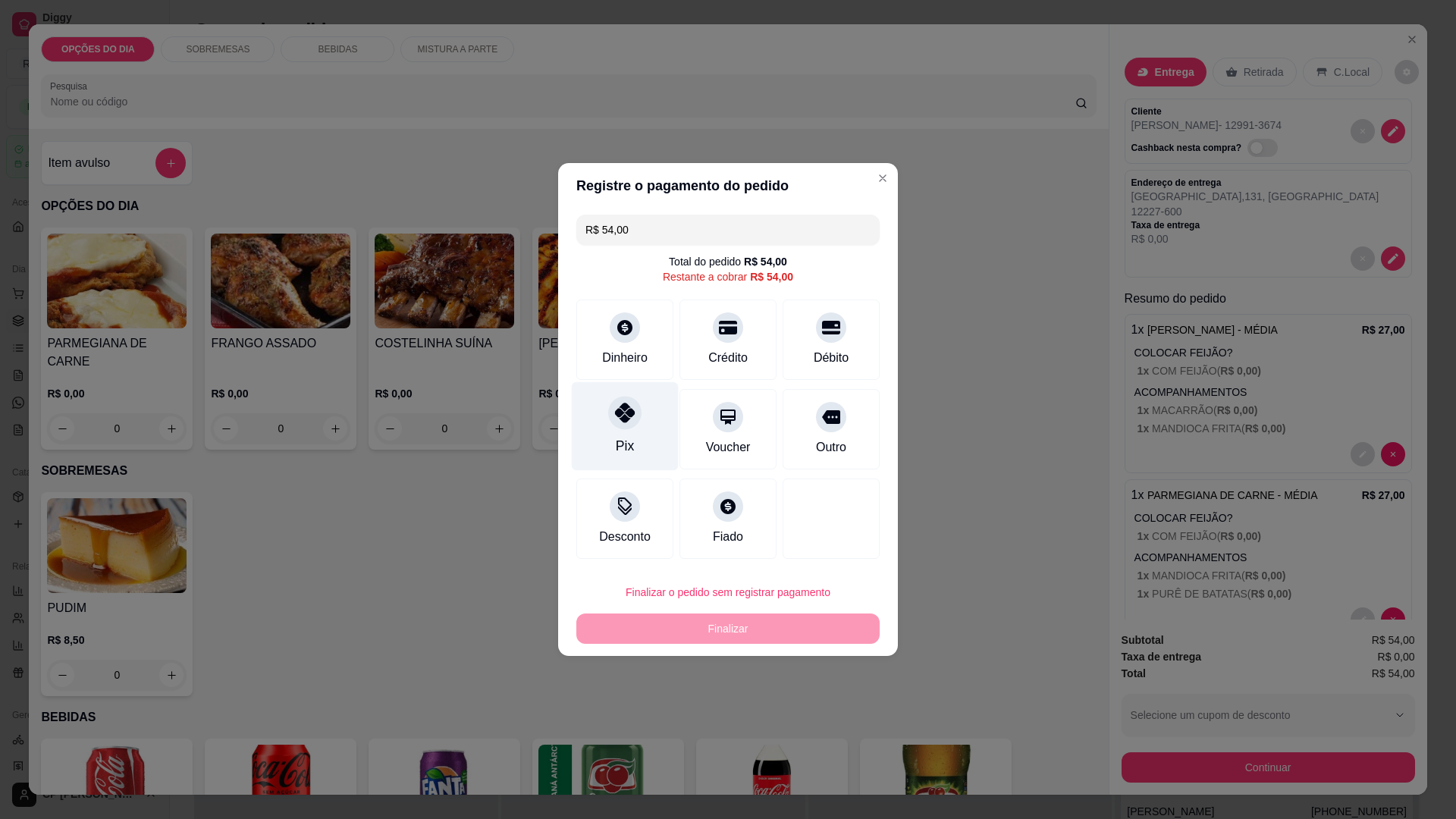
click at [612, 441] on div "Pix" at bounding box center [625, 427] width 107 height 89
type input "R$ 0,00"
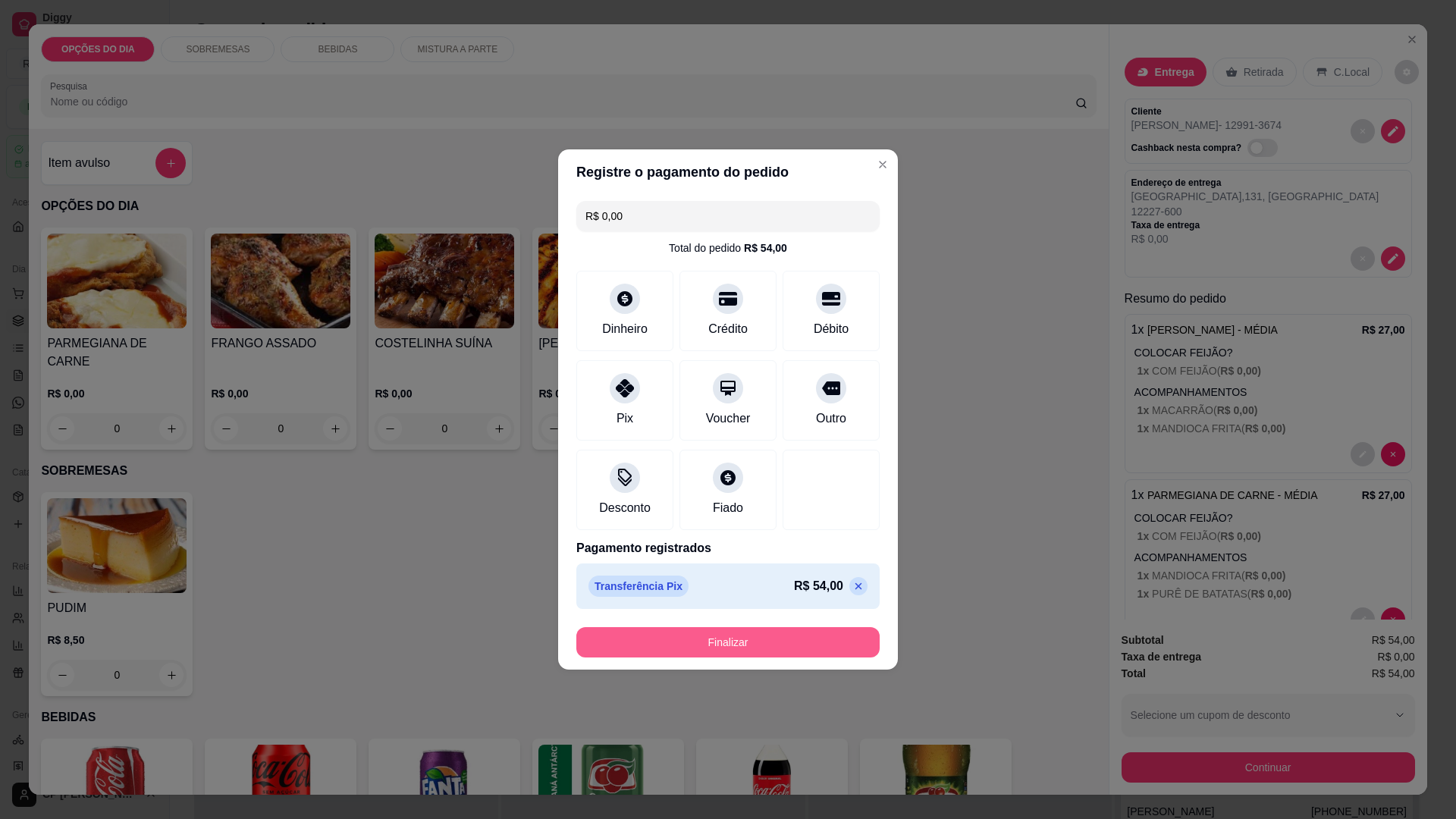
click at [713, 639] on button "Finalizar" at bounding box center [728, 642] width 303 height 31
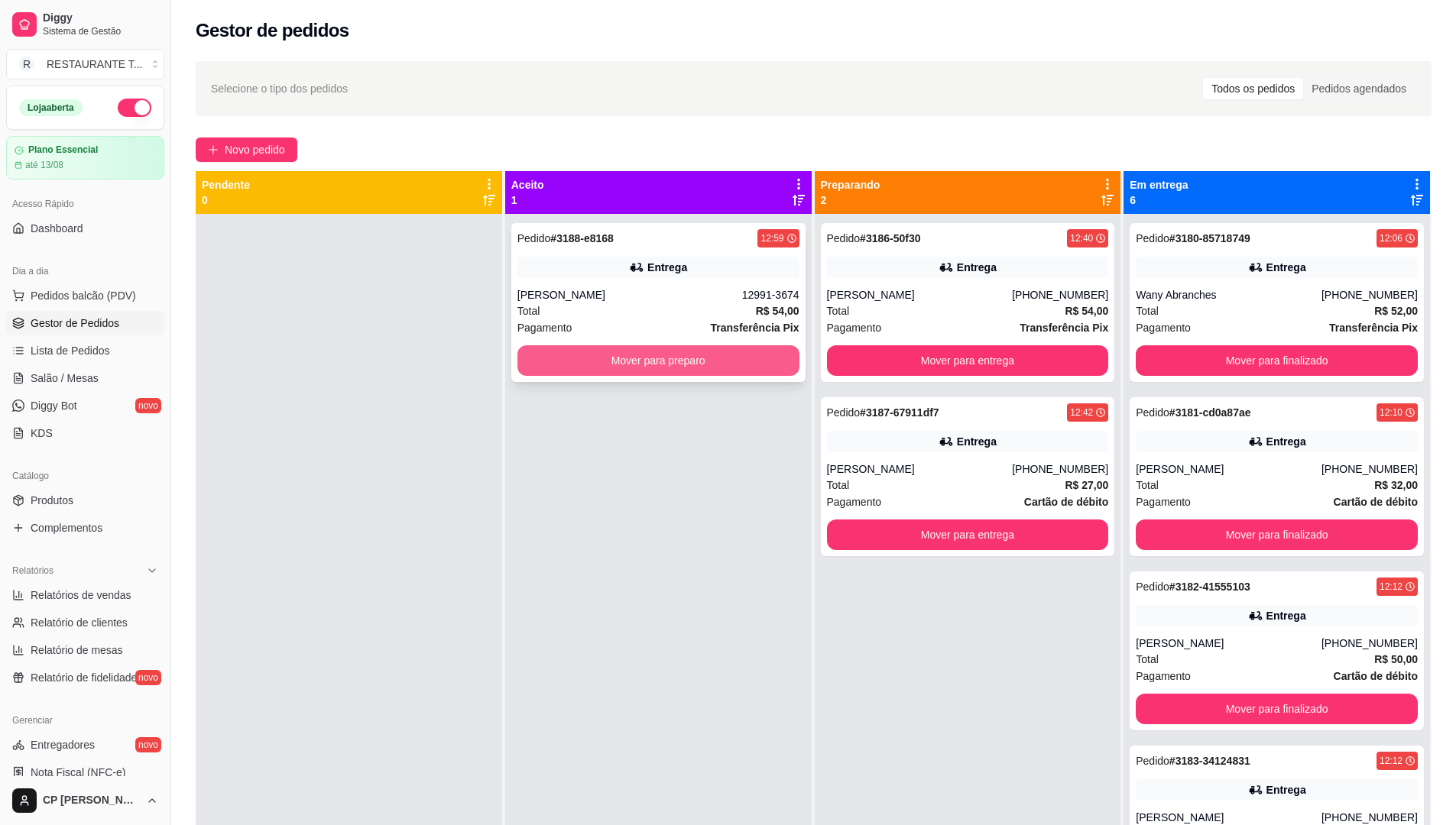
click at [700, 355] on button "Mover para preparo" at bounding box center [658, 361] width 282 height 31
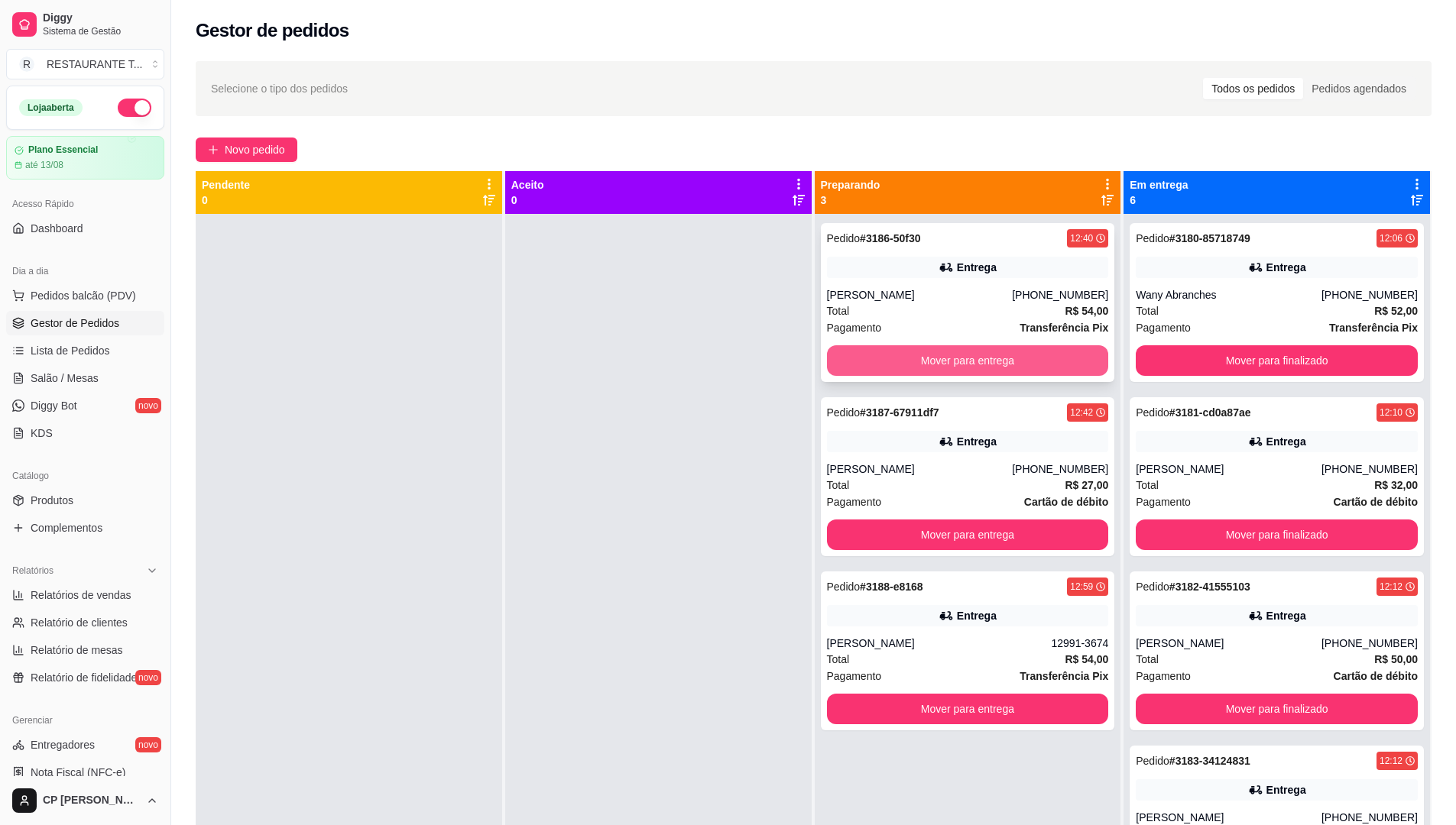
click at [955, 354] on button "Mover para entrega" at bounding box center [968, 361] width 282 height 31
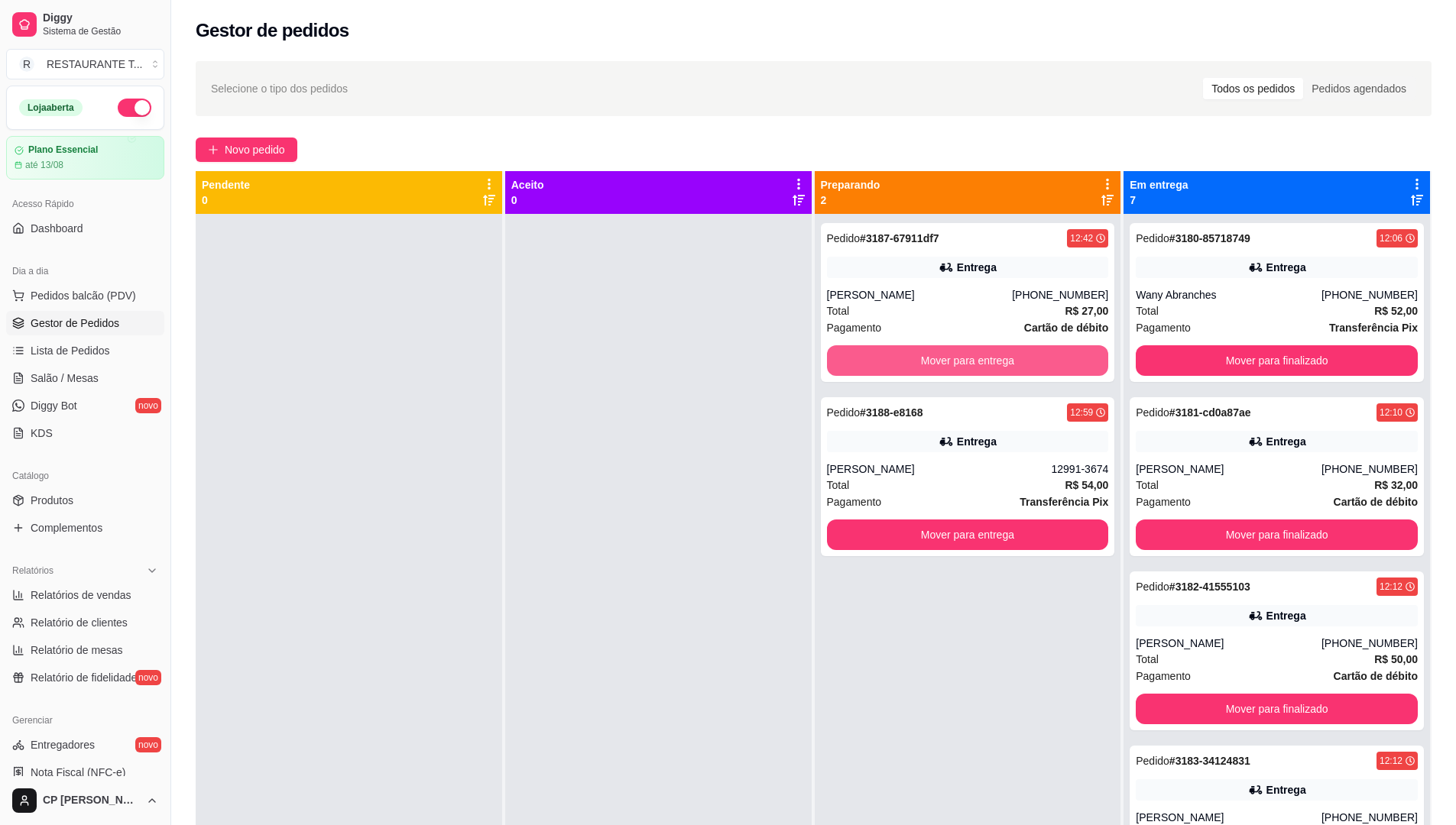
click at [955, 354] on button "Mover para entrega" at bounding box center [968, 361] width 282 height 31
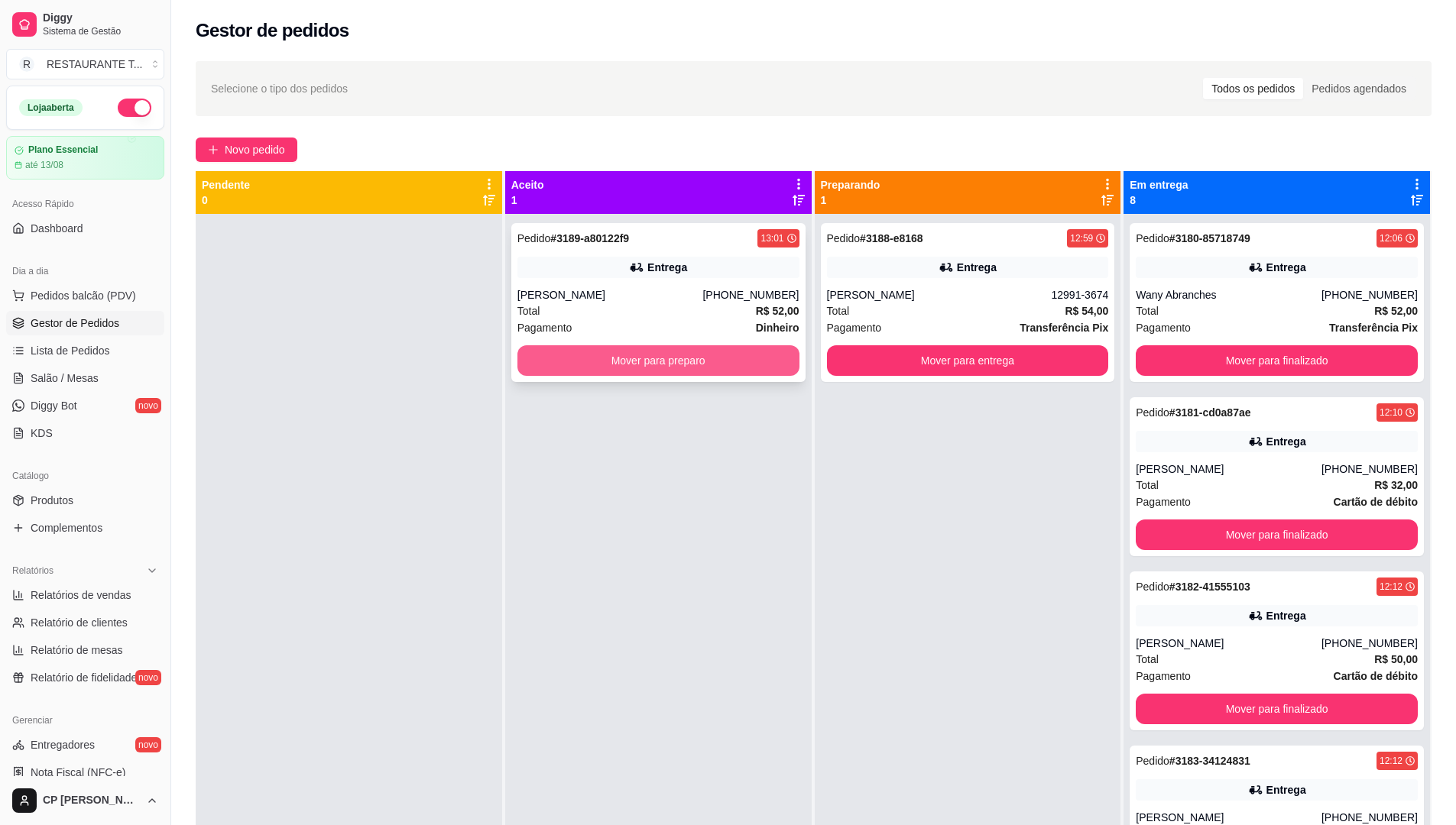
click at [677, 354] on button "Mover para preparo" at bounding box center [658, 361] width 282 height 31
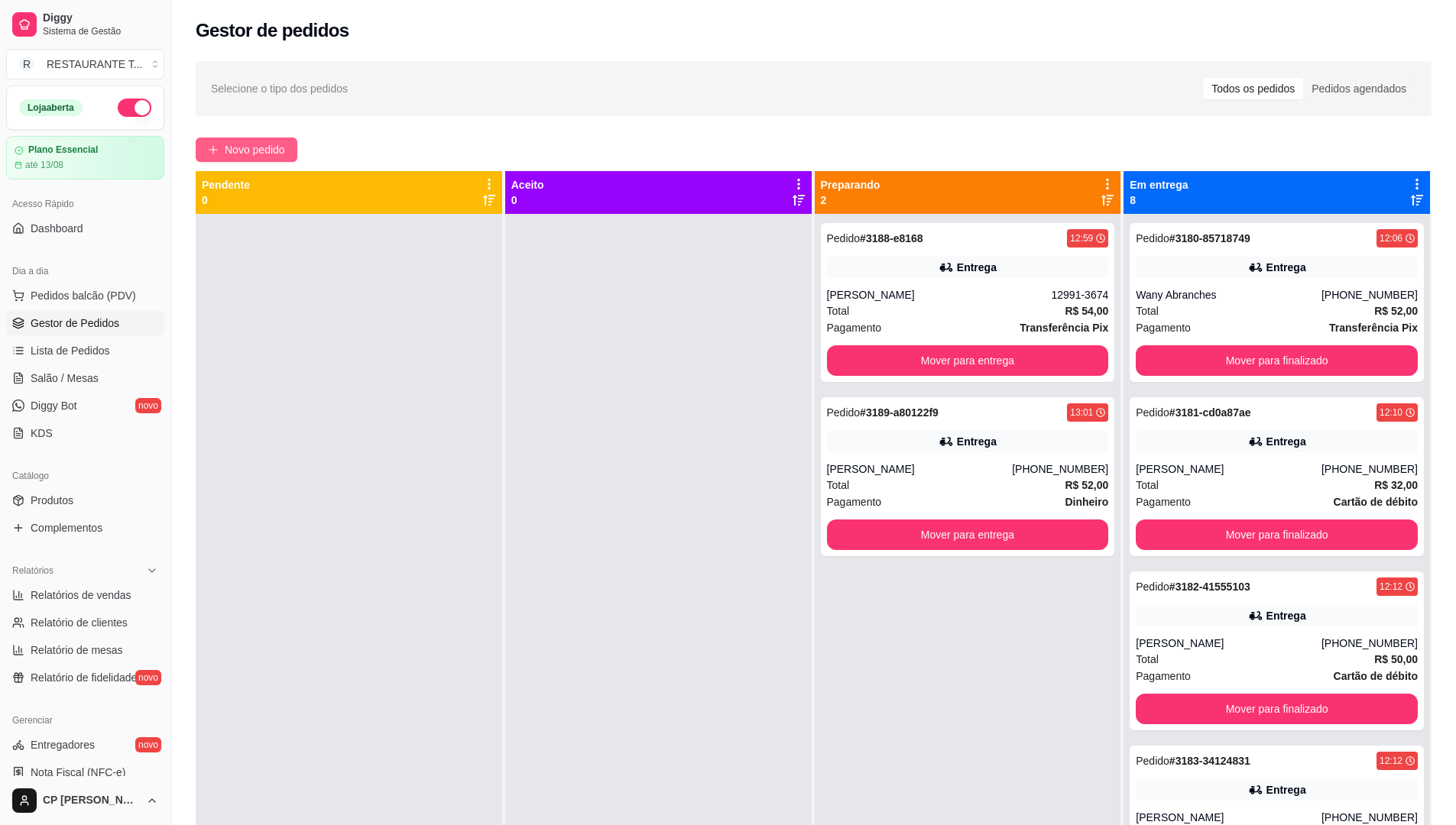
click at [264, 142] on span "Novo pedido" at bounding box center [254, 150] width 61 height 17
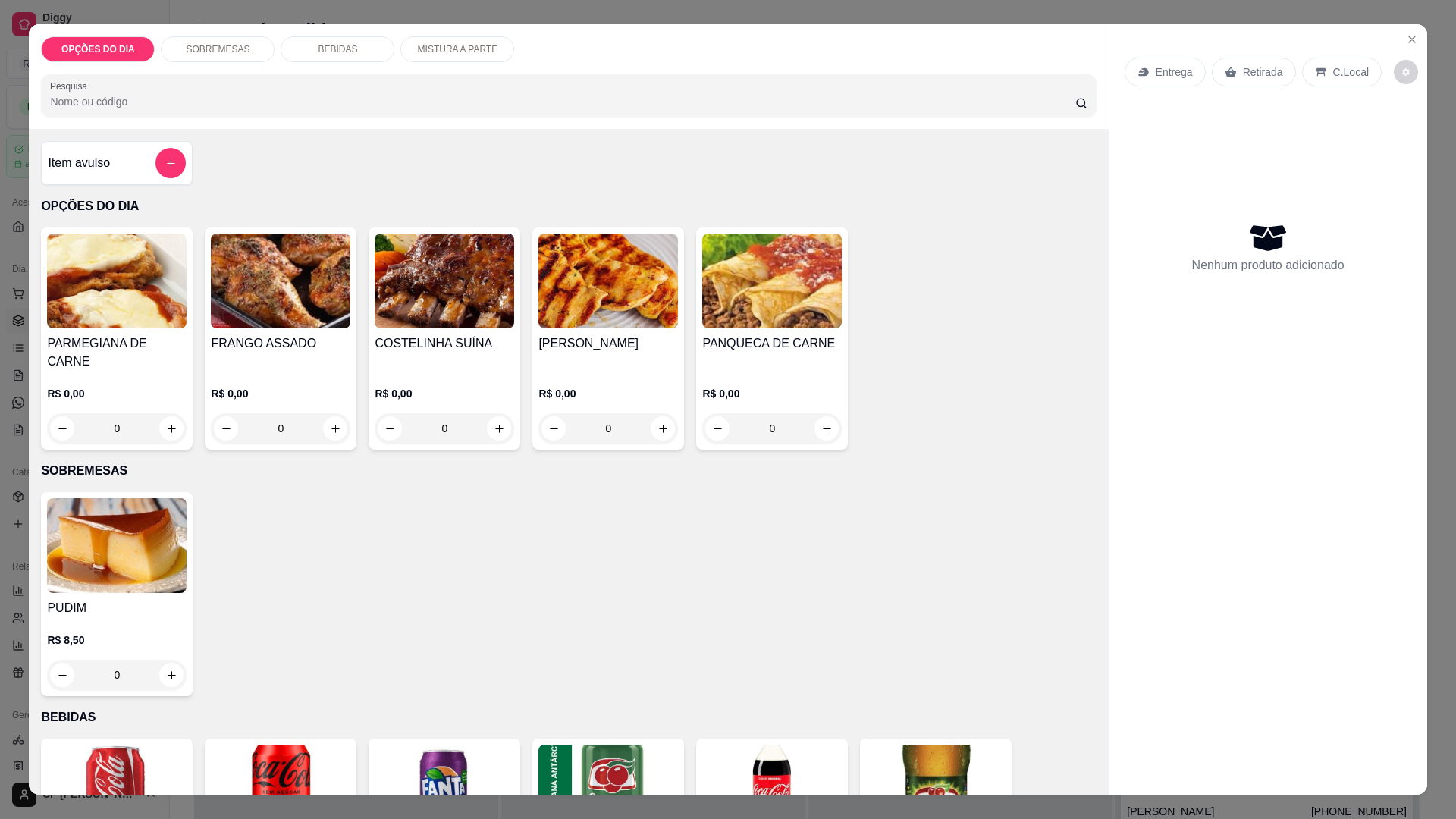
click at [820, 417] on div "0" at bounding box center [771, 428] width 140 height 31
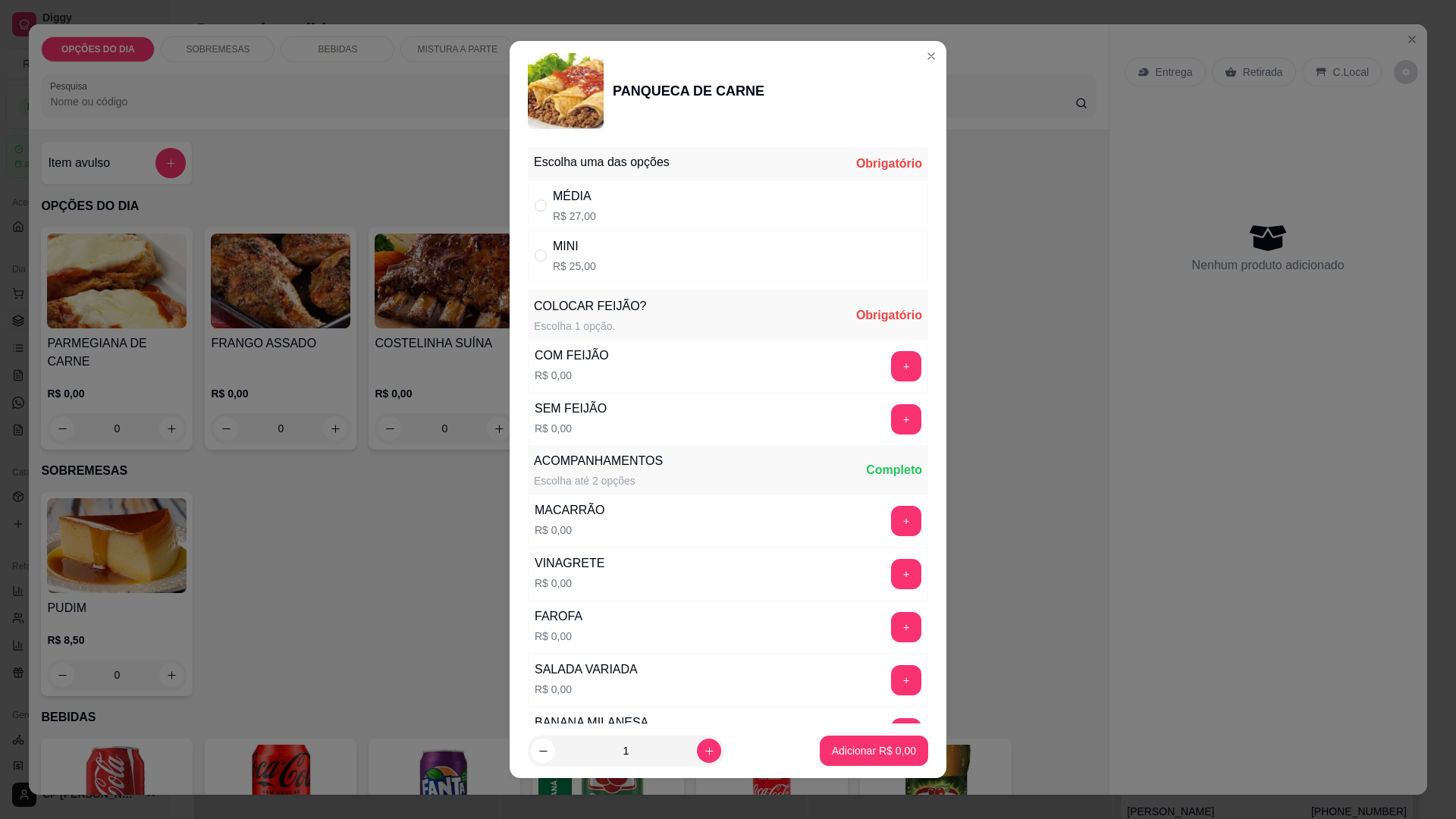
click at [540, 246] on div "MINI R$ 25,00" at bounding box center [728, 255] width 401 height 50
radio input "true"
click at [891, 362] on button "+" at bounding box center [906, 366] width 31 height 31
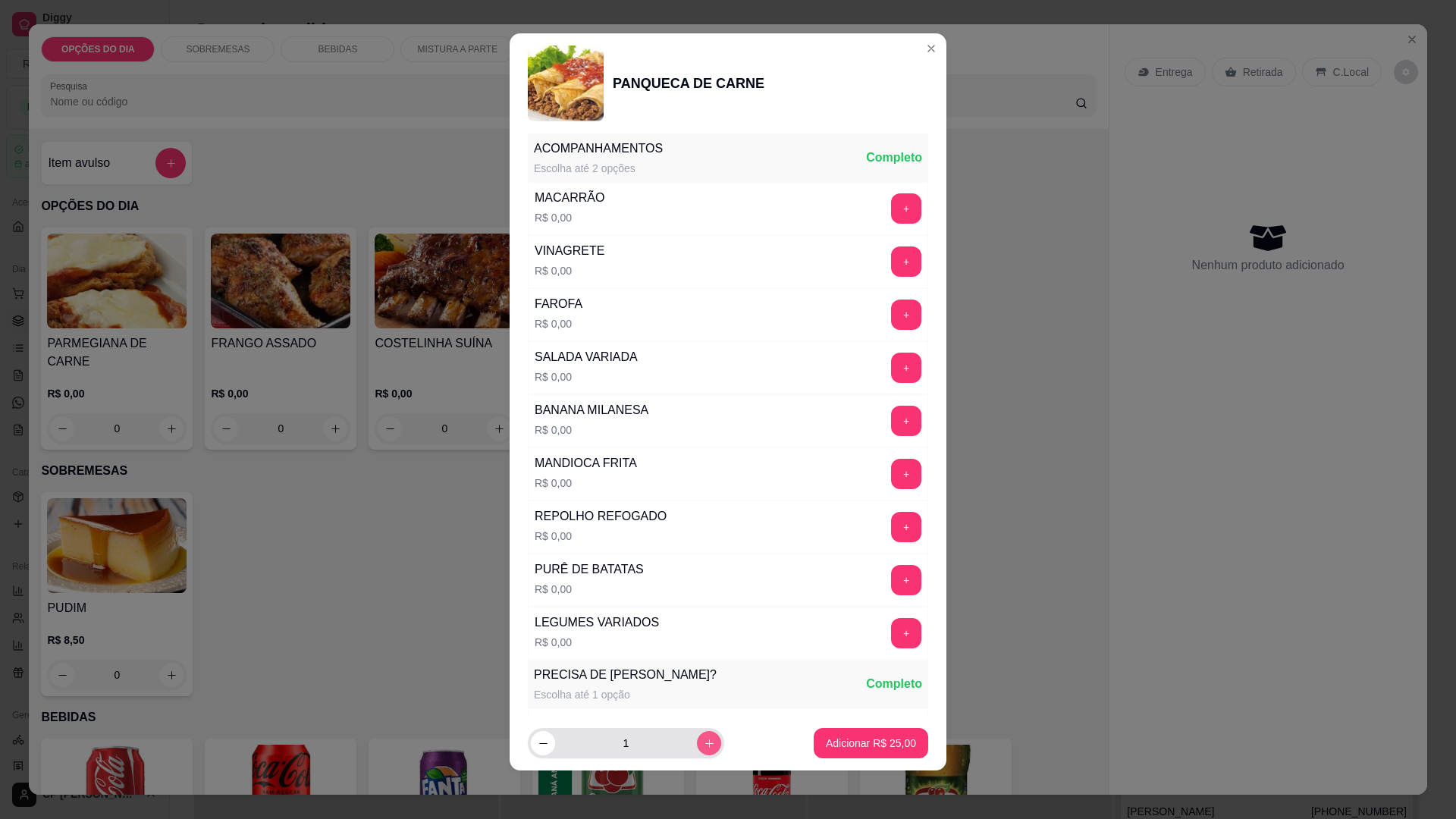
click at [704, 749] on icon "increase-product-quantity" at bounding box center [709, 744] width 11 height 11
type input "2"
click at [891, 205] on button "+" at bounding box center [906, 208] width 31 height 31
click at [892, 575] on button "+" at bounding box center [907, 581] width 30 height 30
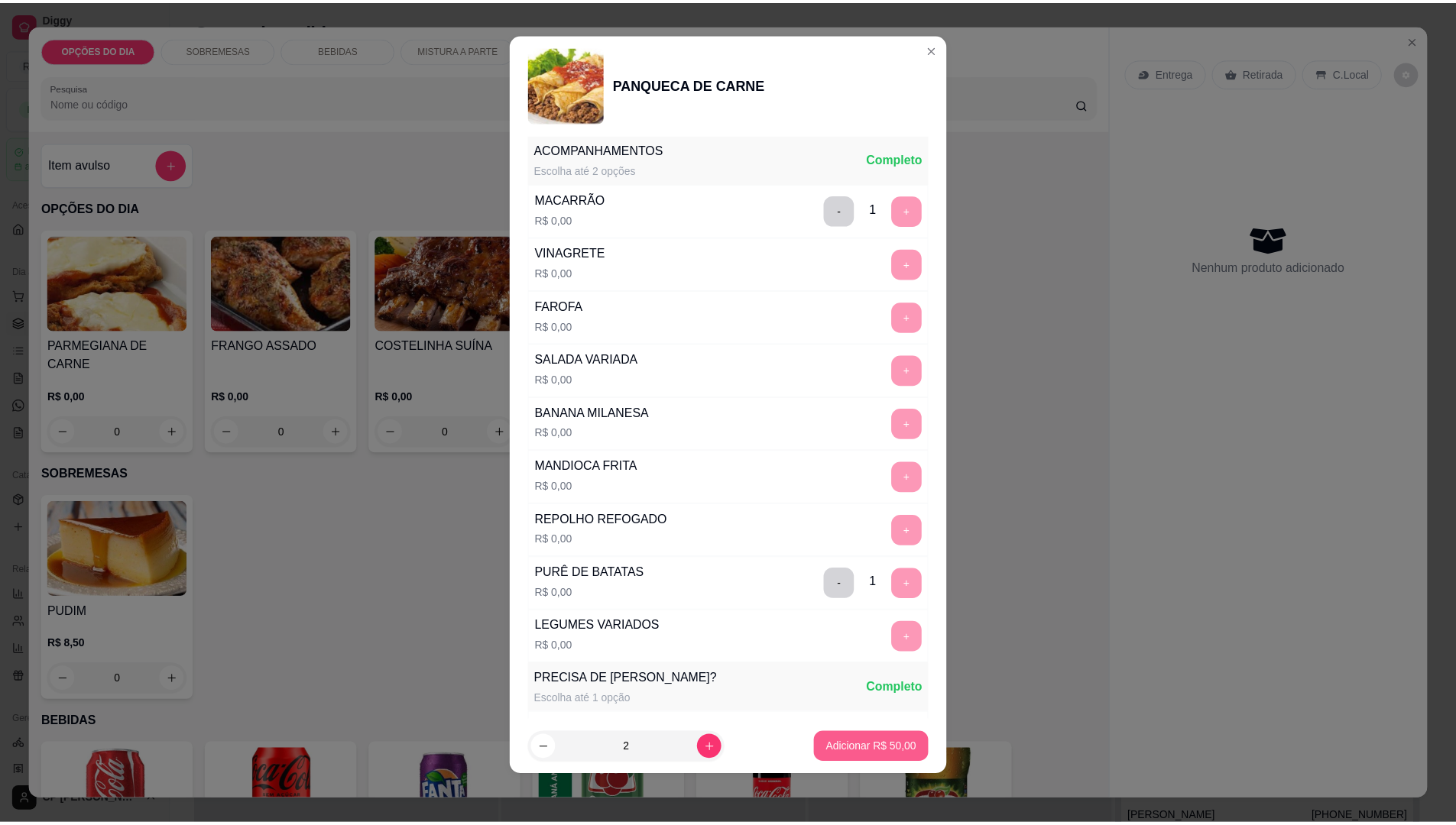
scroll to position [624, 0]
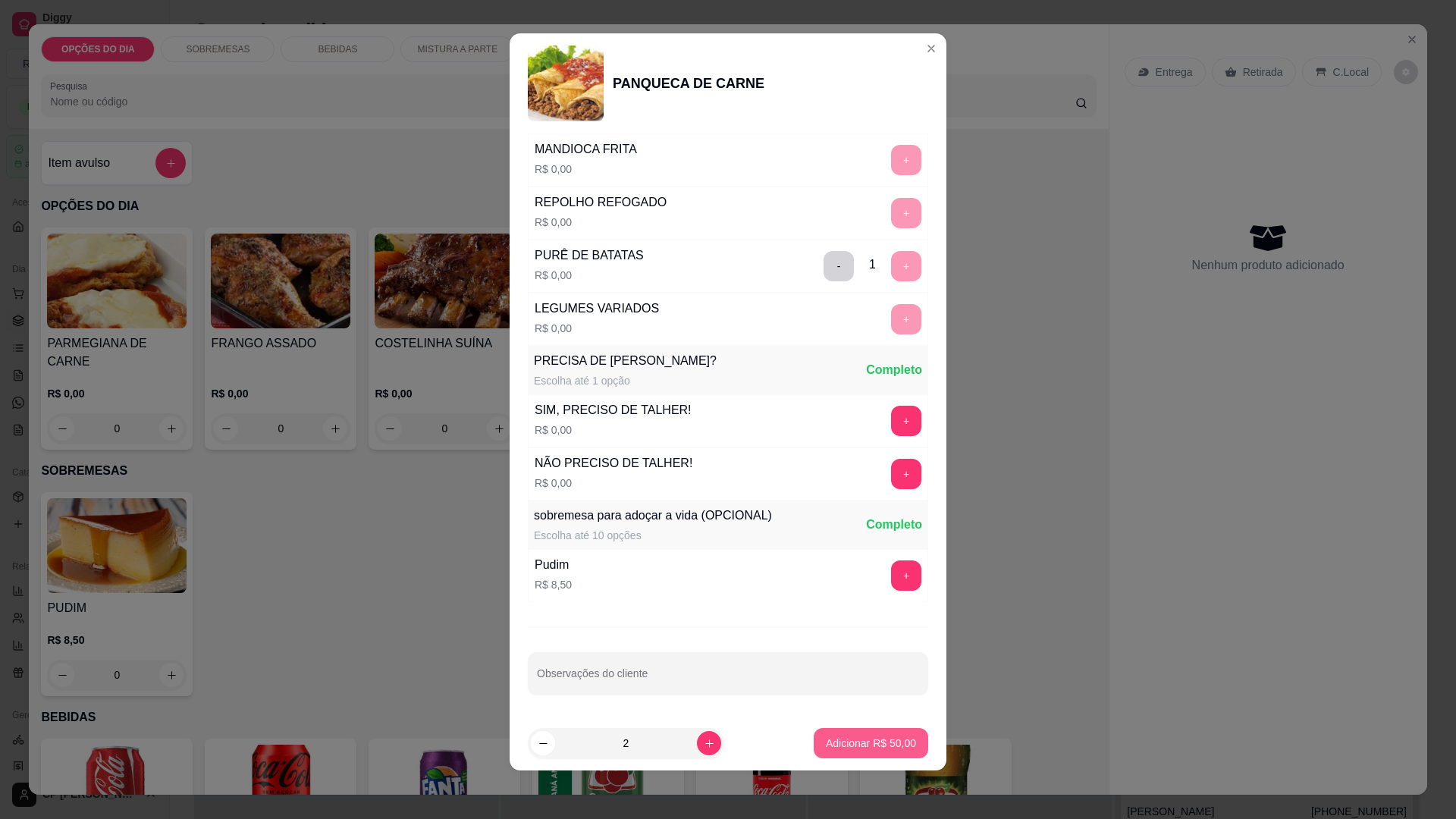
click at [856, 741] on p "Adicionar R$ 50,00" at bounding box center [871, 743] width 91 height 15
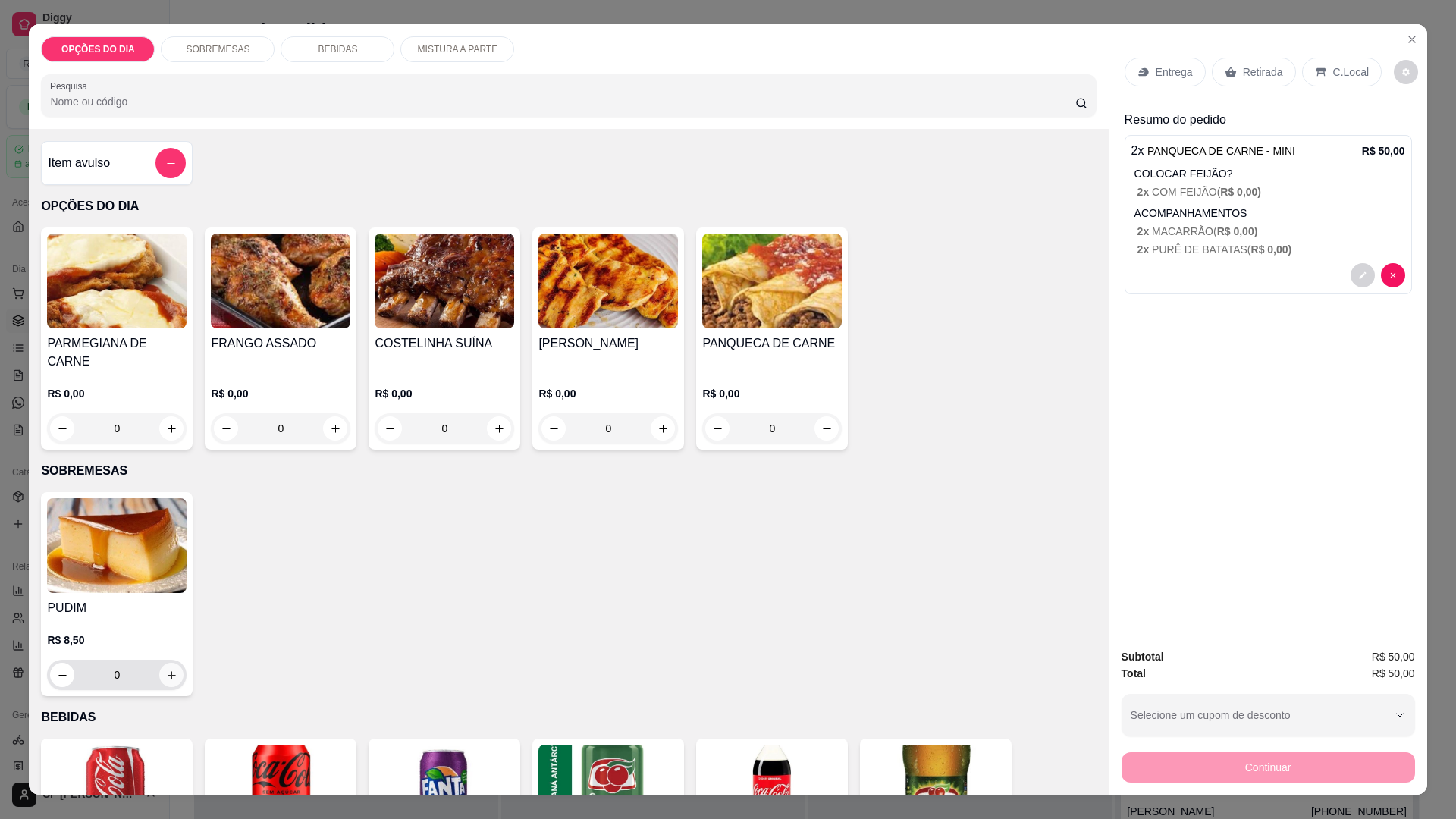
click at [167, 670] on icon "increase-product-quantity" at bounding box center [172, 676] width 11 height 11
click at [166, 671] on icon "increase-product-quantity" at bounding box center [171, 676] width 11 height 11
type input "2"
click at [1166, 70] on p "Entrega" at bounding box center [1174, 72] width 37 height 15
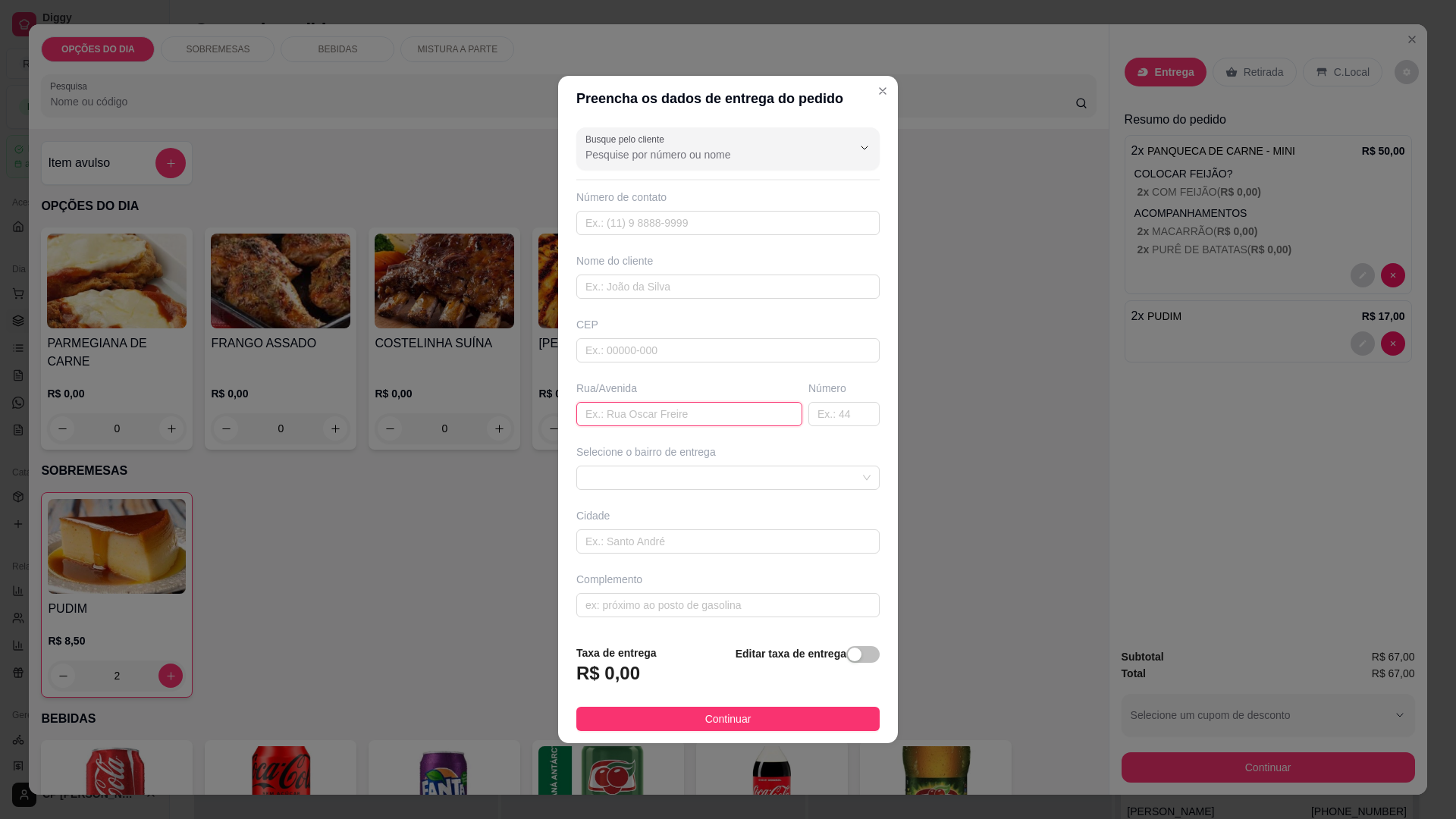
click at [676, 422] on input "text" at bounding box center [689, 415] width 226 height 24
type input "[GEOGRAPHIC_DATA]"
click at [684, 478] on span at bounding box center [728, 478] width 285 height 23
type input "542"
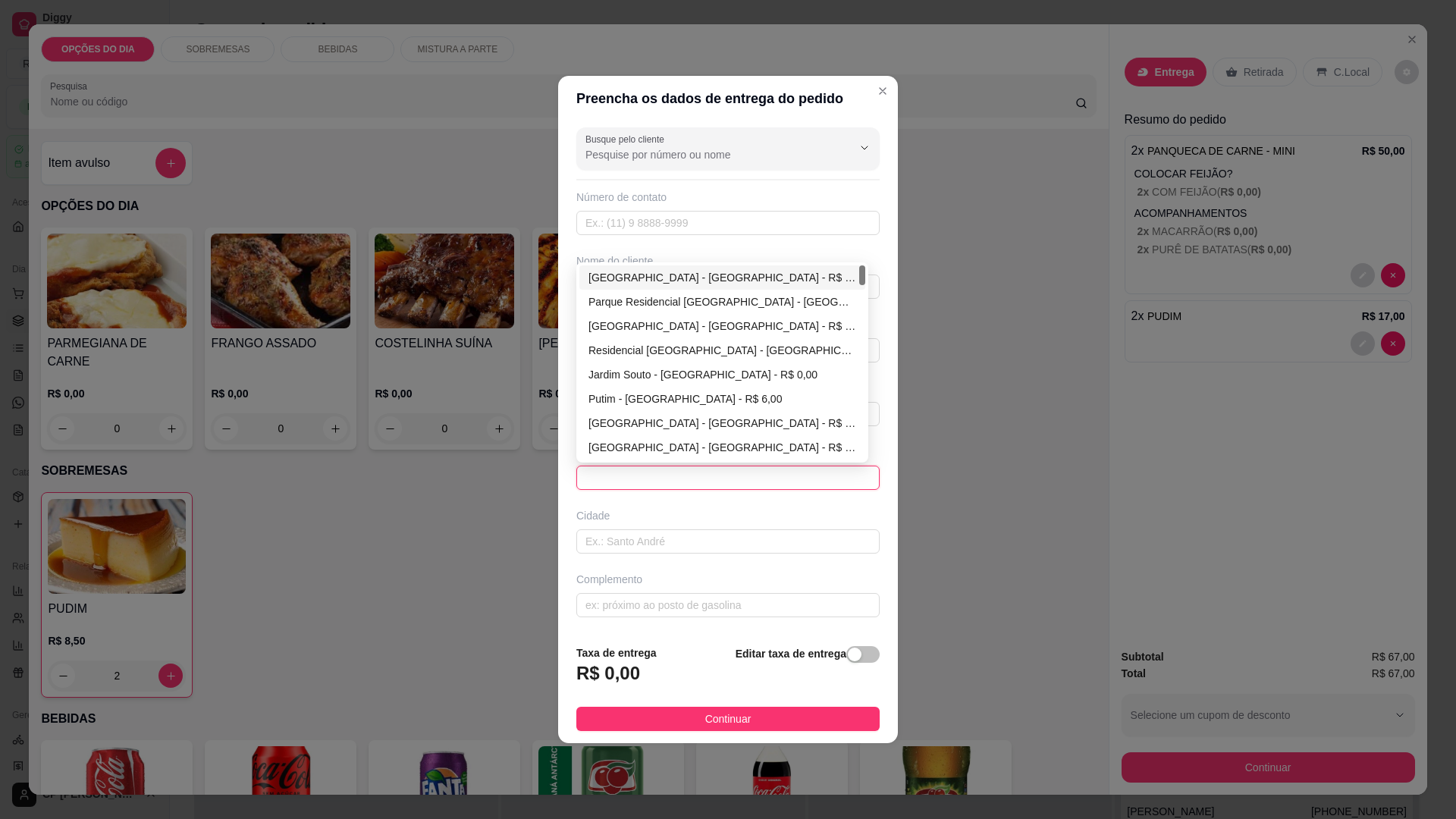
click at [692, 278] on div "[GEOGRAPHIC_DATA] - [GEOGRAPHIC_DATA] - R$ 0,00" at bounding box center [722, 278] width 267 height 17
type input "[GEOGRAPHIC_DATA]"
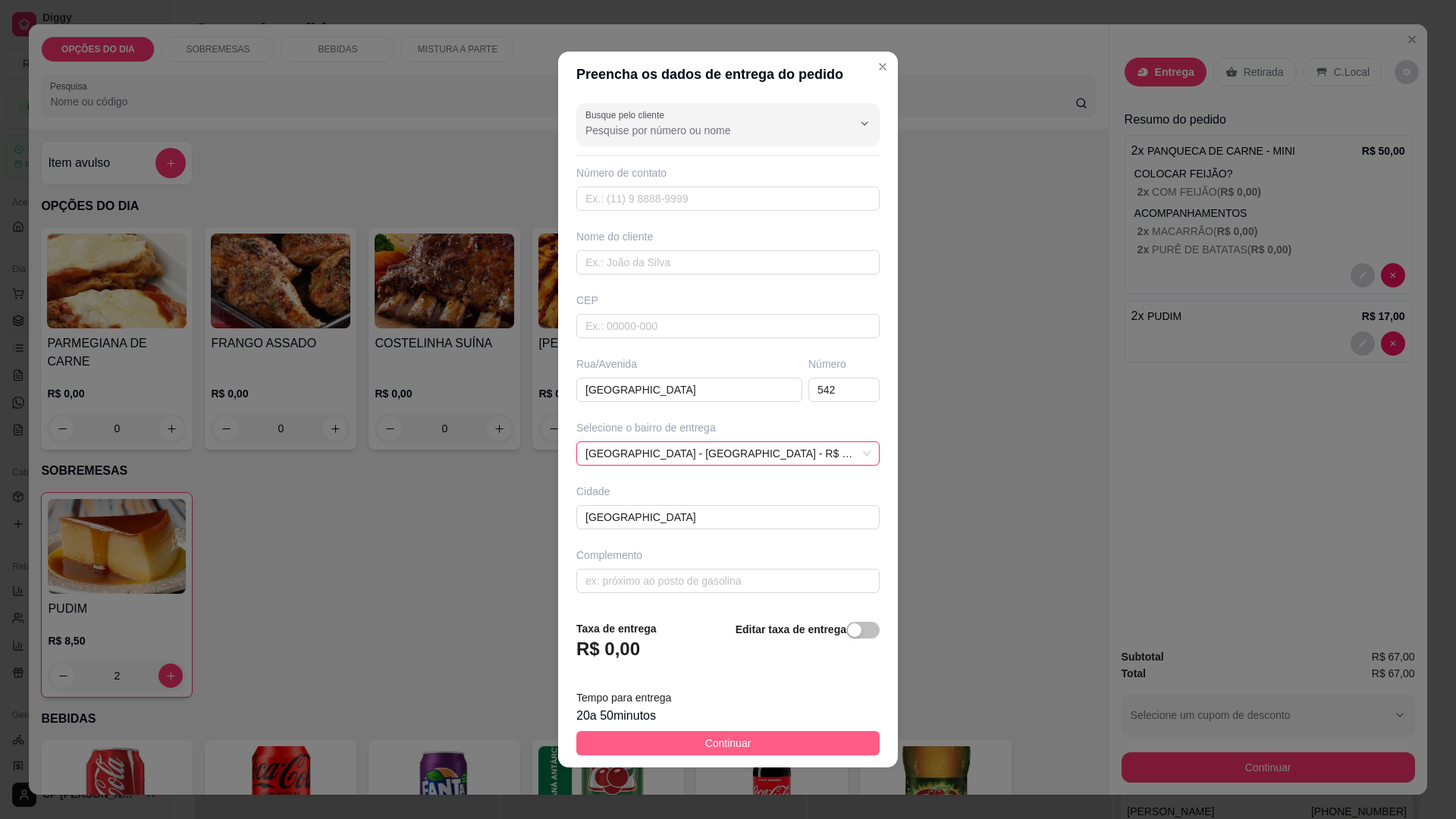
click at [734, 741] on span "Continuar" at bounding box center [728, 743] width 46 height 17
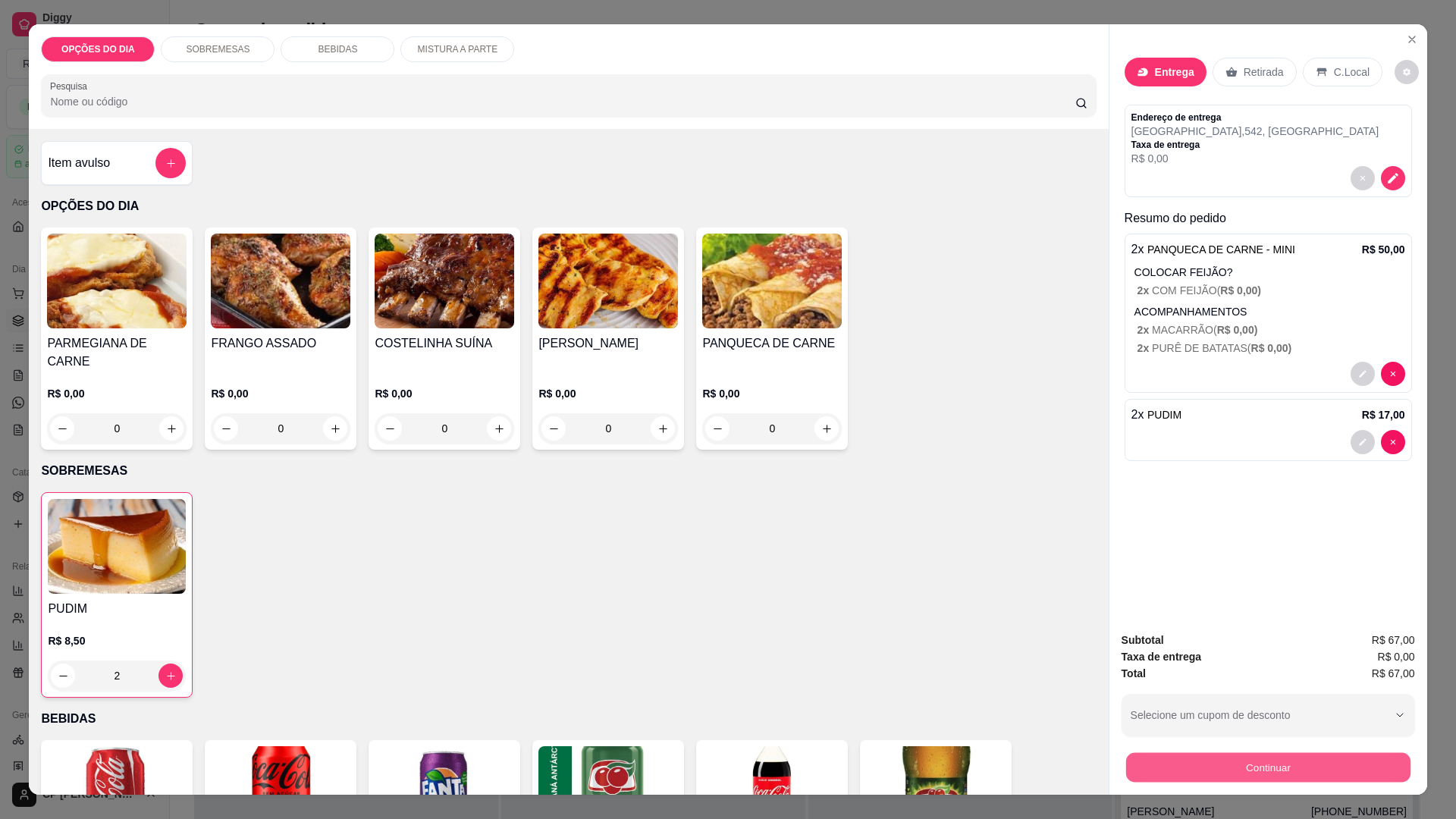
click at [1256, 766] on button "Continuar" at bounding box center [1267, 767] width 284 height 30
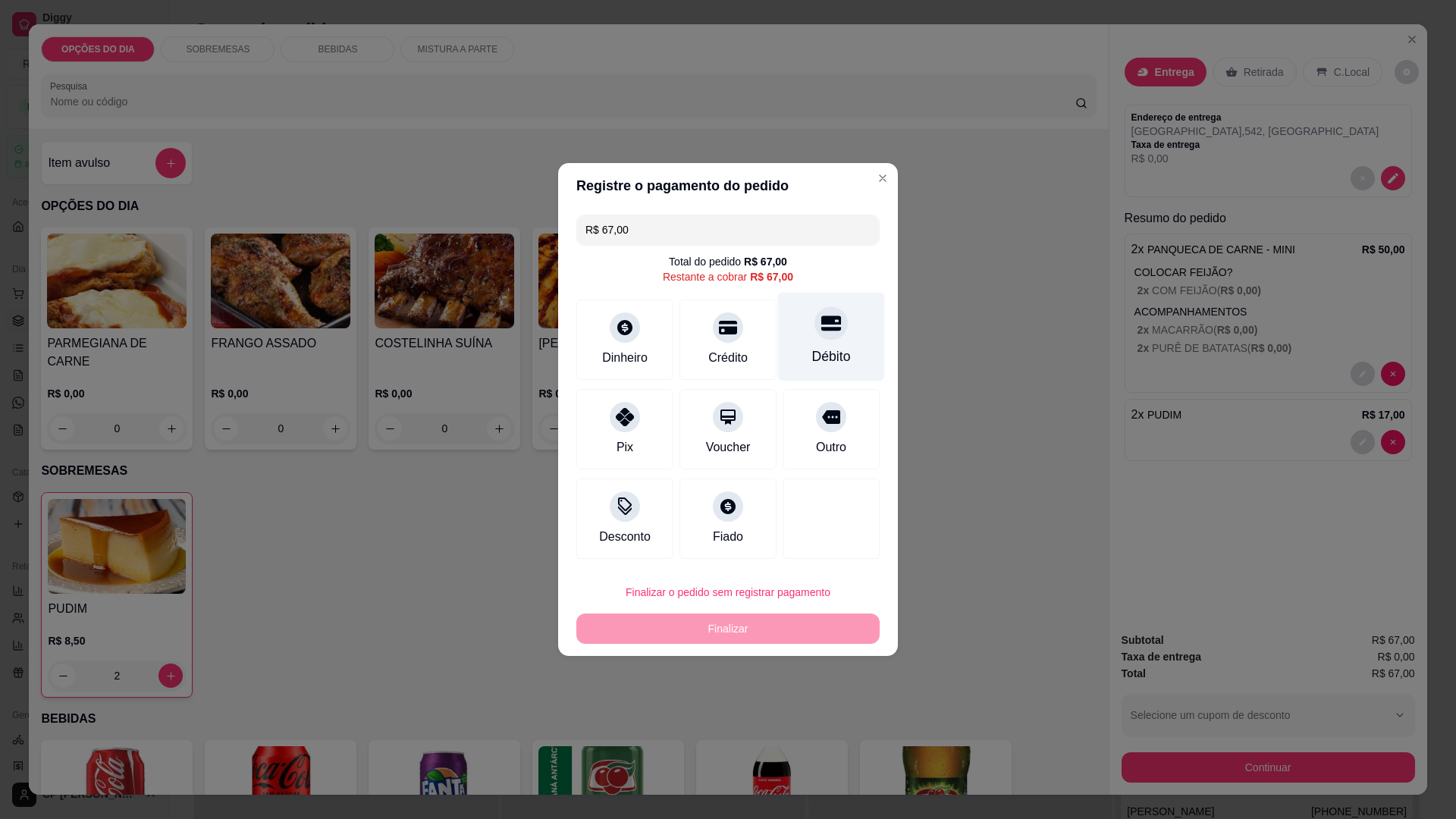
click at [823, 331] on icon at bounding box center [831, 324] width 19 height 15
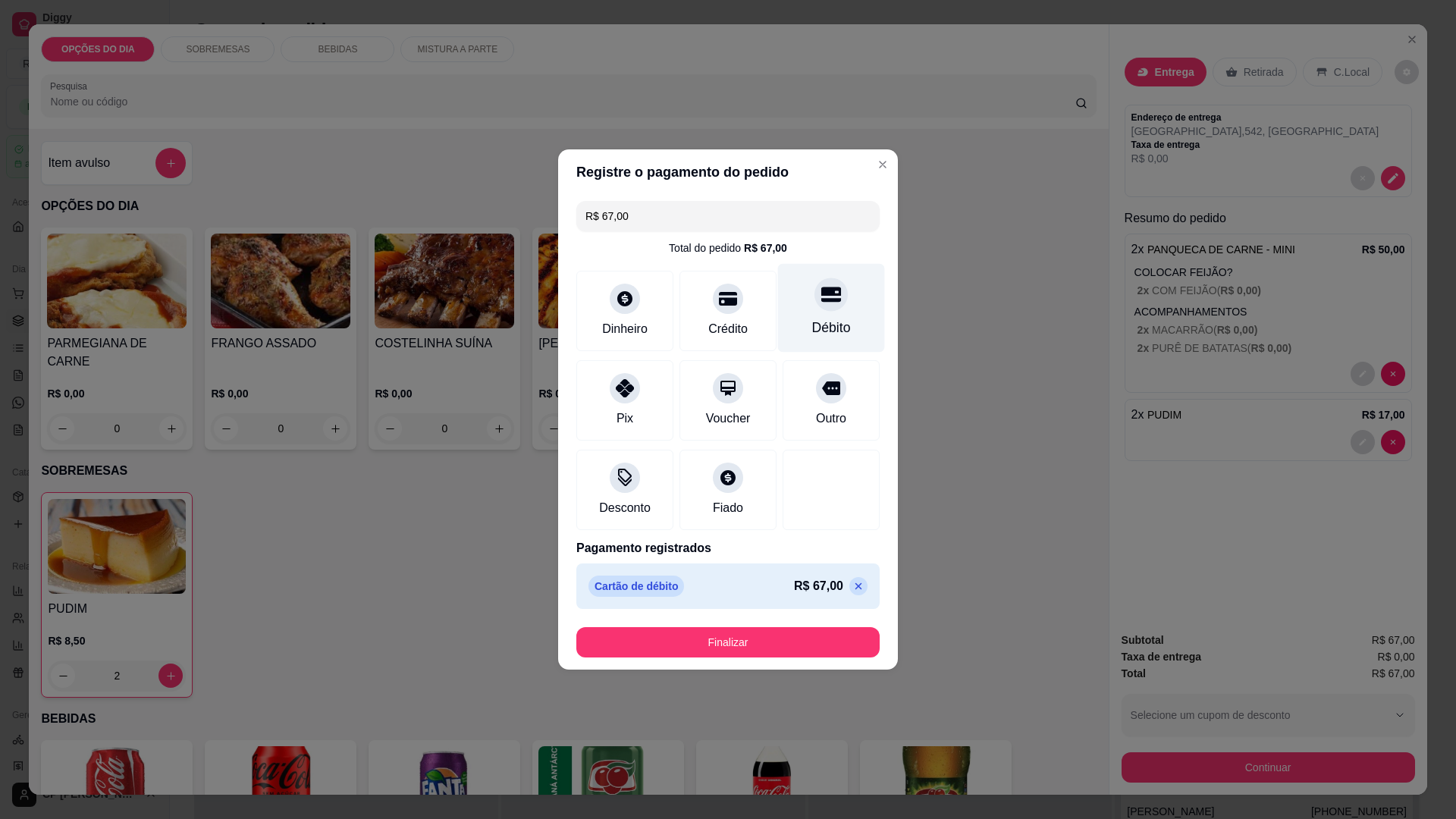
type input "R$ 0,00"
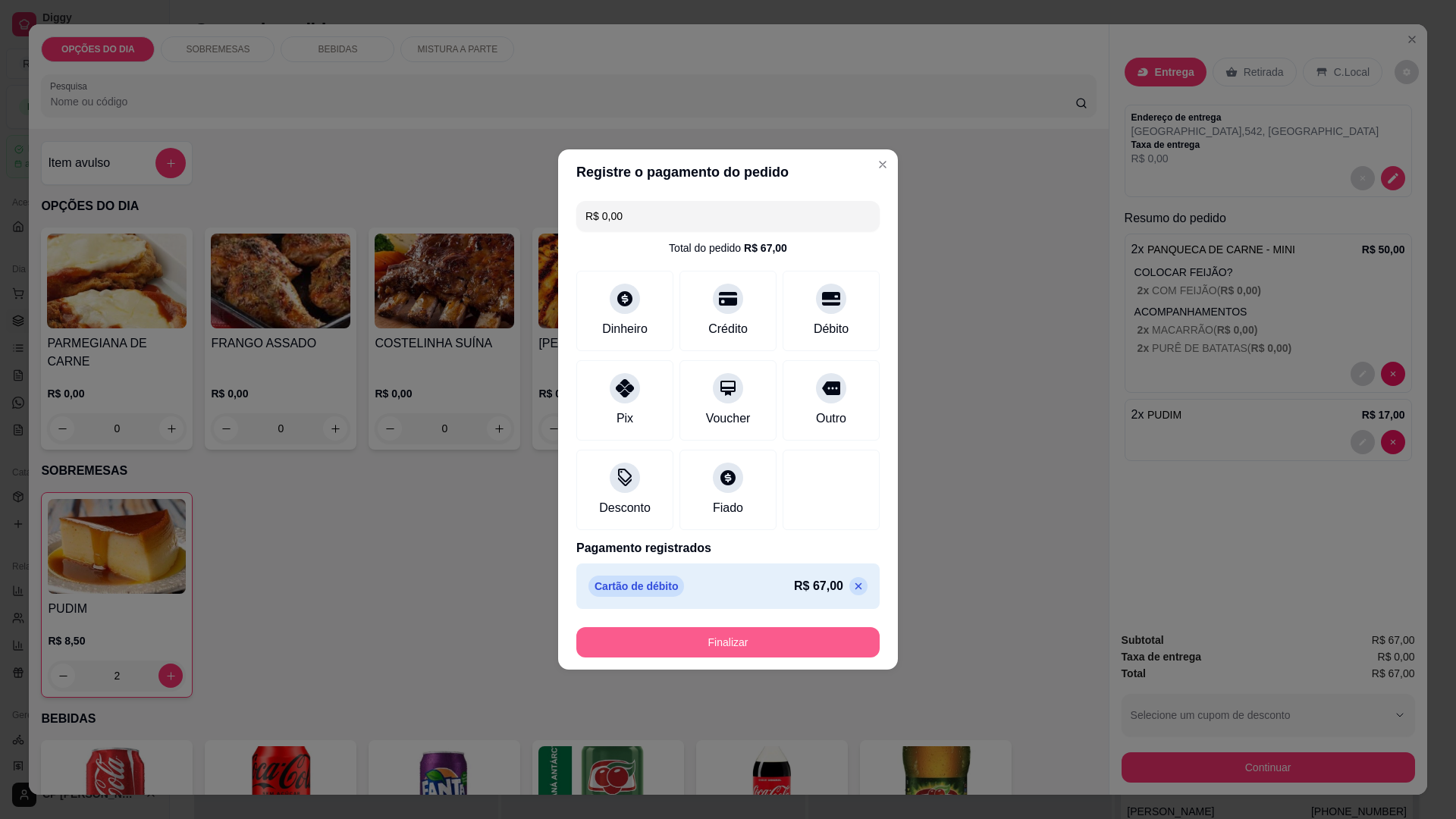
click at [758, 639] on button "Finalizar" at bounding box center [728, 642] width 303 height 31
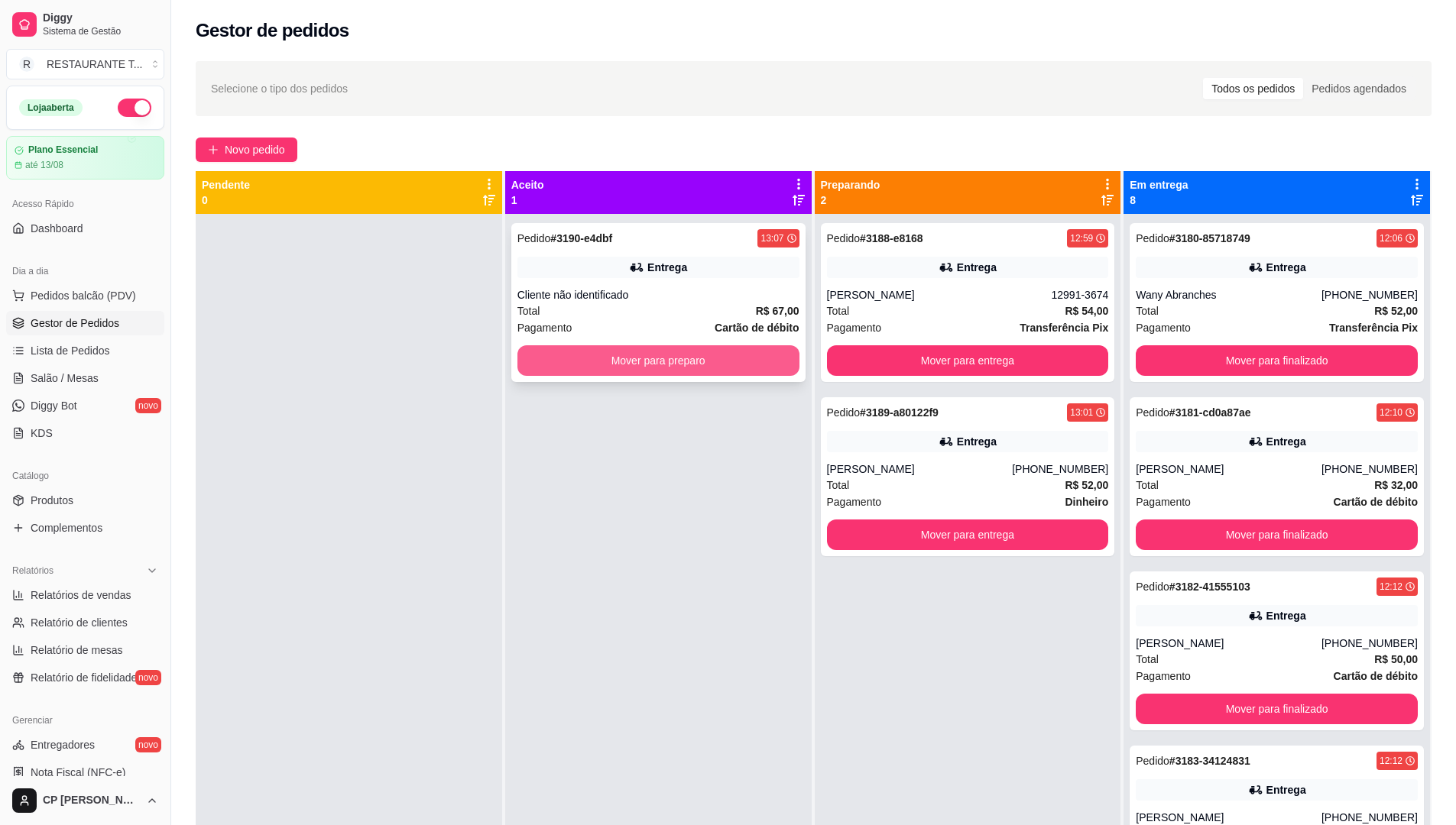
click at [636, 361] on button "Mover para preparo" at bounding box center [658, 361] width 282 height 31
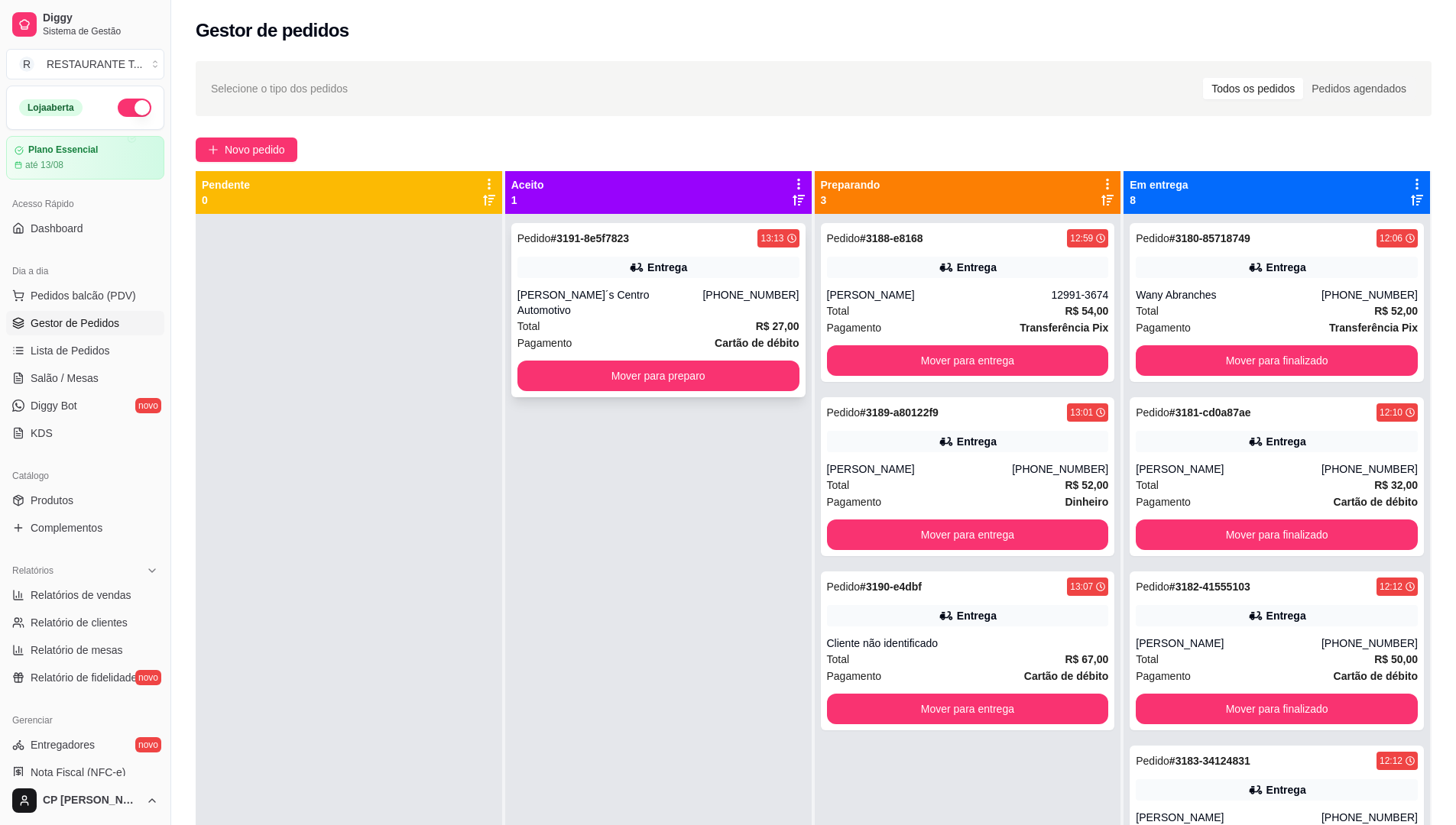
click at [702, 318] on div "Total R$ 27,00" at bounding box center [658, 326] width 282 height 17
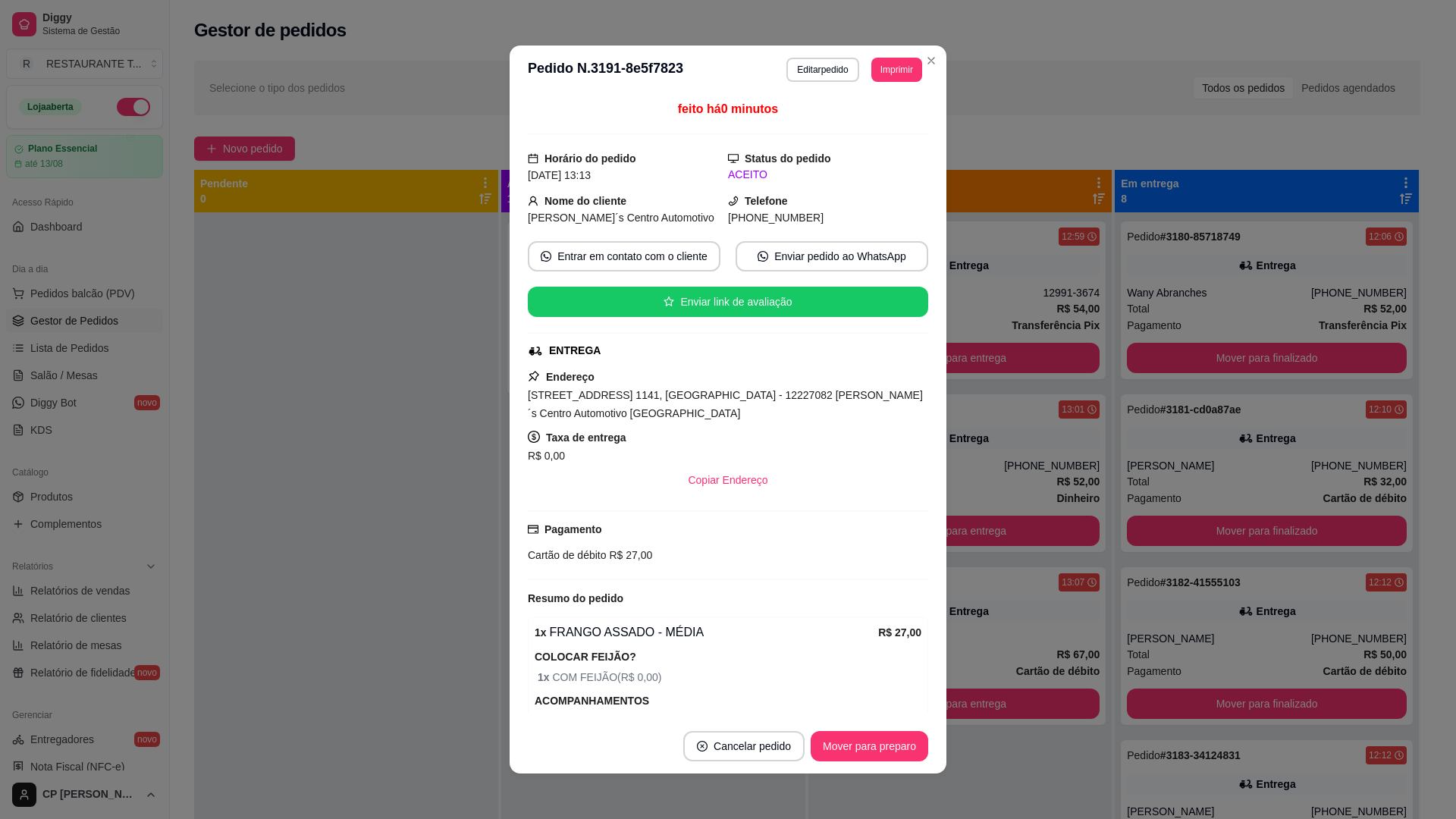
click at [893, 64] on button "Imprimir" at bounding box center [896, 69] width 51 height 24
click at [835, 118] on button "IMPRESSORA" at bounding box center [863, 124] width 110 height 24
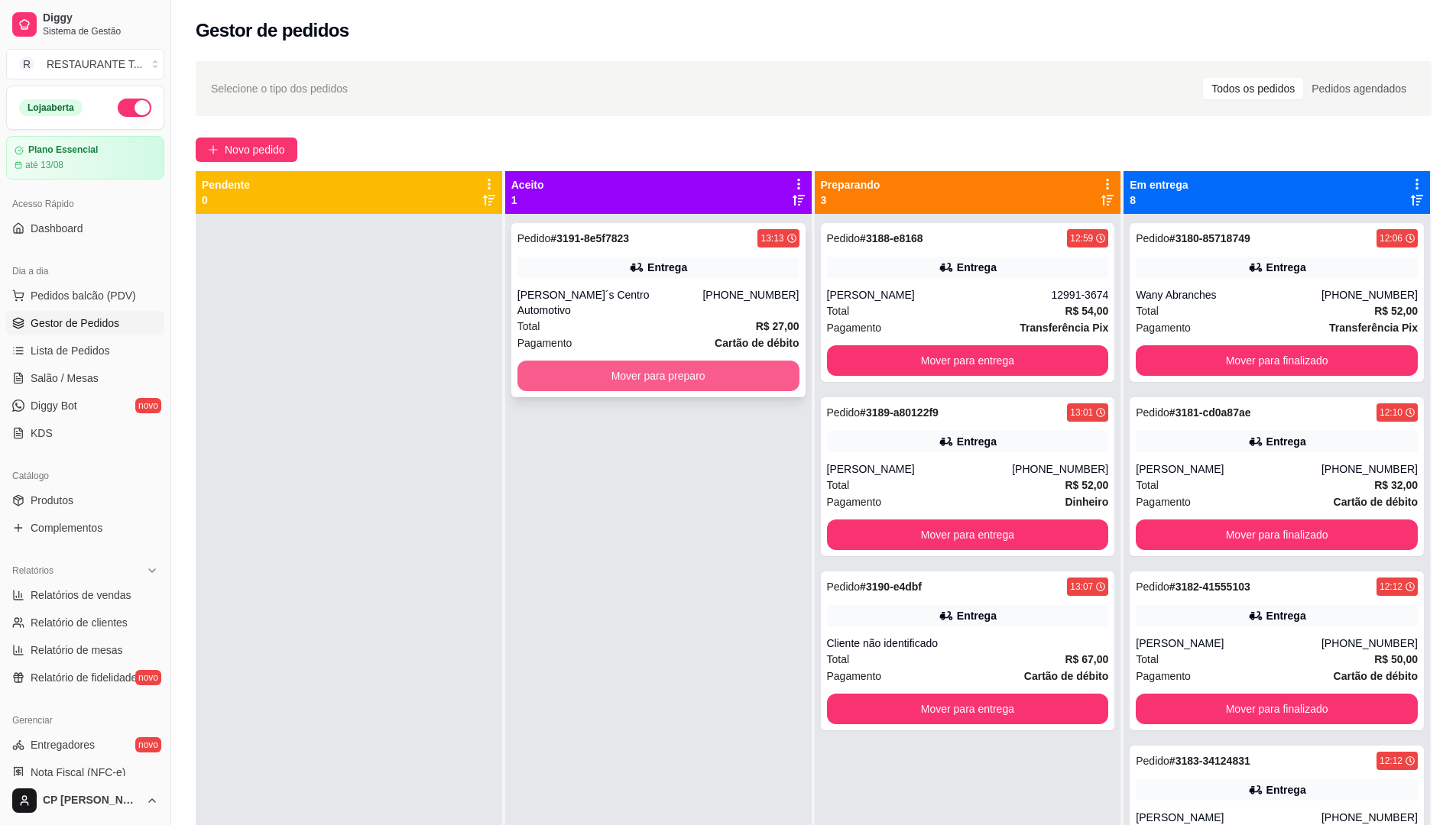
click at [641, 361] on button "Mover para preparo" at bounding box center [658, 376] width 282 height 31
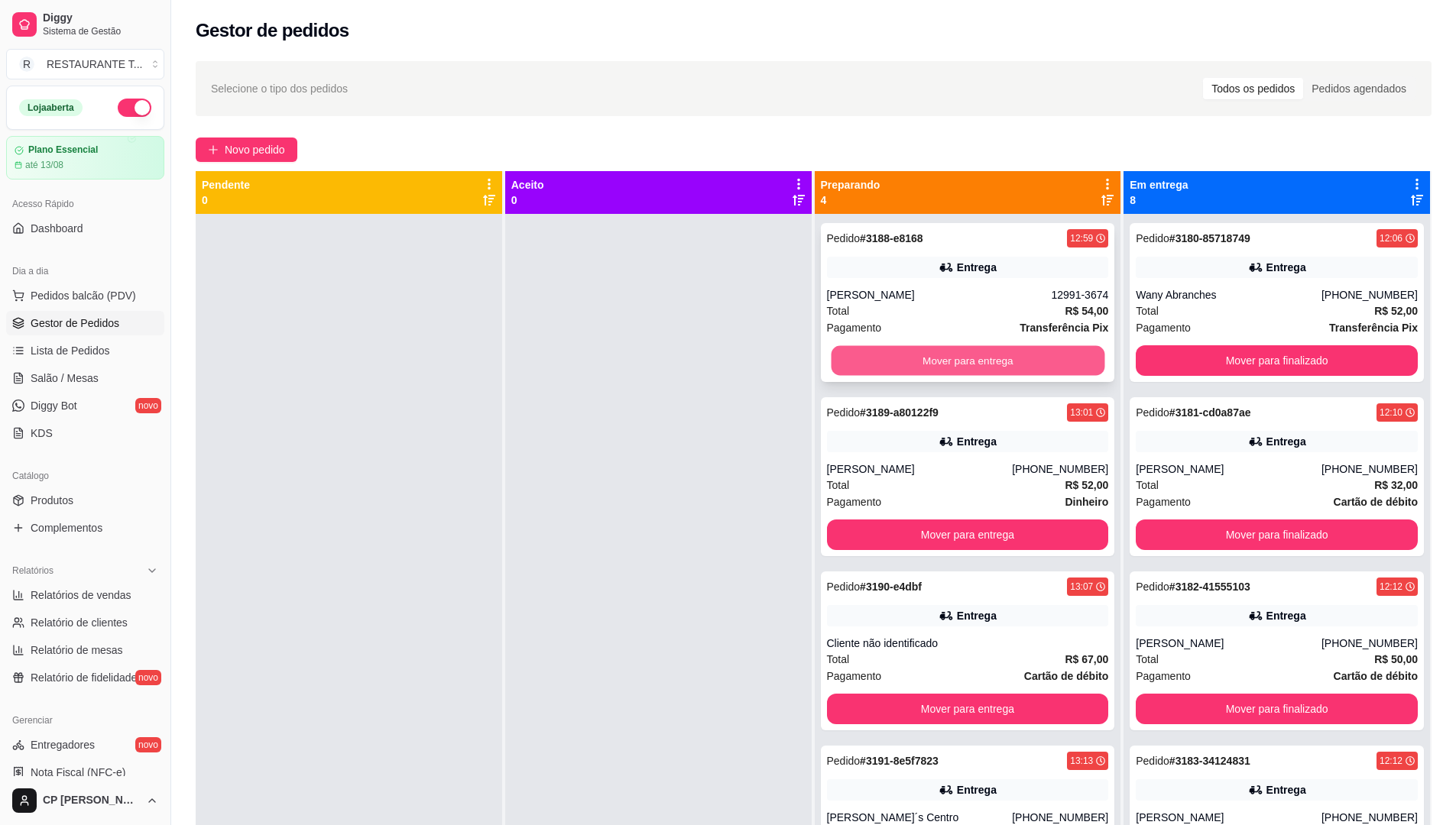
click at [950, 351] on button "Mover para entrega" at bounding box center [968, 361] width 274 height 30
click at [950, 351] on div "Mover para entrega" at bounding box center [968, 361] width 282 height 31
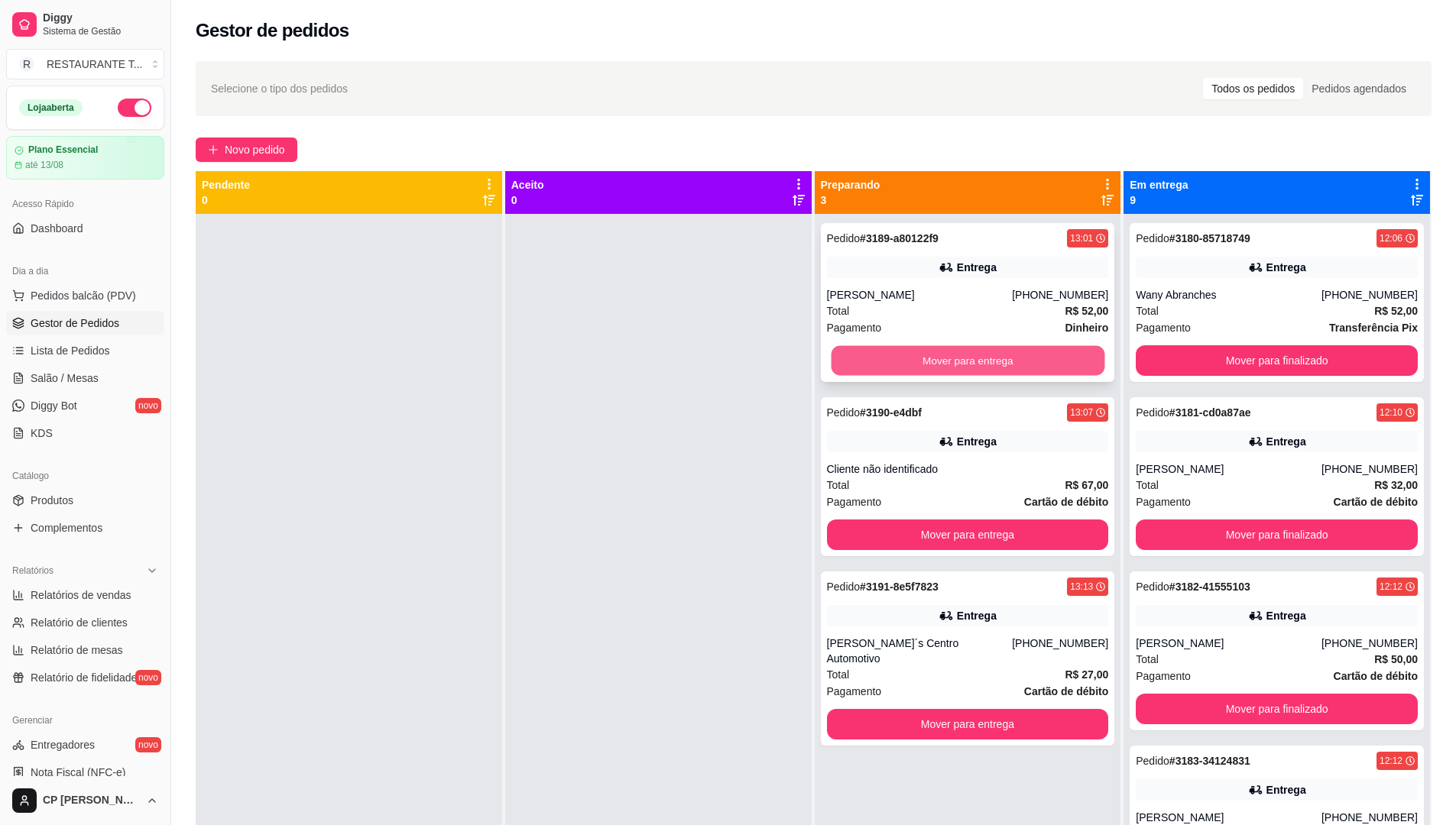
click at [1022, 359] on button "Mover para entrega" at bounding box center [968, 361] width 274 height 30
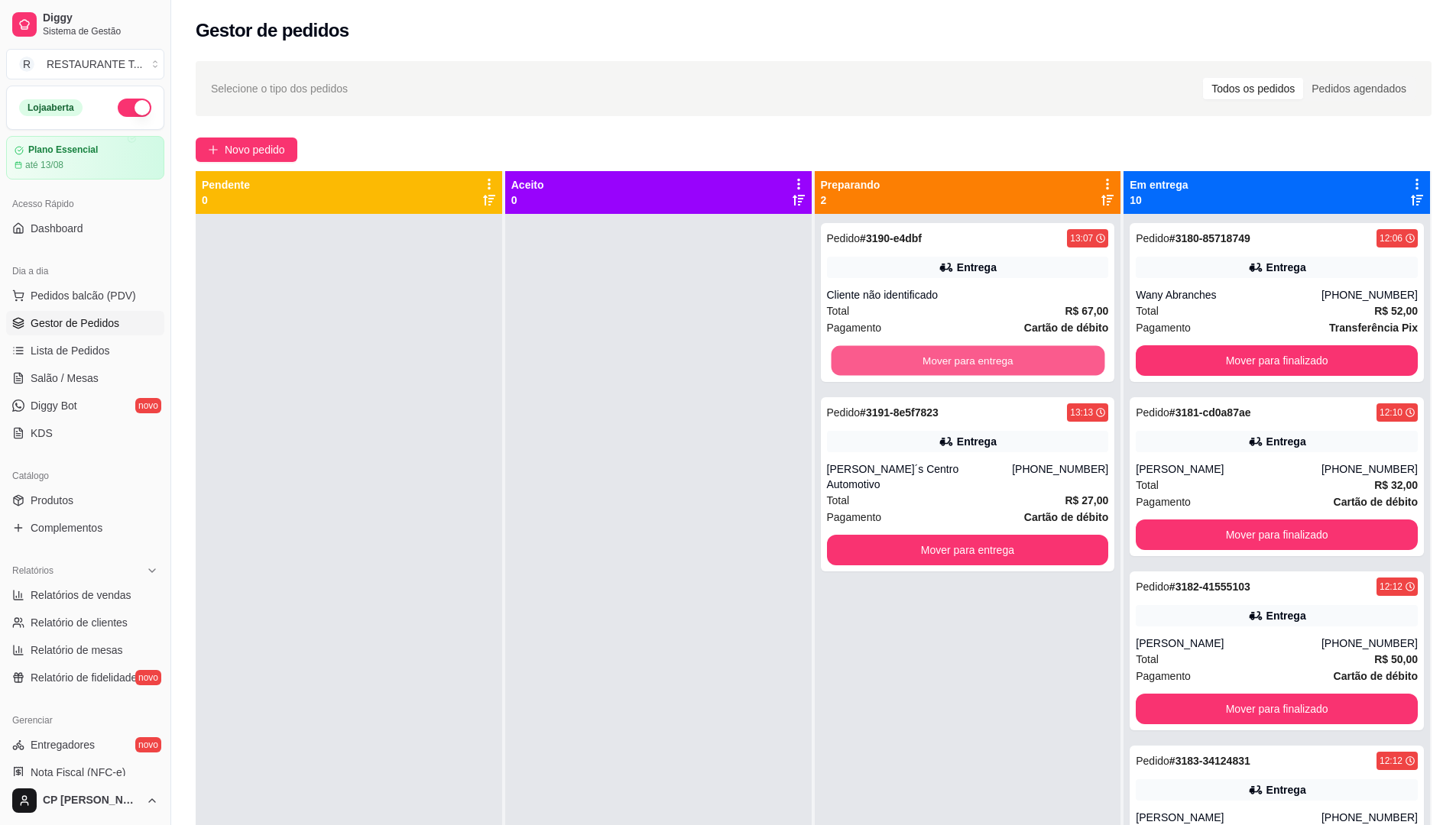
click at [1022, 359] on button "Mover para entrega" at bounding box center [968, 361] width 274 height 30
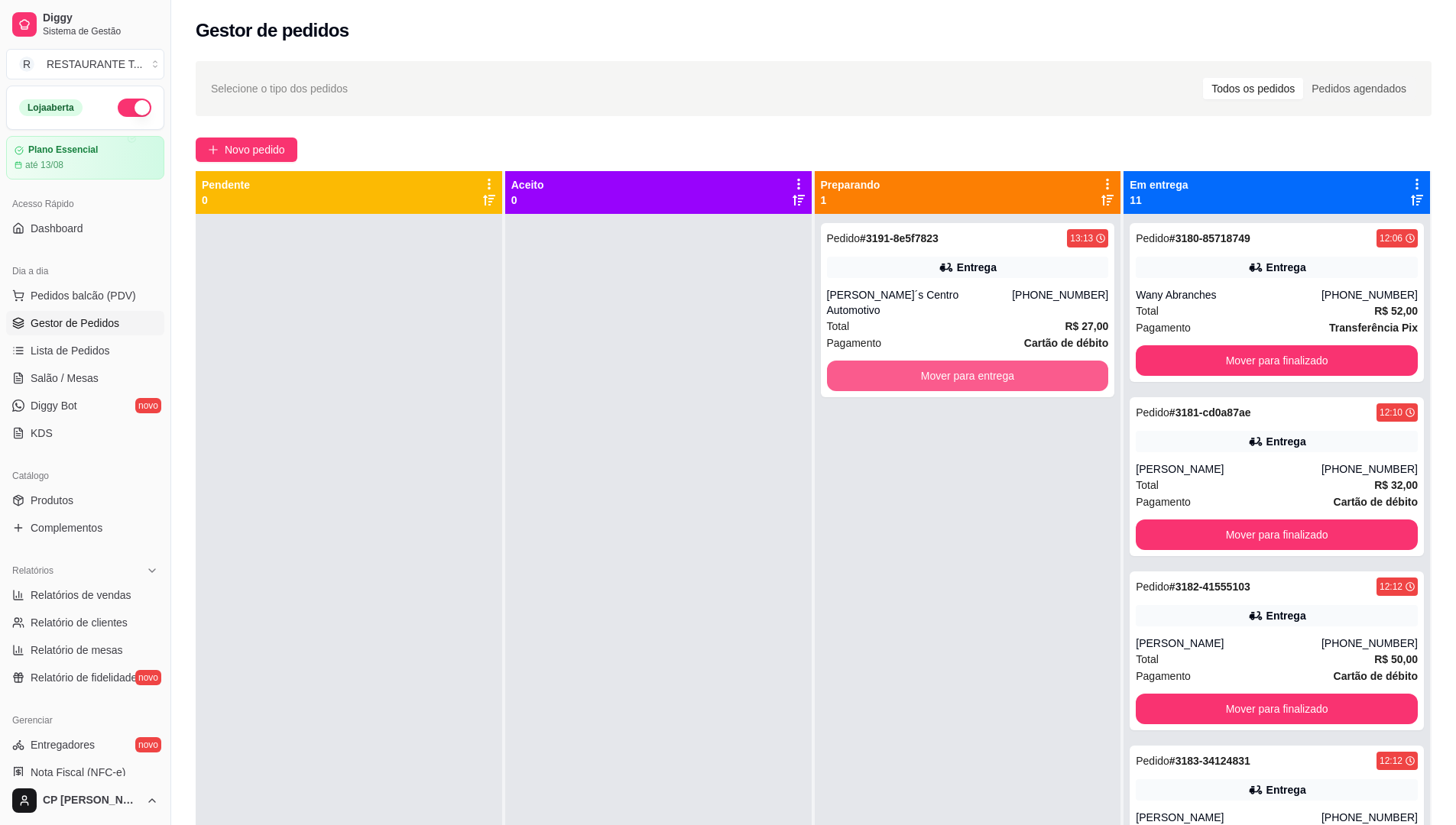
click at [1022, 361] on button "Mover para entrega" at bounding box center [968, 376] width 282 height 31
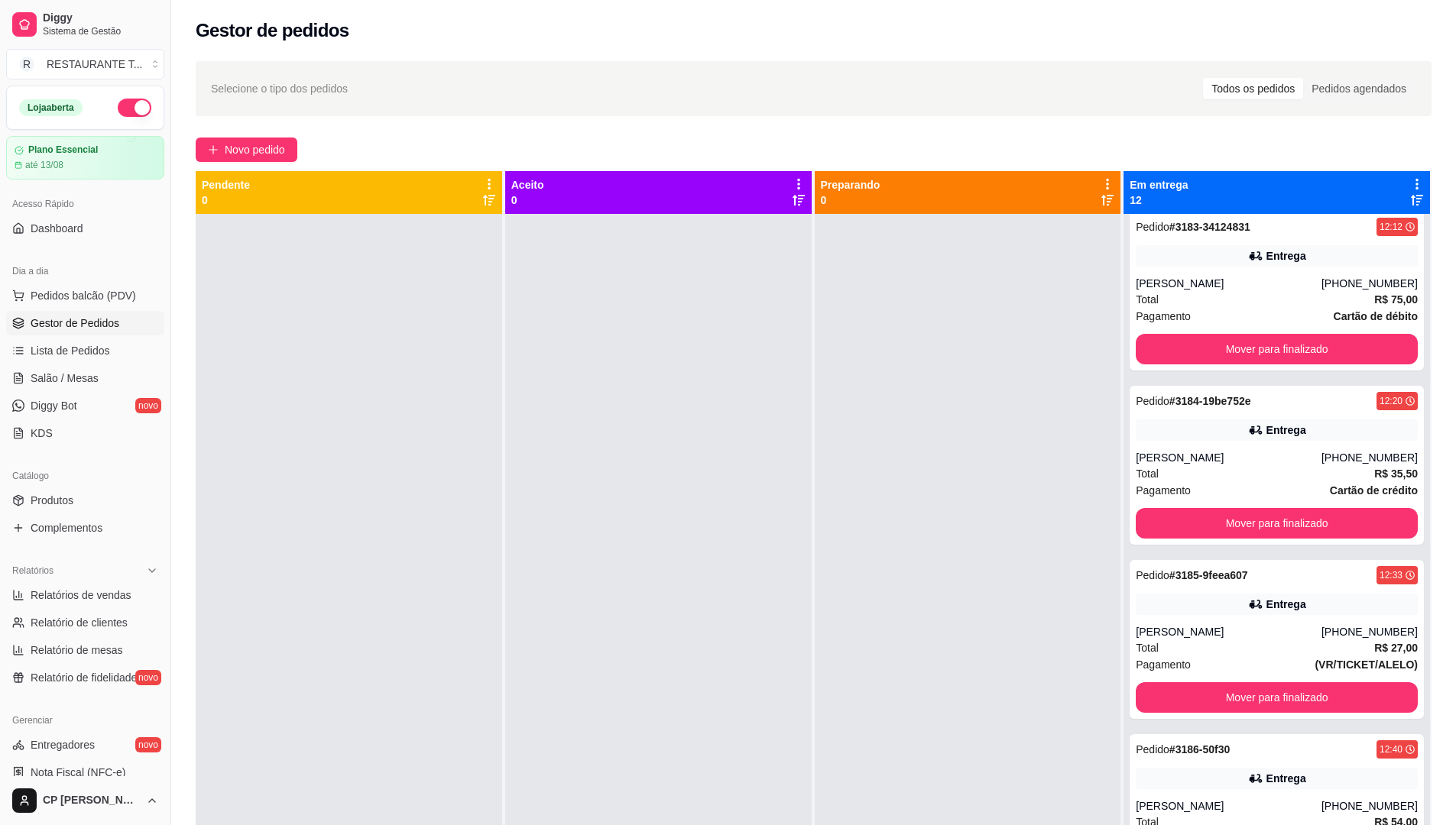
scroll to position [535, 0]
click at [87, 348] on span "Lista de Pedidos" at bounding box center [70, 351] width 79 height 15
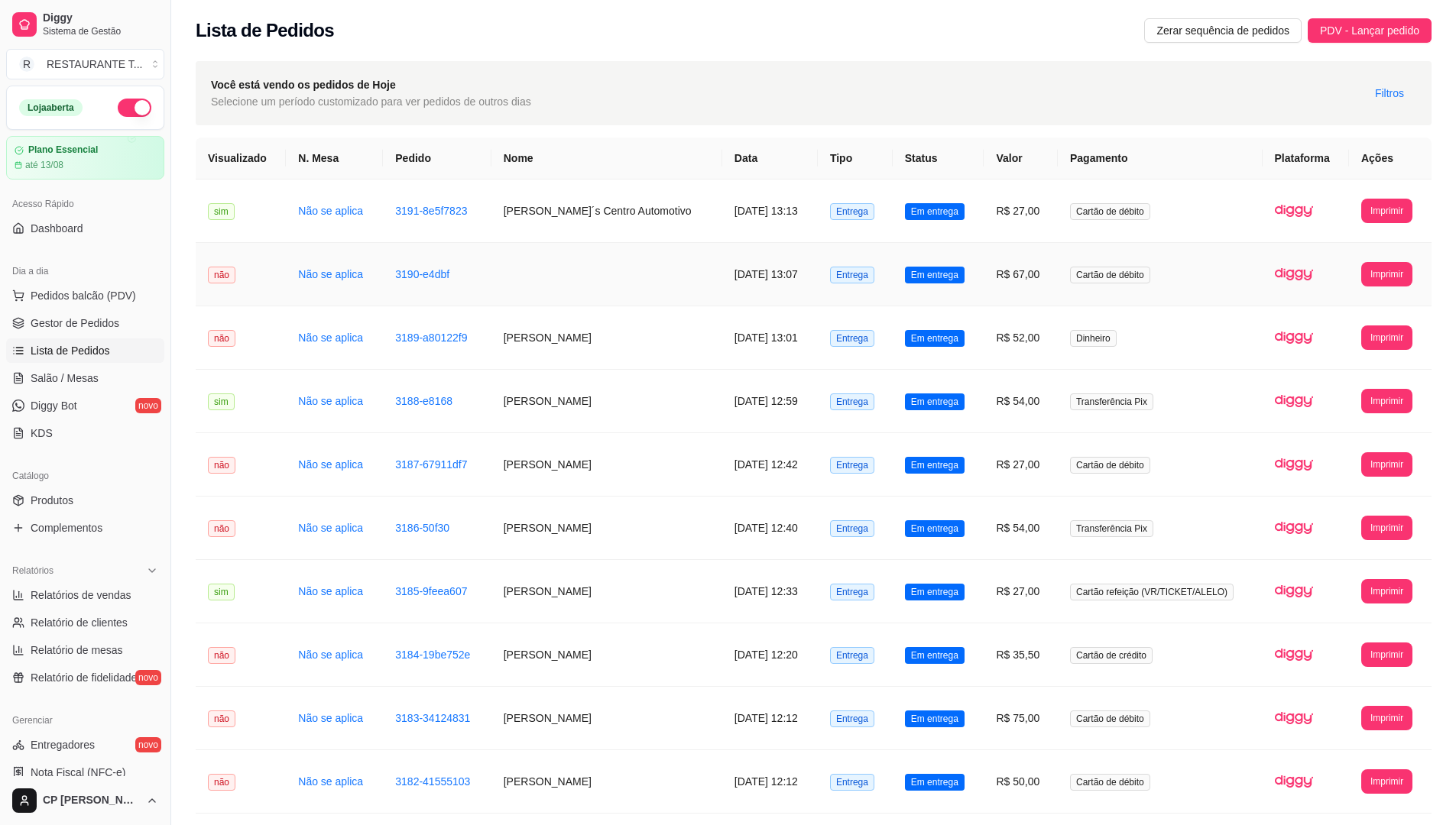
click at [722, 282] on td "[DATE] 13:07" at bounding box center [770, 275] width 95 height 63
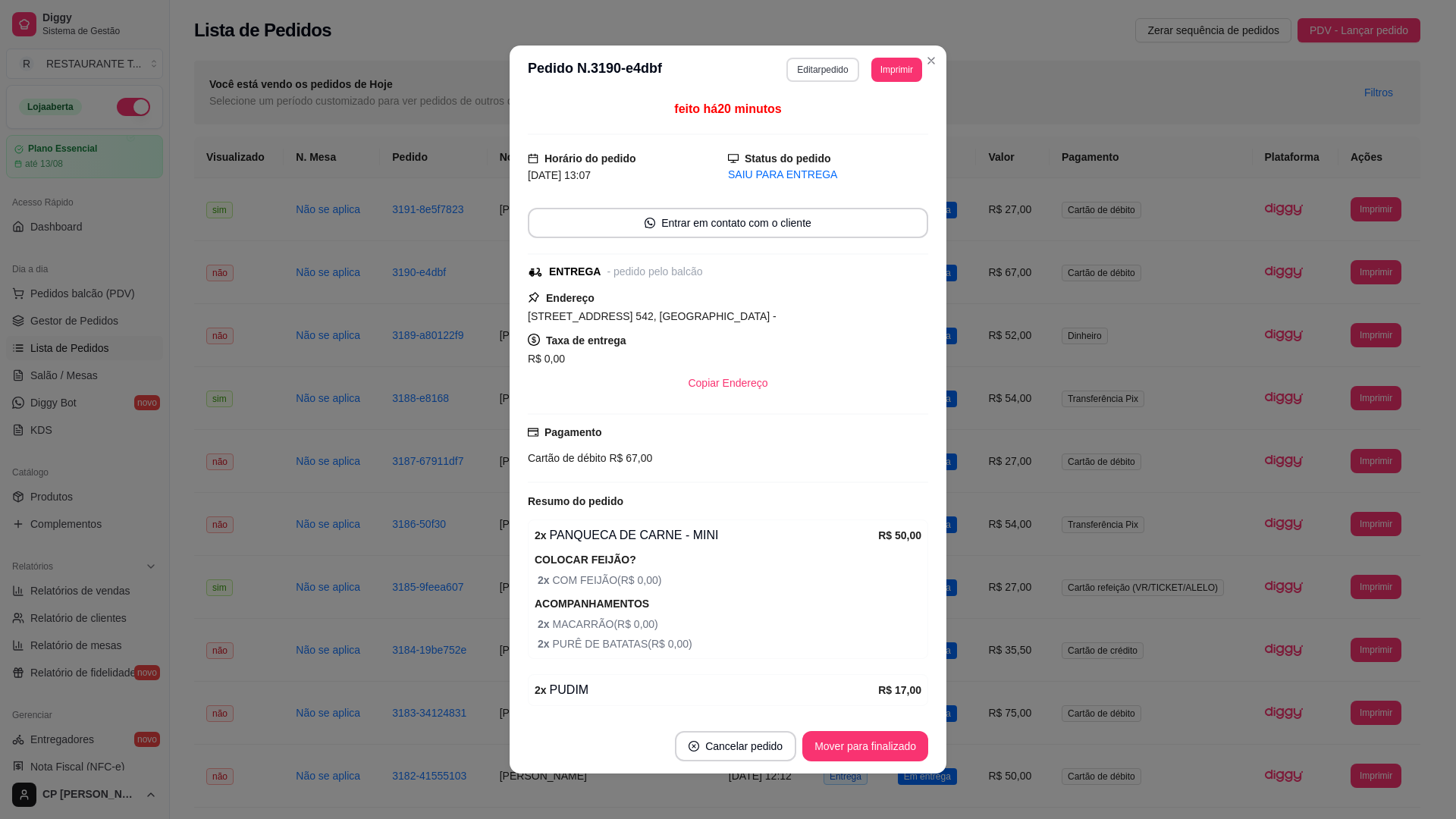
click at [830, 65] on button "Editar pedido" at bounding box center [822, 69] width 72 height 24
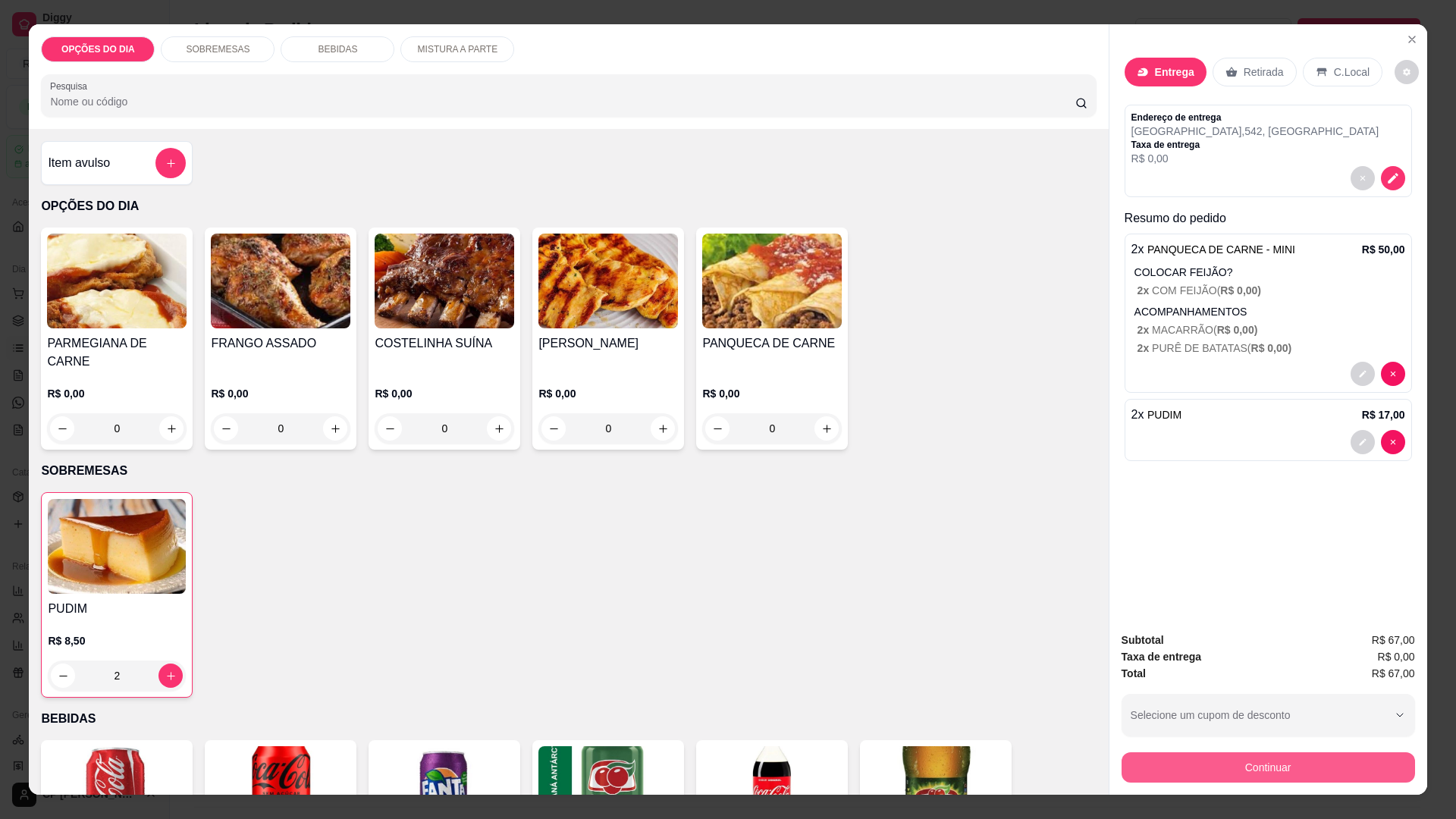
click at [1228, 769] on button "Continuar" at bounding box center [1268, 767] width 293 height 31
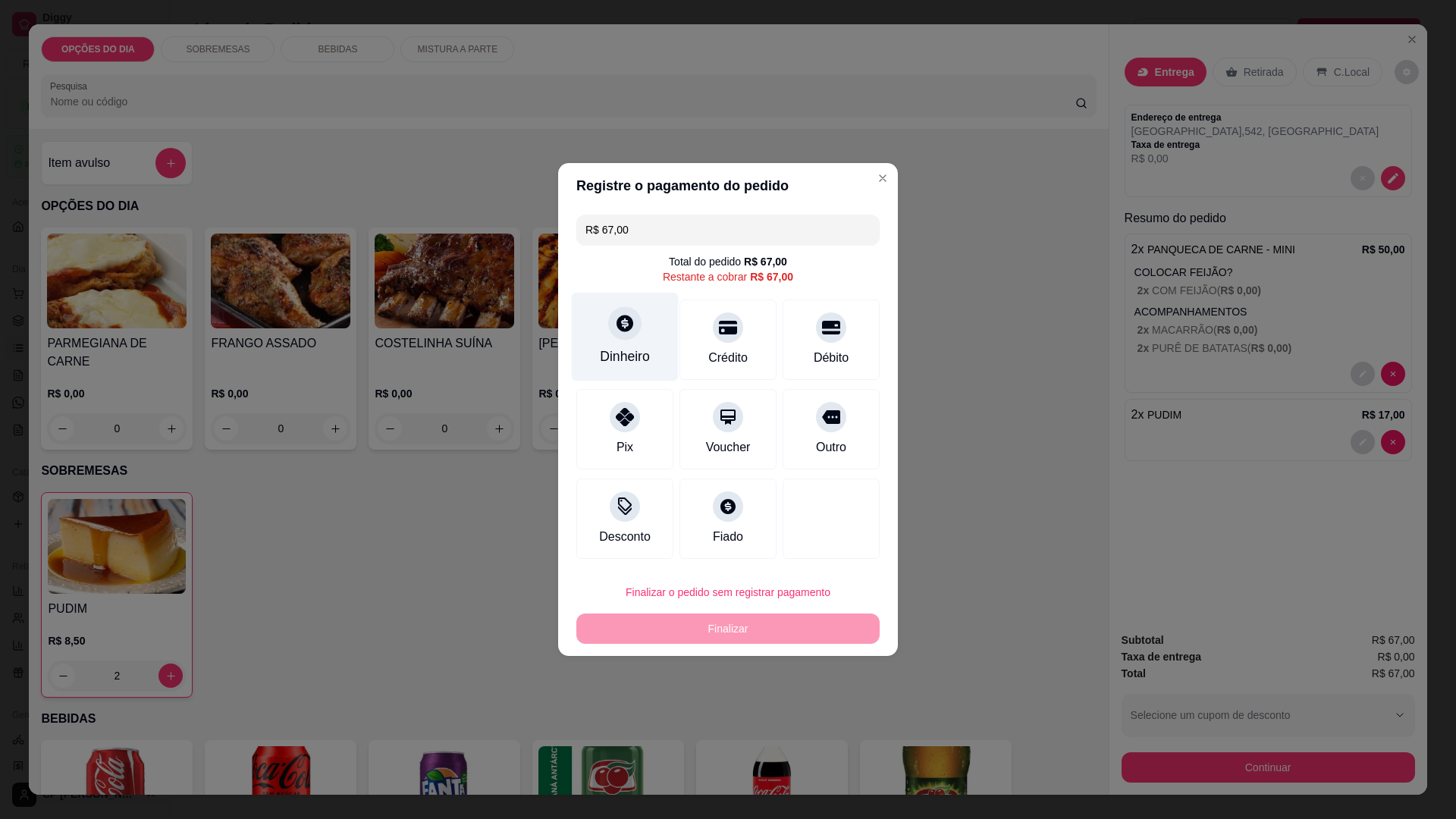
click at [625, 340] on div at bounding box center [625, 323] width 33 height 33
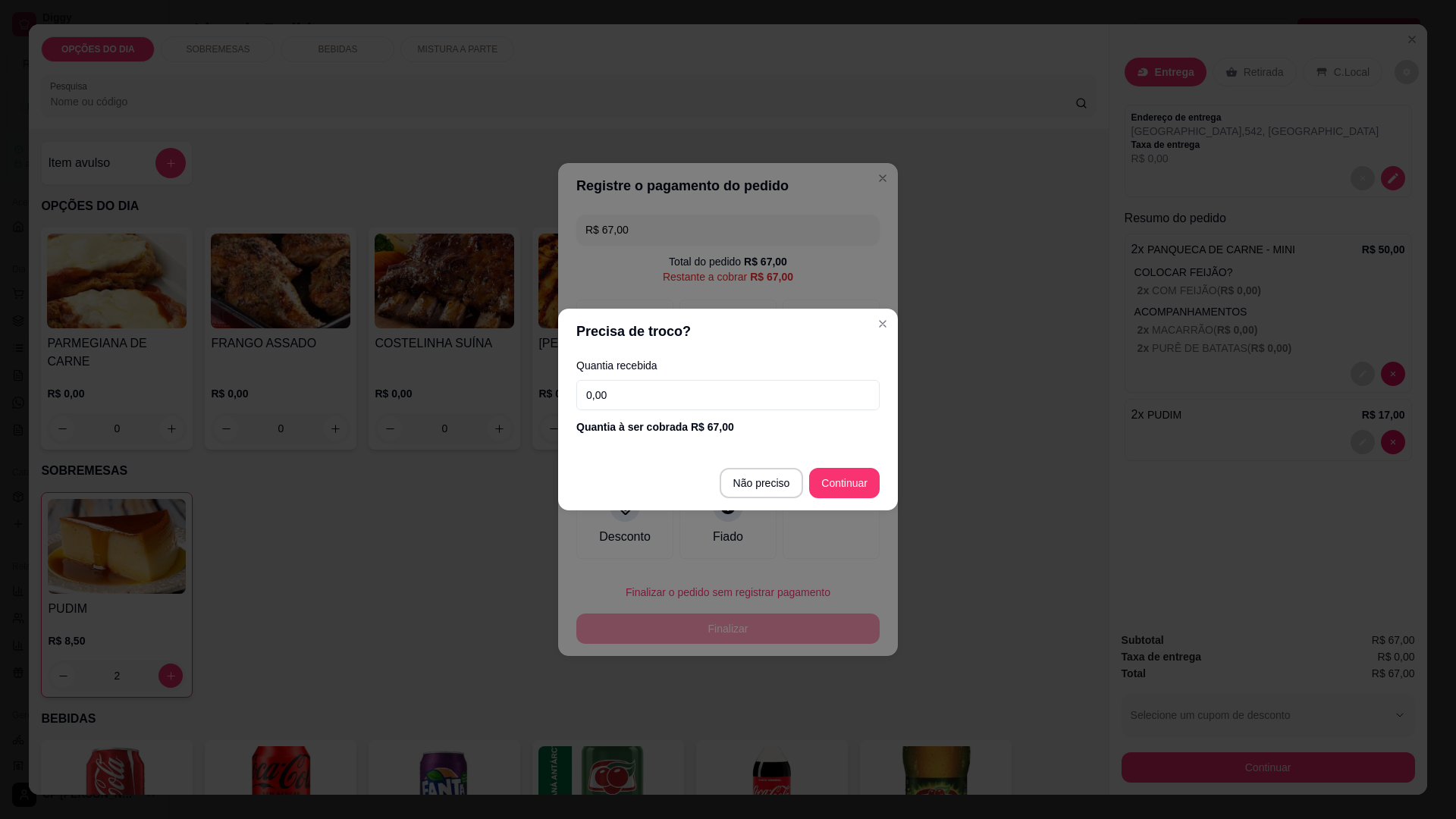
click at [650, 394] on input "0,00" at bounding box center [728, 395] width 303 height 31
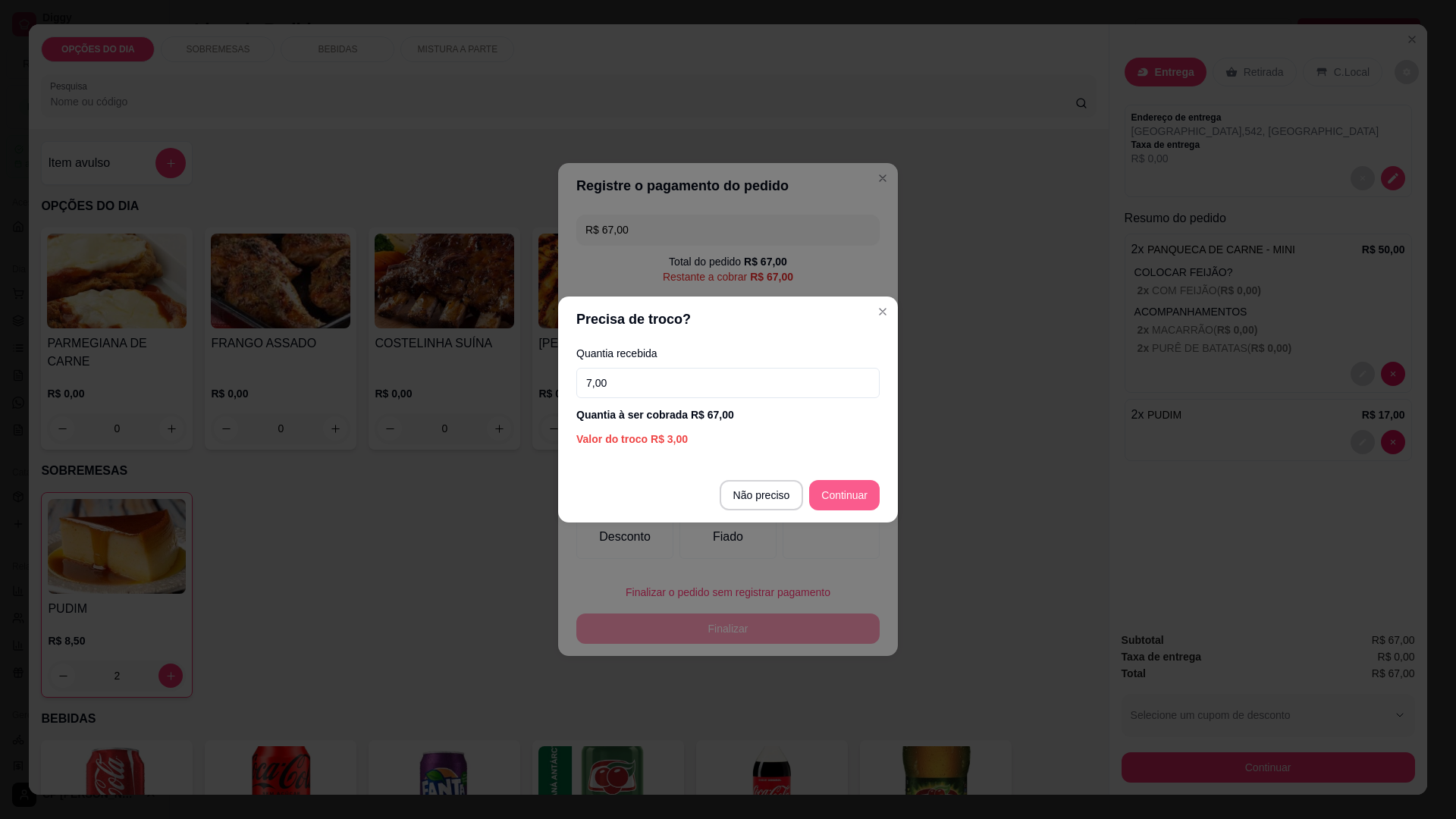
type input "70,00"
type input "R$ 0,00"
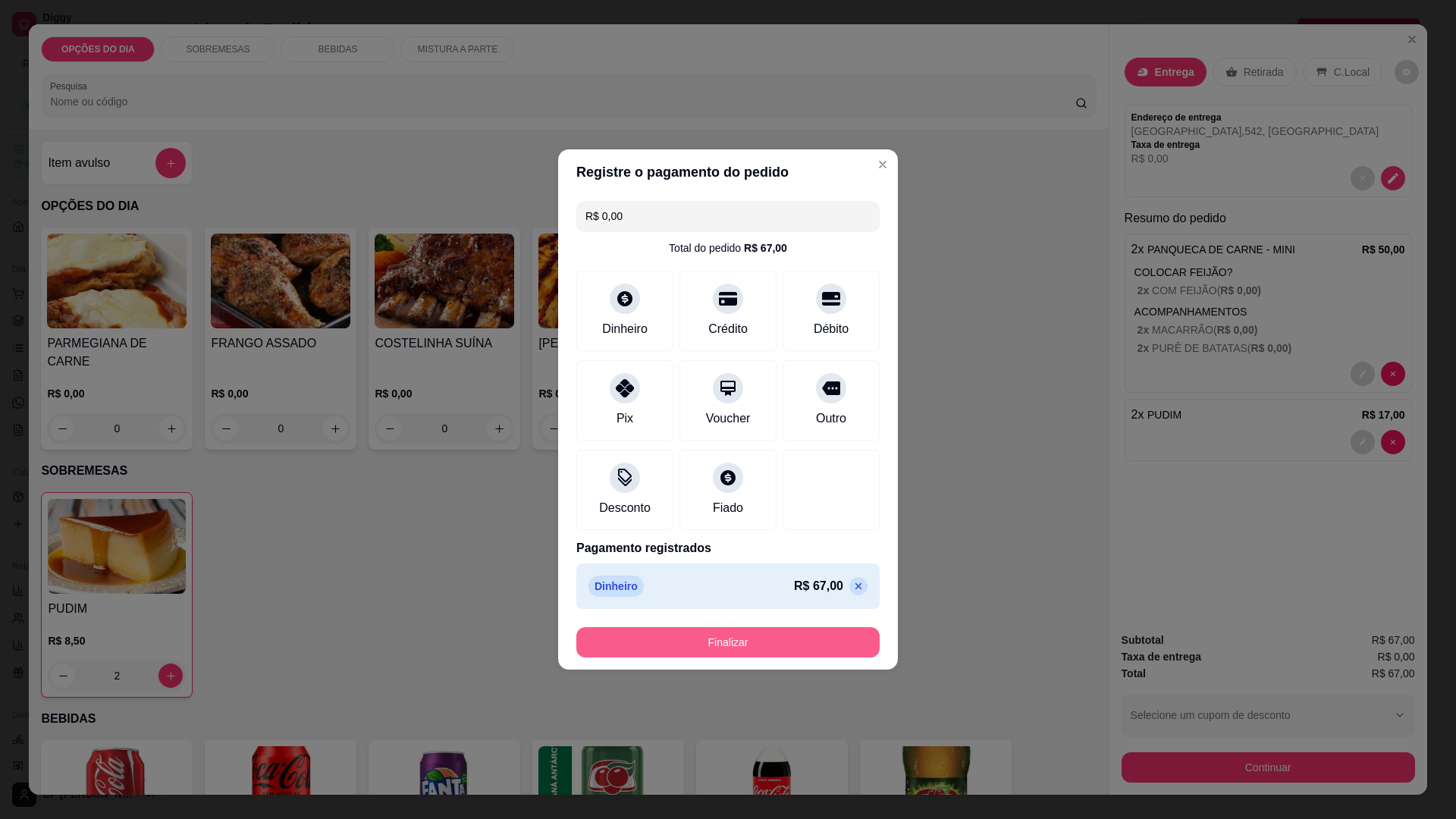
click at [746, 639] on button "Finalizar" at bounding box center [728, 642] width 303 height 31
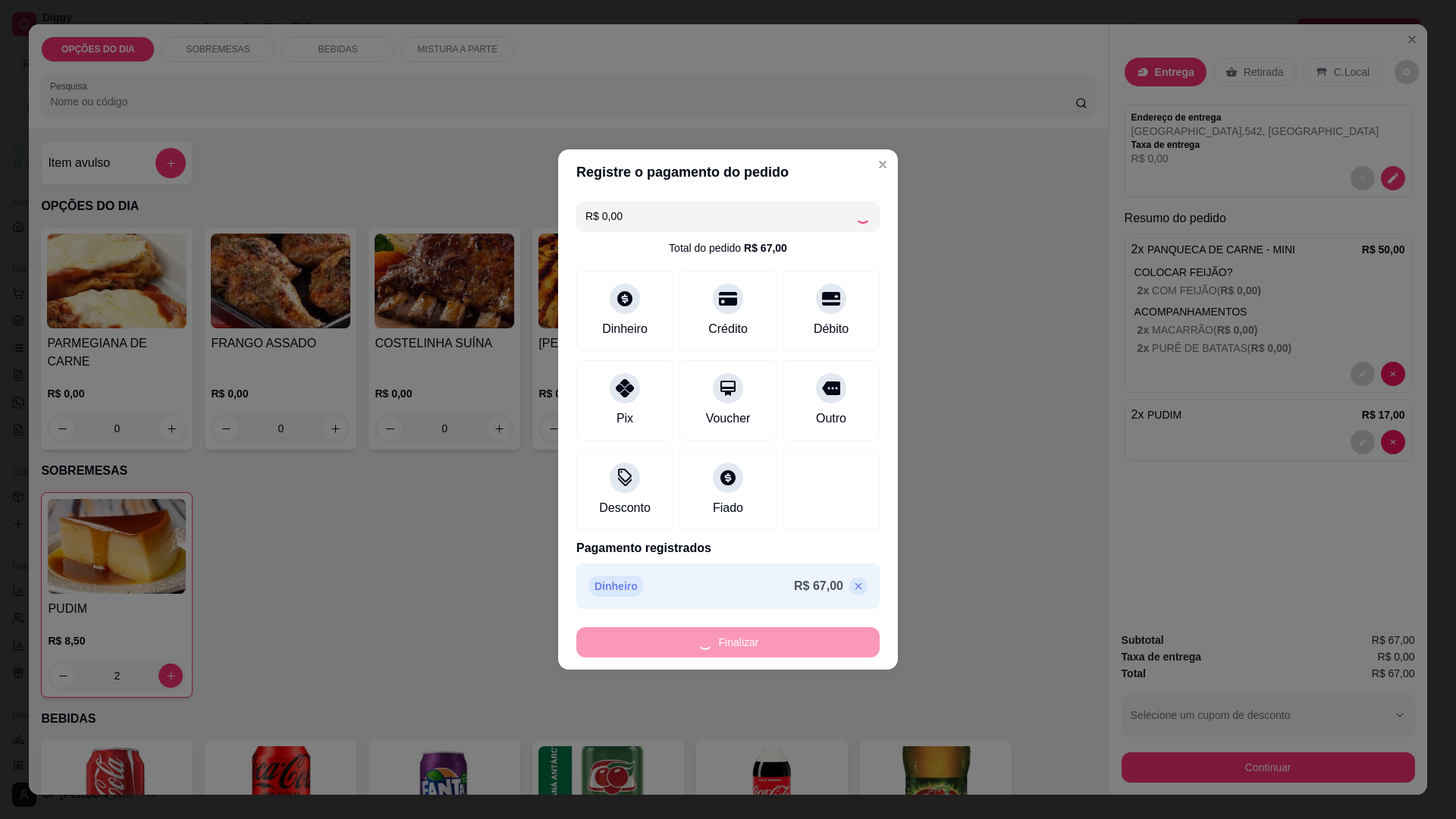
type input "0"
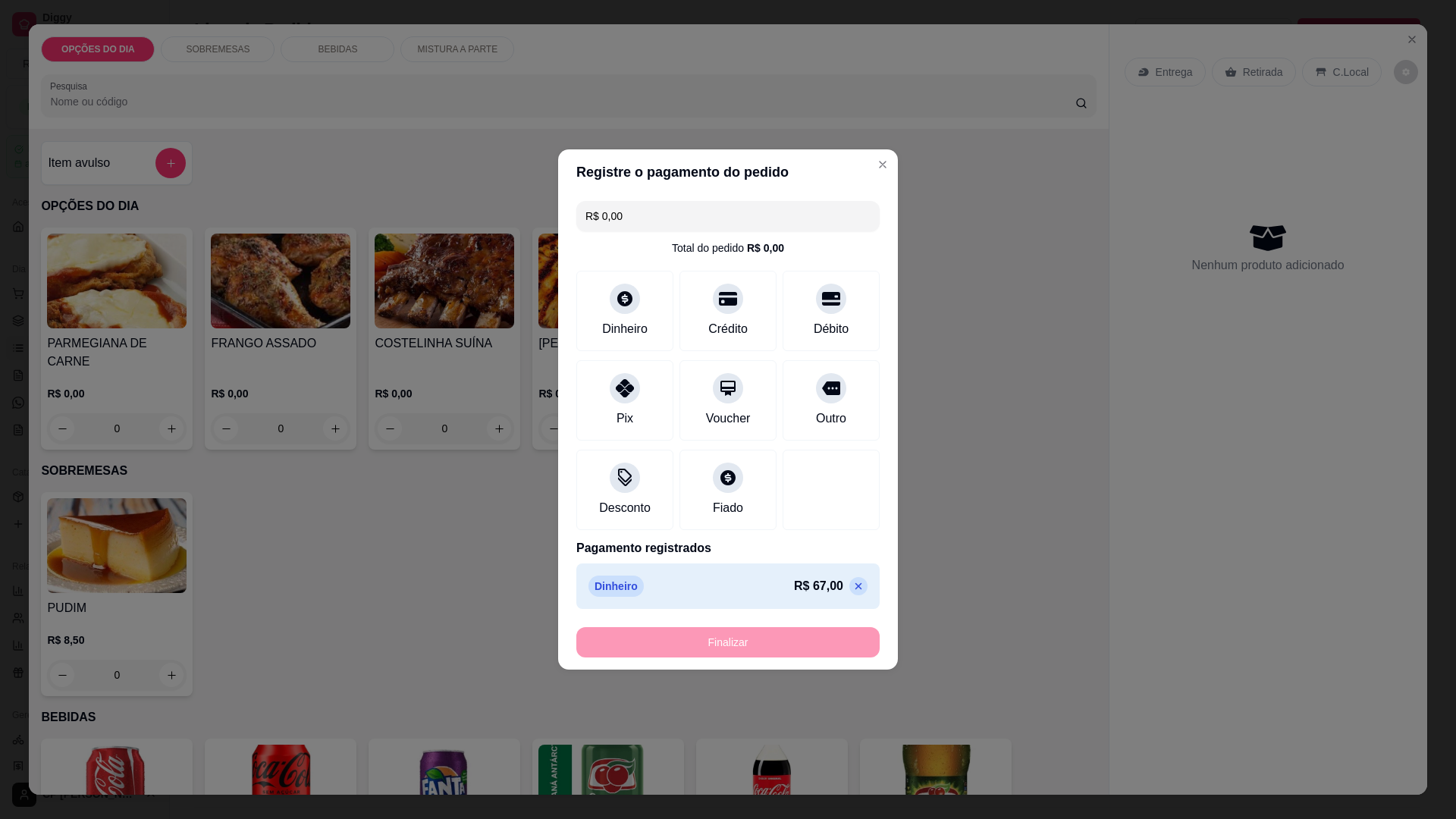
type input "-R$ 67,00"
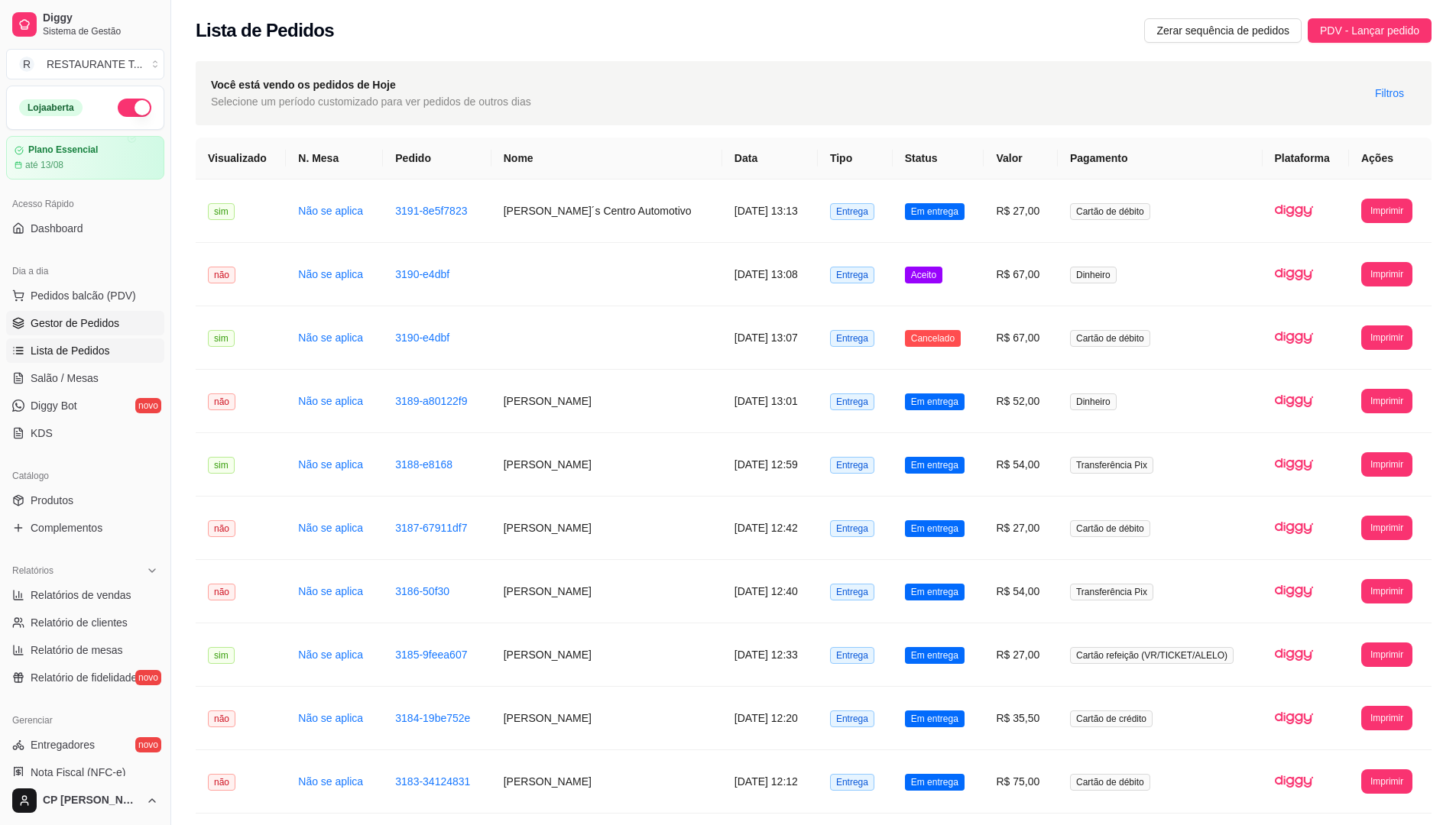
click at [93, 316] on span "Gestor de Pedidos" at bounding box center [75, 323] width 89 height 15
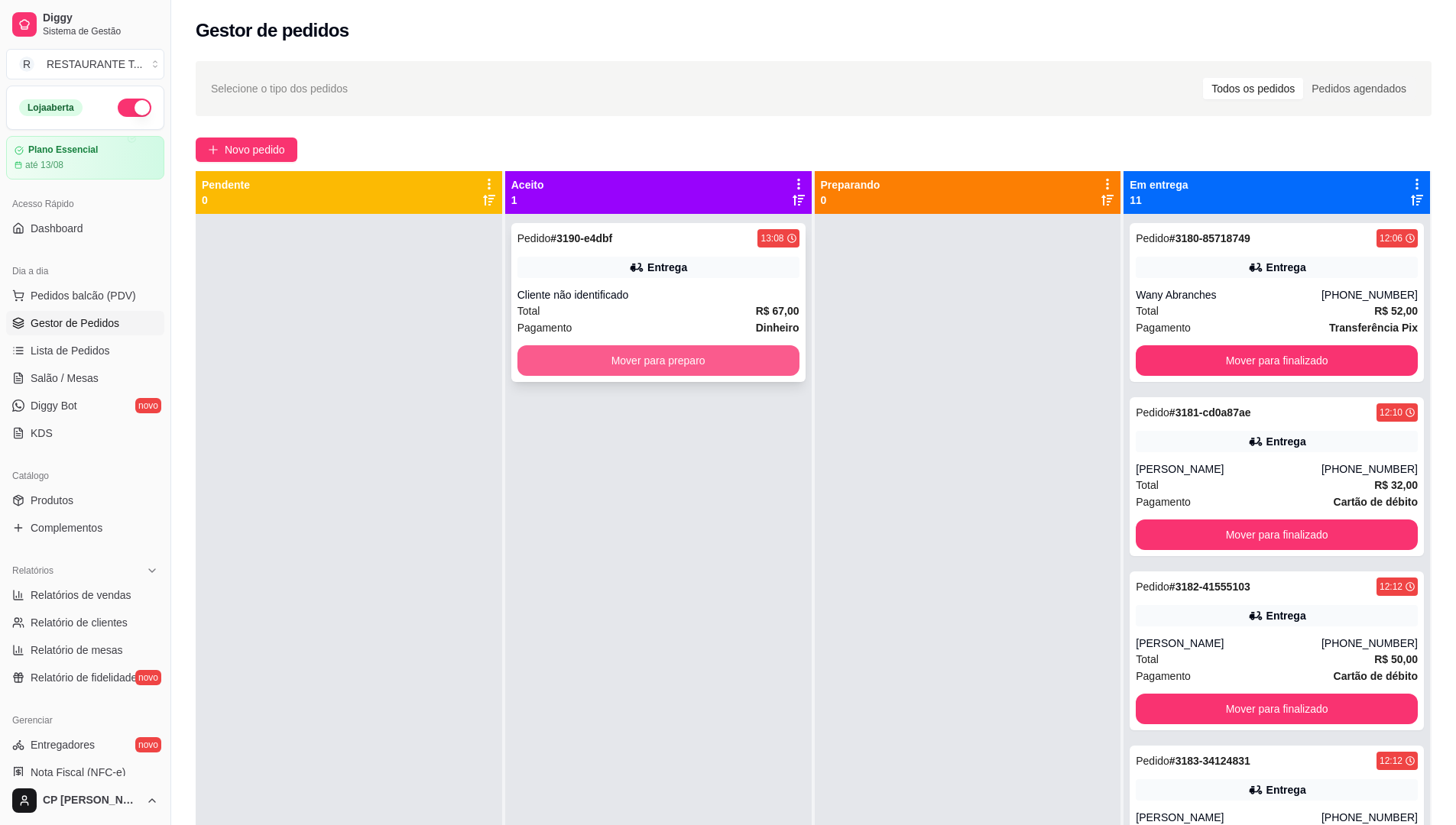
click at [671, 365] on button "Mover para preparo" at bounding box center [658, 361] width 282 height 31
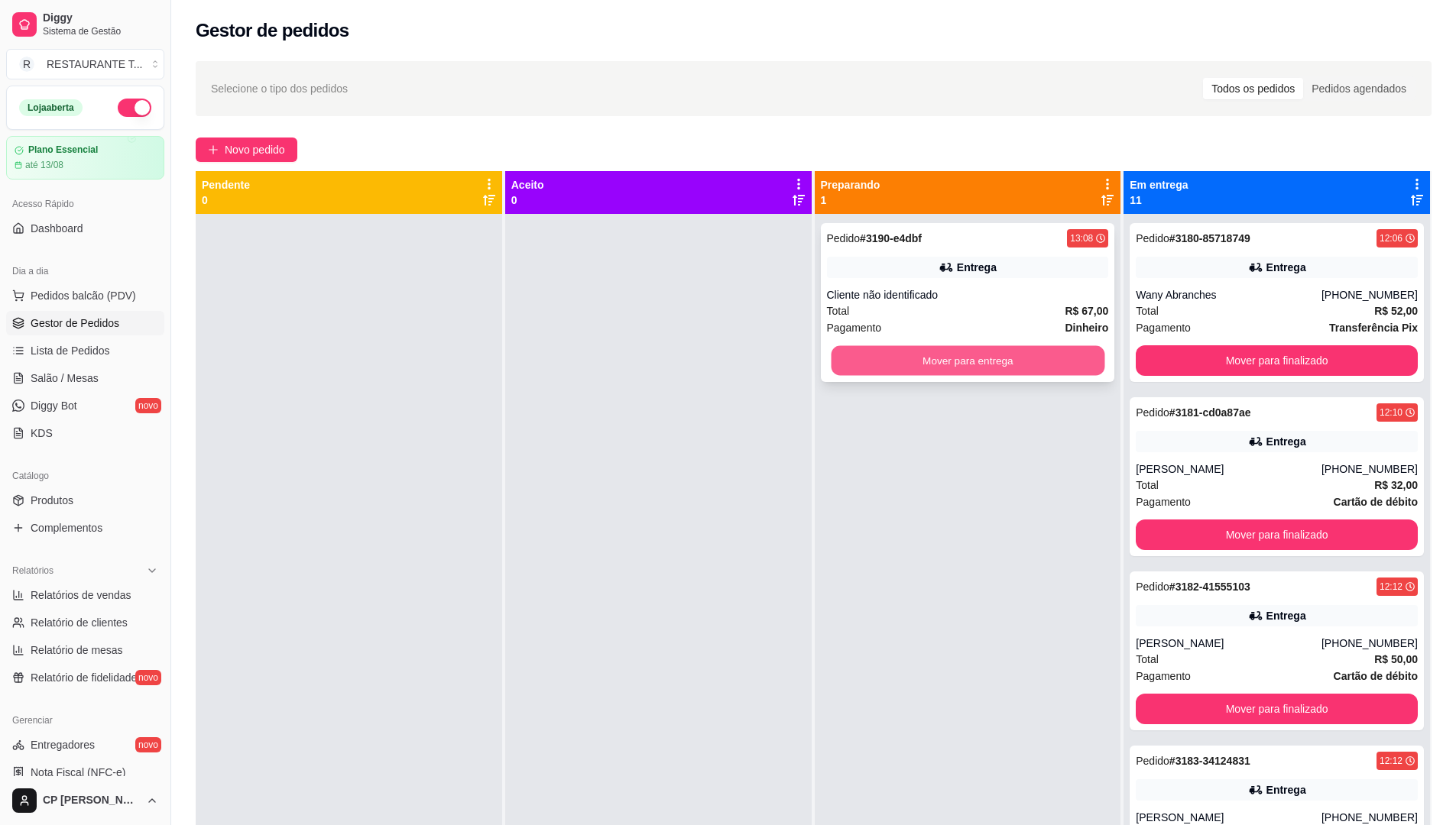
click at [978, 357] on button "Mover para entrega" at bounding box center [968, 361] width 274 height 30
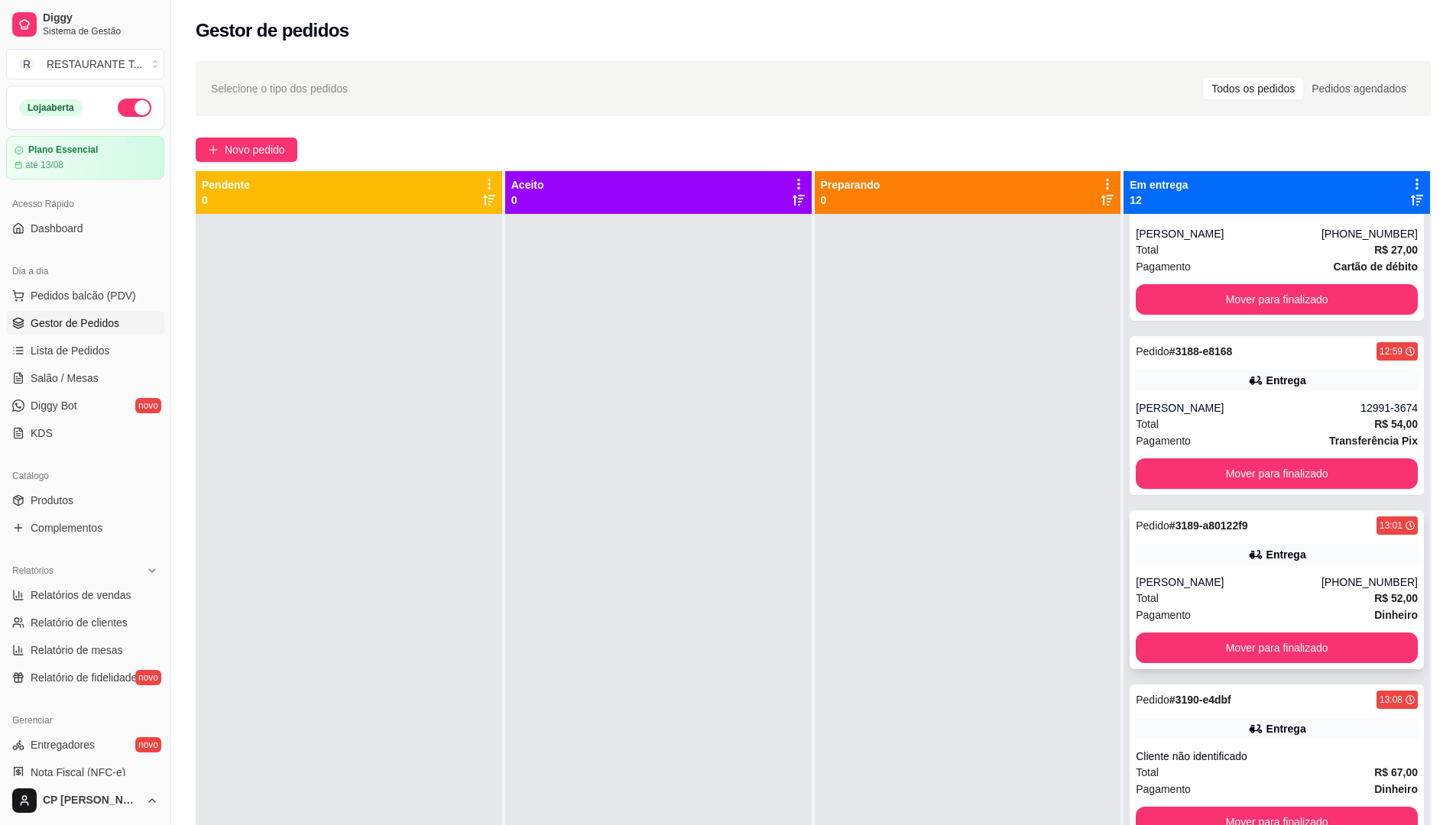
scroll to position [43, 0]
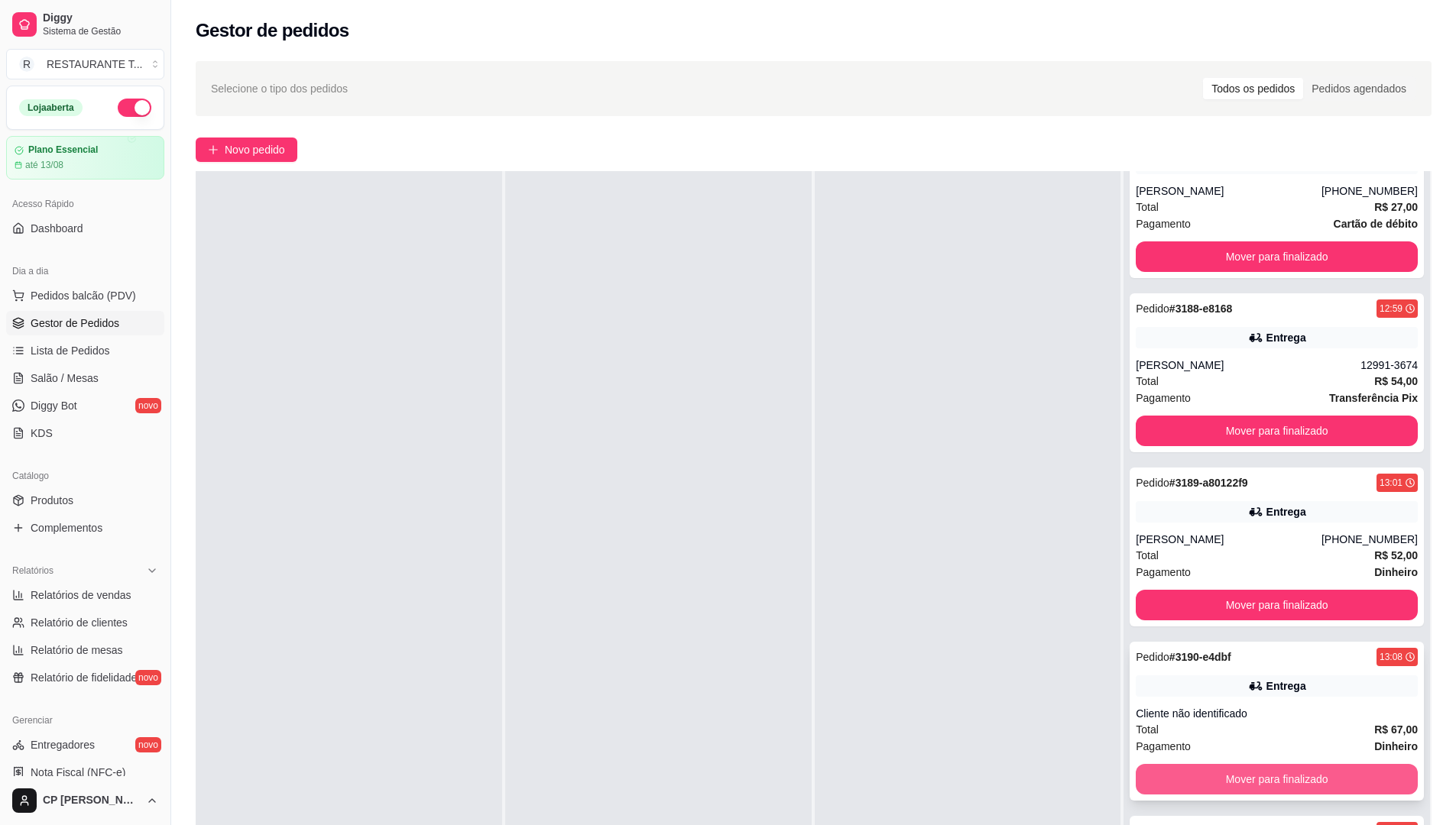
click at [1233, 775] on button "Mover para finalizado" at bounding box center [1276, 779] width 282 height 31
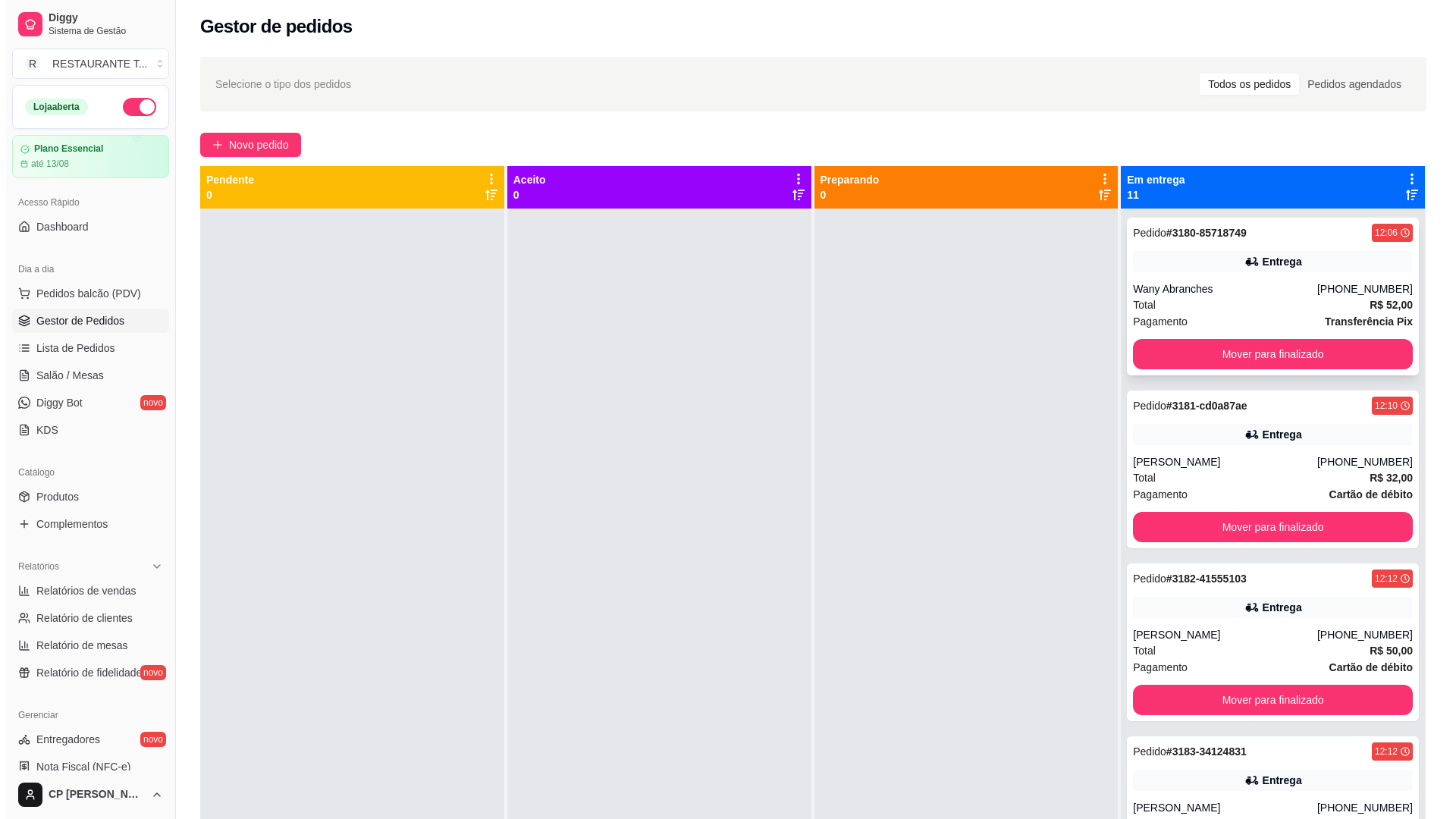
scroll to position [0, 0]
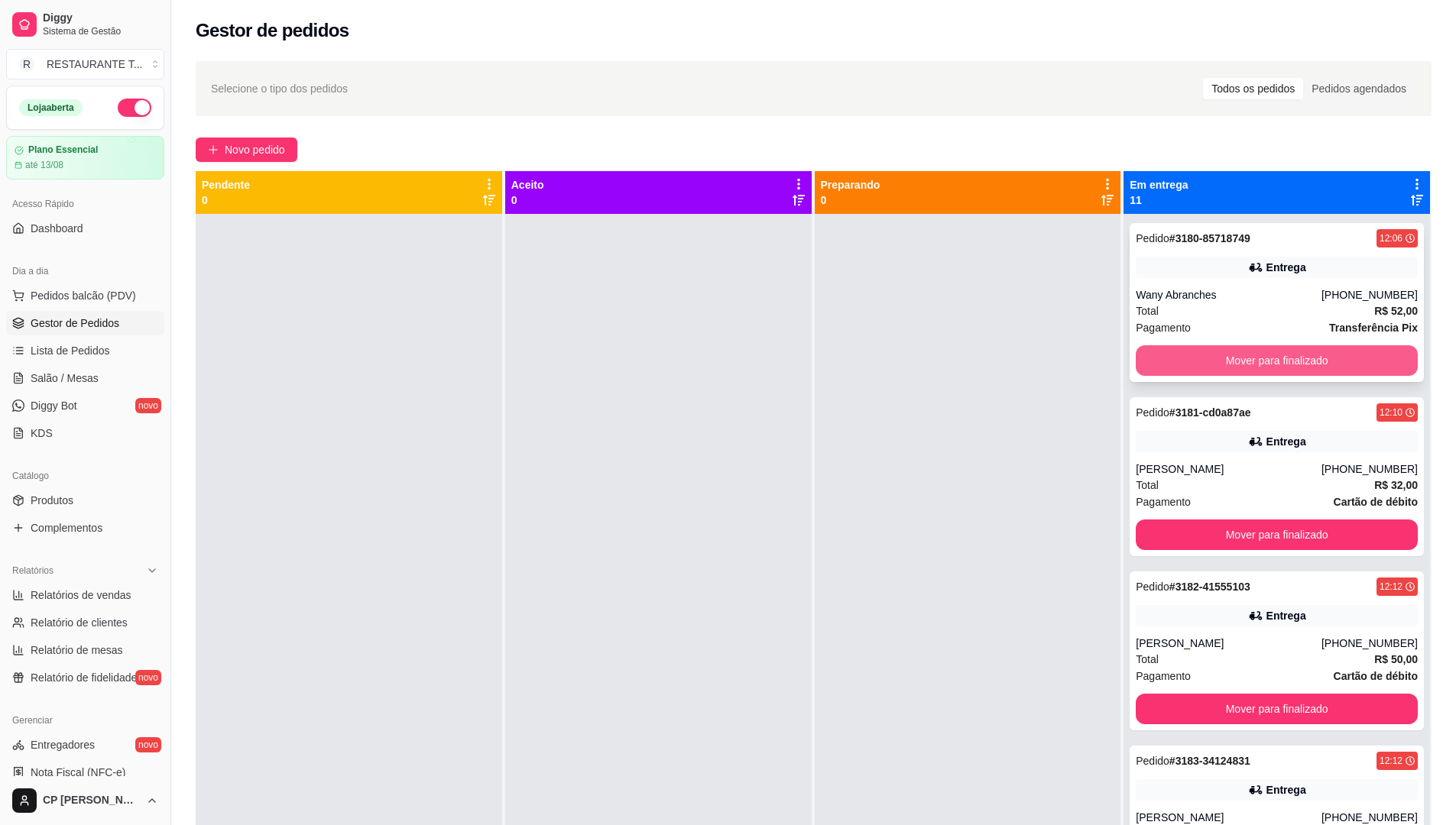
click at [1262, 369] on button "Mover para finalizado" at bounding box center [1276, 361] width 282 height 31
click at [1262, 367] on button "Mover para finalizado" at bounding box center [1277, 361] width 274 height 30
click at [1255, 354] on button "Mover para finalizado" at bounding box center [1277, 361] width 274 height 30
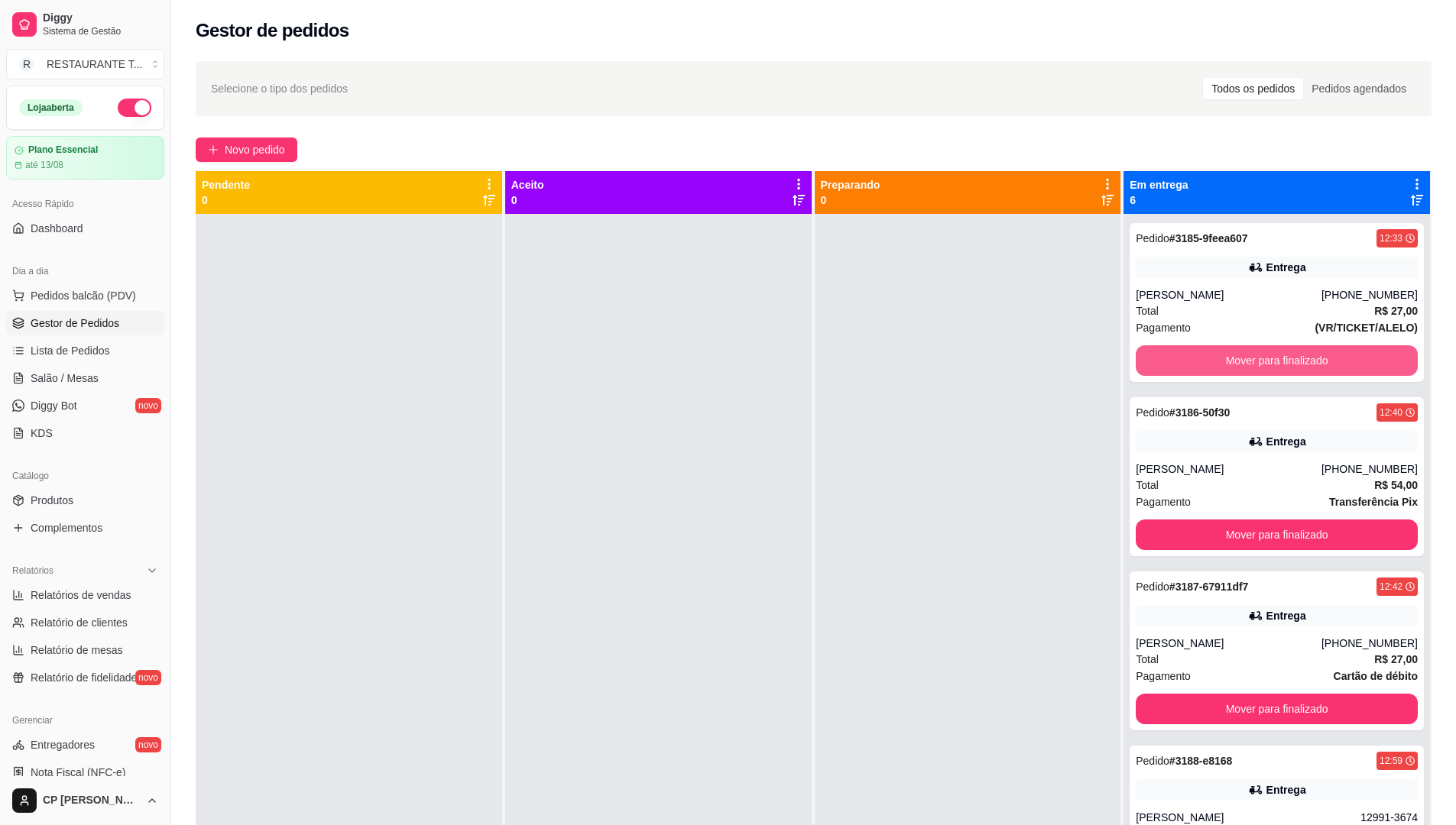
click at [1255, 354] on button "Mover para finalizado" at bounding box center [1276, 361] width 282 height 31
click at [1255, 354] on button "Mover para finalizado" at bounding box center [1277, 361] width 274 height 30
click at [1255, 354] on button "Mover para finalizado" at bounding box center [1276, 361] width 282 height 31
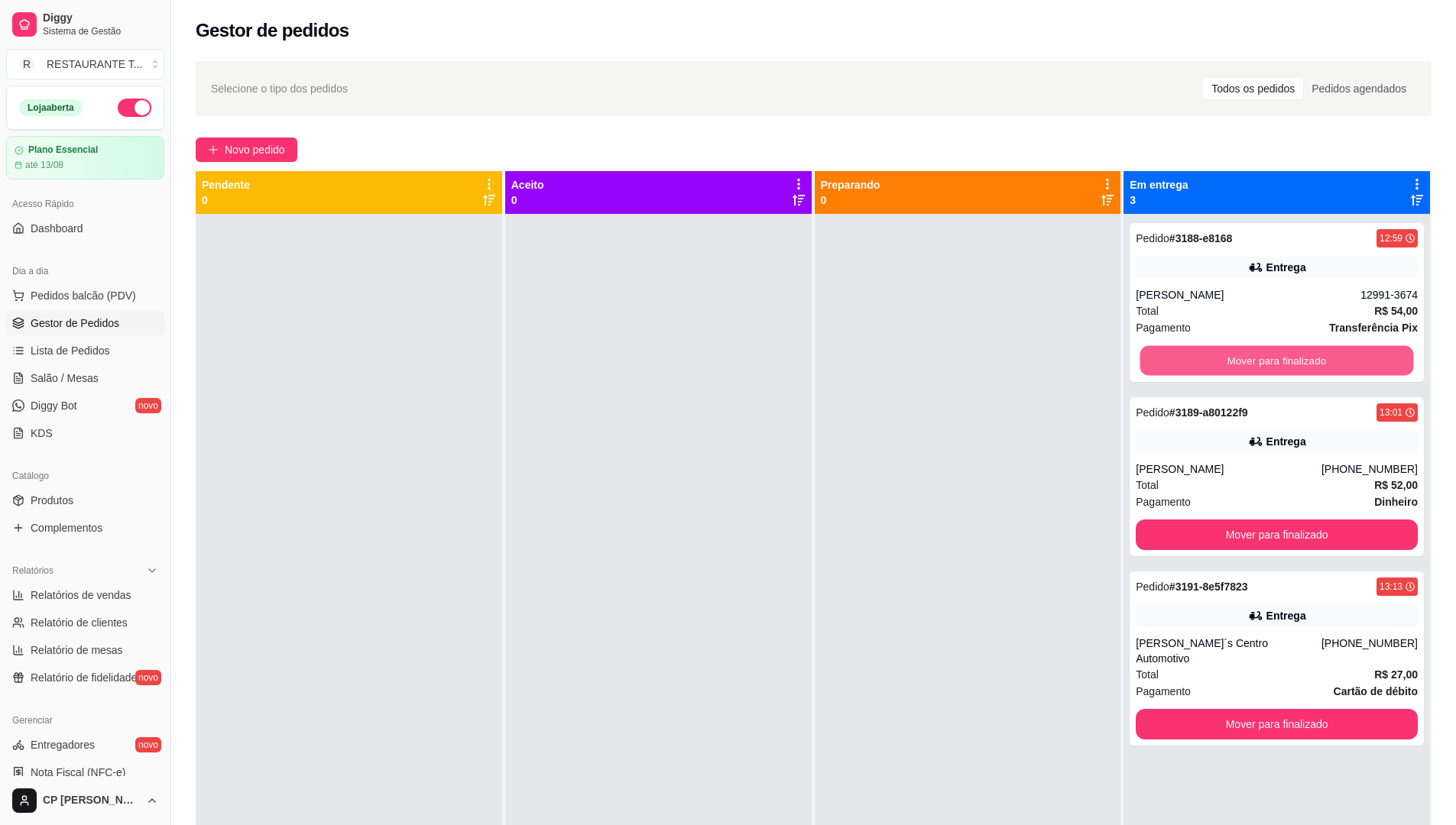
click at [1255, 354] on button "Mover para finalizado" at bounding box center [1277, 361] width 274 height 30
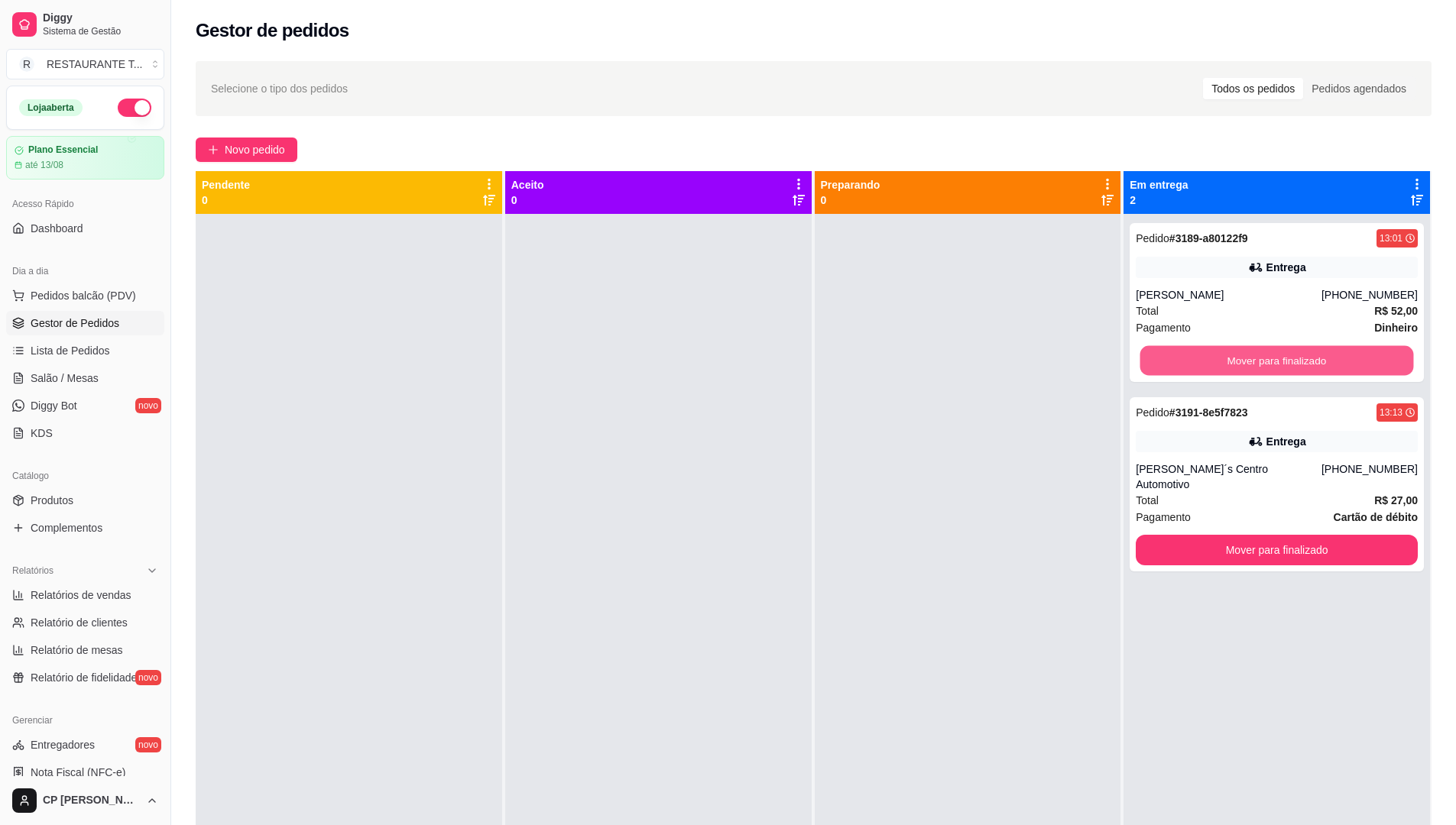
click at [1255, 354] on button "Mover para finalizado" at bounding box center [1277, 361] width 274 height 30
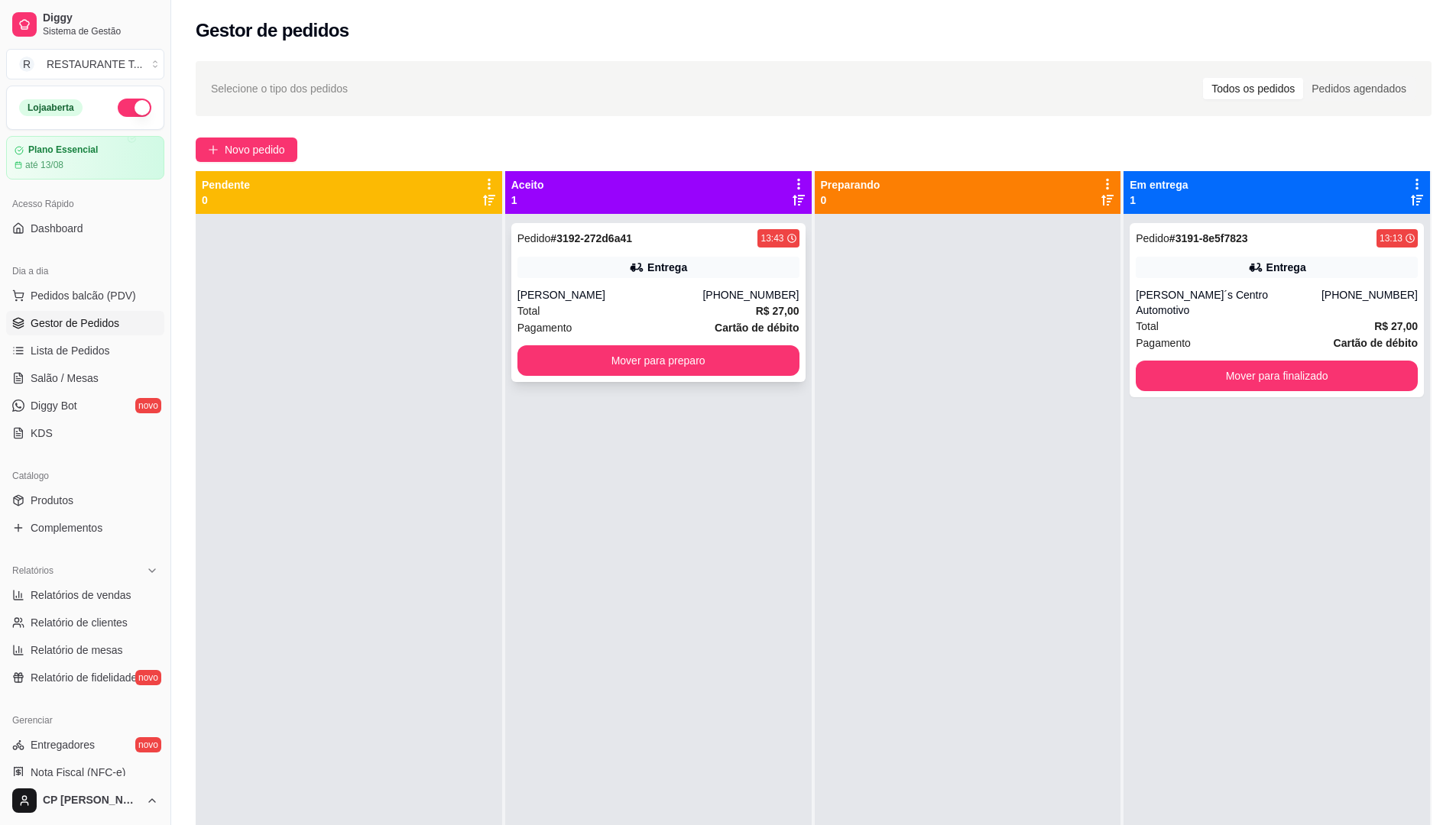
click at [694, 355] on button "Mover para preparo" at bounding box center [658, 361] width 282 height 31
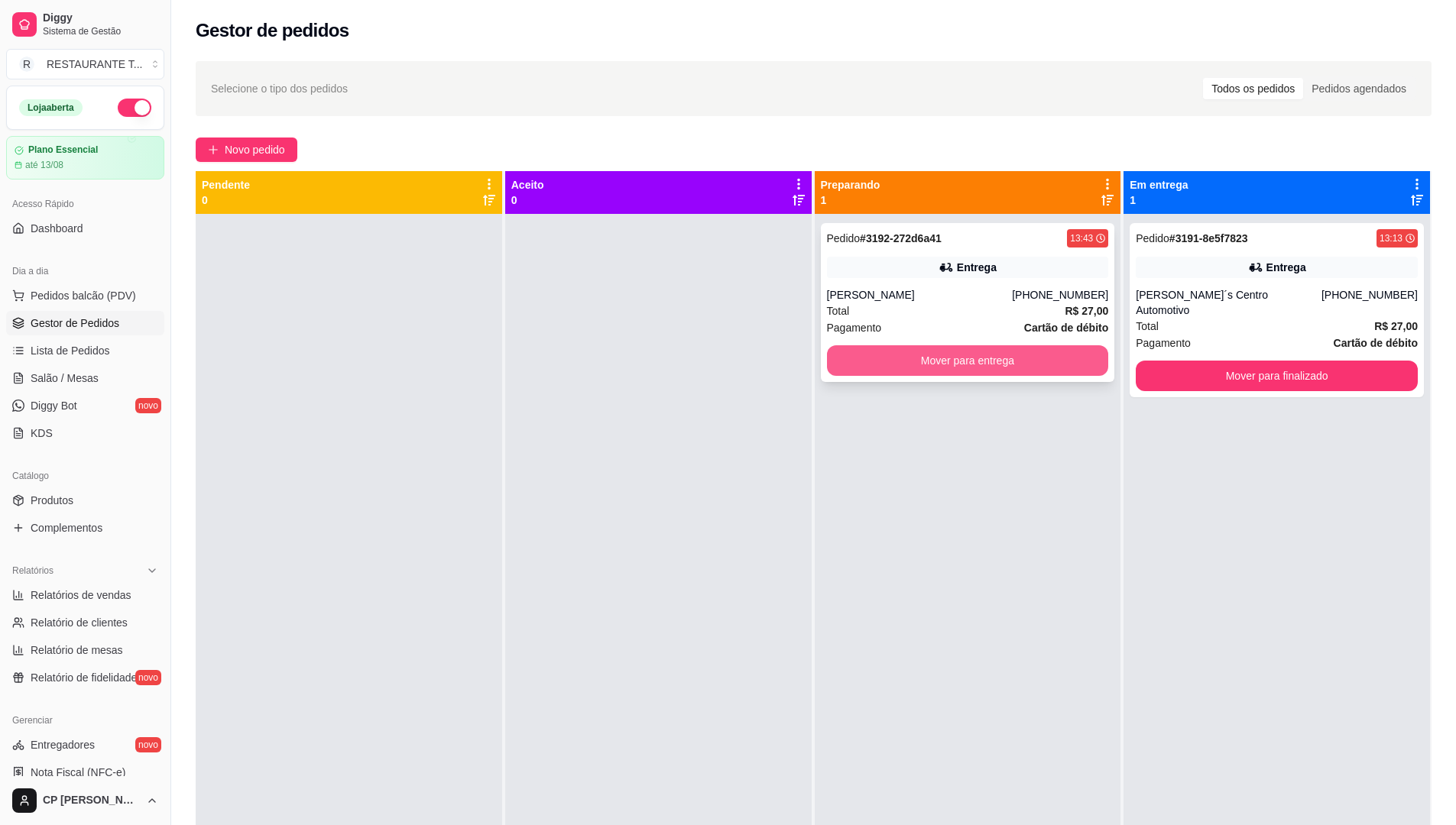
click at [940, 361] on button "Mover para entrega" at bounding box center [968, 361] width 282 height 31
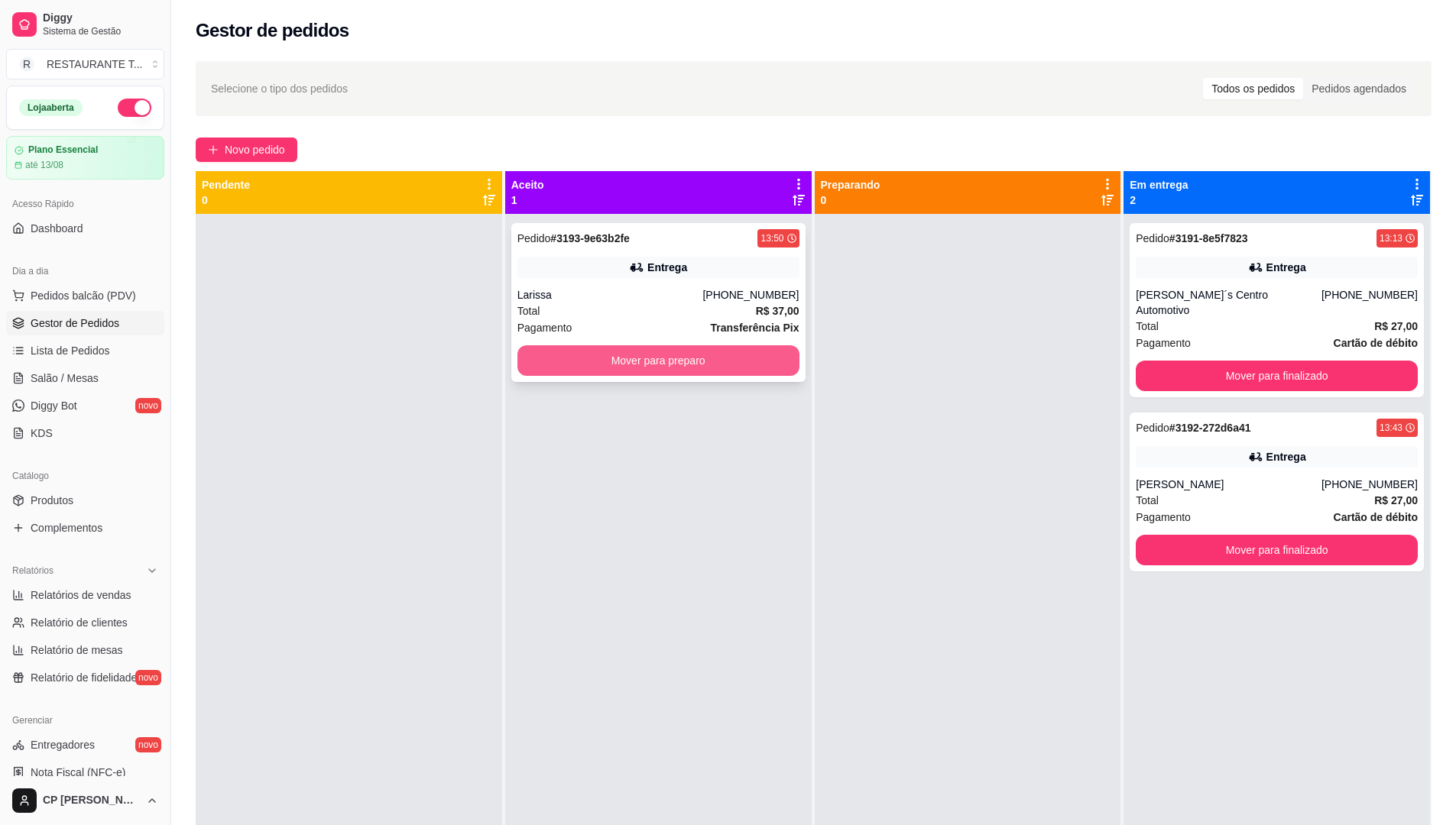
click at [667, 354] on button "Mover para preparo" at bounding box center [658, 361] width 282 height 31
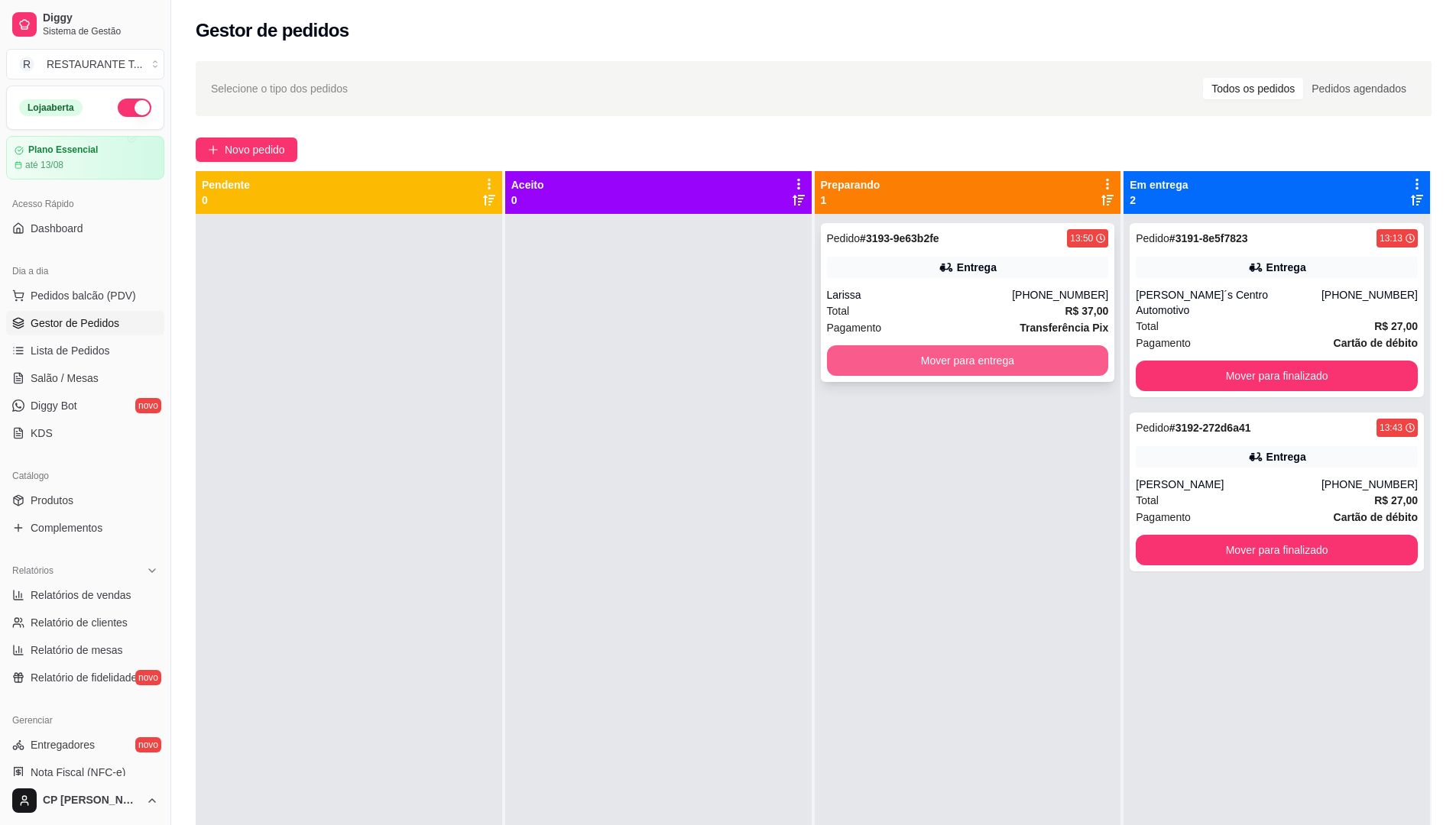
click at [978, 362] on button "Mover para entrega" at bounding box center [968, 361] width 282 height 31
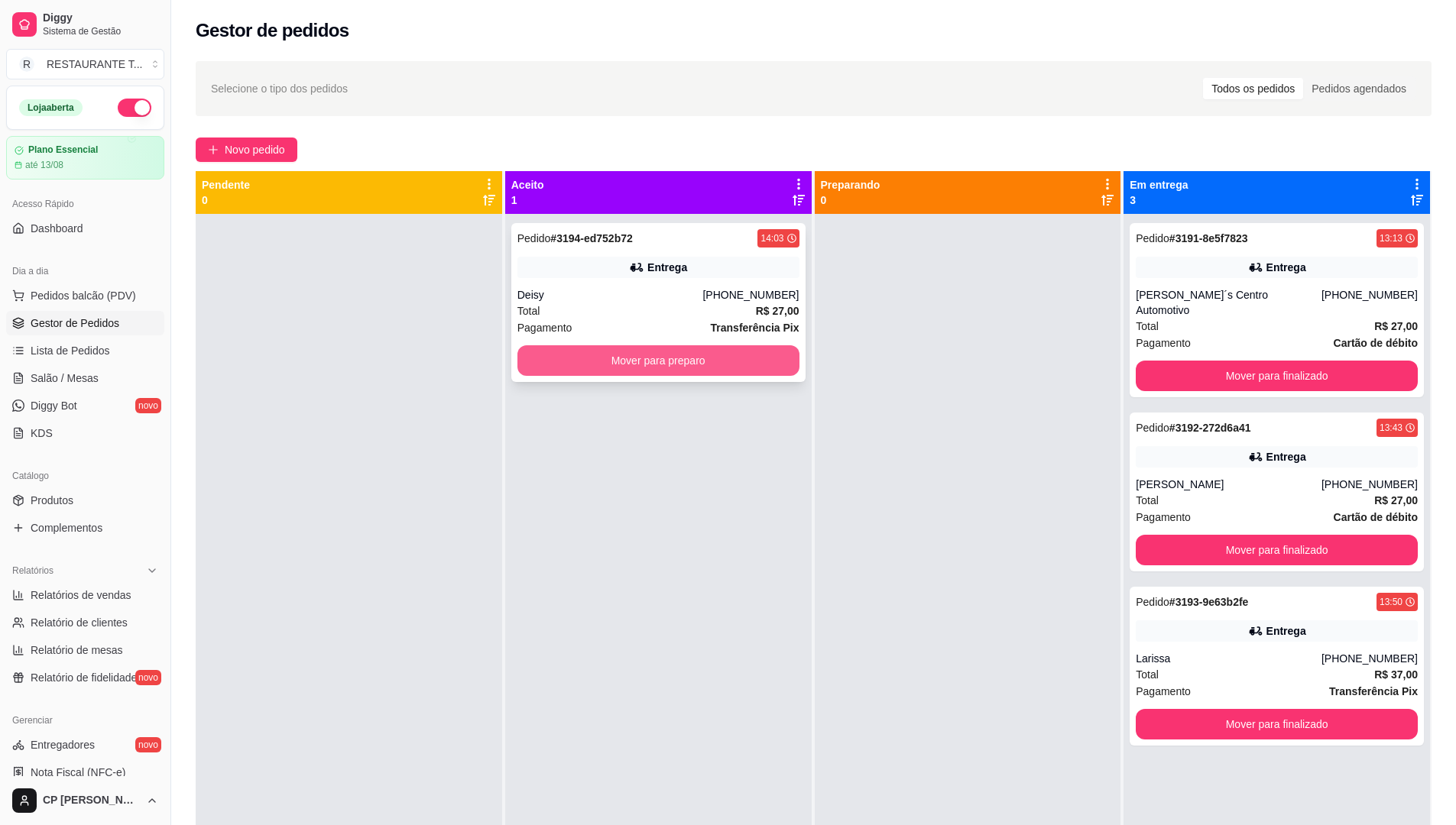
click at [722, 364] on button "Mover para preparo" at bounding box center [658, 361] width 282 height 31
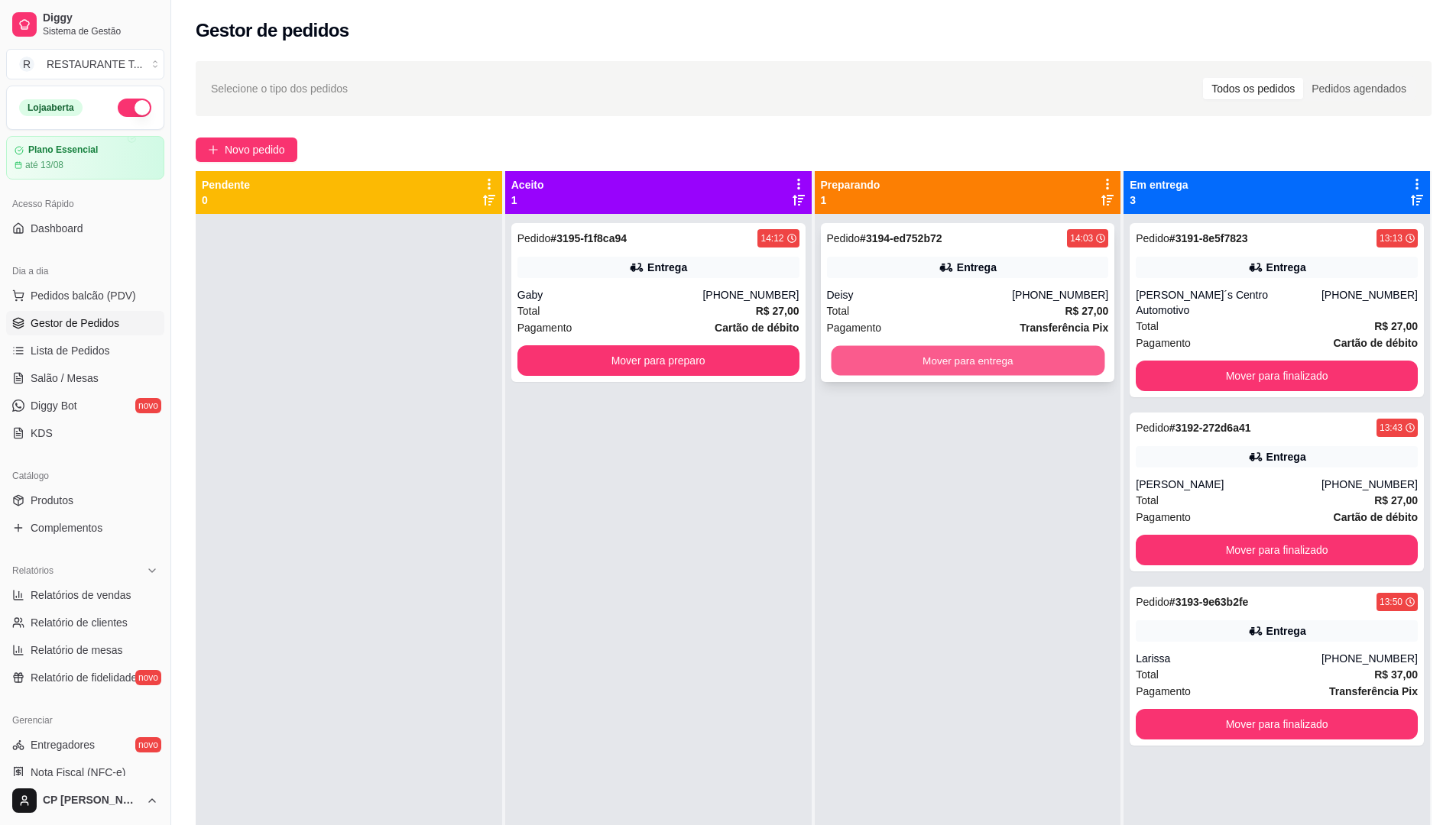
click at [980, 354] on button "Mover para entrega" at bounding box center [968, 361] width 274 height 30
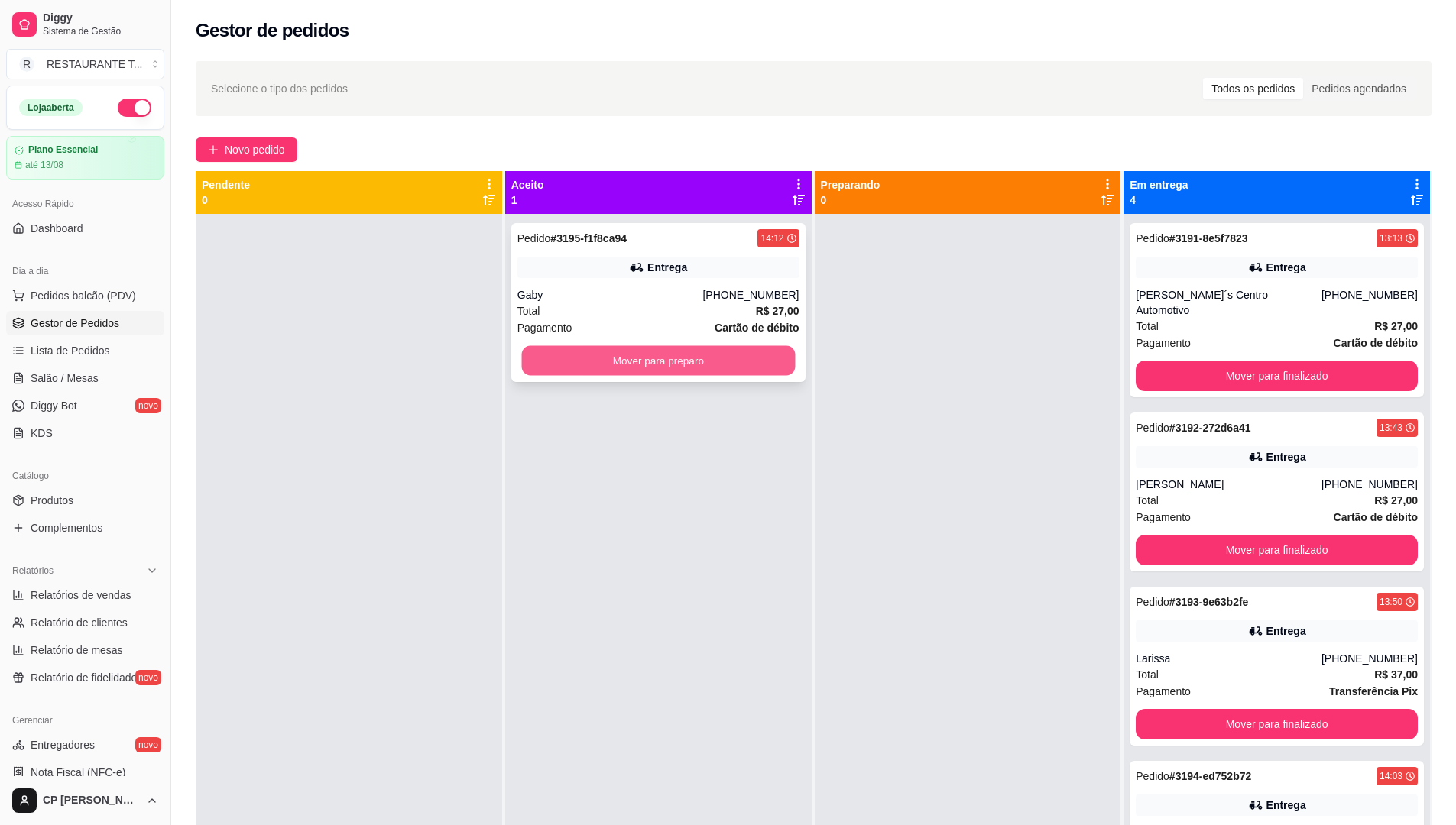
click at [679, 358] on button "Mover para preparo" at bounding box center [658, 361] width 274 height 30
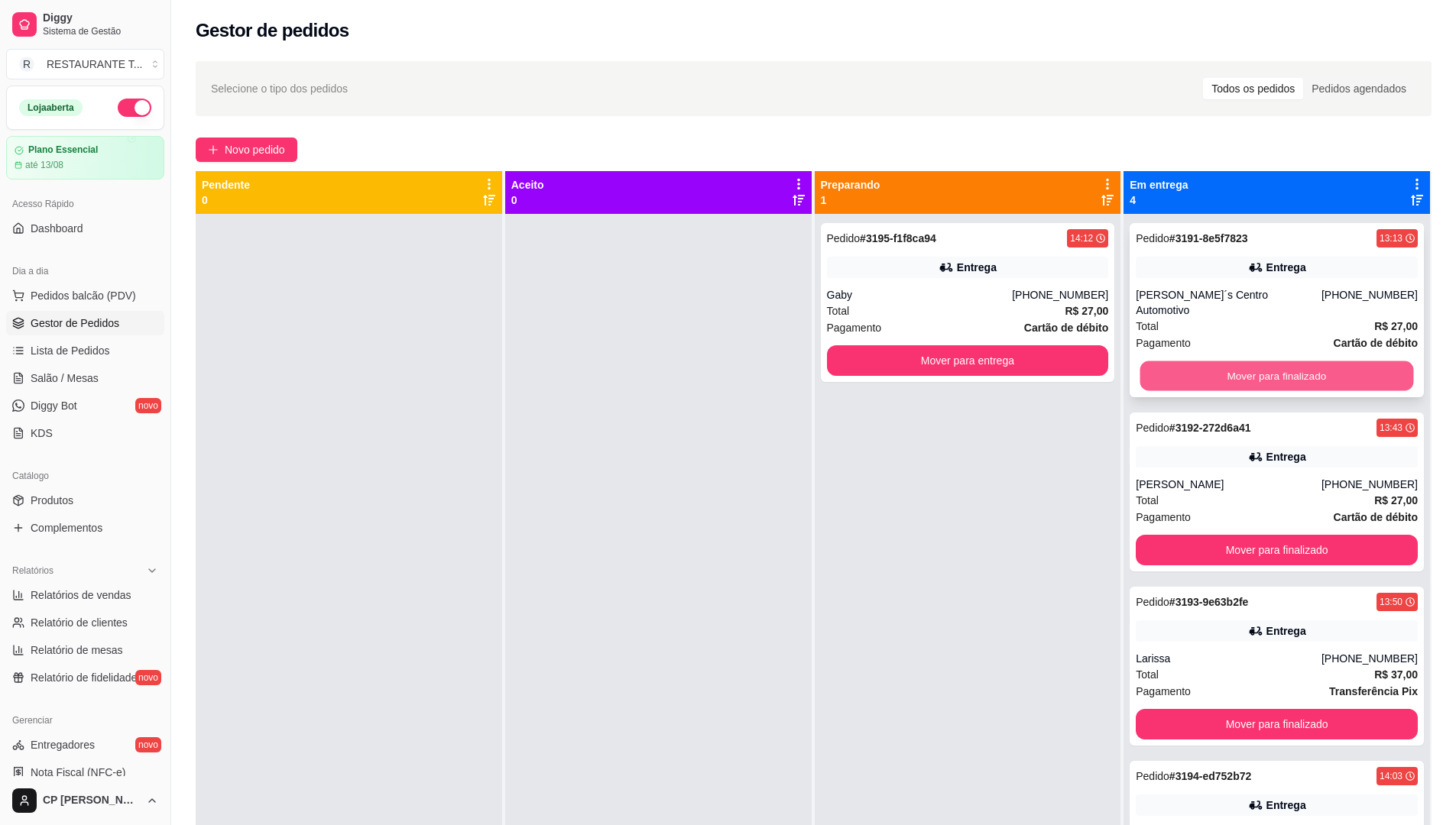
click at [1262, 366] on button "Mover para finalizado" at bounding box center [1277, 377] width 274 height 30
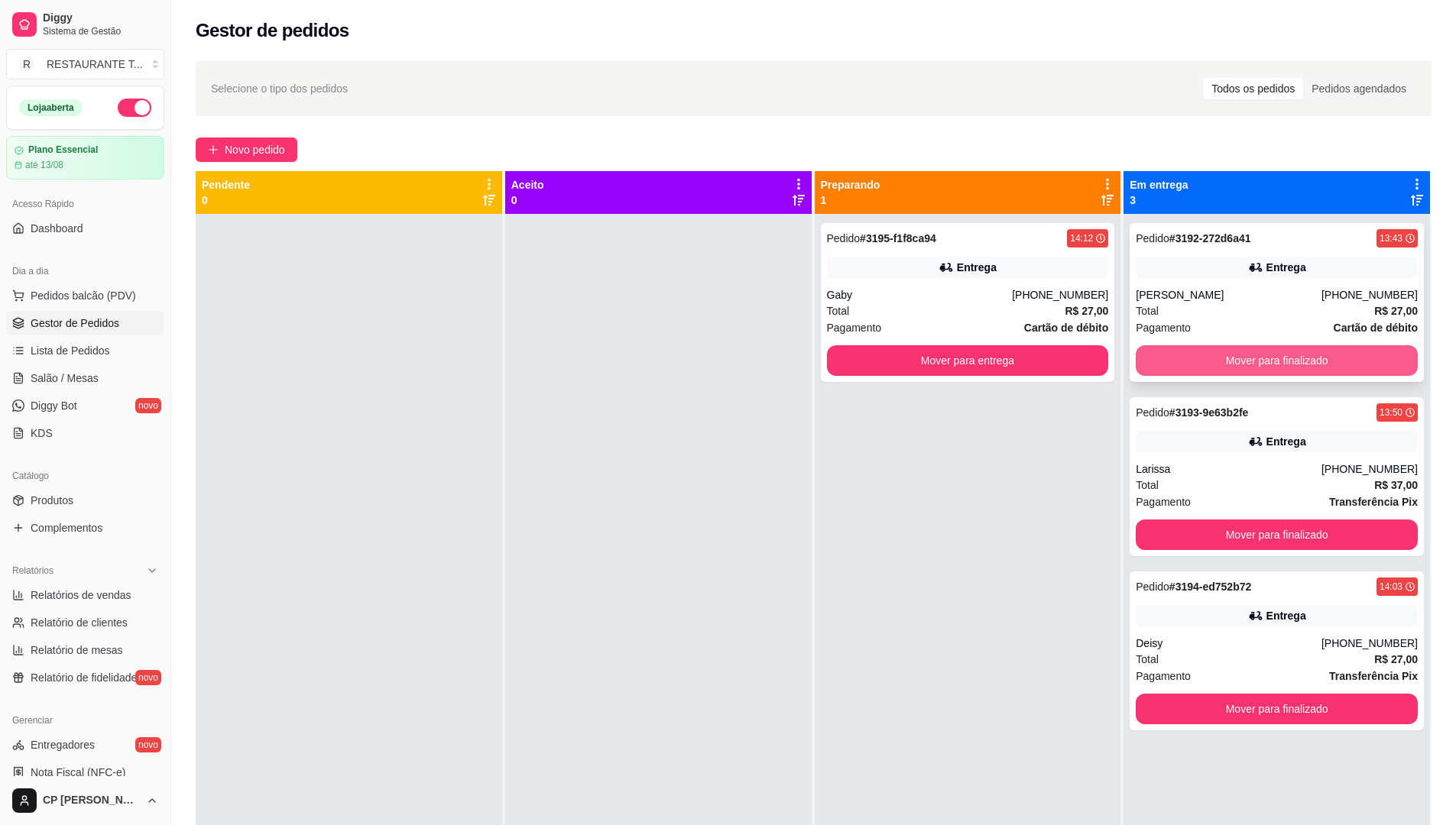
click at [1220, 352] on button "Mover para finalizado" at bounding box center [1276, 361] width 282 height 31
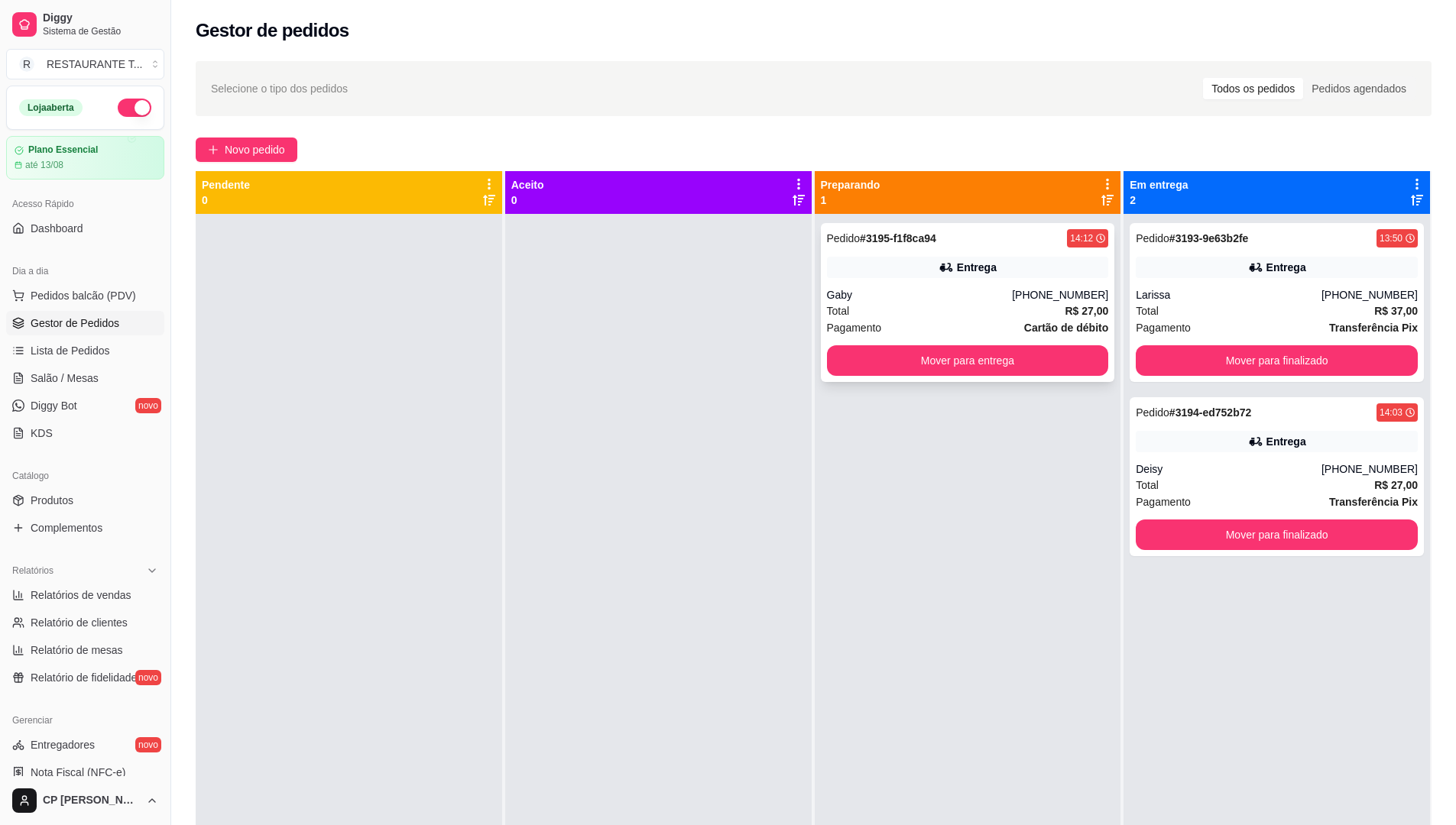
click at [1022, 358] on button "Mover para entrega" at bounding box center [968, 361] width 282 height 31
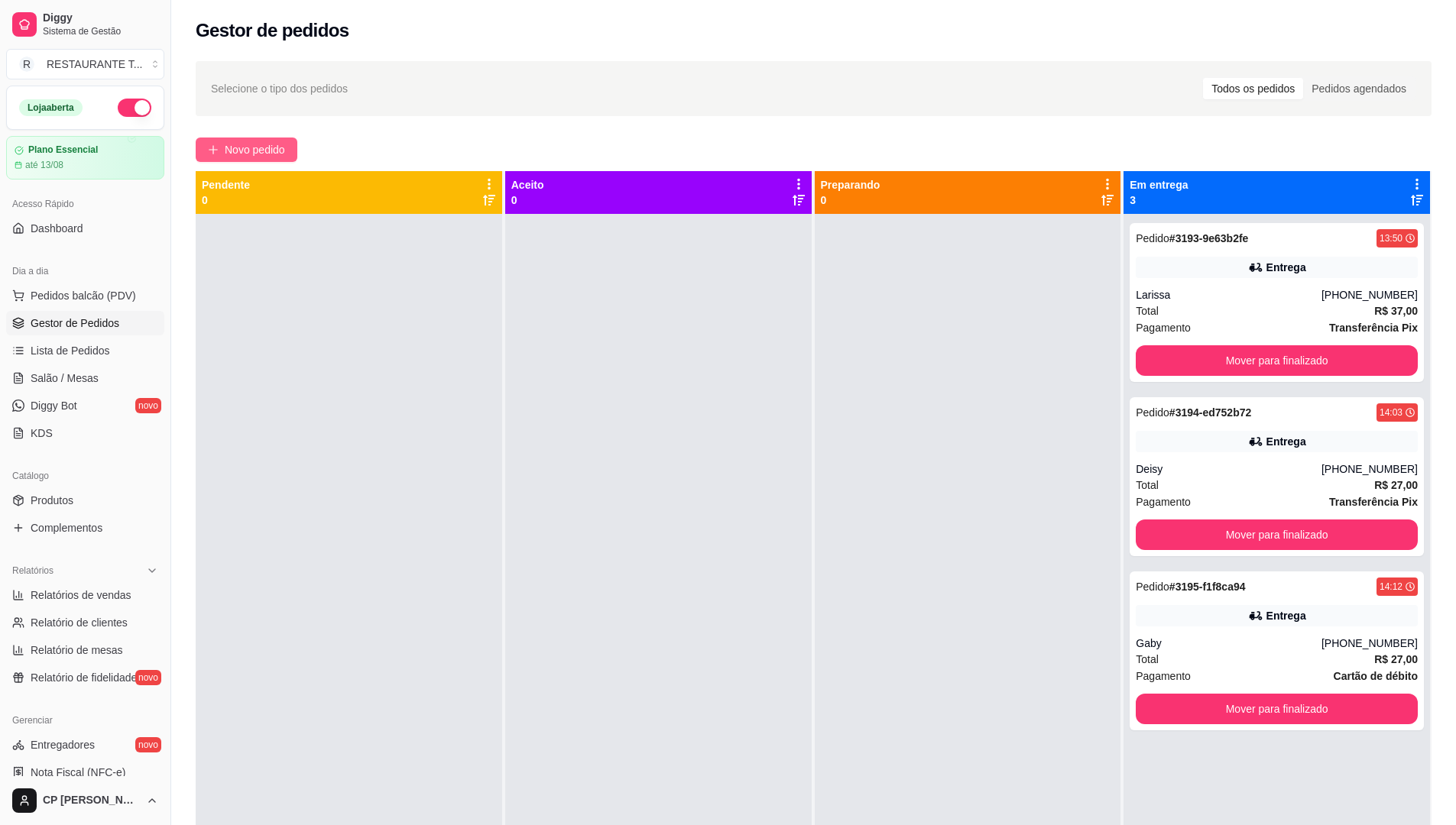
click at [223, 153] on button "Novo pedido" at bounding box center [246, 150] width 102 height 24
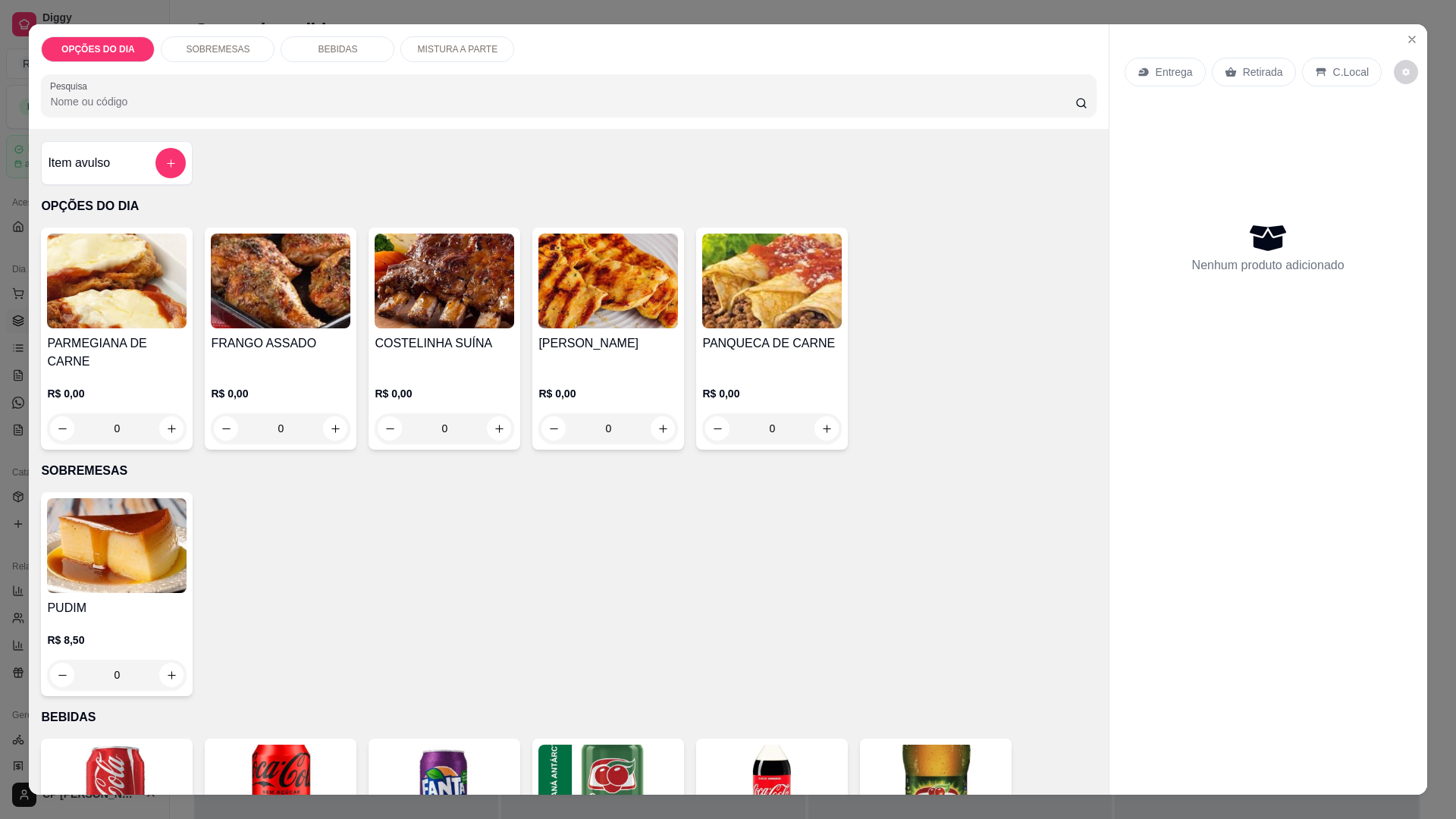
click at [495, 414] on div "0" at bounding box center [444, 428] width 140 height 31
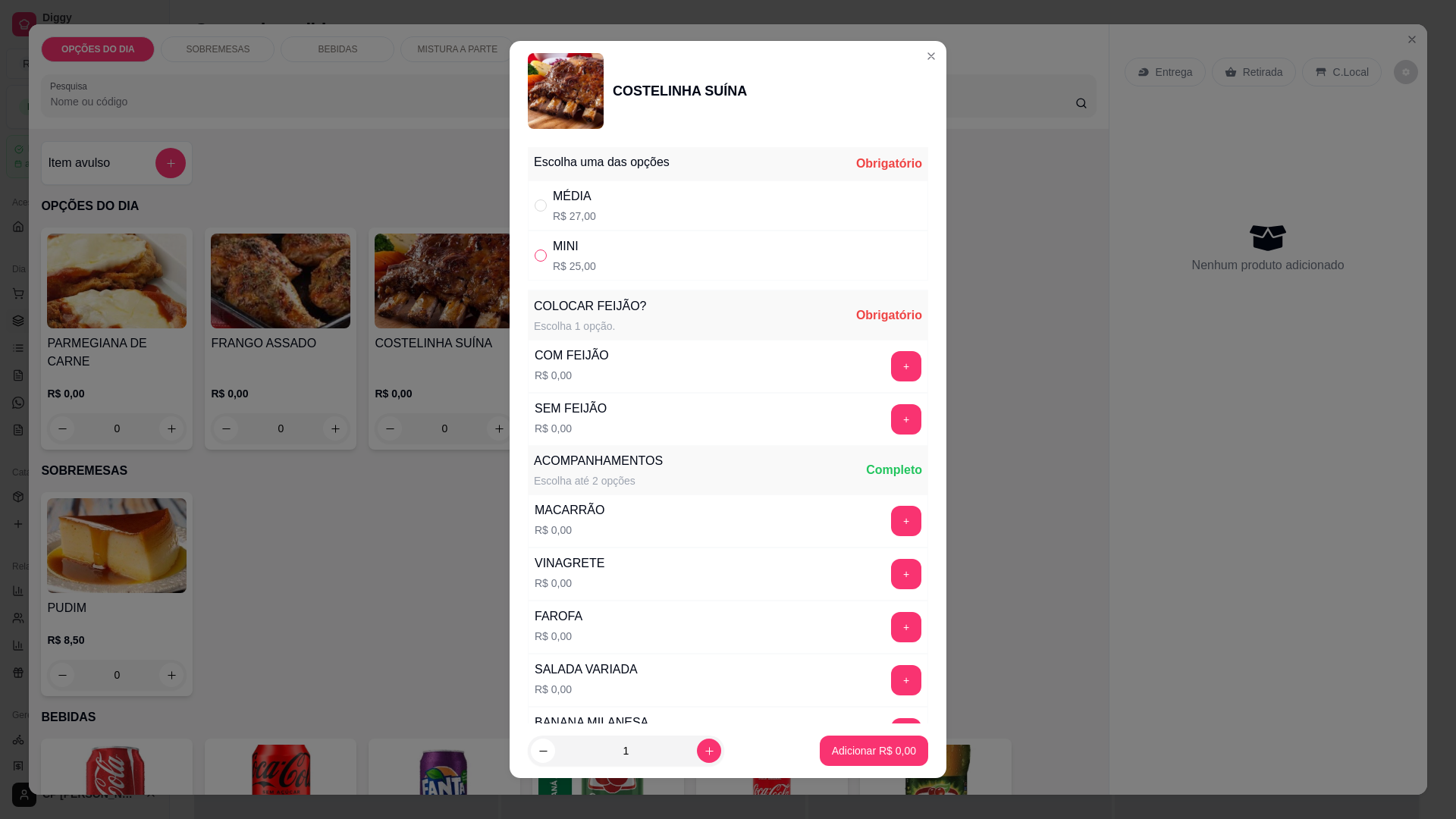
click at [535, 254] on input "" at bounding box center [540, 255] width 12 height 12
radio input "true"
click at [891, 366] on button "+" at bounding box center [906, 366] width 31 height 31
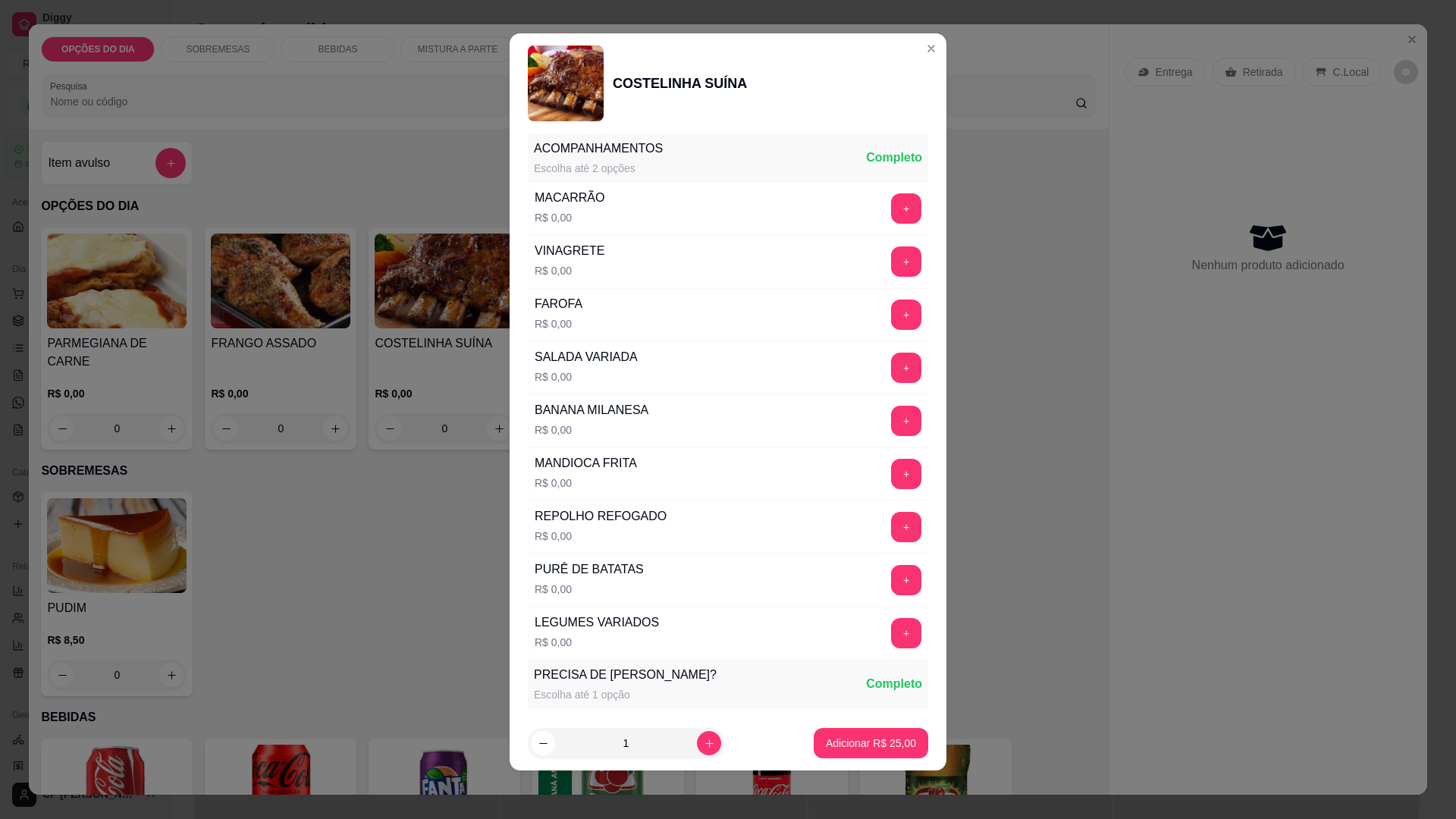
click at [891, 417] on button "+" at bounding box center [906, 421] width 31 height 31
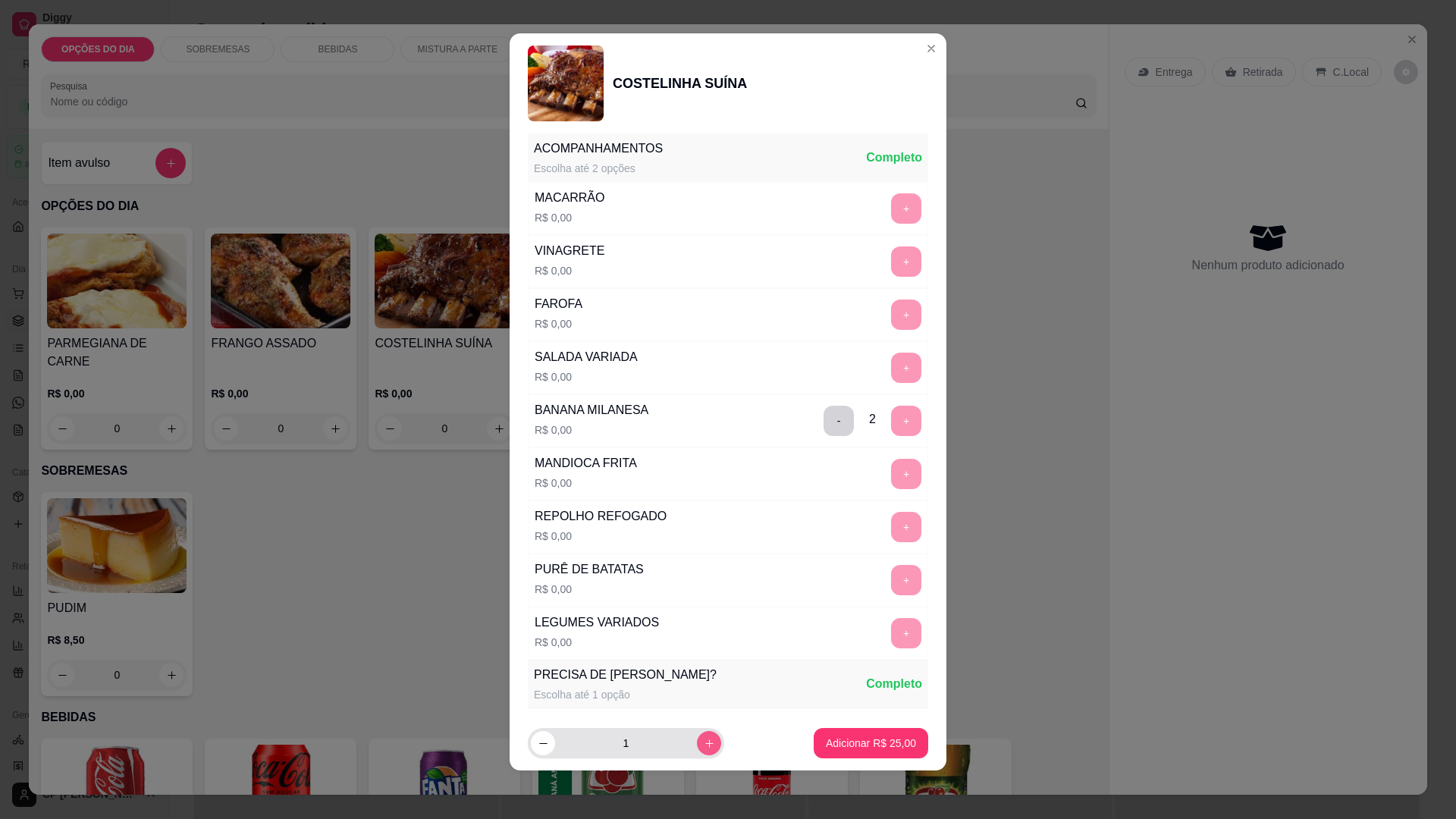
click at [704, 738] on icon "increase-product-quantity" at bounding box center [709, 744] width 11 height 11
type input "2"
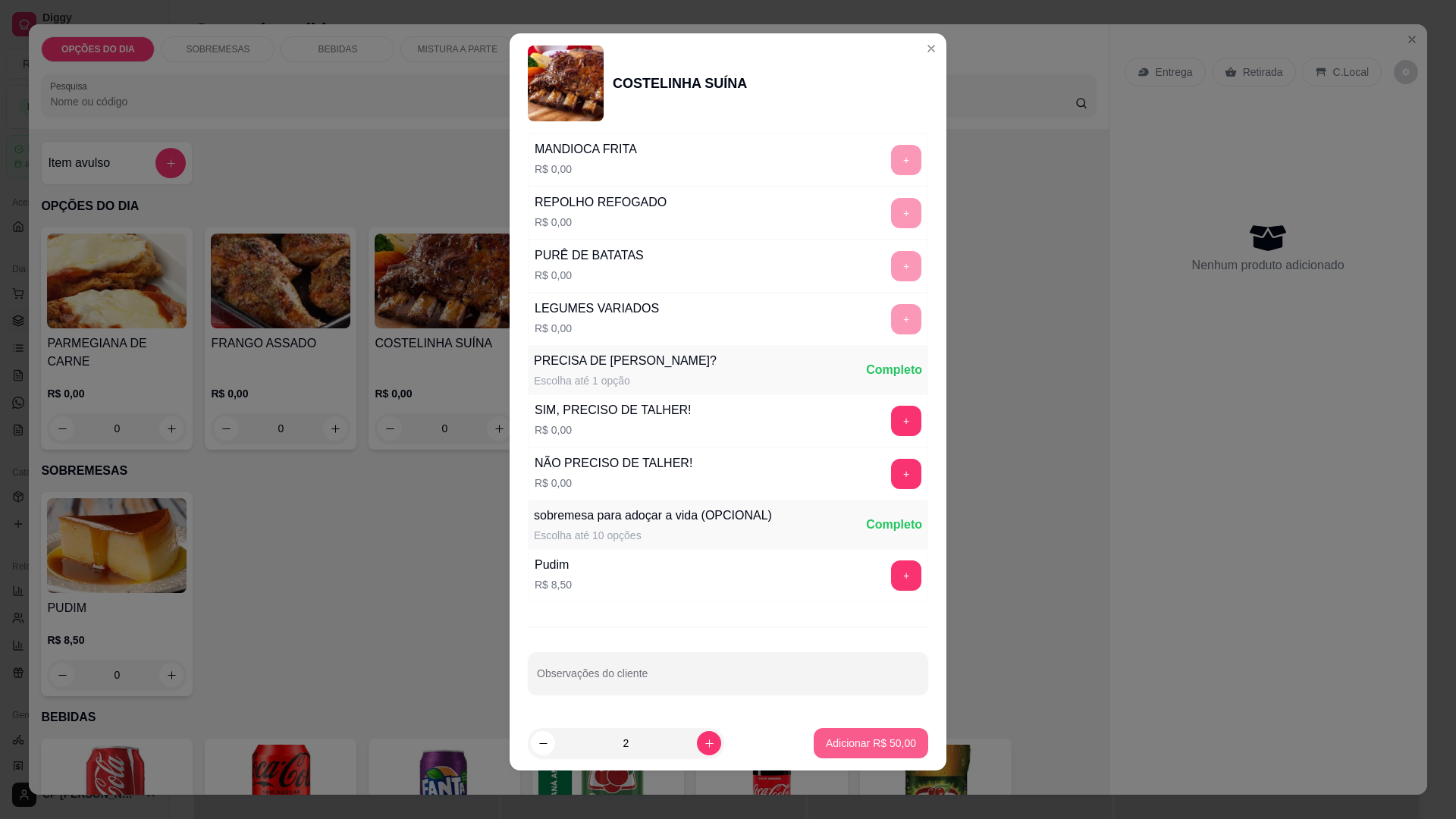
click at [829, 739] on p "Adicionar R$ 50,00" at bounding box center [871, 743] width 91 height 15
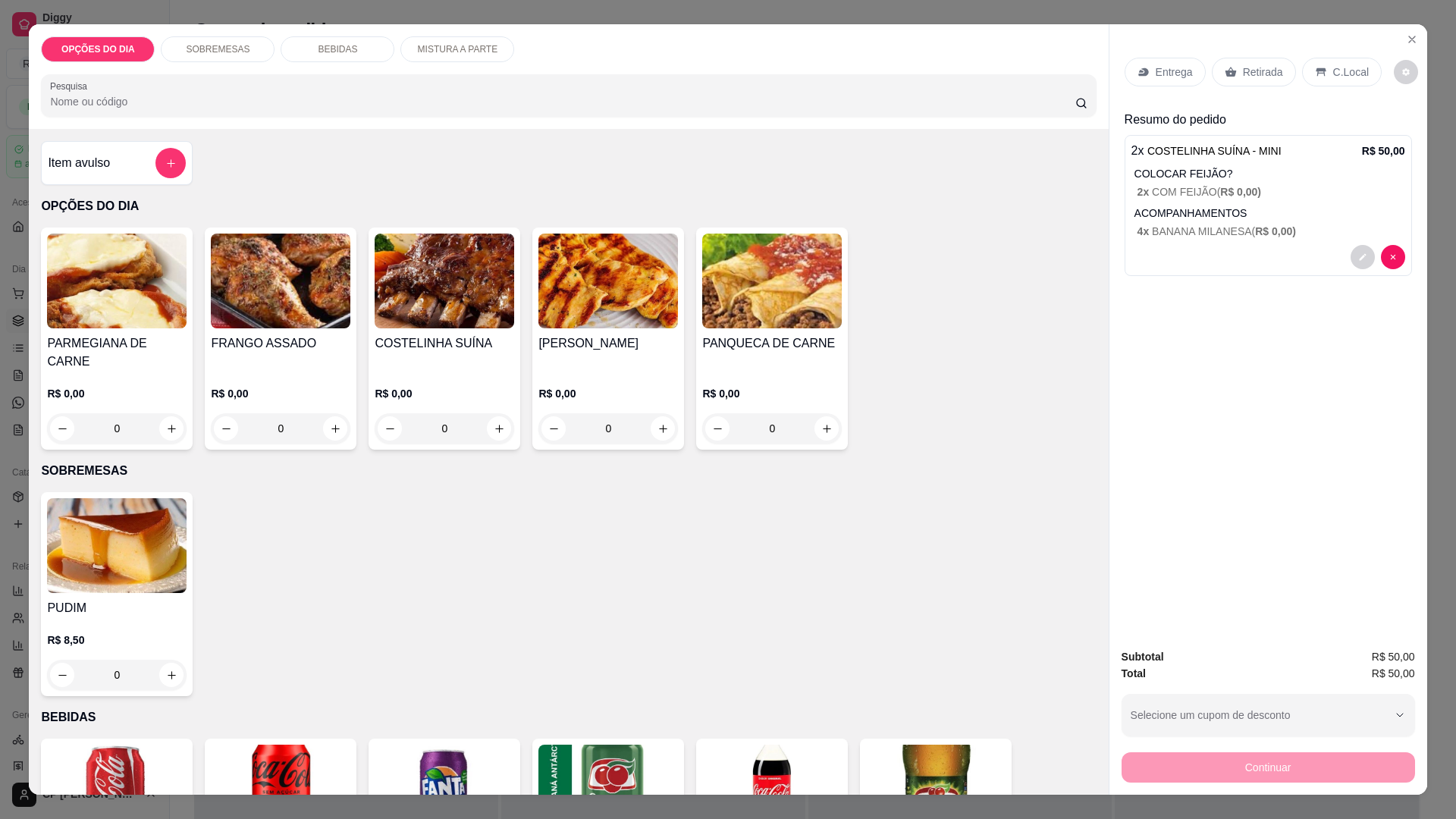
click at [651, 414] on div "0" at bounding box center [608, 428] width 140 height 31
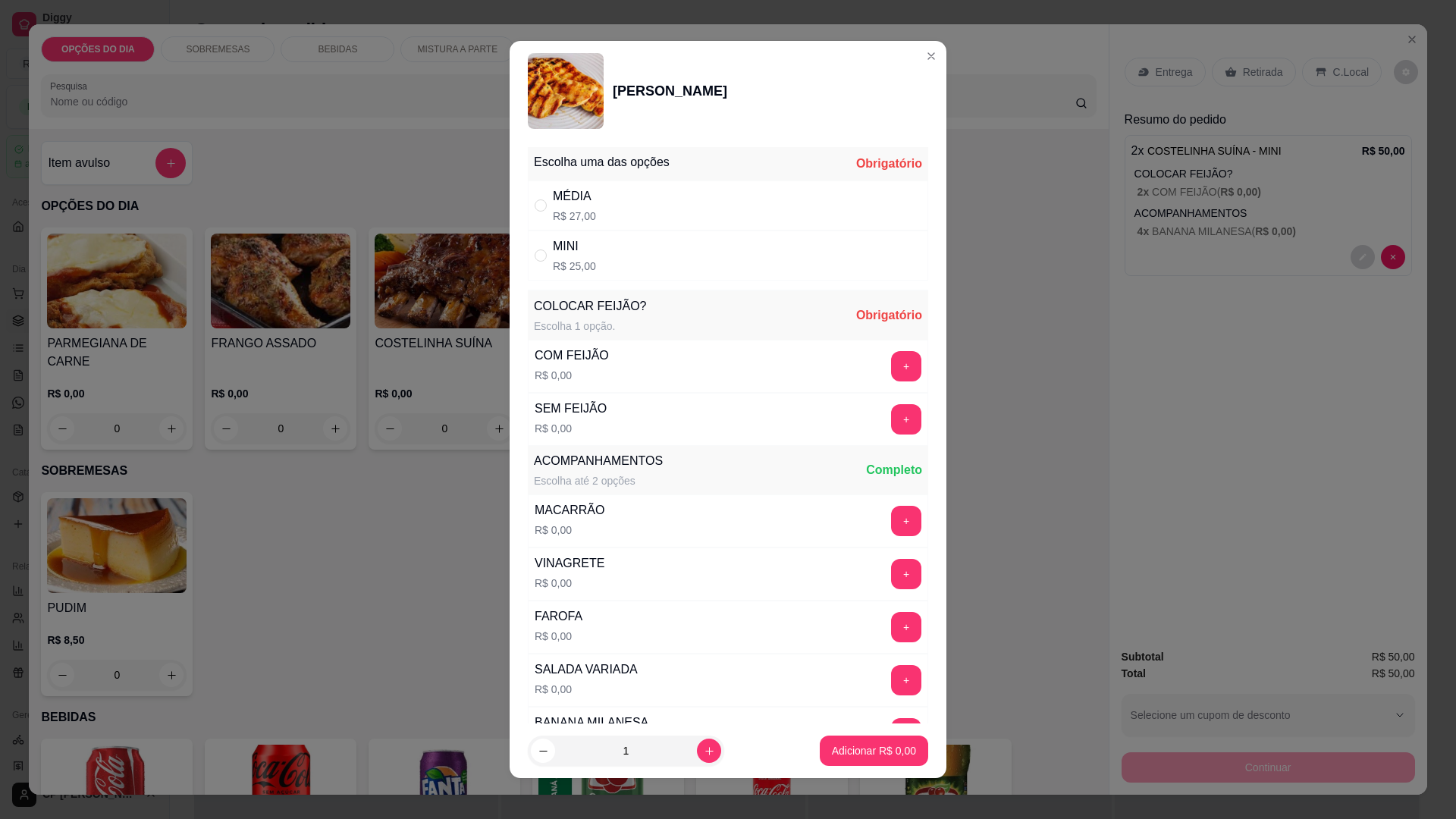
click at [553, 258] on div "MINI R$ 25,00" at bounding box center [574, 255] width 43 height 36
radio input "true"
click at [891, 365] on button "+" at bounding box center [906, 366] width 31 height 31
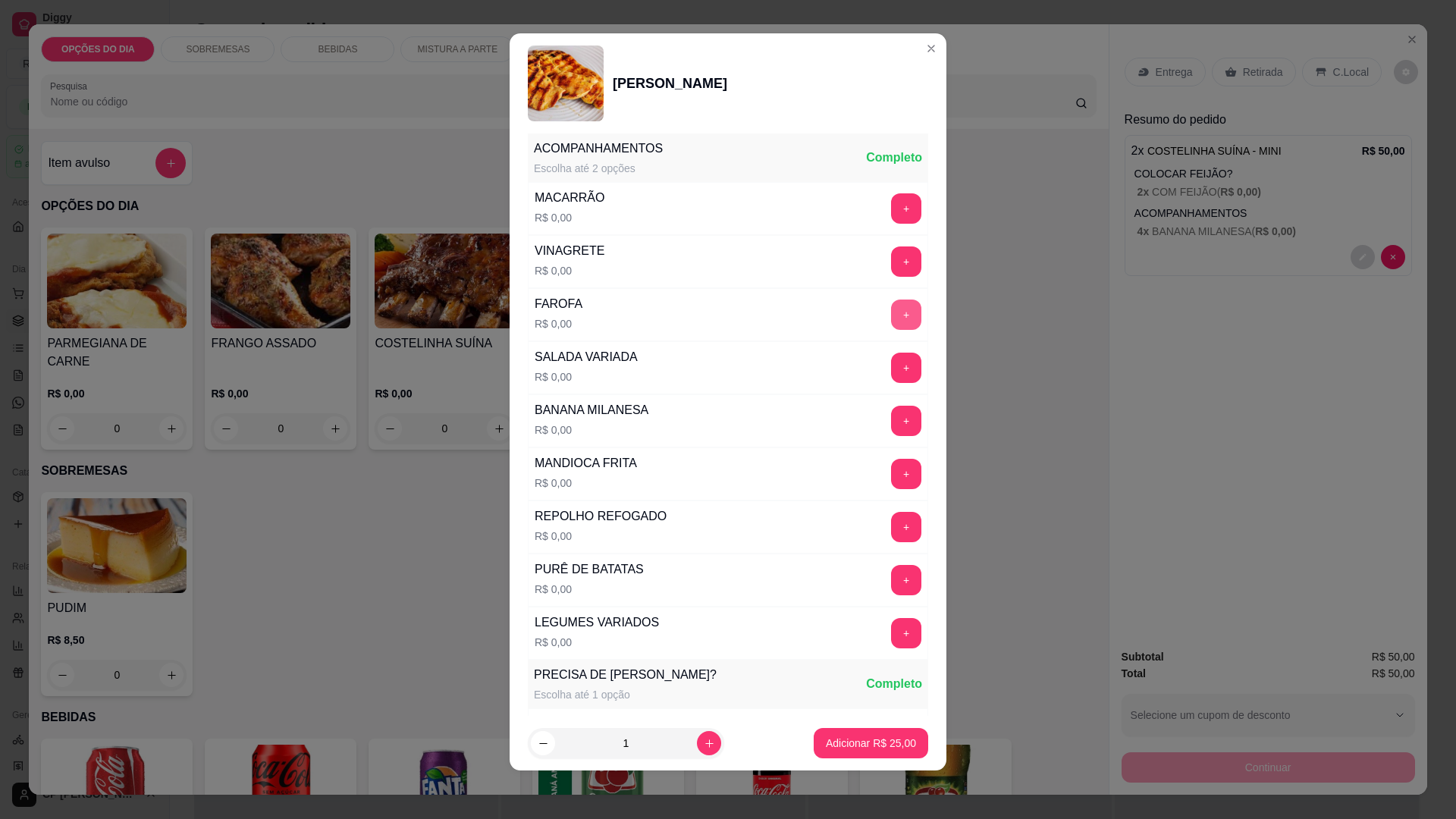
click at [891, 310] on button "+" at bounding box center [906, 315] width 31 height 31
click at [892, 468] on button "+" at bounding box center [907, 475] width 30 height 30
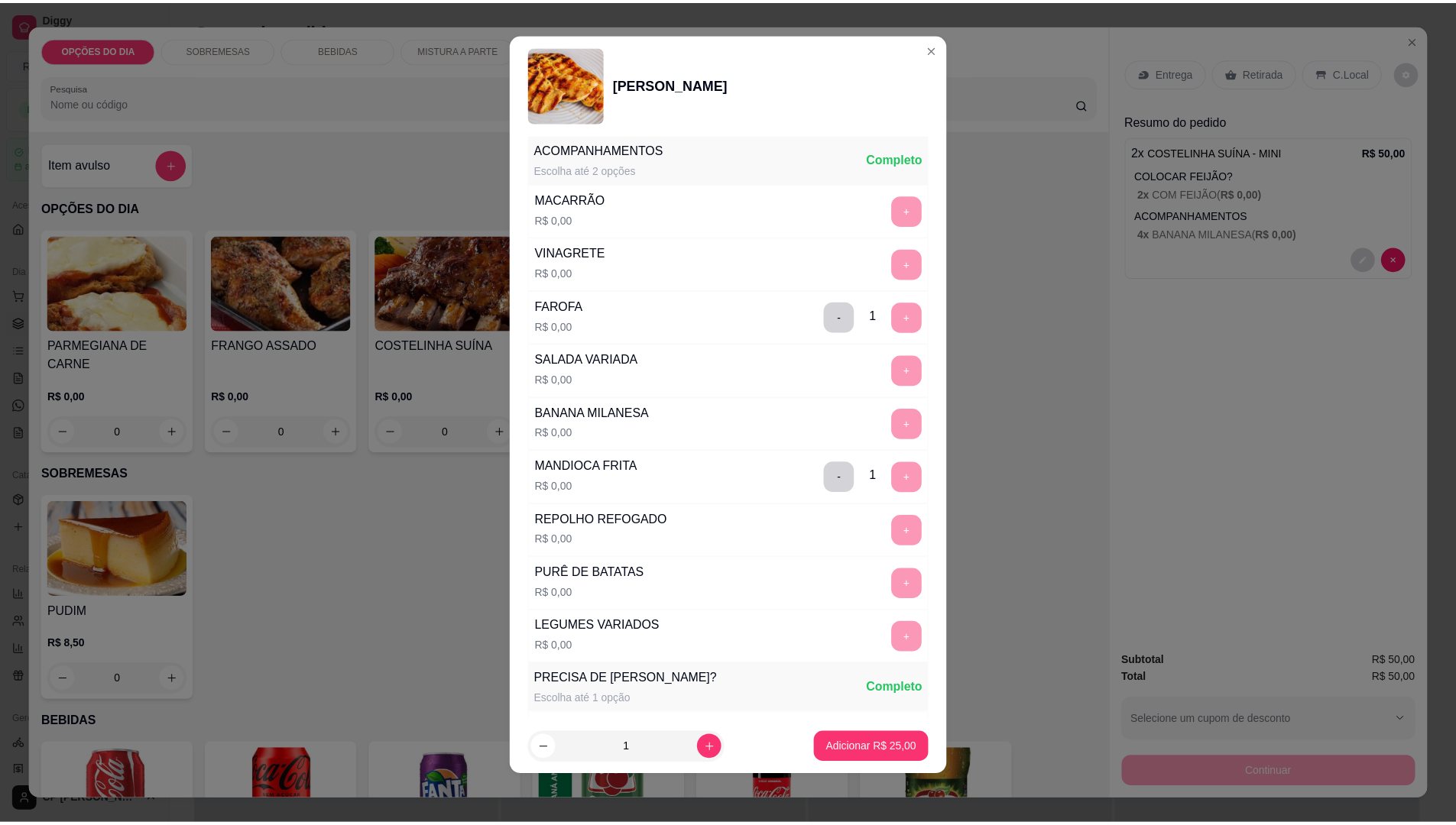
scroll to position [624, 0]
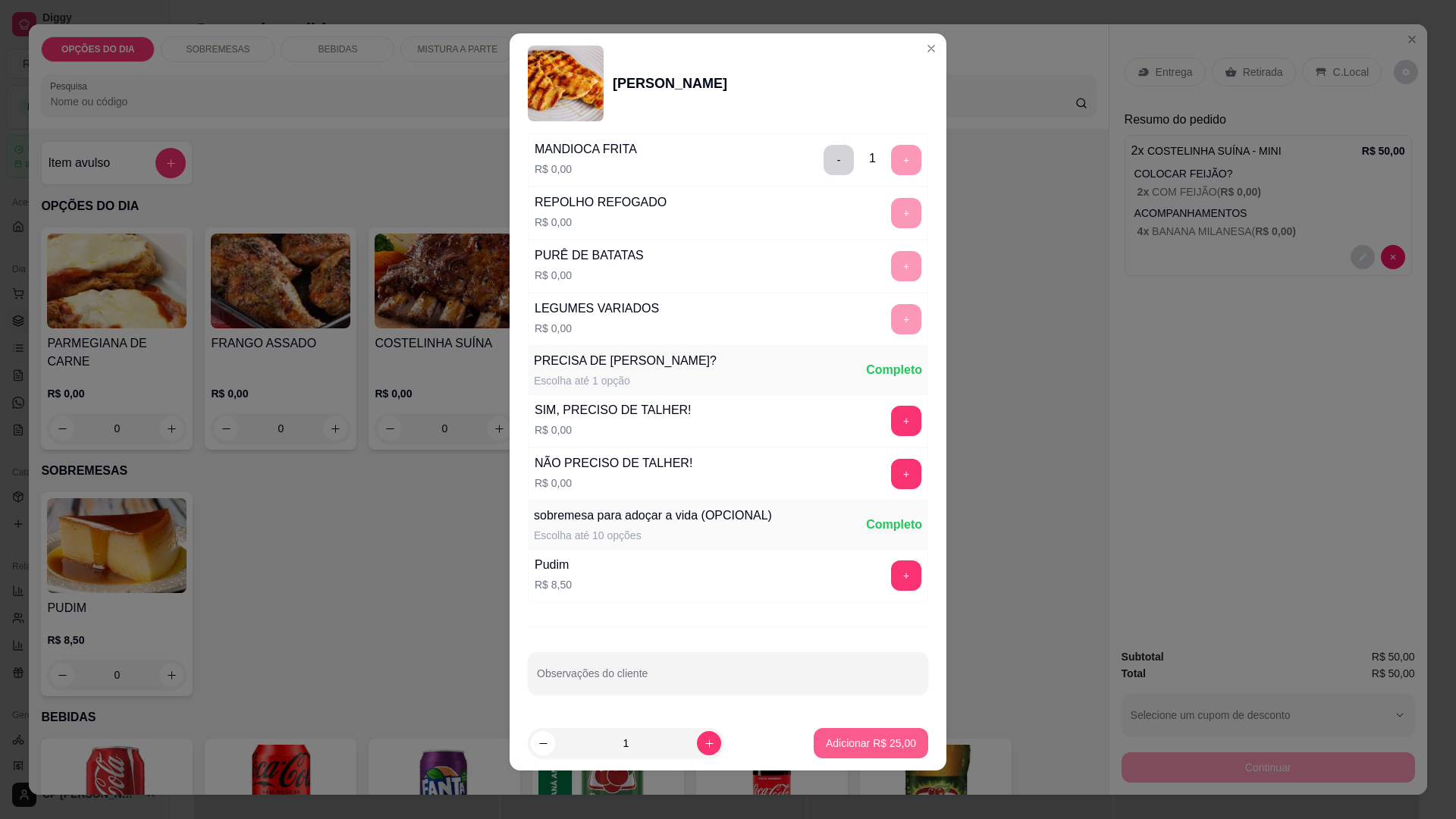
click at [857, 743] on p "Adicionar R$ 25,00" at bounding box center [871, 743] width 91 height 15
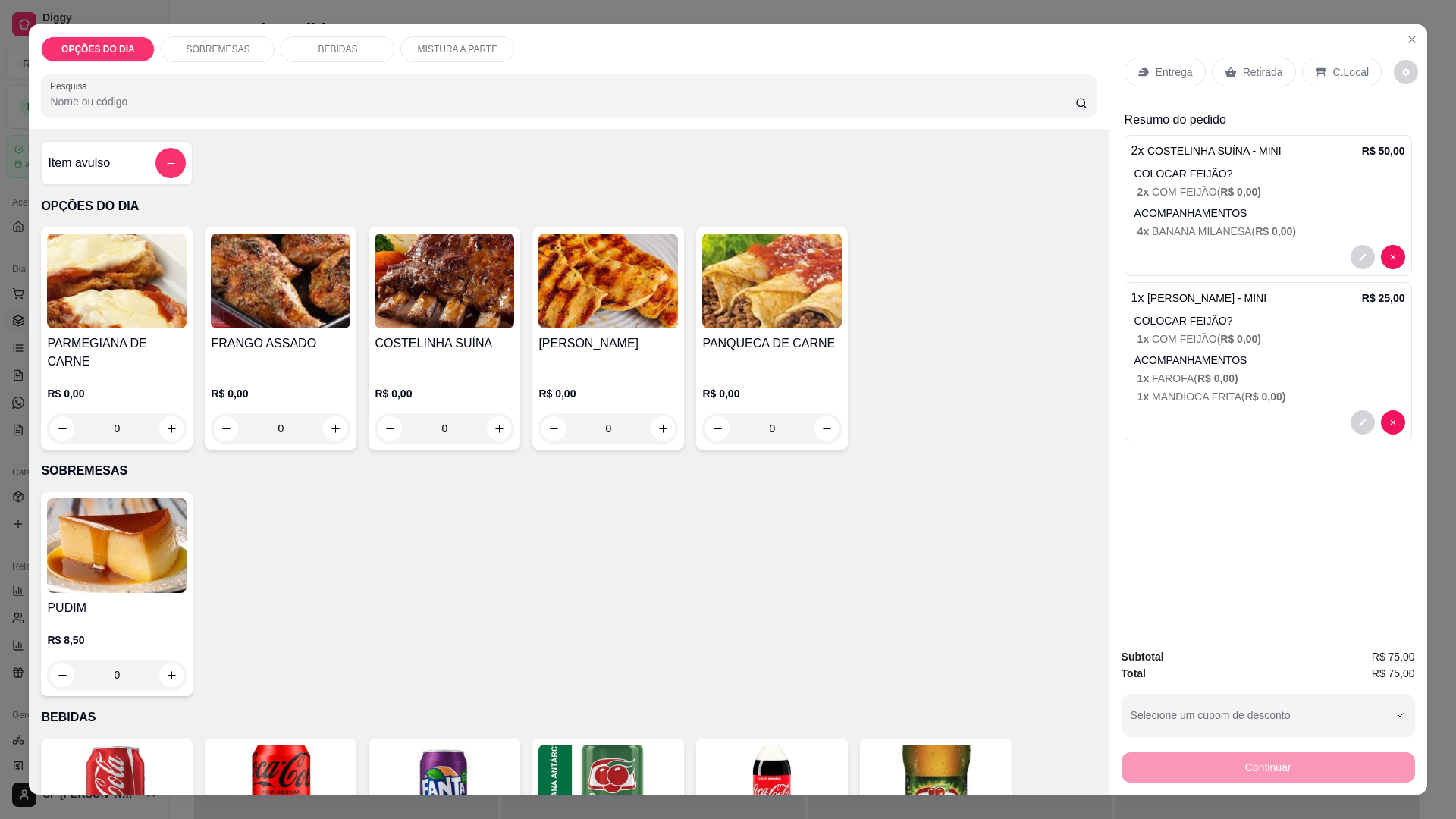
click at [1160, 72] on p "Entrega" at bounding box center [1174, 72] width 37 height 15
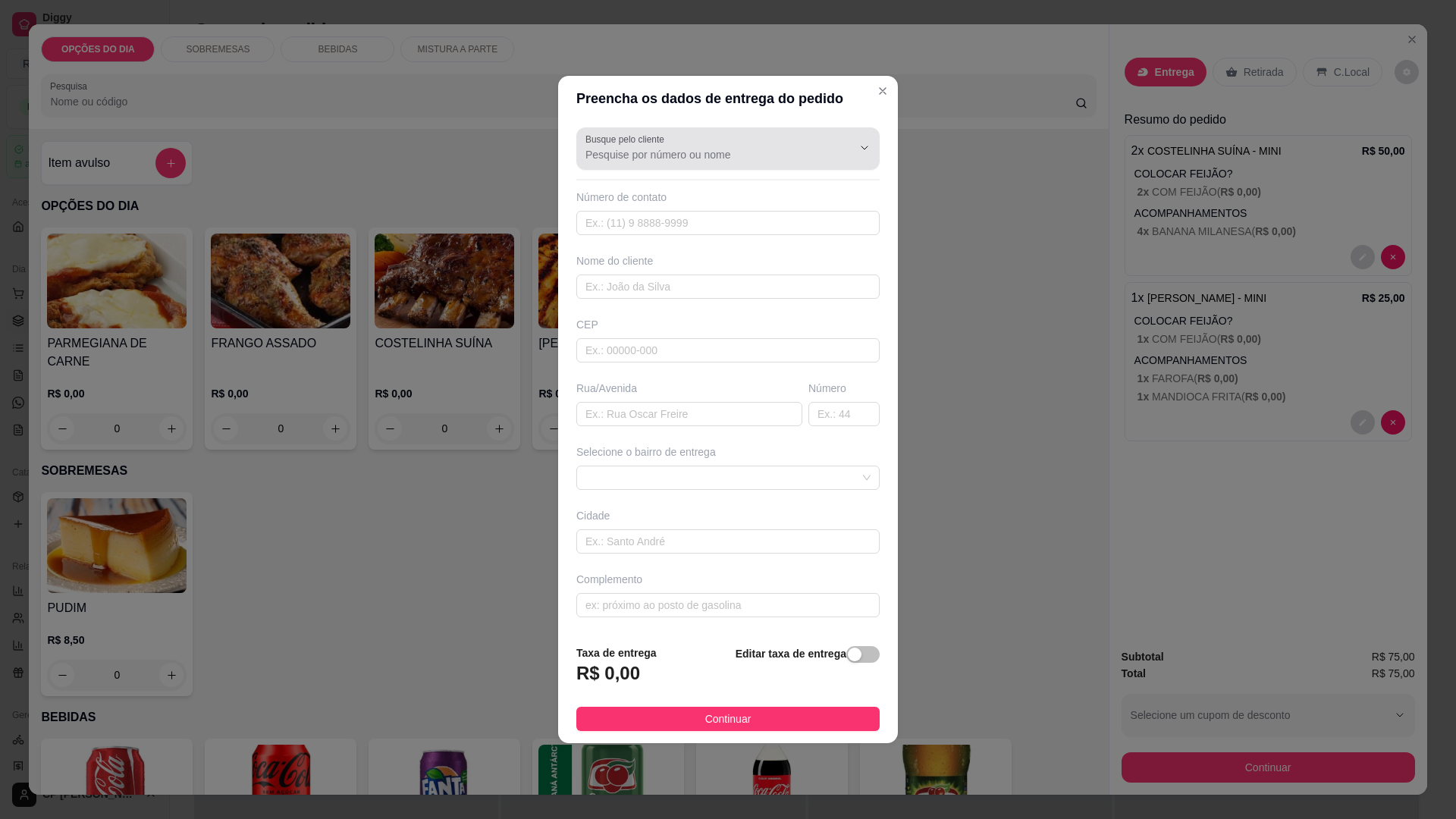
click at [735, 150] on input "Busque pelo cliente" at bounding box center [707, 155] width 242 height 15
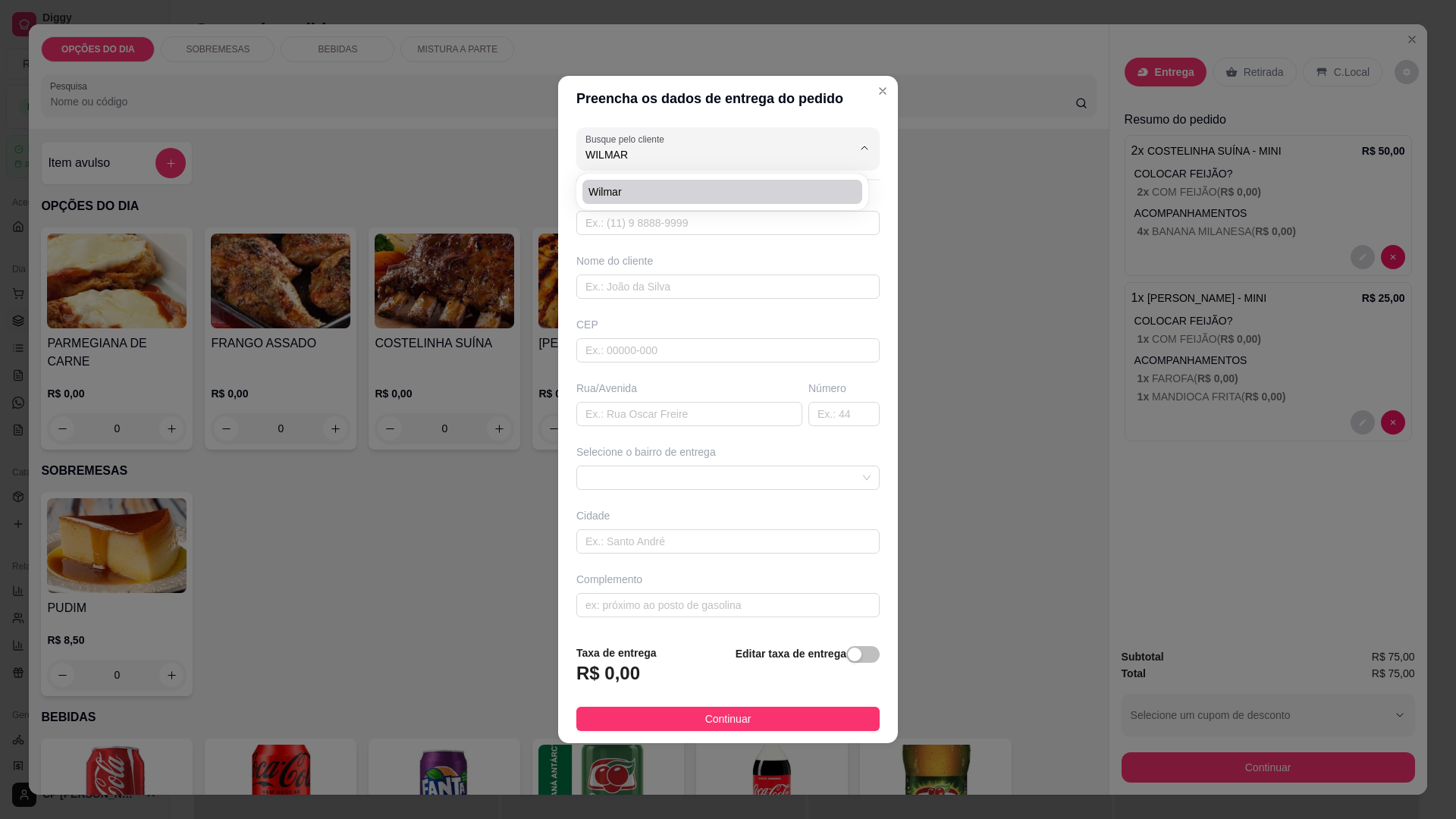
click at [607, 196] on span "Wilmar" at bounding box center [714, 192] width 253 height 15
type input "Wilmar"
type input "12991314405"
type input "Wilmar"
type input "[PERSON_NAME]"
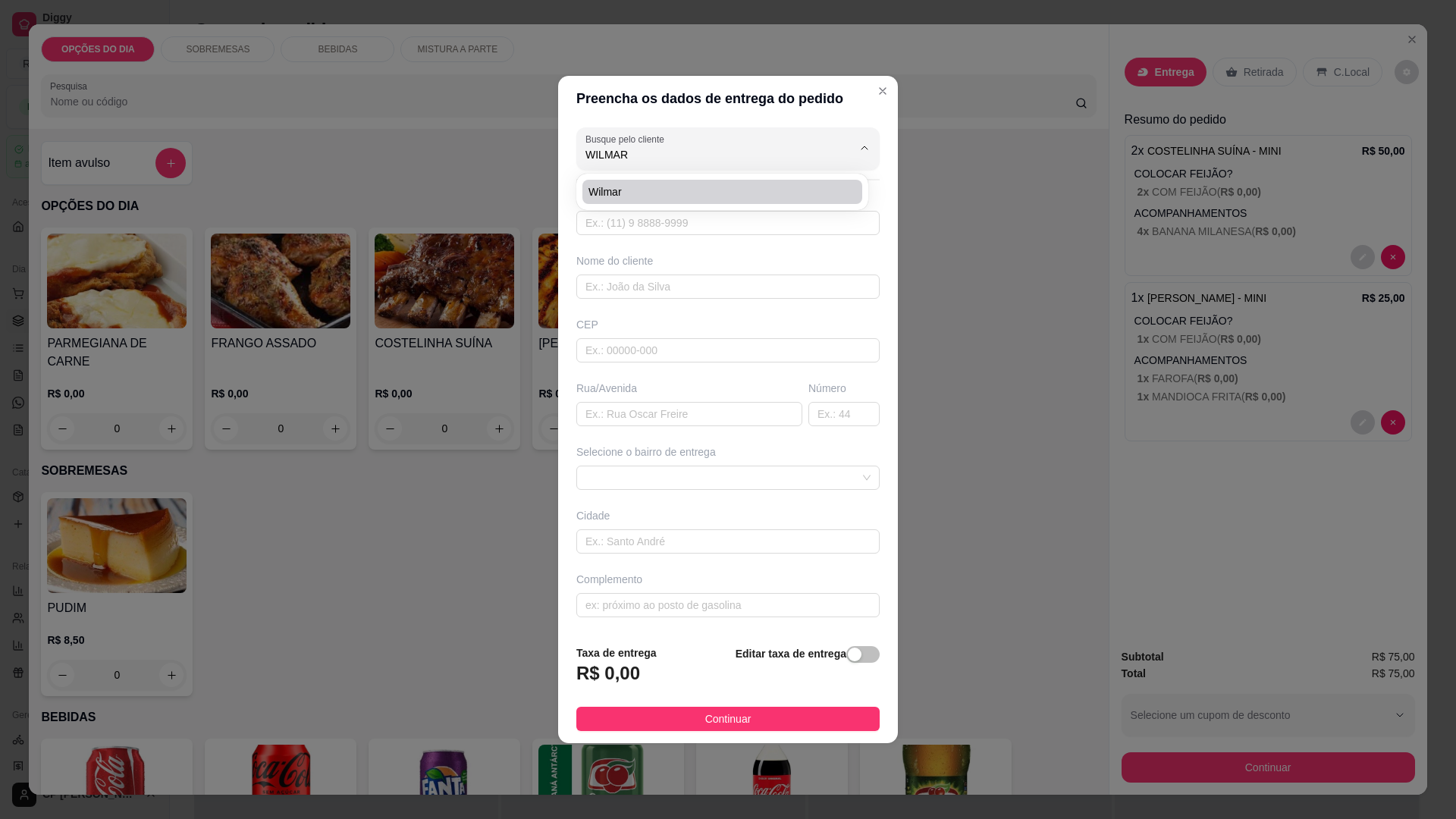
type input "567"
type input "[GEOGRAPHIC_DATA]"
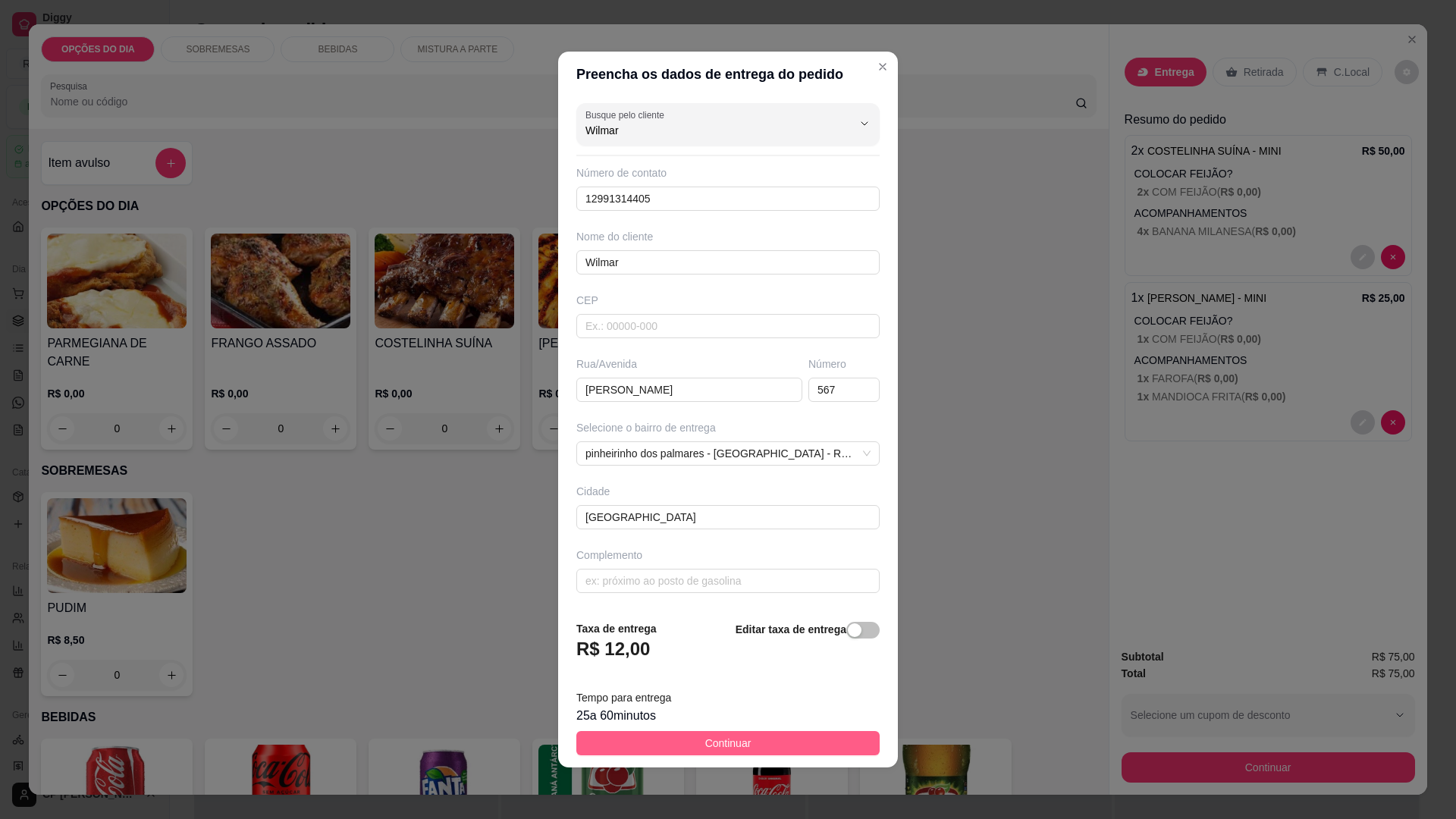
click at [733, 739] on span "Continuar" at bounding box center [728, 743] width 46 height 17
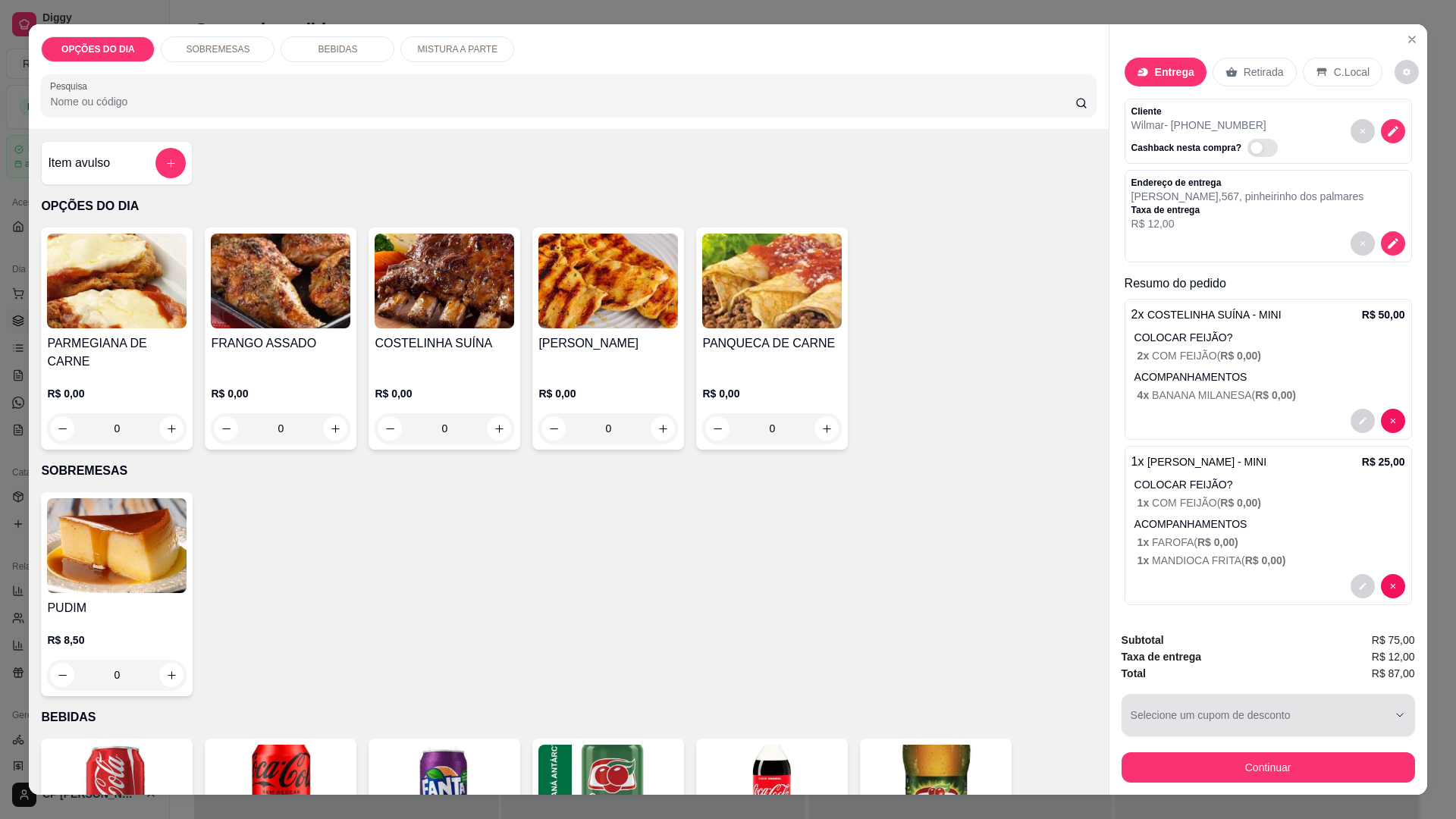
click at [1240, 769] on button "Continuar" at bounding box center [1268, 767] width 293 height 31
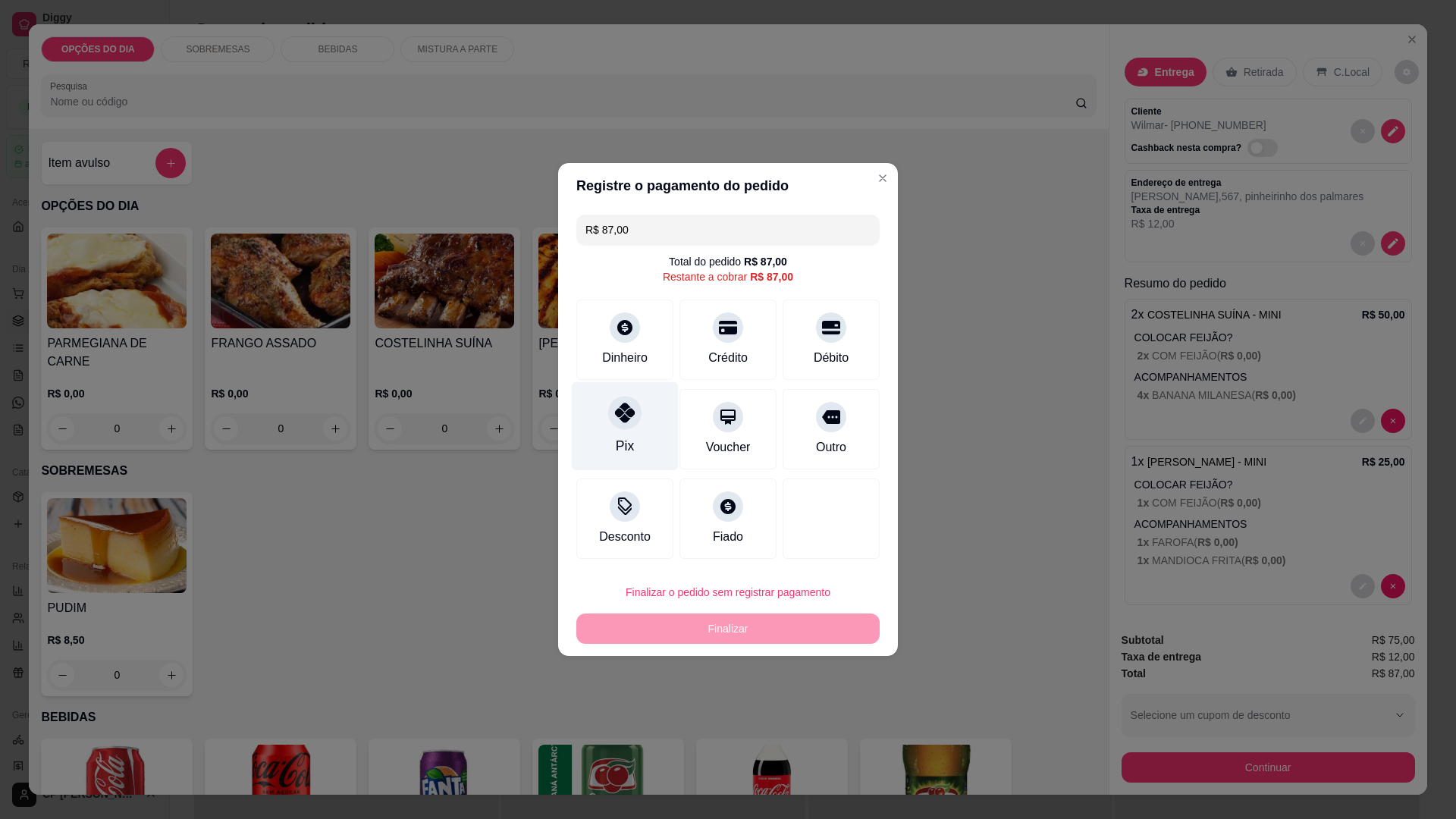
click at [612, 427] on div at bounding box center [625, 413] width 33 height 33
type input "R$ 0,00"
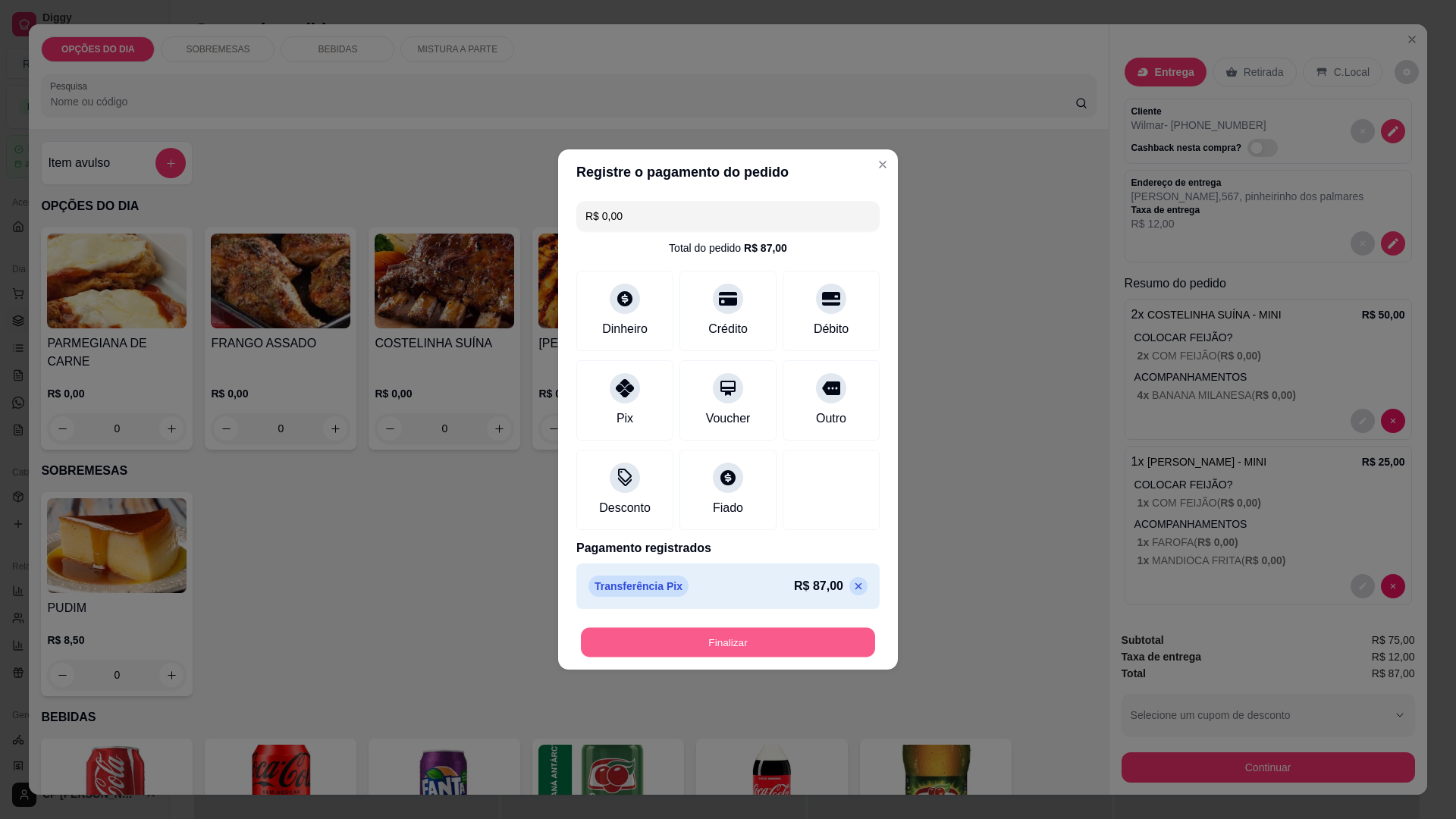
click at [773, 637] on button "Finalizar" at bounding box center [728, 643] width 294 height 30
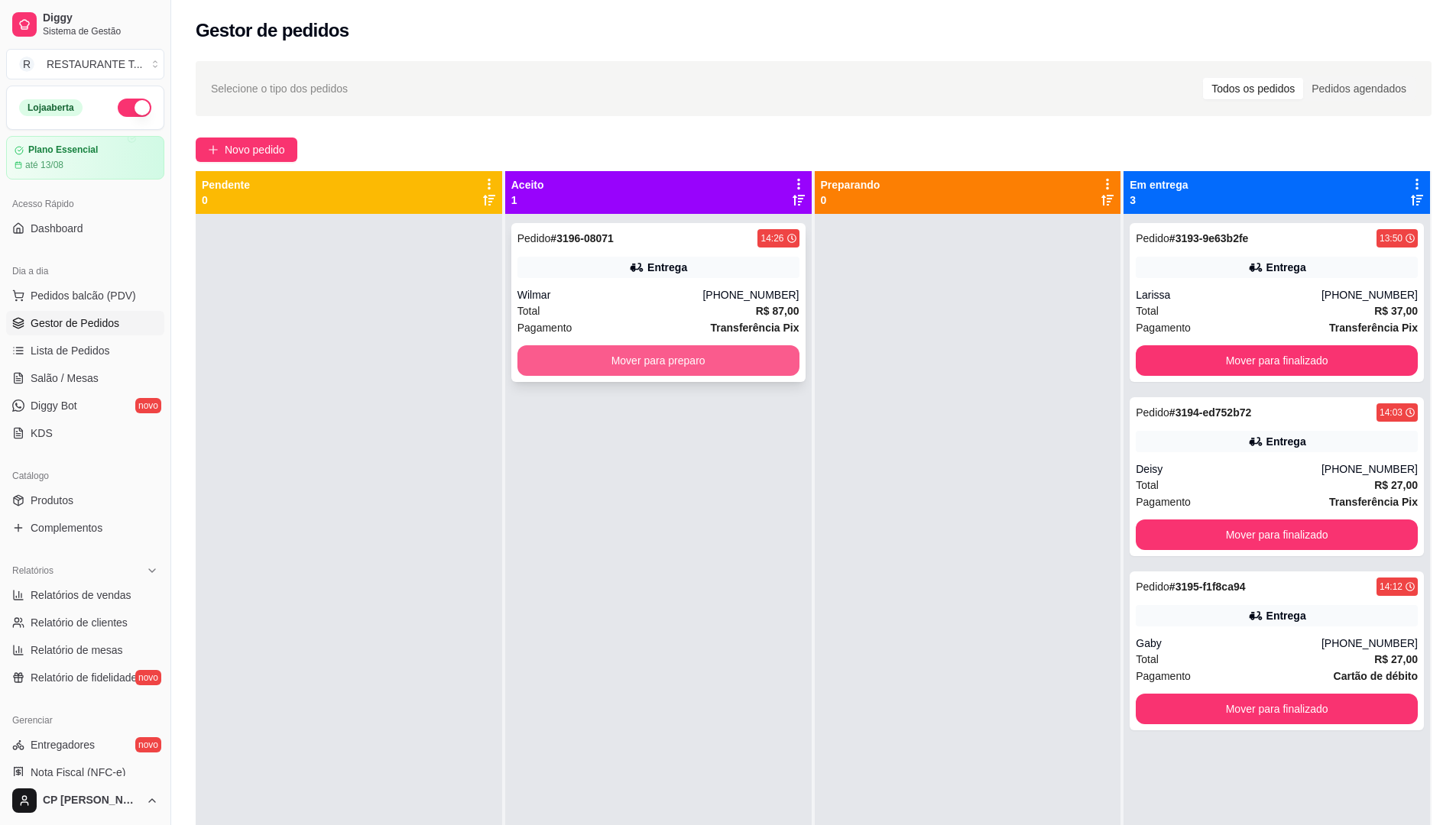
click at [739, 349] on button "Mover para preparo" at bounding box center [658, 361] width 282 height 31
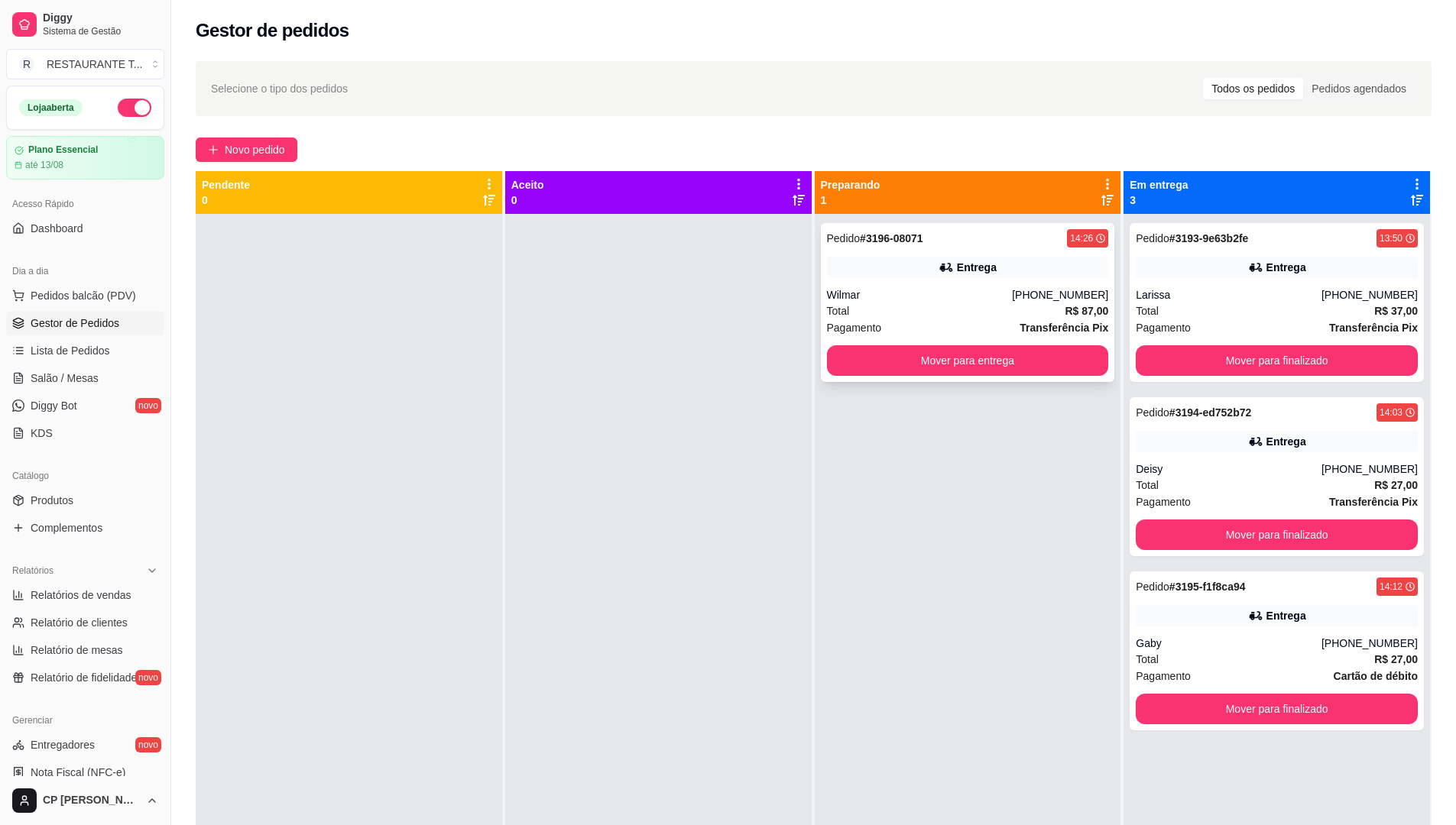
click at [1012, 303] on div "Pedido # 3196-08071 14:26 Entrega Wilmar [PHONE_NUMBER] Total R$ 87,00 Pagament…" at bounding box center [968, 302] width 295 height 159
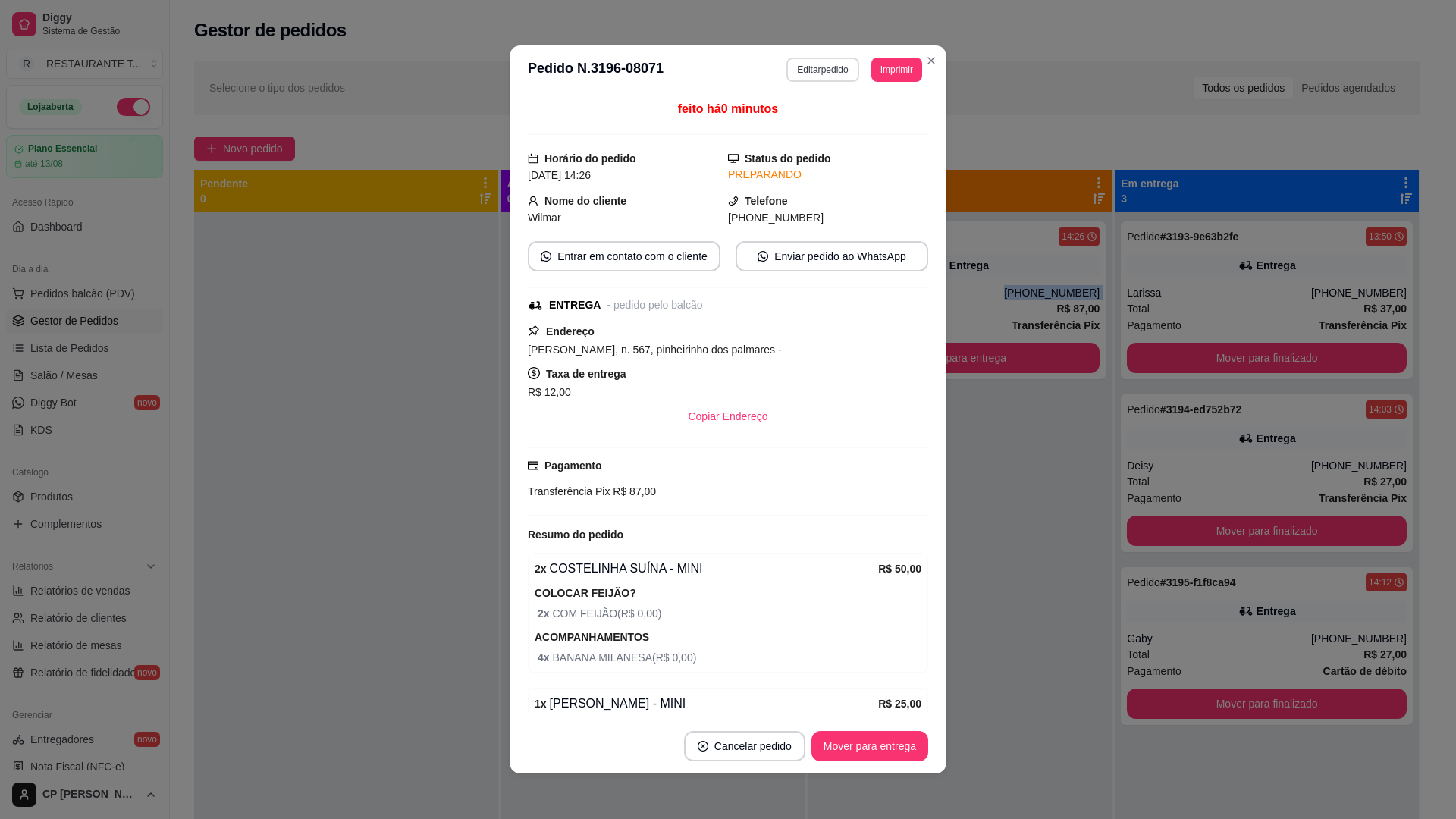
click at [823, 67] on button "Editar pedido" at bounding box center [822, 69] width 72 height 24
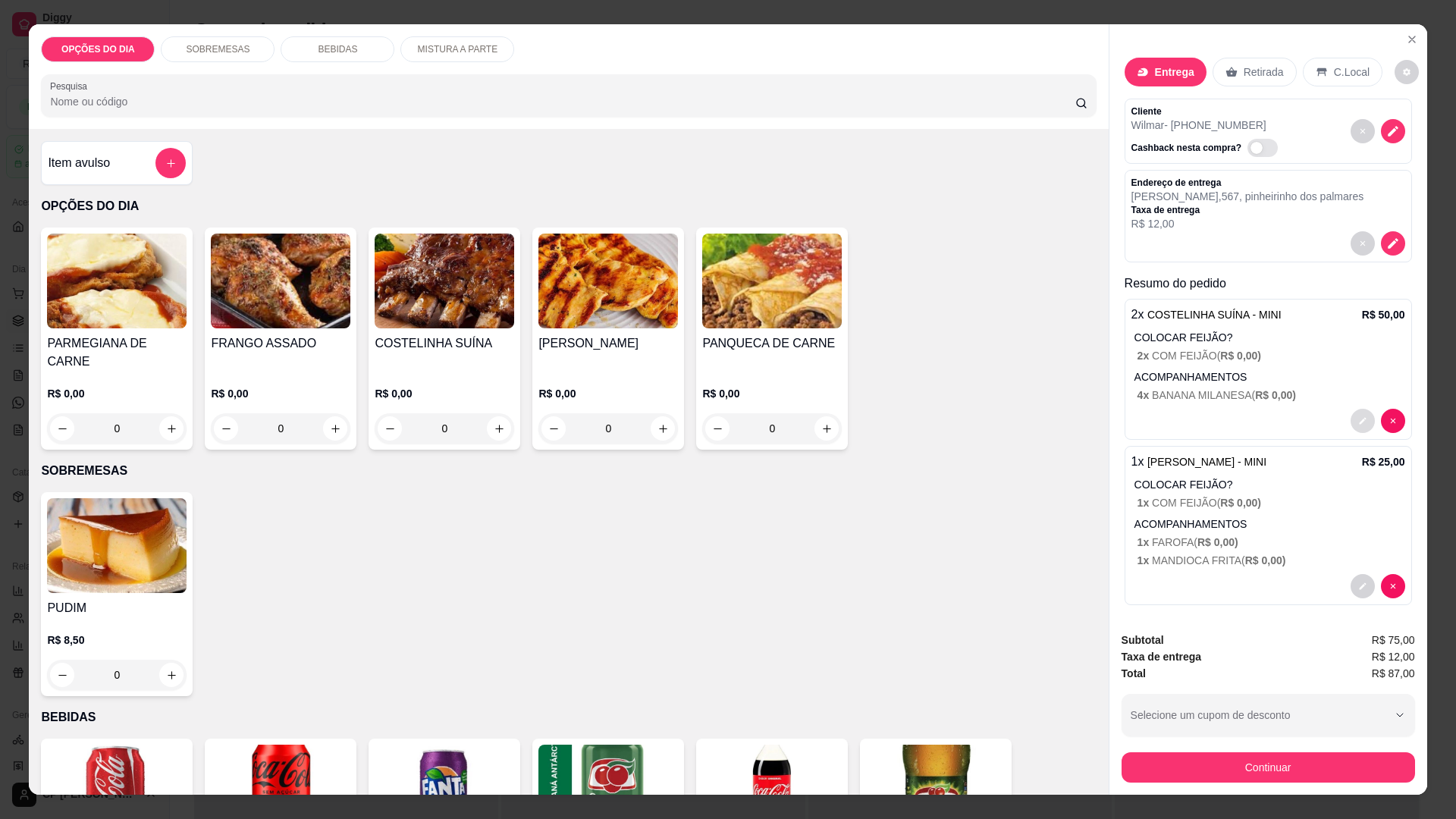
click at [1351, 432] on button "decrease-product-quantity" at bounding box center [1363, 421] width 24 height 24
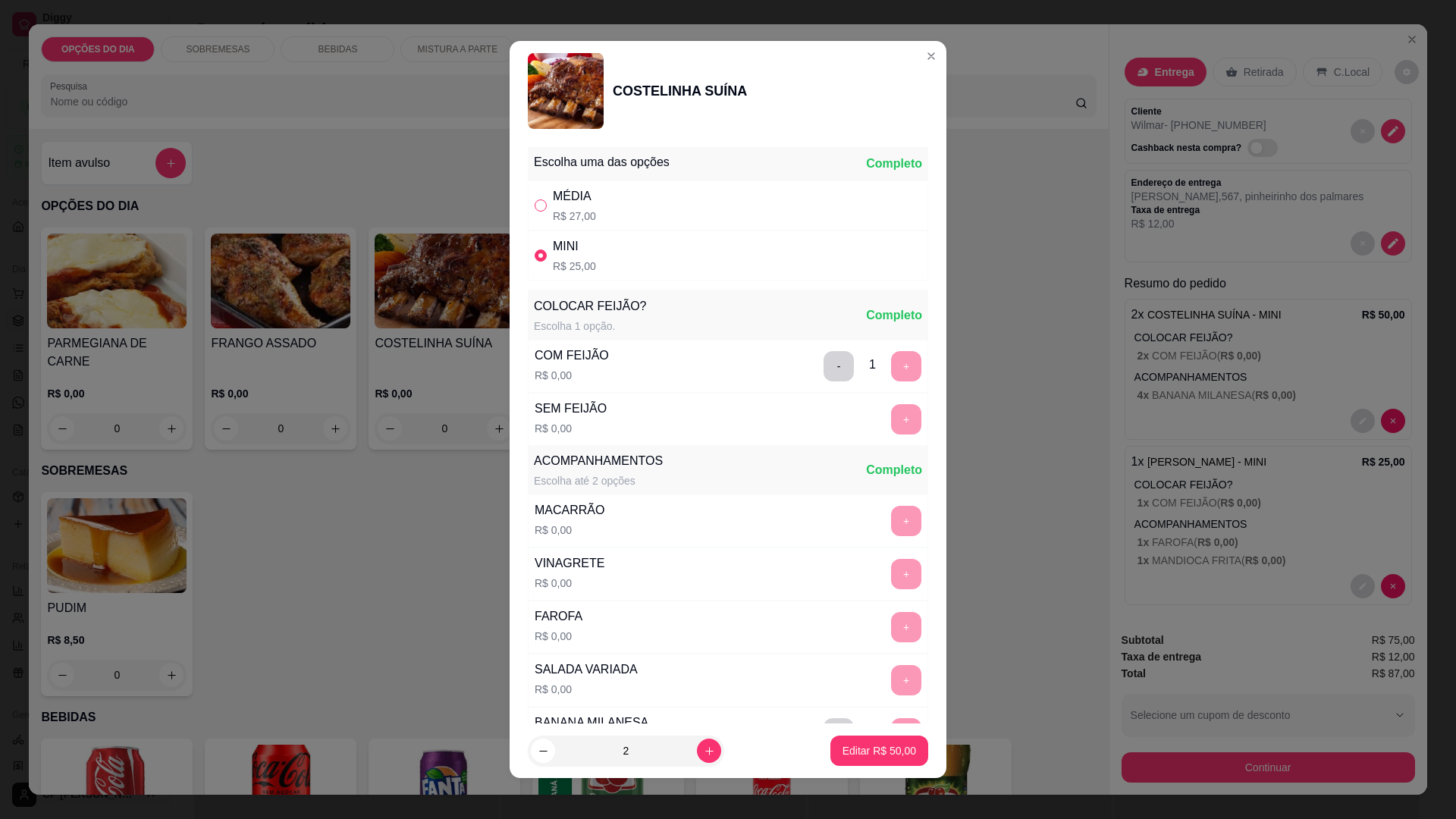
click at [537, 197] on label "" at bounding box center [540, 205] width 12 height 17
click at [537, 200] on input "" at bounding box center [540, 205] width 12 height 12
radio input "false"
click at [537, 205] on input "" at bounding box center [540, 205] width 12 height 12
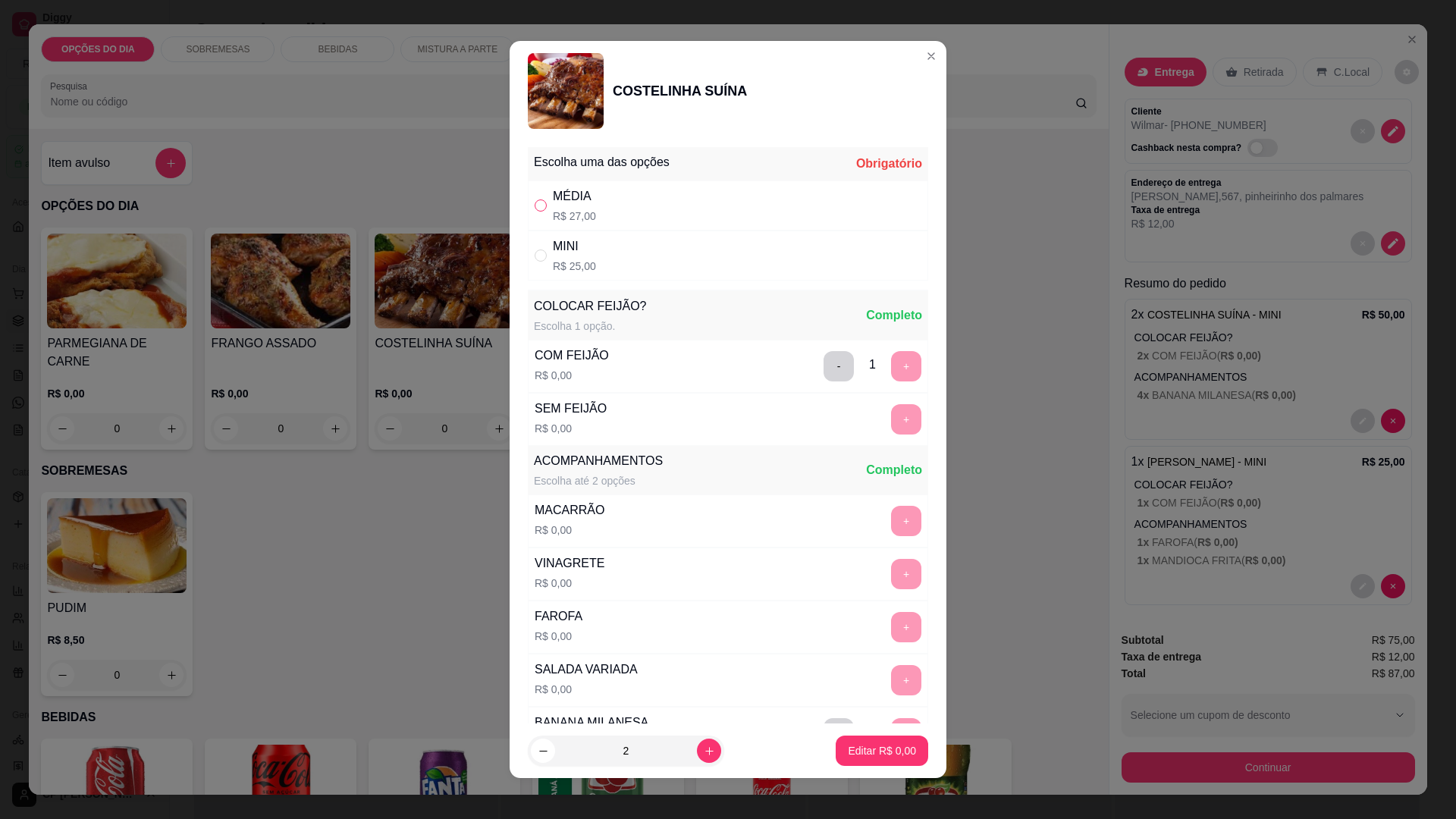
radio input "true"
click at [888, 753] on p "Editar R$ 54,00" at bounding box center [880, 751] width 74 height 15
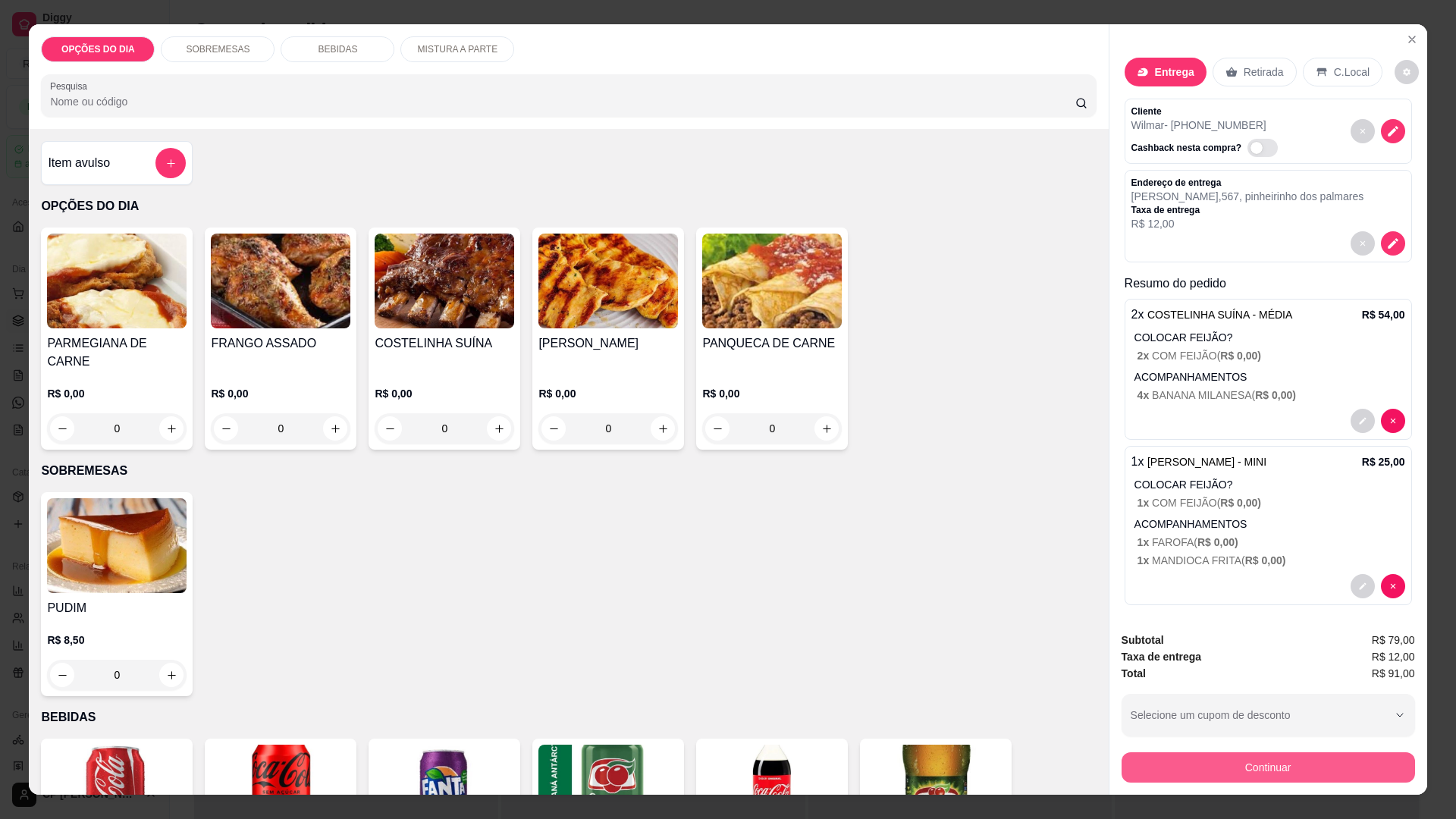
click at [1294, 766] on button "Continuar" at bounding box center [1268, 767] width 293 height 31
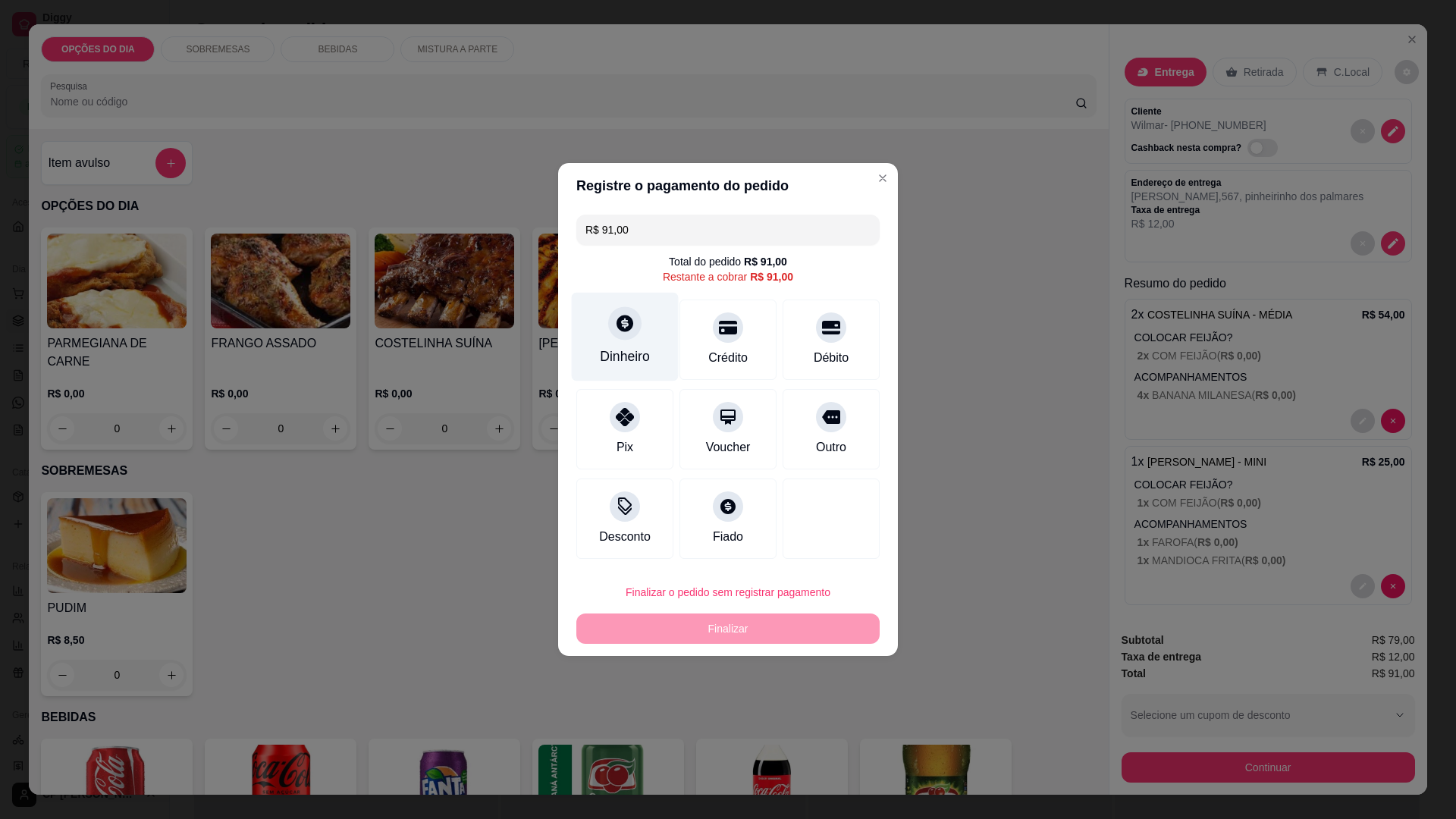
click at [620, 334] on div at bounding box center [625, 323] width 33 height 33
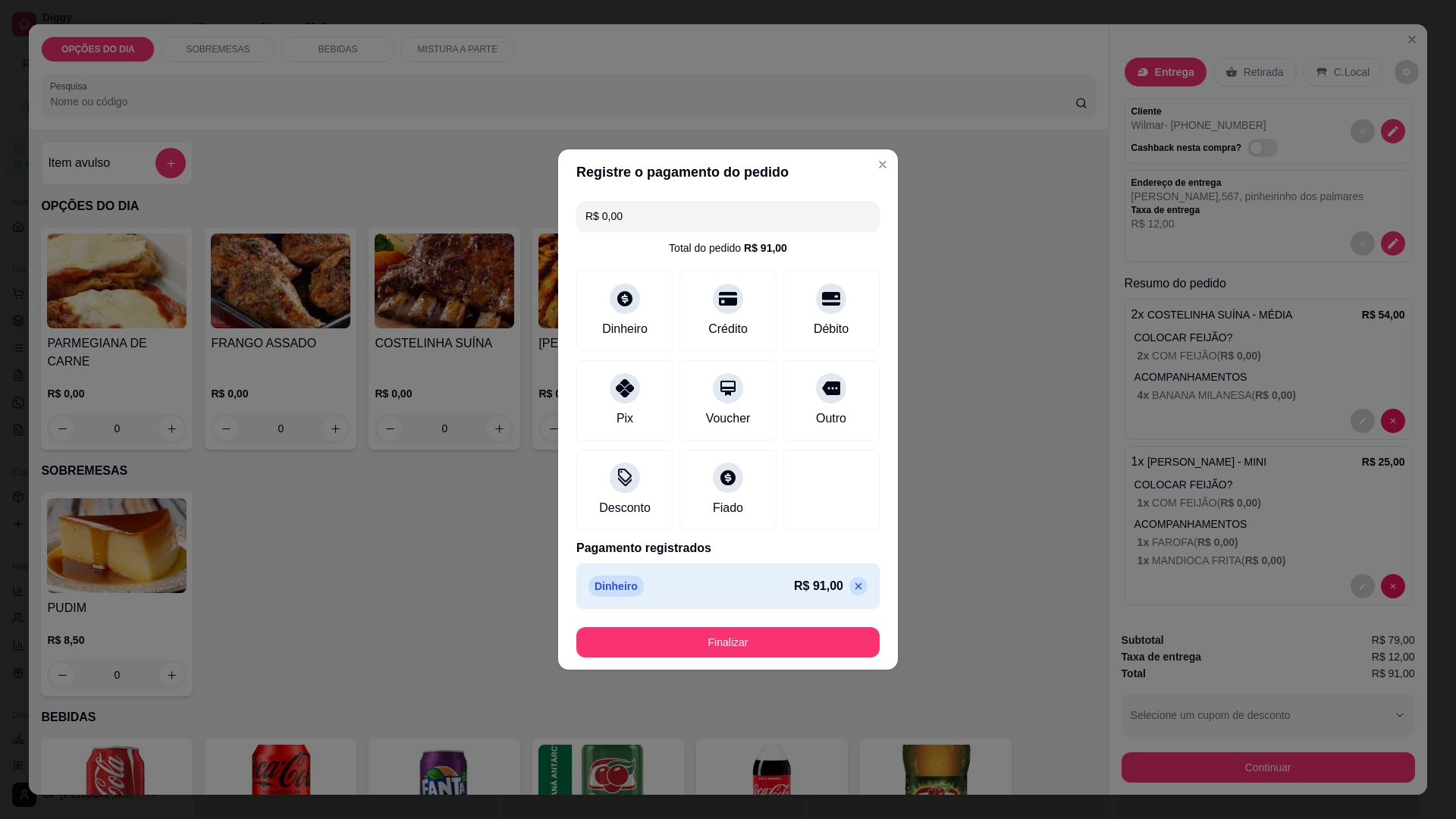
type input "R$ 0,00"
click at [789, 636] on button "Finalizar" at bounding box center [728, 643] width 294 height 30
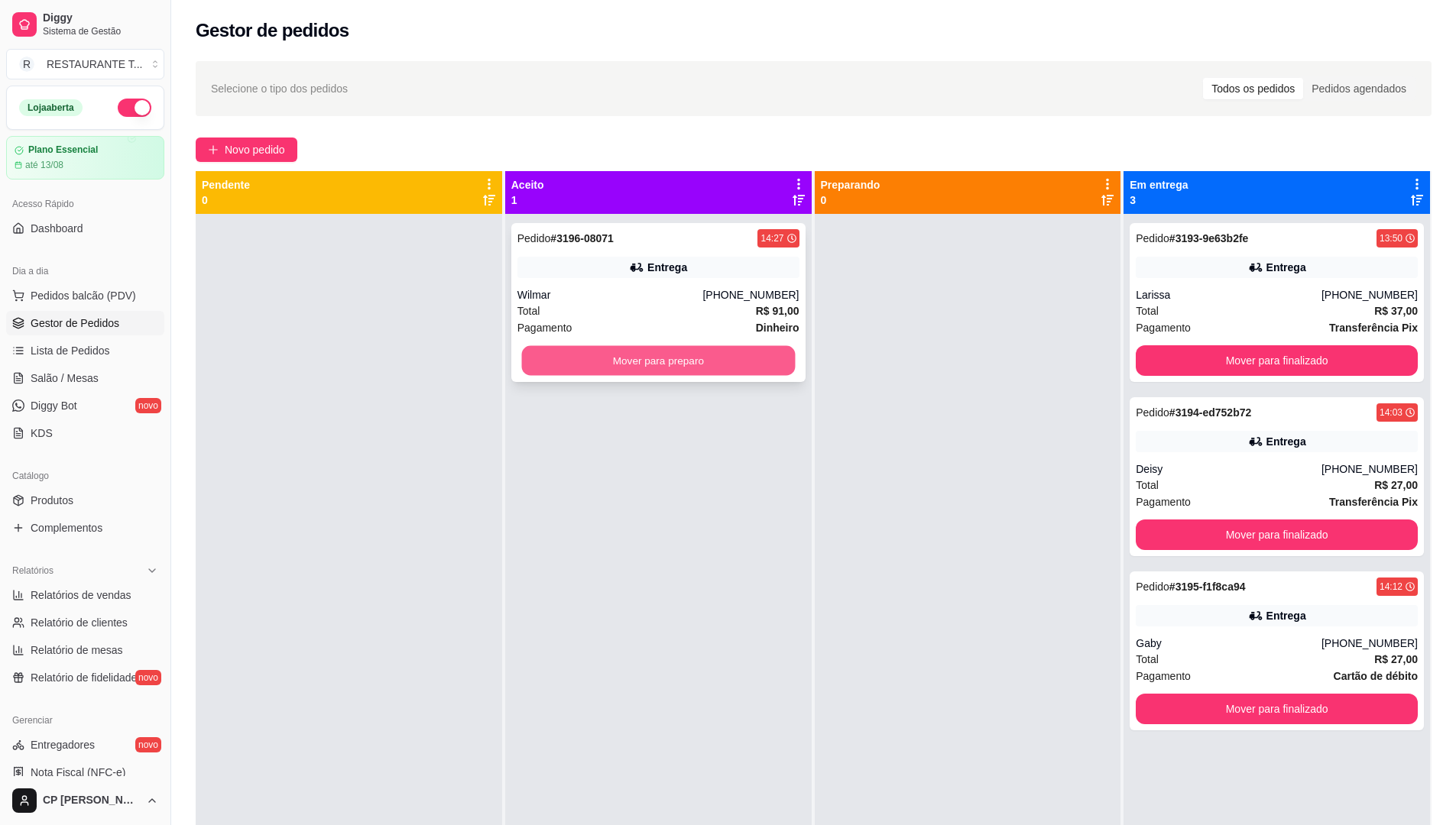
click at [742, 354] on button "Mover para preparo" at bounding box center [658, 361] width 274 height 30
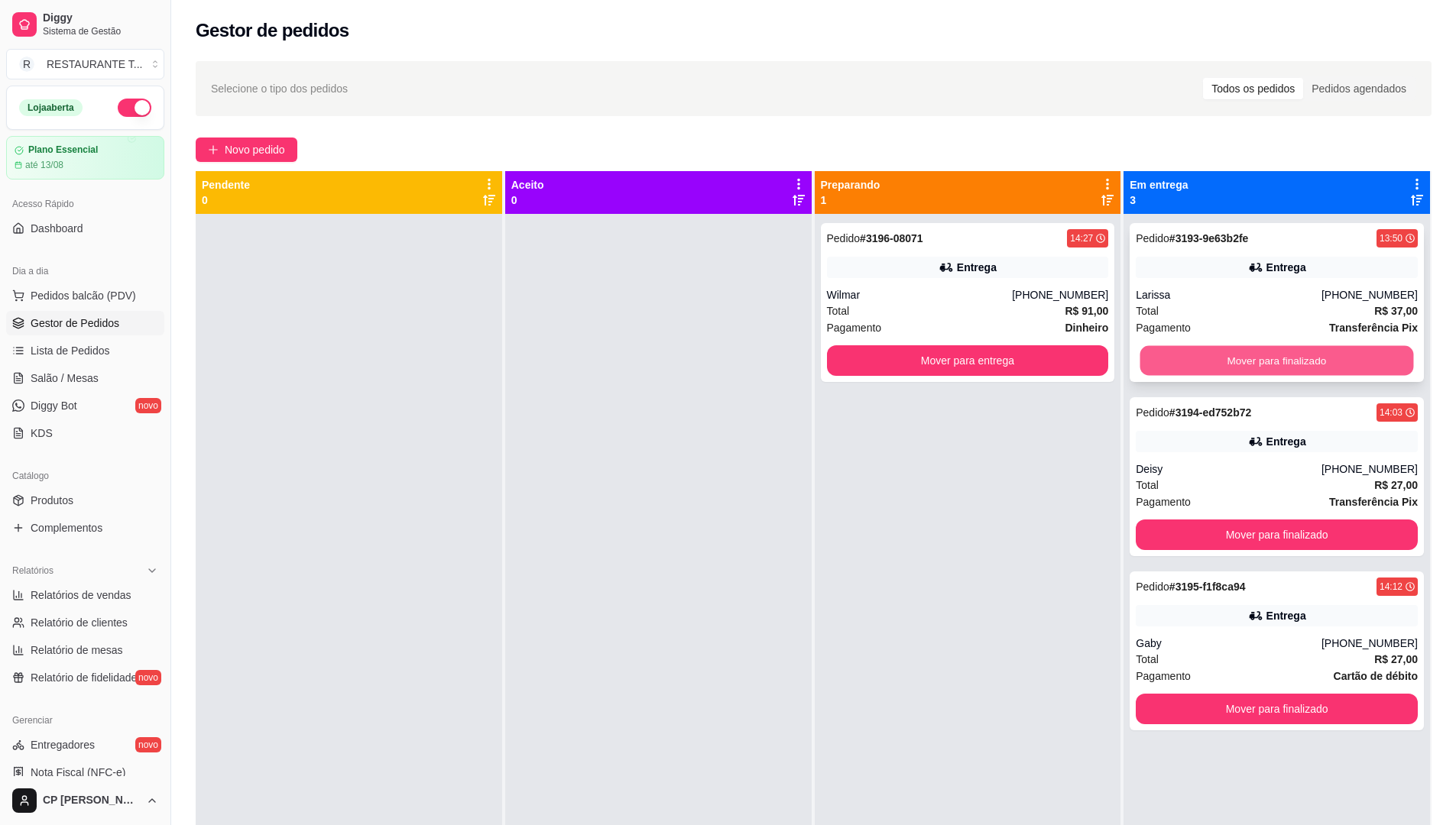
click at [1254, 354] on button "Mover para finalizado" at bounding box center [1277, 361] width 274 height 30
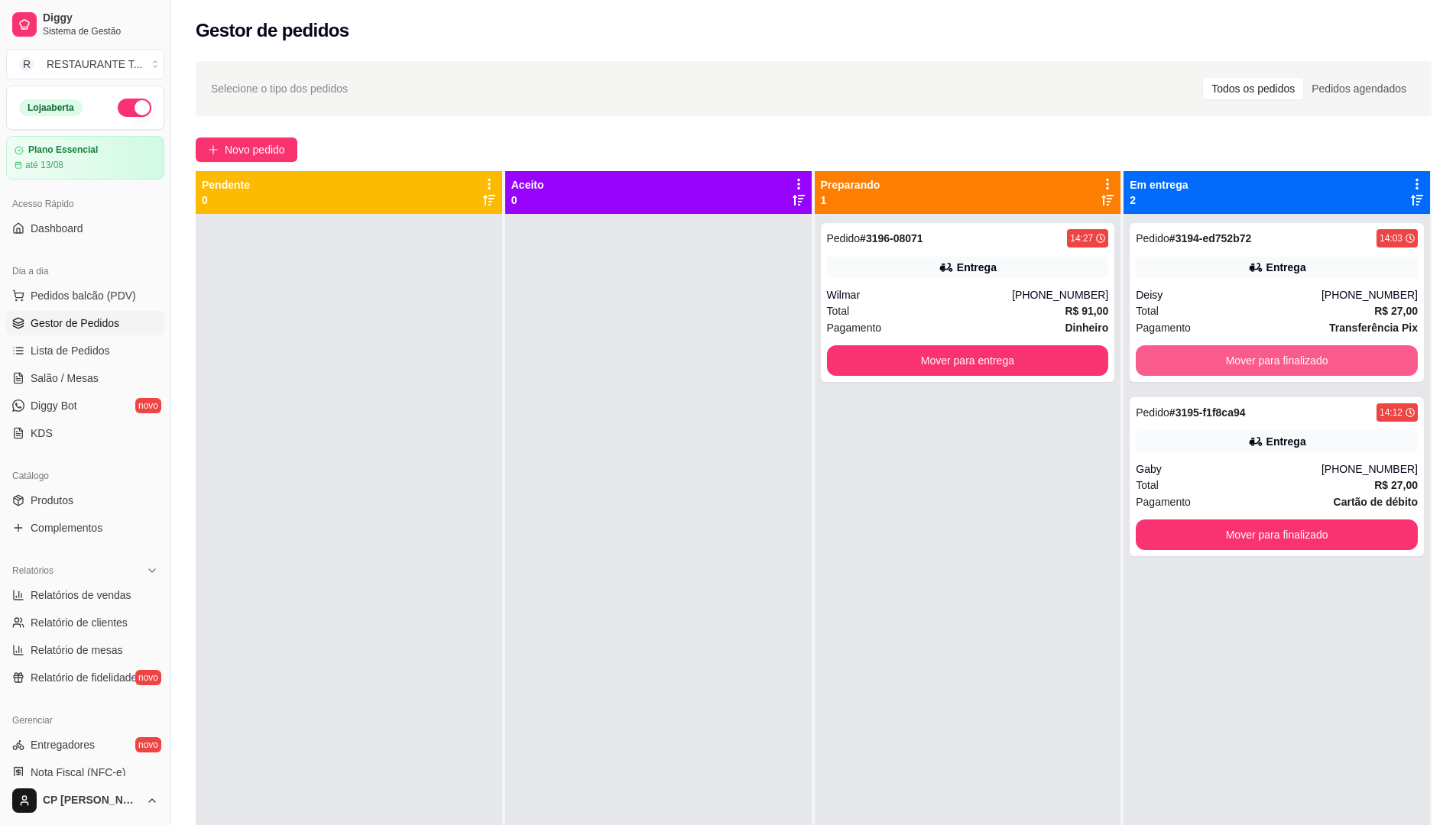
click at [1254, 354] on button "Mover para finalizado" at bounding box center [1276, 361] width 282 height 31
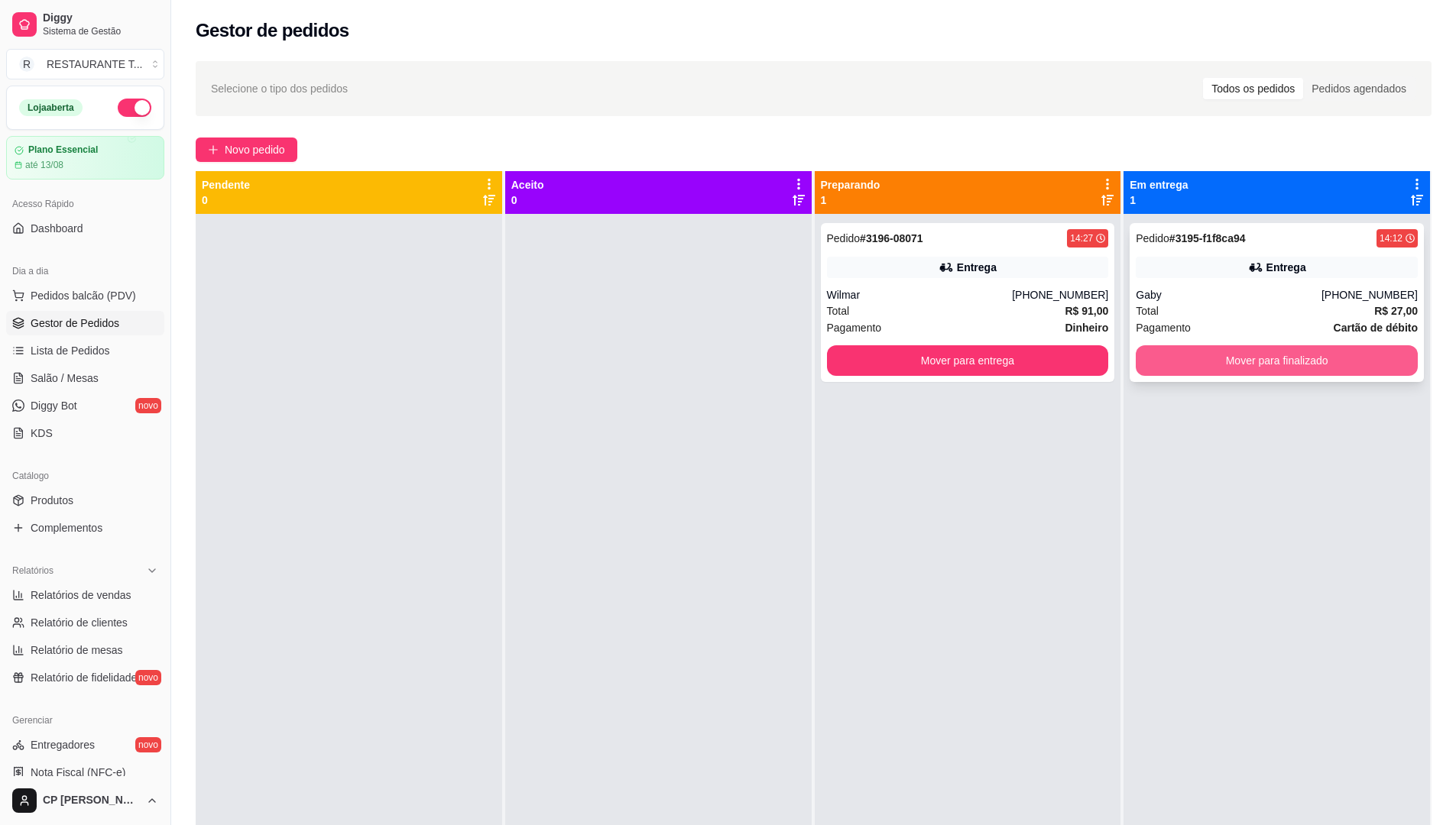
click at [1256, 355] on button "Mover para finalizado" at bounding box center [1276, 361] width 282 height 31
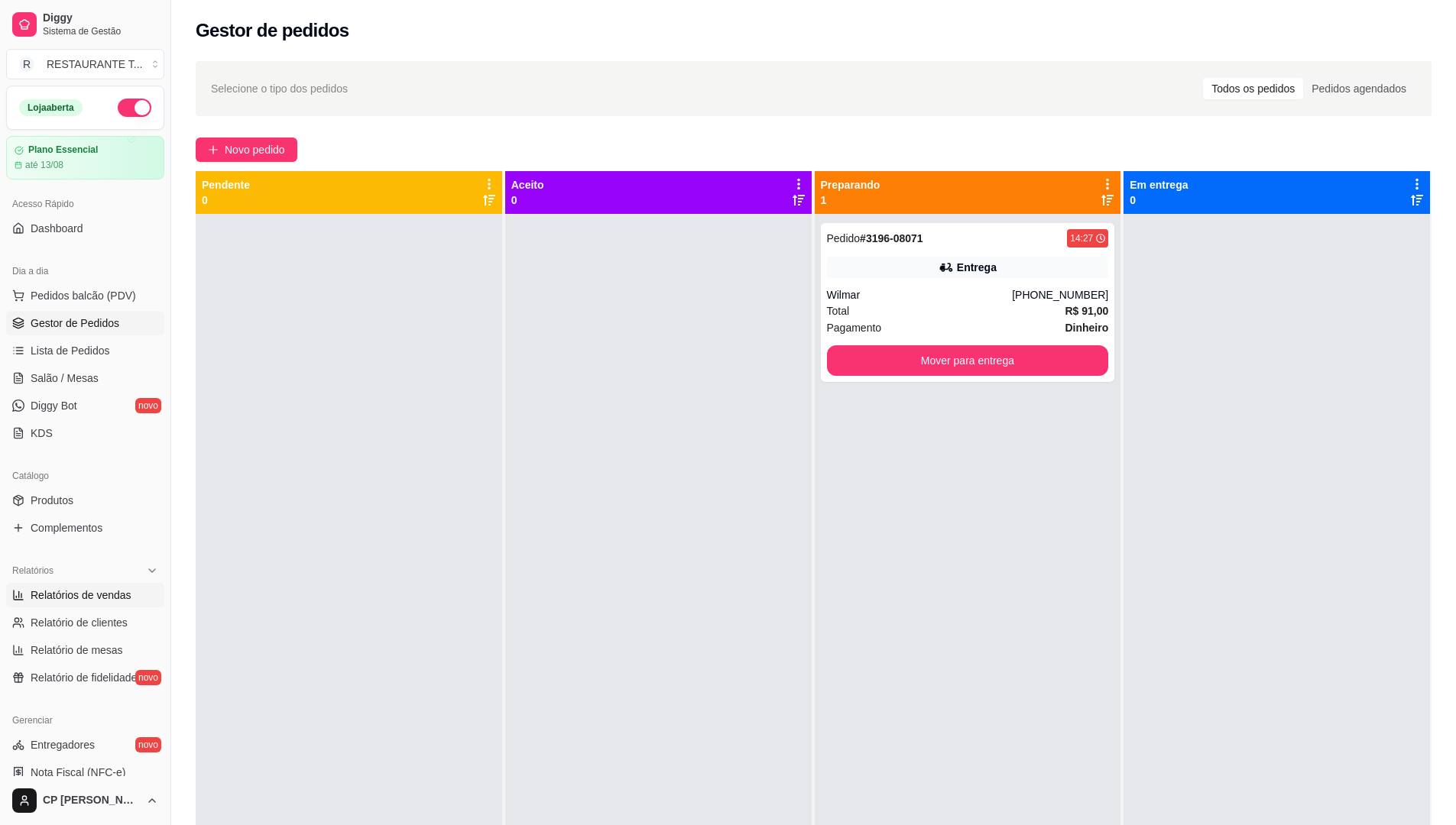
click at [89, 591] on span "Relatórios de vendas" at bounding box center [81, 595] width 101 height 15
select select "ALL"
select select "0"
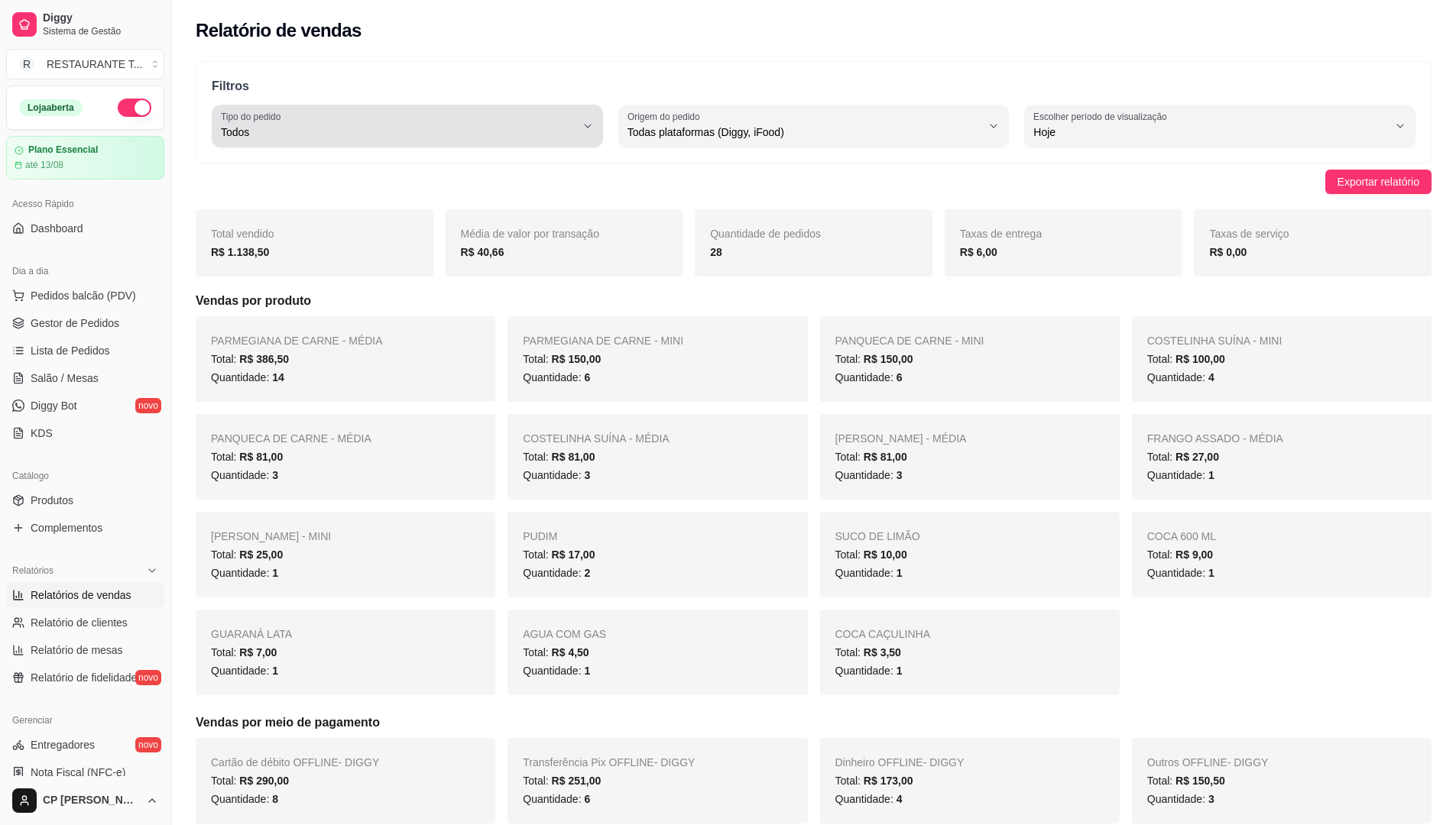
click at [401, 117] on div "Todos" at bounding box center [398, 126] width 354 height 31
click at [376, 198] on span "Entrega" at bounding box center [400, 194] width 337 height 15
type input "DELIVERY"
select select "DELIVERY"
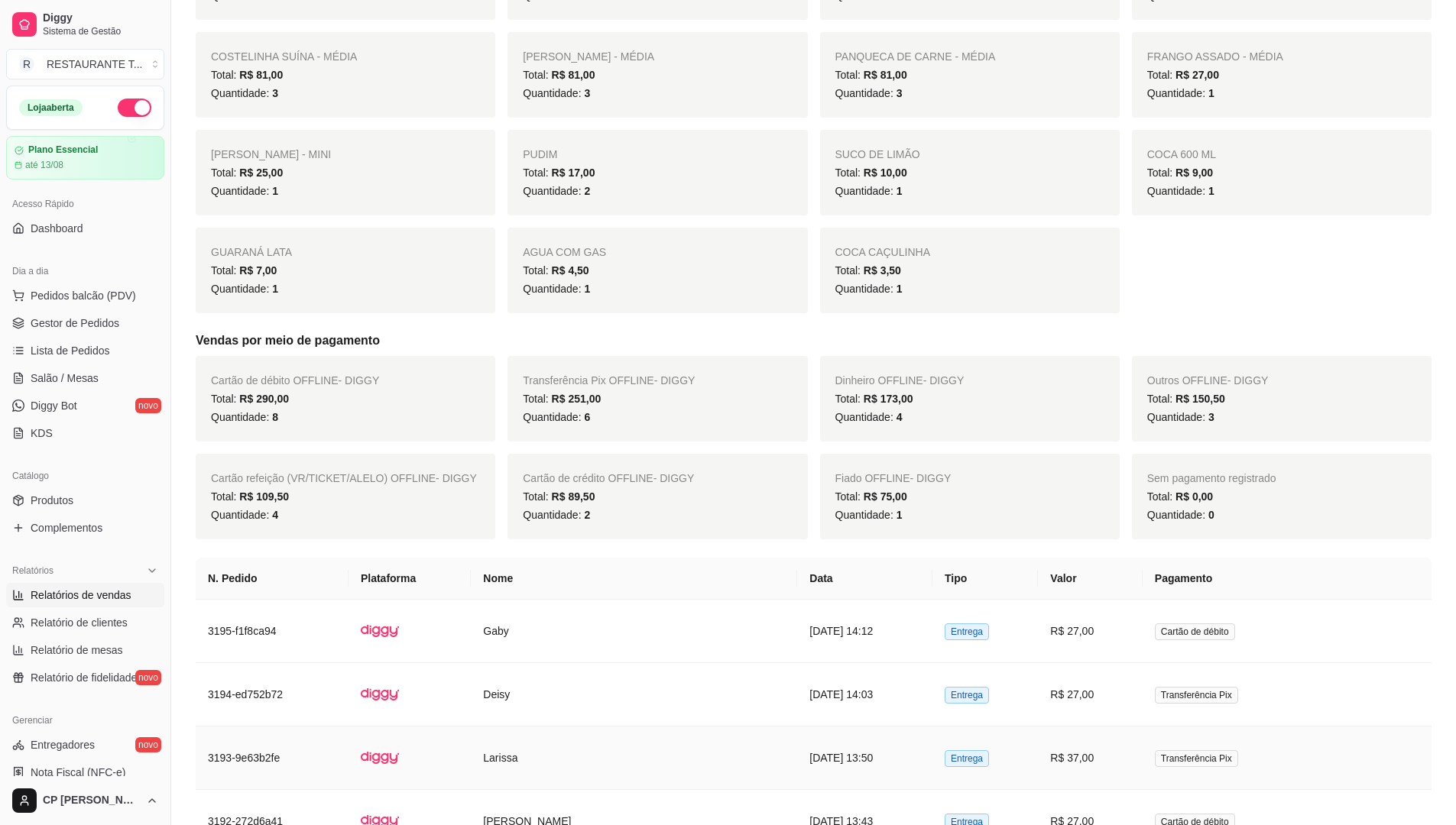
scroll to position [764, 0]
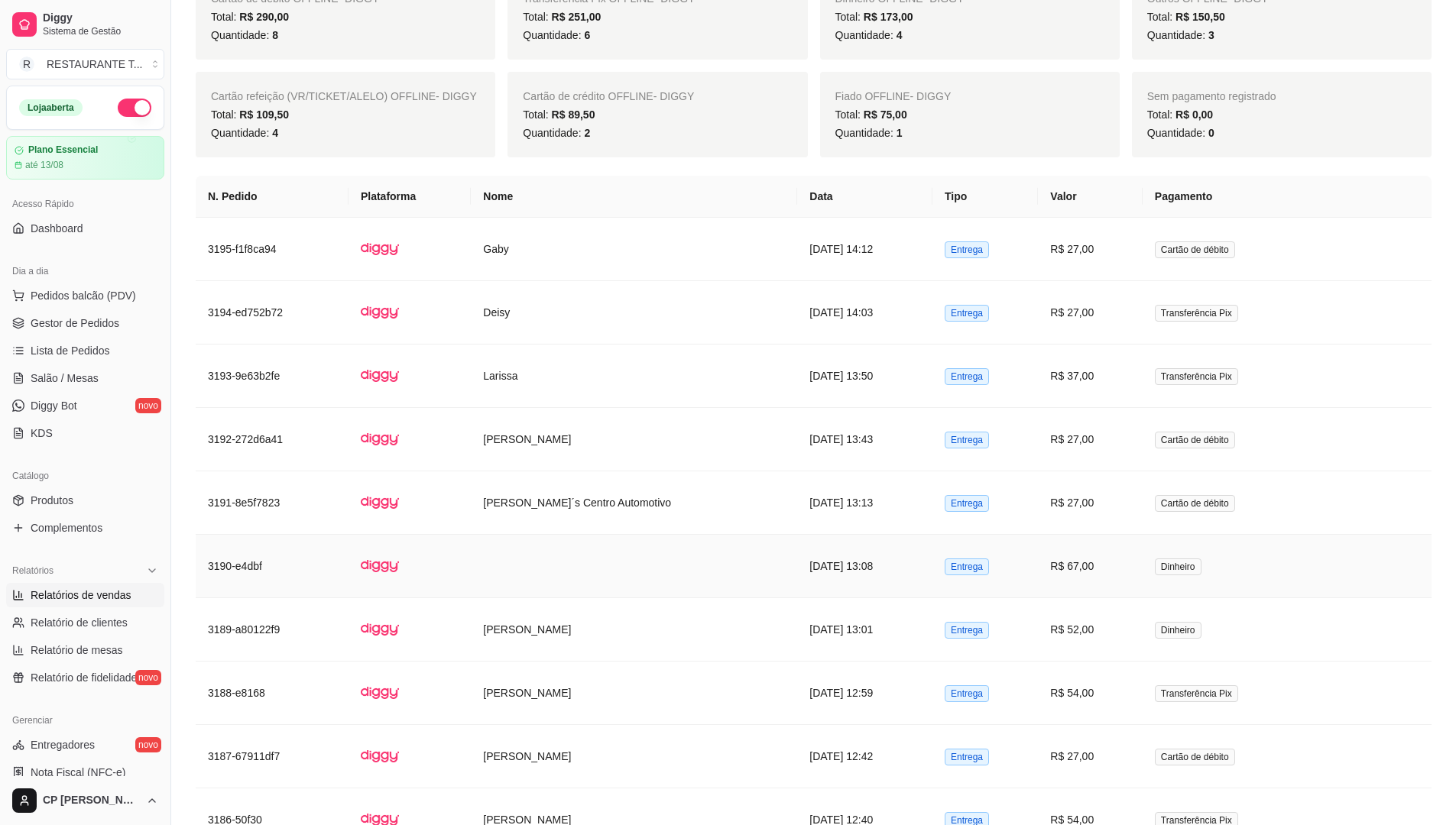
click at [693, 573] on td at bounding box center [634, 567] width 326 height 63
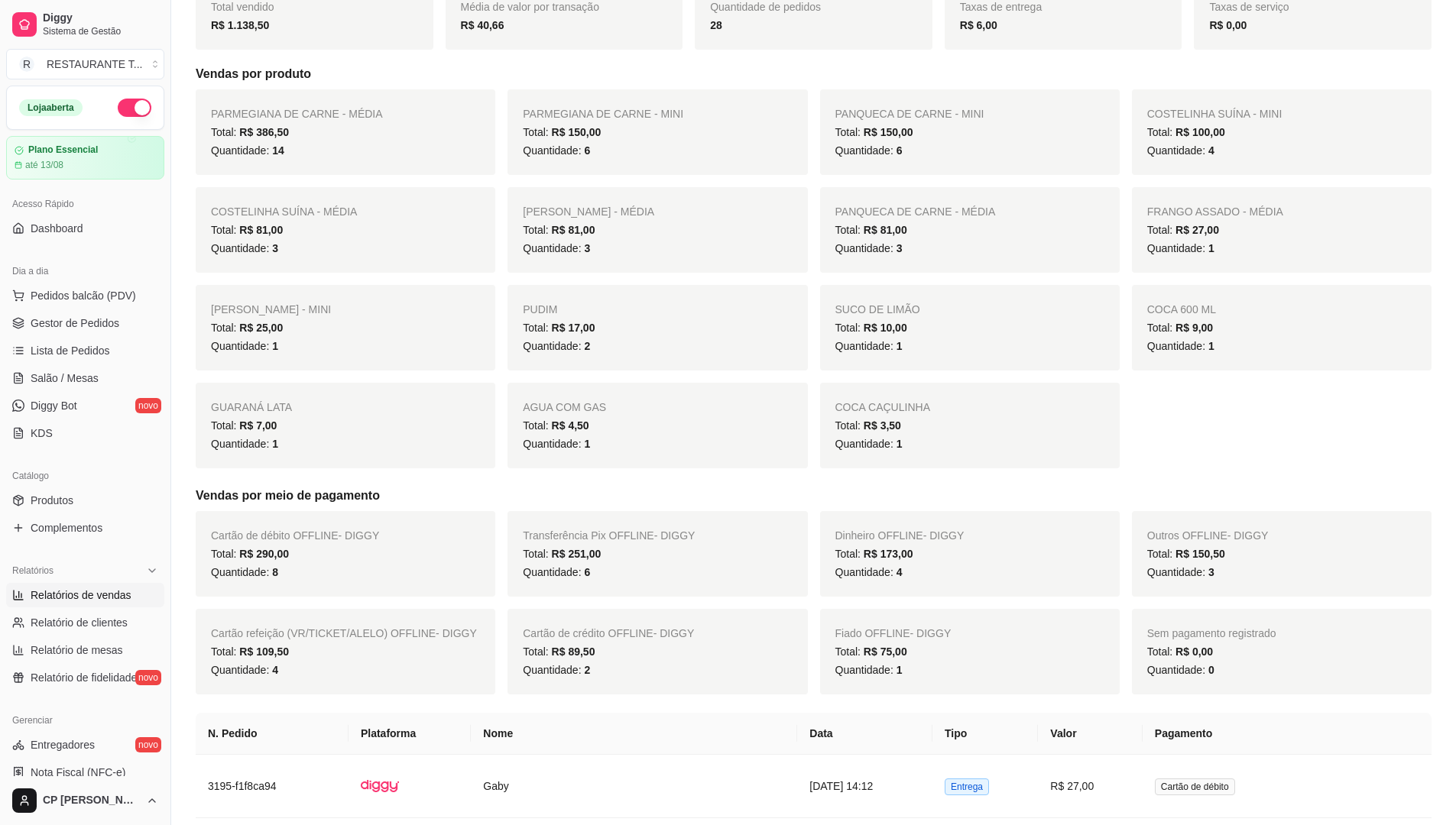
scroll to position [153, 0]
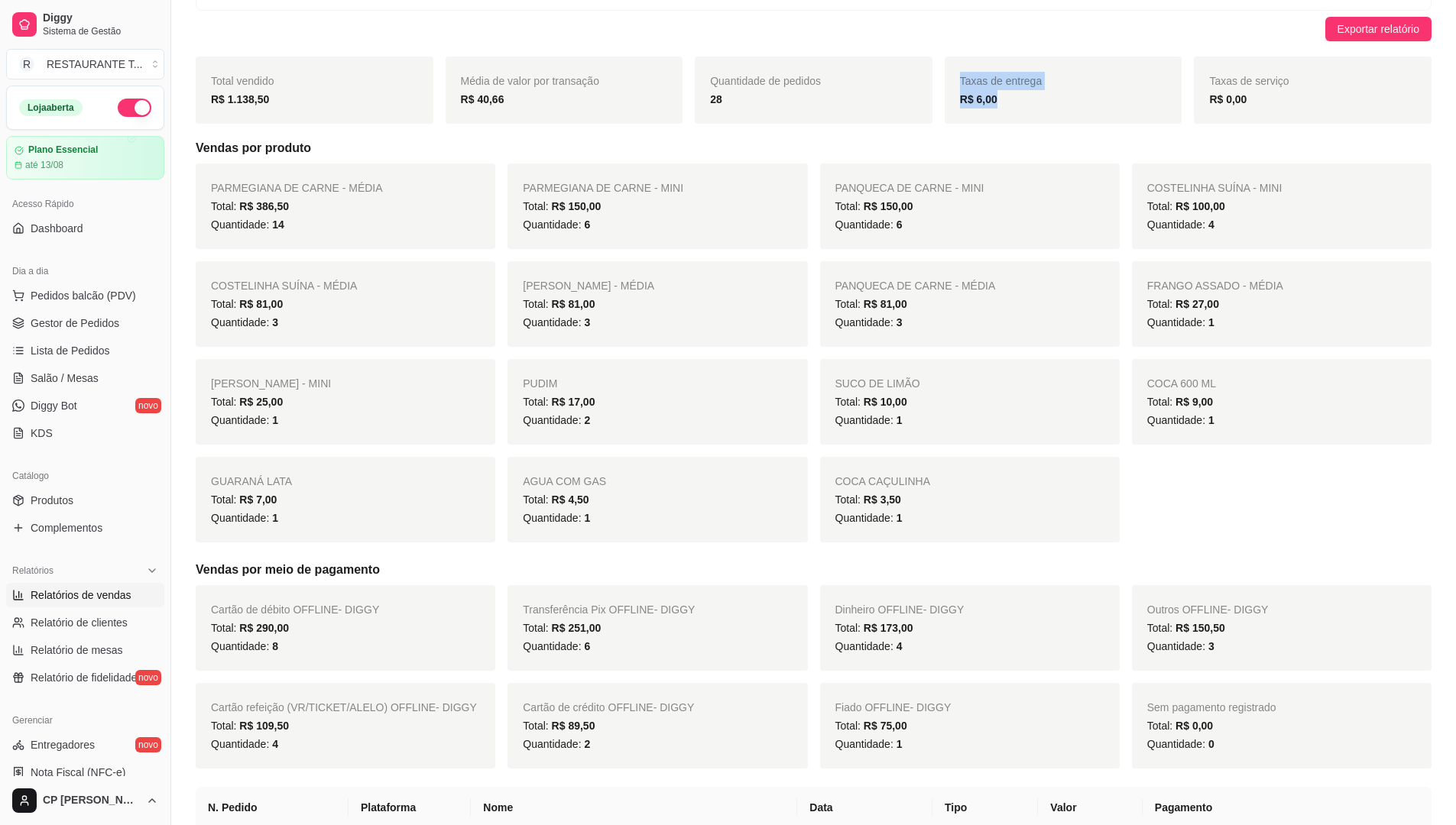
drag, startPoint x: 1021, startPoint y: 104, endPoint x: 947, endPoint y: 70, distance: 81.4
click at [947, 70] on div "Taxas de entrega R$ 6,00" at bounding box center [1063, 90] width 238 height 67
click at [1039, 95] on div "R$ 6,00" at bounding box center [1064, 100] width 207 height 19
drag, startPoint x: 999, startPoint y: 102, endPoint x: 973, endPoint y: 97, distance: 26.5
click at [973, 97] on div "R$ 6,00" at bounding box center [1064, 100] width 207 height 19
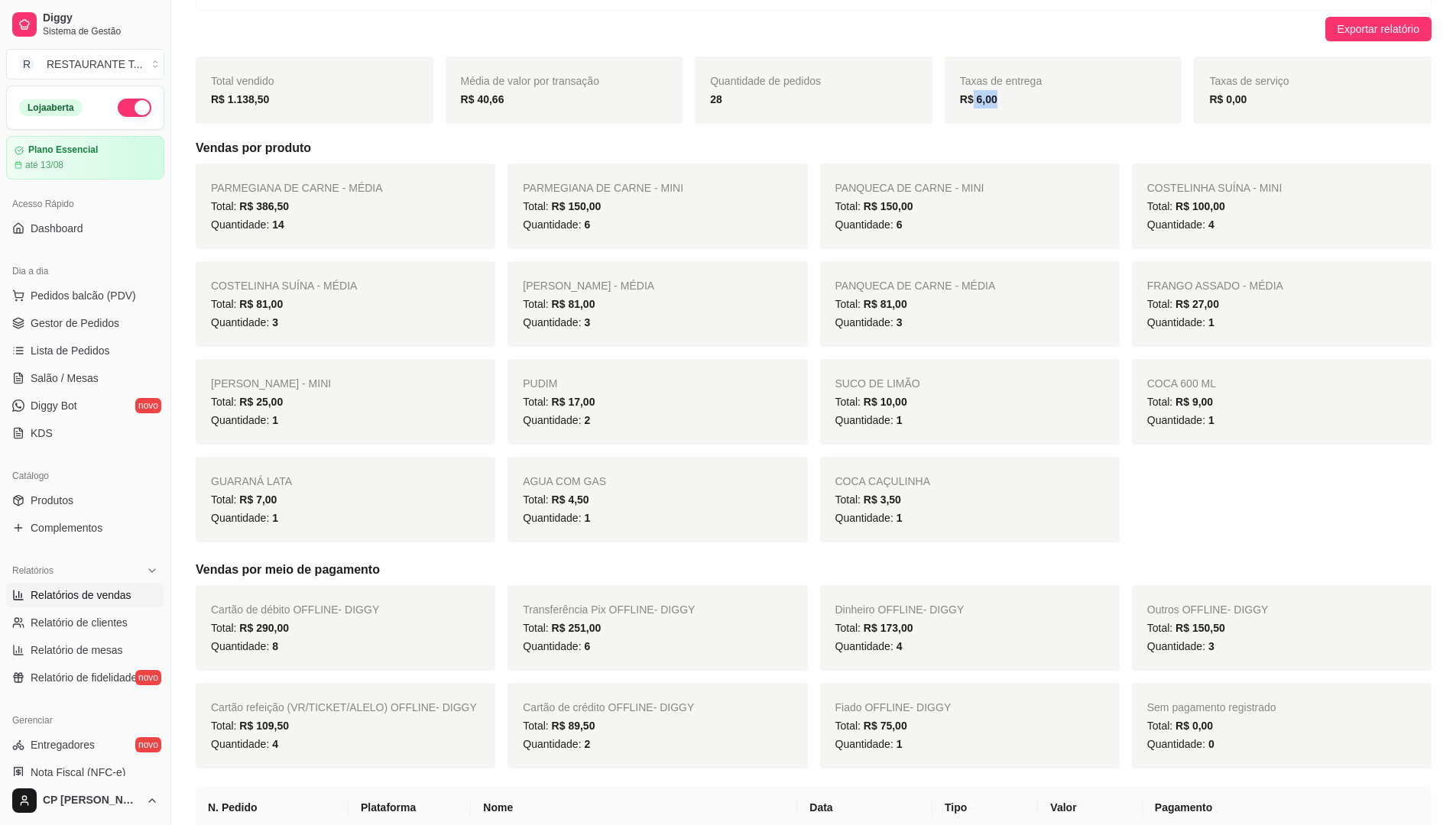
click at [1029, 95] on div "R$ 6,00" at bounding box center [1064, 100] width 207 height 19
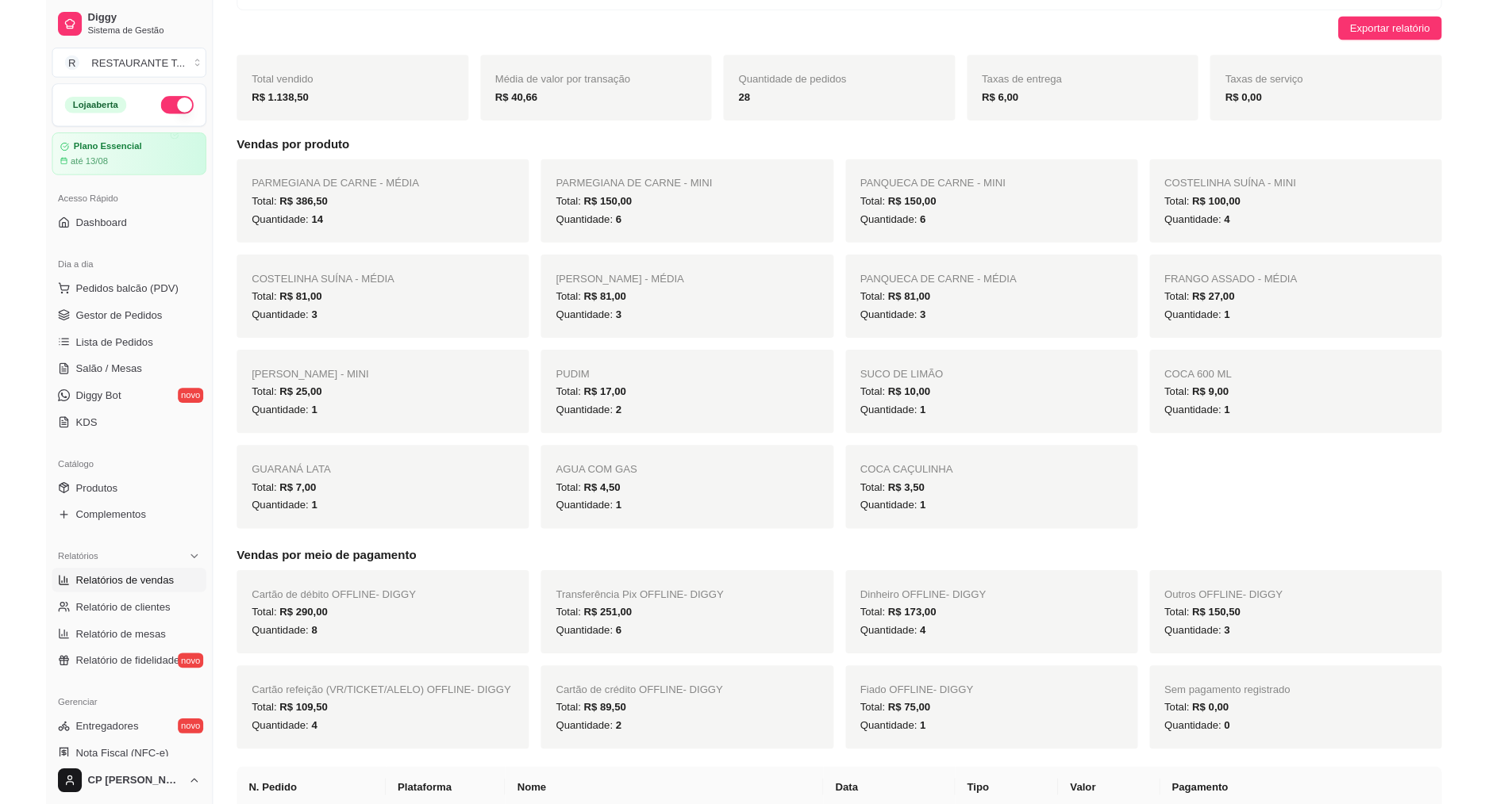
scroll to position [0, 0]
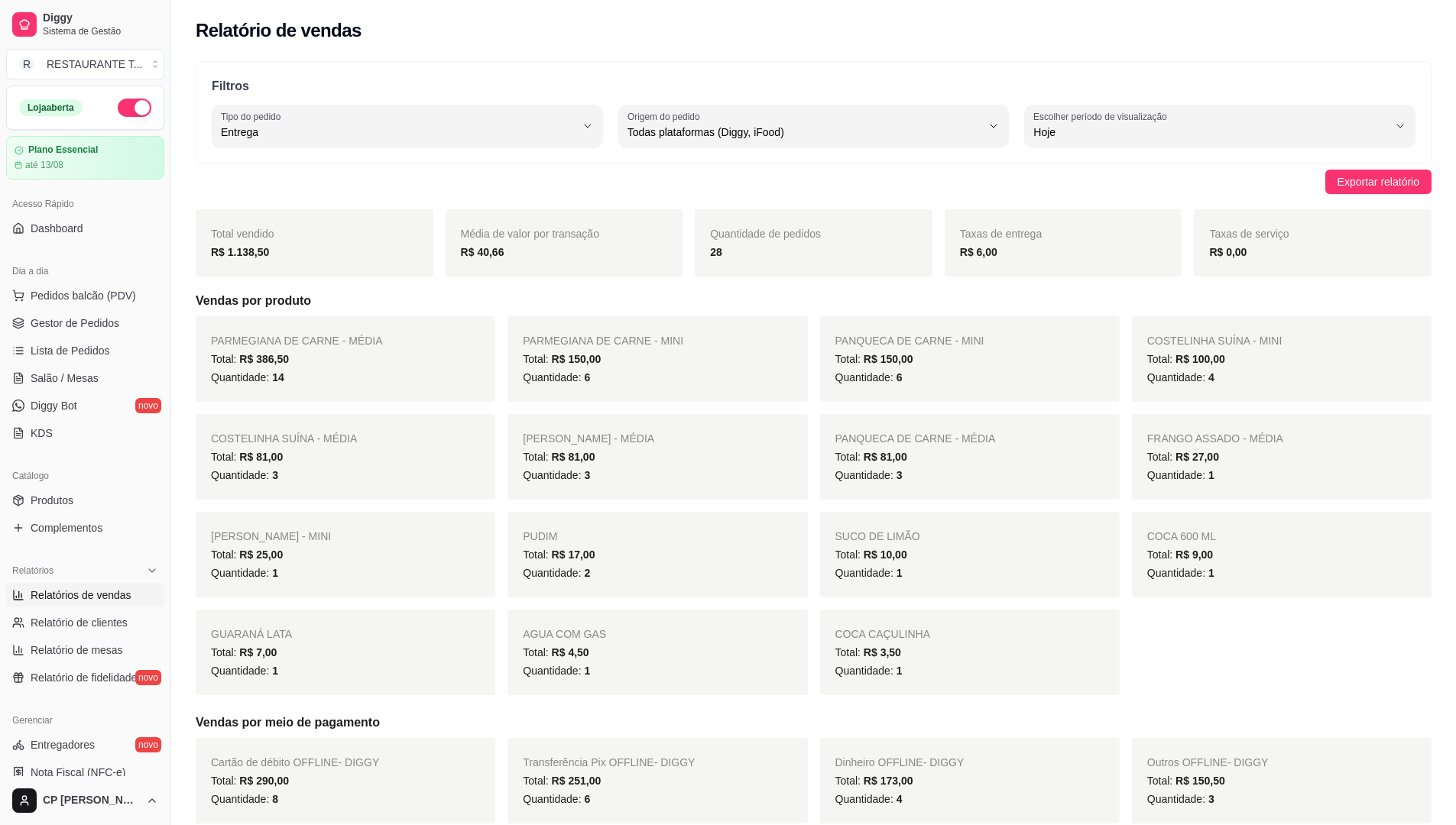
click at [133, 110] on button "button" at bounding box center [134, 108] width 34 height 19
click at [64, 312] on link "Gestor de Pedidos" at bounding box center [86, 323] width 158 height 24
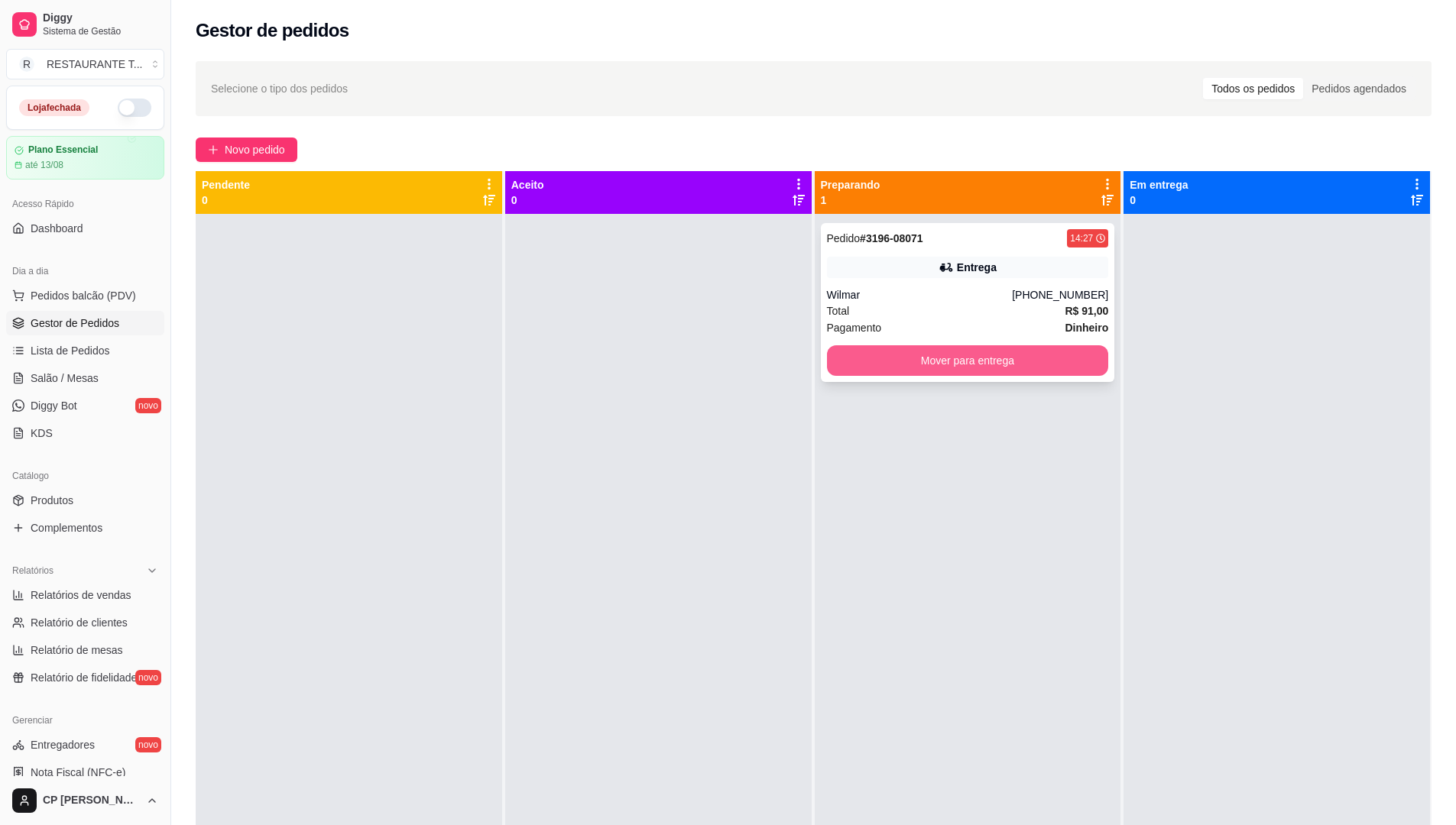
click at [1019, 359] on button "Mover para entrega" at bounding box center [968, 361] width 282 height 31
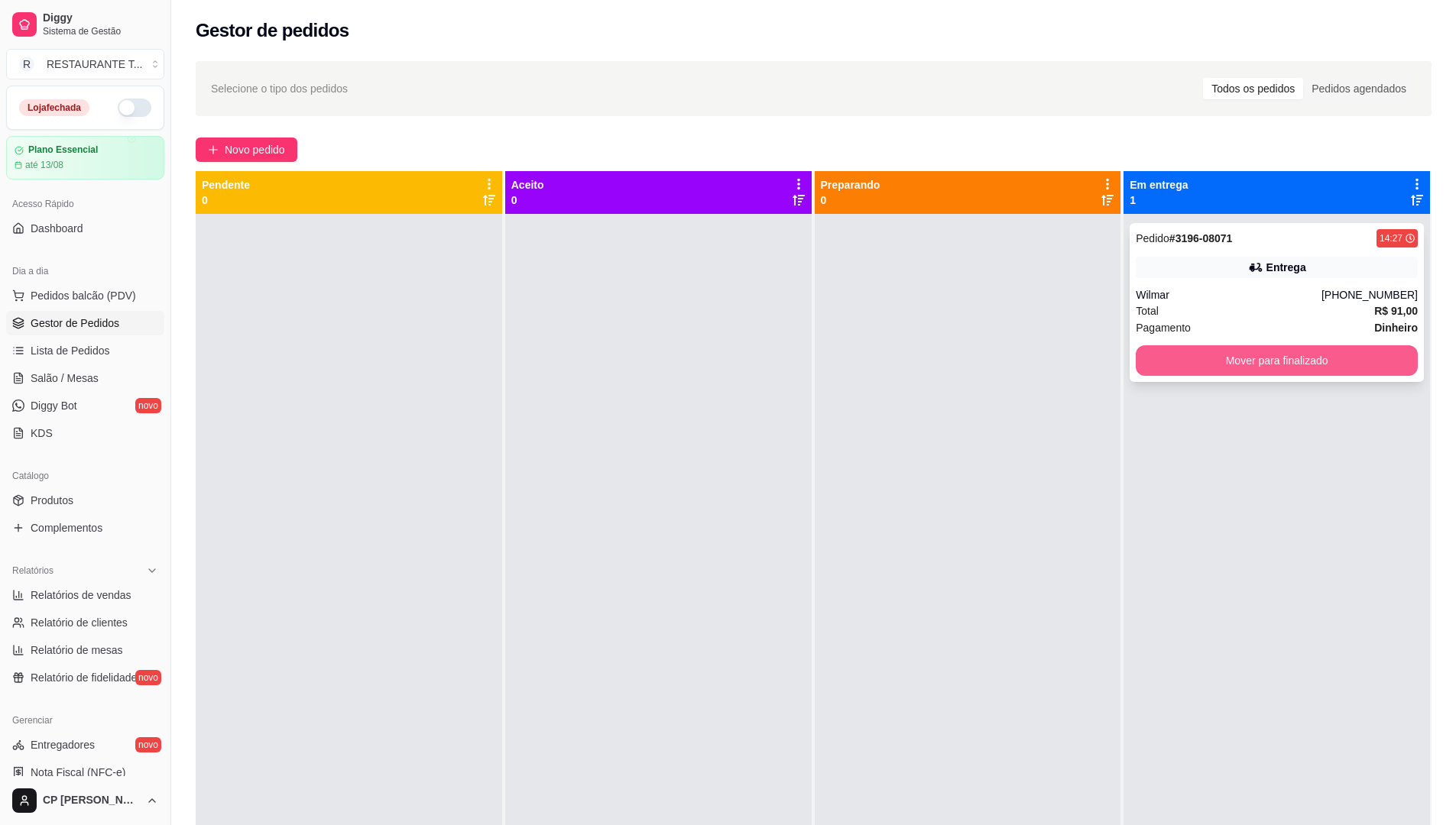
click at [1221, 364] on button "Mover para finalizado" at bounding box center [1276, 361] width 282 height 31
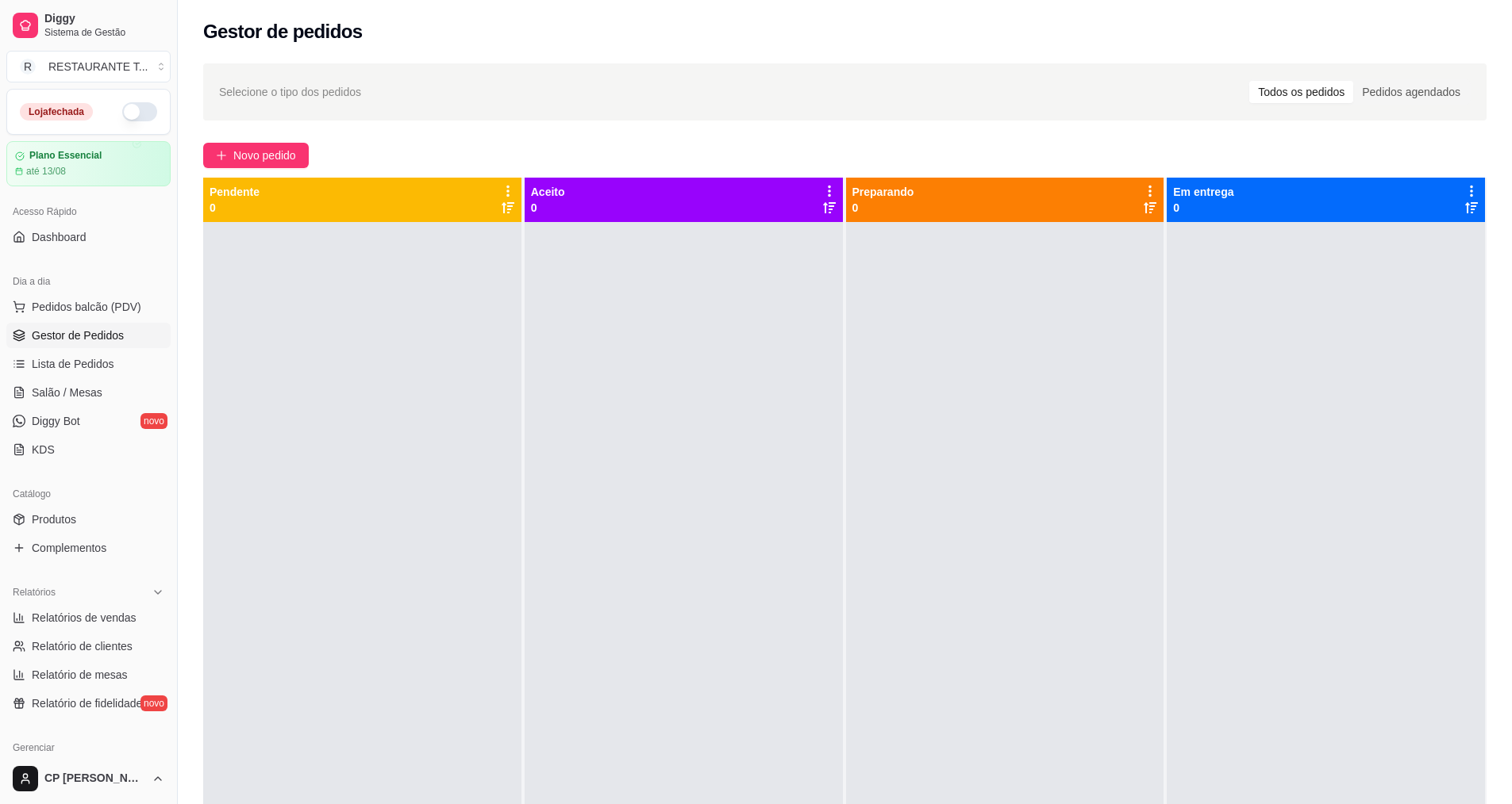
click at [276, 142] on div "Selecione o tipo dos pedidos Todos os pedidos Pedidos agendados Novo pedido Pen…" at bounding box center [845, 527] width 1334 height 947
click at [235, 148] on span "Novo pedido" at bounding box center [264, 156] width 63 height 17
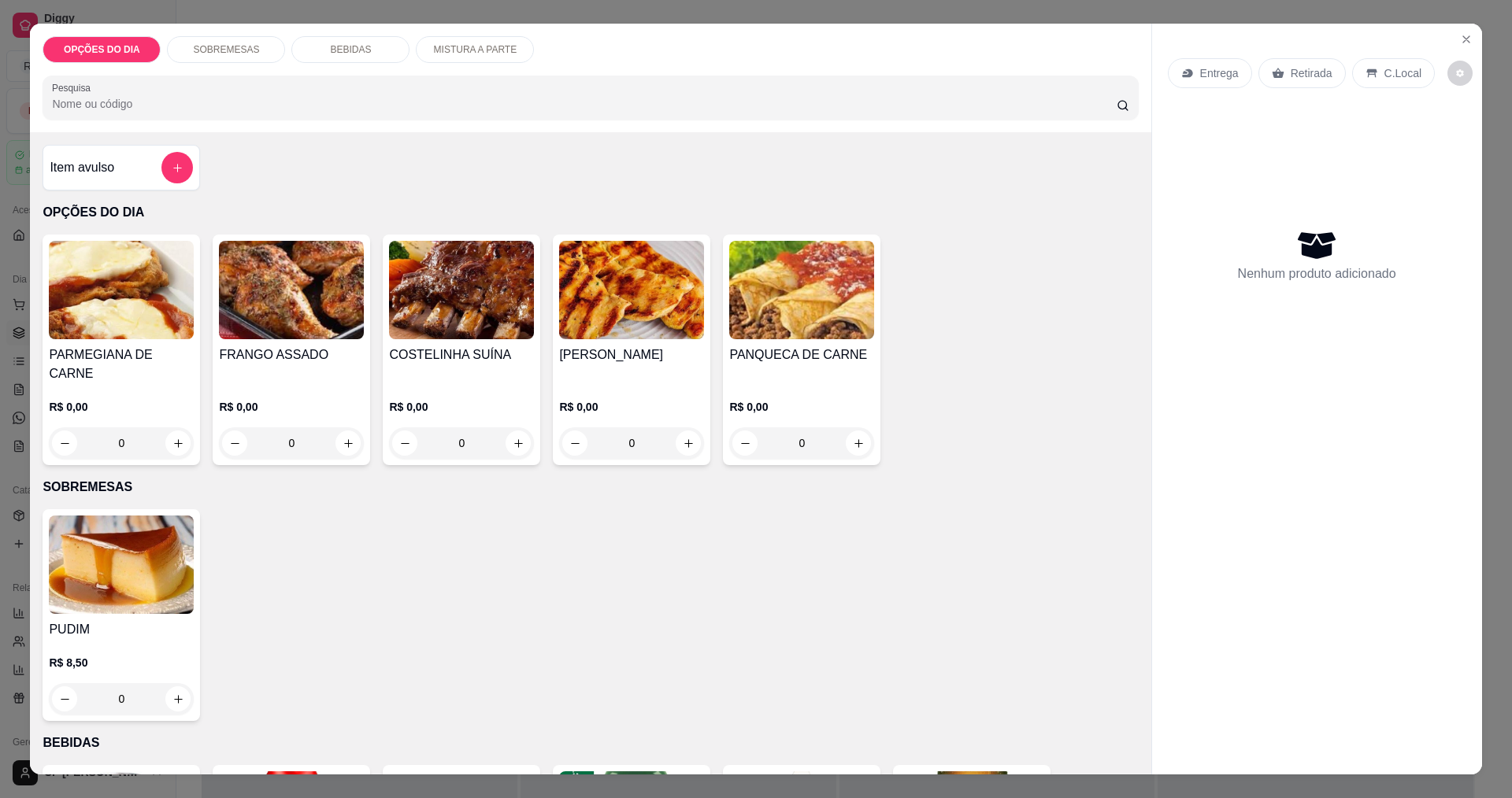
click at [513, 427] on div "0" at bounding box center [461, 443] width 145 height 32
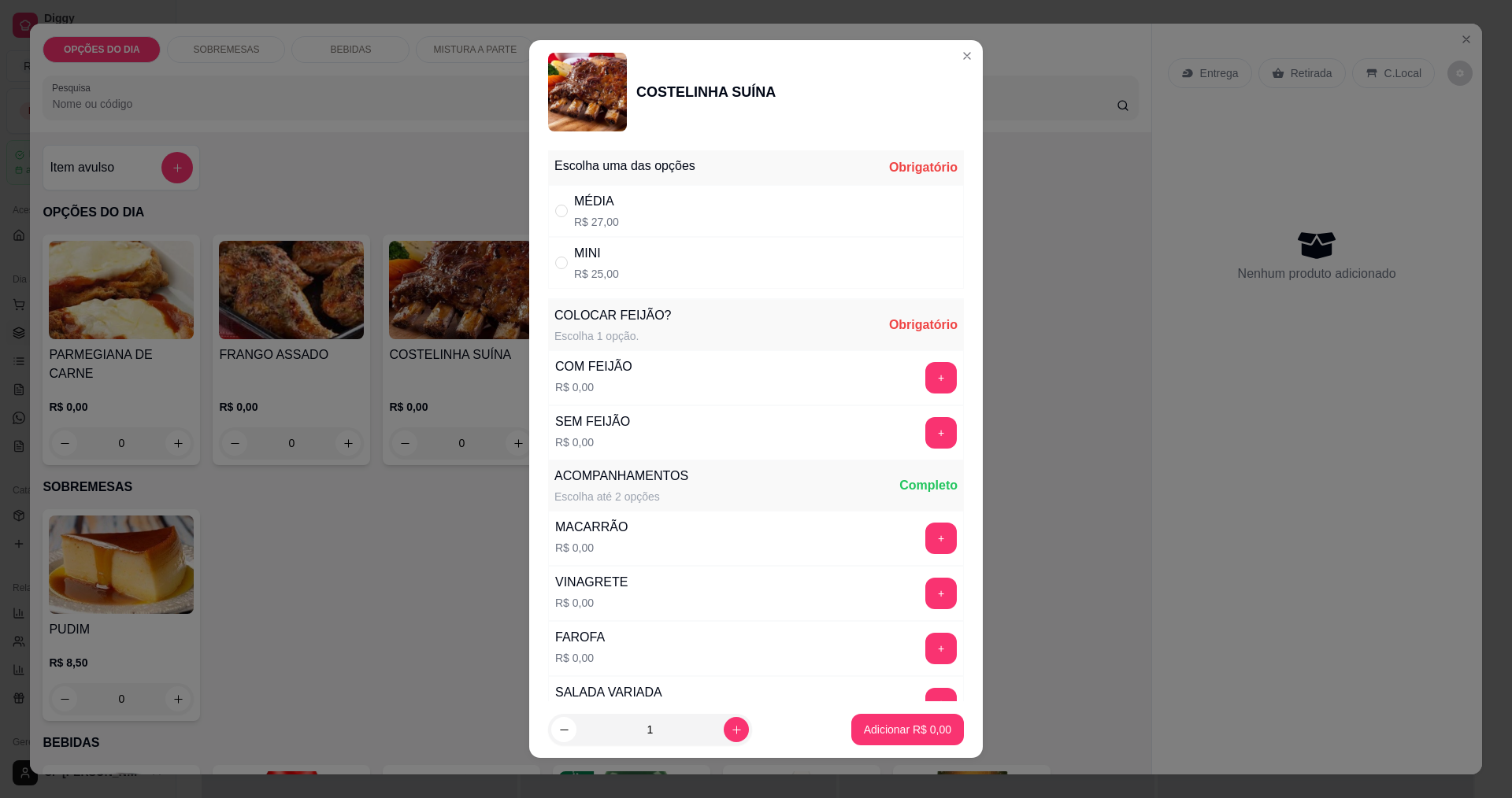
click at [592, 199] on div "MÉDIA" at bounding box center [597, 202] width 45 height 19
radio input "true"
click at [600, 366] on div "COM FEIJÃO" at bounding box center [594, 367] width 77 height 19
click at [623, 537] on div "MACARRÃO R$ 0,00" at bounding box center [591, 539] width 85 height 54
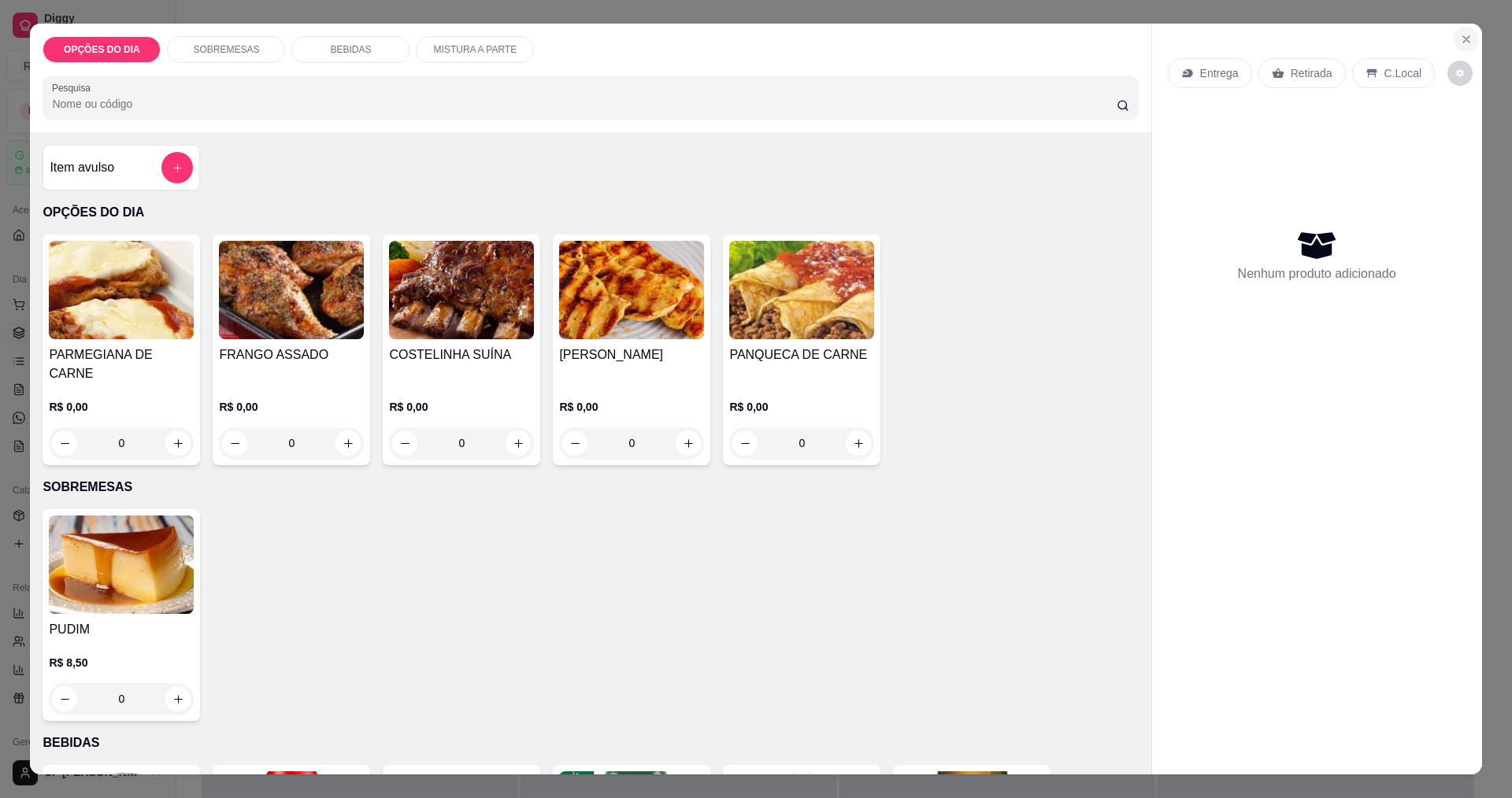
click at [1460, 40] on icon "Close" at bounding box center [1466, 38] width 12 height 12
